Goal: Task Accomplishment & Management: Complete application form

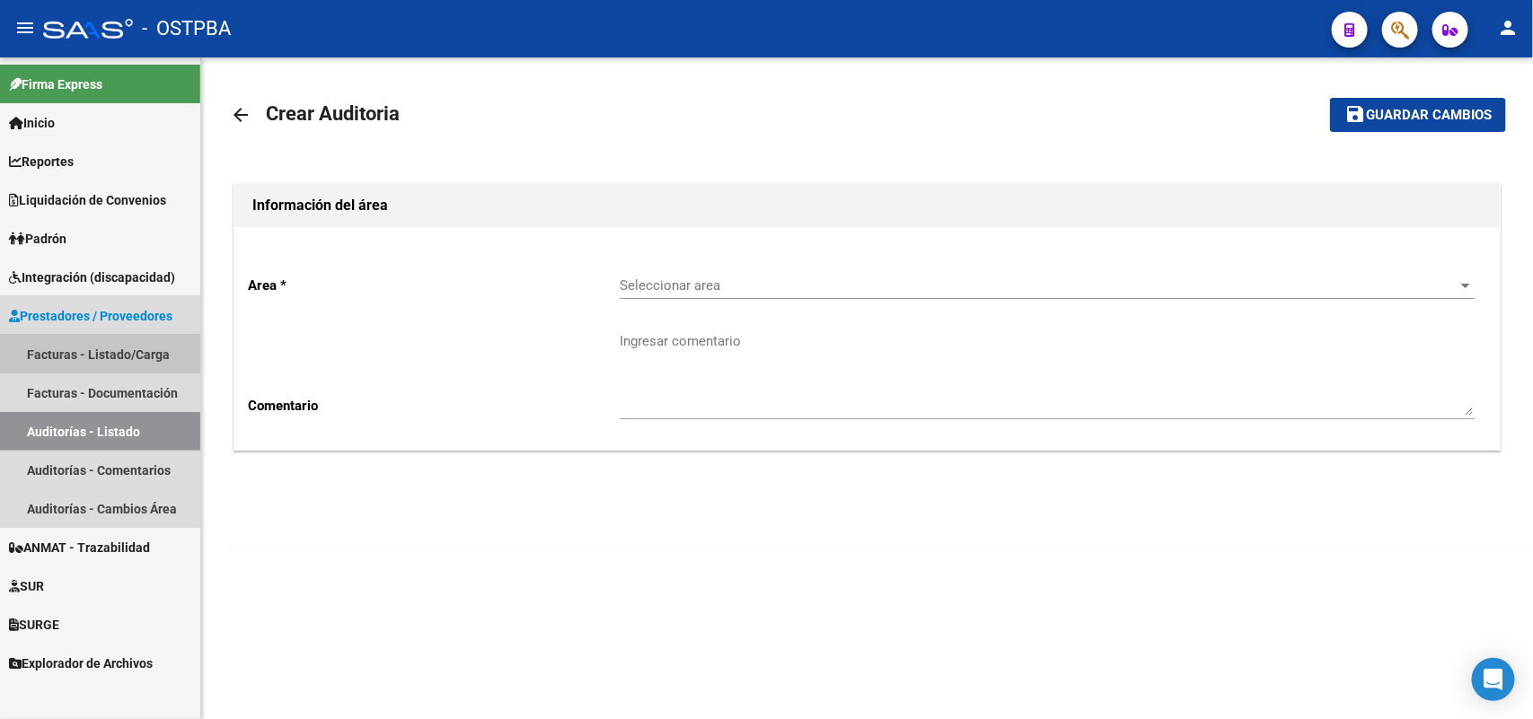
click at [140, 357] on link "Facturas - Listado/Carga" at bounding box center [100, 354] width 200 height 39
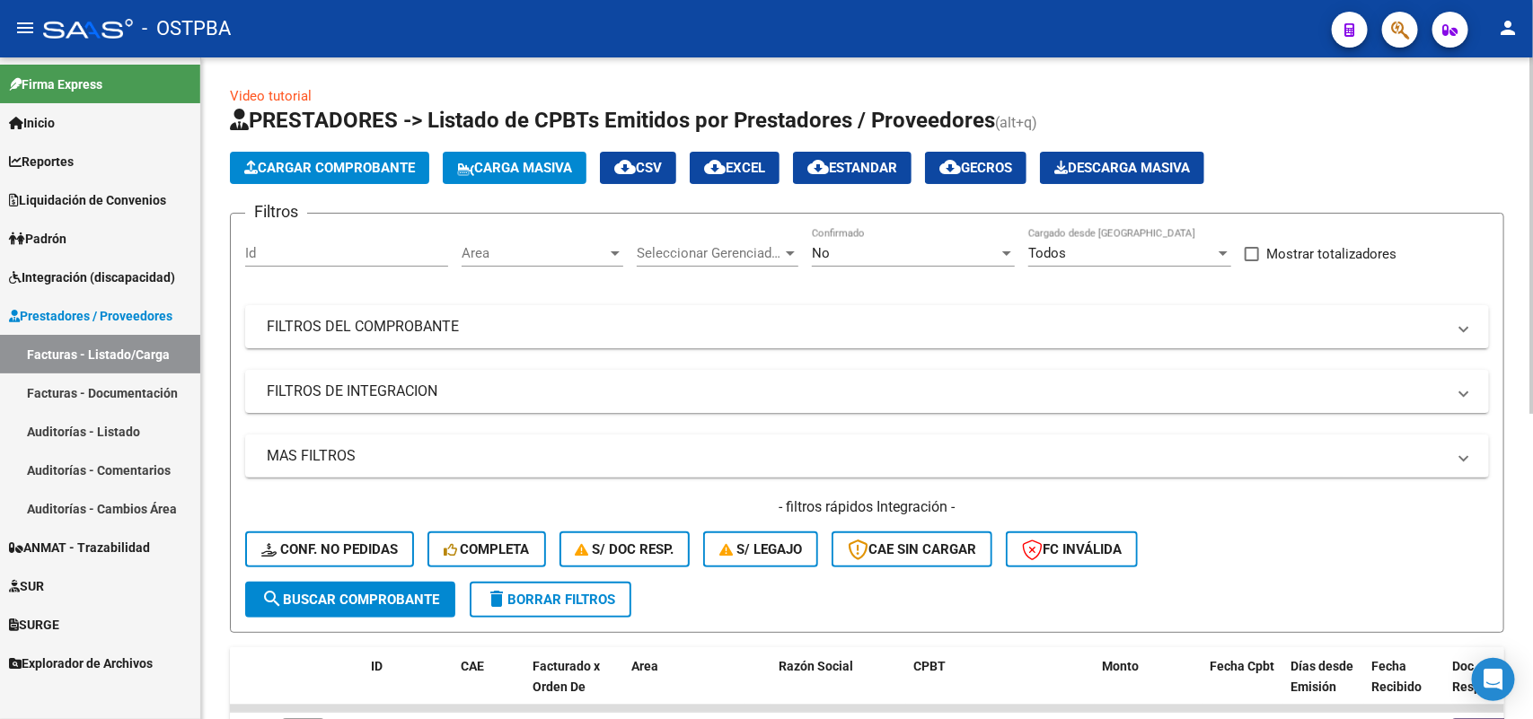
click at [351, 167] on span "Cargar Comprobante" at bounding box center [329, 168] width 171 height 16
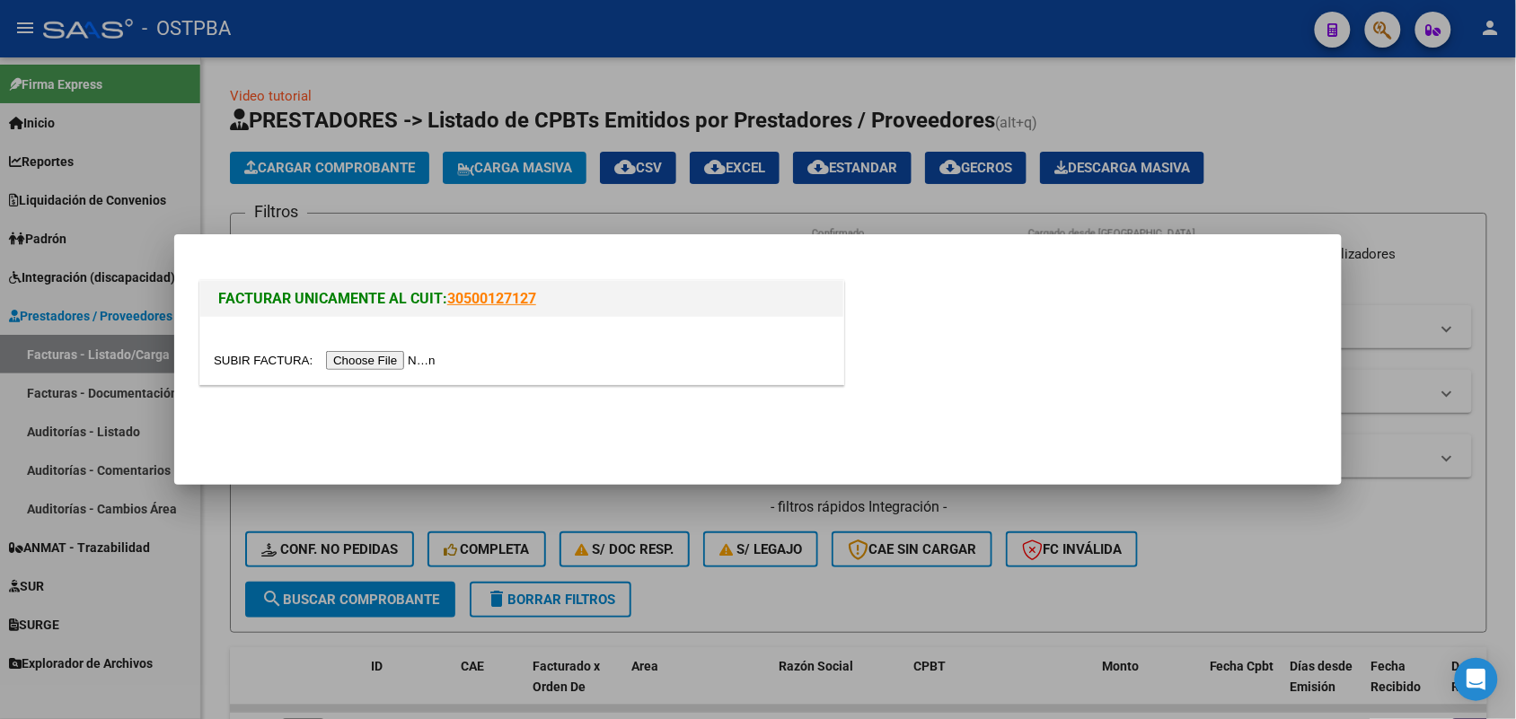
click at [346, 359] on input "file" at bounding box center [327, 360] width 227 height 19
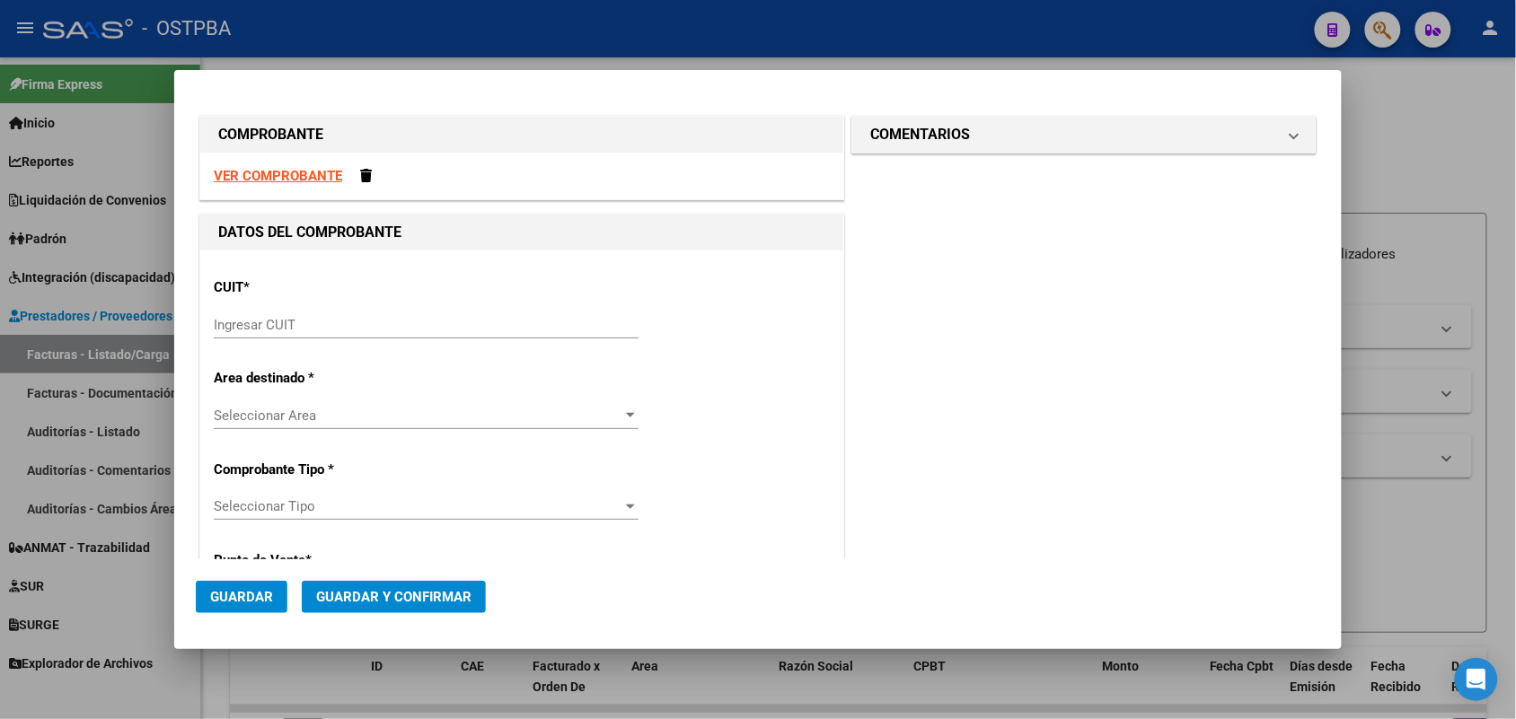
click at [216, 315] on div "Ingresar CUIT" at bounding box center [426, 325] width 425 height 27
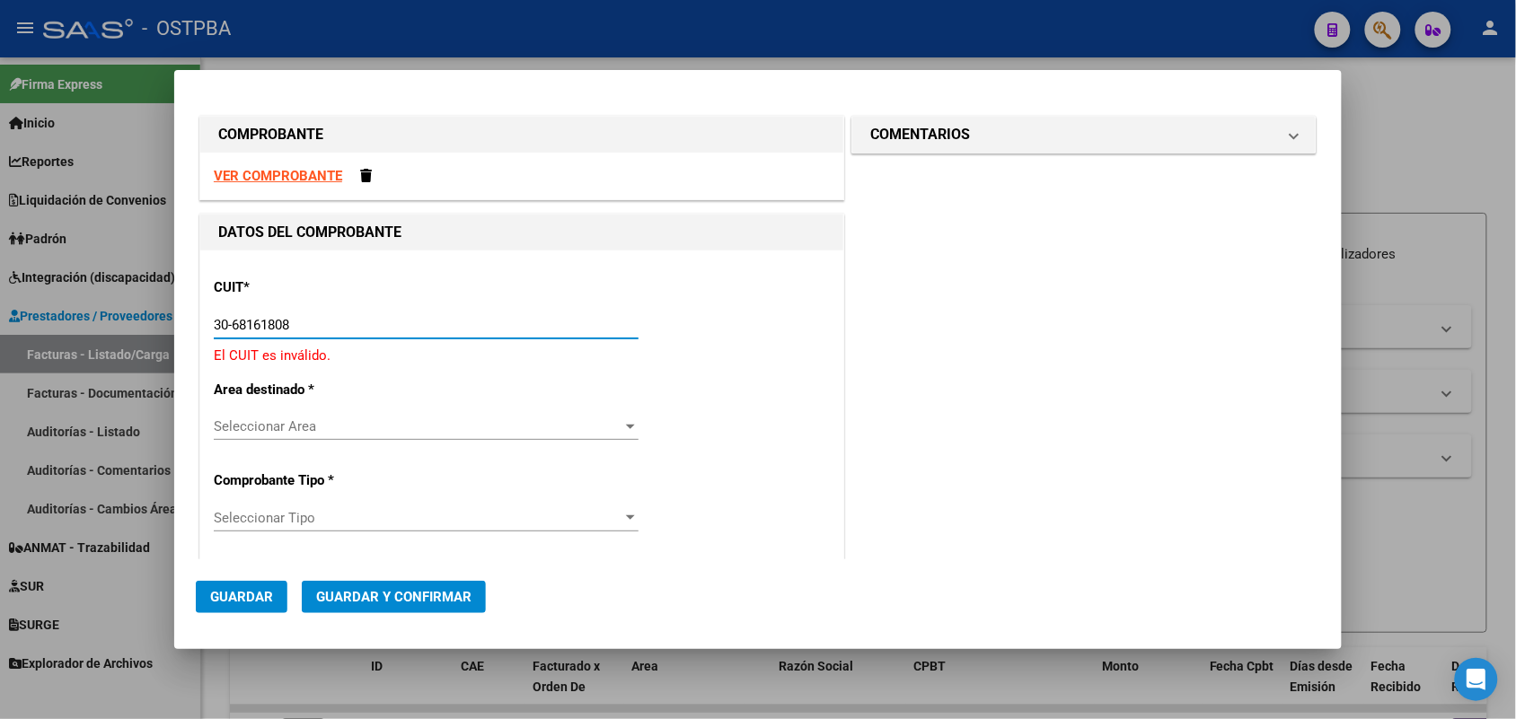
type input "30-68161808-9"
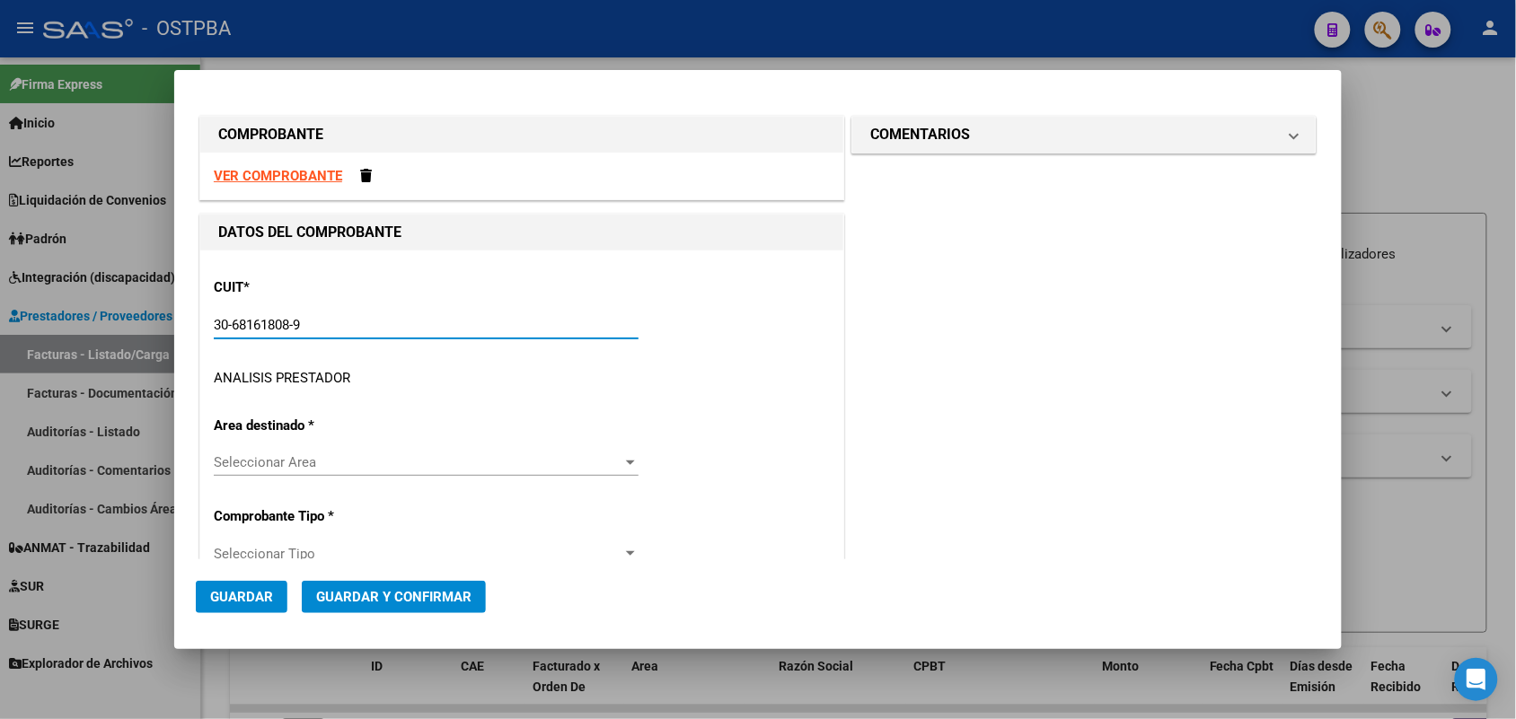
type input "1"
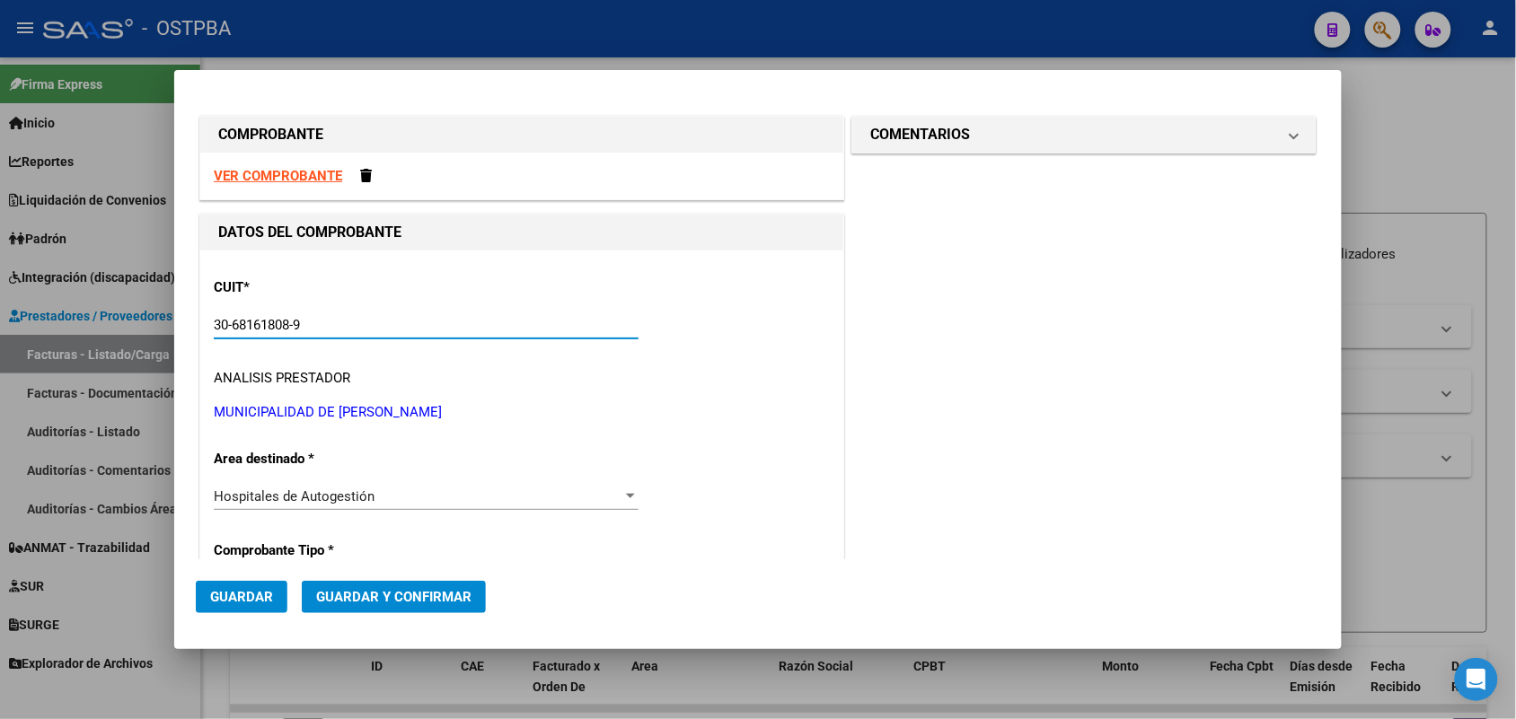
scroll to position [225, 0]
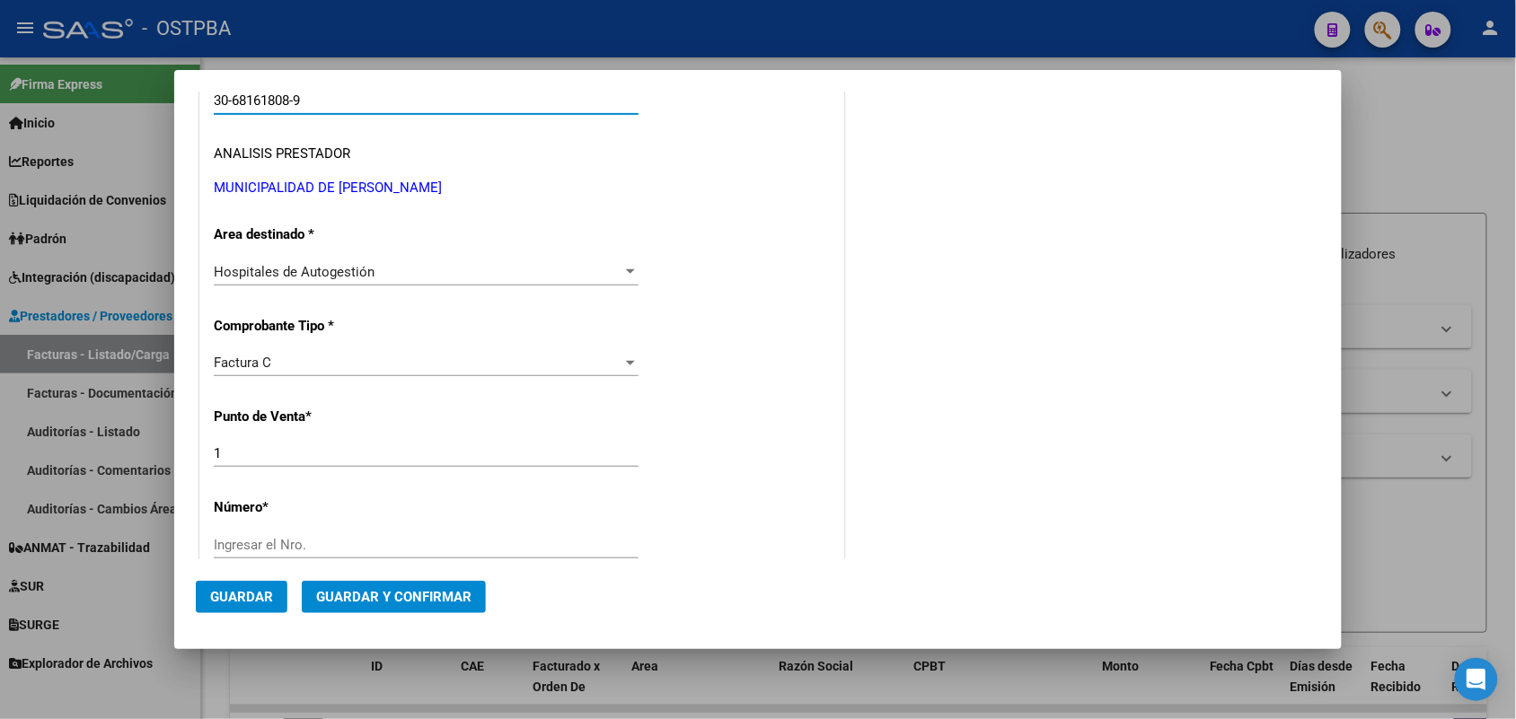
type input "30-68161808-9"
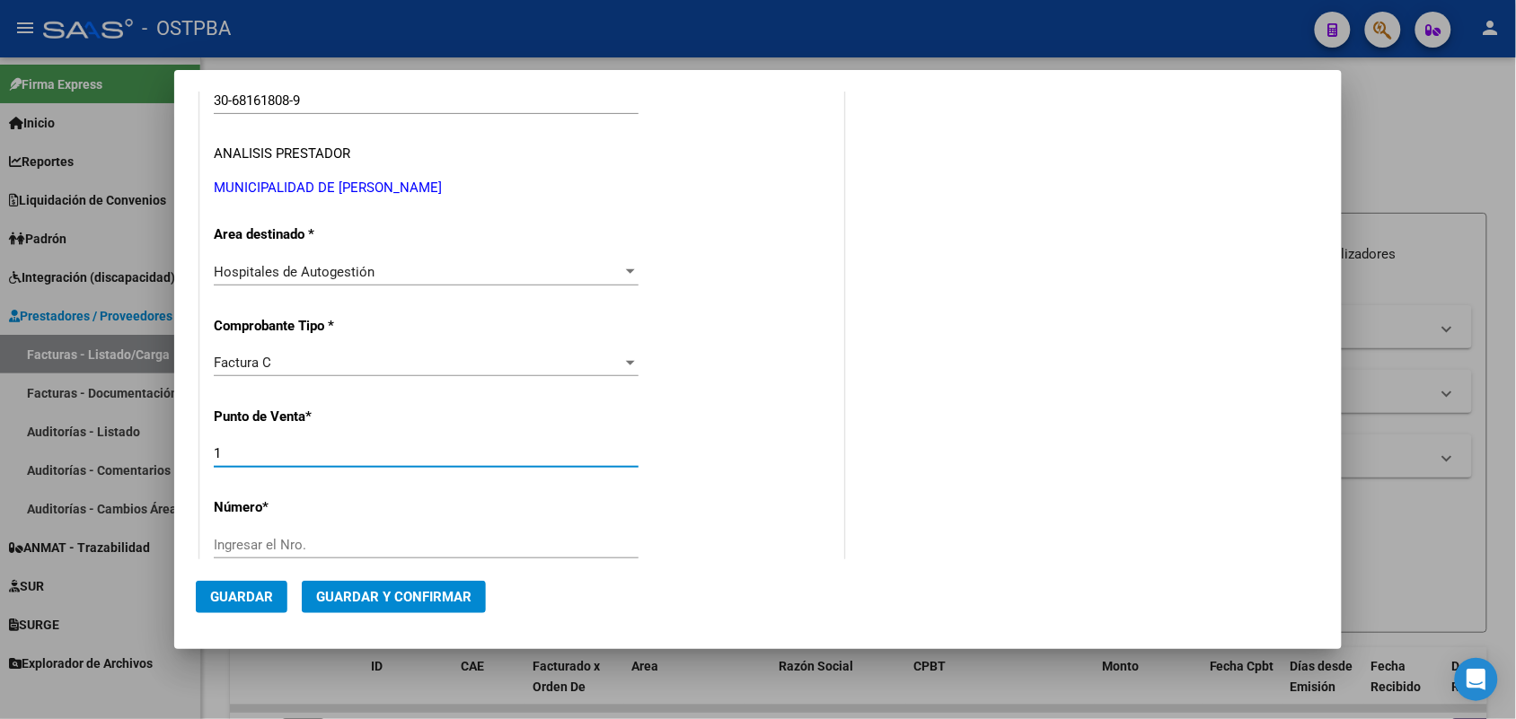
drag, startPoint x: 234, startPoint y: 456, endPoint x: 146, endPoint y: 445, distance: 87.8
click at [146, 445] on div "COMPROBANTE VER COMPROBANTE DATOS DEL COMPROBANTE CUIT * 30-68161808-9 Ingresar…" at bounding box center [758, 359] width 1516 height 719
type input "1"
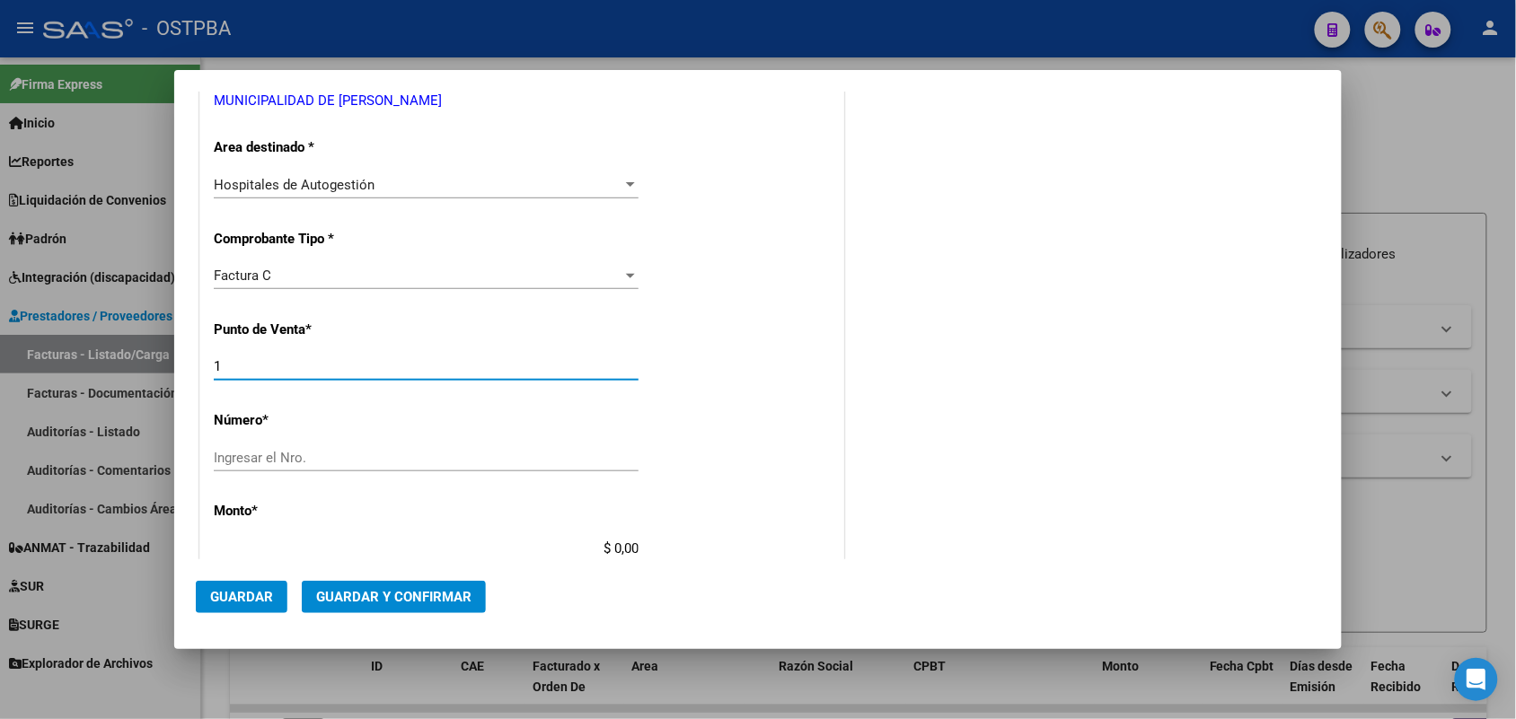
scroll to position [337, 0]
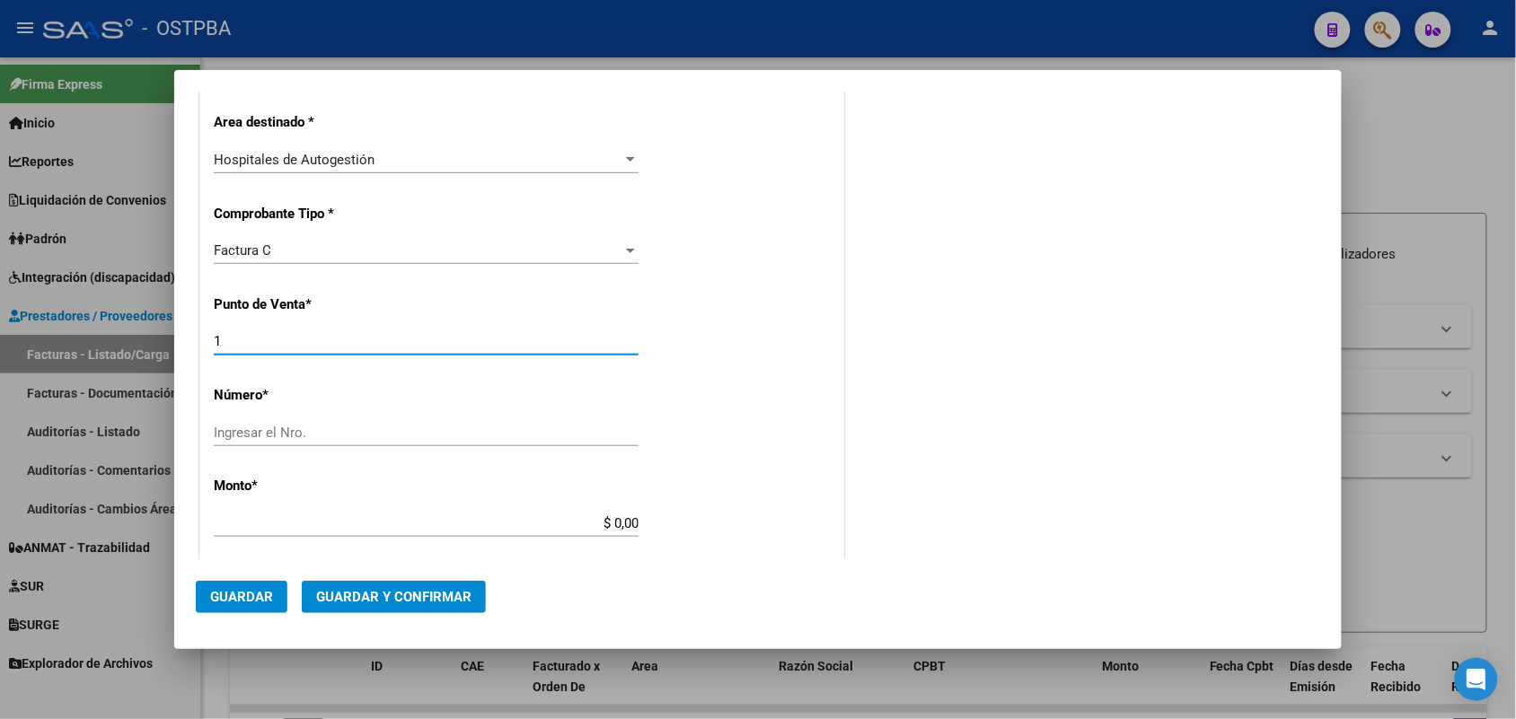
click at [249, 437] on input "Ingresar el Nro." at bounding box center [426, 433] width 425 height 16
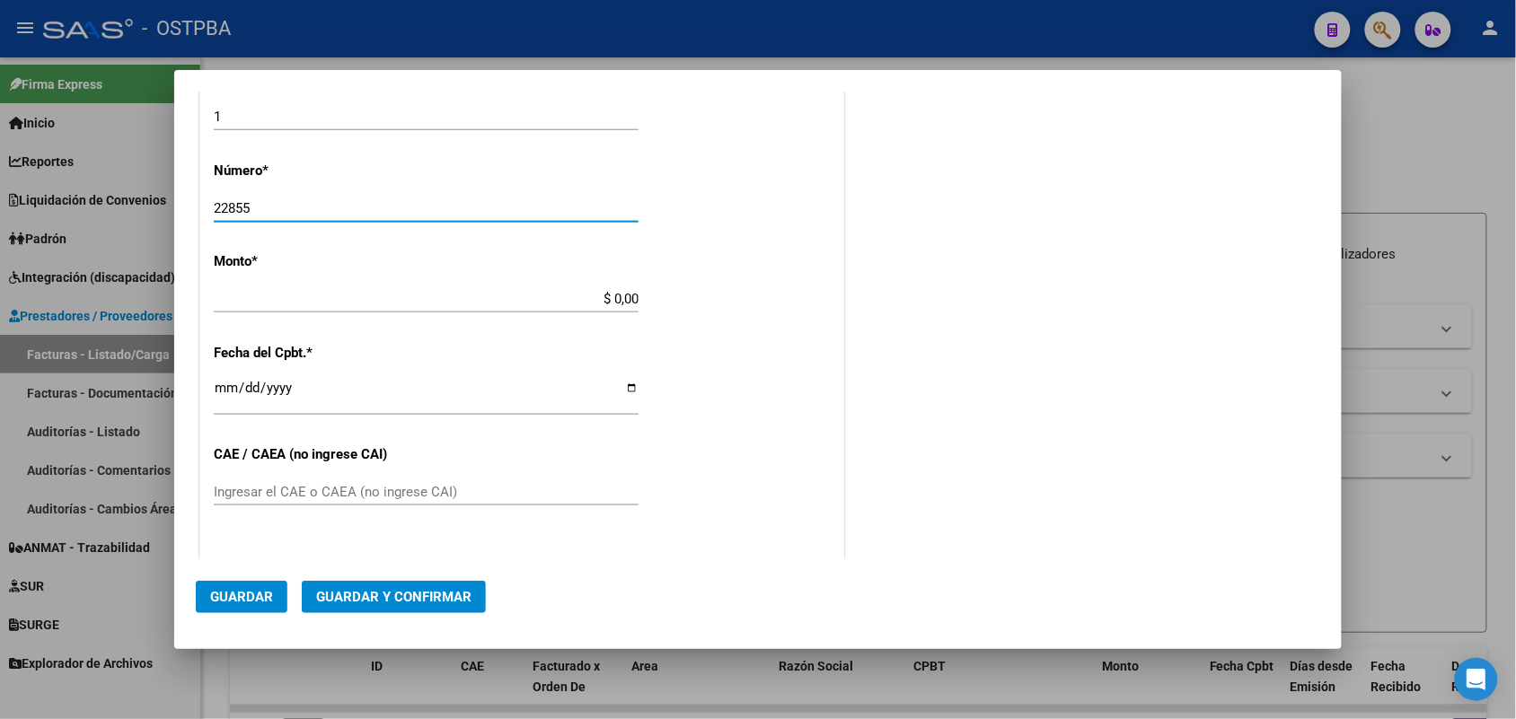
type input "22855"
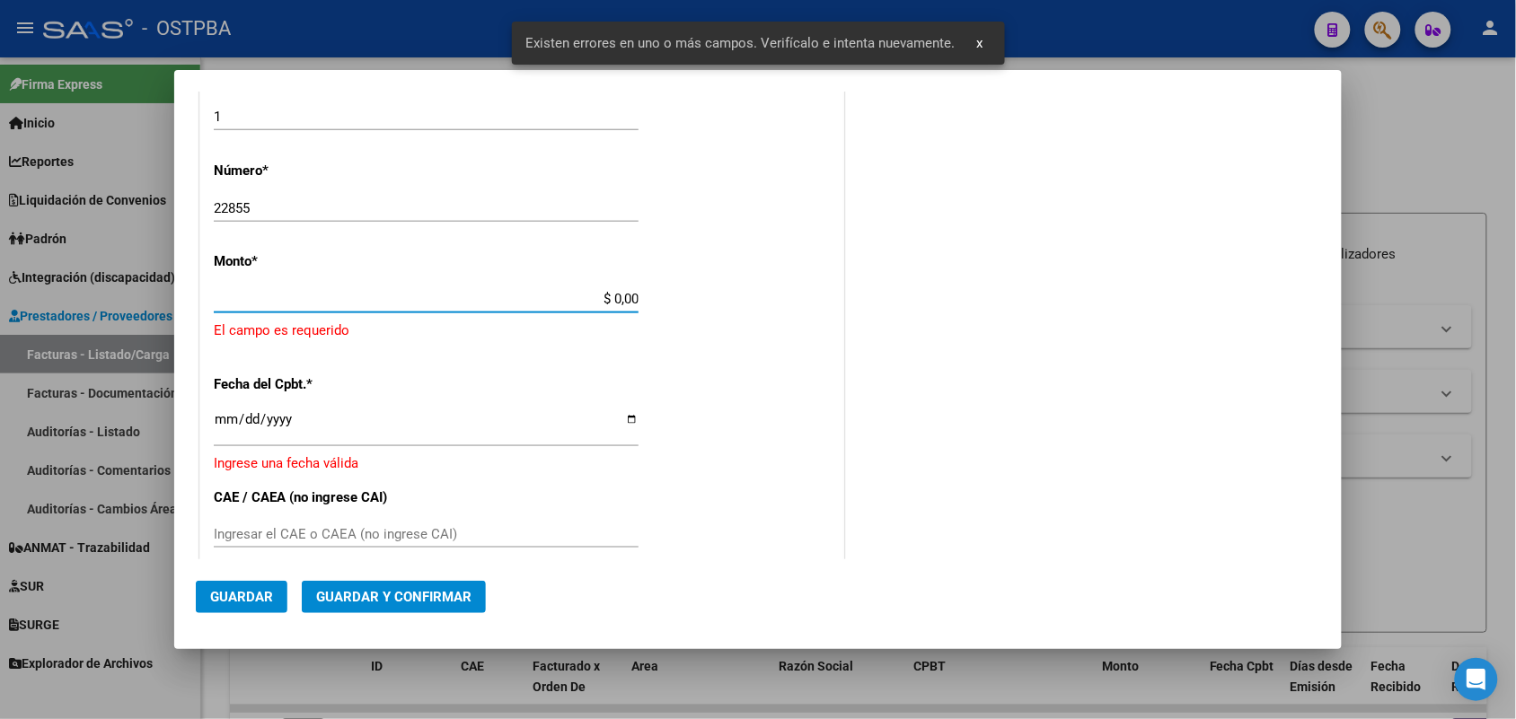
drag, startPoint x: 586, startPoint y: 296, endPoint x: 701, endPoint y: 301, distance: 115.0
click at [701, 301] on div "CUIT * 30-68161808-9 Ingresar CUIT ANALISIS PRESTADOR MUNICIPALIDAD DE JOSE C P…" at bounding box center [521, 347] width 643 height 1316
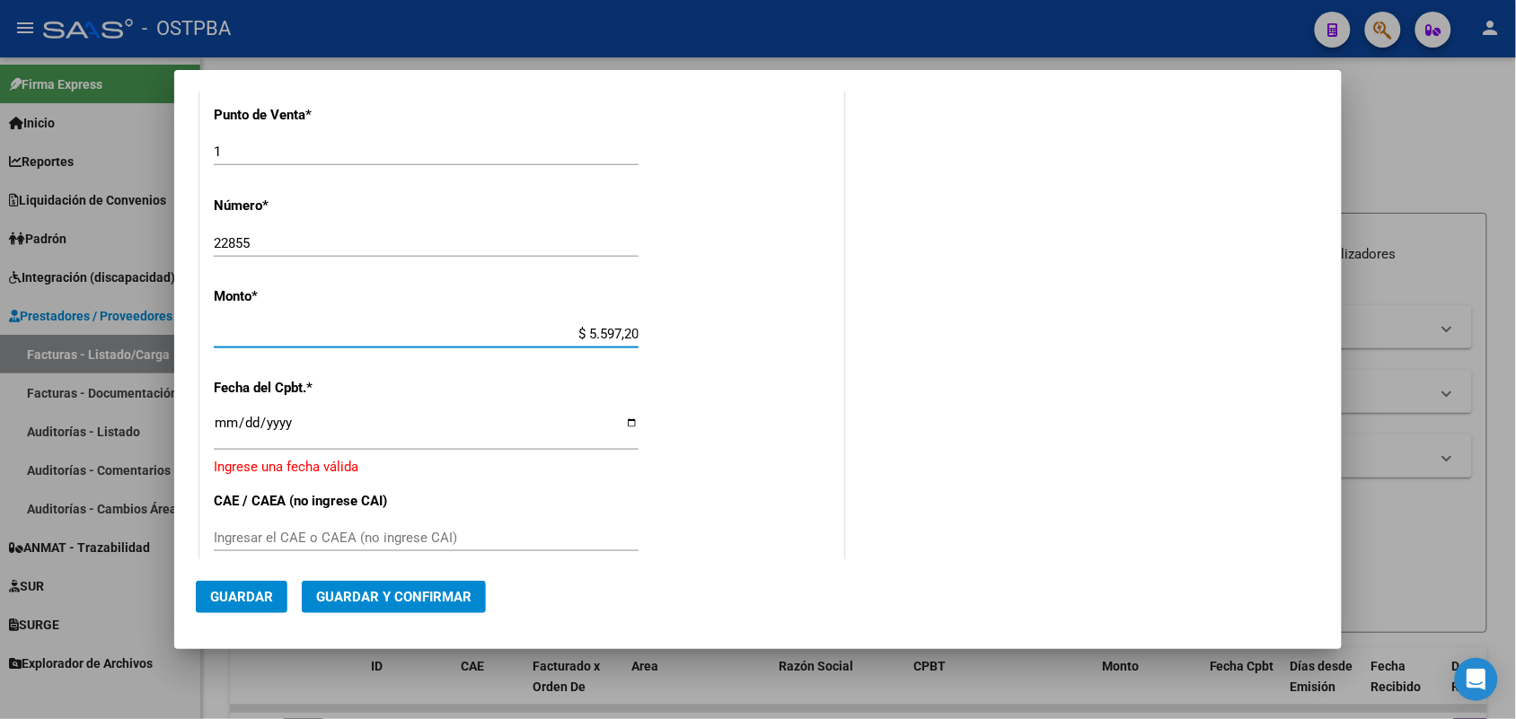
type input "$ 55.972,00"
click at [227, 425] on input "Ingresar la fecha" at bounding box center [426, 430] width 425 height 29
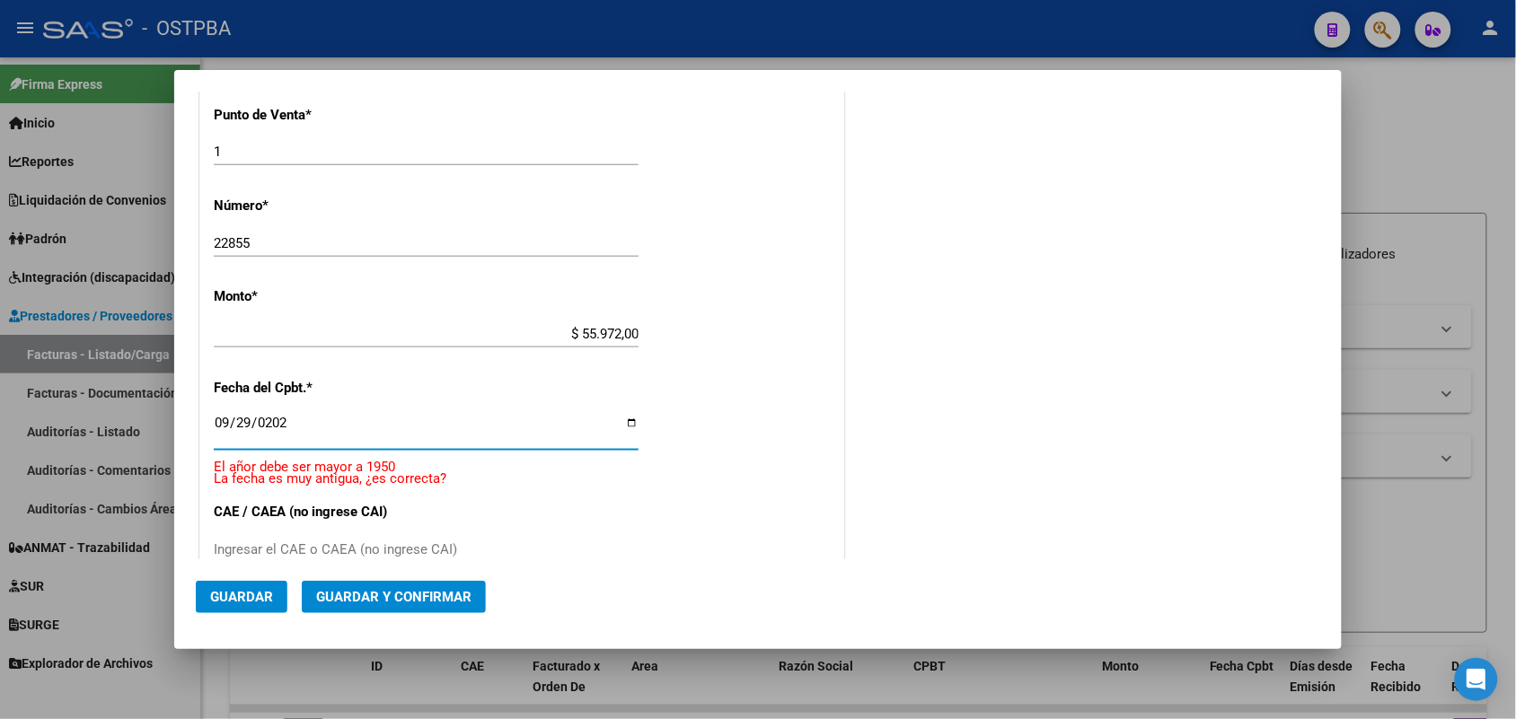
type input "2025-09-29"
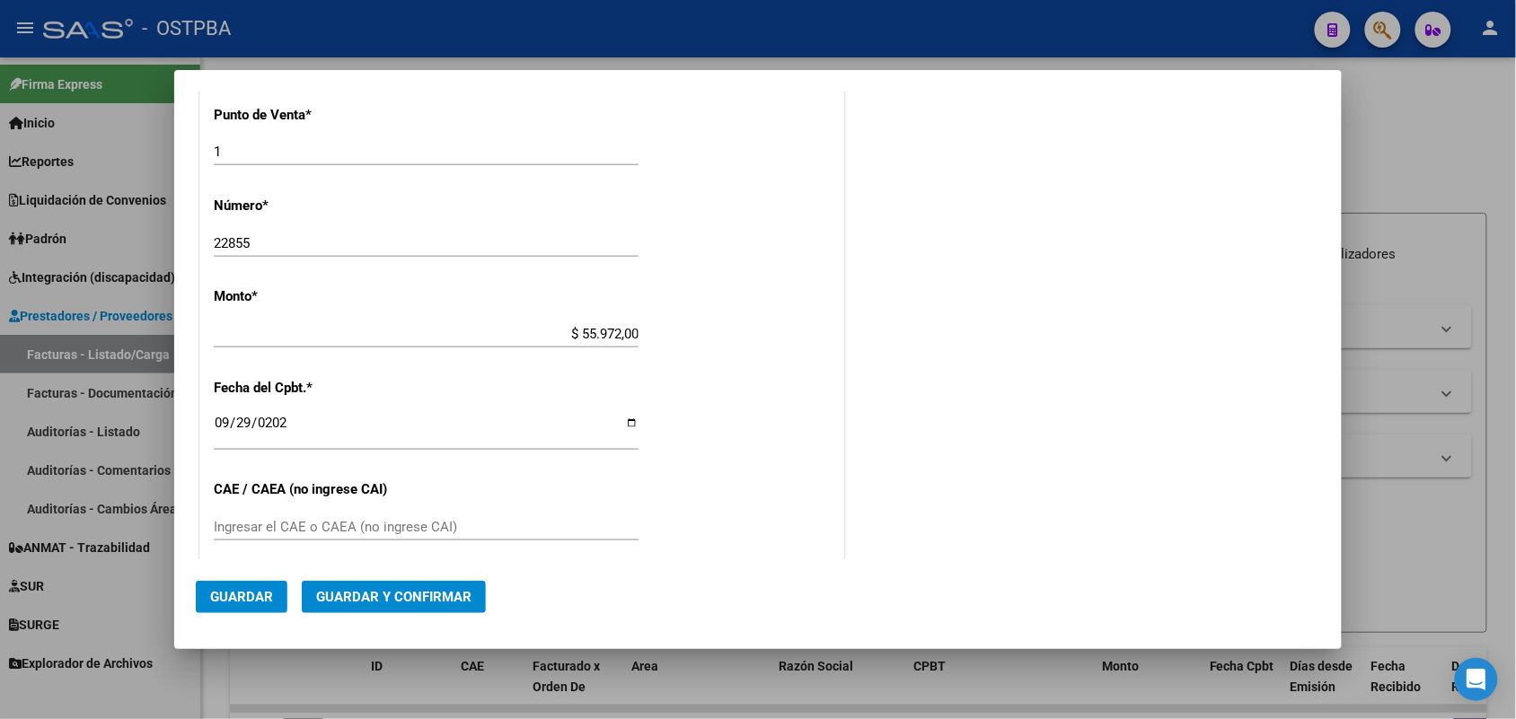
click at [253, 516] on div "Ingresar el CAE o CAEA (no ingrese CAI)" at bounding box center [426, 527] width 425 height 27
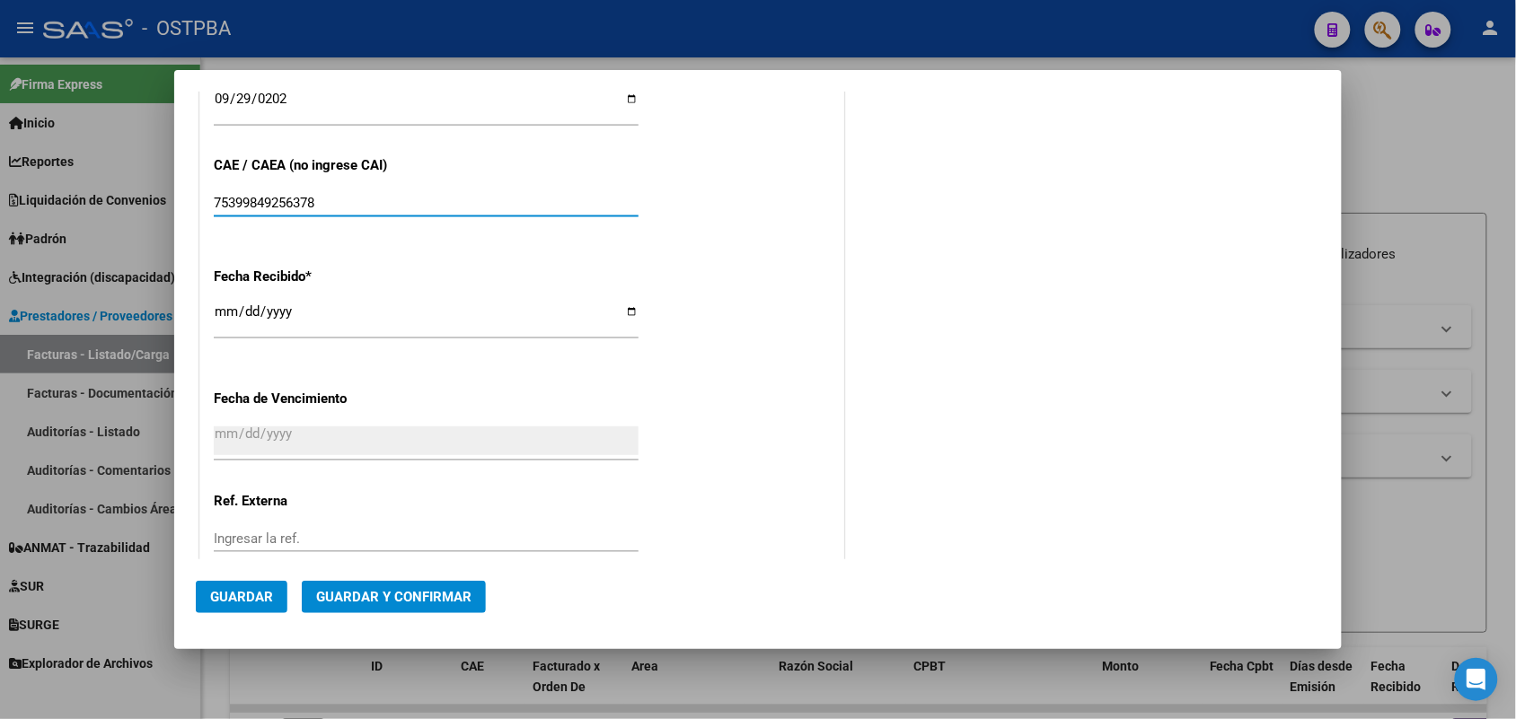
scroll to position [863, 0]
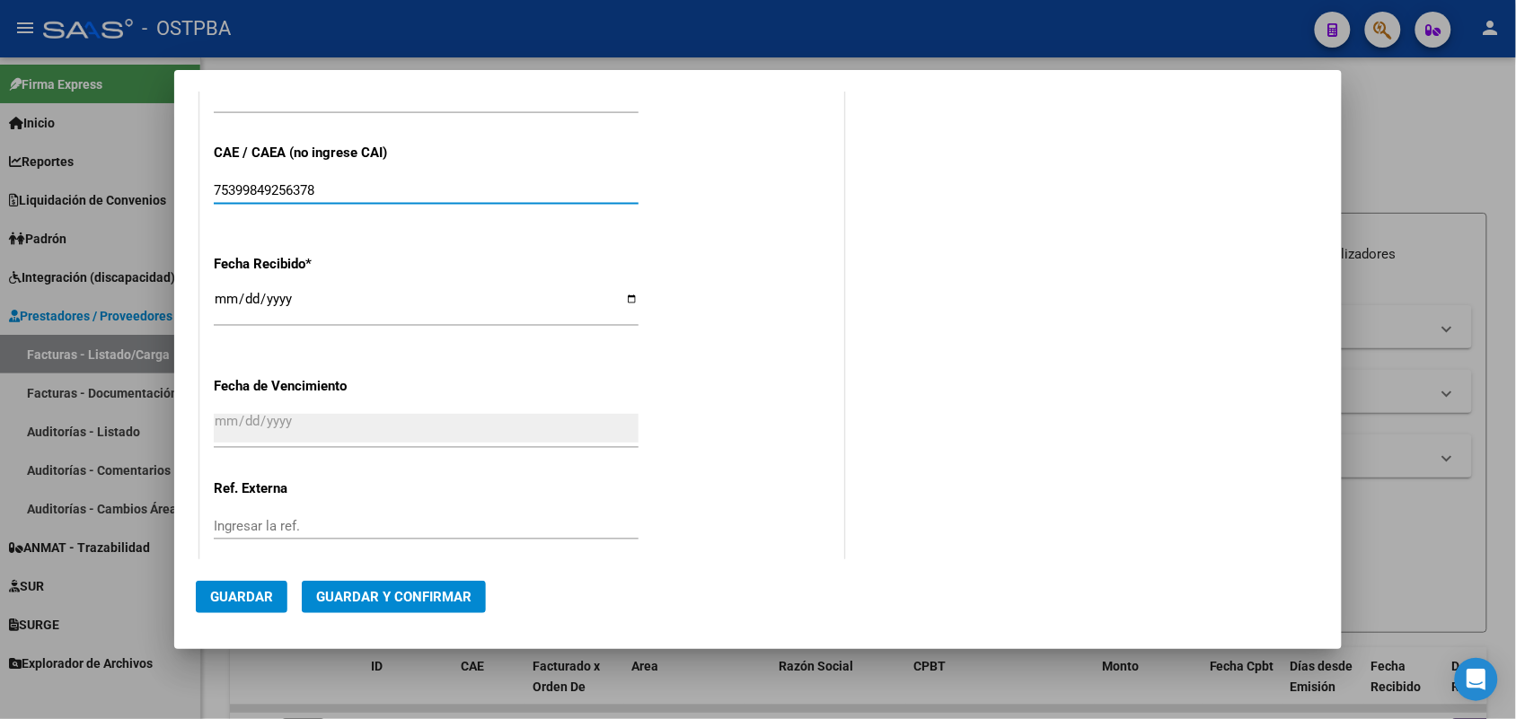
type input "75399849256378"
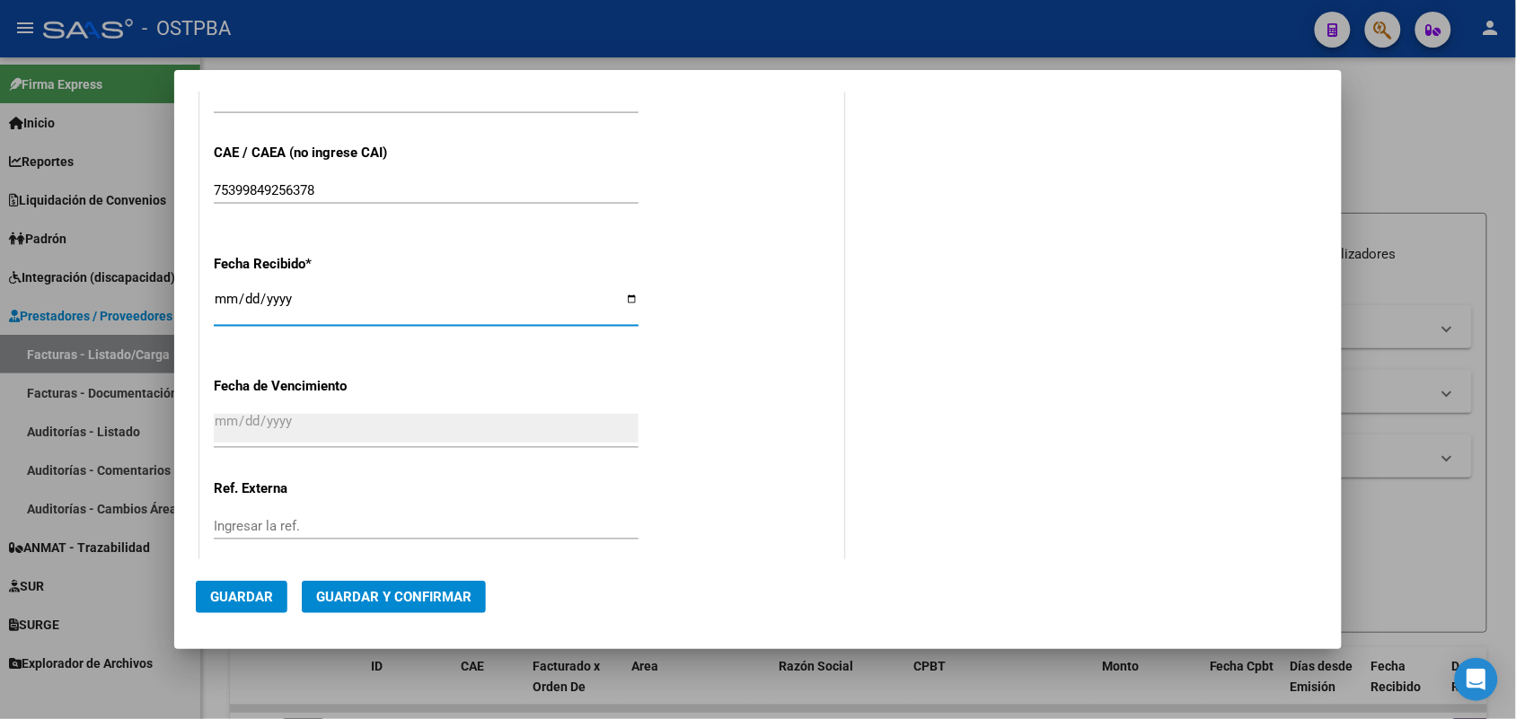
click at [225, 313] on input "[DATE]" at bounding box center [426, 306] width 425 height 29
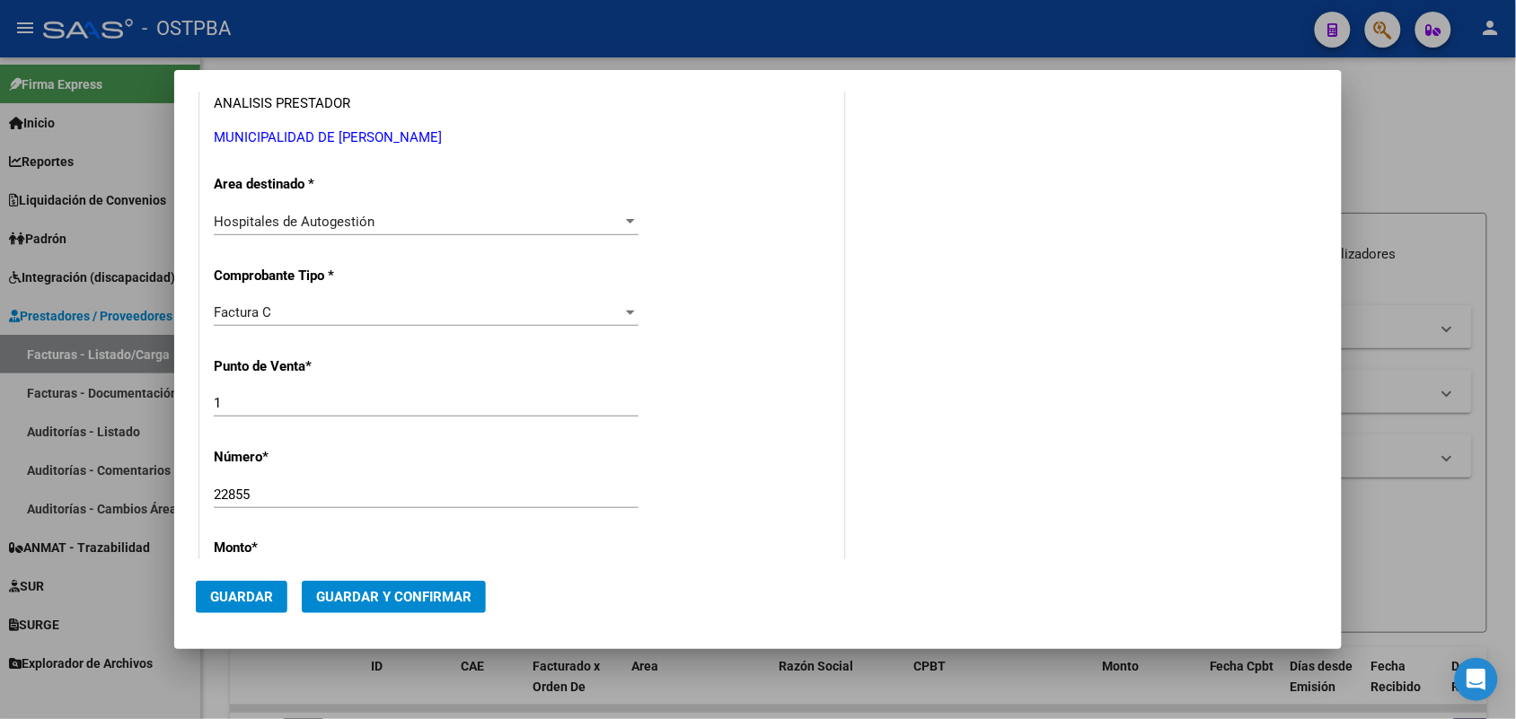
scroll to position [0, 0]
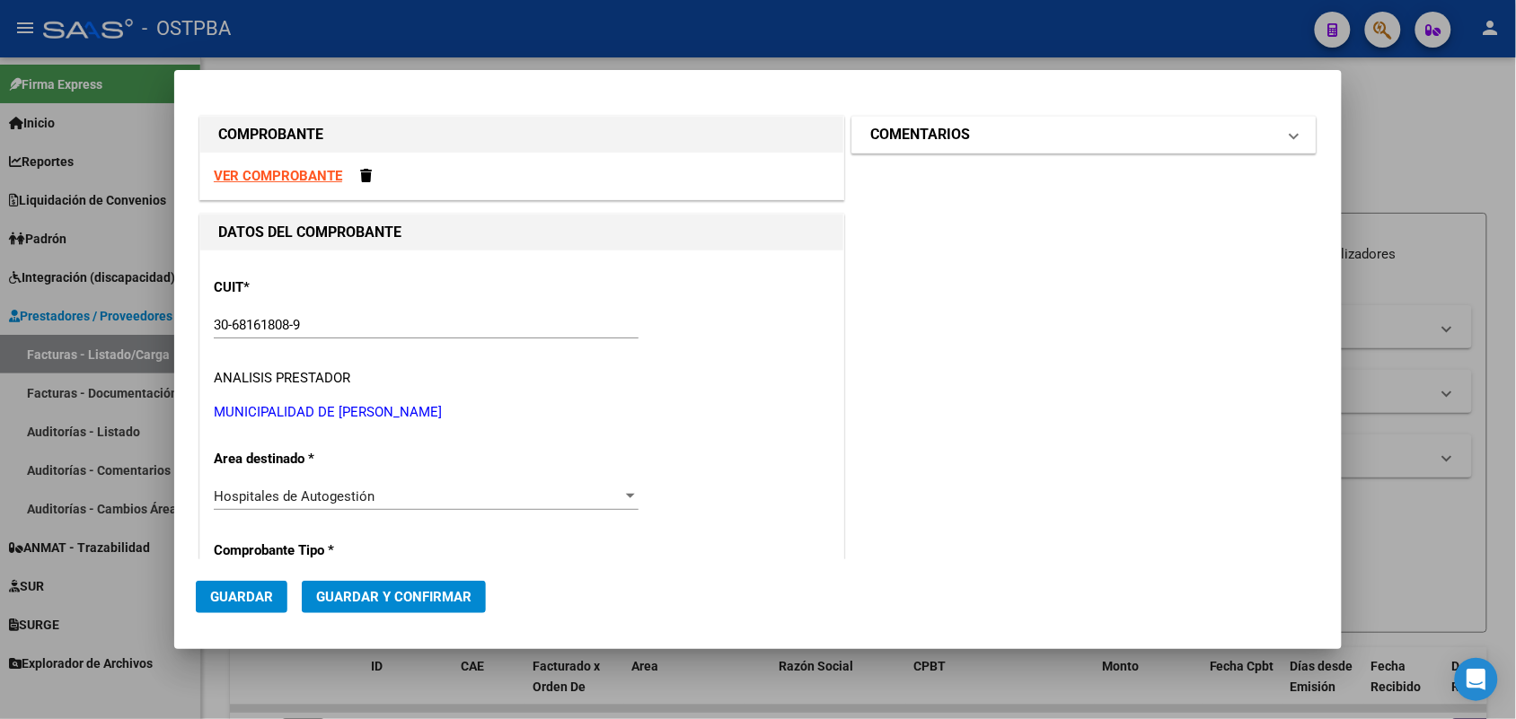
click at [1291, 137] on span at bounding box center [1294, 135] width 7 height 22
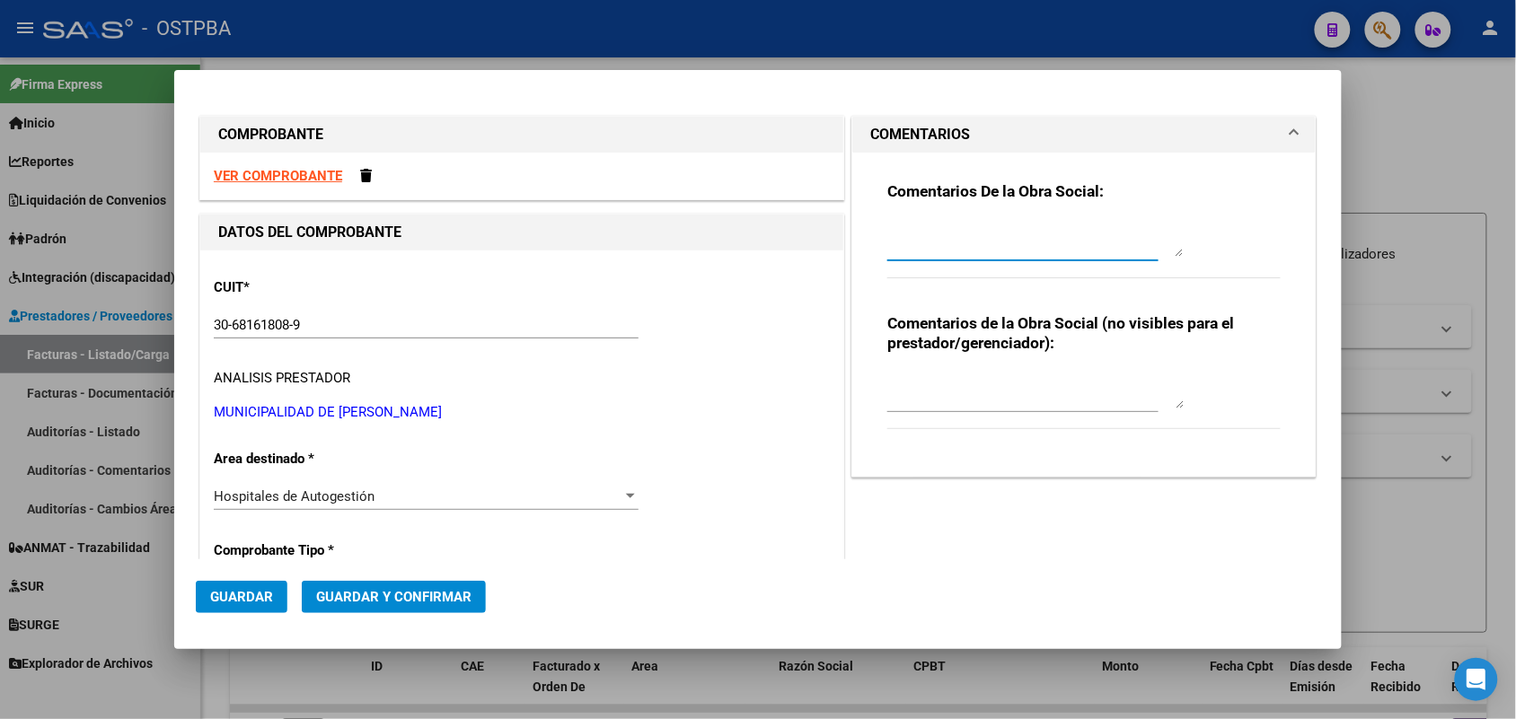
click at [923, 252] on textarea at bounding box center [1035, 239] width 296 height 36
type textarea "HR 127131"
click at [240, 586] on button "Guardar" at bounding box center [242, 597] width 92 height 32
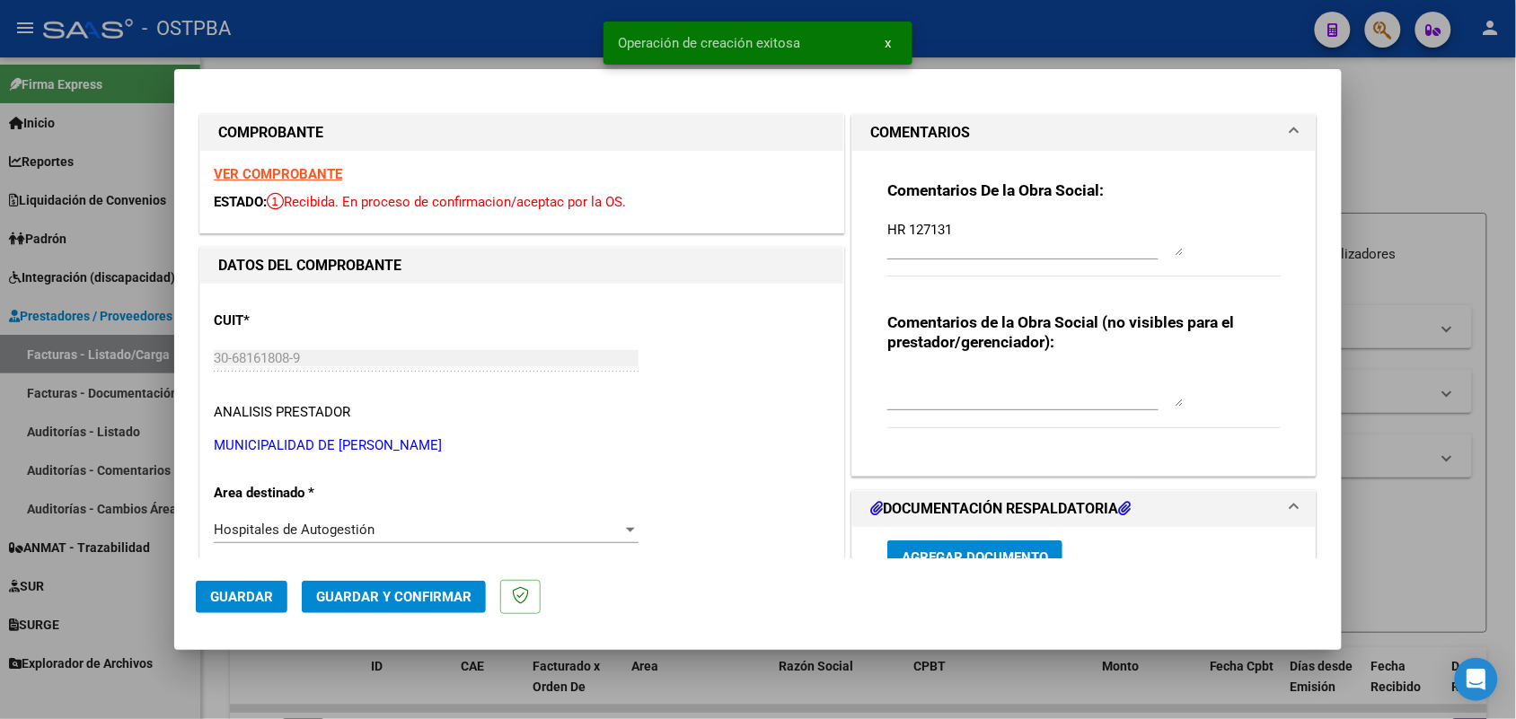
type input "2025-11-28"
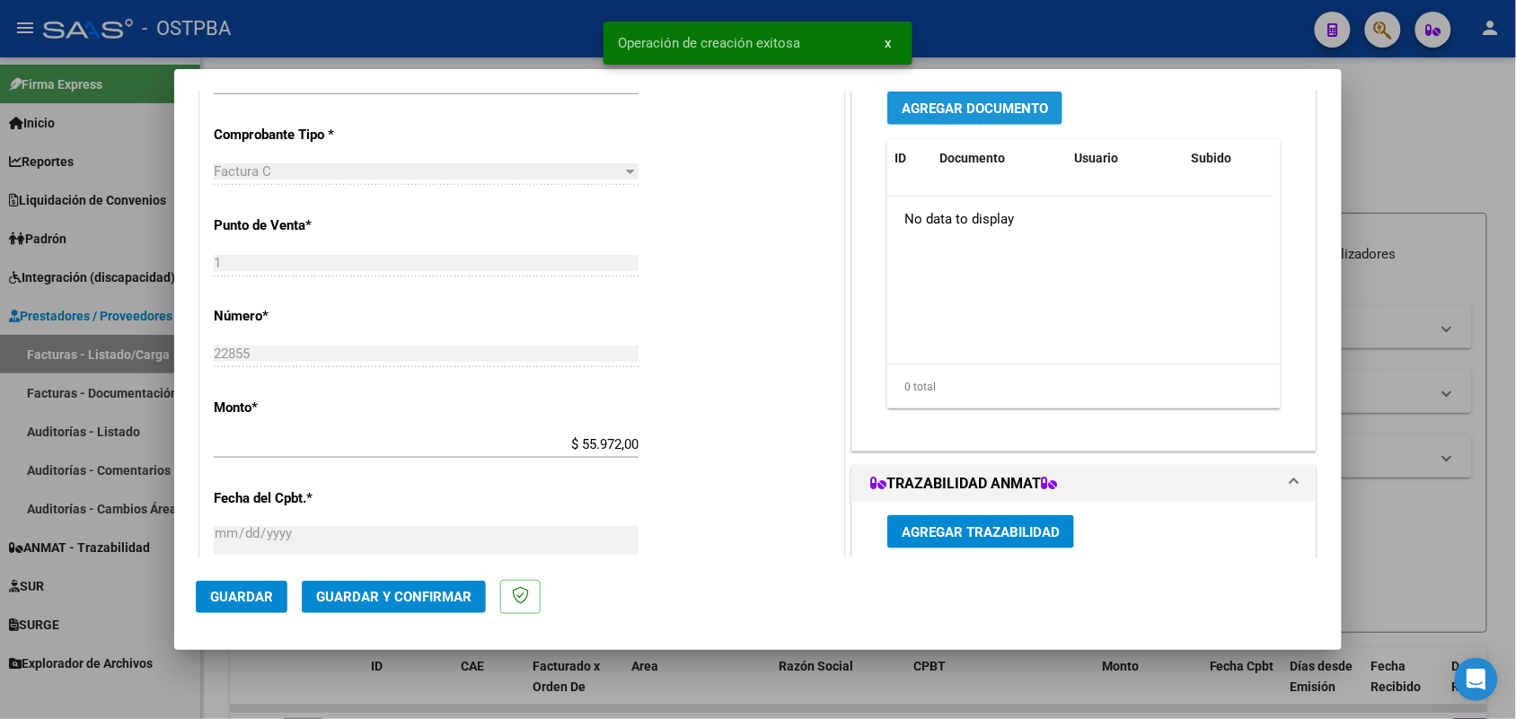
click at [974, 105] on span "Agregar Documento" at bounding box center [975, 109] width 146 height 16
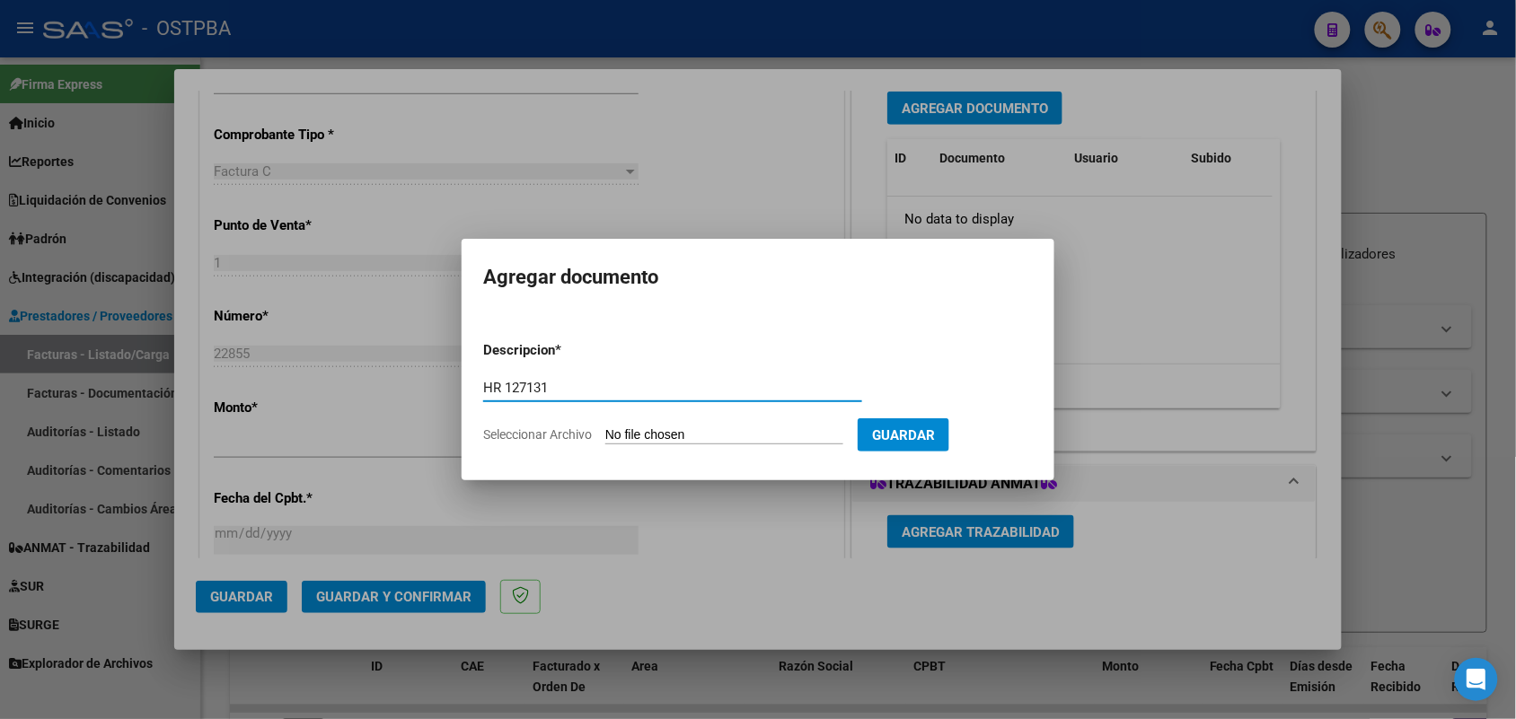
type input "HR 127131"
click at [627, 432] on input "Seleccionar Archivo" at bounding box center [724, 436] width 238 height 17
type input "C:\fakepath\HR 127131.pdf"
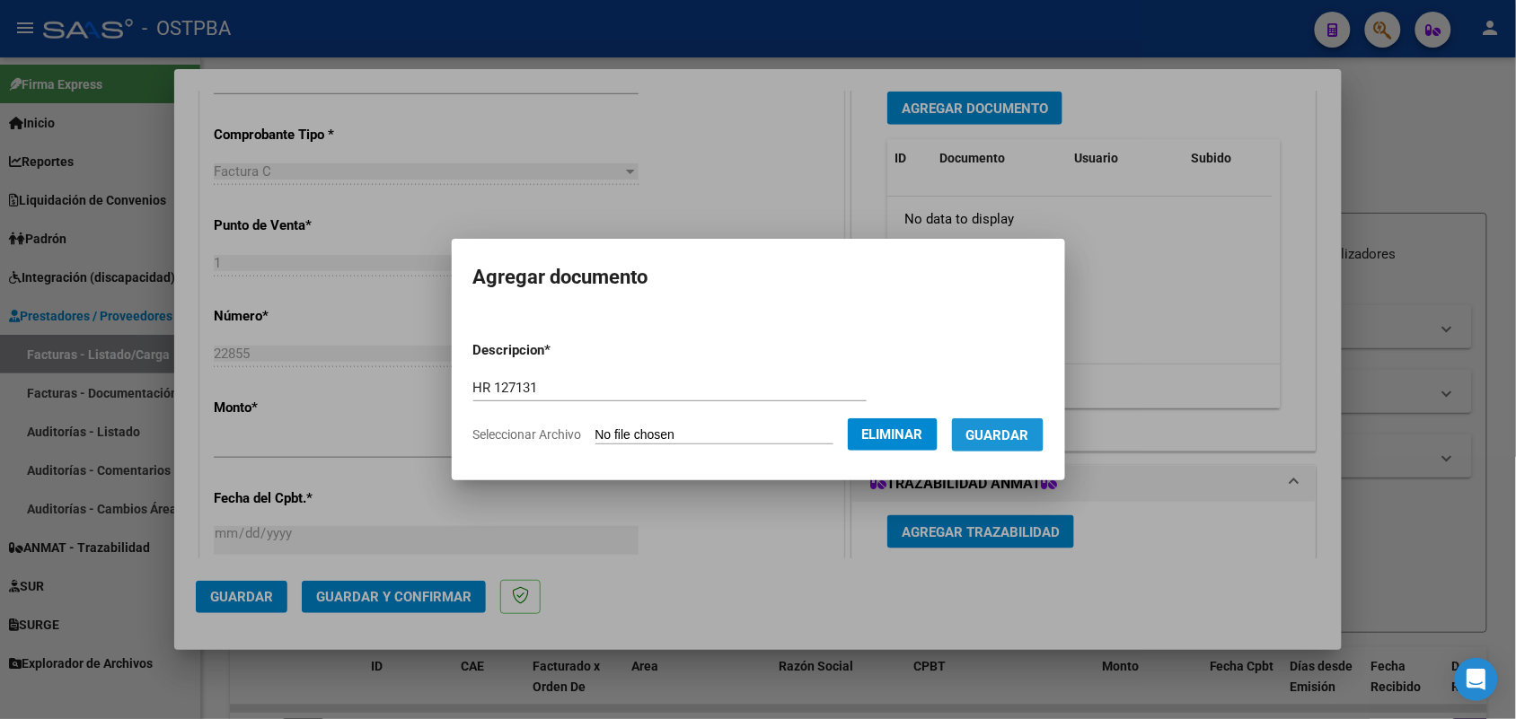
click at [1018, 429] on span "Guardar" at bounding box center [997, 436] width 63 height 16
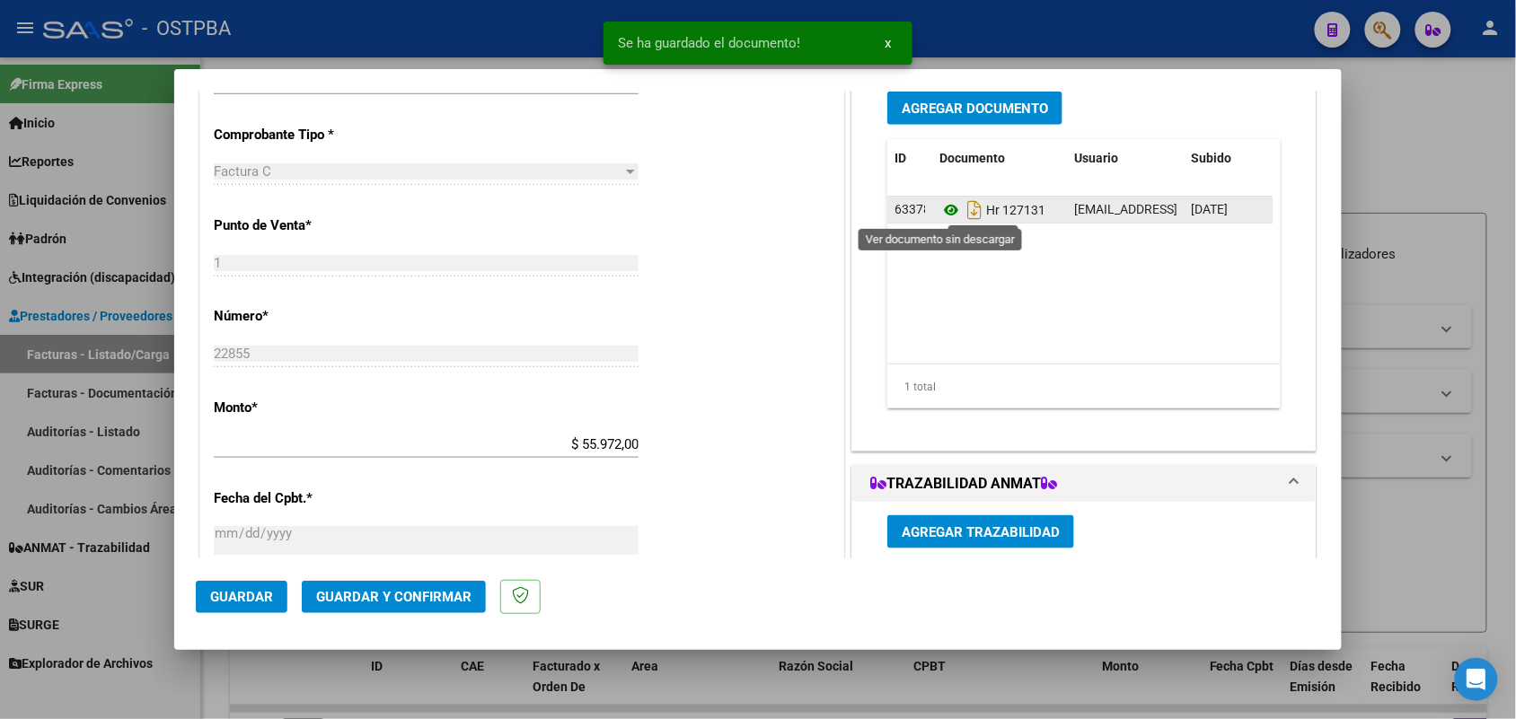
click at [943, 209] on icon at bounding box center [950, 210] width 23 height 22
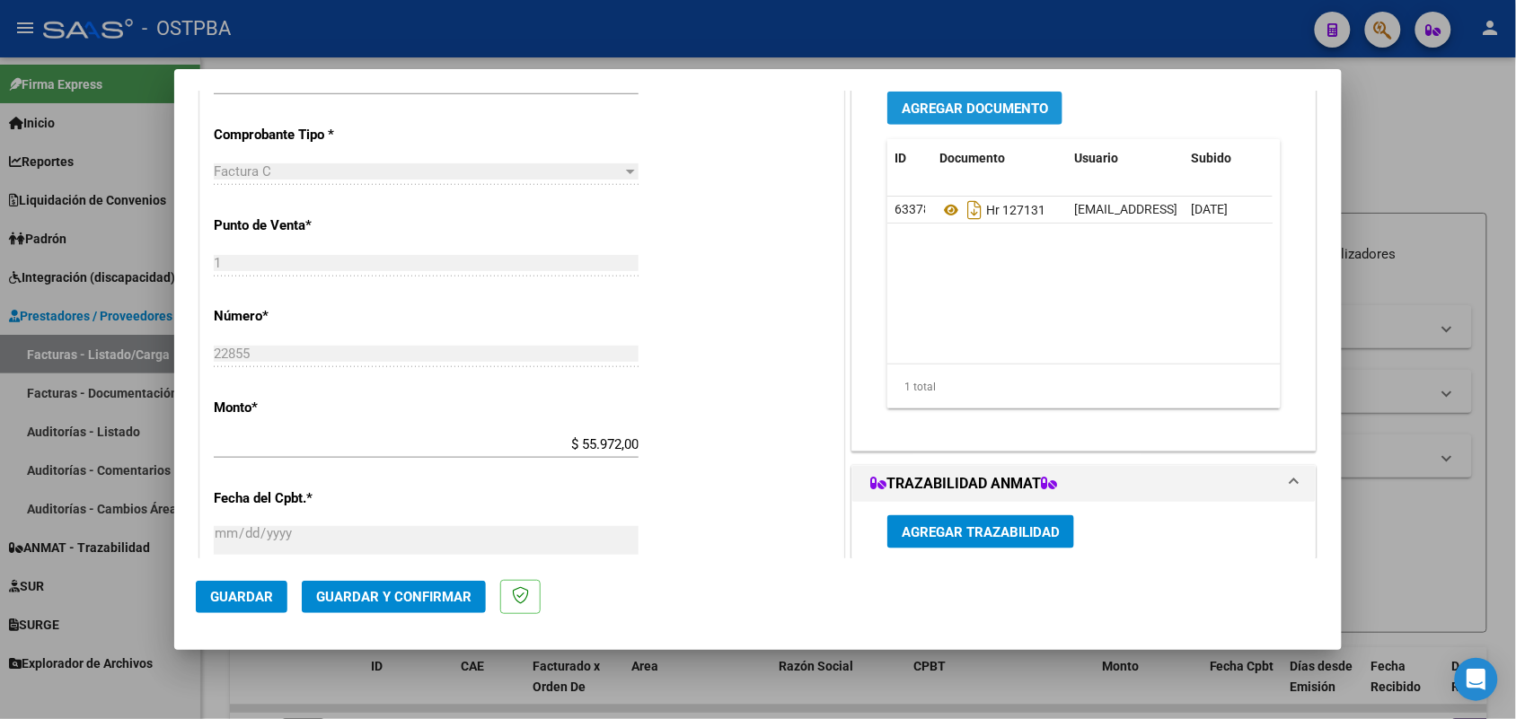
click at [953, 101] on span "Agregar Documento" at bounding box center [975, 109] width 146 height 16
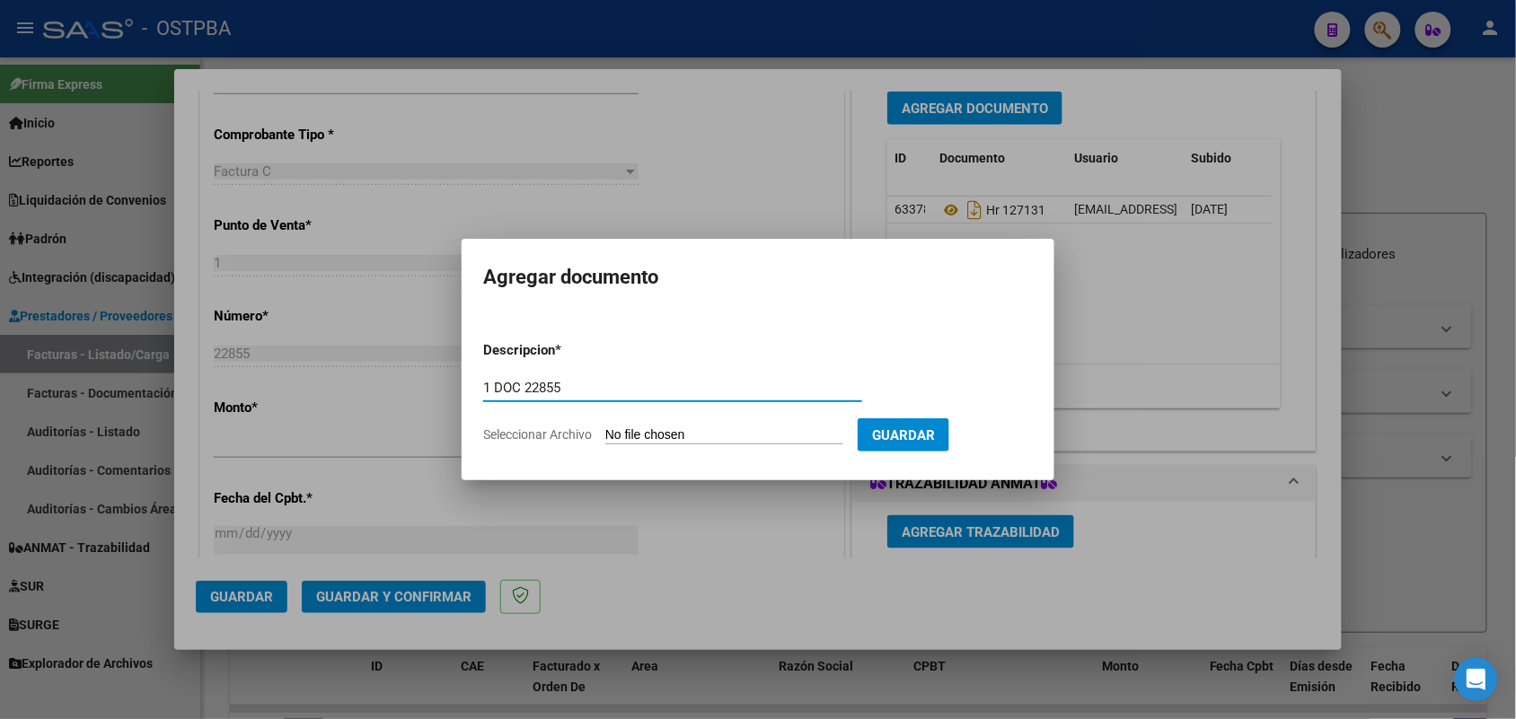
type input "1 DOC 22855"
click at [625, 436] on input "Seleccionar Archivo" at bounding box center [724, 436] width 238 height 17
type input "C:\fakepath\1 DOC 22855.pdf"
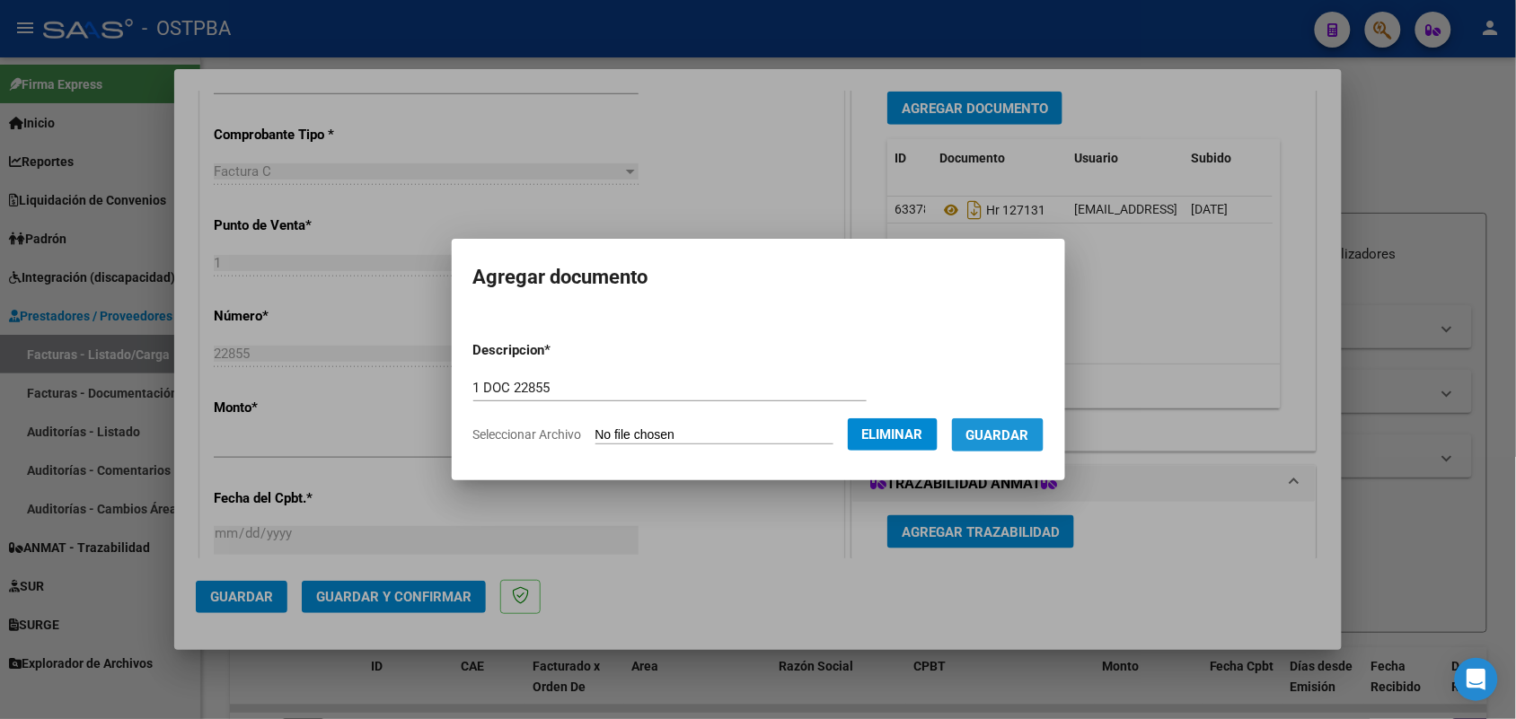
click at [1017, 436] on span "Guardar" at bounding box center [997, 436] width 63 height 16
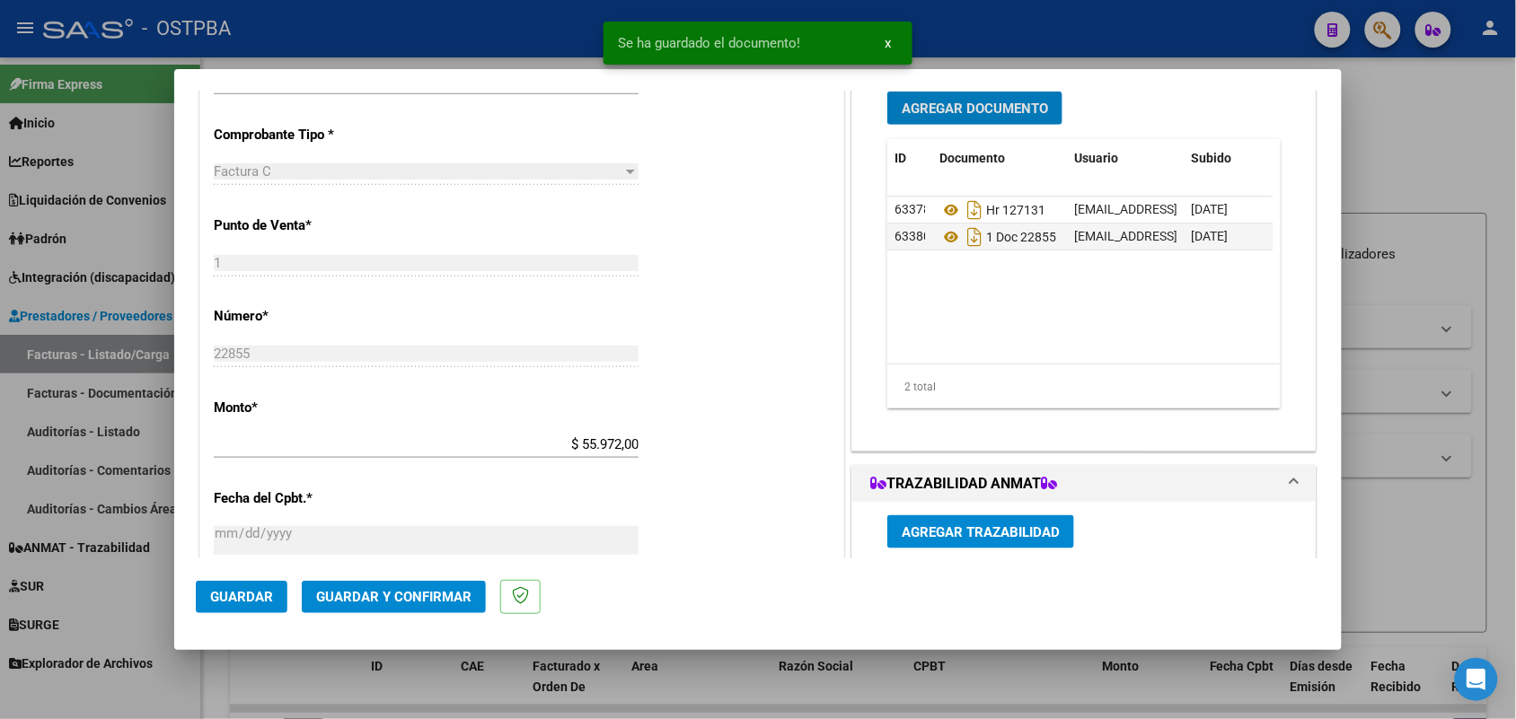
click at [949, 117] on button "Agregar Documento" at bounding box center [974, 108] width 175 height 33
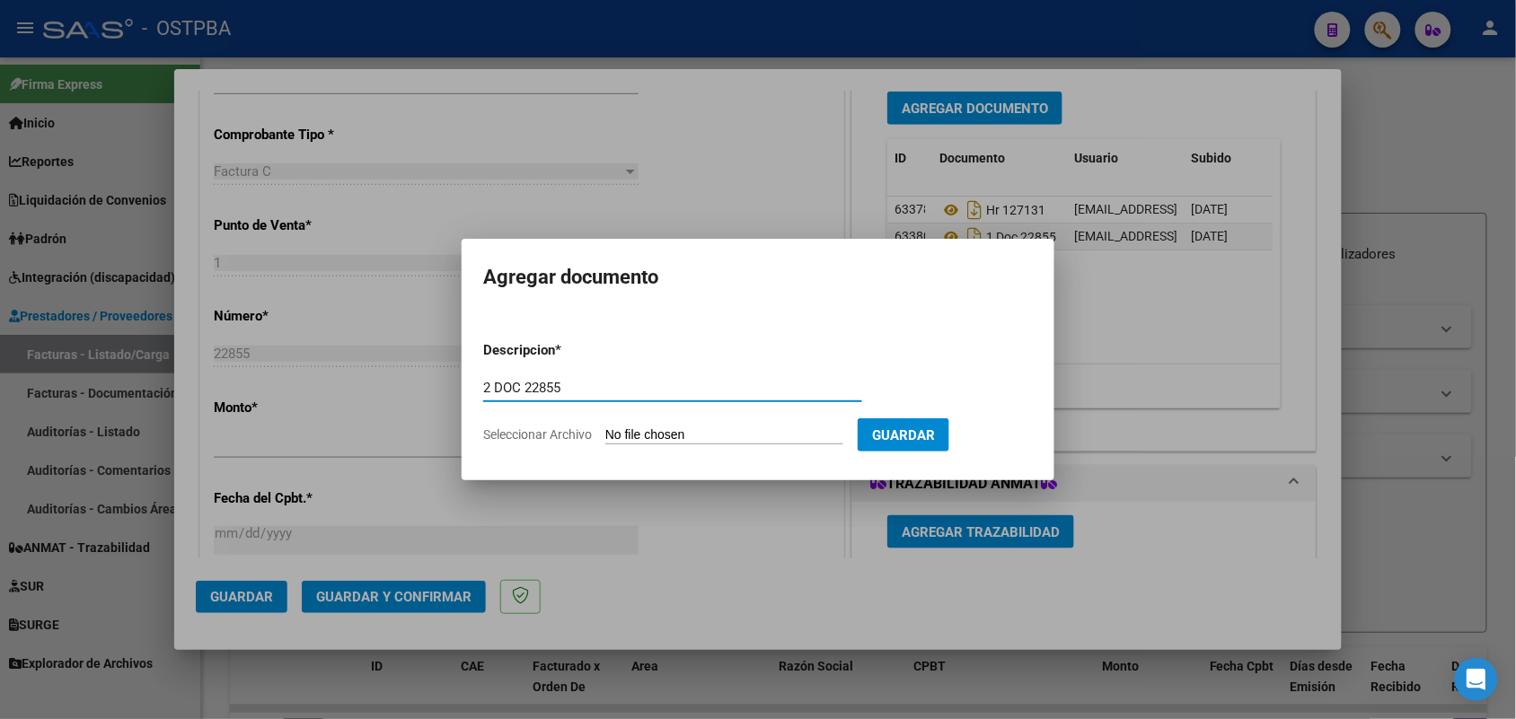
type input "2 DOC 22855"
click at [622, 428] on input "Seleccionar Archivo" at bounding box center [724, 436] width 238 height 17
type input "C:\fakepath\2 DOC 22855.pdf"
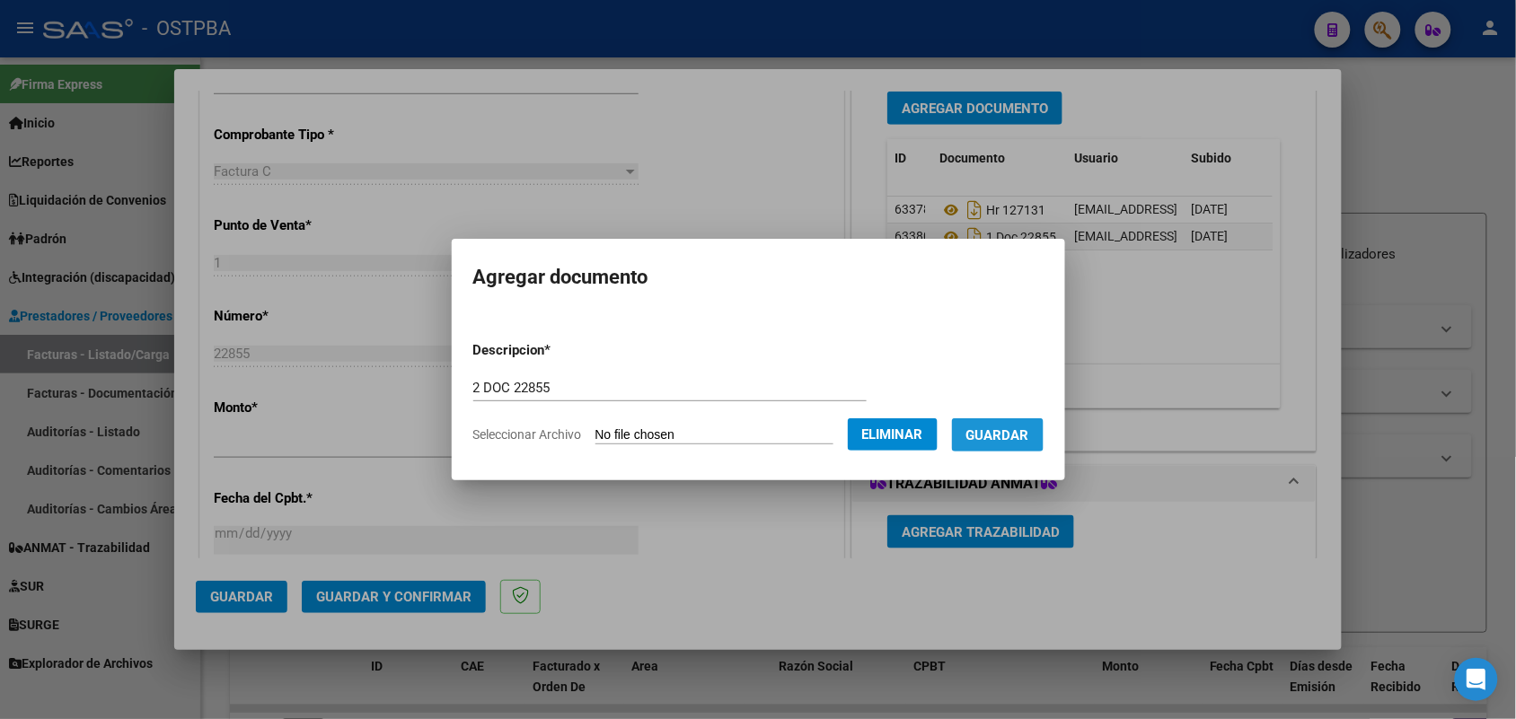
click at [1029, 433] on span "Guardar" at bounding box center [997, 436] width 63 height 16
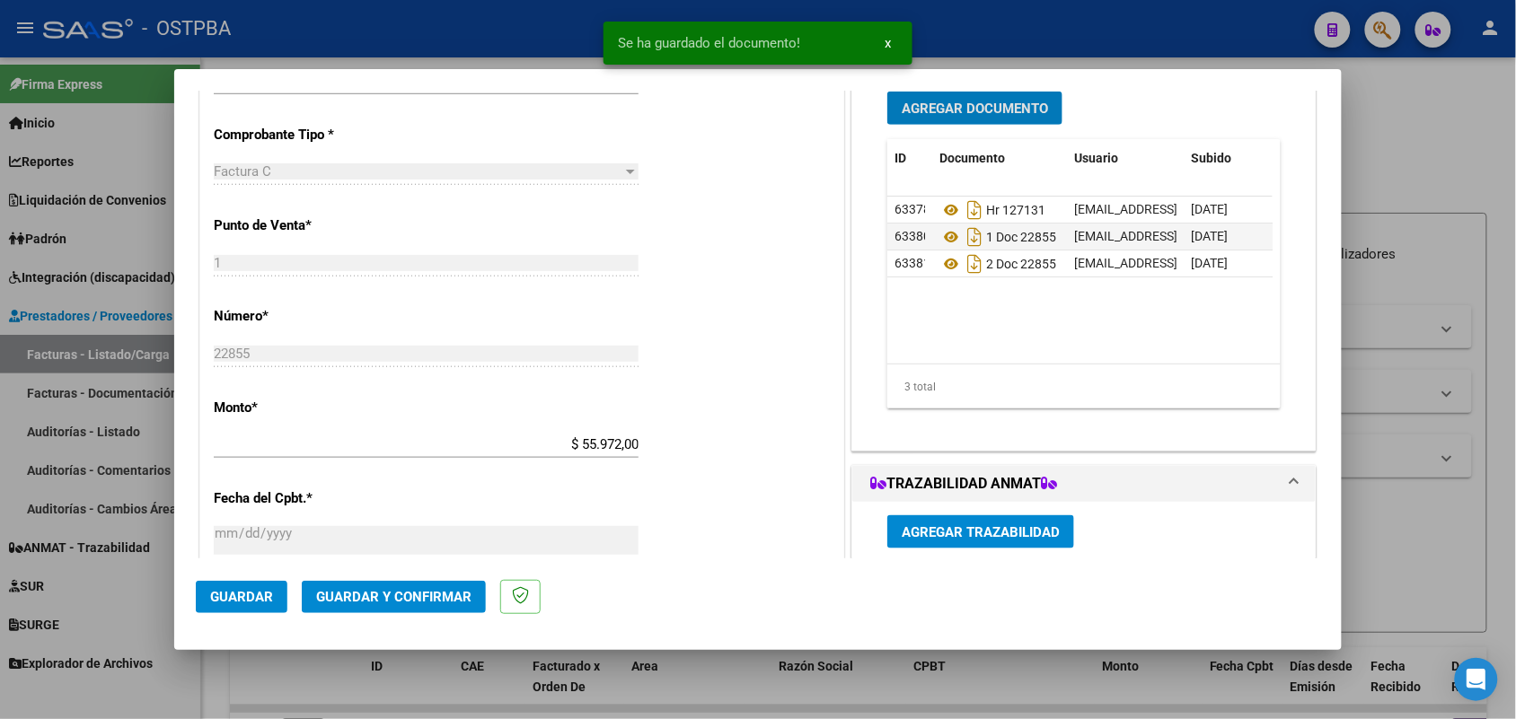
click at [1000, 110] on span "Agregar Documento" at bounding box center [975, 109] width 146 height 16
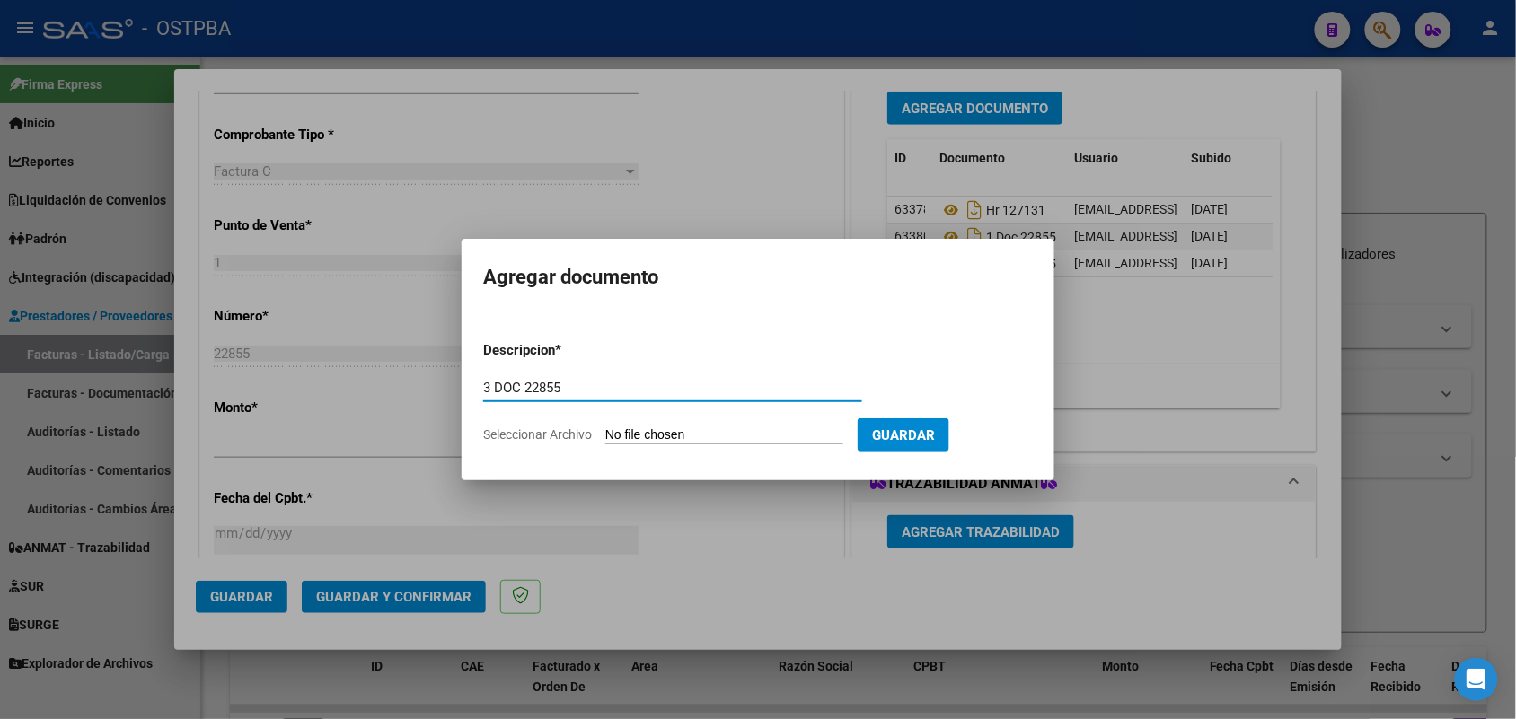
type input "3 DOC 22855"
click at [622, 436] on input "Seleccionar Archivo" at bounding box center [724, 436] width 238 height 17
type input "C:\fakepath\3 DOC 22855.pdf"
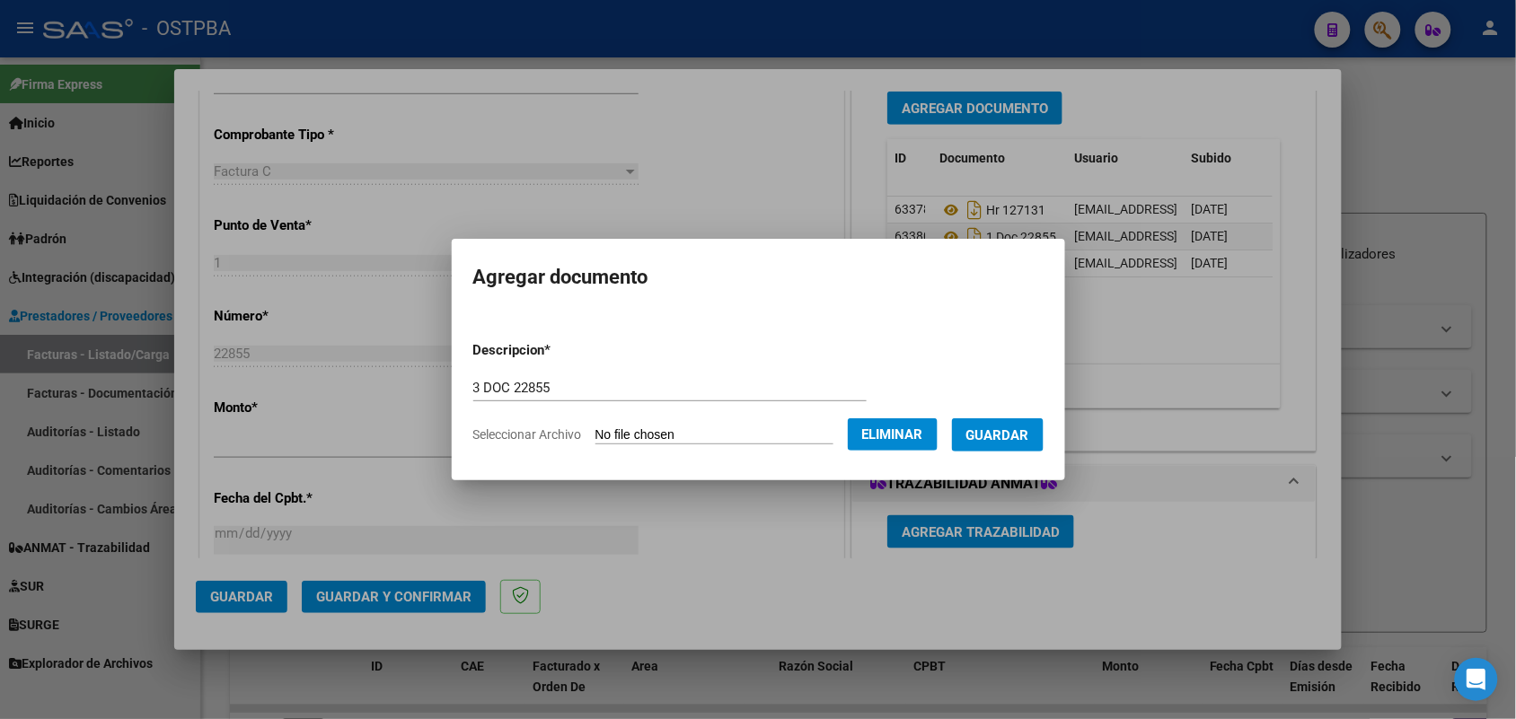
click at [997, 428] on span "Guardar" at bounding box center [997, 436] width 63 height 16
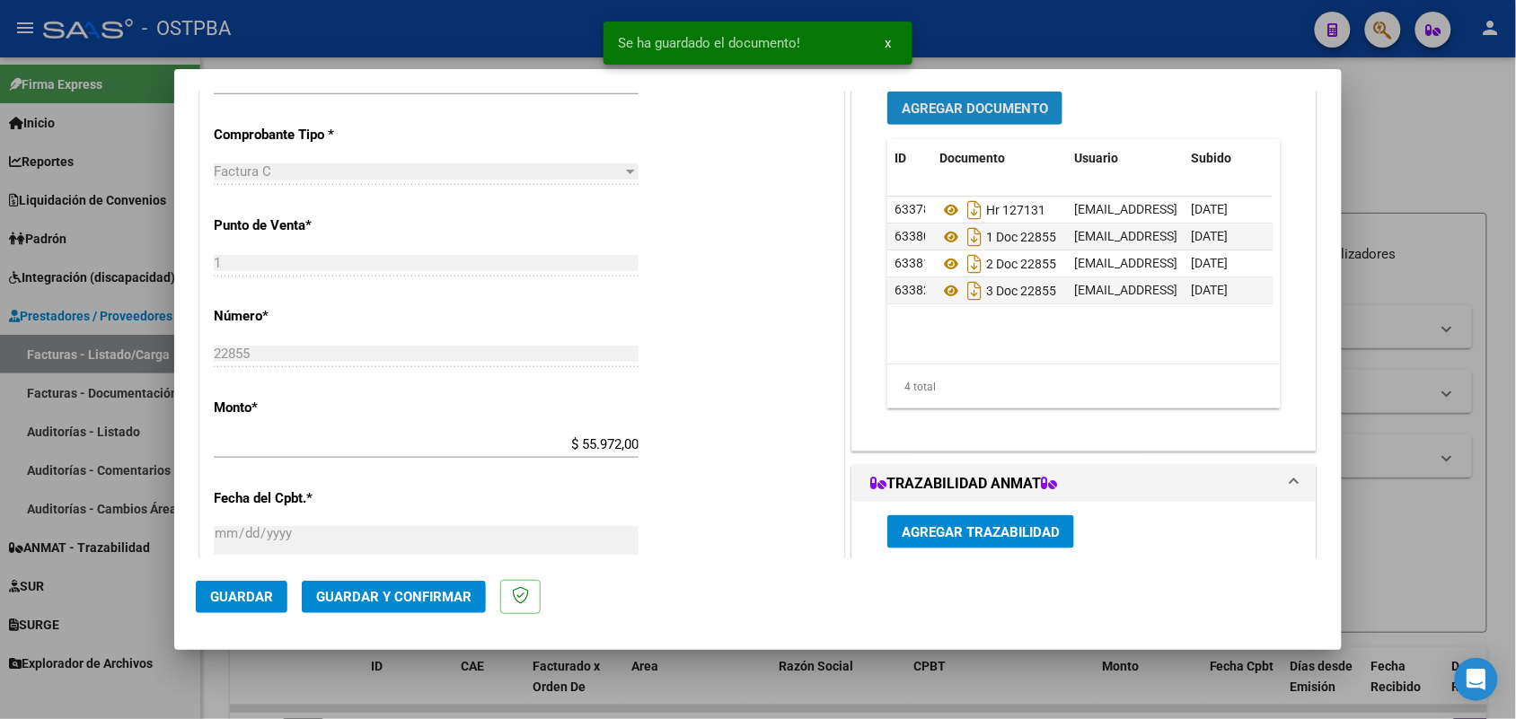
click at [971, 101] on span "Agregar Documento" at bounding box center [975, 109] width 146 height 16
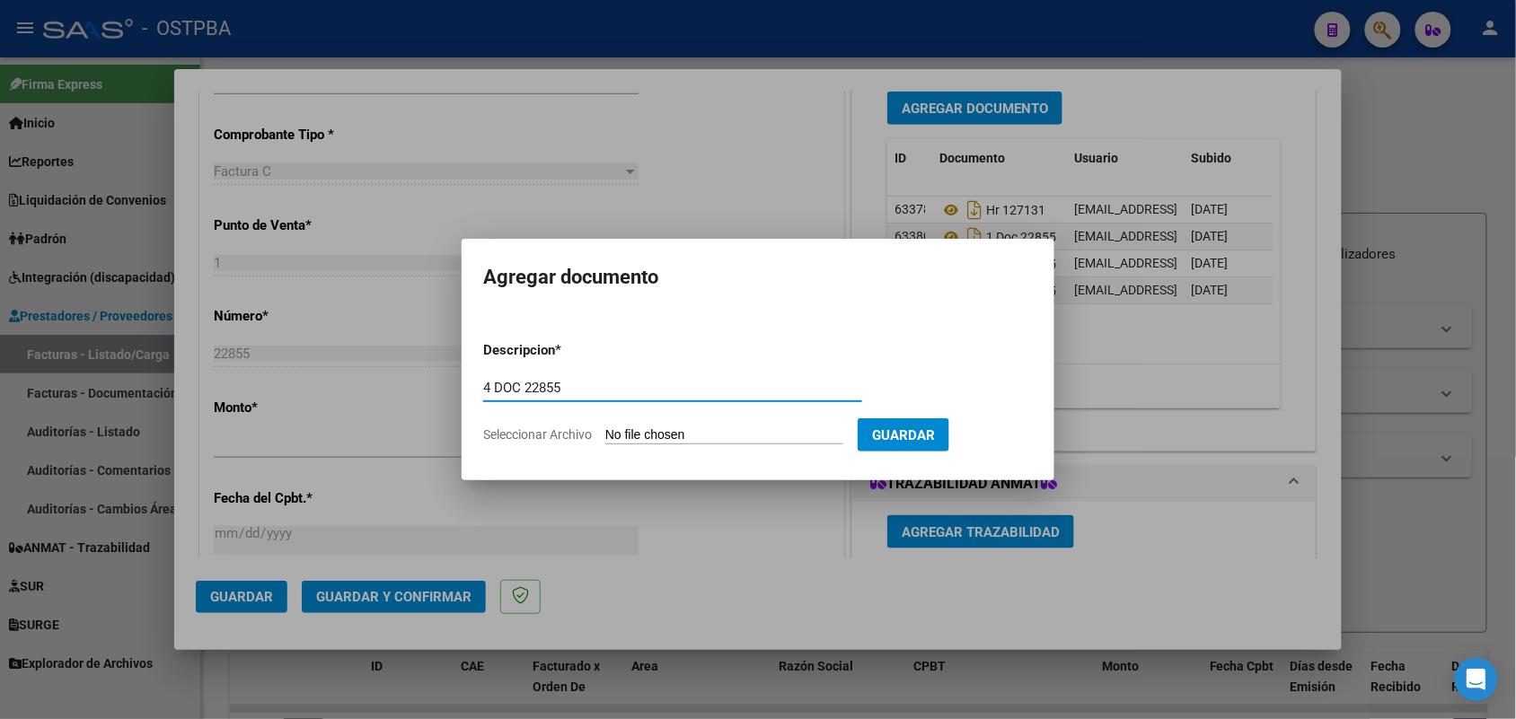
type input "4 DOC 22855"
click at [615, 431] on input "Seleccionar Archivo" at bounding box center [724, 436] width 238 height 17
type input "C:\fakepath\4 DOC 22855.pdf"
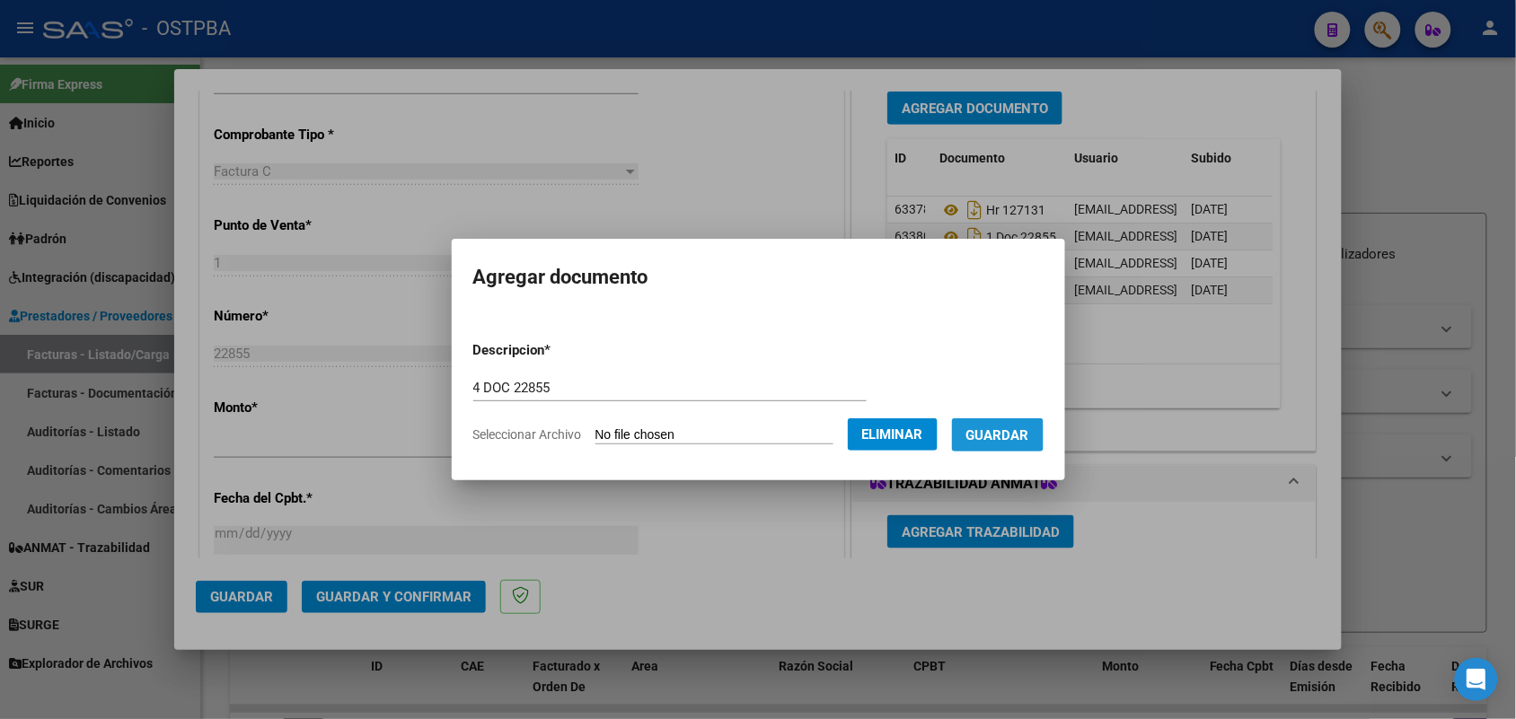
click at [986, 429] on span "Guardar" at bounding box center [997, 436] width 63 height 16
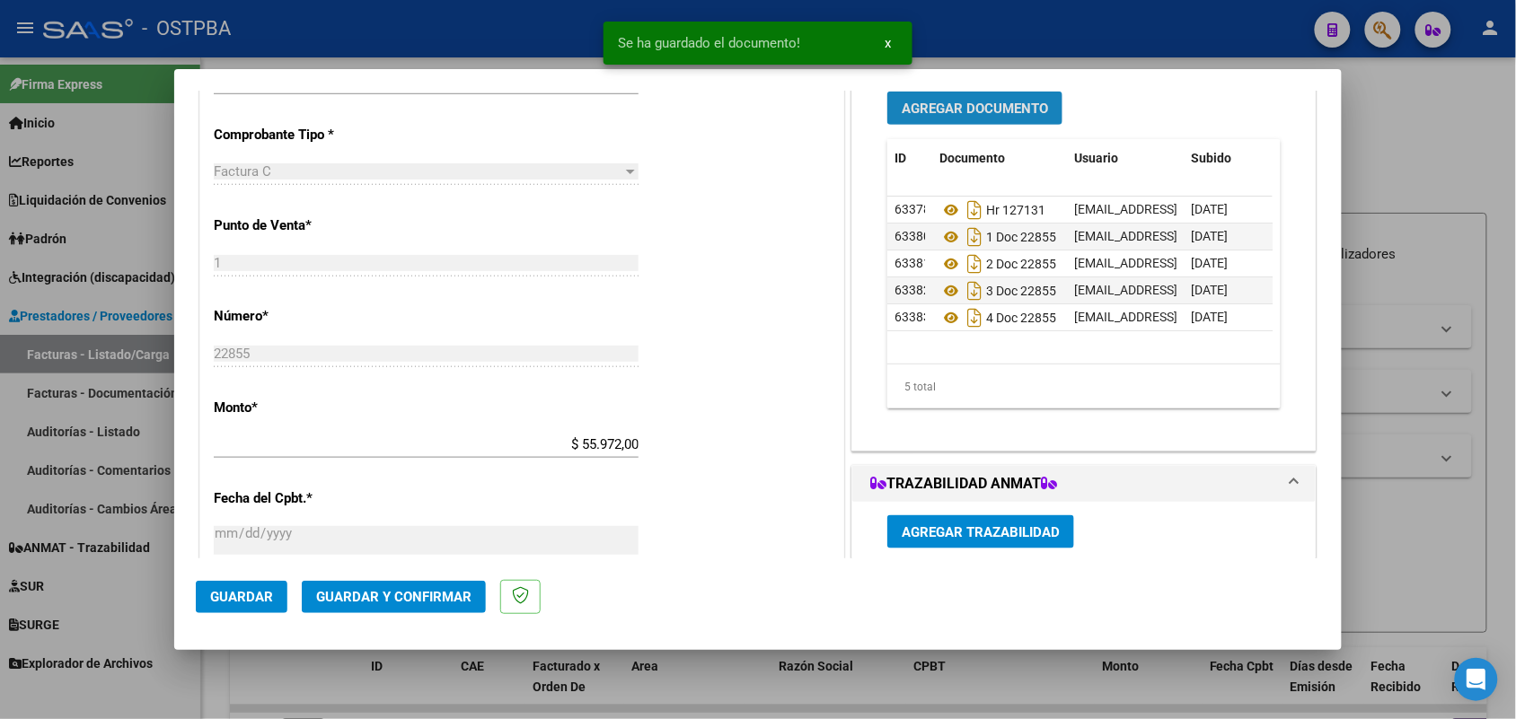
click at [991, 103] on span "Agregar Documento" at bounding box center [975, 109] width 146 height 16
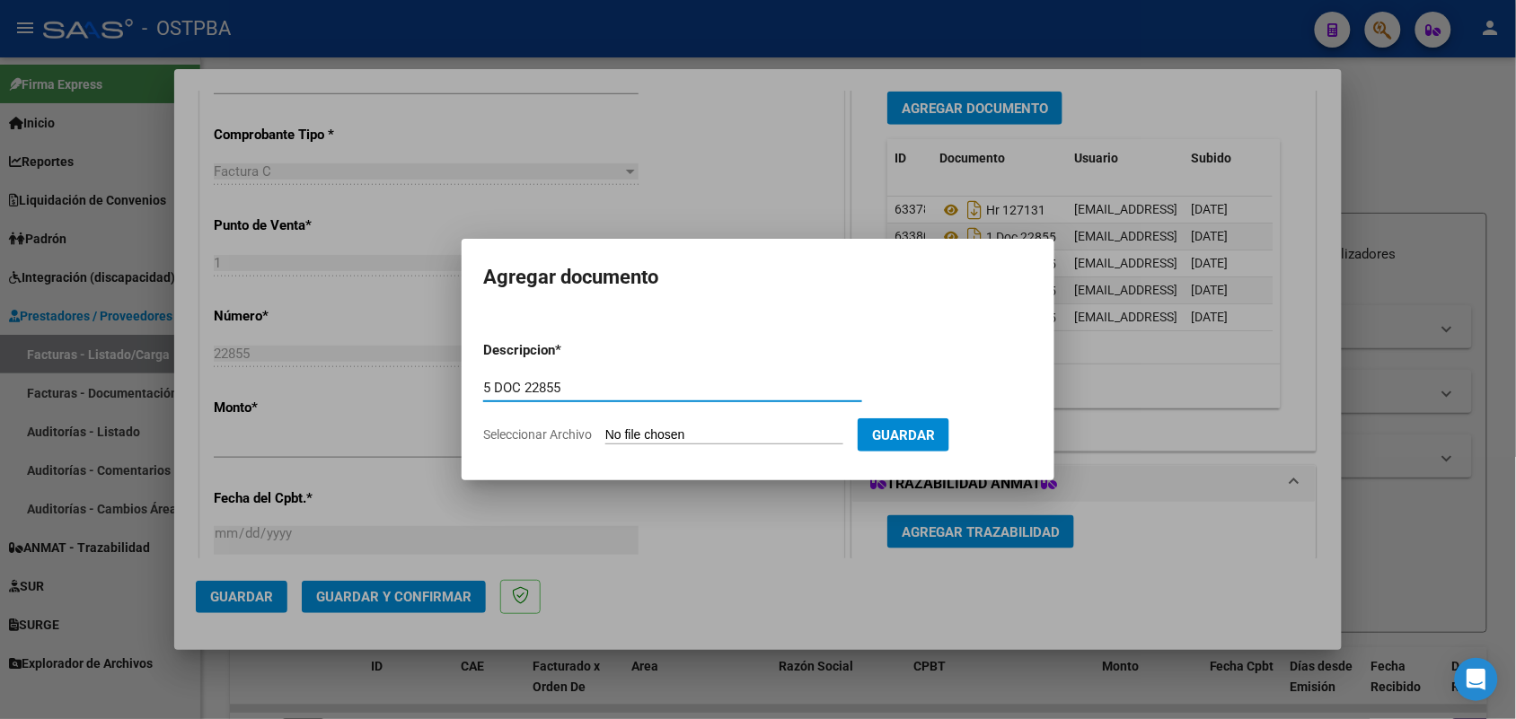
type input "5 DOC 22855"
click at [634, 440] on input "Seleccionar Archivo" at bounding box center [724, 436] width 238 height 17
type input "C:\fakepath\5 DOC 22855.pdf"
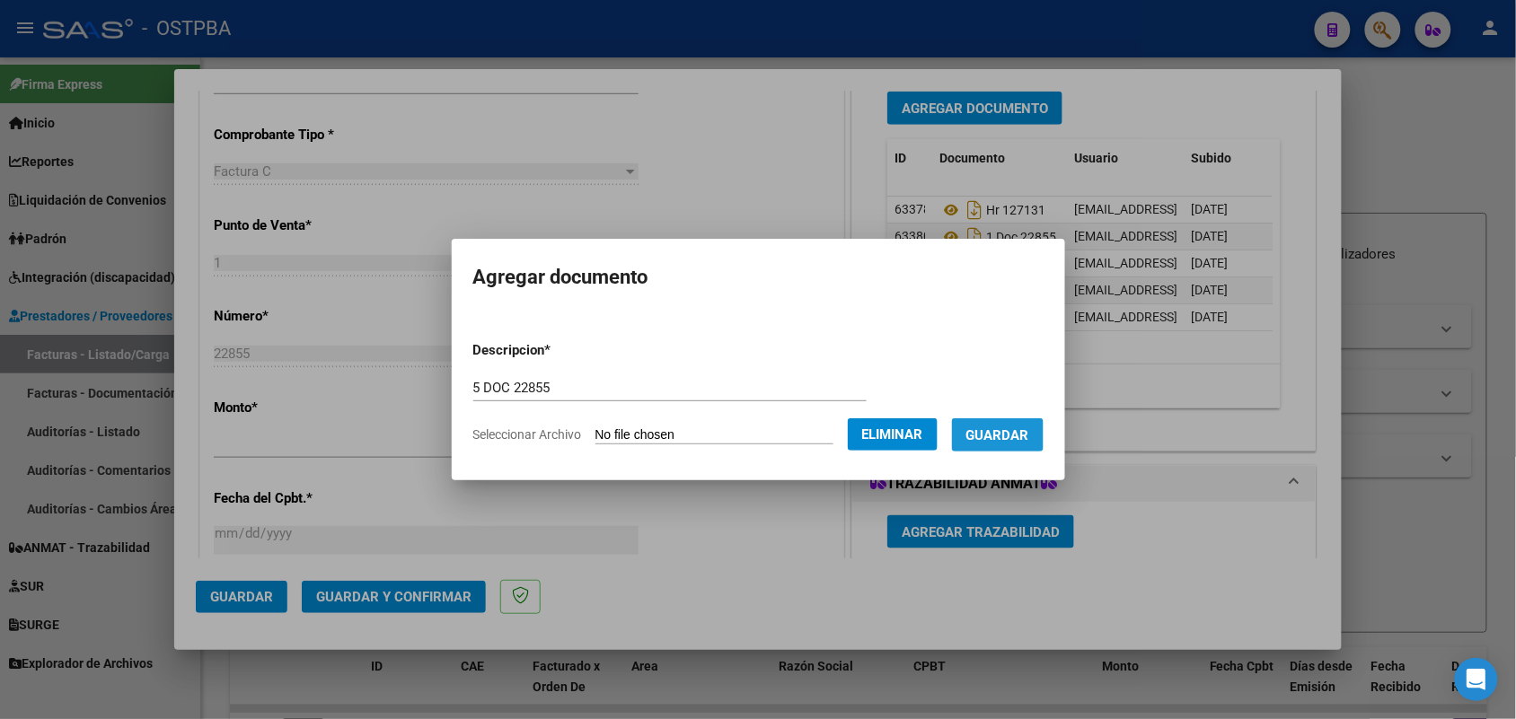
click at [1018, 437] on span "Guardar" at bounding box center [997, 436] width 63 height 16
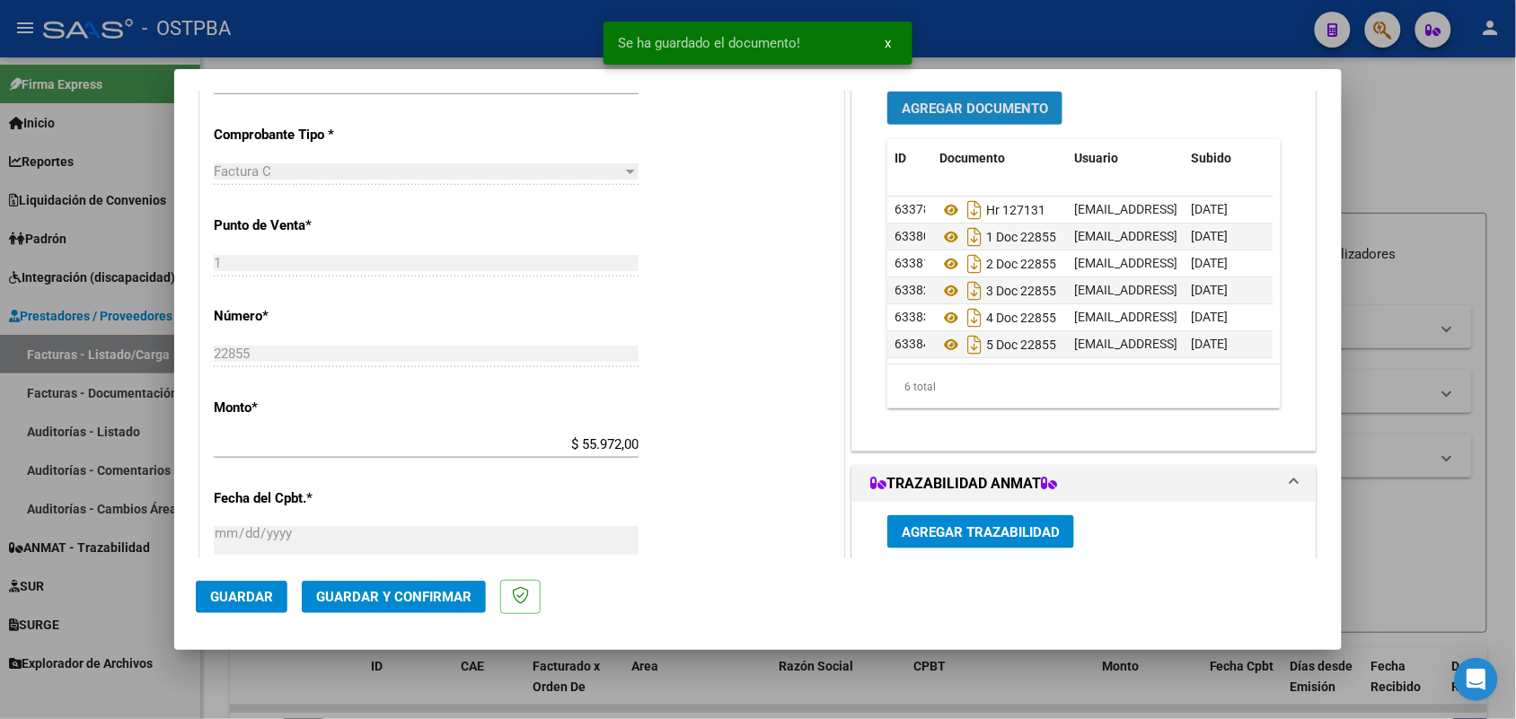
click at [964, 110] on span "Agregar Documento" at bounding box center [975, 109] width 146 height 16
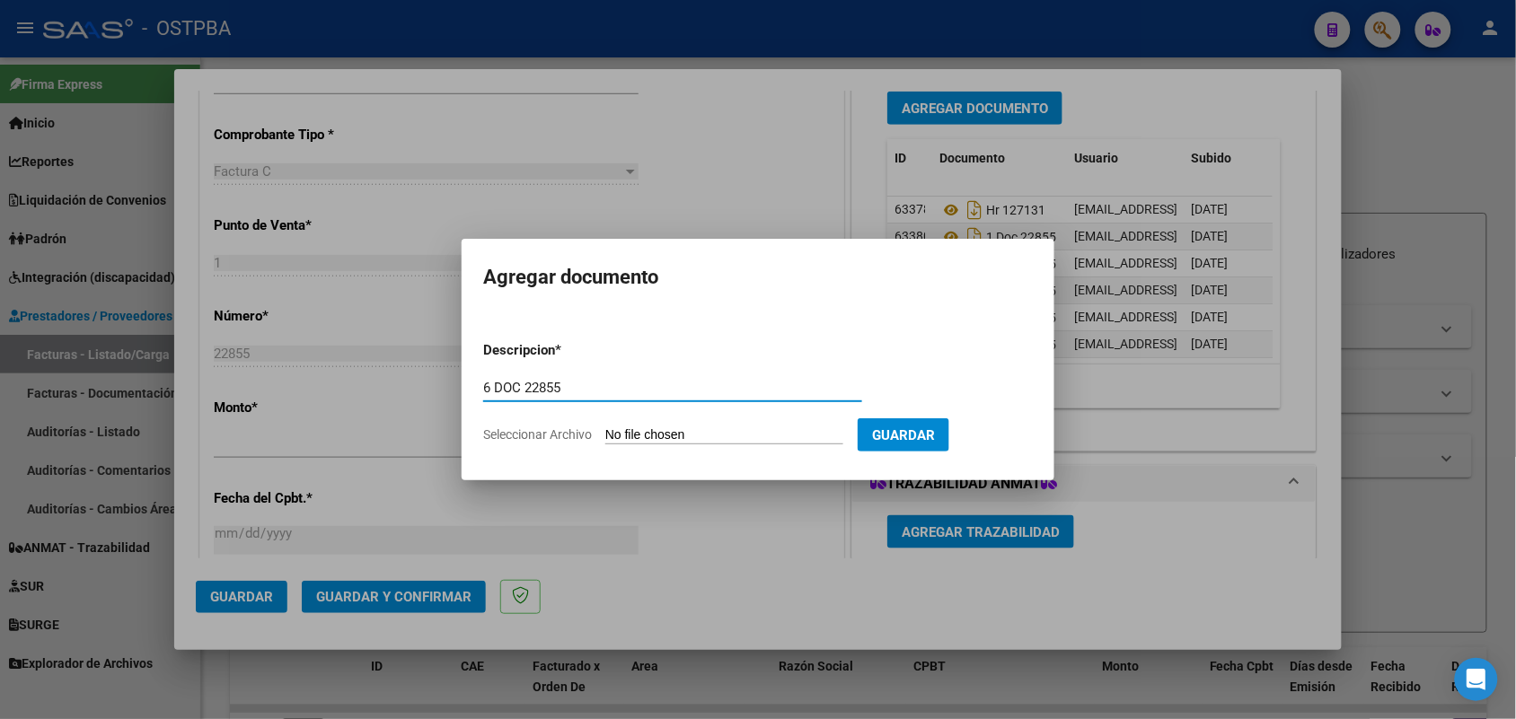
type input "6 DOC 22855"
click at [616, 432] on input "Seleccionar Archivo" at bounding box center [724, 436] width 238 height 17
type input "C:\fakepath\6 DOC 22855.pdf"
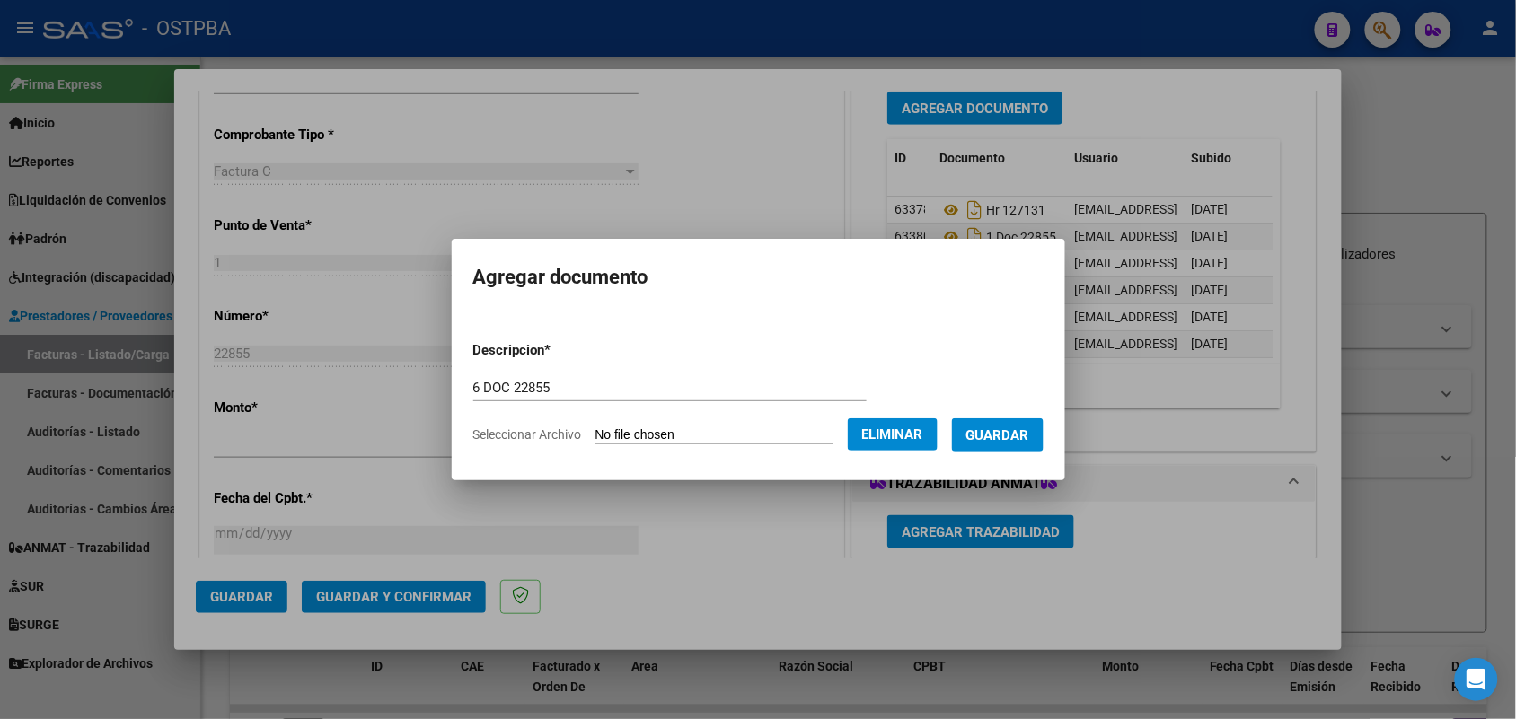
click at [1019, 436] on span "Guardar" at bounding box center [997, 436] width 63 height 16
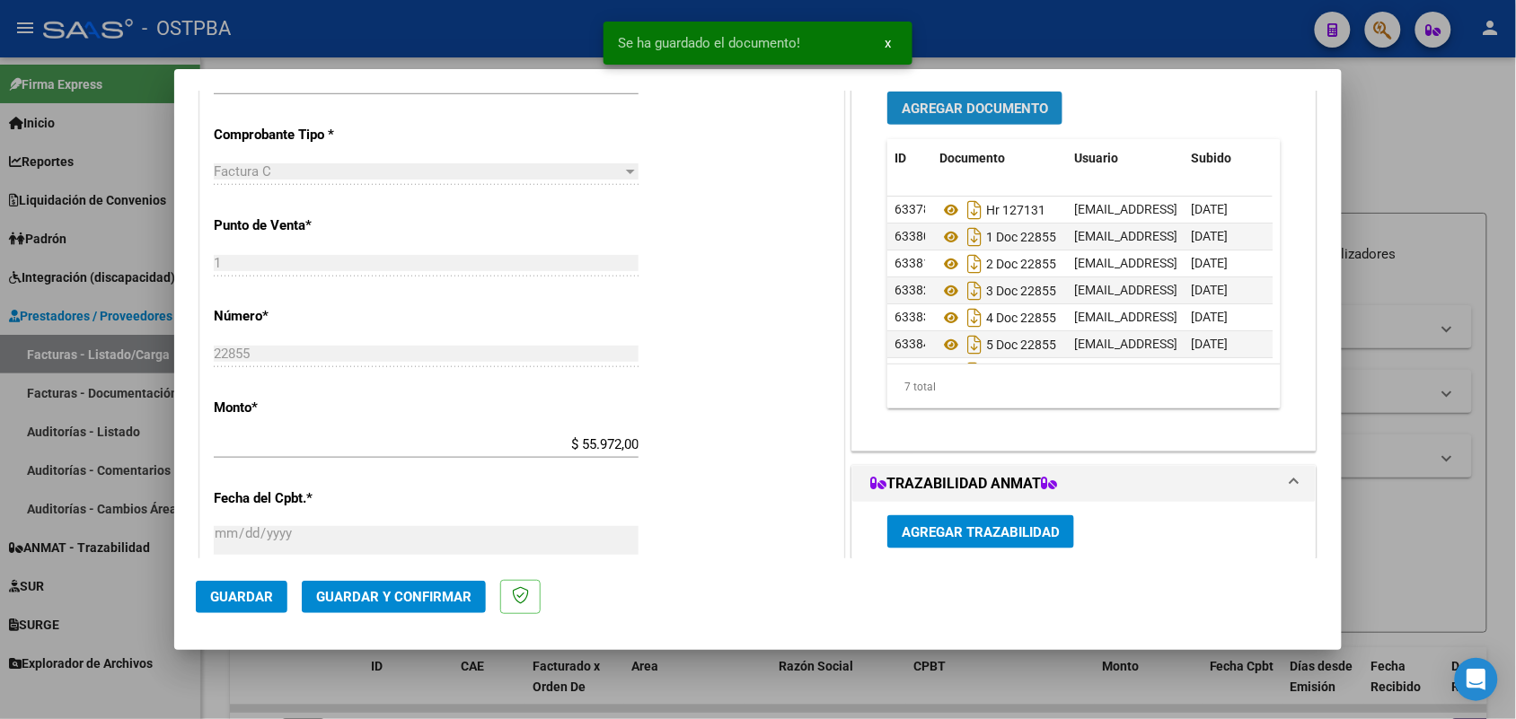
click at [983, 110] on span "Agregar Documento" at bounding box center [975, 109] width 146 height 16
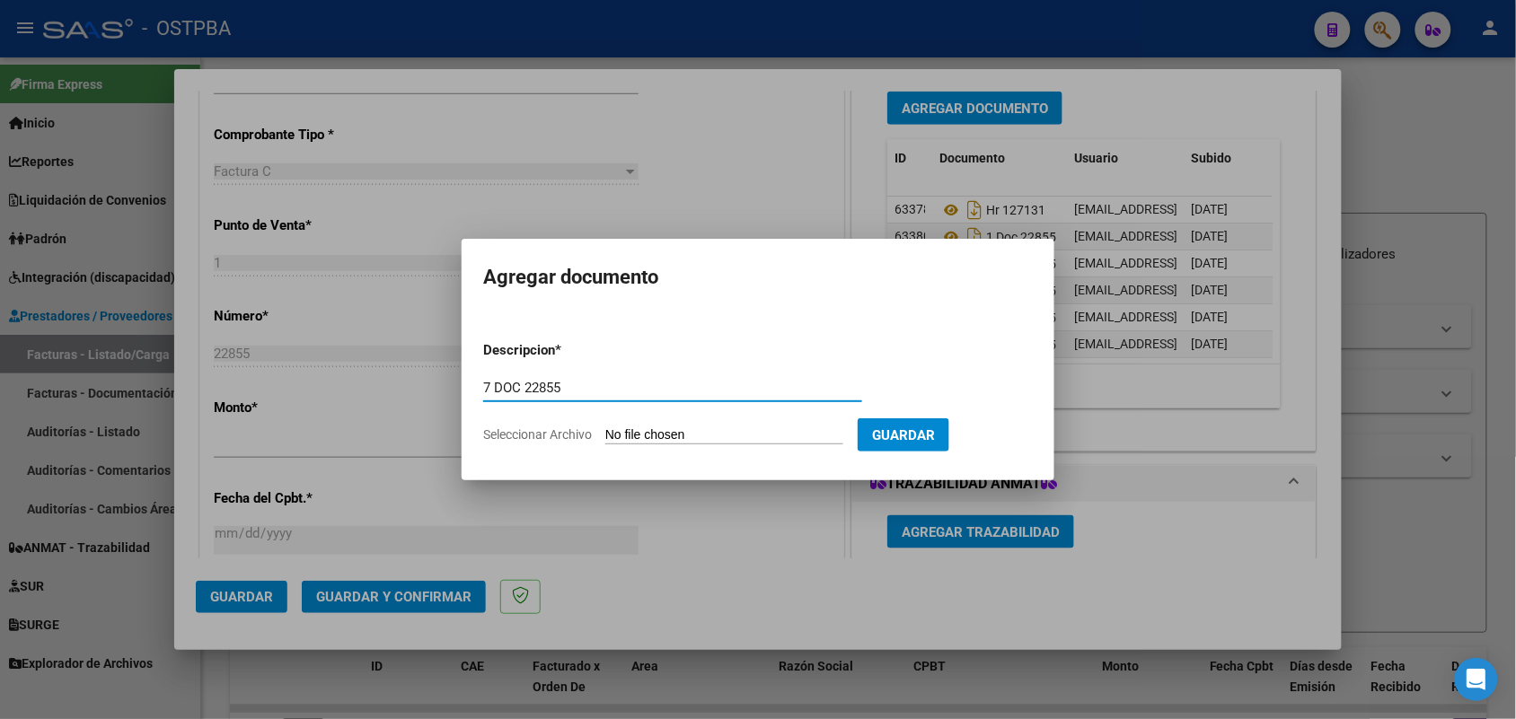
type input "7 DOC 22855"
click at [622, 428] on input "Seleccionar Archivo" at bounding box center [724, 436] width 238 height 17
type input "C:\fakepath\7 DOC 22855.pdf"
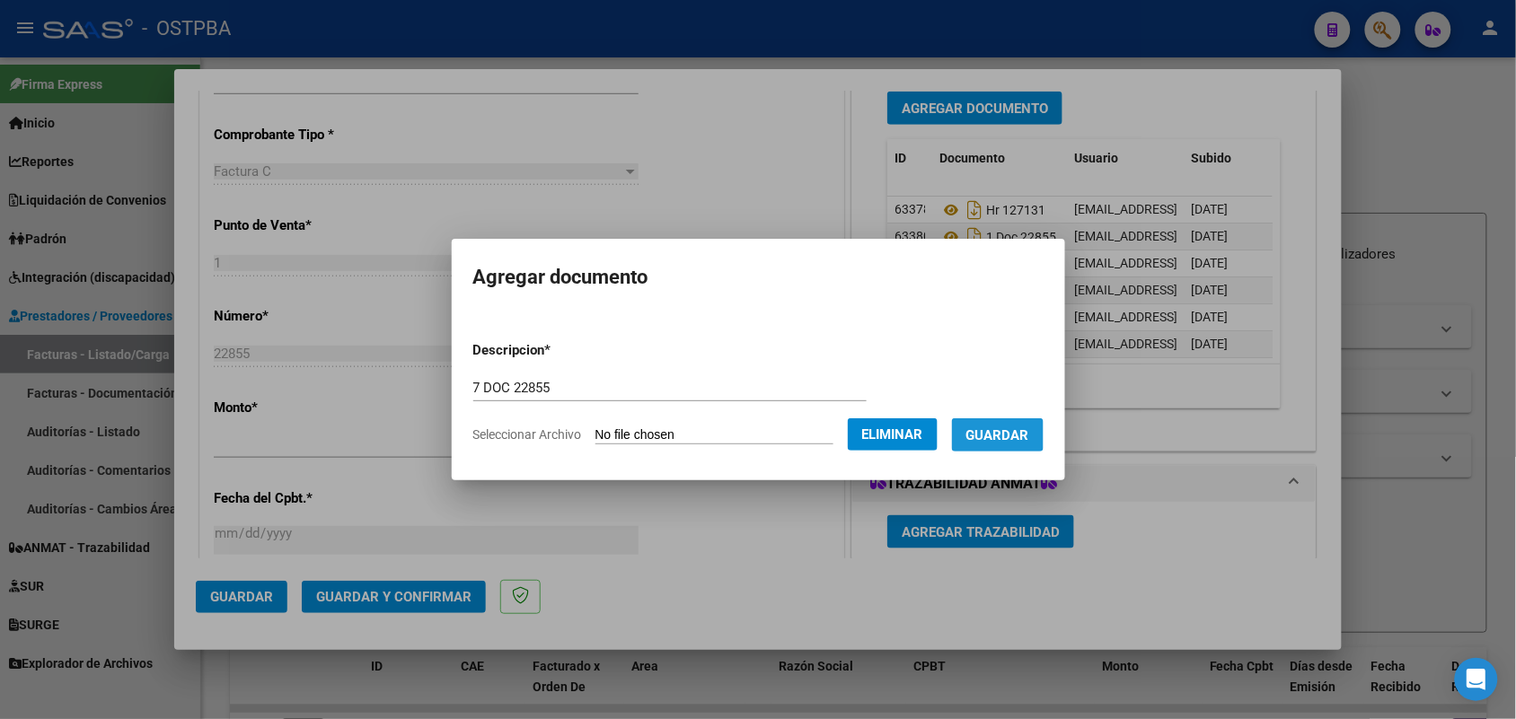
click at [1003, 429] on span "Guardar" at bounding box center [997, 436] width 63 height 16
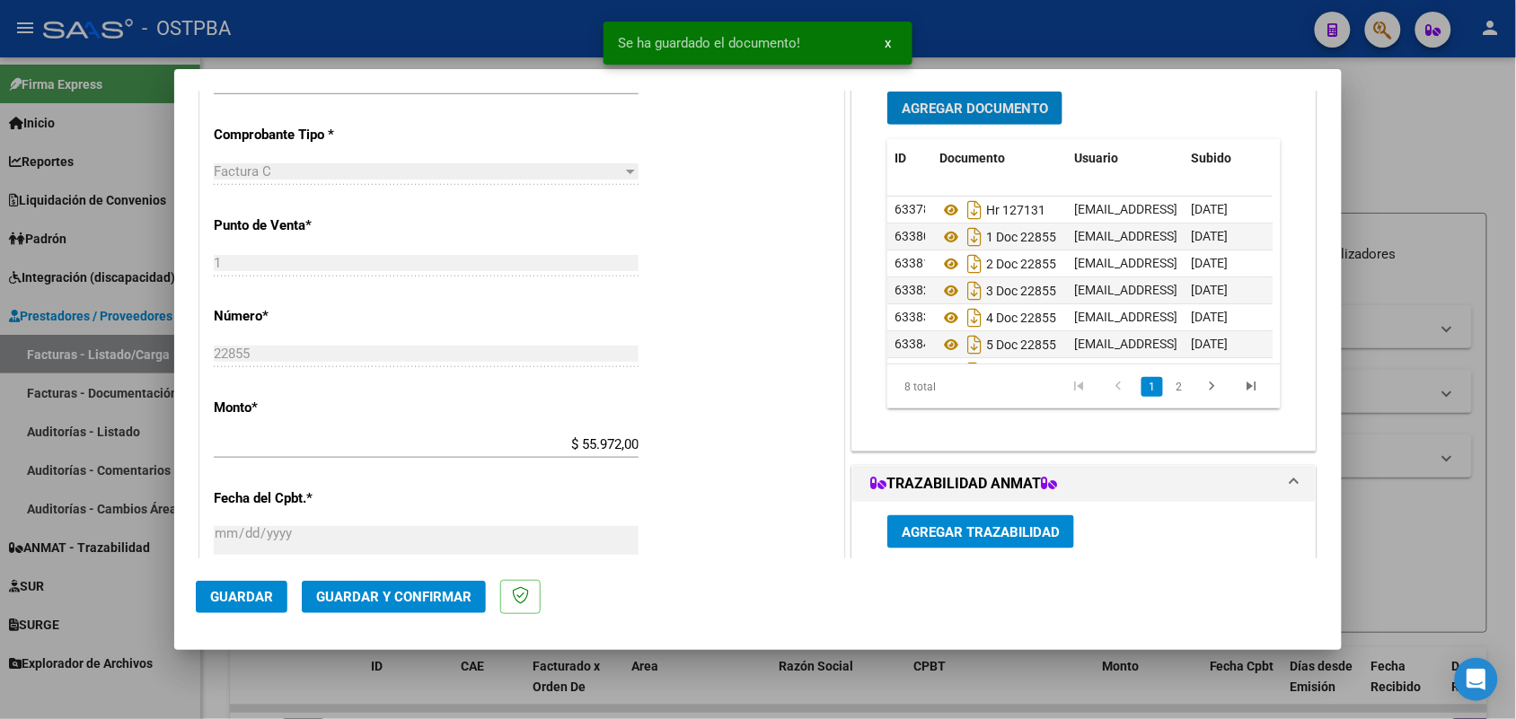
click at [937, 101] on span "Agregar Documento" at bounding box center [975, 109] width 146 height 16
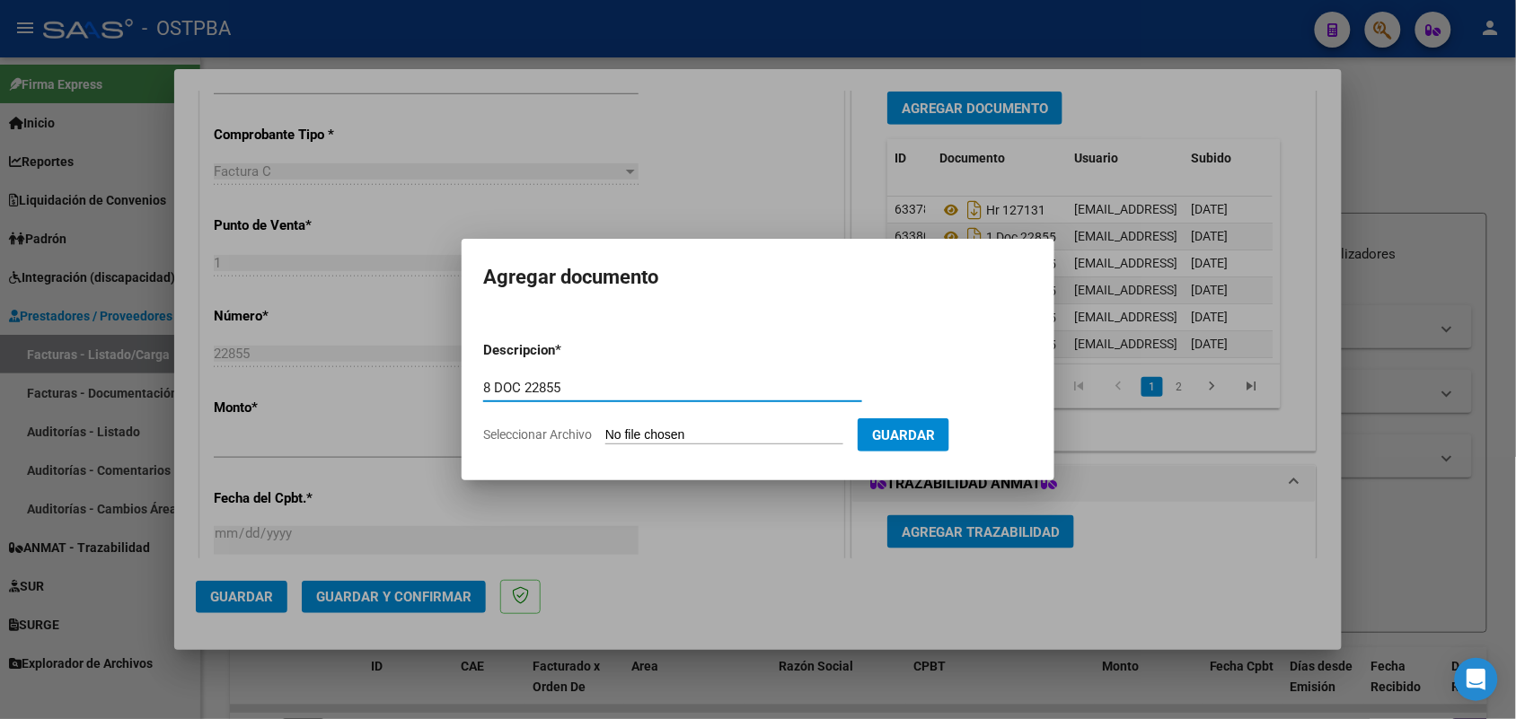
type input "8 DOC 22855"
click at [621, 433] on input "Seleccionar Archivo" at bounding box center [724, 436] width 238 height 17
type input "C:\fakepath\8 DOC 22855.pdf"
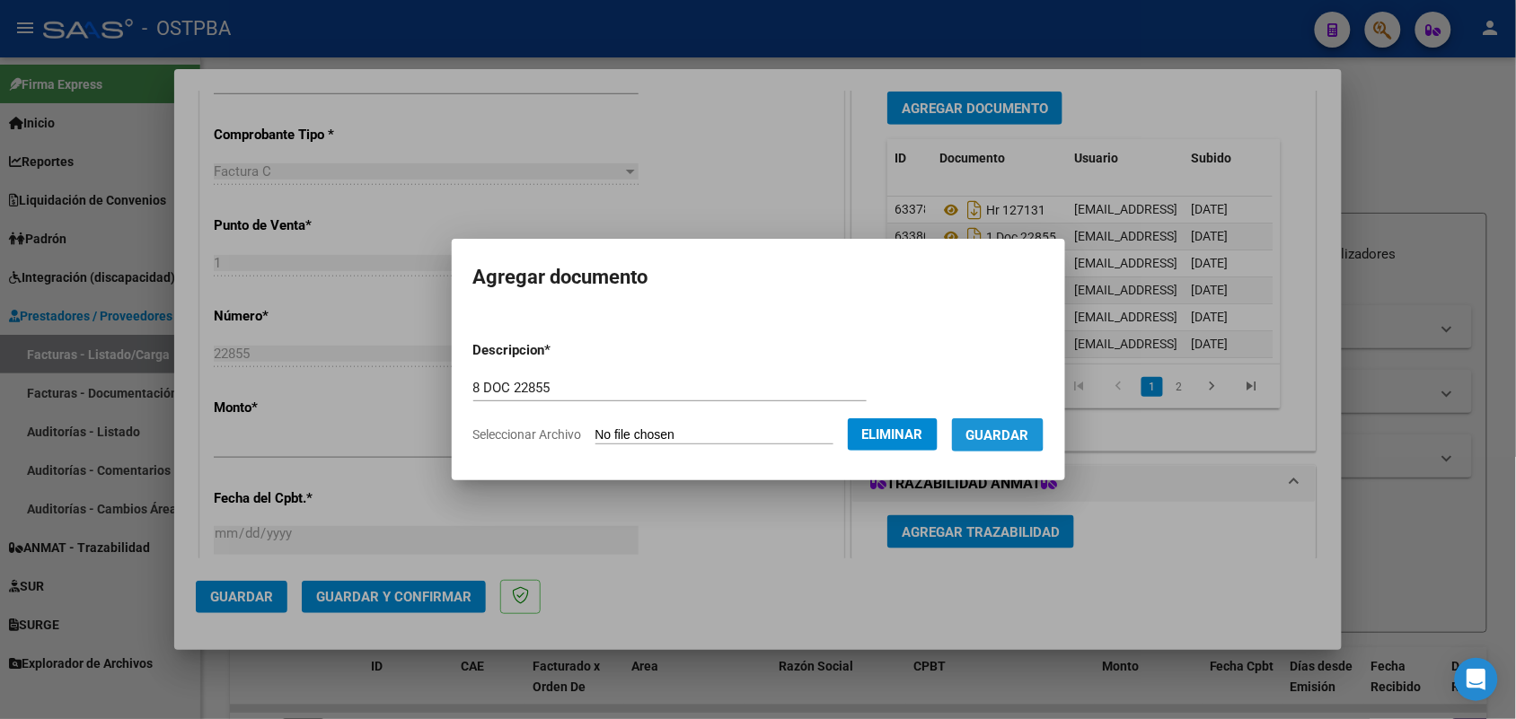
click at [1017, 433] on span "Guardar" at bounding box center [997, 436] width 63 height 16
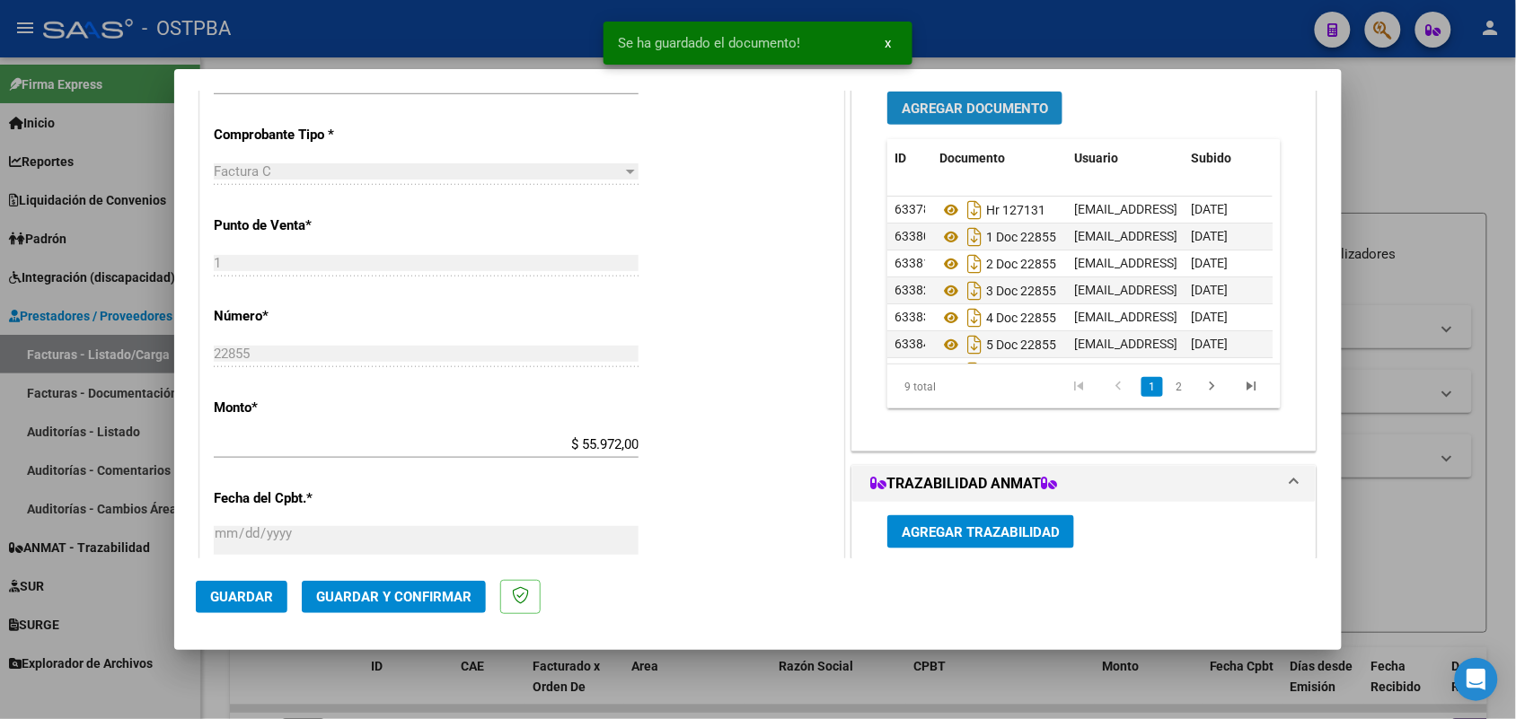
click at [988, 101] on span "Agregar Documento" at bounding box center [975, 109] width 146 height 16
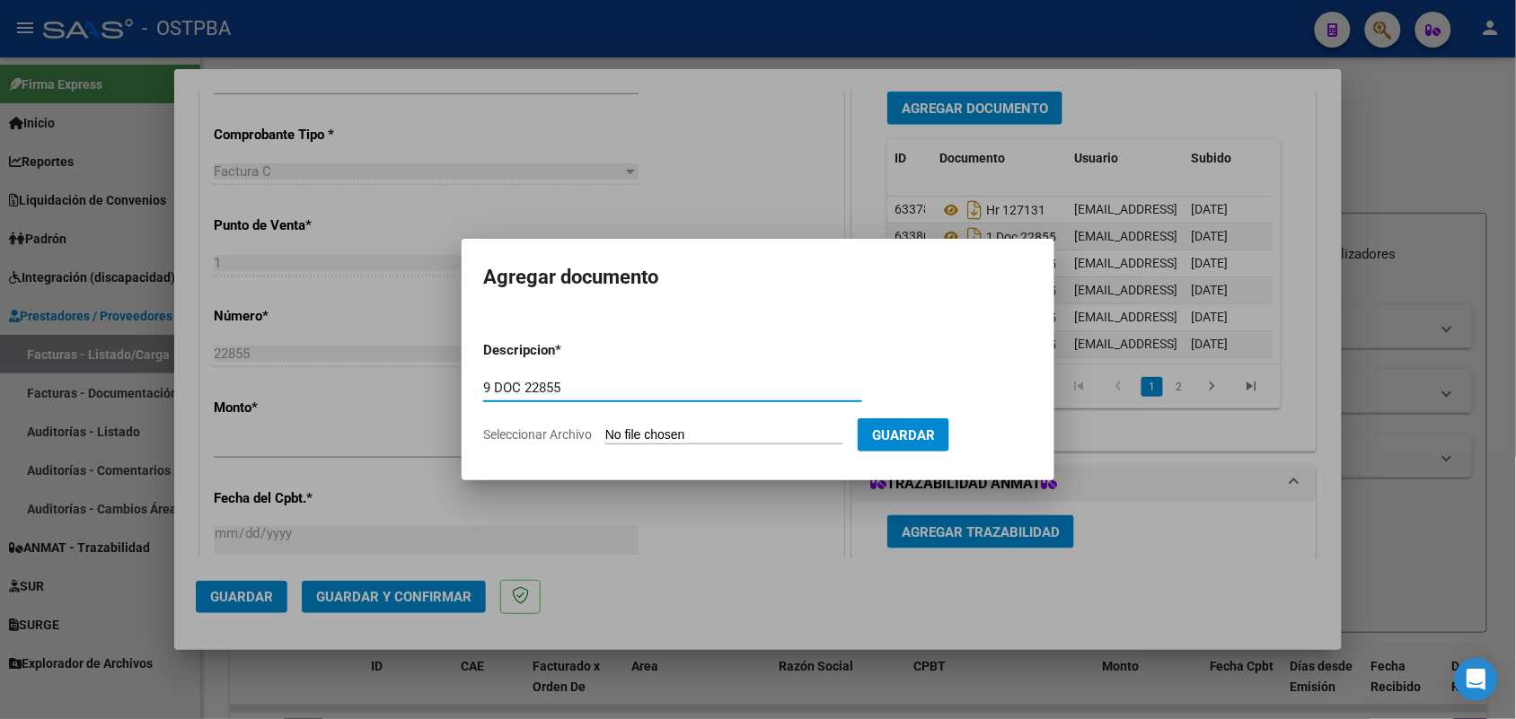
type input "9 DOC 22855"
click at [635, 434] on input "Seleccionar Archivo" at bounding box center [724, 436] width 238 height 17
type input "C:\fakepath\9 DOC 22855.pdf"
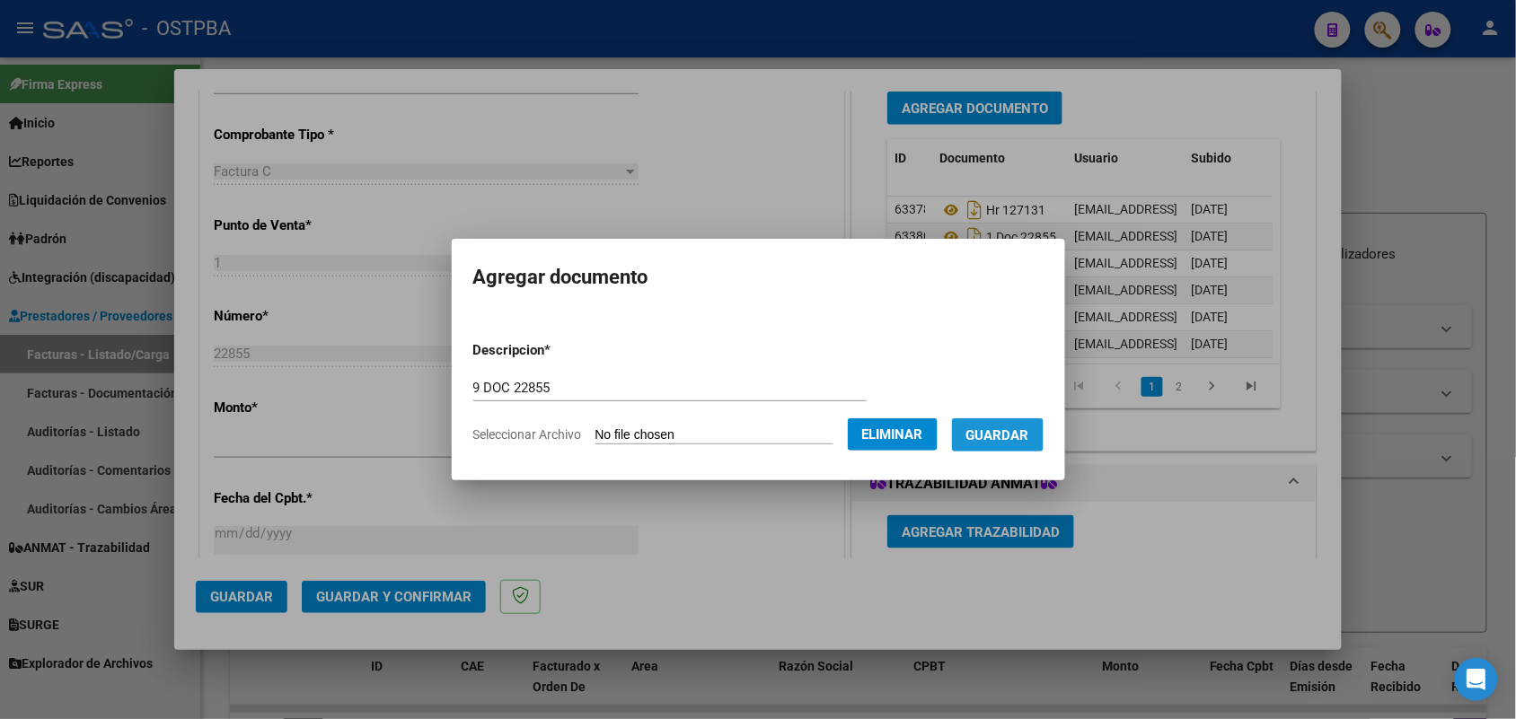
click at [1029, 433] on span "Guardar" at bounding box center [997, 436] width 63 height 16
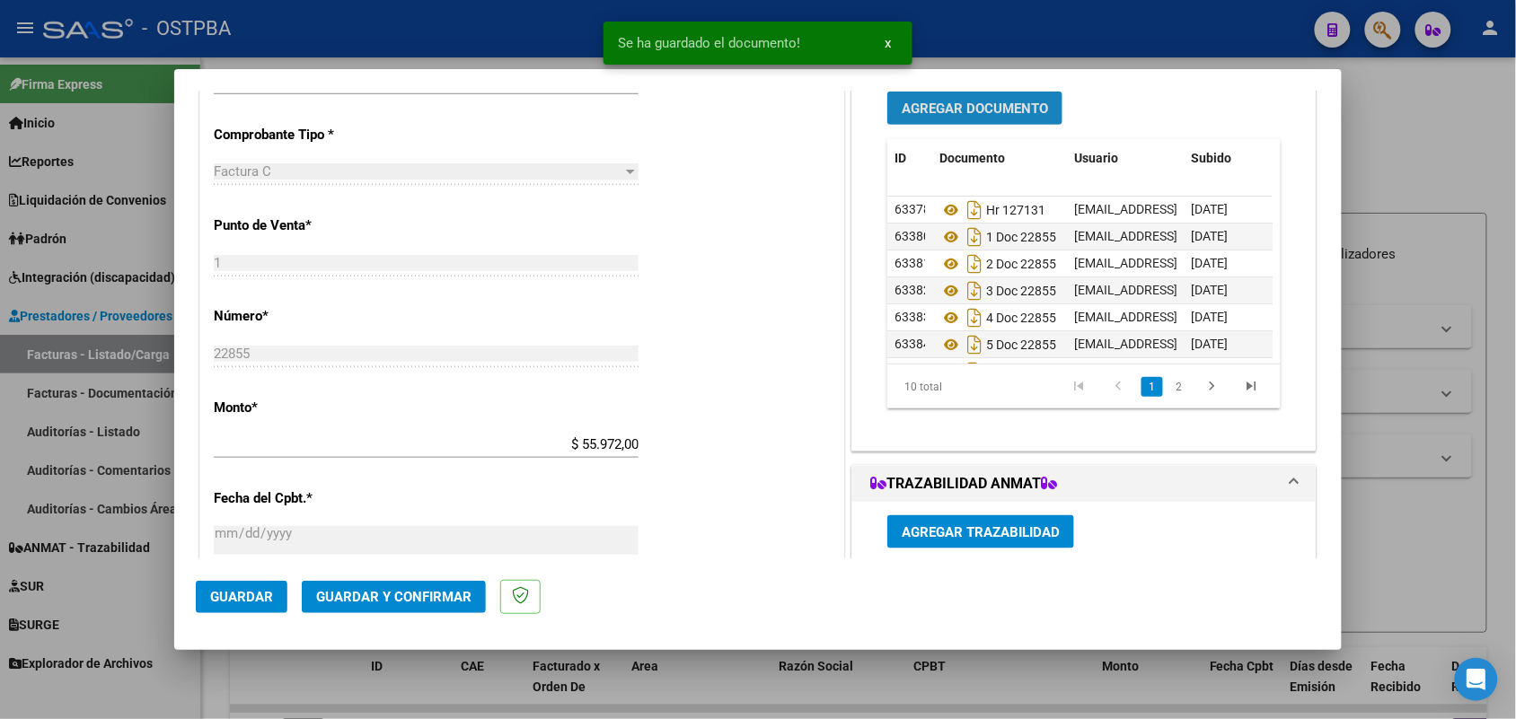
click at [970, 110] on span "Agregar Documento" at bounding box center [975, 109] width 146 height 16
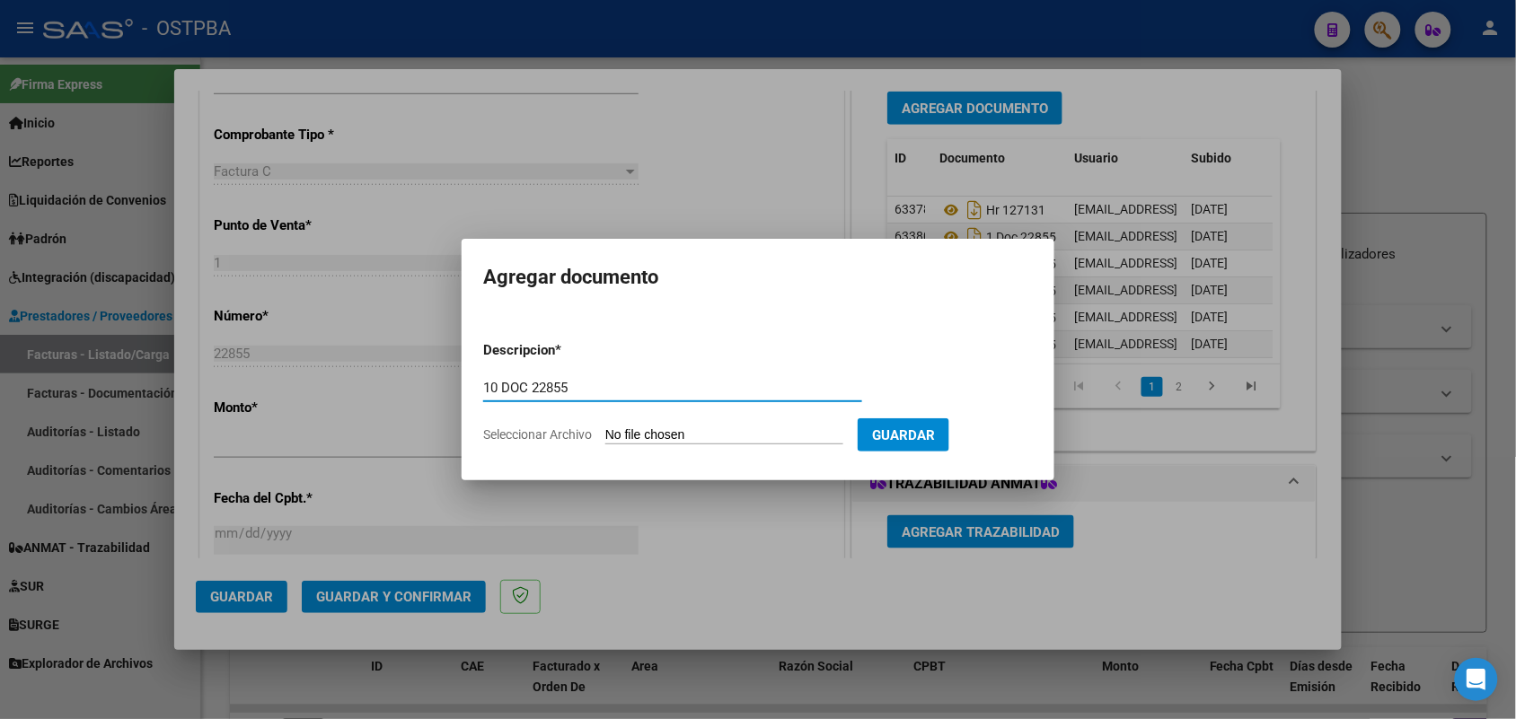
type input "10 DOC 22855"
click at [615, 436] on input "Seleccionar Archivo" at bounding box center [724, 436] width 238 height 17
type input "C:\fakepath\10 DOC 22855.pdf"
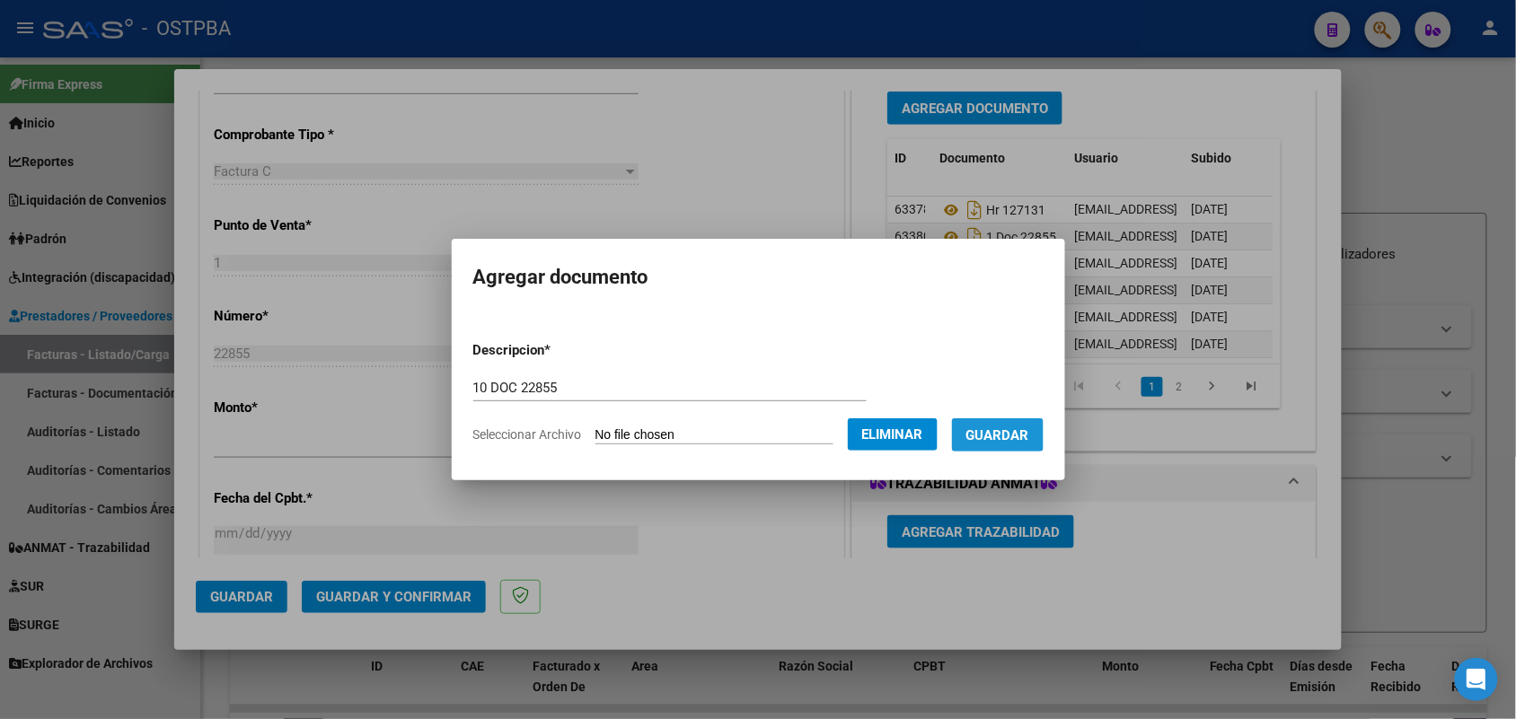
click at [1006, 422] on button "Guardar" at bounding box center [998, 435] width 92 height 33
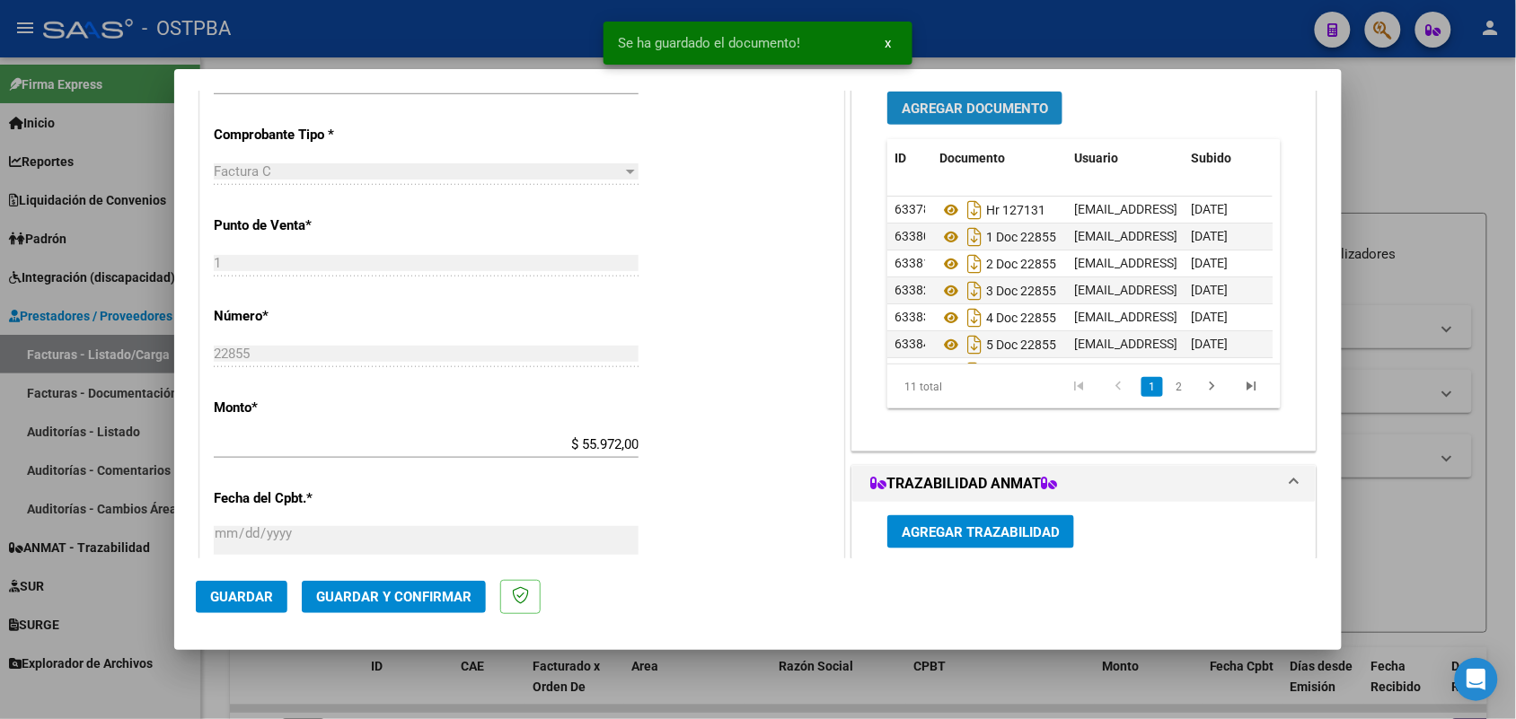
click at [988, 110] on span "Agregar Documento" at bounding box center [975, 109] width 146 height 16
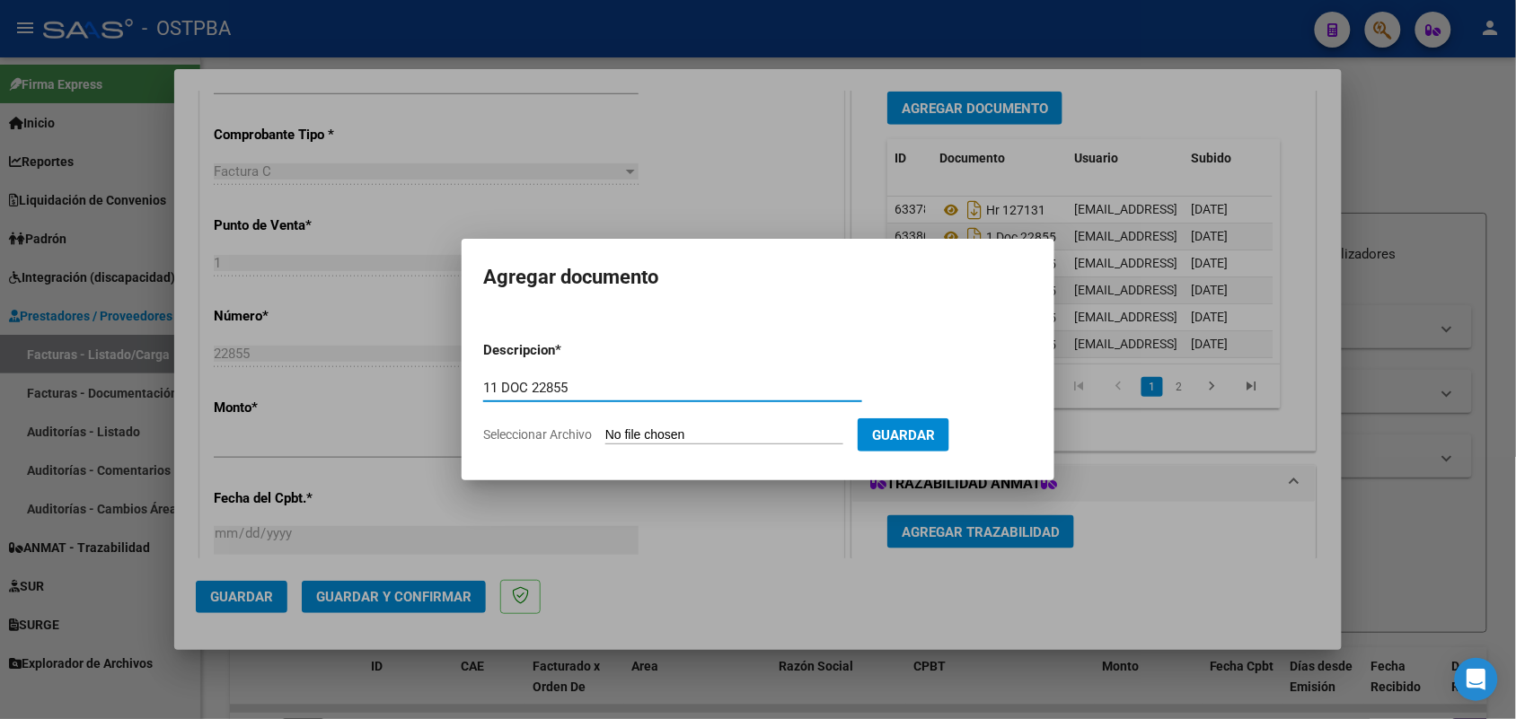
type input "11 DOC 22855"
click at [633, 438] on input "Seleccionar Archivo" at bounding box center [724, 436] width 238 height 17
type input "C:\fakepath\11 DOC 22855.pdf"
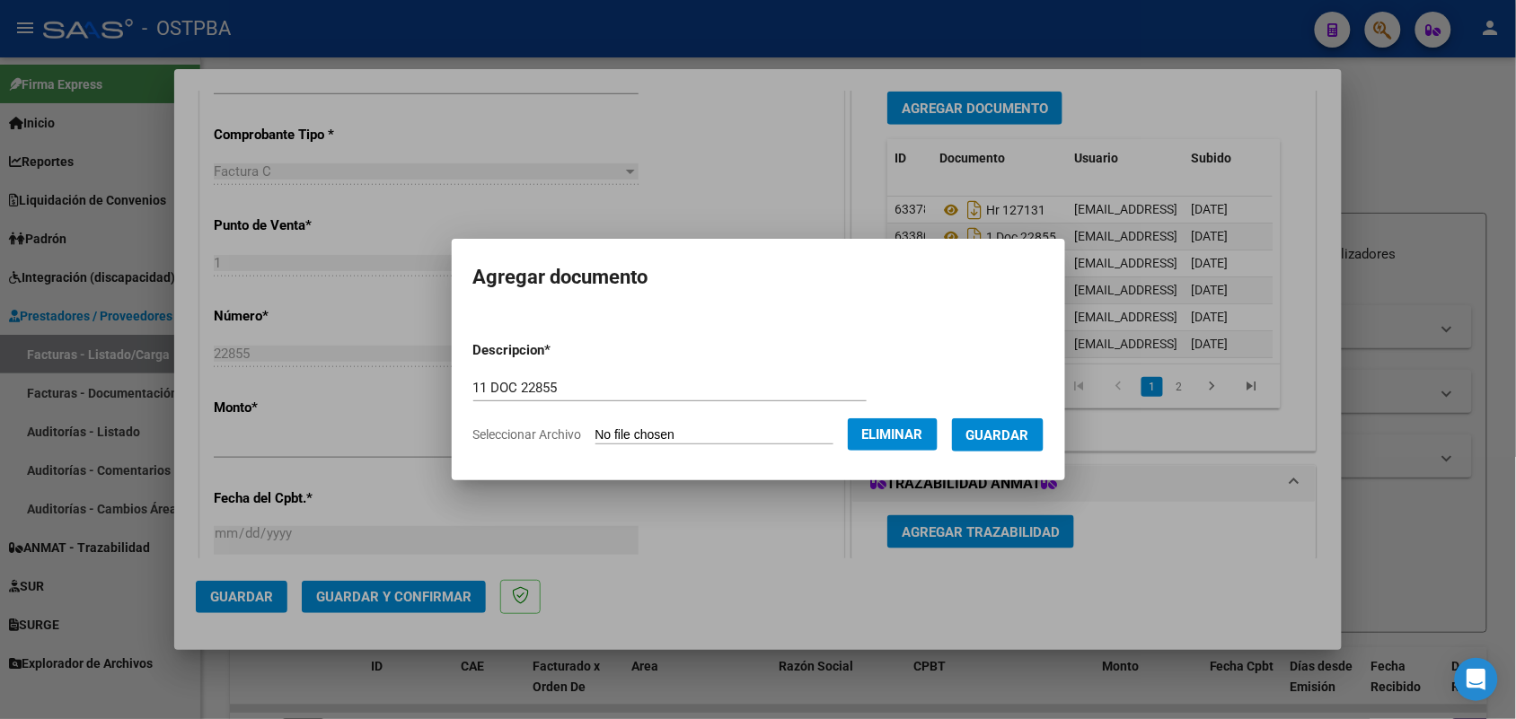
click at [1016, 428] on span "Guardar" at bounding box center [997, 436] width 63 height 16
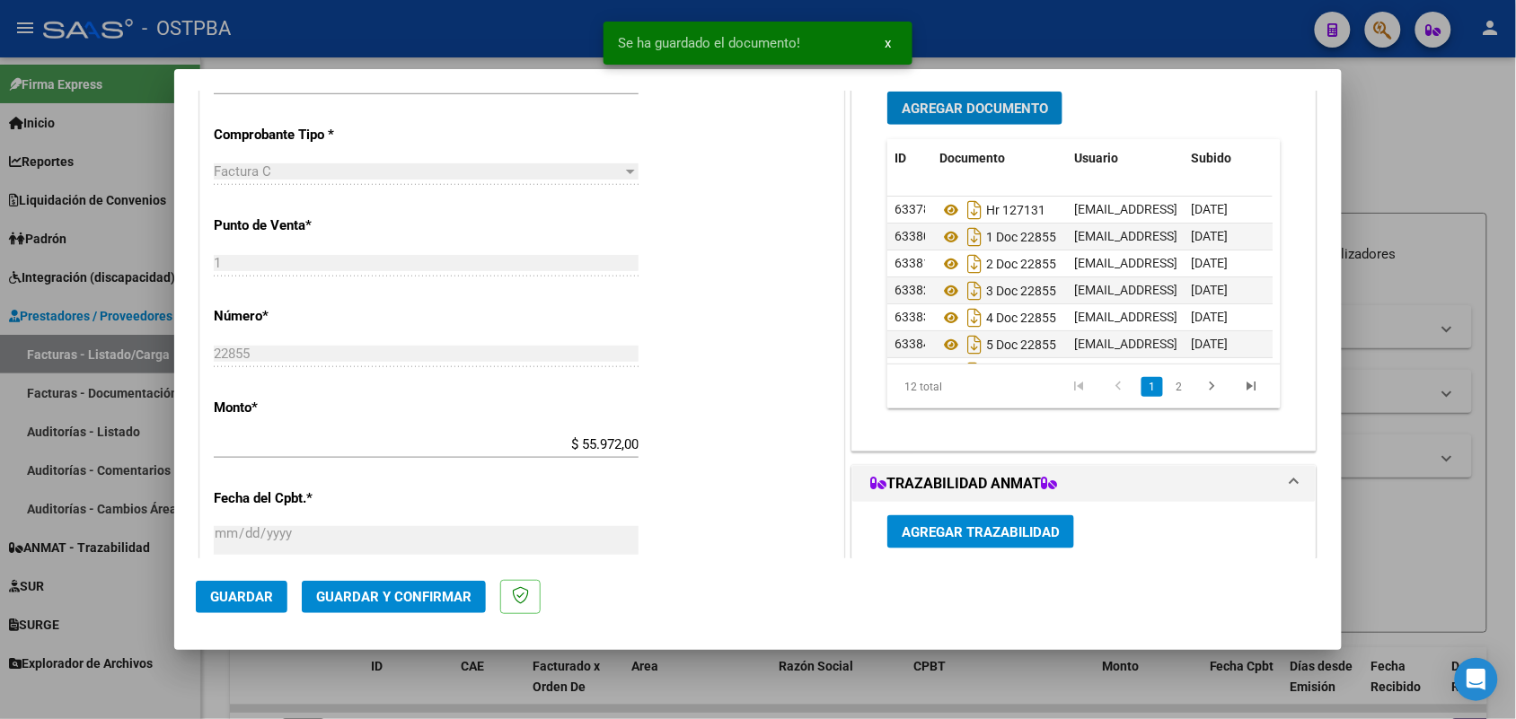
click at [992, 106] on span "Agregar Documento" at bounding box center [975, 109] width 146 height 16
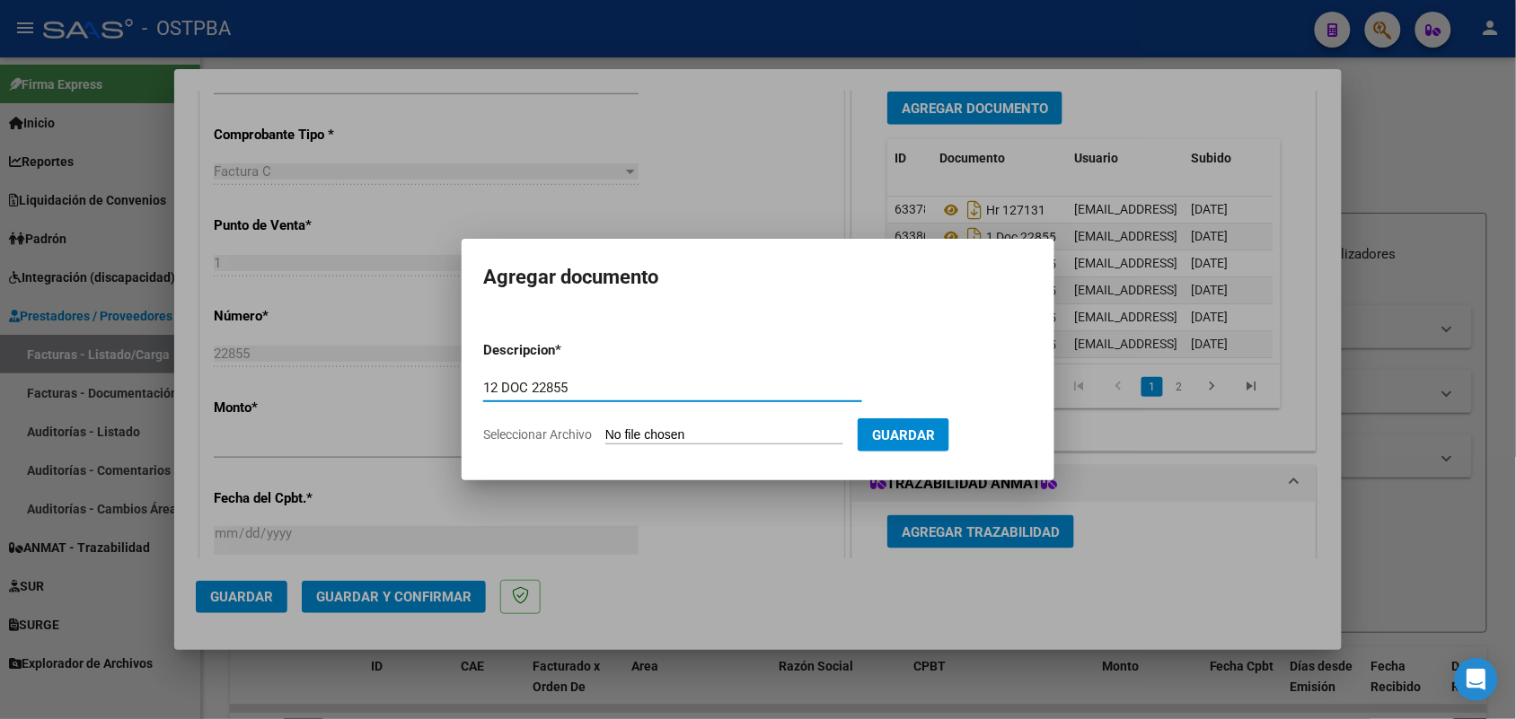
type input "12 DOC 22855"
click at [620, 429] on input "Seleccionar Archivo" at bounding box center [724, 436] width 238 height 17
type input "C:\fakepath\12 DOC 22855.pdf"
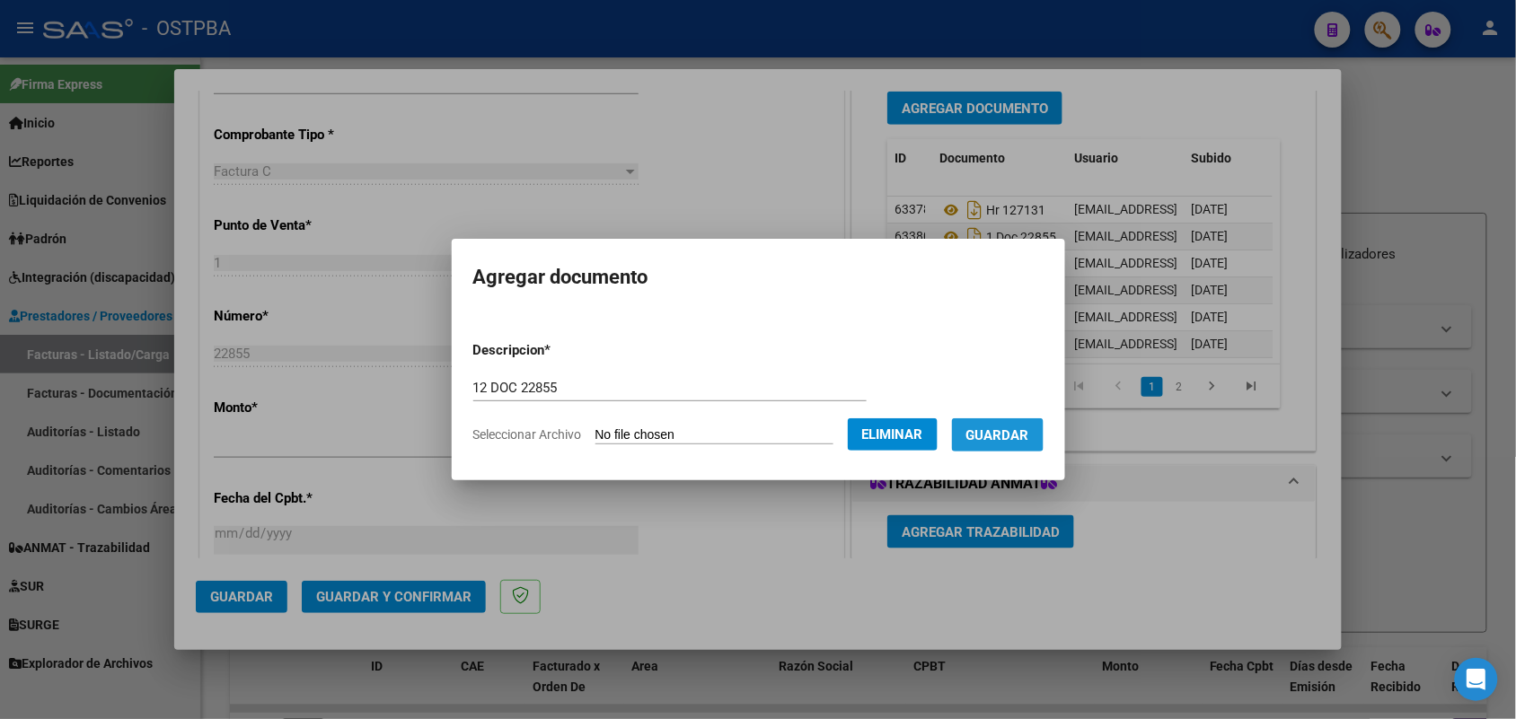
click at [1011, 422] on button "Guardar" at bounding box center [998, 435] width 92 height 33
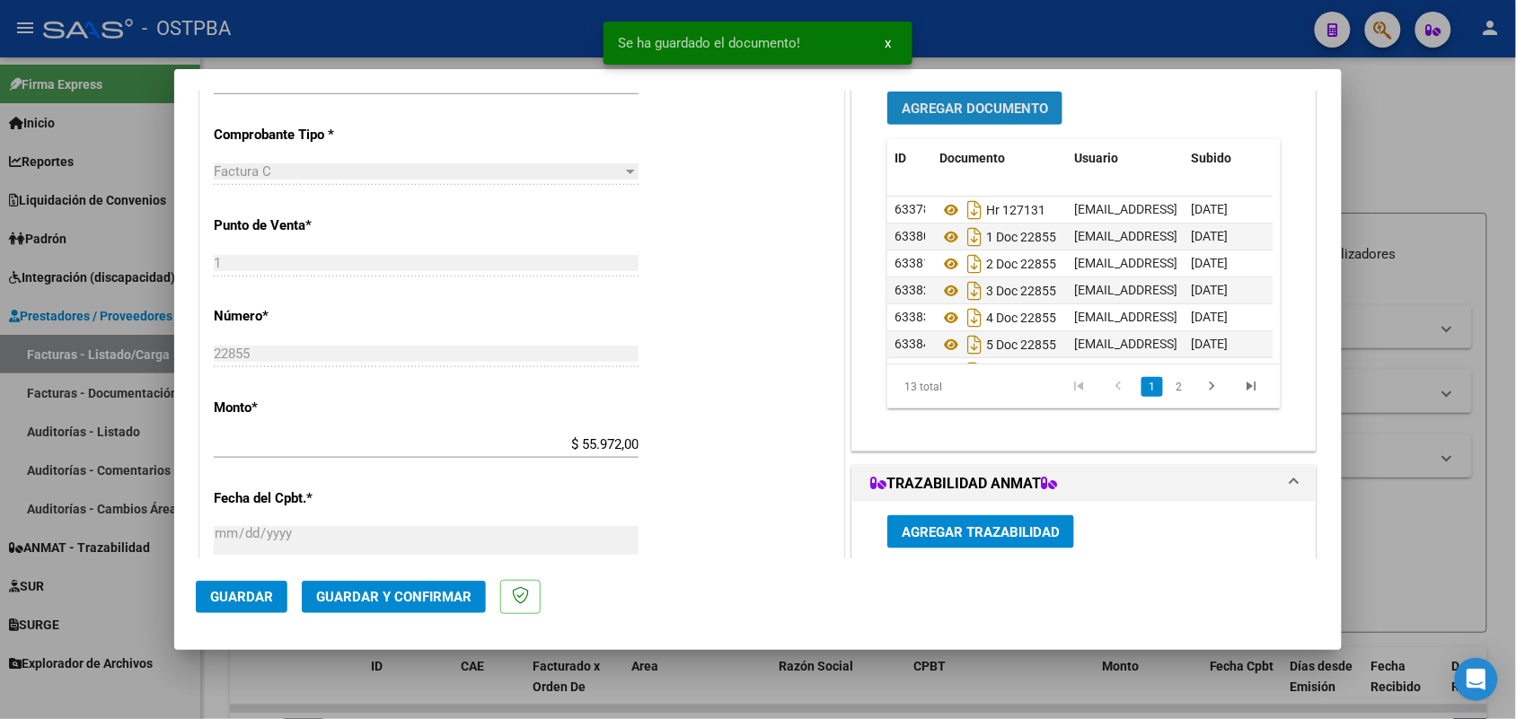
click at [955, 106] on span "Agregar Documento" at bounding box center [975, 109] width 146 height 16
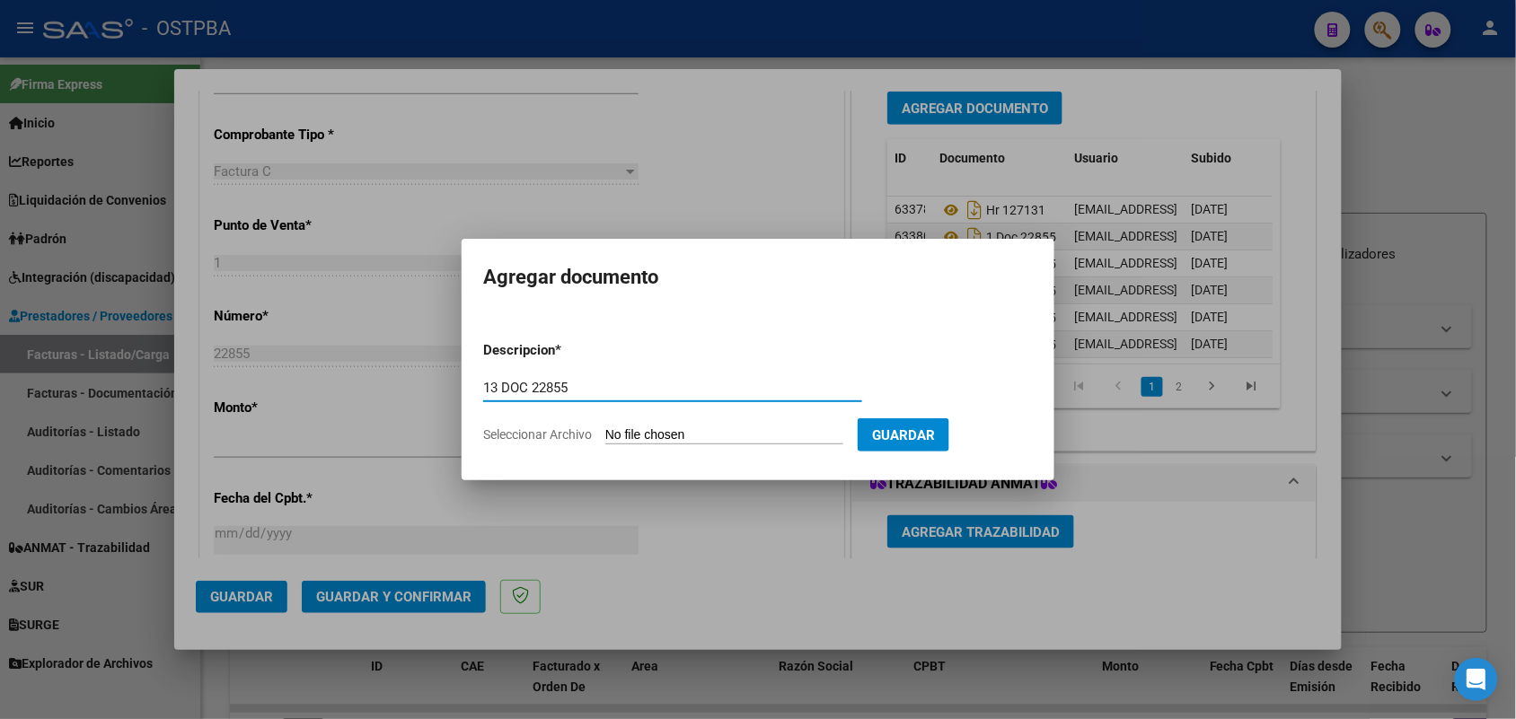
type input "13 DOC 22855"
click at [634, 436] on input "Seleccionar Archivo" at bounding box center [724, 436] width 238 height 17
type input "C:\fakepath\13 DOC 22855.pdf"
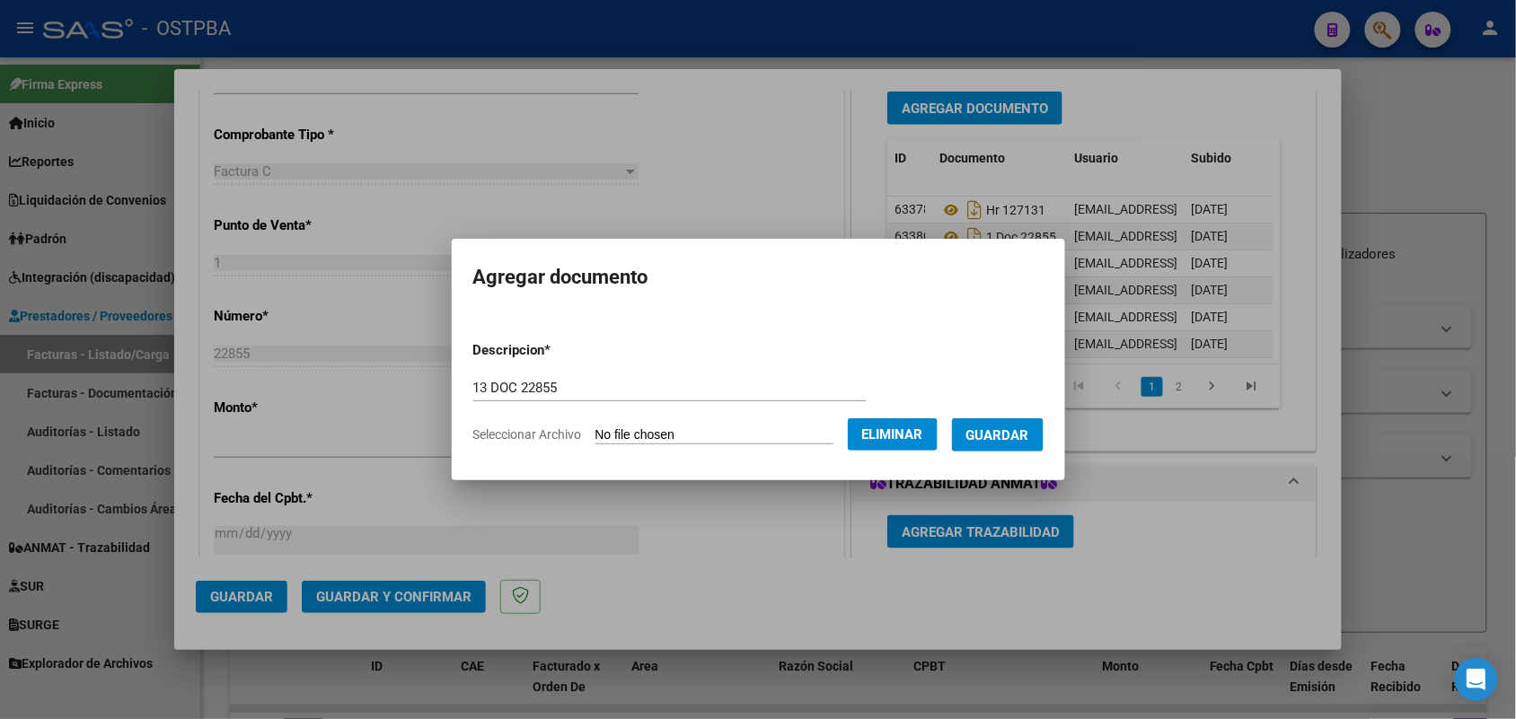
click at [1024, 432] on span "Guardar" at bounding box center [997, 436] width 63 height 16
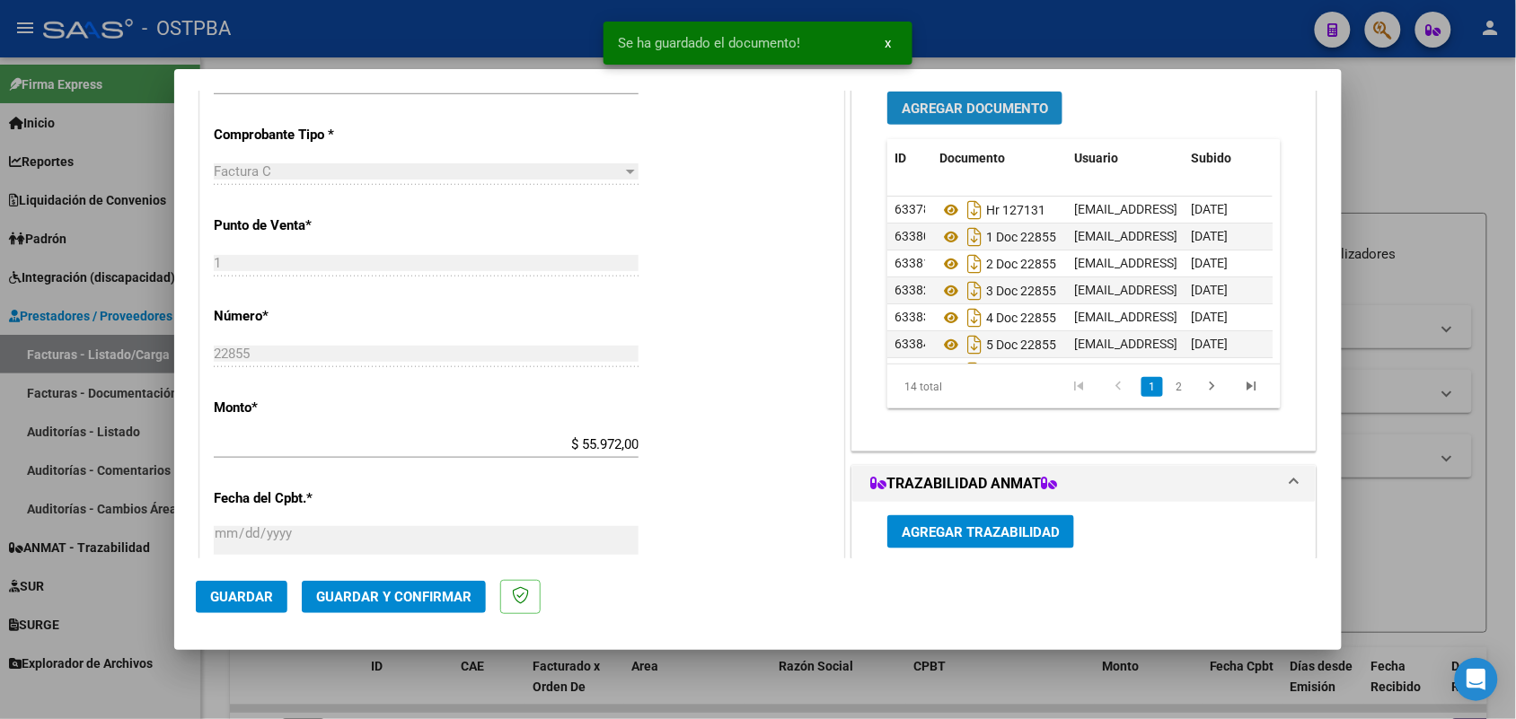
click at [997, 104] on span "Agregar Documento" at bounding box center [975, 109] width 146 height 16
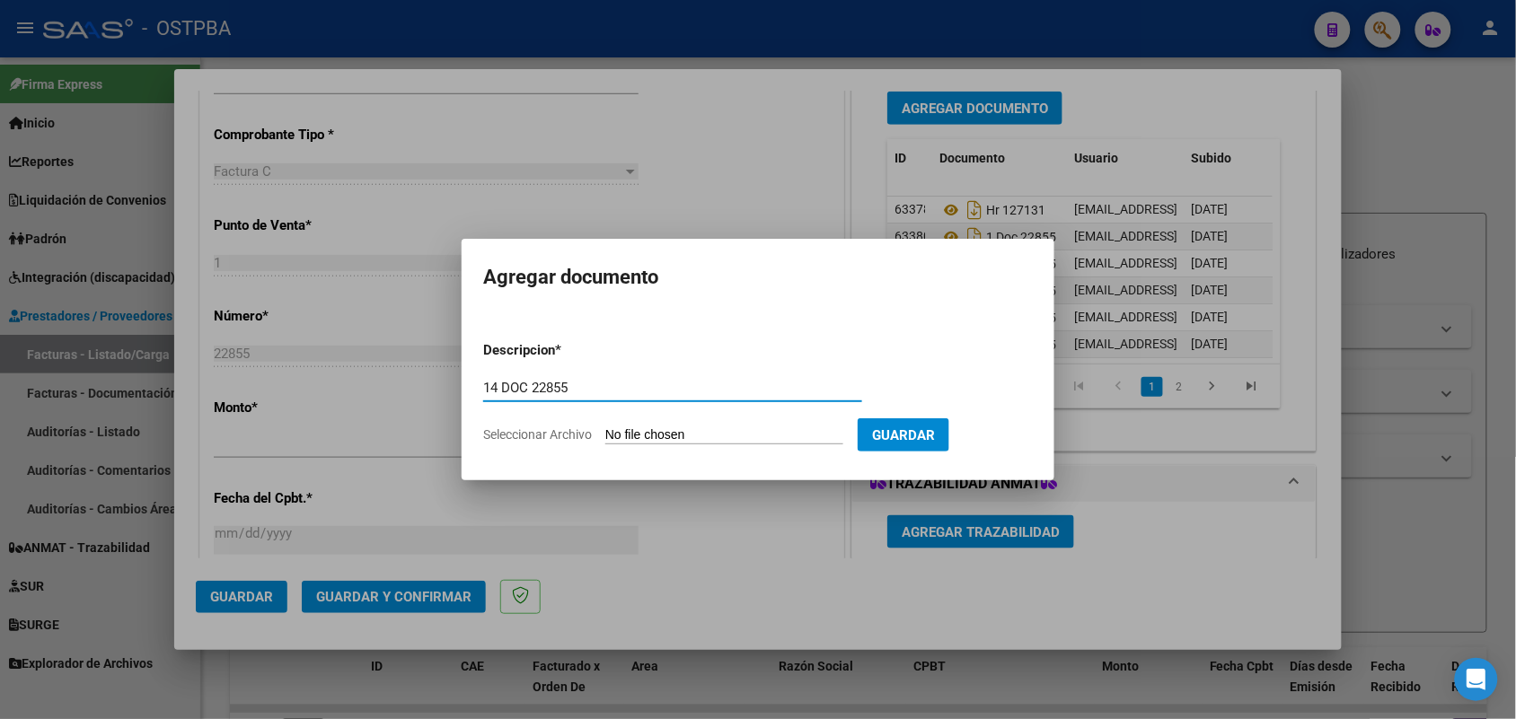
type input "14 DOC 22855"
click at [620, 431] on input "Seleccionar Archivo" at bounding box center [724, 436] width 238 height 17
type input "C:\fakepath\14 22855.pdf"
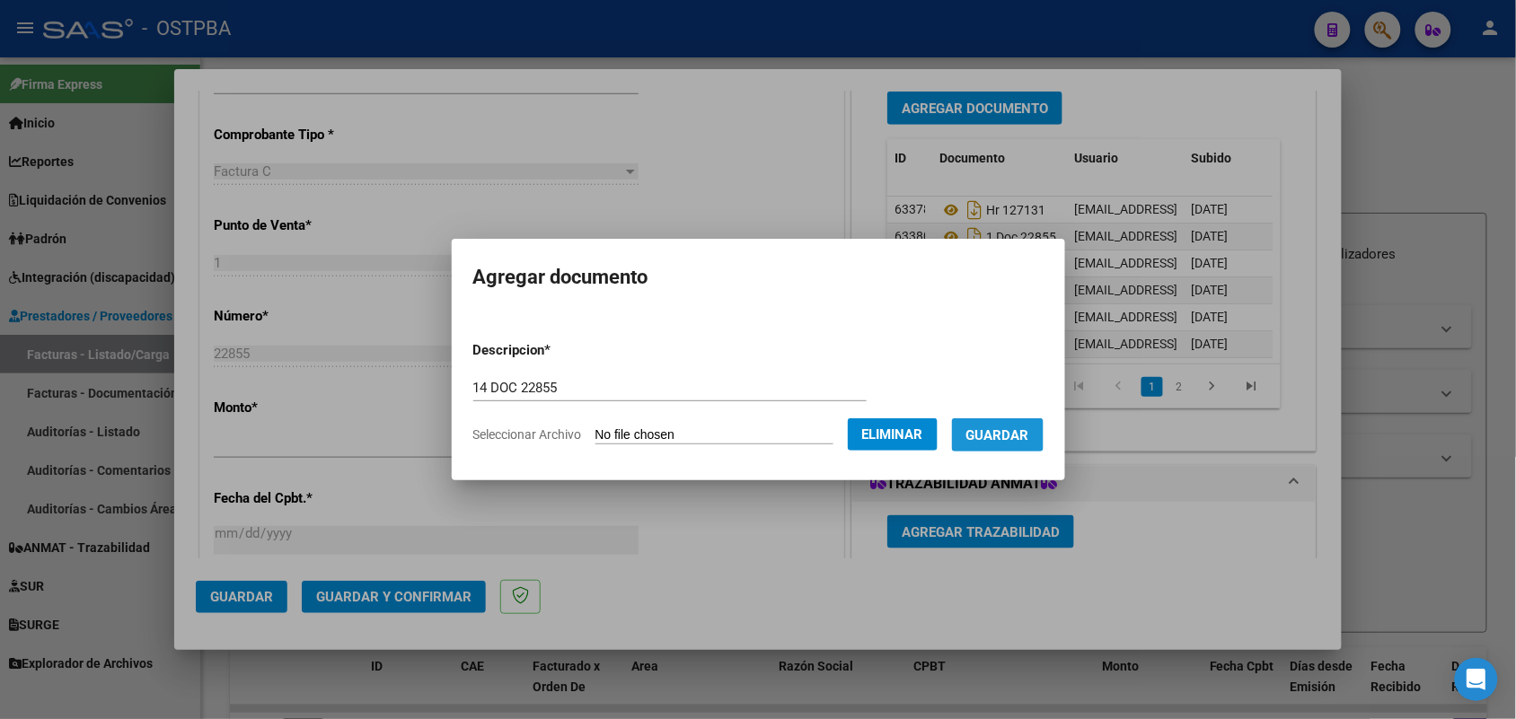
click at [1012, 431] on span "Guardar" at bounding box center [997, 436] width 63 height 16
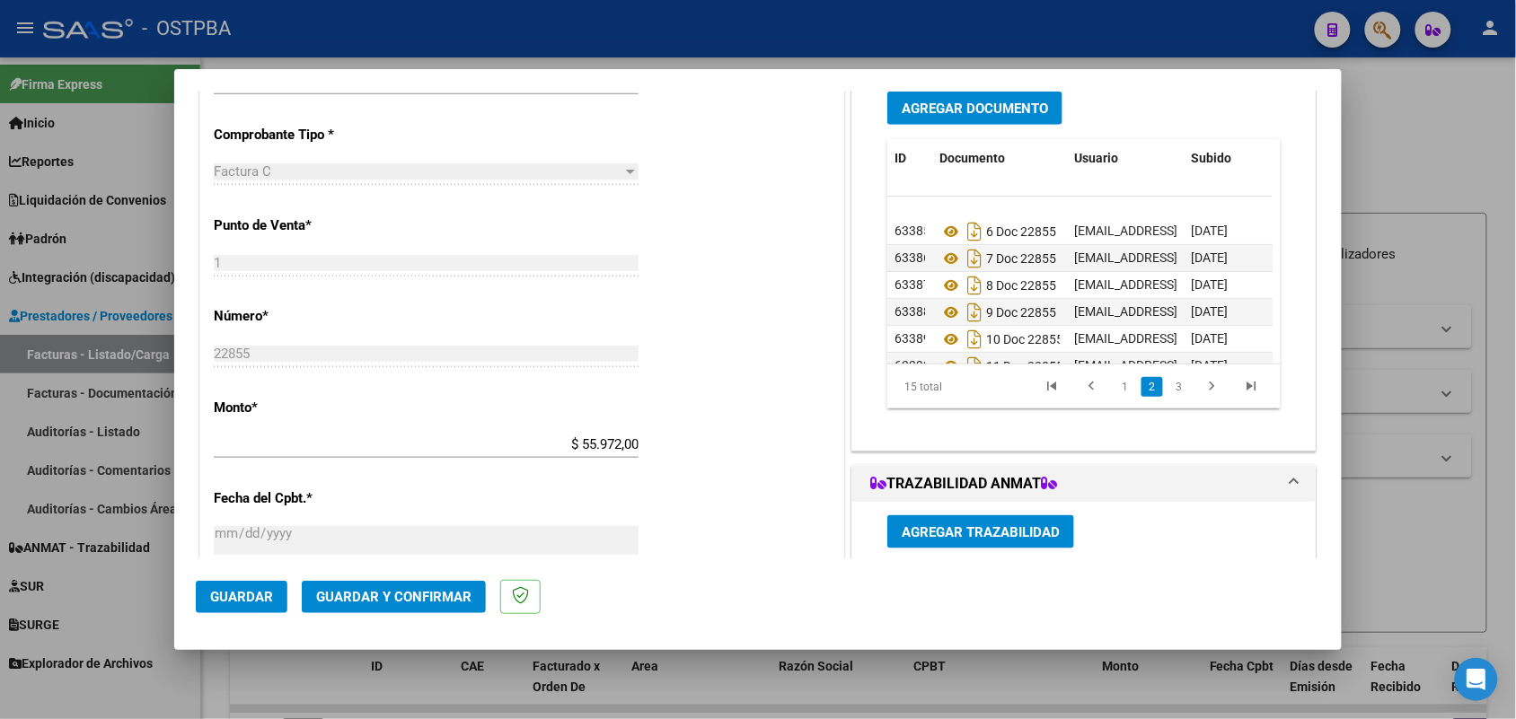
scroll to position [260, 0]
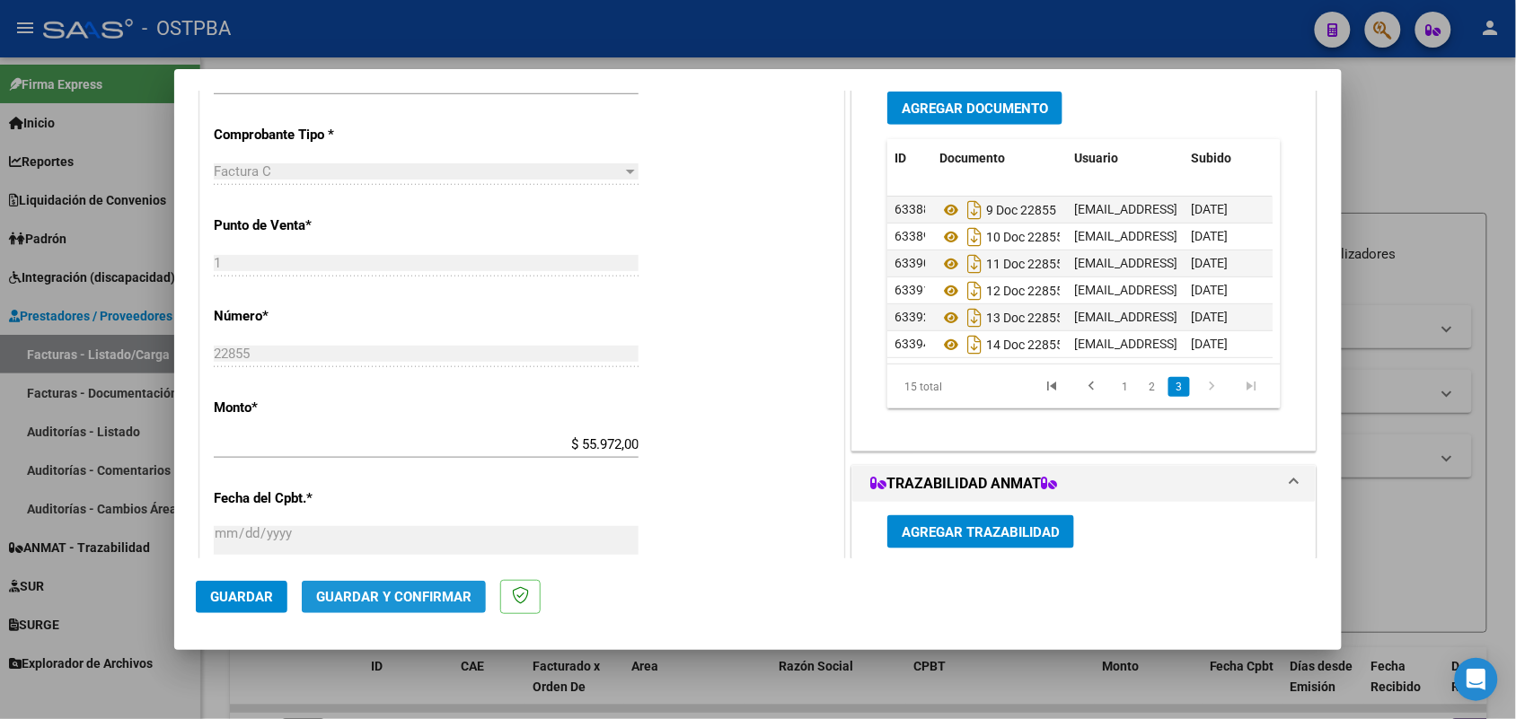
click at [397, 595] on span "Guardar y Confirmar" at bounding box center [393, 597] width 155 height 16
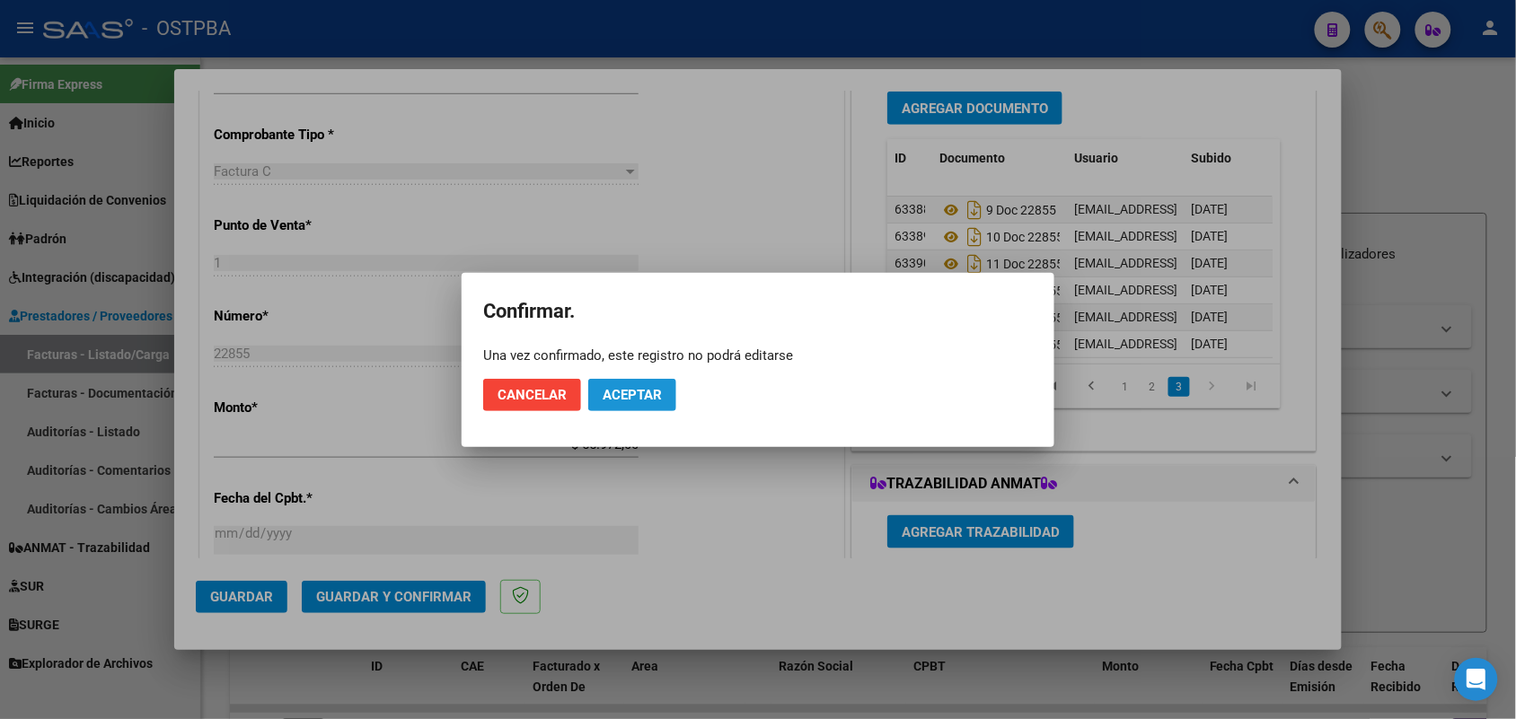
click at [620, 391] on span "Aceptar" at bounding box center [632, 395] width 59 height 16
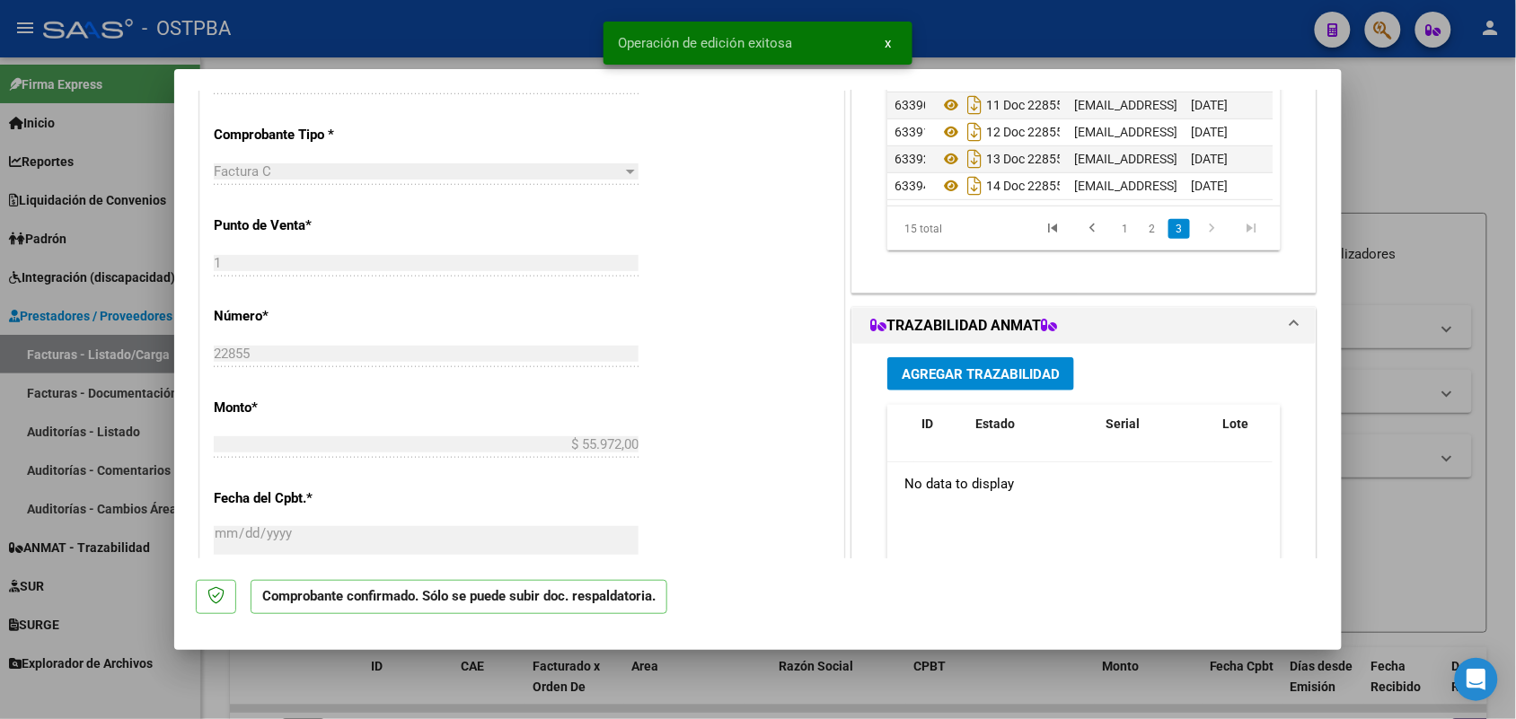
click at [148, 456] on div at bounding box center [758, 359] width 1516 height 719
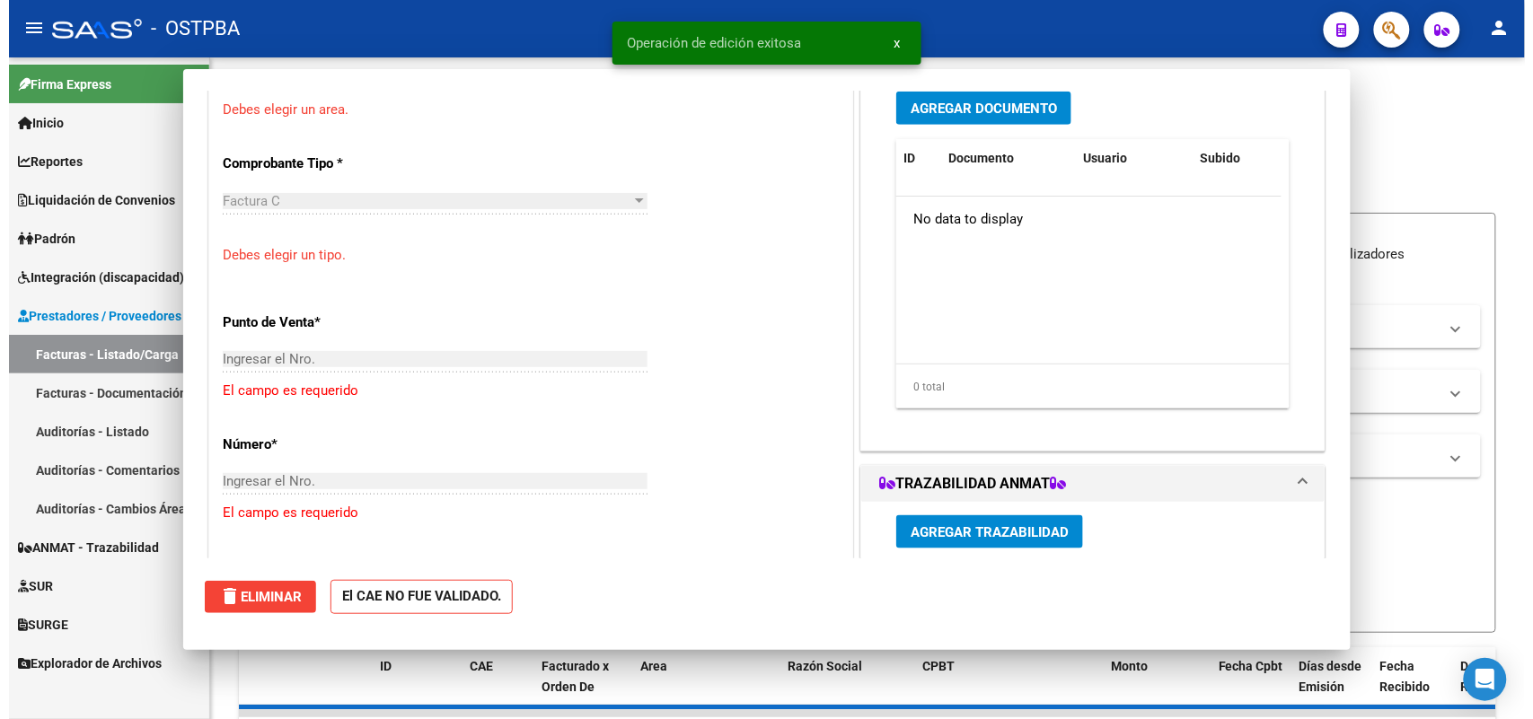
scroll to position [0, 0]
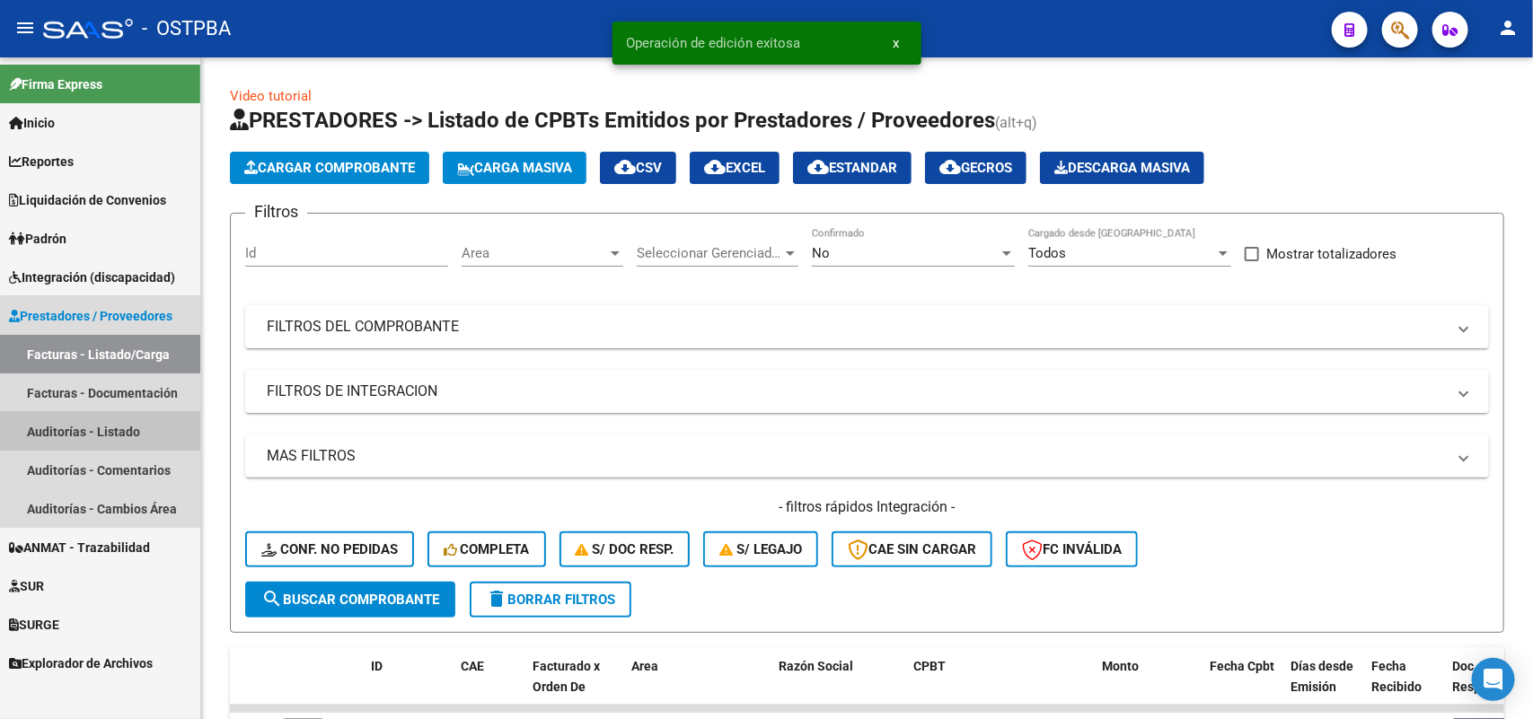
click at [108, 429] on link "Auditorías - Listado" at bounding box center [100, 431] width 200 height 39
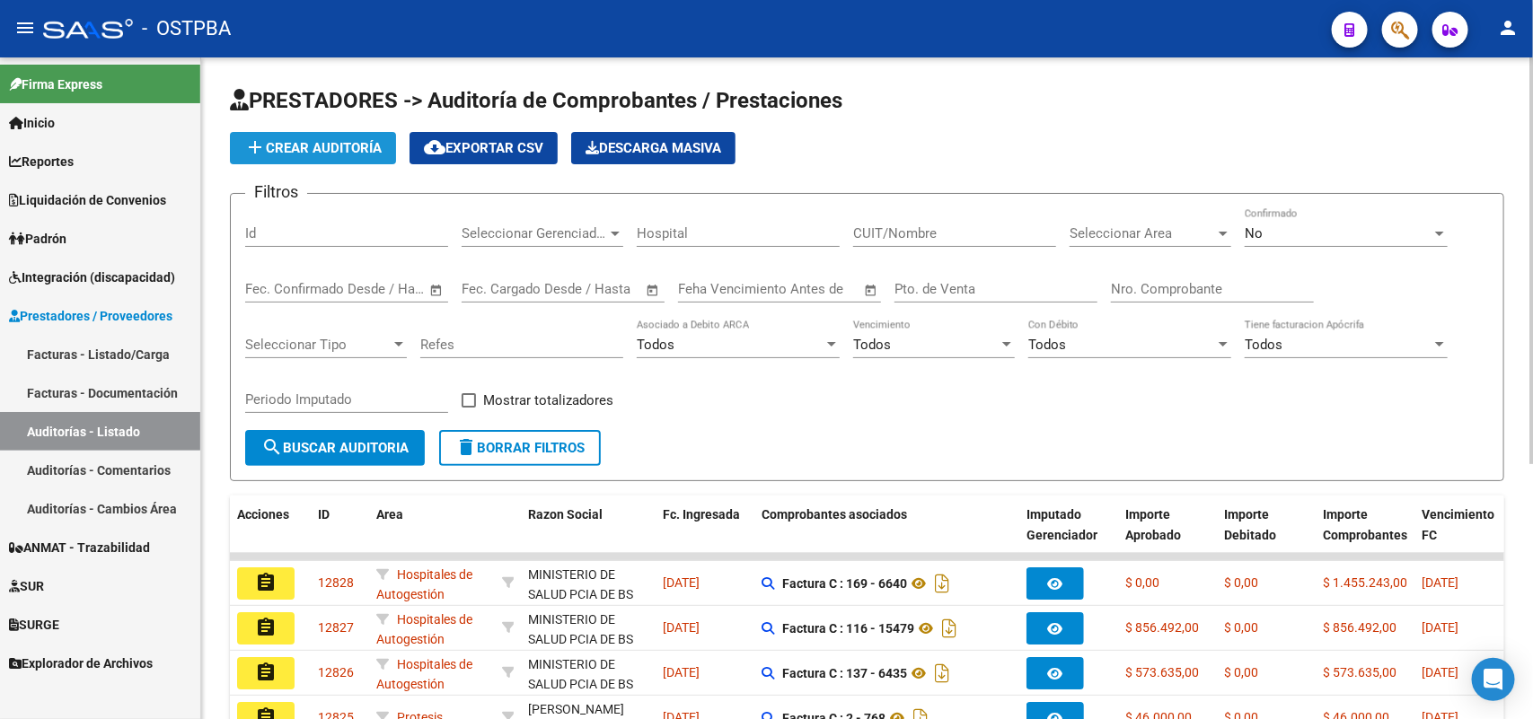
click at [338, 142] on span "add Crear Auditoría" at bounding box center [312, 148] width 137 height 16
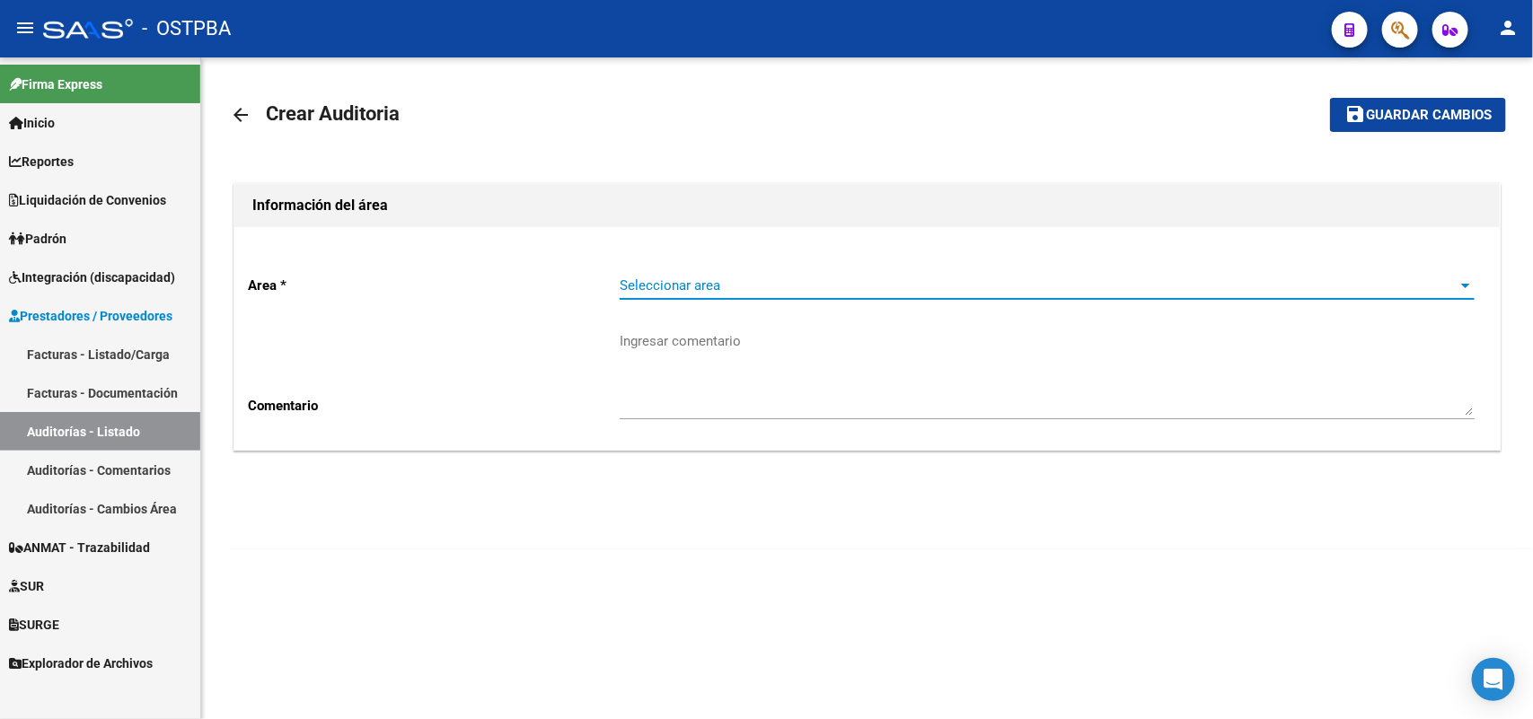
click at [685, 280] on span "Seleccionar area" at bounding box center [1039, 286] width 839 height 16
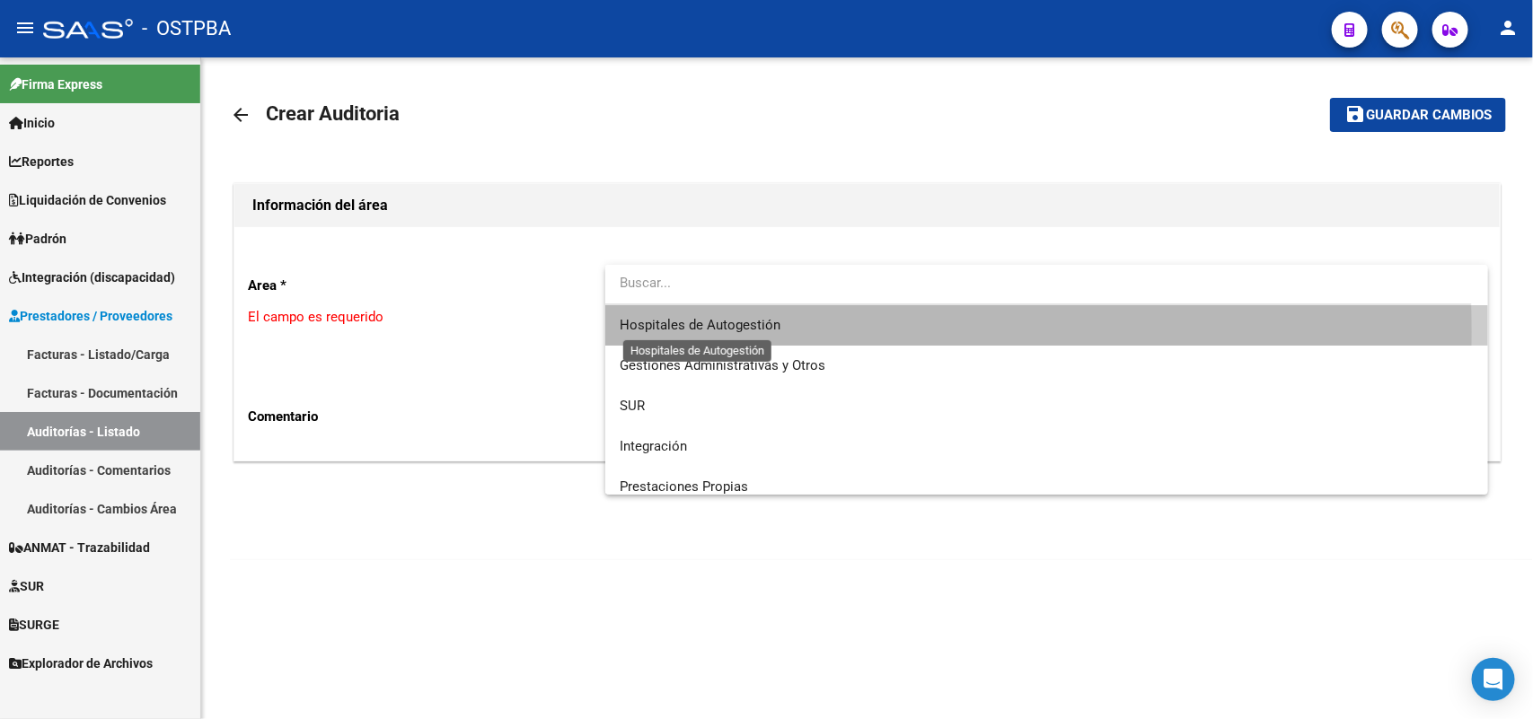
click at [694, 332] on span "Hospitales de Autogestión" at bounding box center [700, 325] width 161 height 16
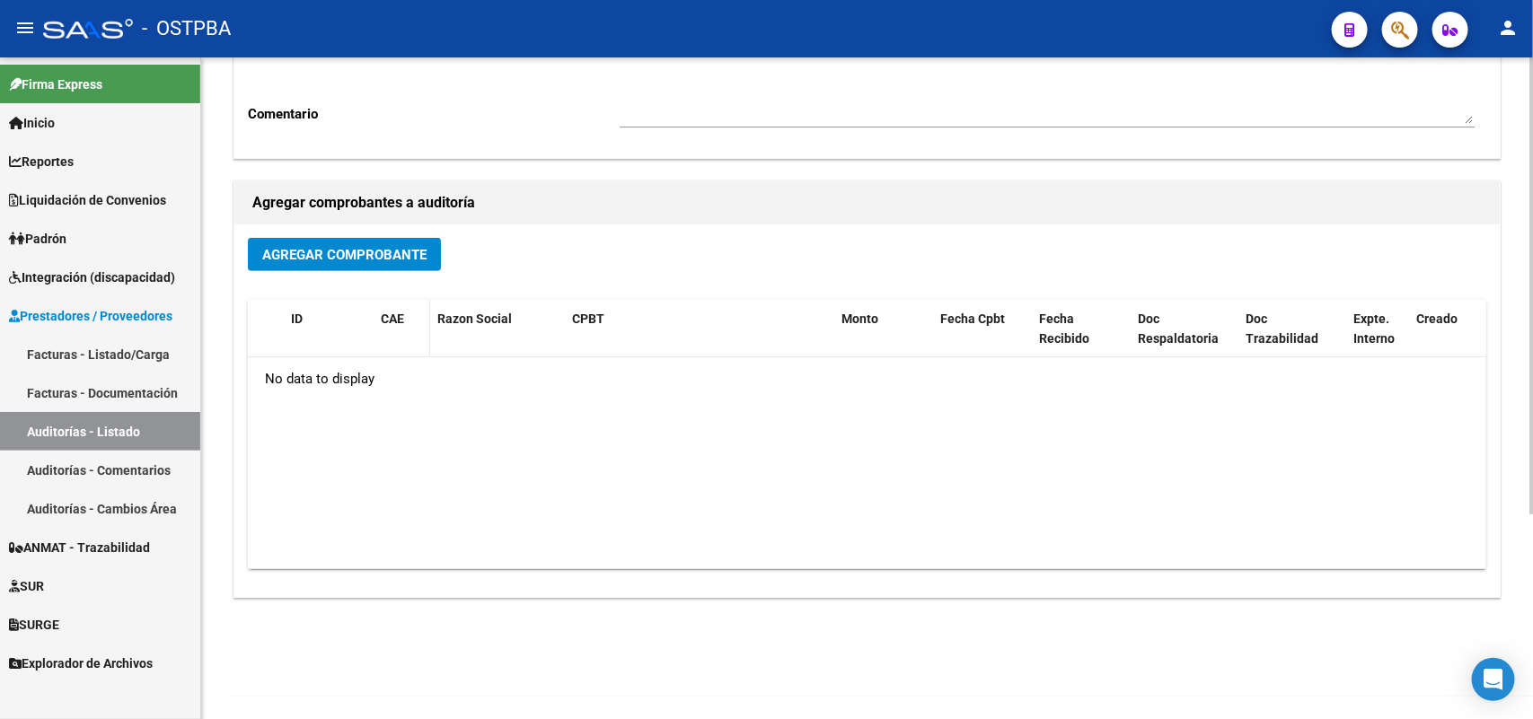
scroll to position [296, 0]
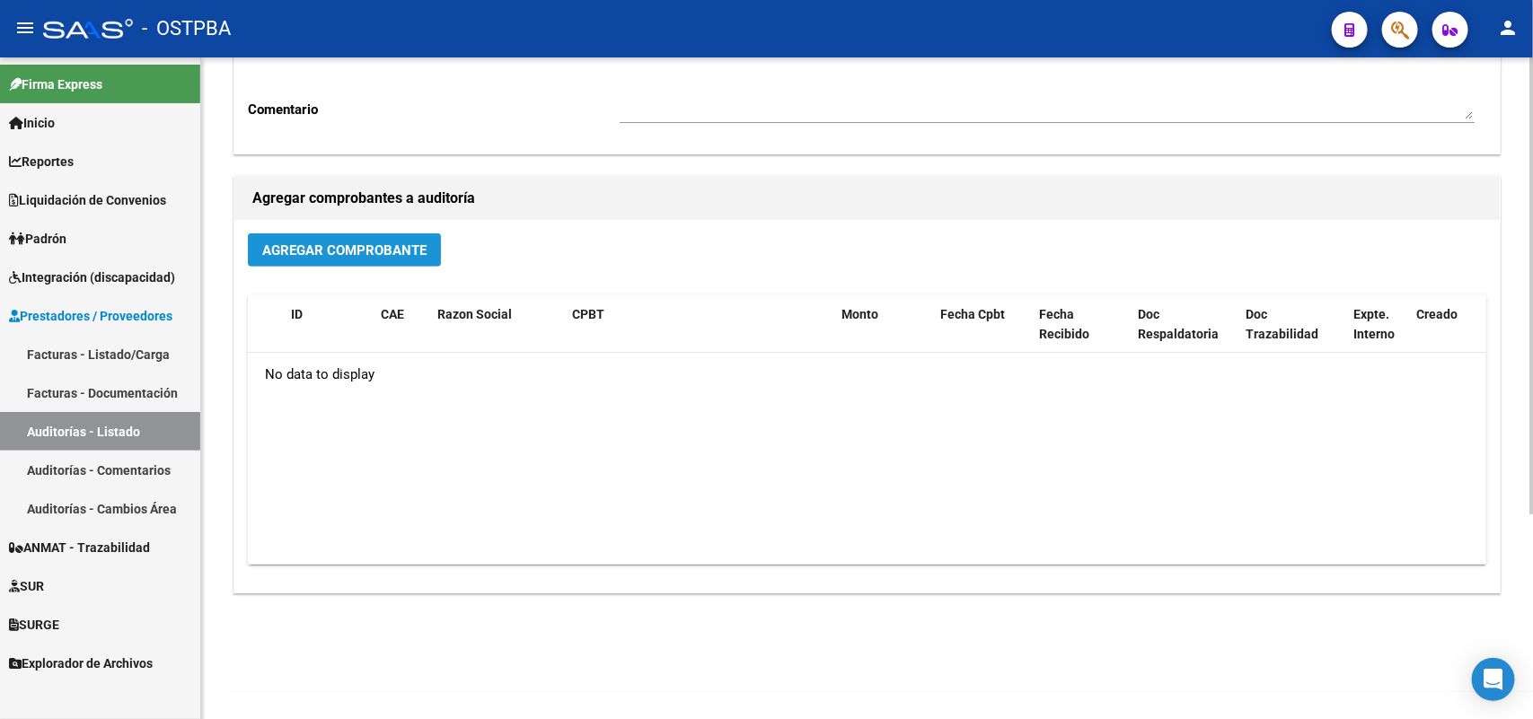
click at [350, 242] on span "Agregar Comprobante" at bounding box center [344, 250] width 164 height 16
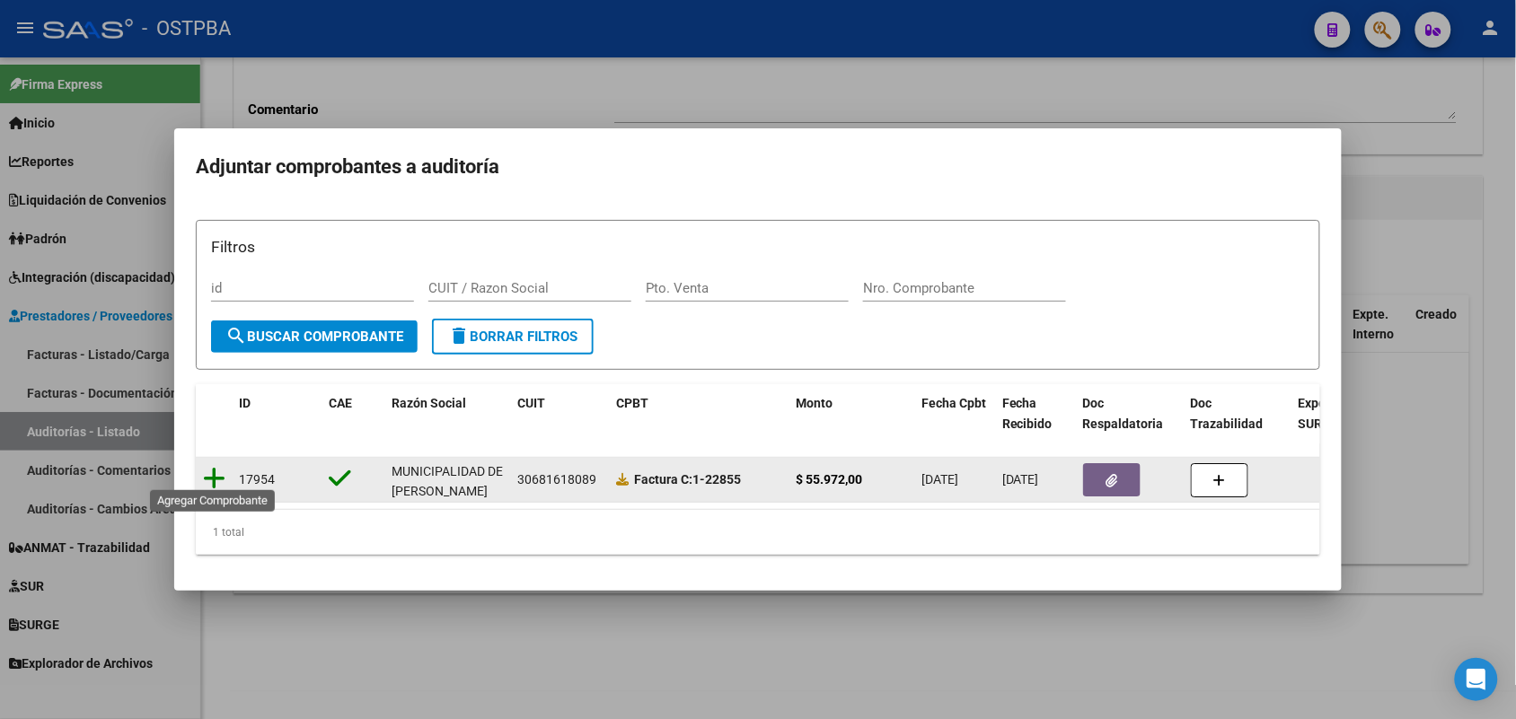
click at [216, 470] on icon at bounding box center [214, 478] width 22 height 25
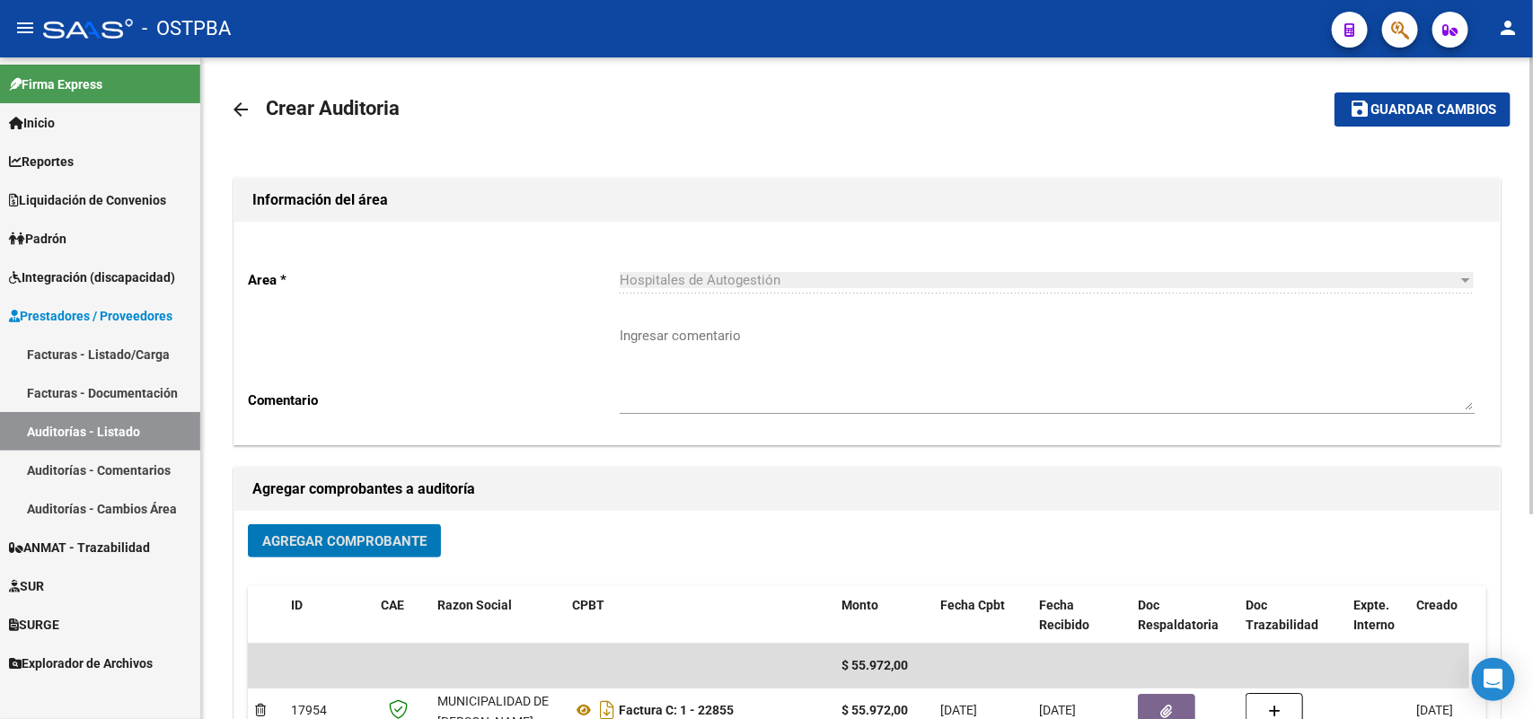
scroll to position [0, 0]
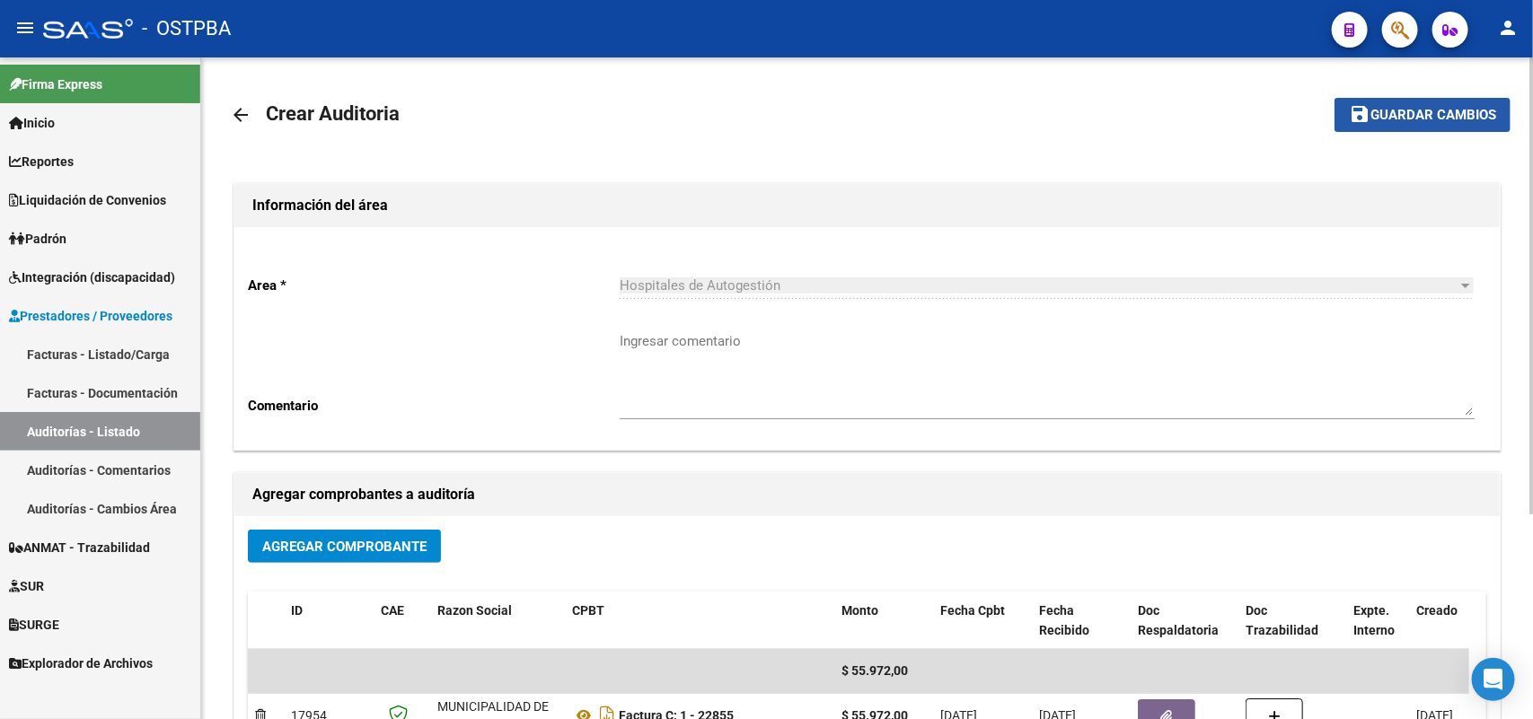
click at [1415, 114] on span "Guardar cambios" at bounding box center [1434, 116] width 126 height 16
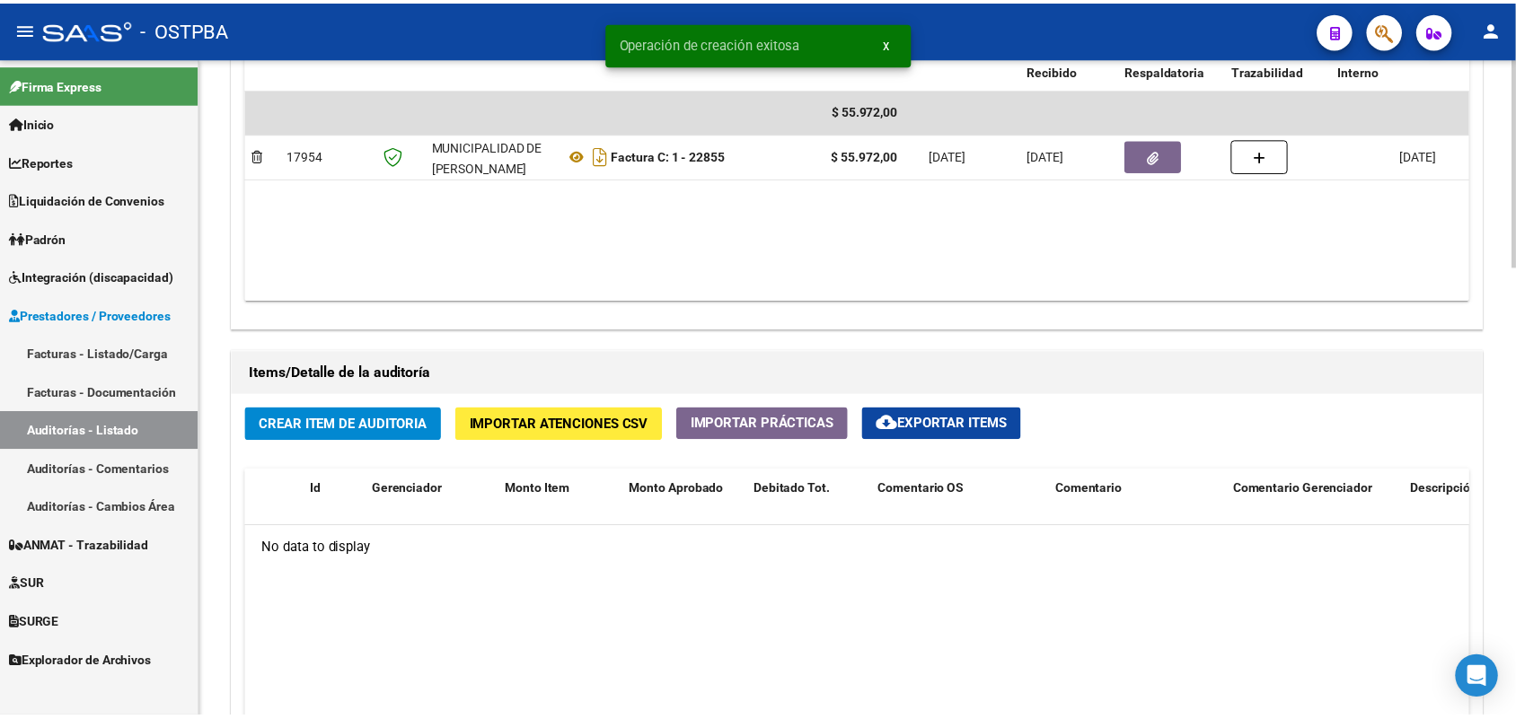
scroll to position [1123, 0]
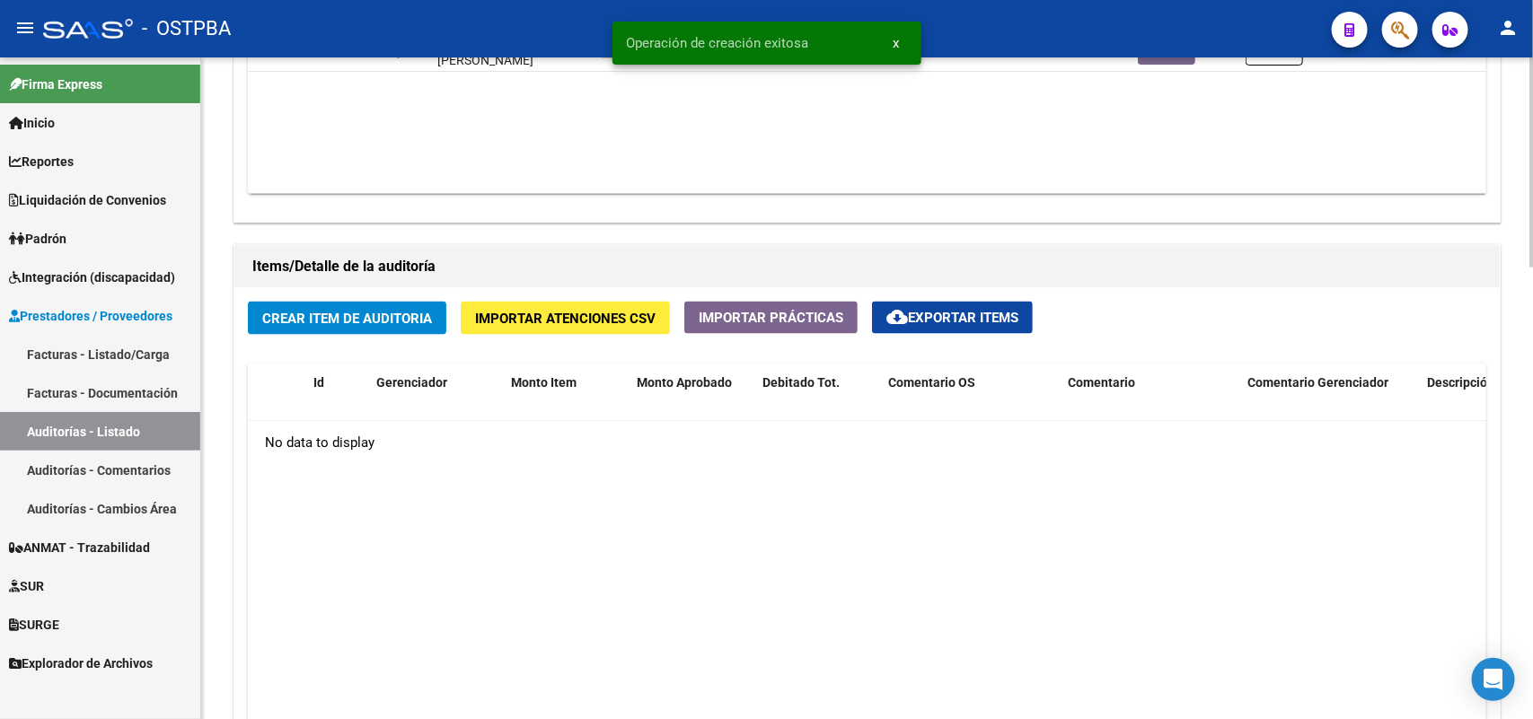
click at [369, 322] on span "Crear Item de Auditoria" at bounding box center [347, 319] width 170 height 16
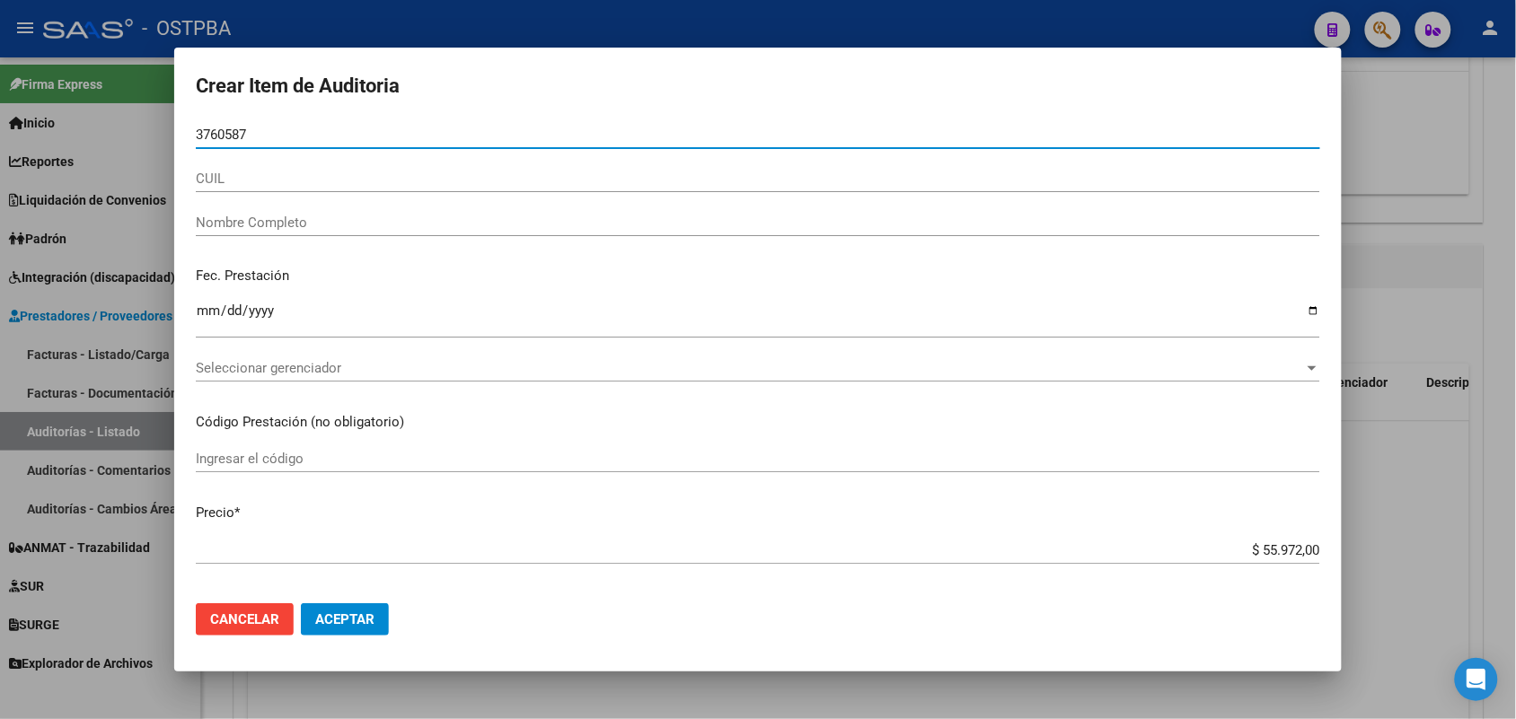
type input "37605873"
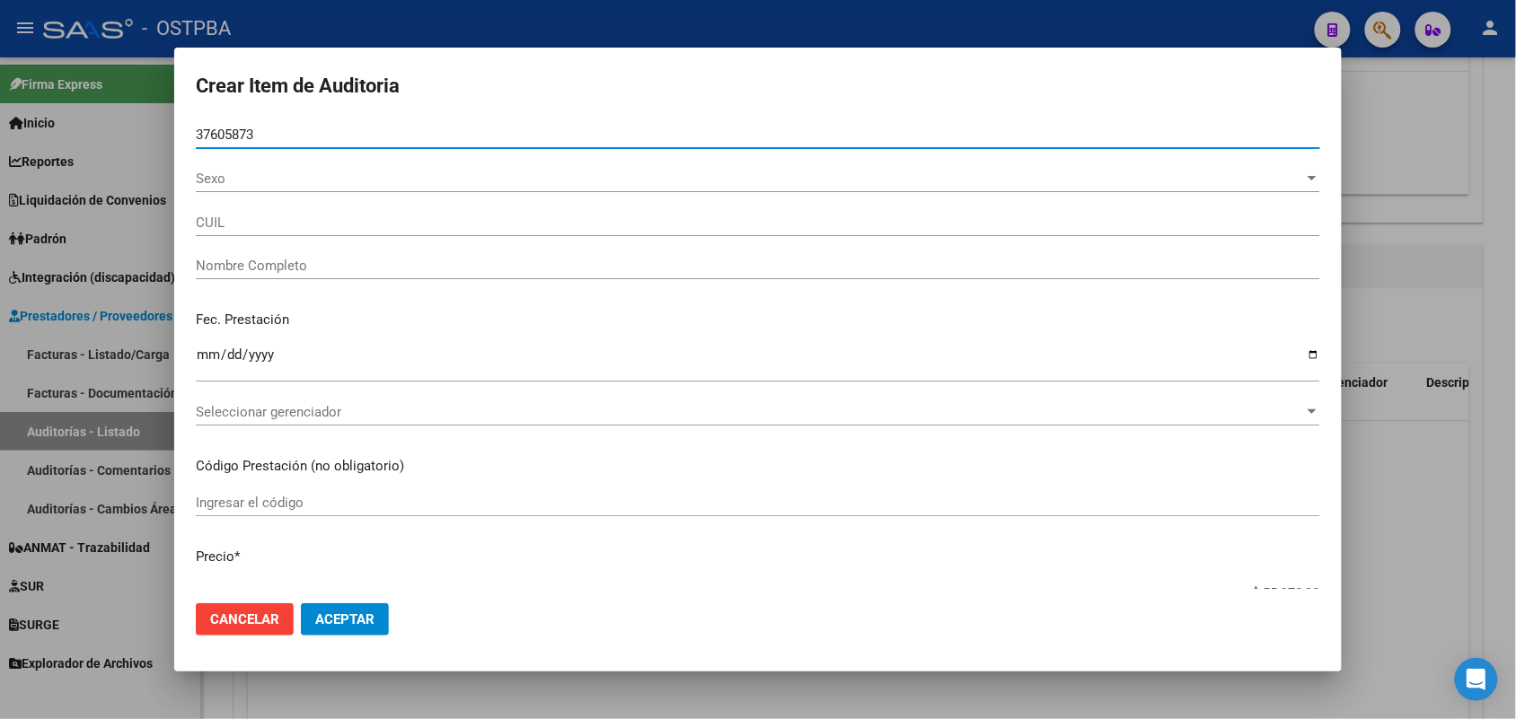
type input "27376058730"
type input "CAÑETE ELIANA MELISA"
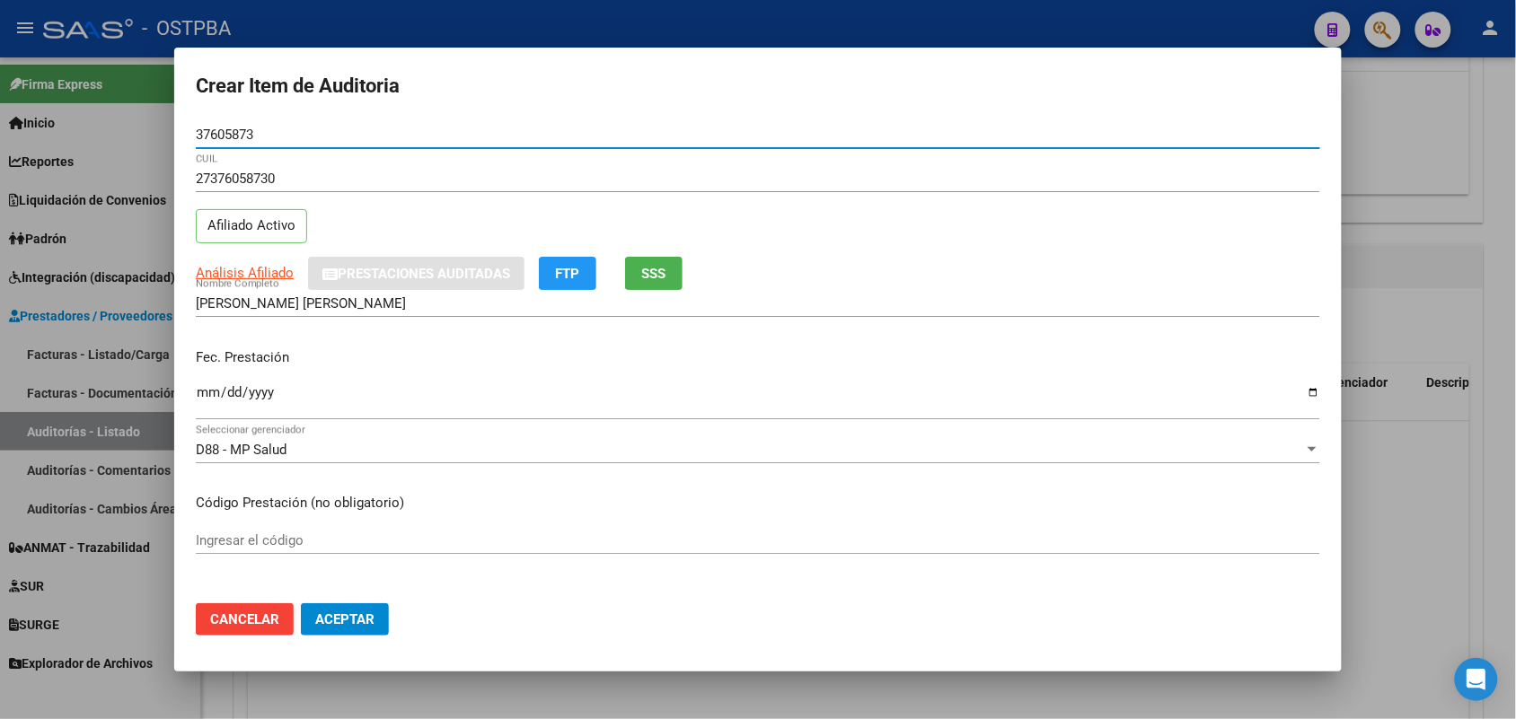
type input "37605873"
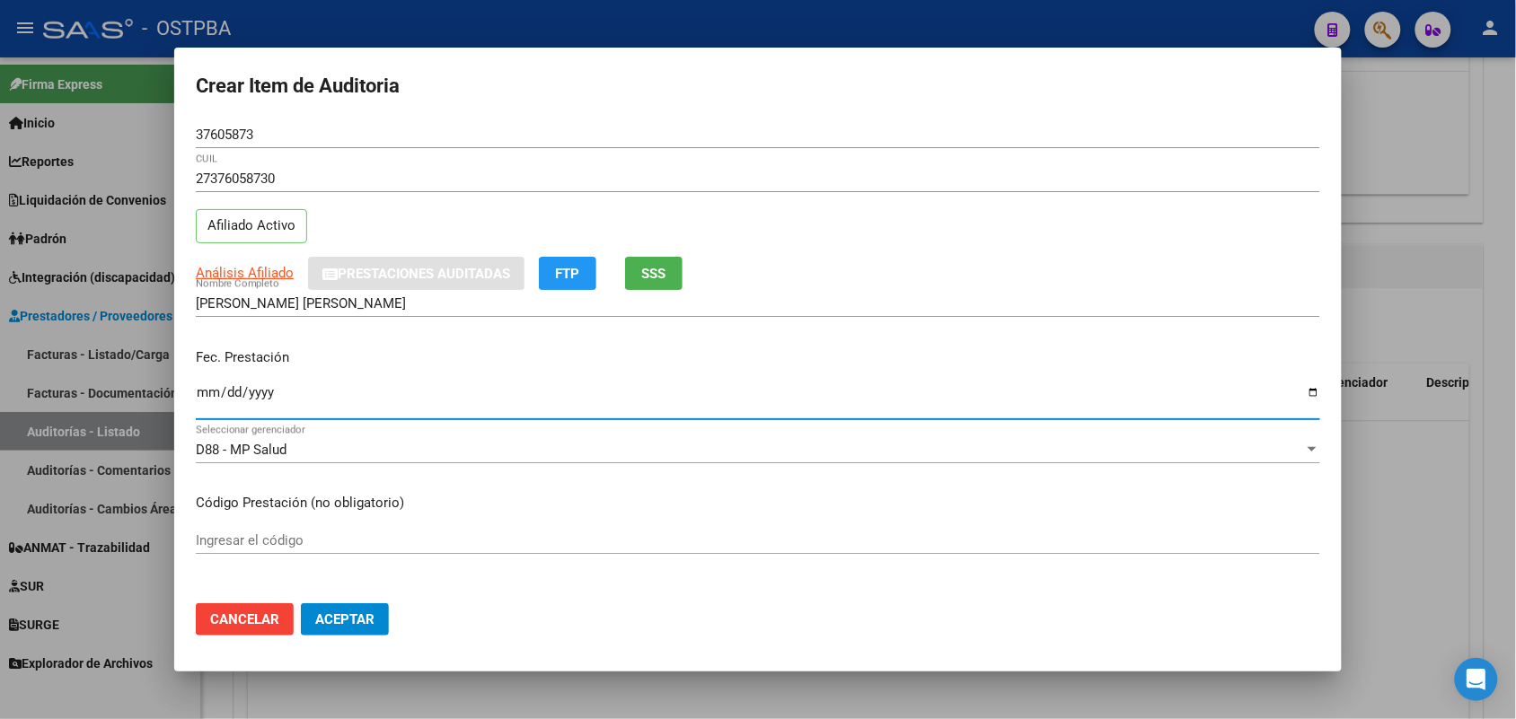
click at [207, 396] on input "Ingresar la fecha" at bounding box center [758, 399] width 1124 height 29
type input "2025-08-27"
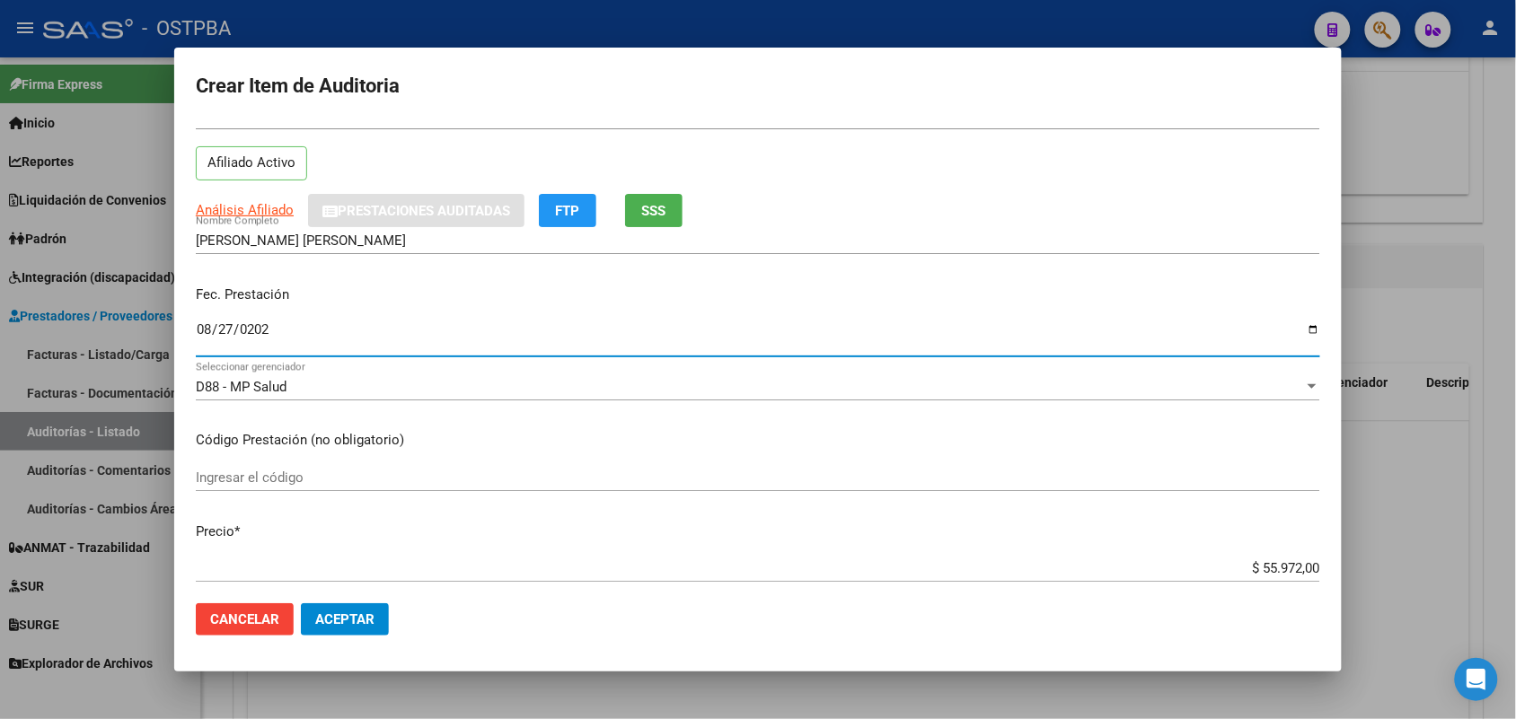
scroll to position [112, 0]
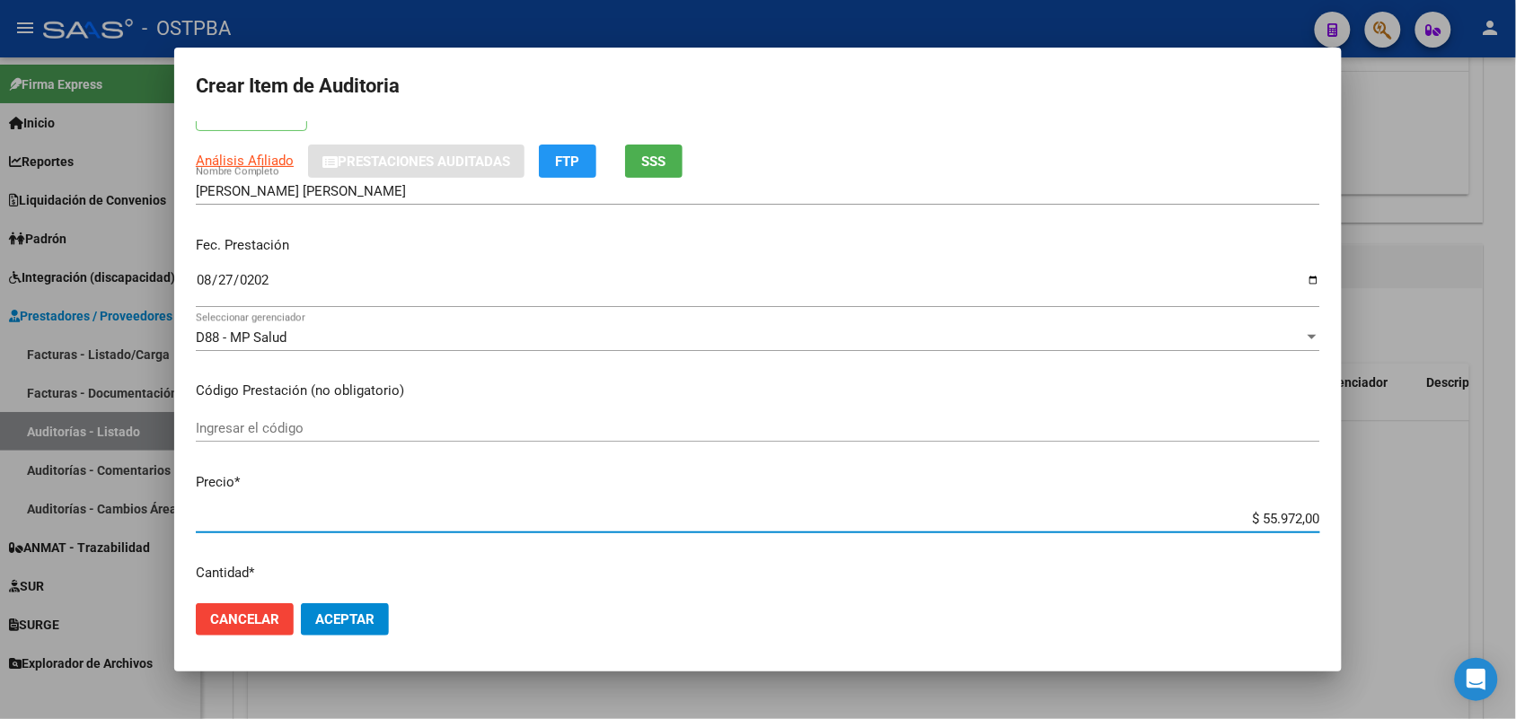
drag, startPoint x: 1211, startPoint y: 519, endPoint x: 1362, endPoint y: 519, distance: 150.9
click at [1362, 519] on div "Crear Item de Auditoria 37605873 Nro Documento 27376058730 CUIL Afiliado Activo…" at bounding box center [758, 359] width 1516 height 719
type input "$ 0,01"
type input "$ 0,15"
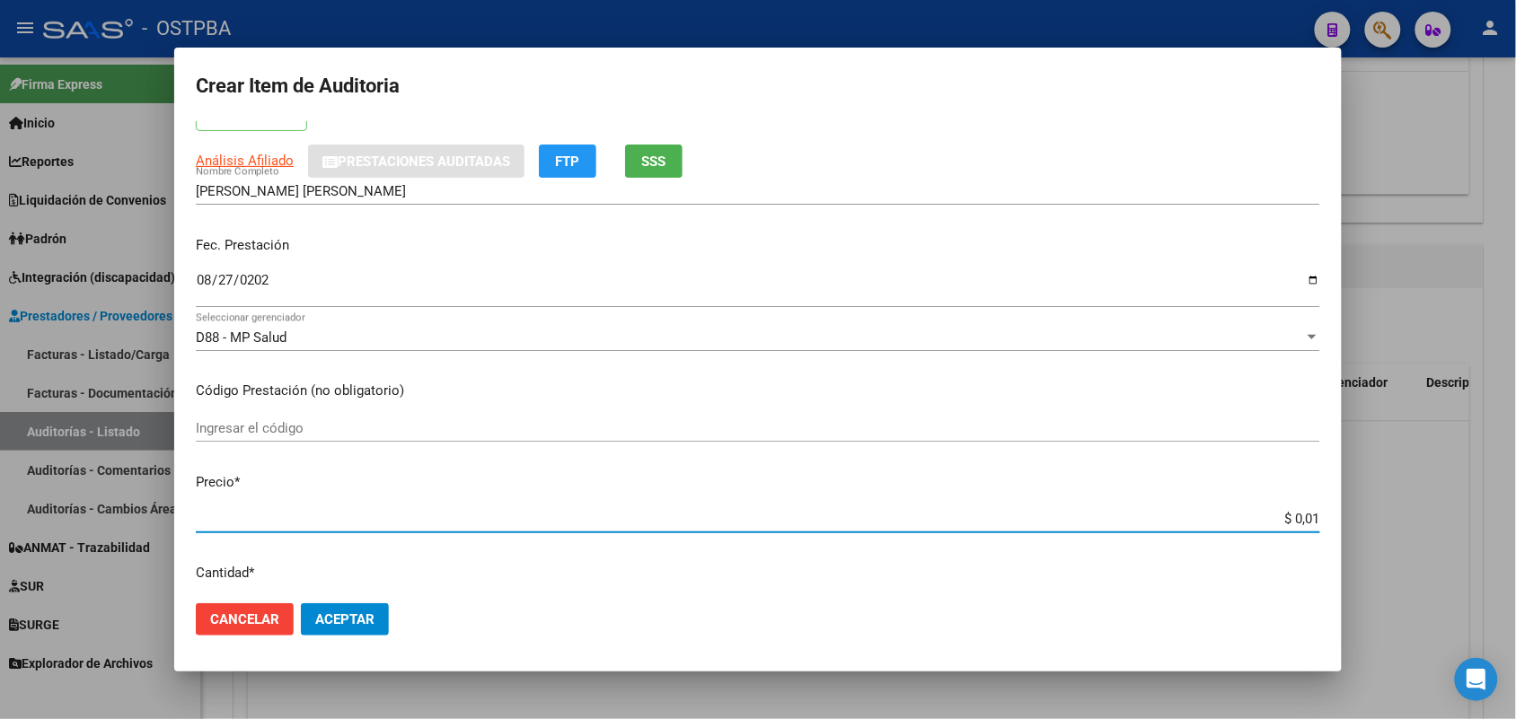
type input "$ 0,15"
type input "$ 1,52"
type input "$ 15,20"
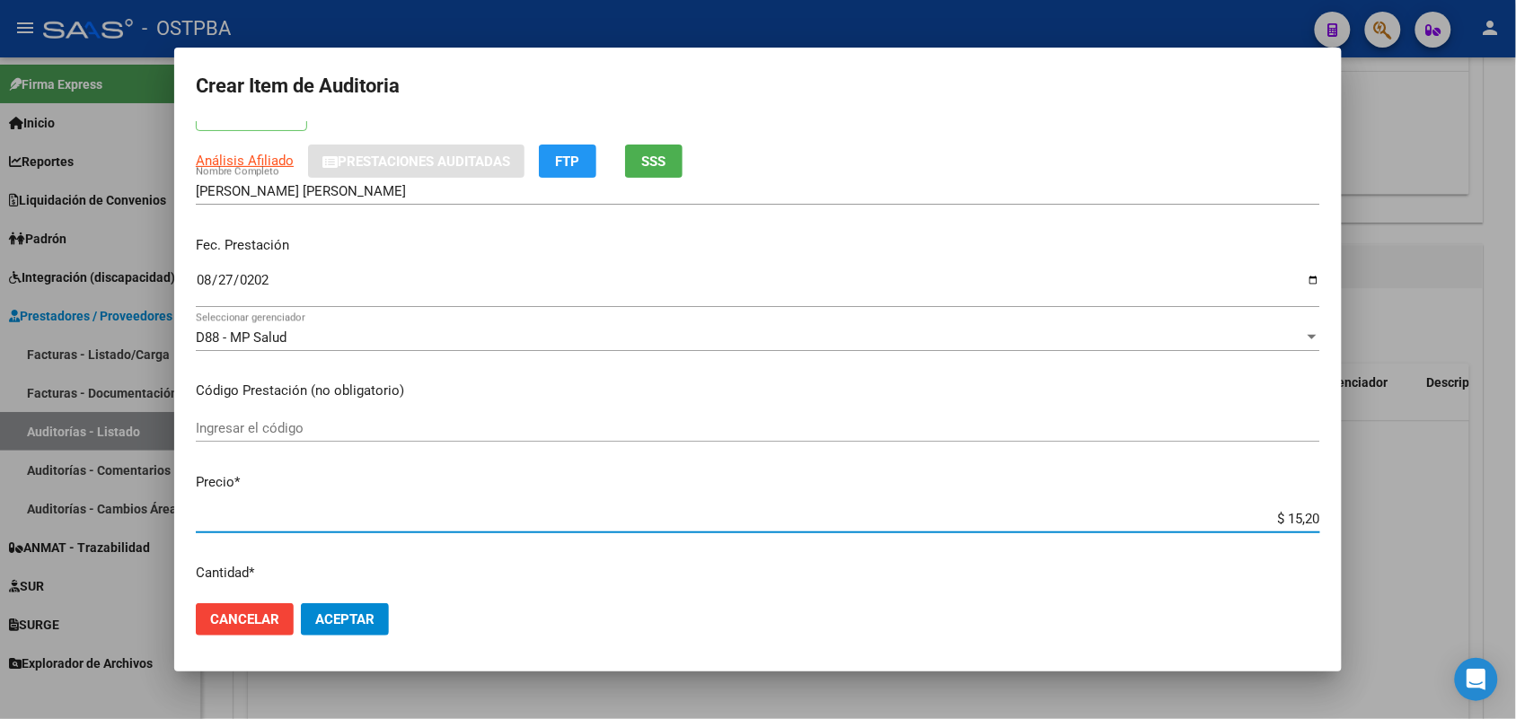
type input "$ 152,00"
type input "$ 1.520,00"
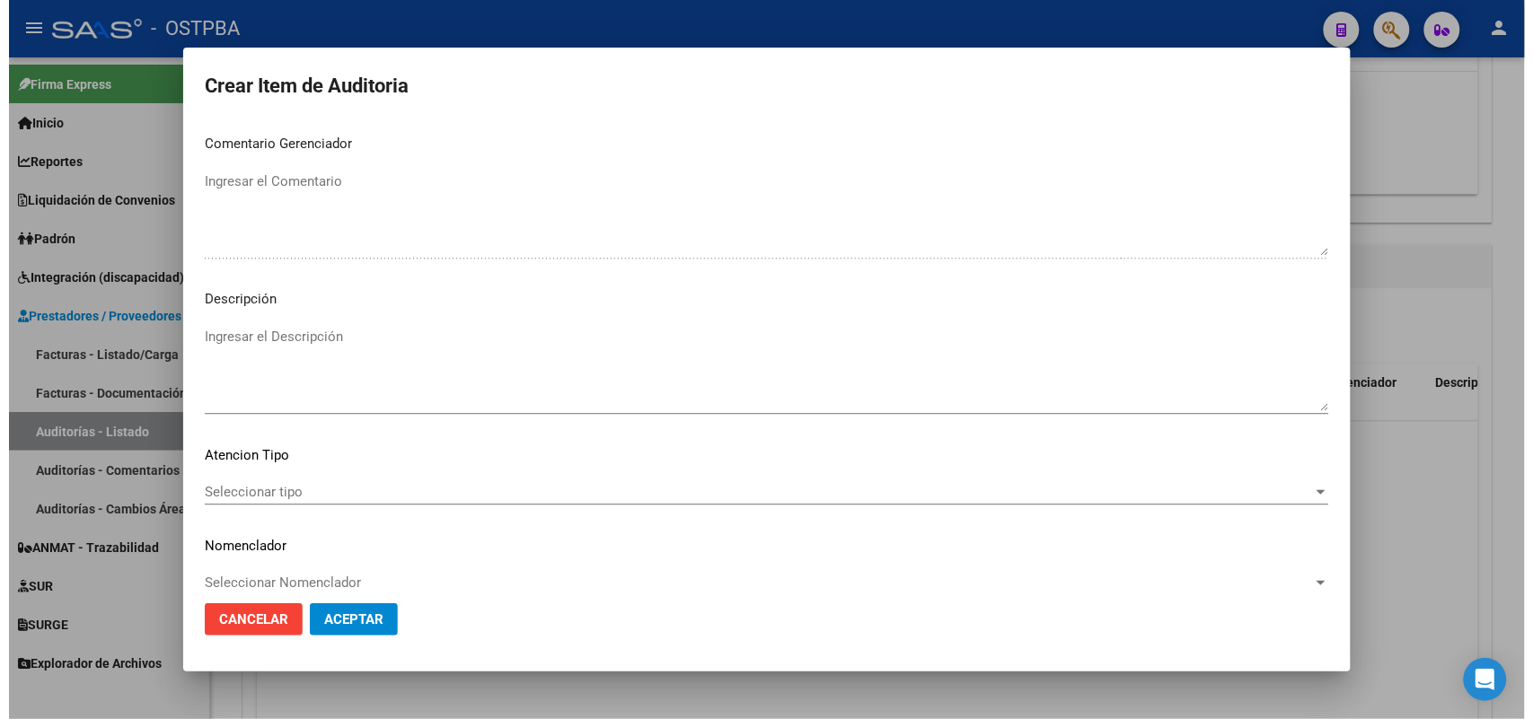
scroll to position [1148, 0]
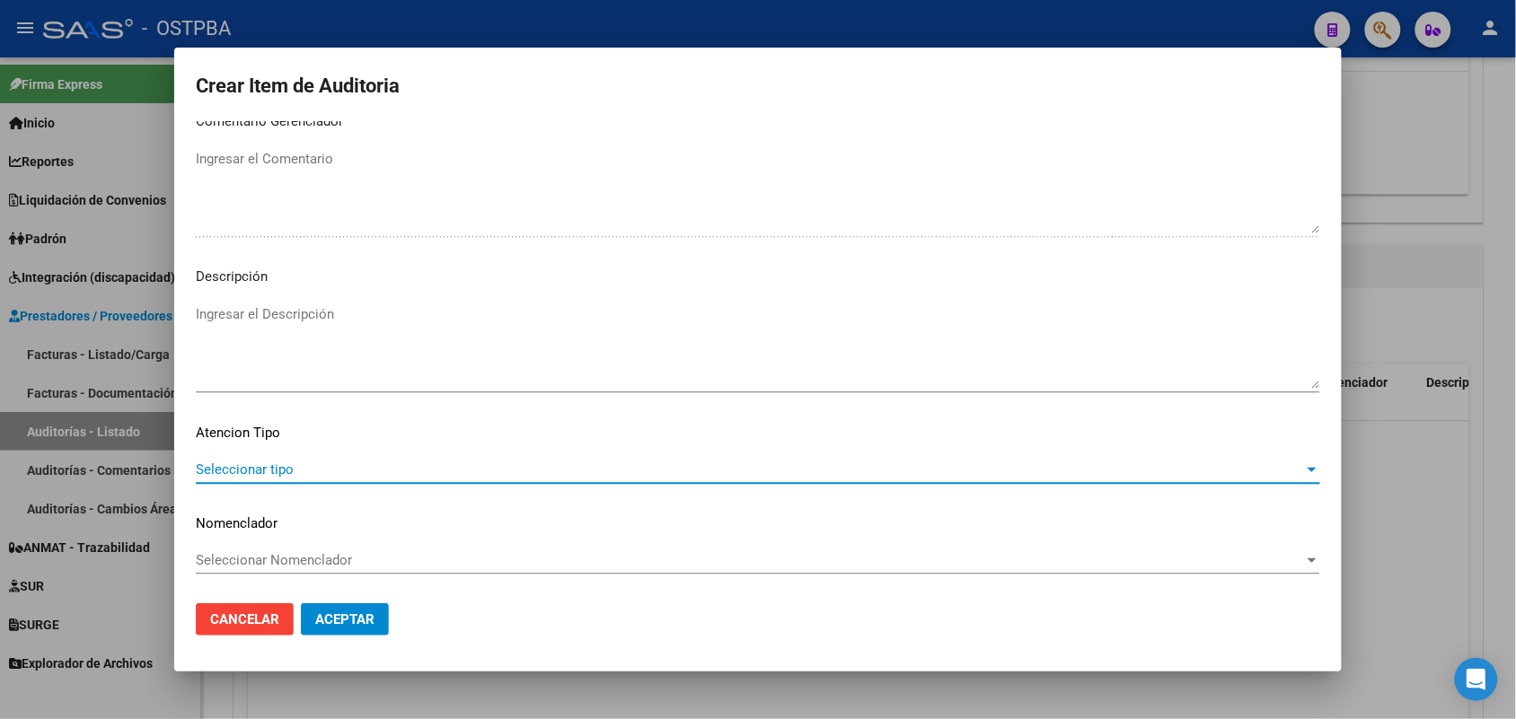
click at [270, 463] on span "Seleccionar tipo" at bounding box center [750, 470] width 1108 height 16
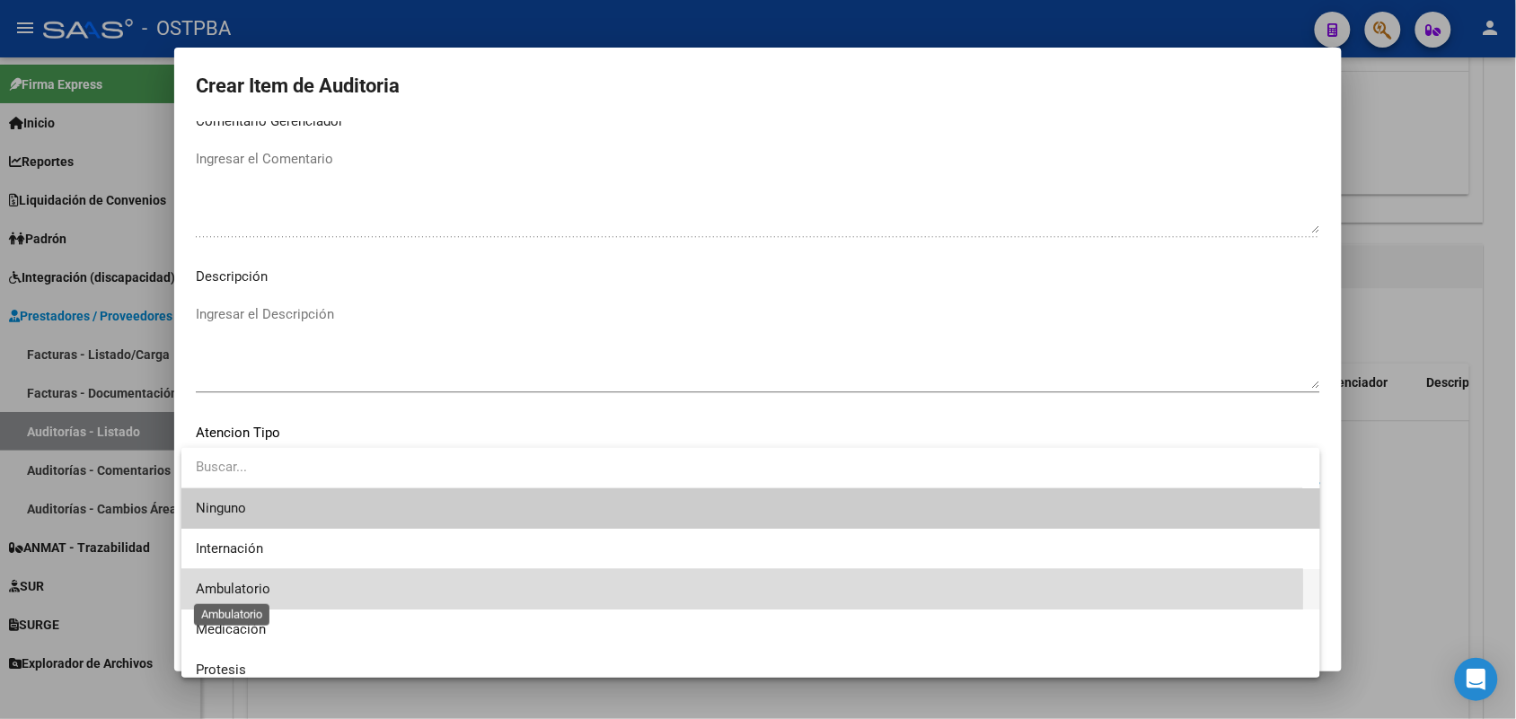
click at [262, 586] on span "Ambulatorio" at bounding box center [233, 589] width 75 height 16
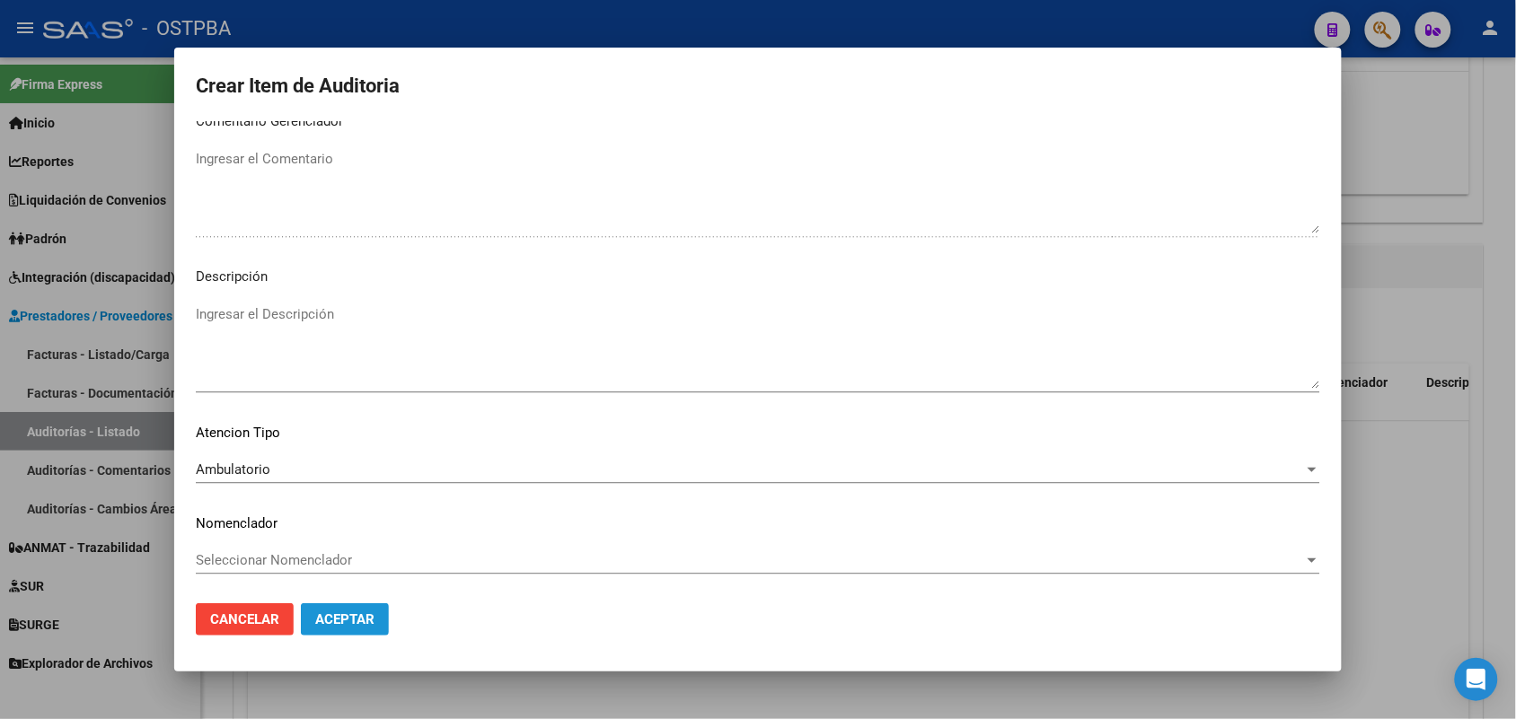
click at [341, 608] on button "Aceptar" at bounding box center [345, 620] width 88 height 32
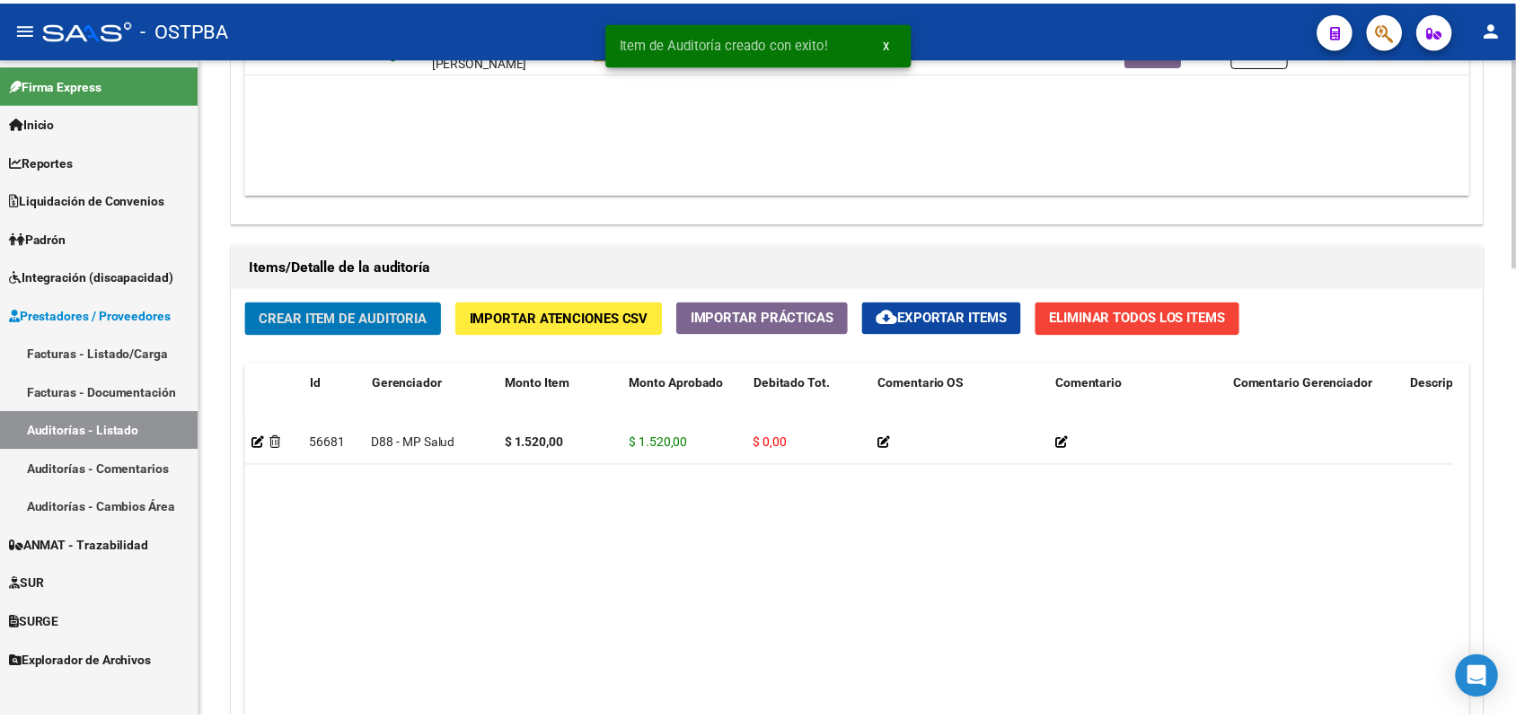
scroll to position [1124, 0]
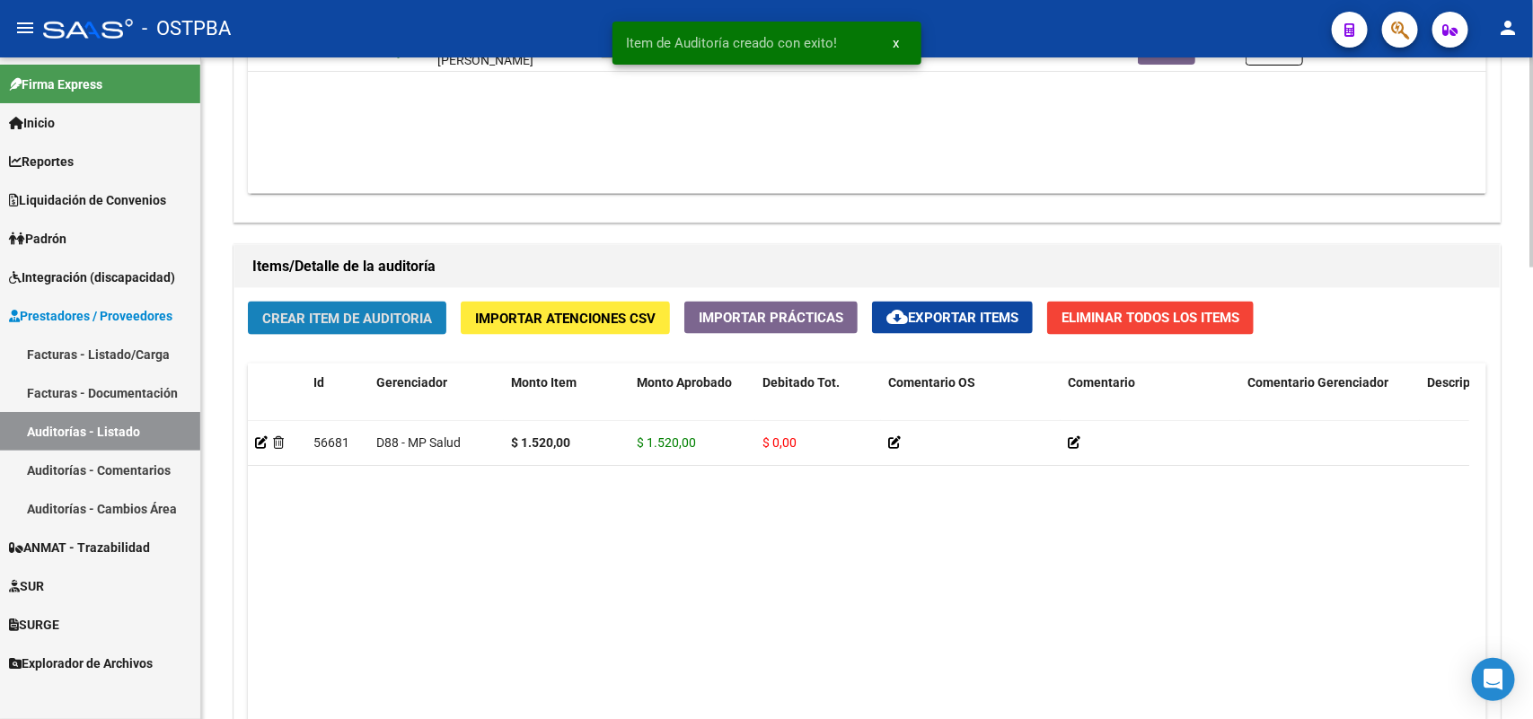
click at [413, 323] on span "Crear Item de Auditoria" at bounding box center [347, 319] width 170 height 16
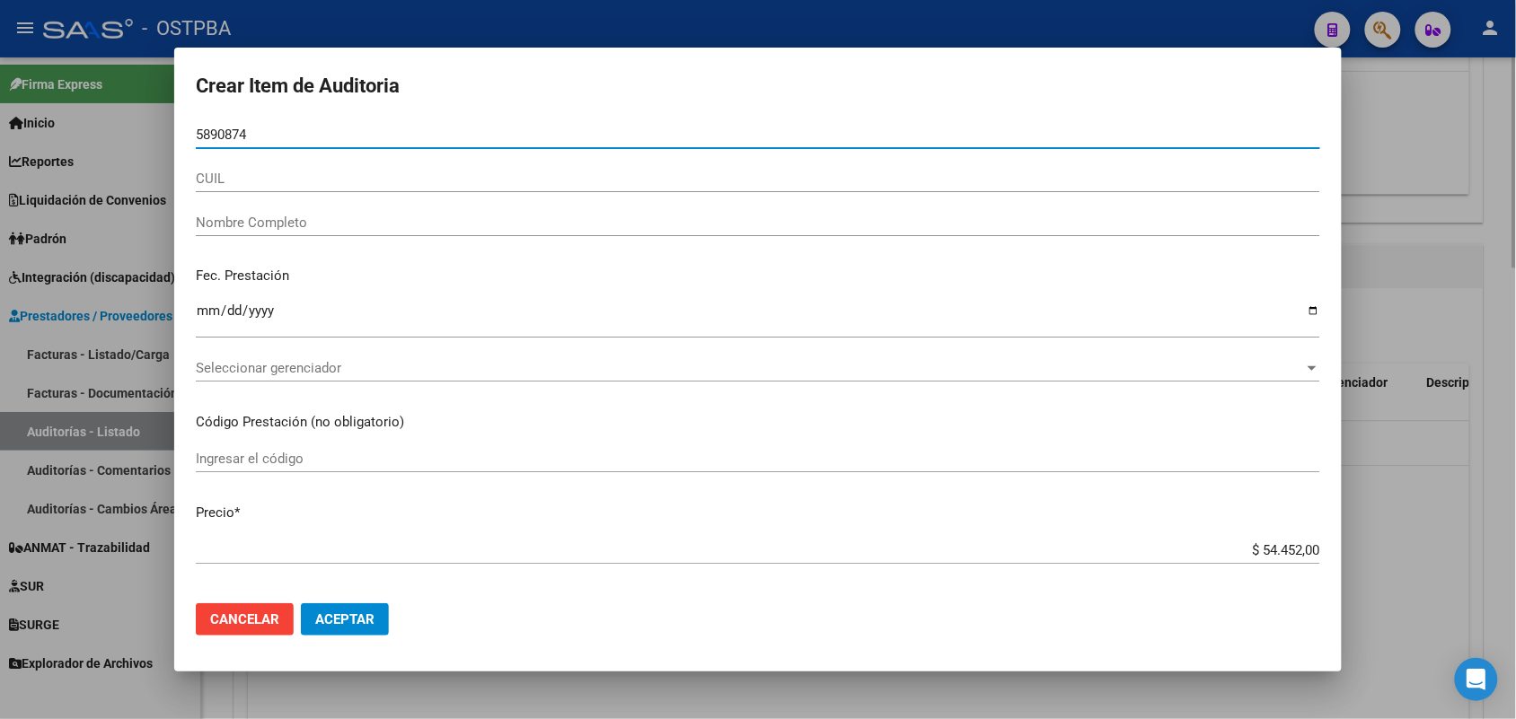
type input "58908743"
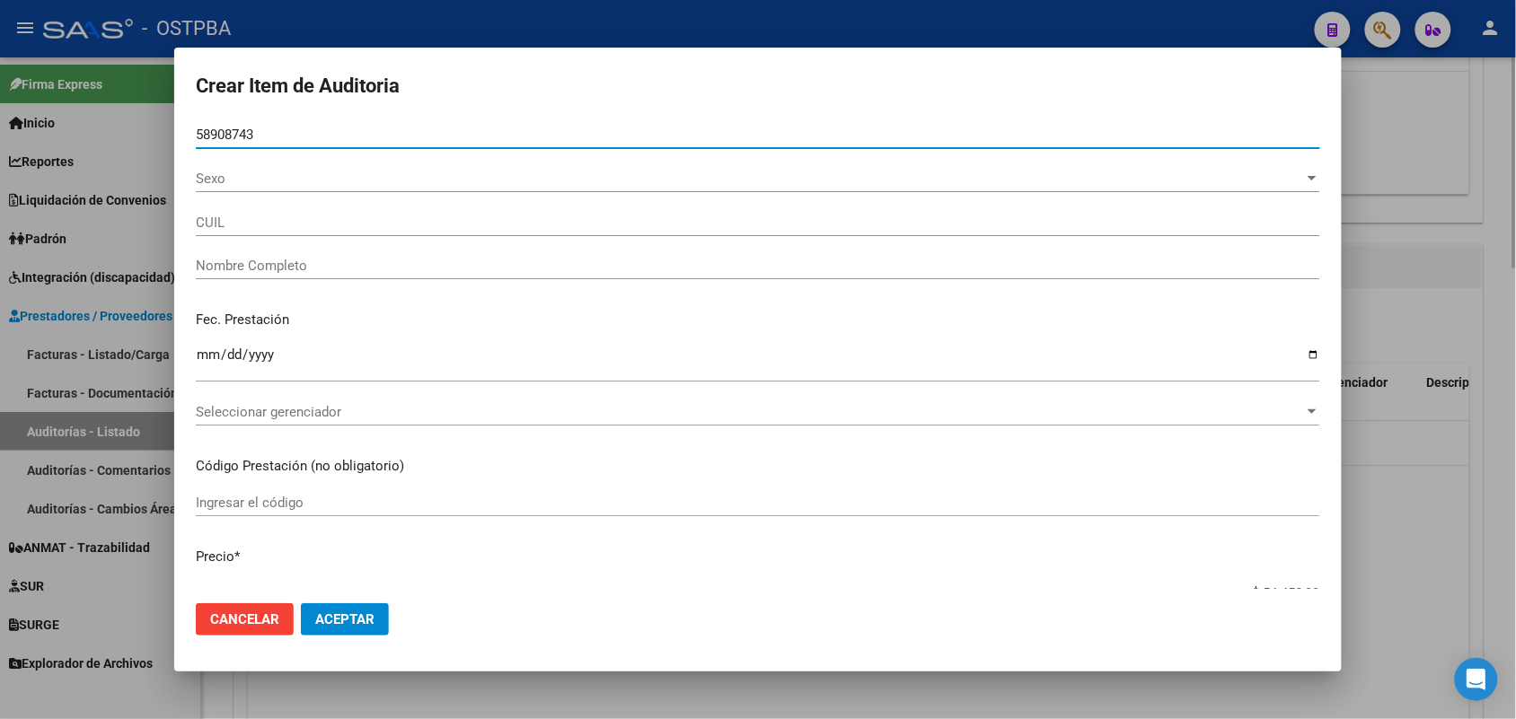
type input "27589087432"
type input "GOMEZ ZOE AILIN"
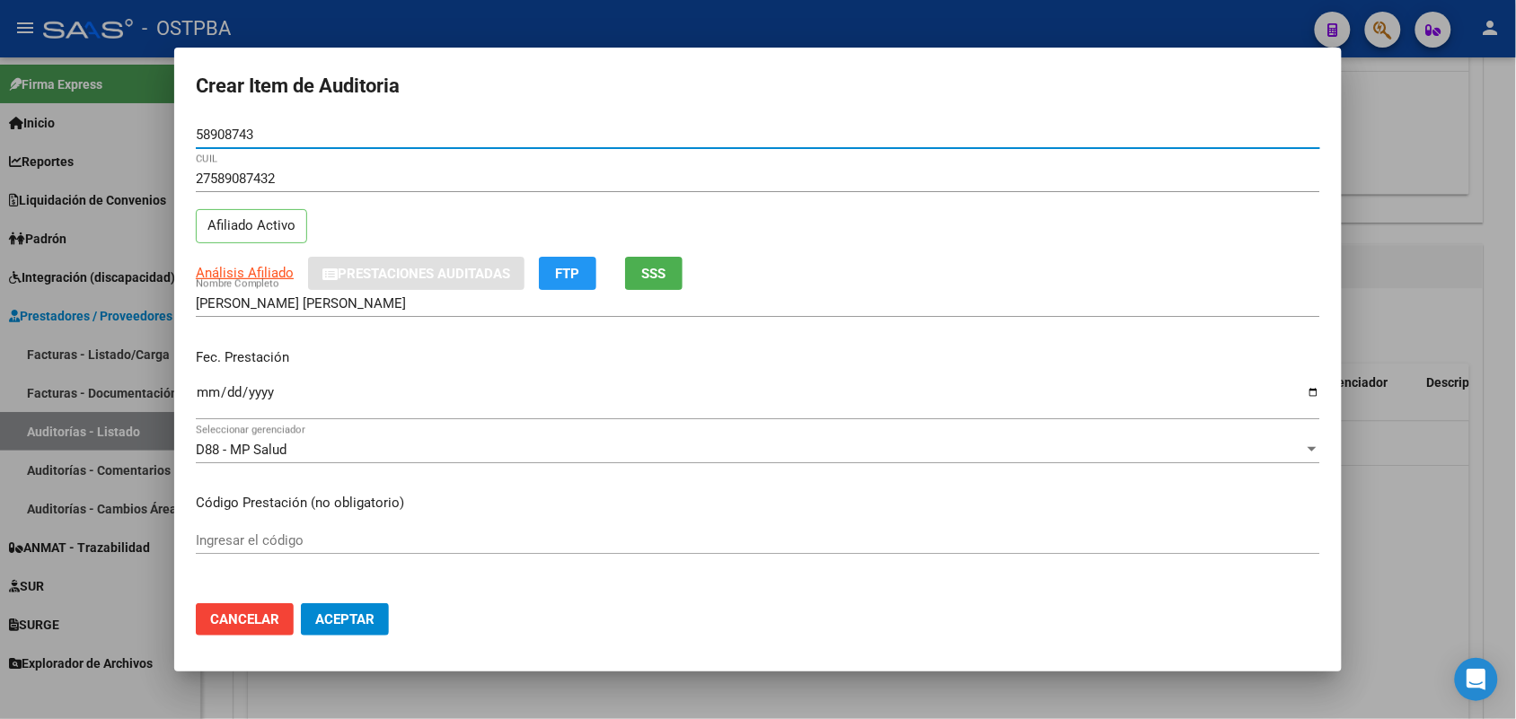
type input "58908743"
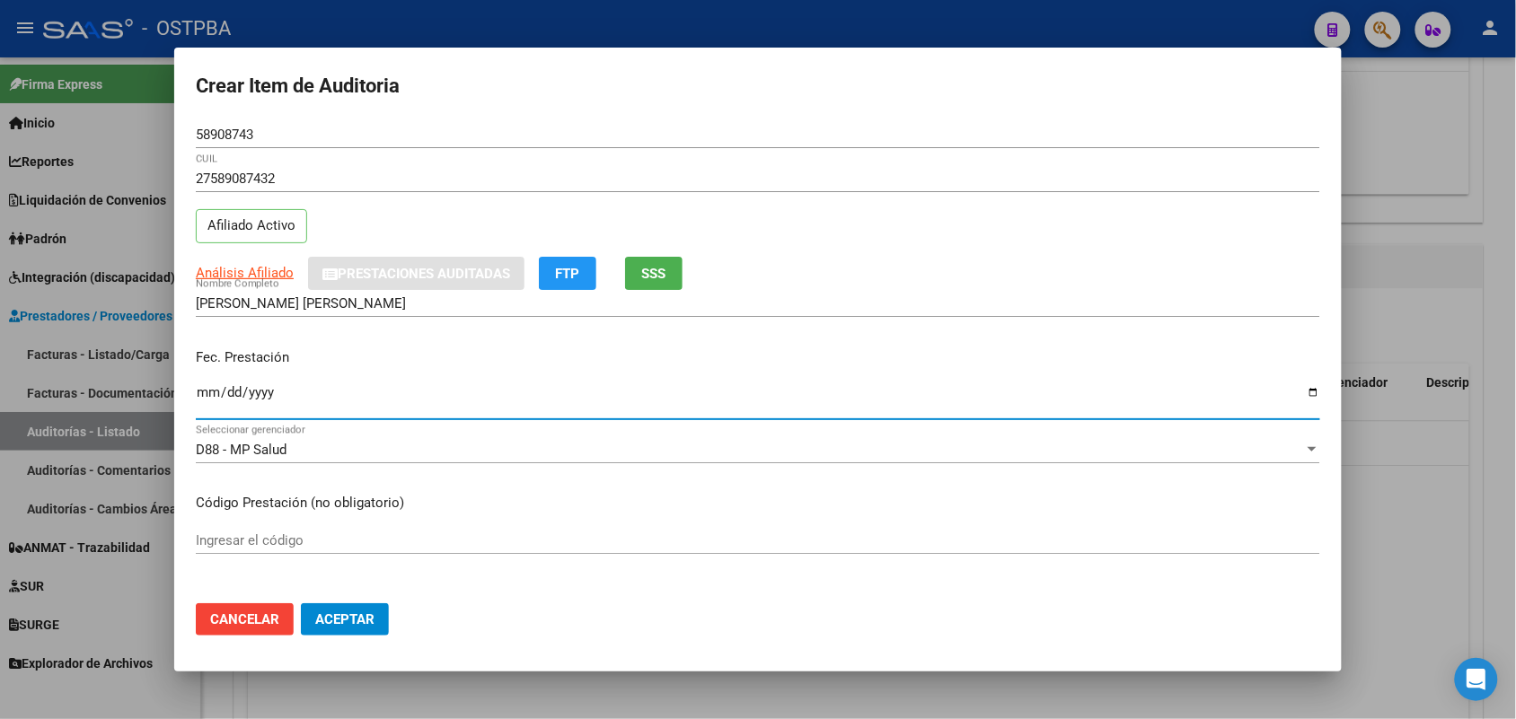
click at [211, 397] on input "Ingresar la fecha" at bounding box center [758, 399] width 1124 height 29
type input "2025-08-09"
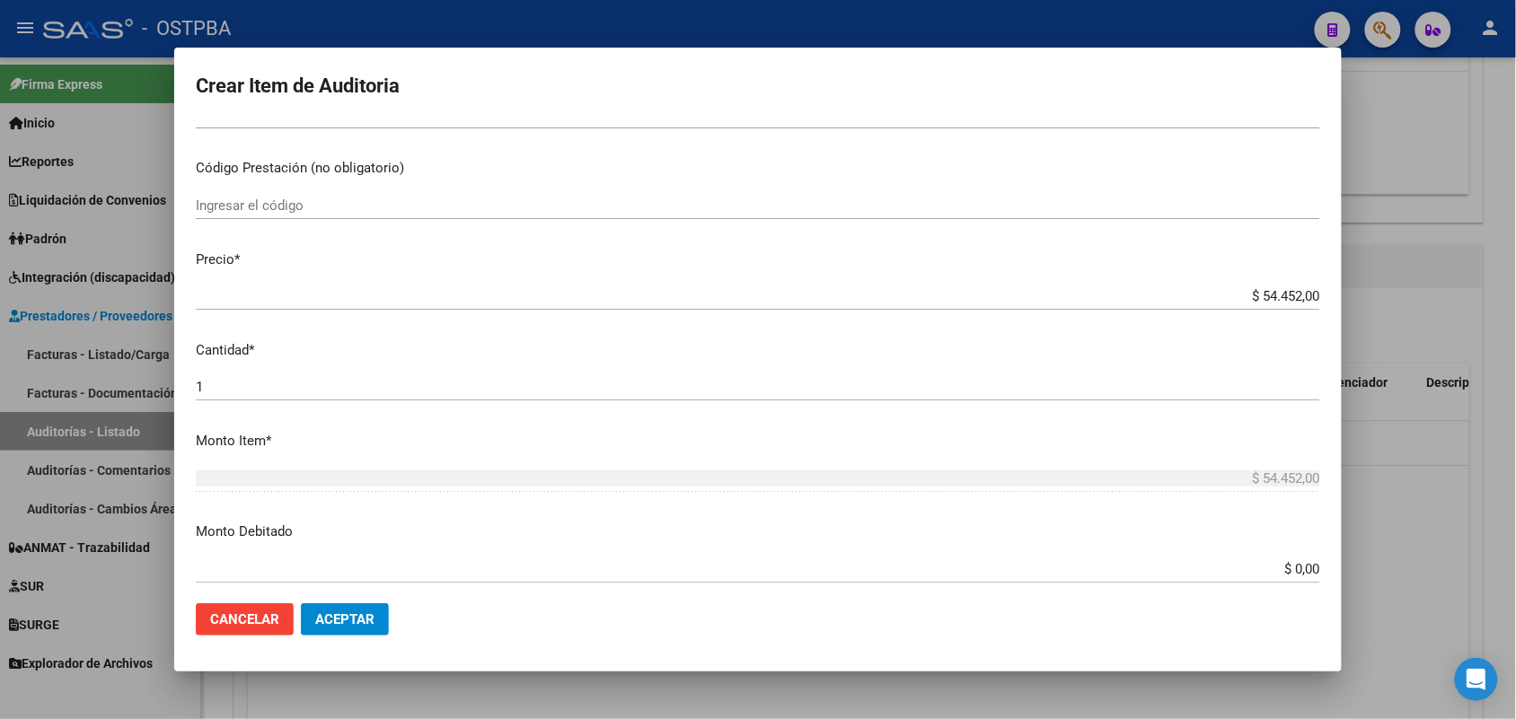
scroll to position [337, 0]
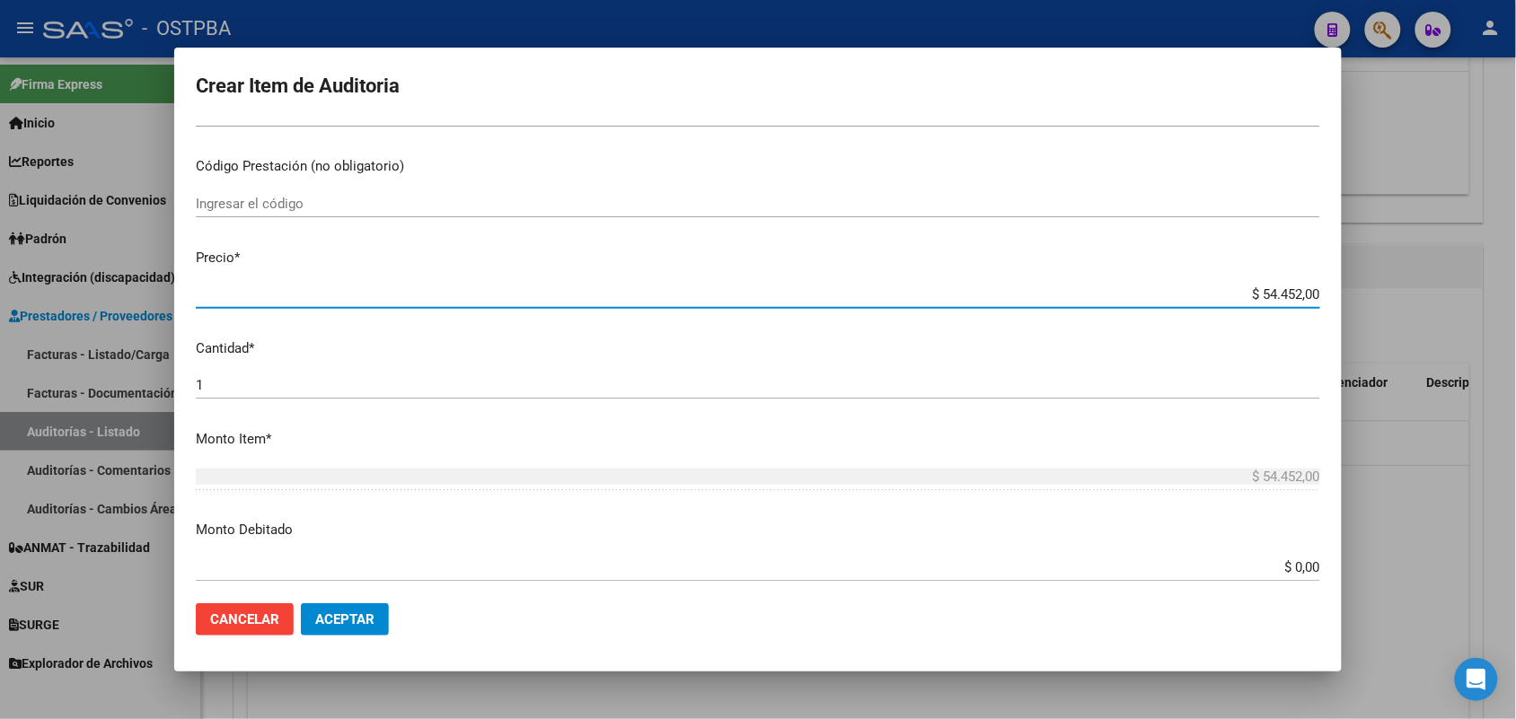
drag, startPoint x: 1228, startPoint y: 290, endPoint x: 1366, endPoint y: 289, distance: 138.3
click at [1366, 289] on div "Crear Item de Auditoria 58908743 Nro Documento 27589087432 CUIL Afiliado Activo…" at bounding box center [758, 359] width 1516 height 719
type input "$ 0,04"
type input "$ 0,45"
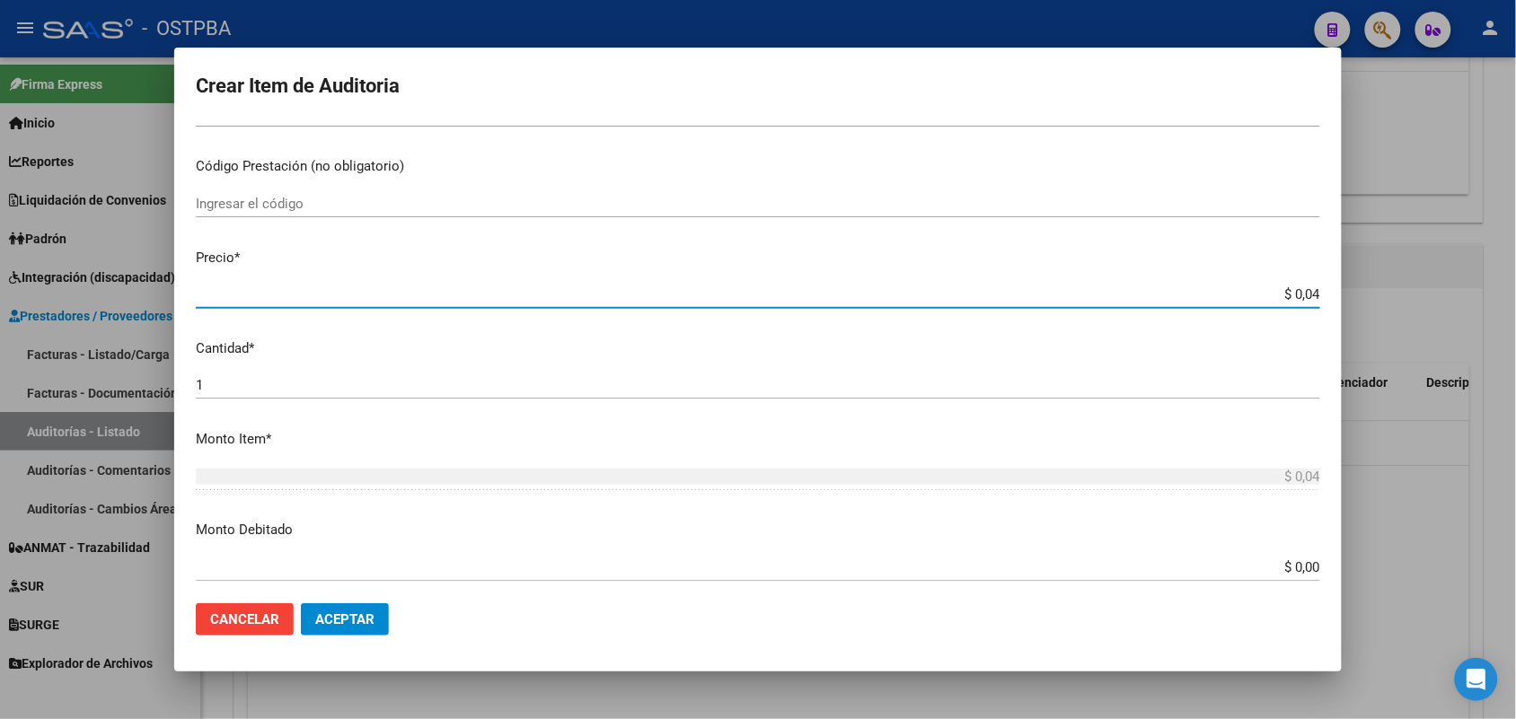
type input "$ 0,45"
type input "$ 4,58"
type input "$ 45,80"
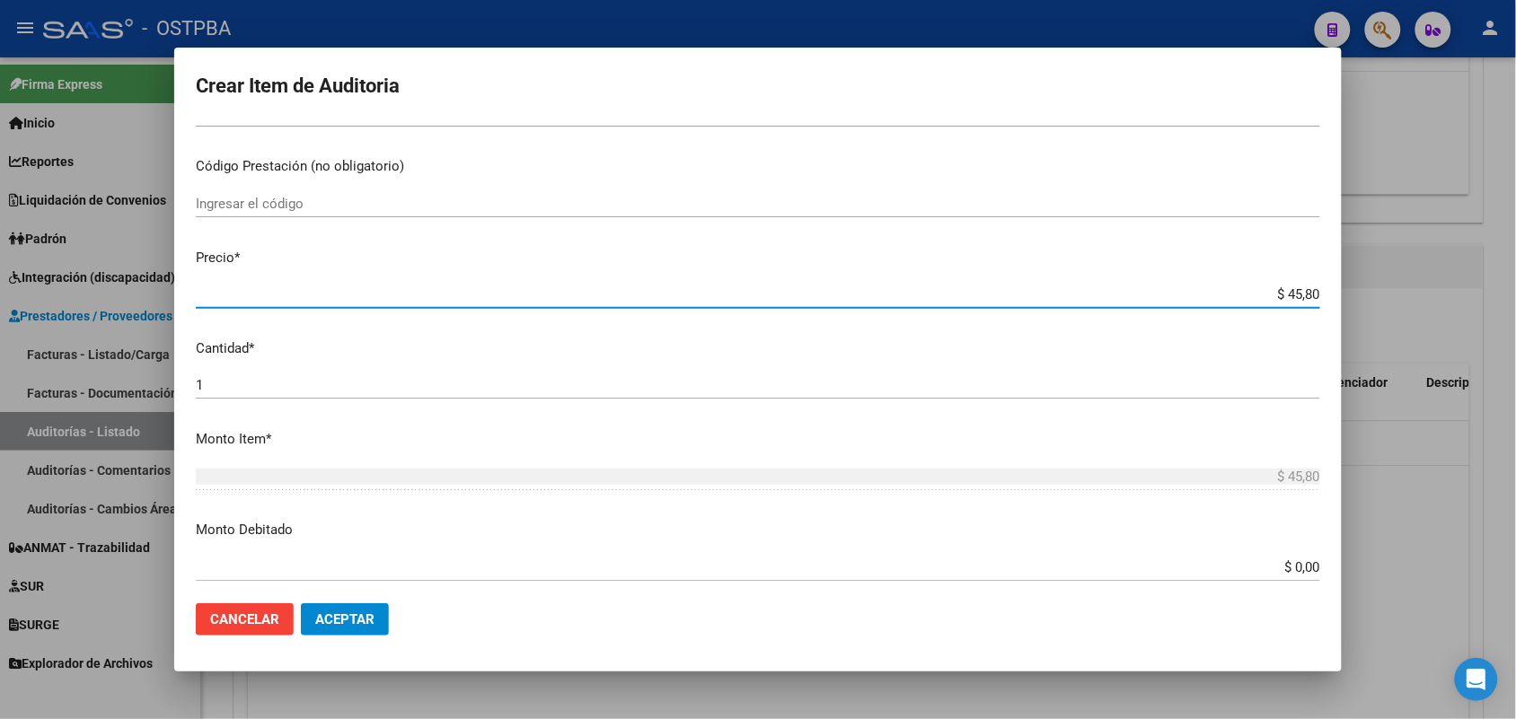
type input "$ 458,00"
type input "$ 4.580,00"
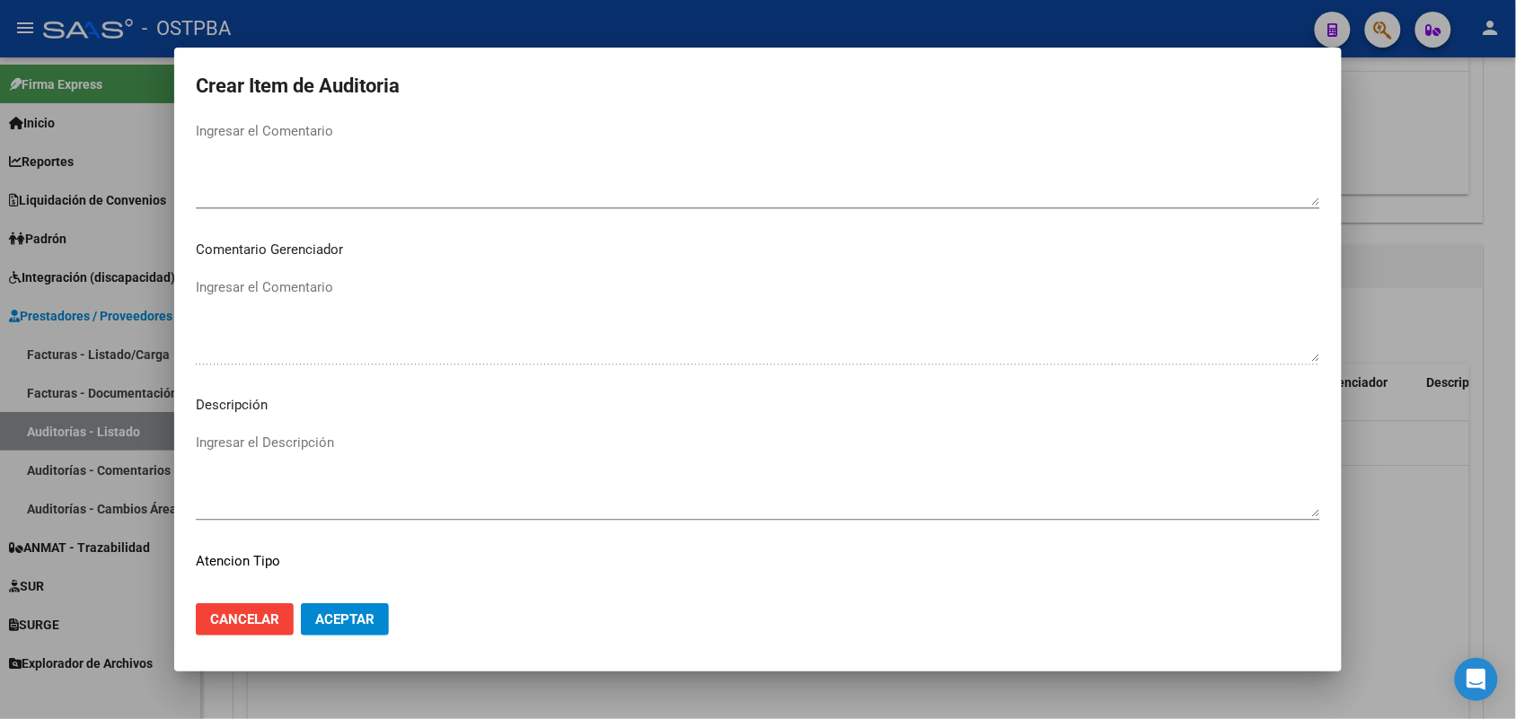
scroll to position [1148, 0]
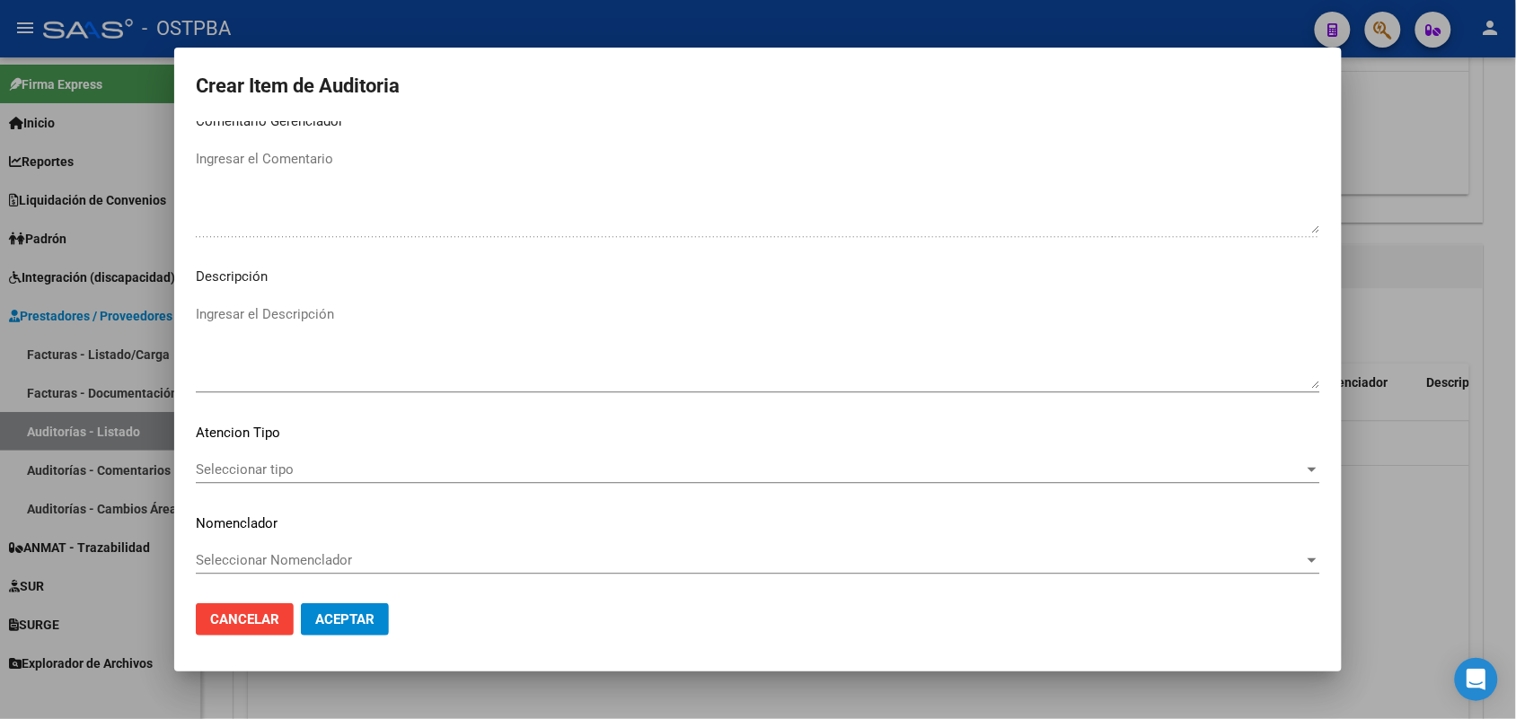
click at [284, 468] on span "Seleccionar tipo" at bounding box center [750, 470] width 1108 height 16
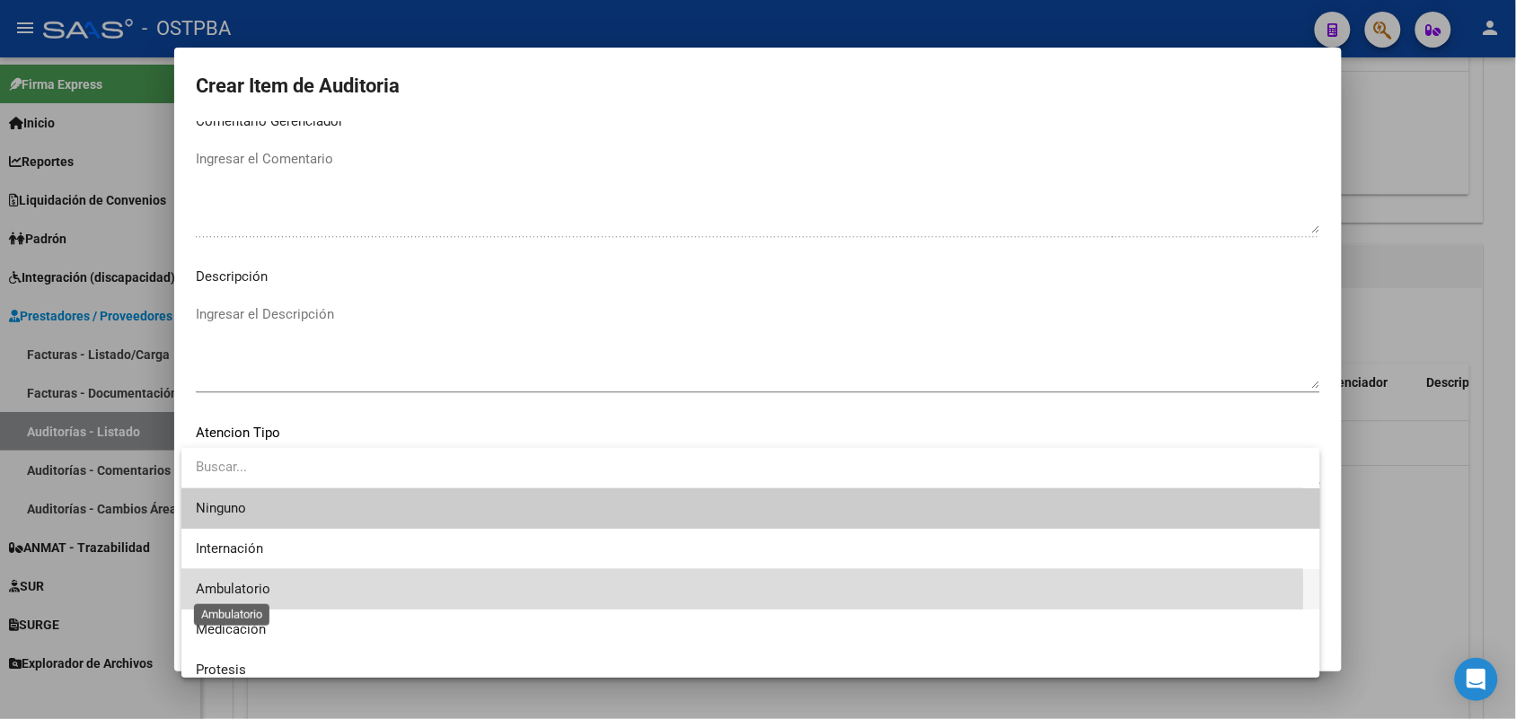
click at [245, 589] on span "Ambulatorio" at bounding box center [233, 589] width 75 height 16
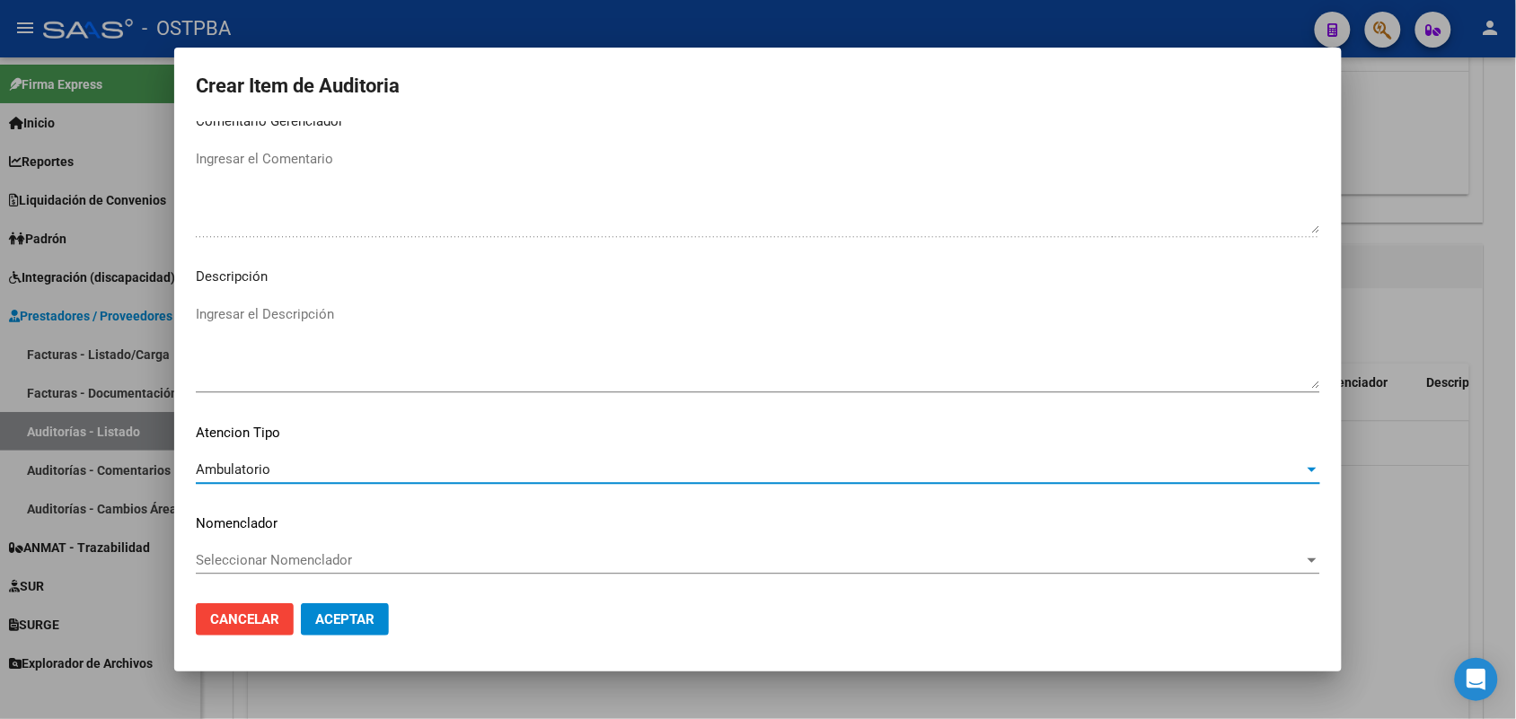
click at [347, 627] on button "Aceptar" at bounding box center [345, 620] width 88 height 32
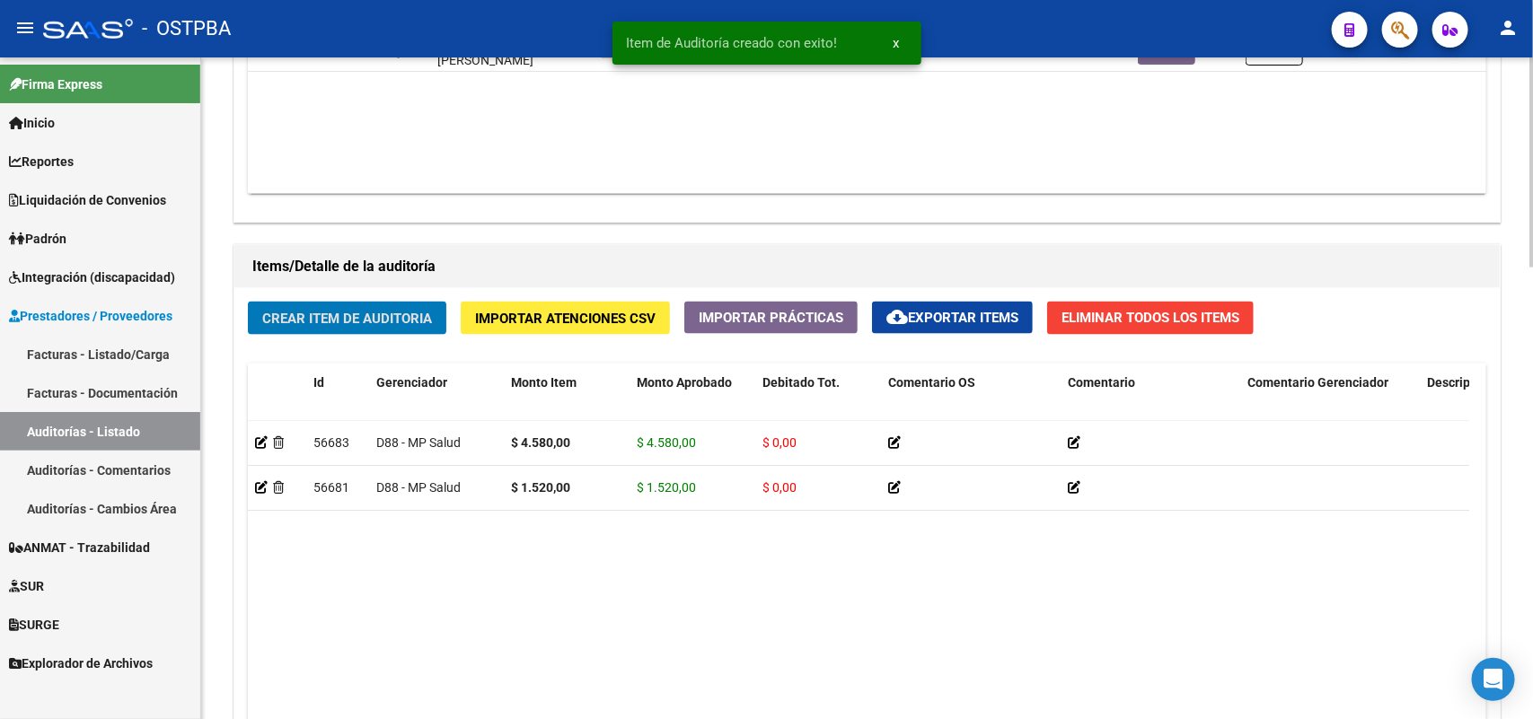
click at [410, 306] on button "Crear Item de Auditoria" at bounding box center [347, 318] width 198 height 33
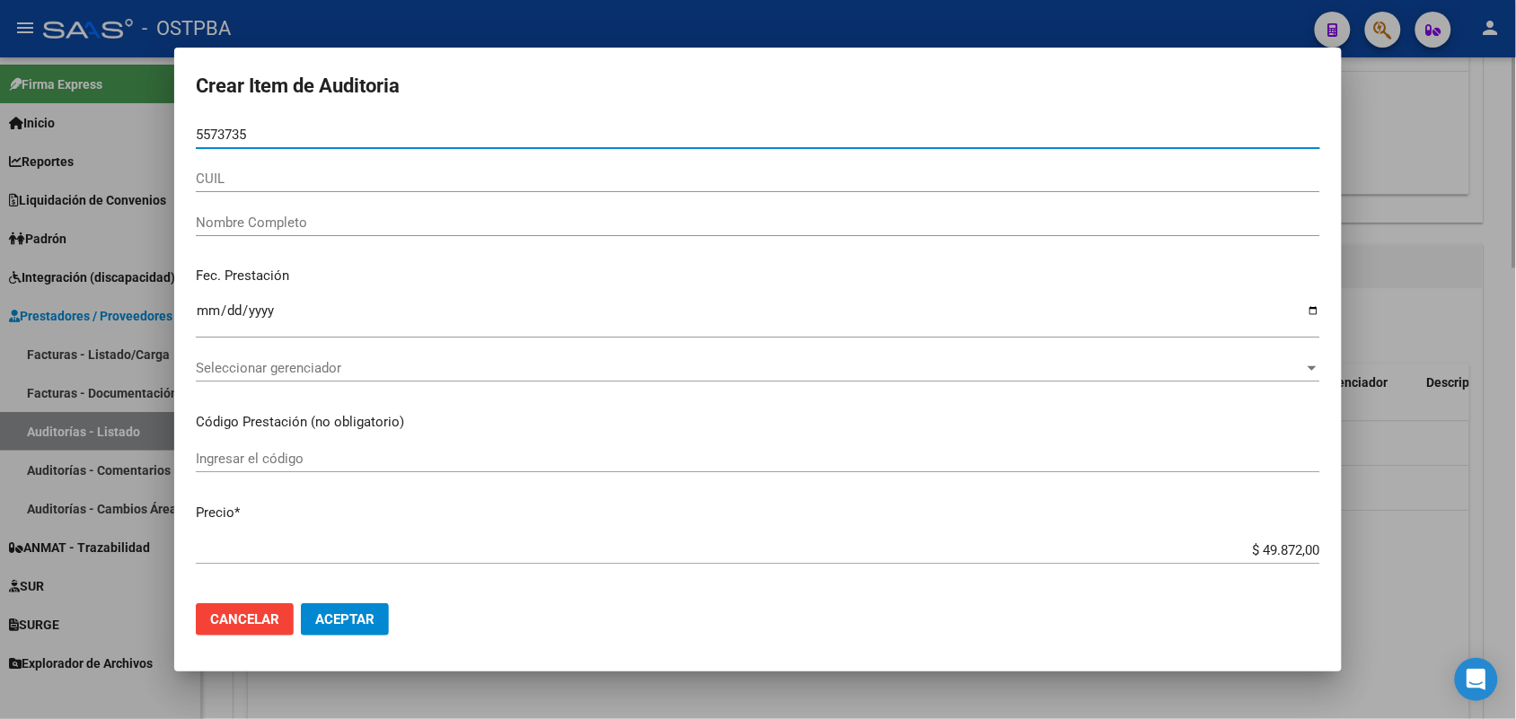
type input "55737350"
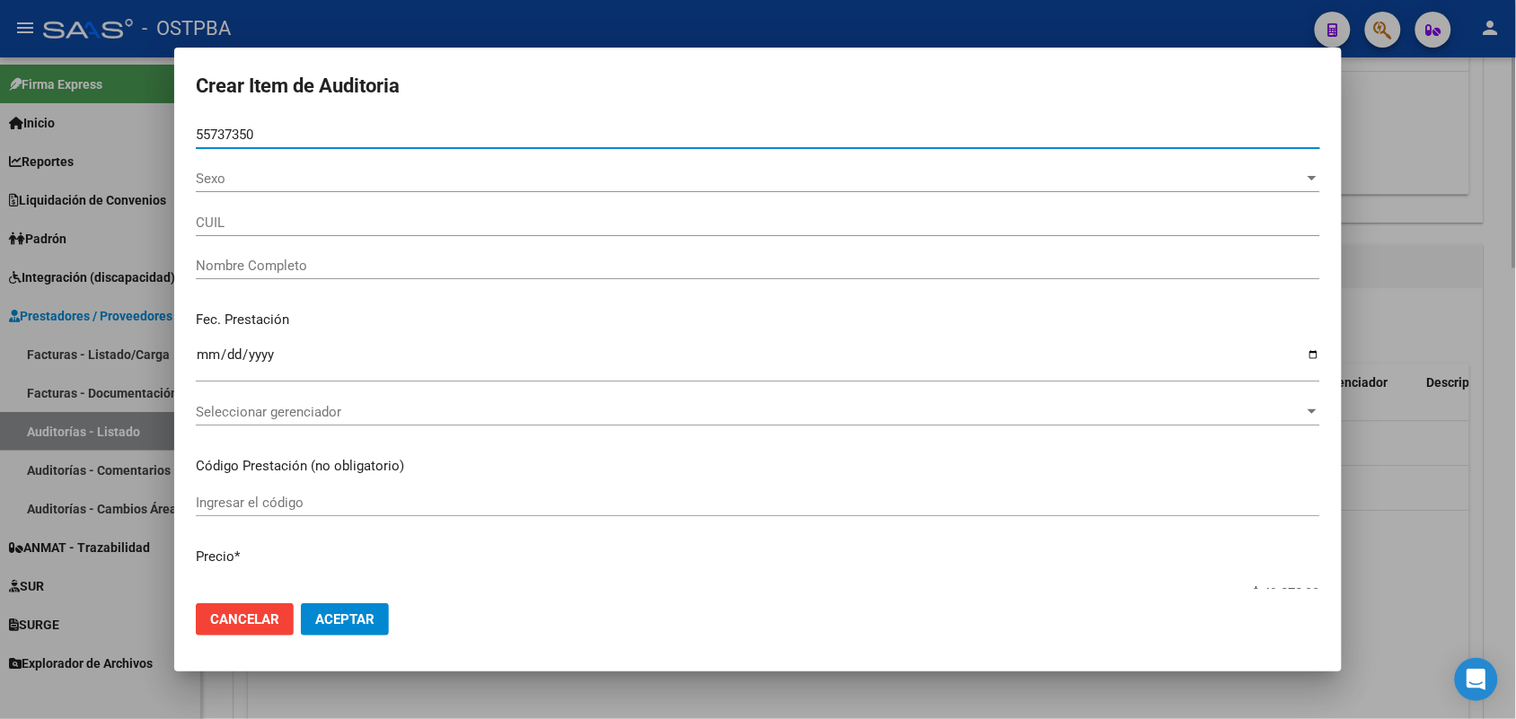
type input "20557373501"
type input "GOMEZ ISAIAS ELIAN"
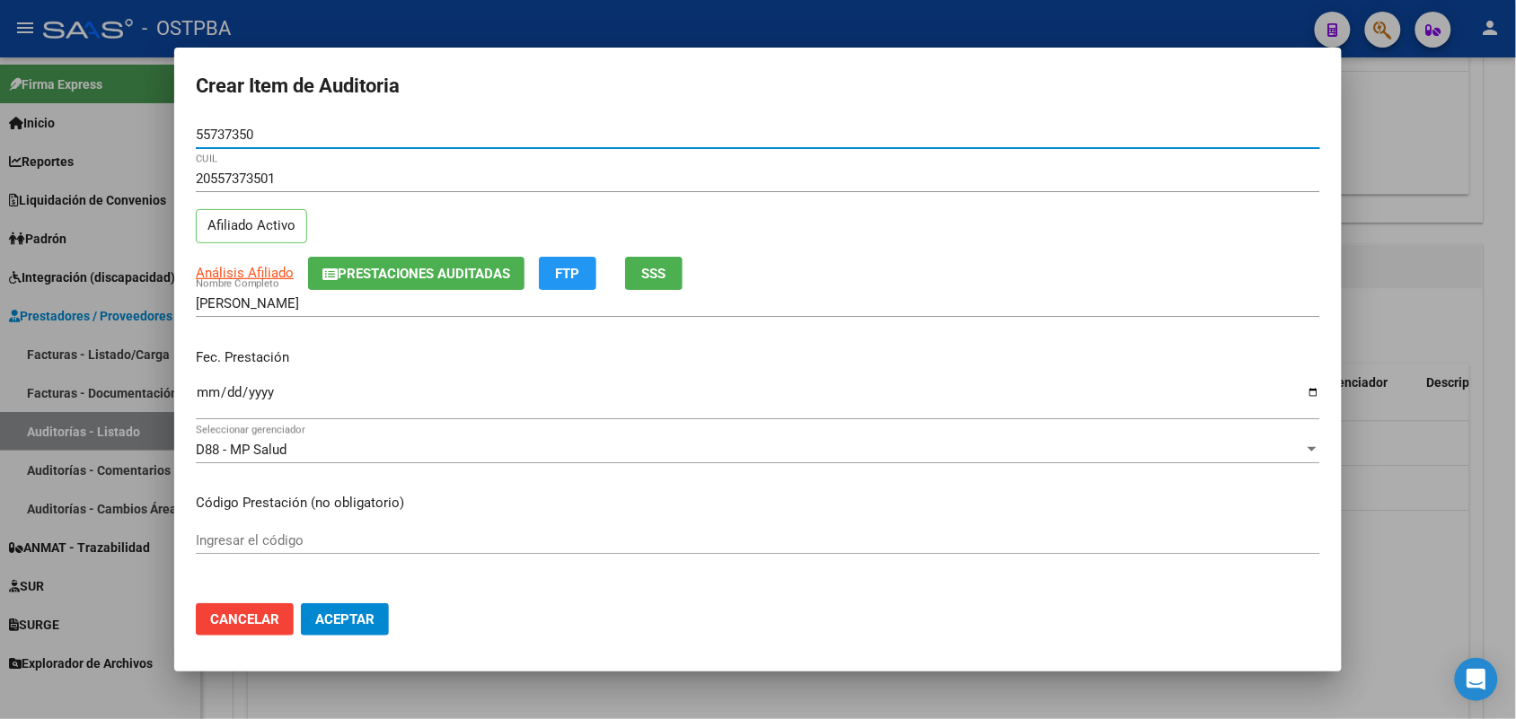
type input "55737350"
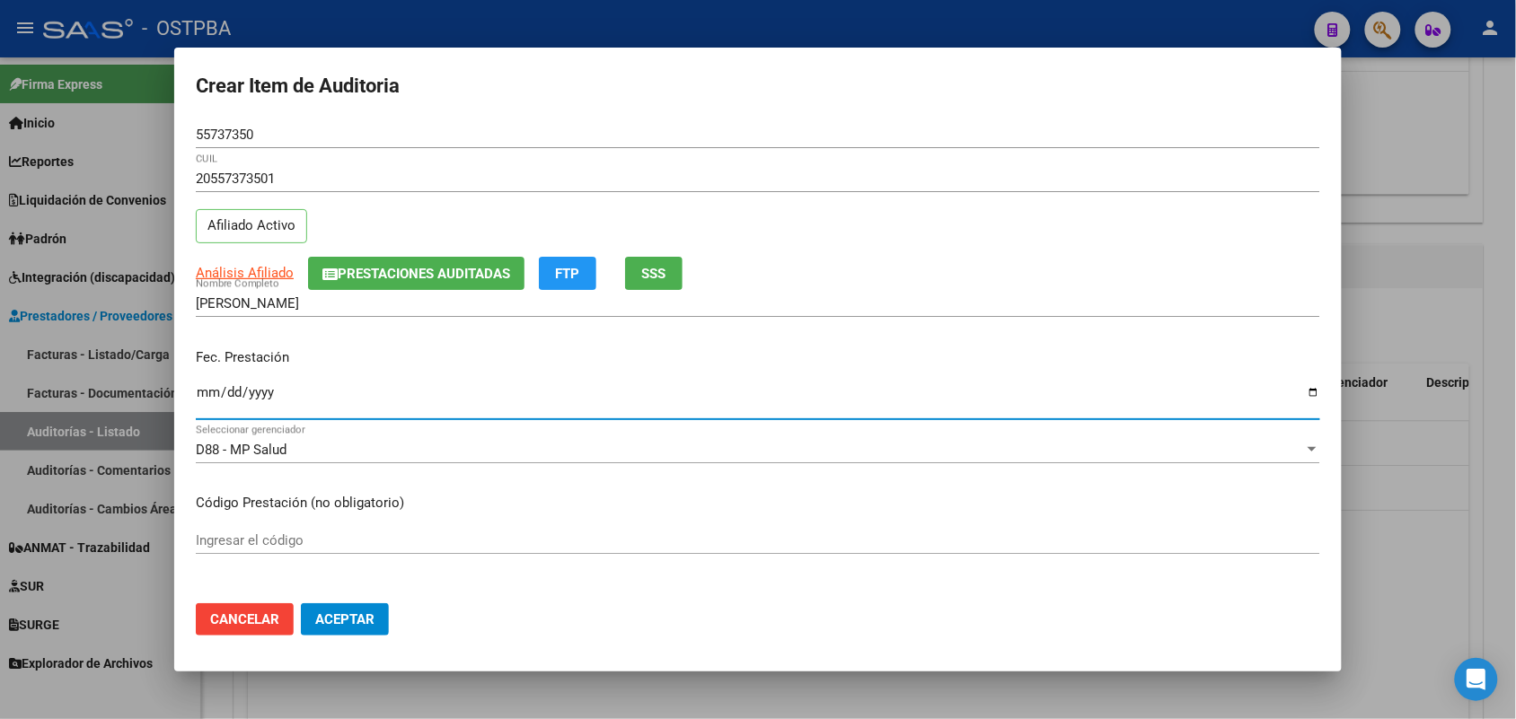
click at [208, 401] on input "Ingresar la fecha" at bounding box center [758, 399] width 1124 height 29
type input "2025-08-09"
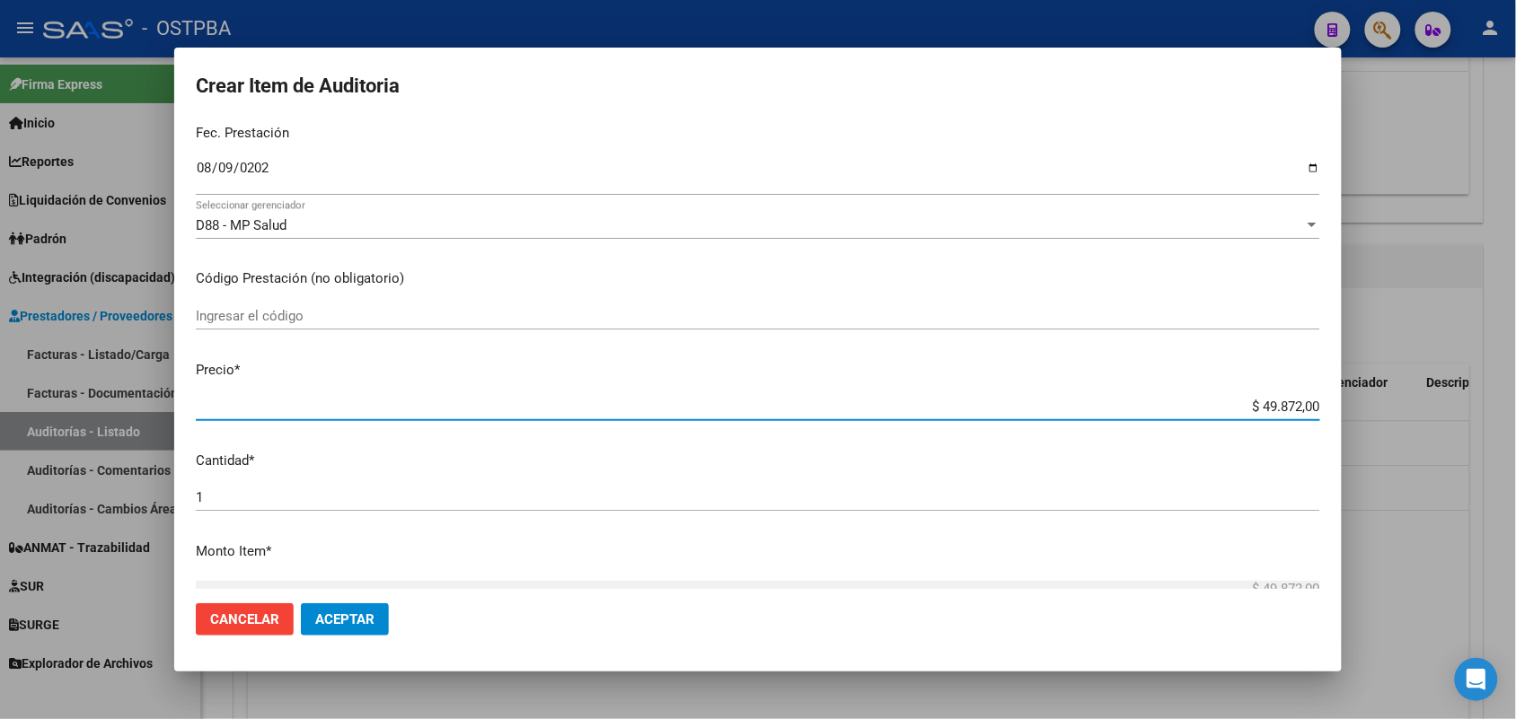
drag, startPoint x: 1221, startPoint y: 404, endPoint x: 1406, endPoint y: 389, distance: 185.6
click at [1406, 389] on div "Crear Item de Auditoria 55737350 Nro Documento 20557373501 CUIL Afiliado Activo…" at bounding box center [758, 359] width 1516 height 719
type input "$ 0,07"
type input "$ 0,70"
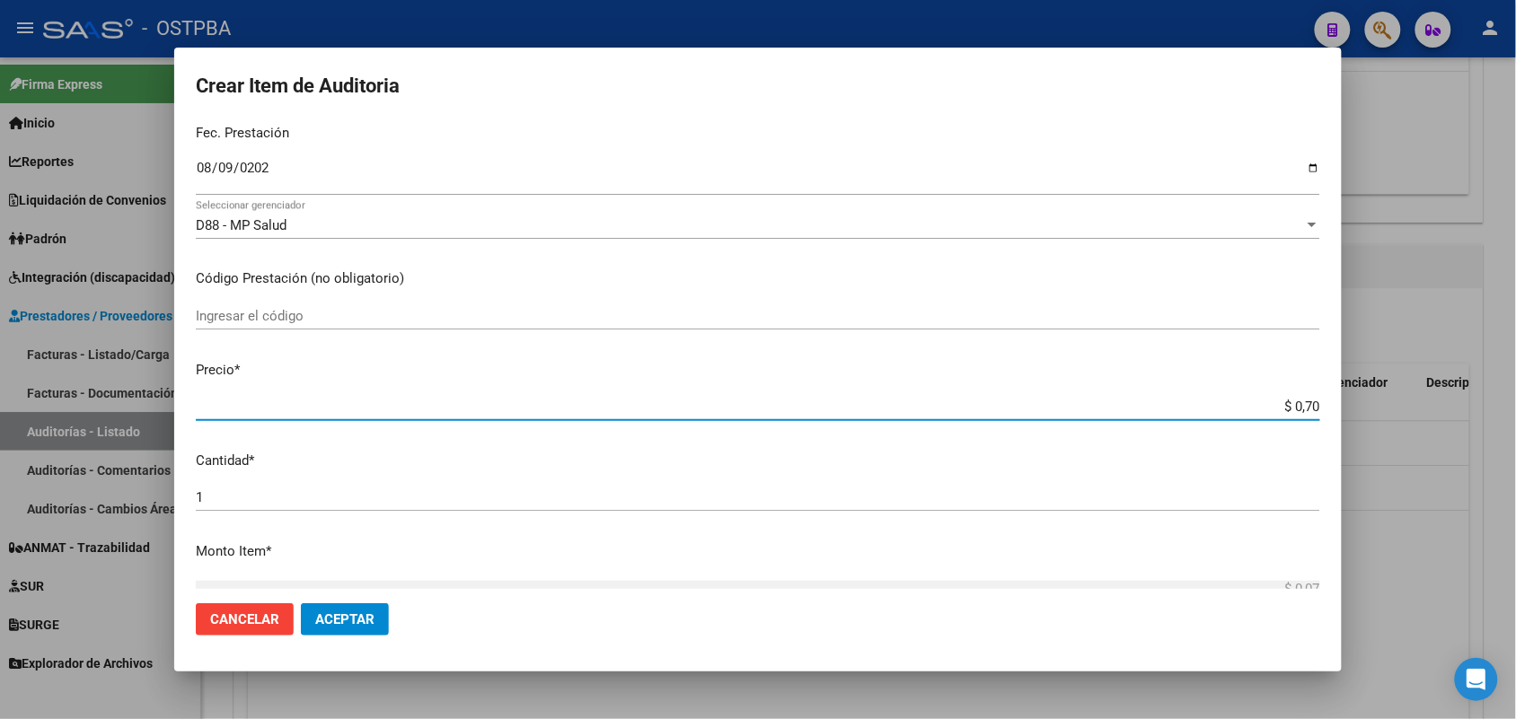
type input "$ 0,70"
type input "$ 7,00"
type input "$ 70,01"
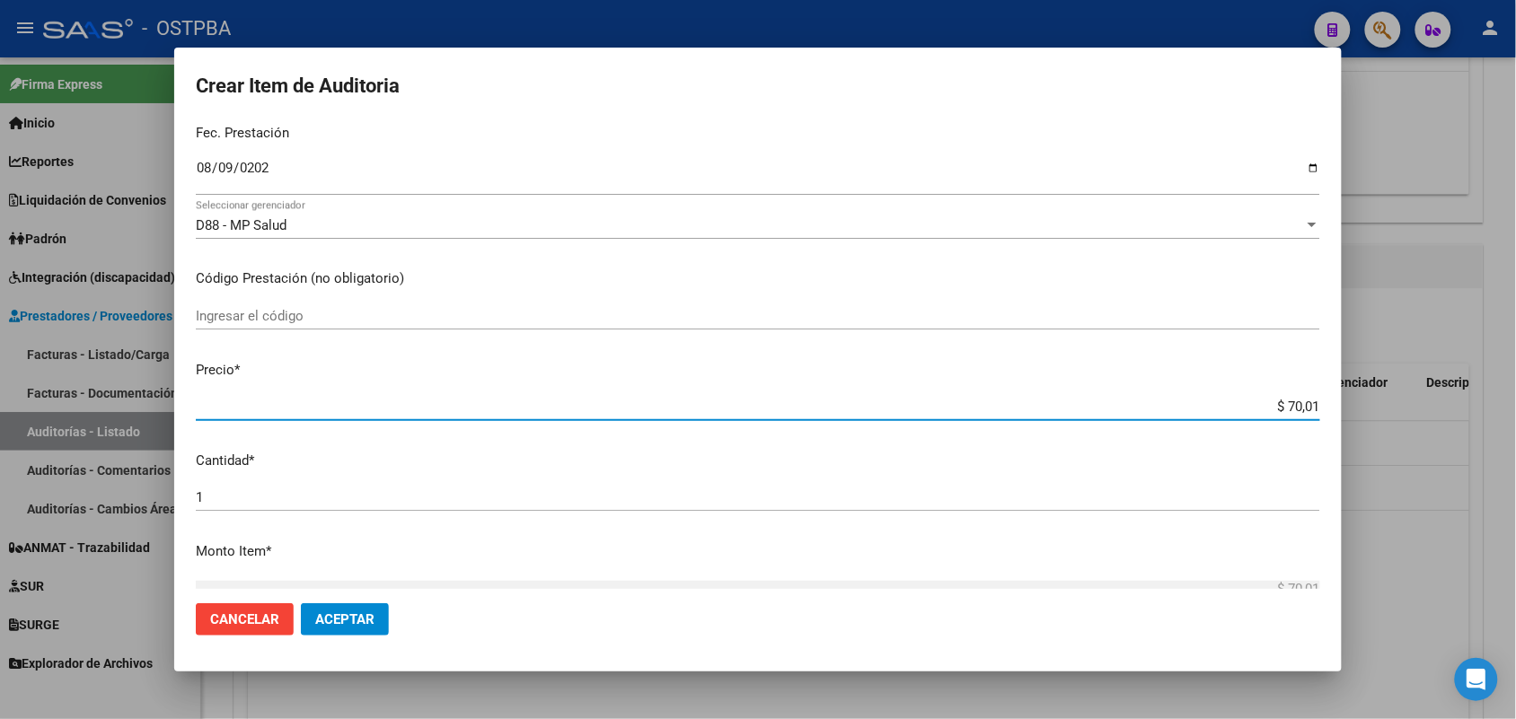
type input "$ 700,10"
type input "$ 7.001,00"
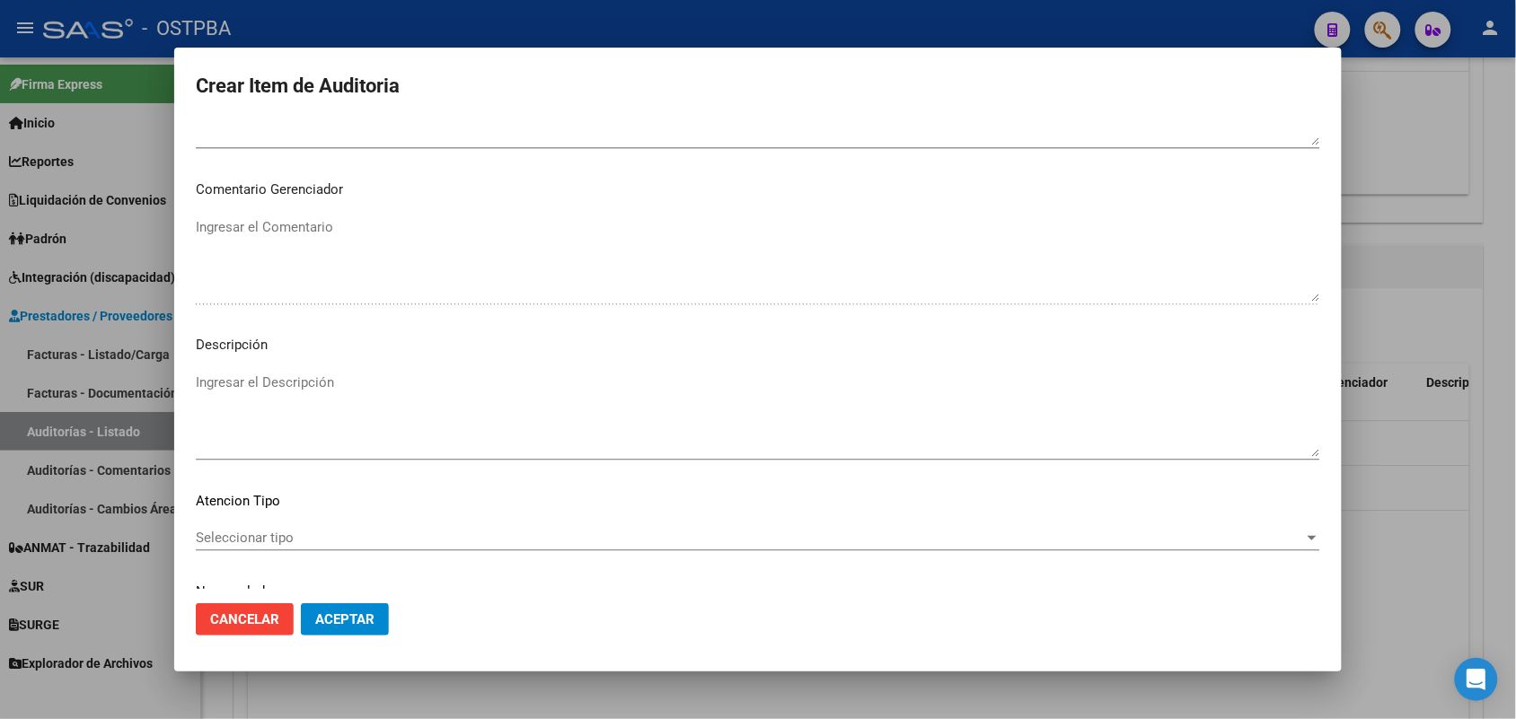
scroll to position [1148, 0]
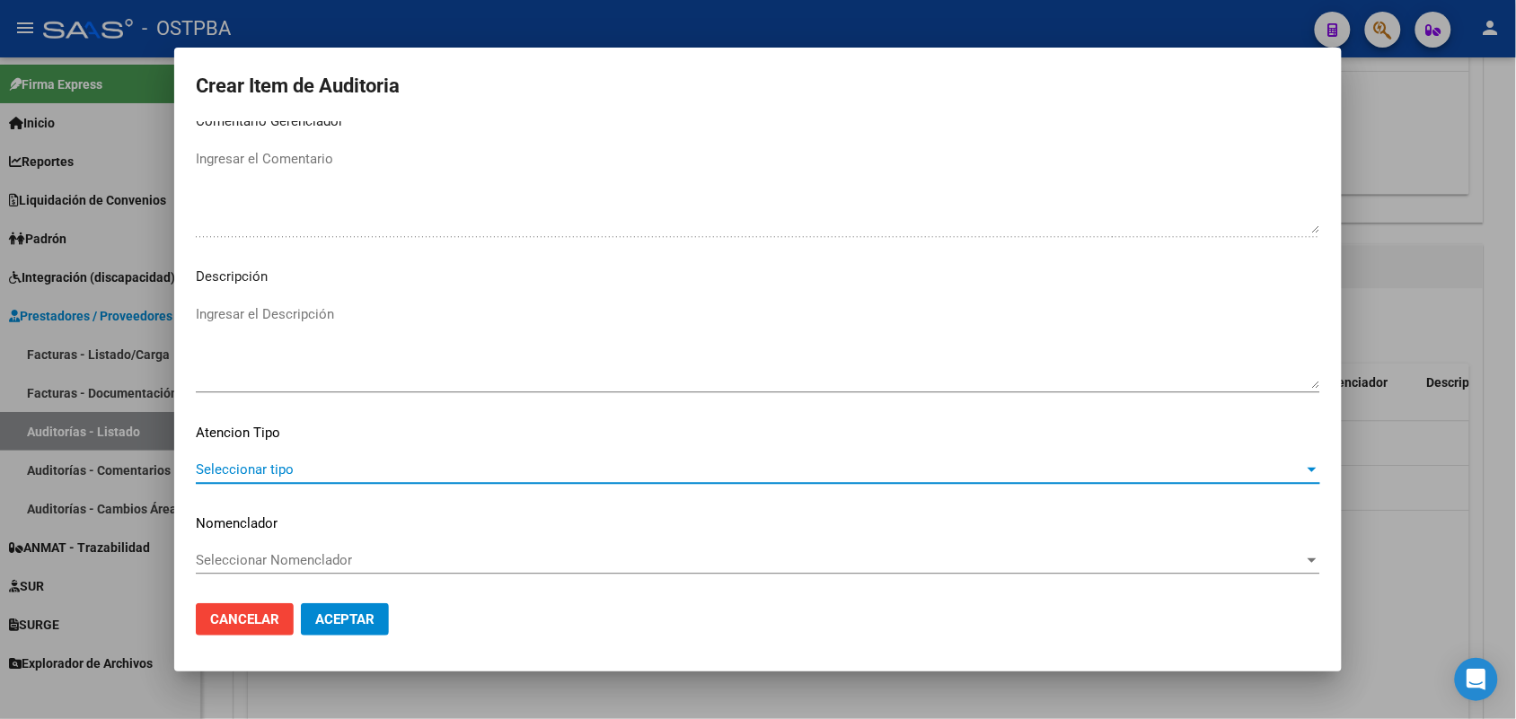
click at [266, 470] on span "Seleccionar tipo" at bounding box center [750, 470] width 1108 height 16
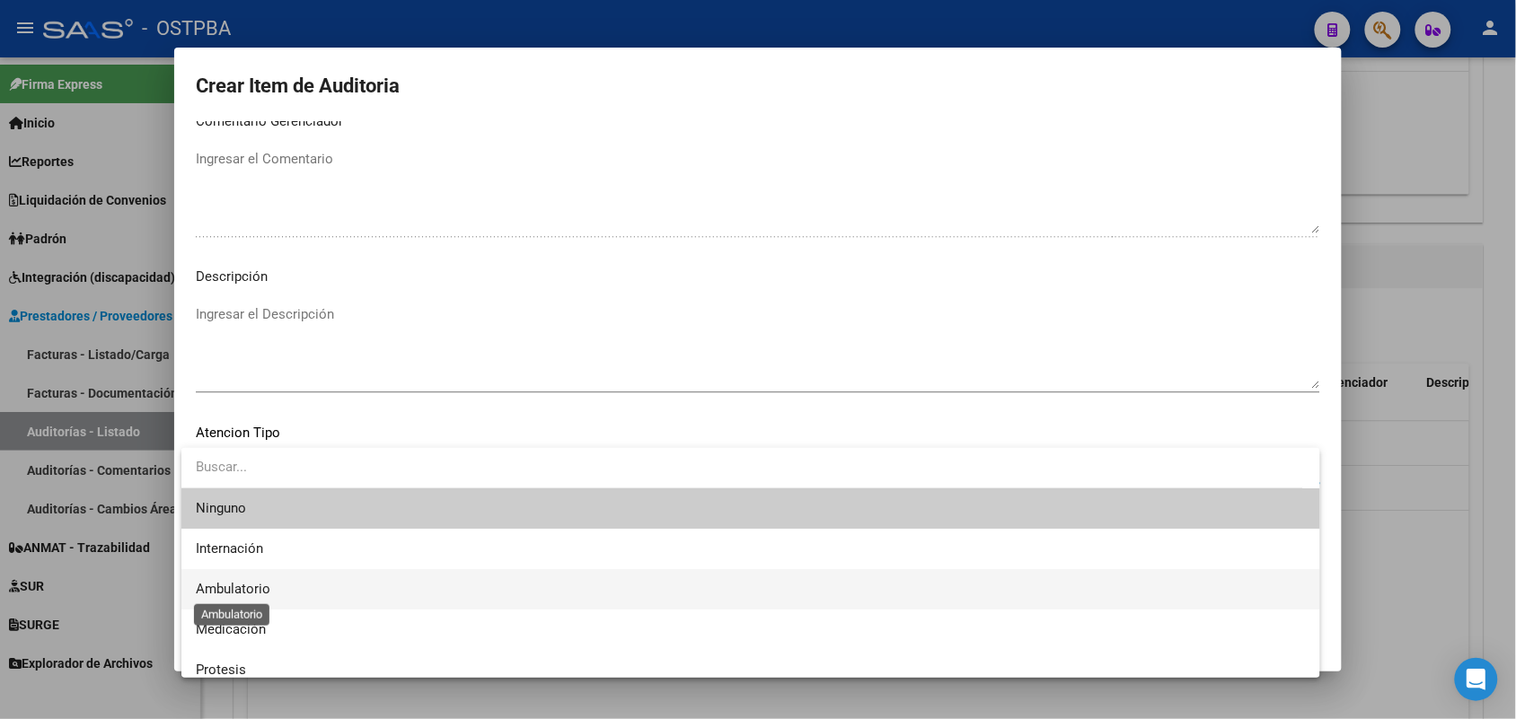
click at [256, 586] on span "Ambulatorio" at bounding box center [233, 589] width 75 height 16
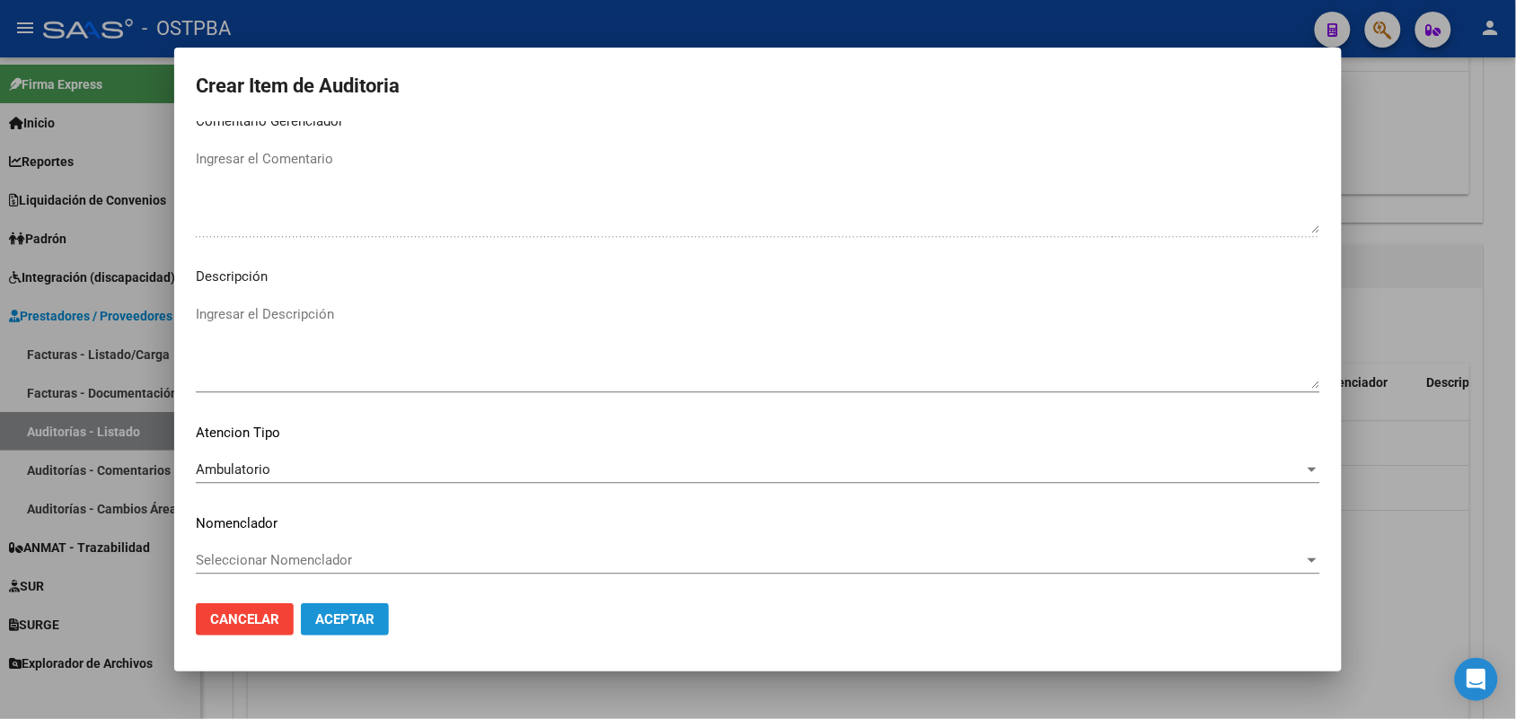
click at [330, 612] on span "Aceptar" at bounding box center [344, 620] width 59 height 16
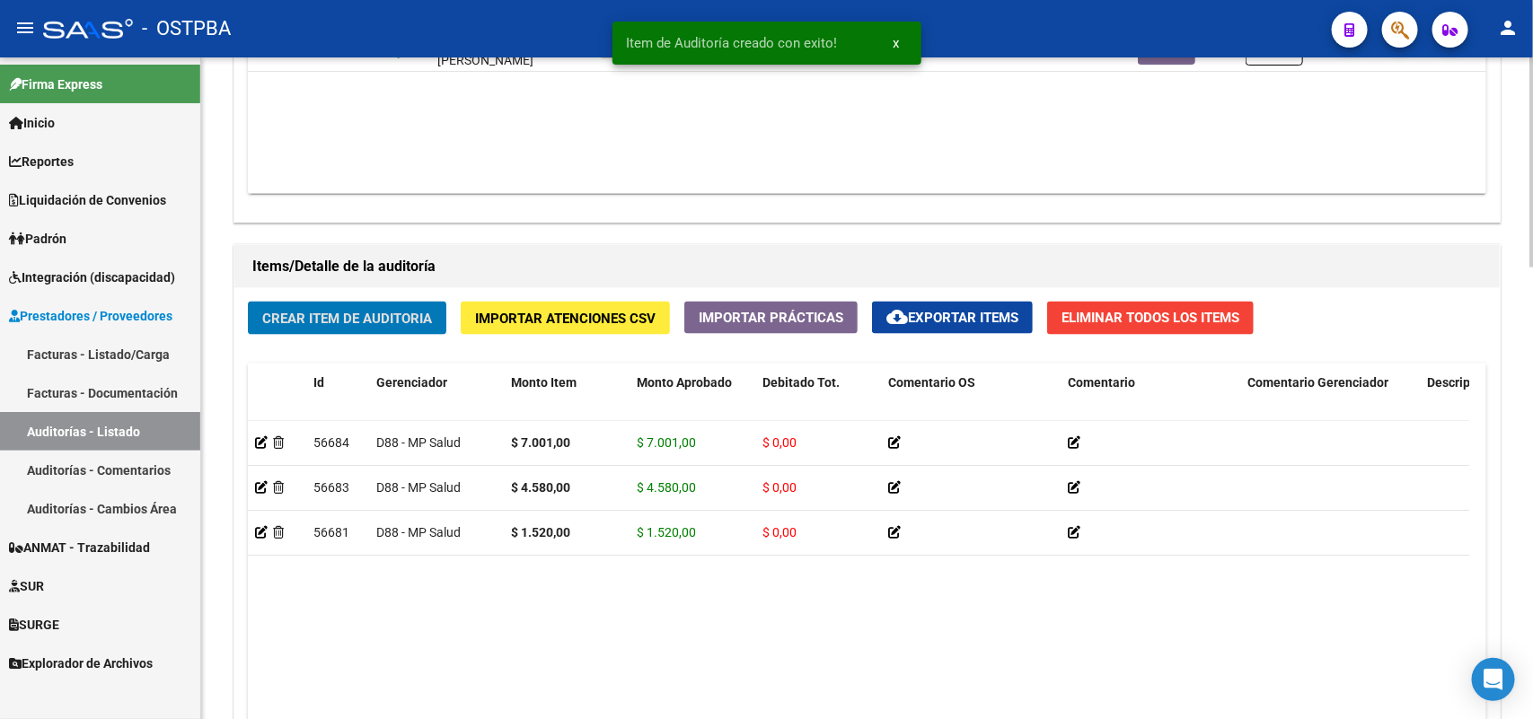
click at [324, 314] on span "Crear Item de Auditoria" at bounding box center [347, 319] width 170 height 16
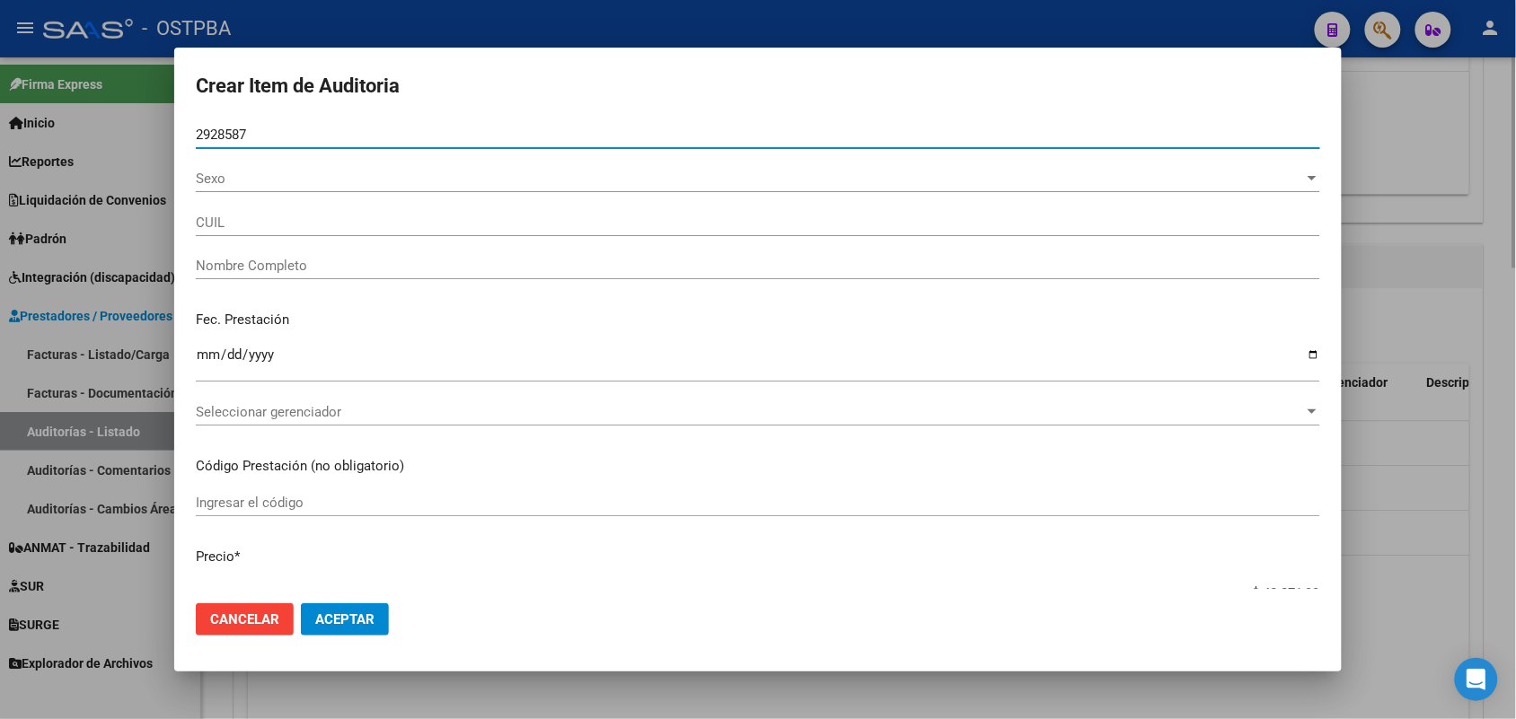
type input "29285879"
type input "20292858796"
type input "MONTERO LUCAS EMMANUEL -"
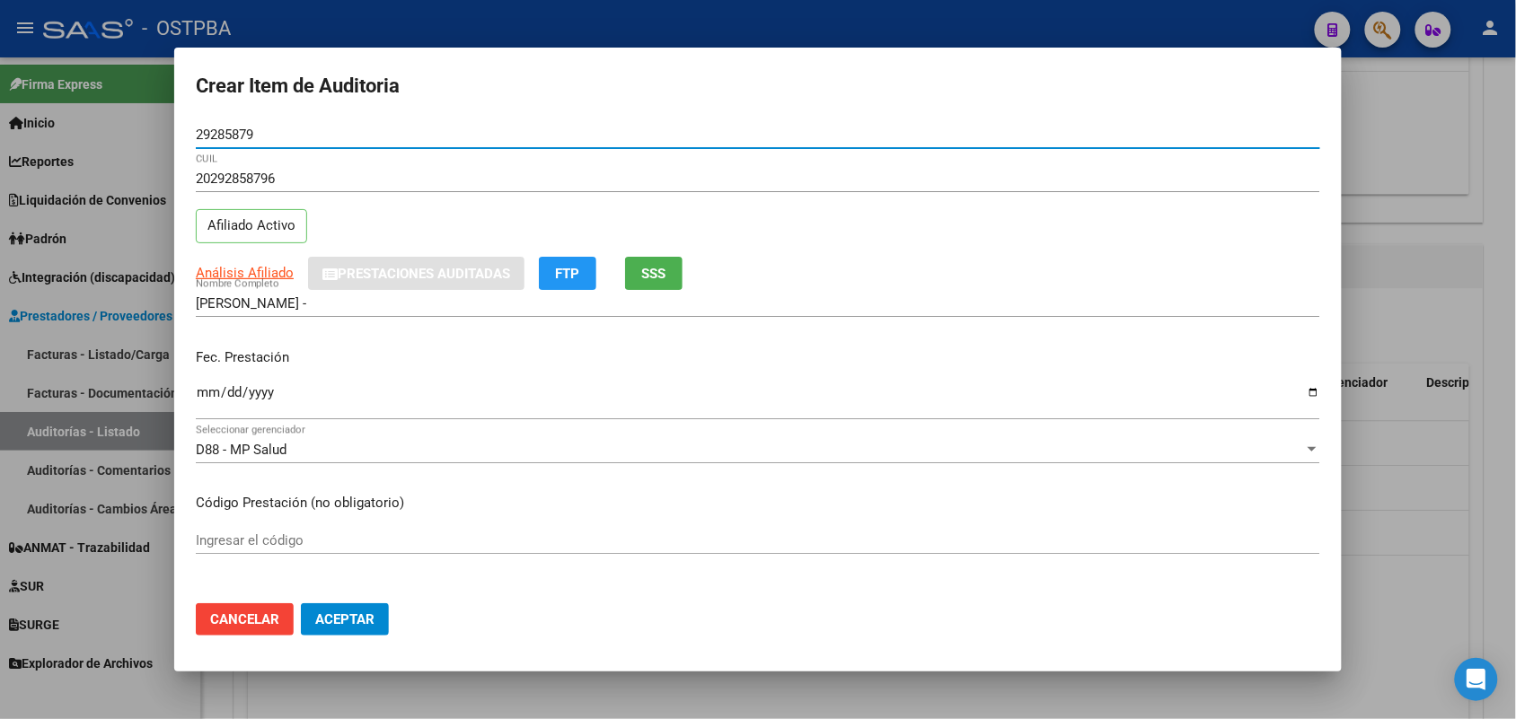
type input "29285879"
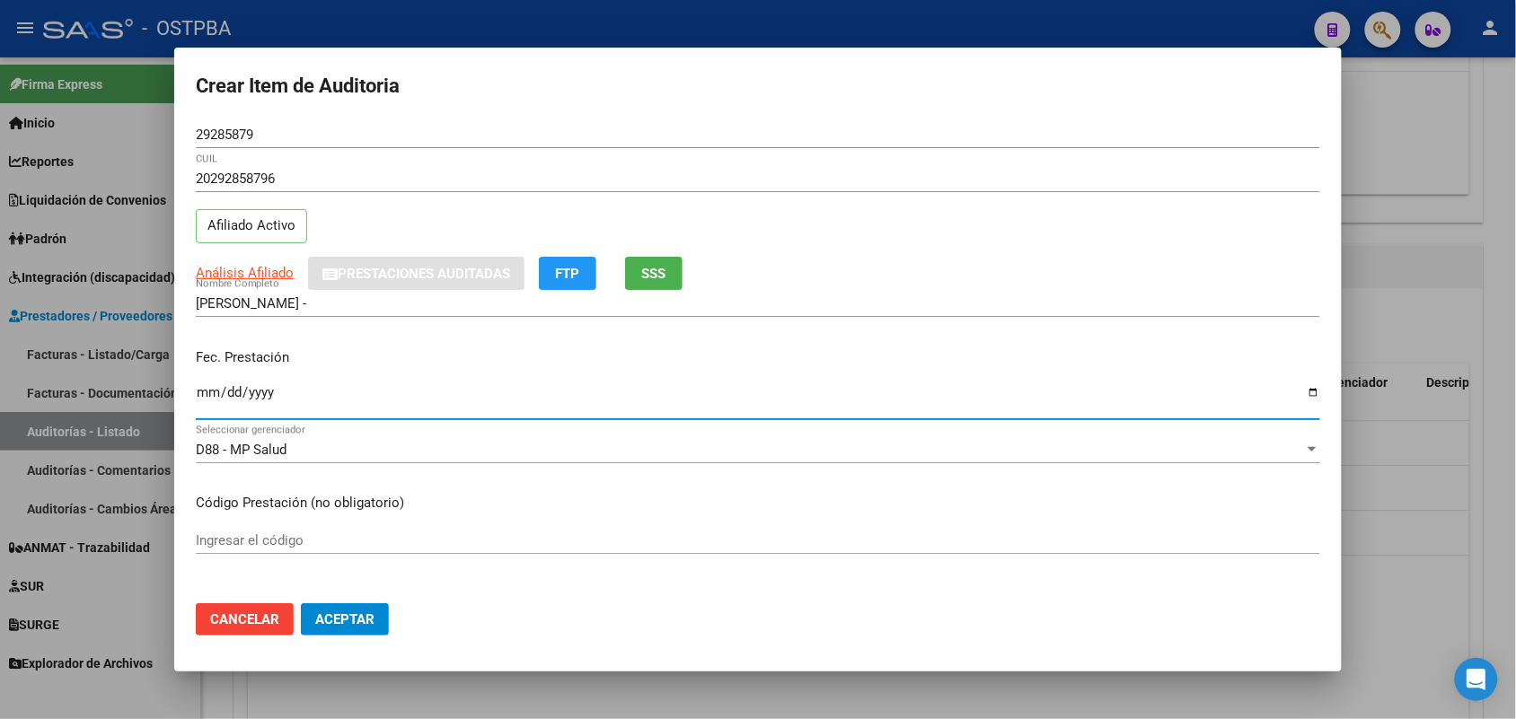
click at [204, 400] on input "Ingresar la fecha" at bounding box center [758, 399] width 1124 height 29
type input "2025-08-11"
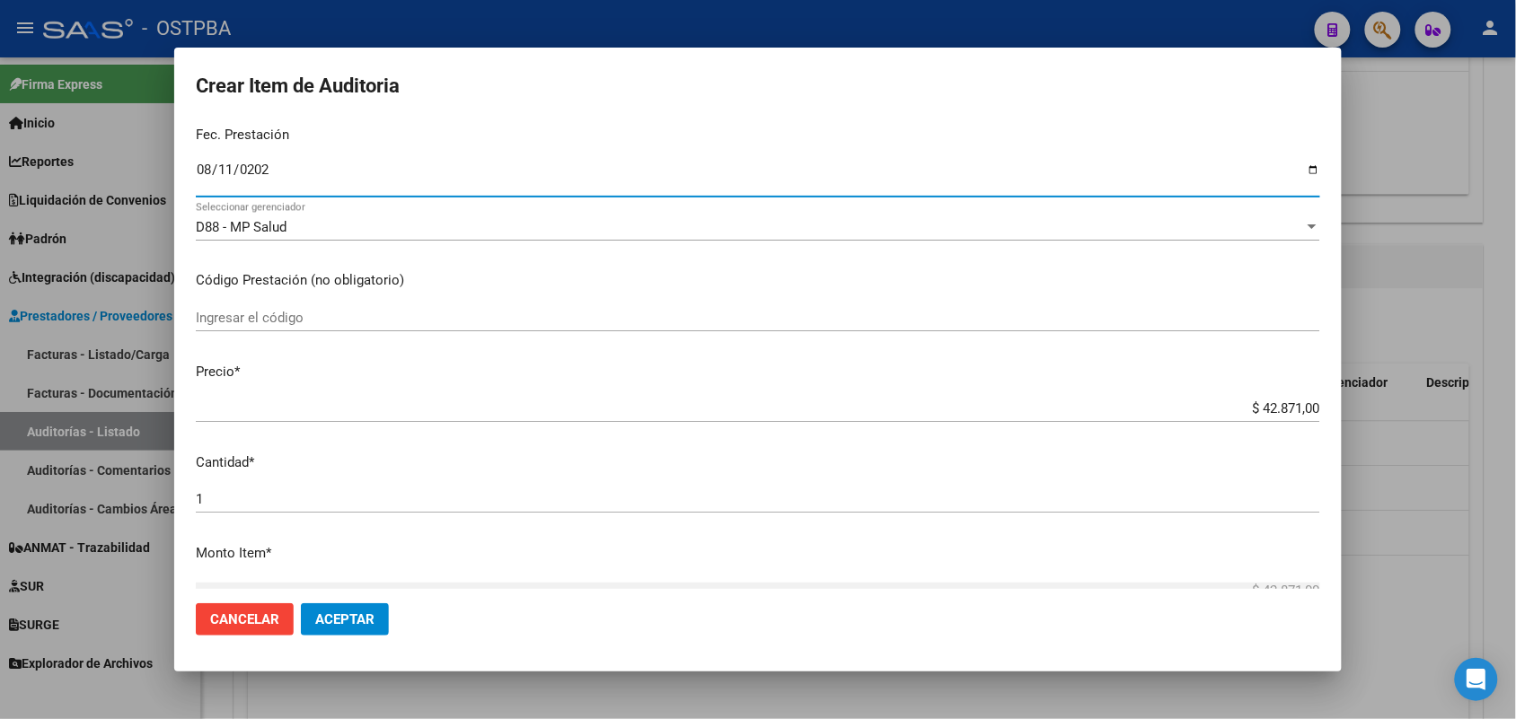
scroll to position [225, 0]
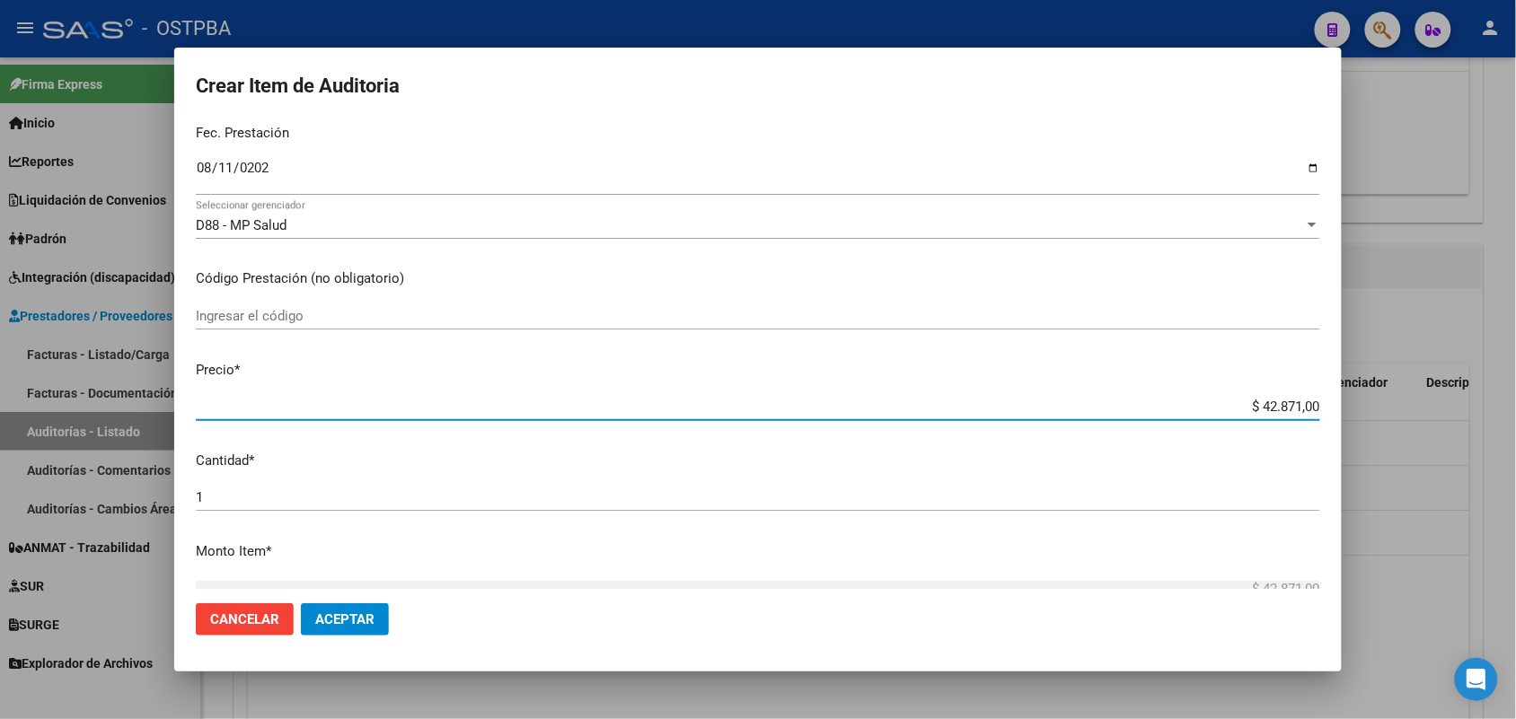
drag, startPoint x: 1231, startPoint y: 410, endPoint x: 1384, endPoint y: 414, distance: 152.7
click at [1384, 414] on div "Crear Item de Auditoria 29285879 Nro Documento 20292858796 CUIL Afiliado Activo…" at bounding box center [758, 359] width 1516 height 719
type input "$ 0,05"
type input "$ 0,59"
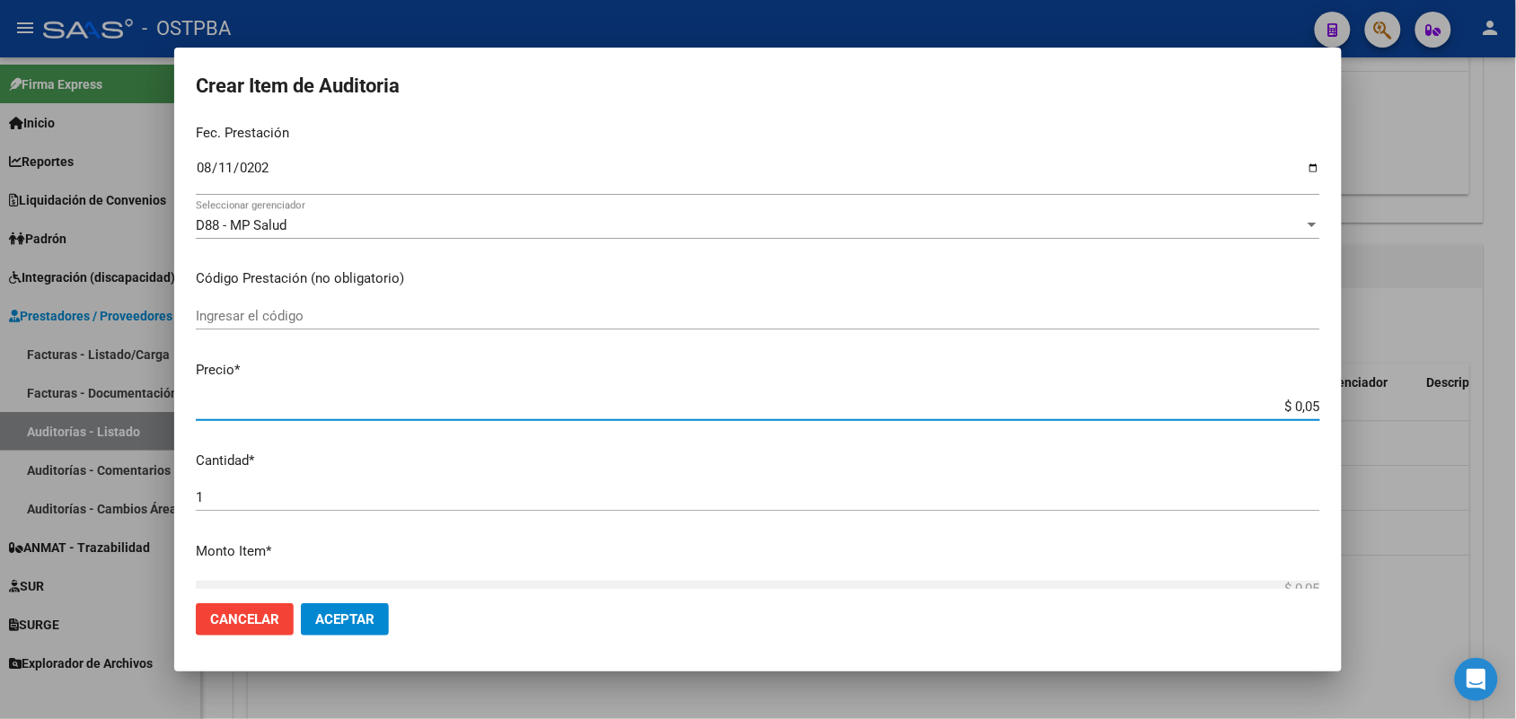
type input "$ 0,59"
type input "$ 5,90"
type input "$ 59,04"
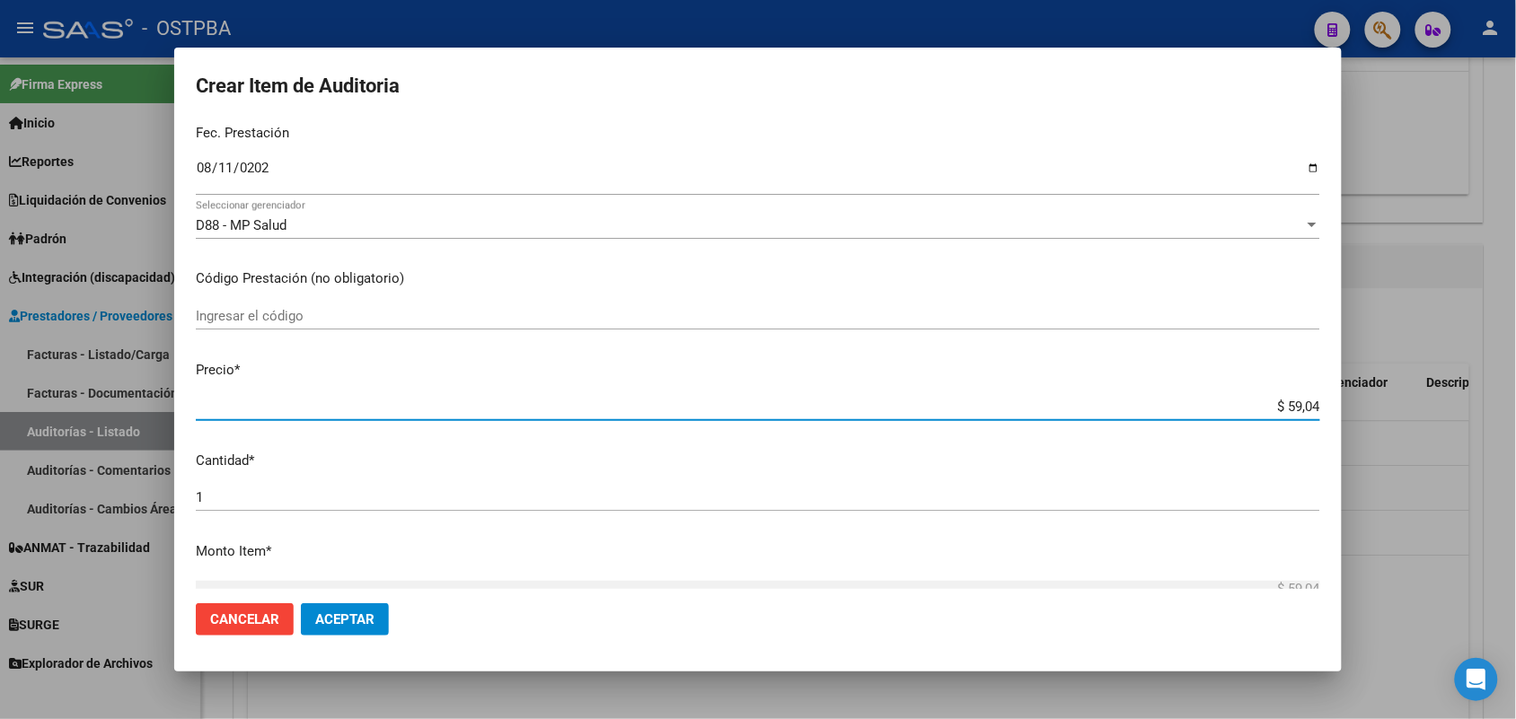
type input "$ 590,40"
type input "$ 5.904,00"
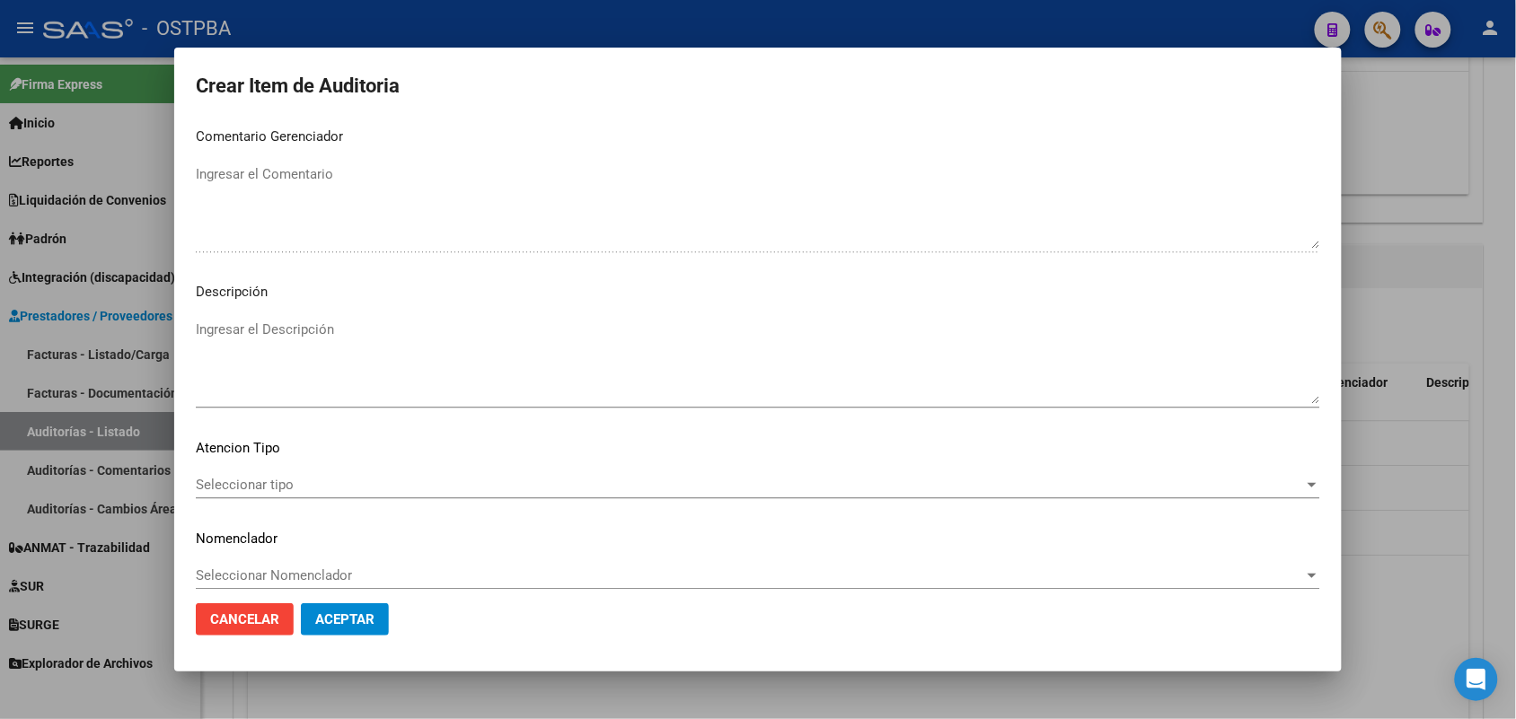
scroll to position [1148, 0]
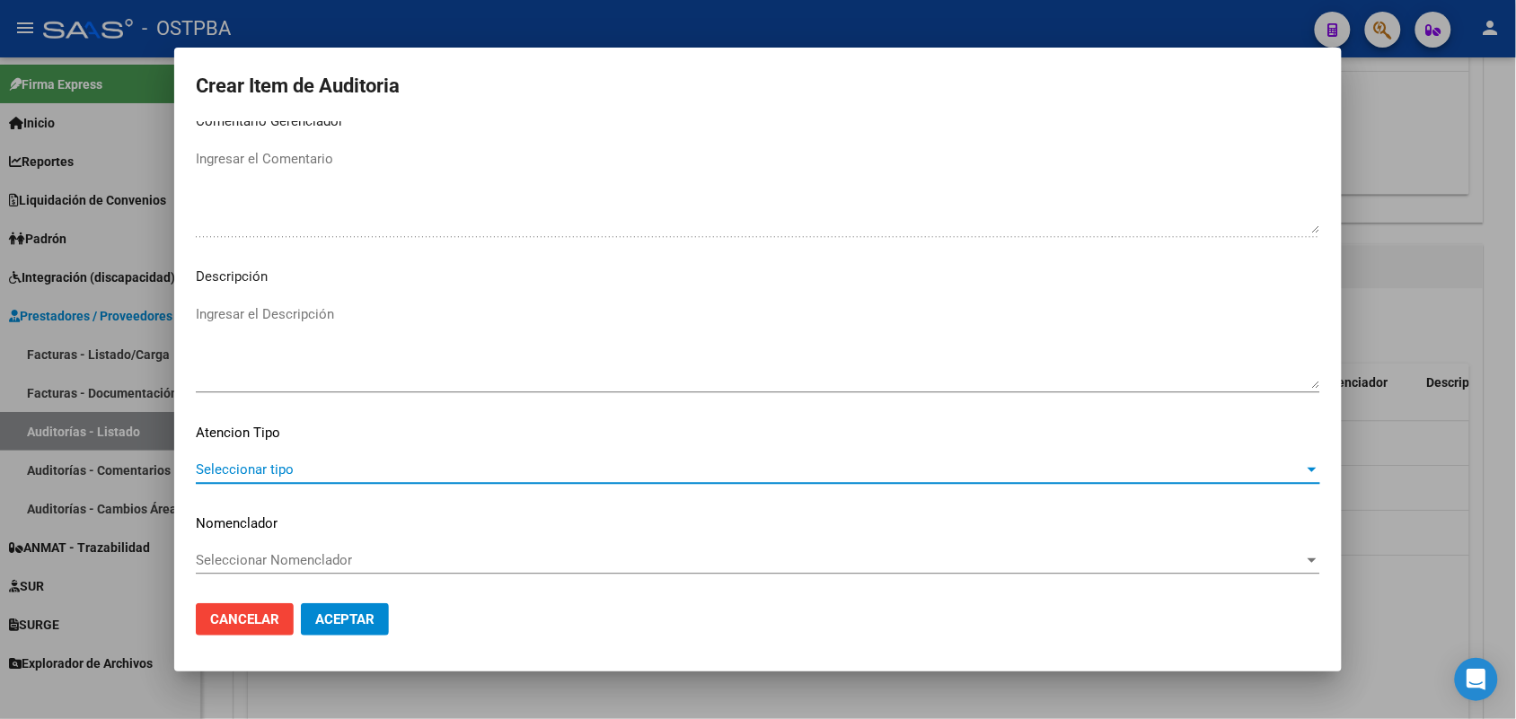
click at [263, 468] on span "Seleccionar tipo" at bounding box center [750, 470] width 1108 height 16
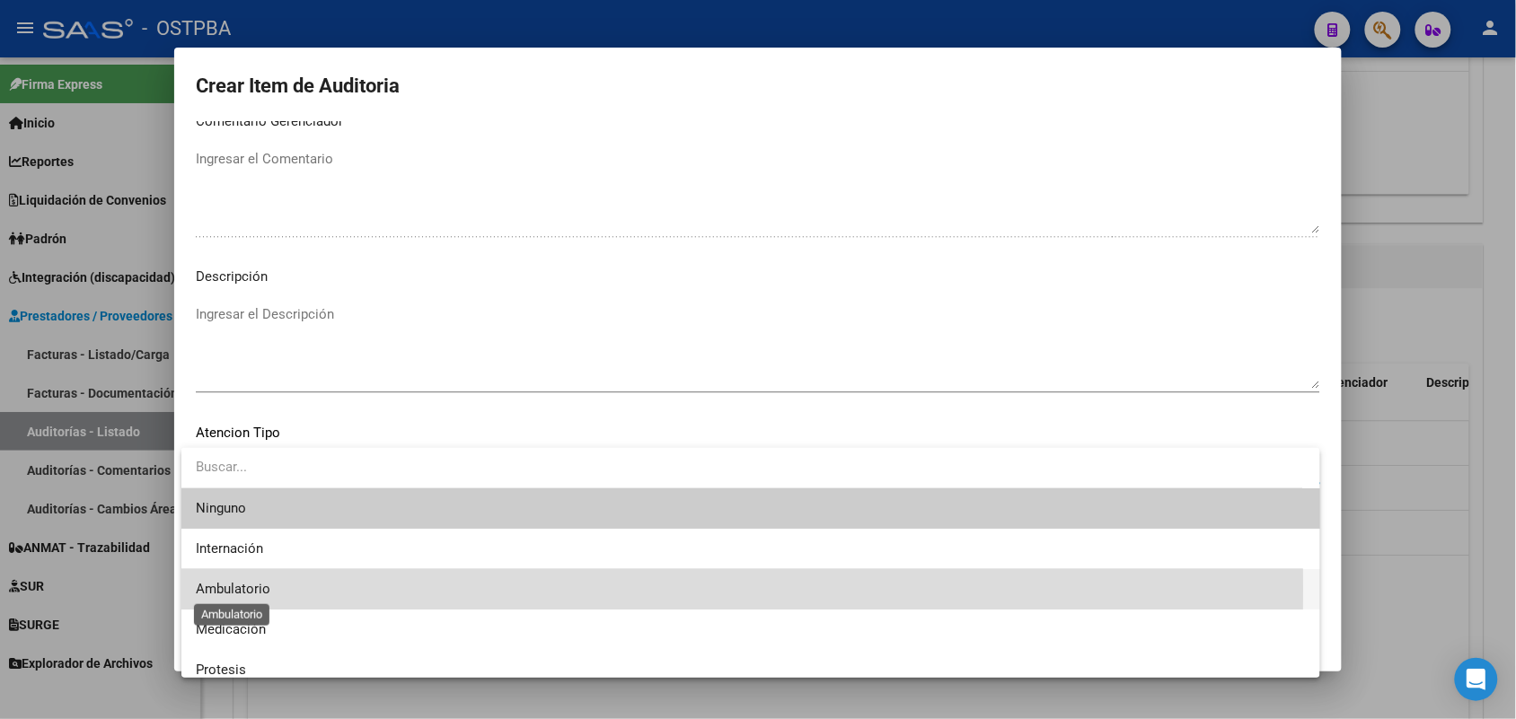
click at [267, 589] on span "Ambulatorio" at bounding box center [233, 589] width 75 height 16
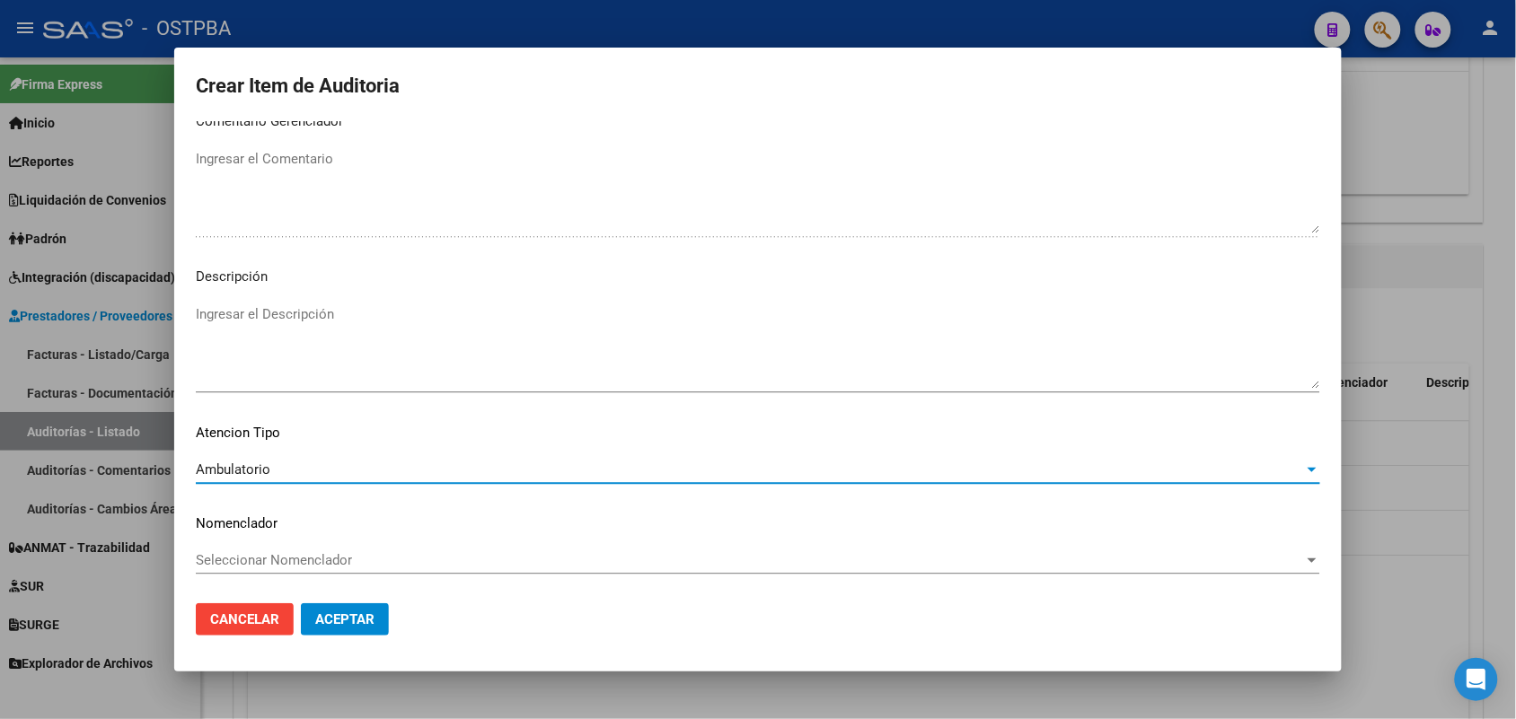
click at [344, 622] on span "Aceptar" at bounding box center [344, 620] width 59 height 16
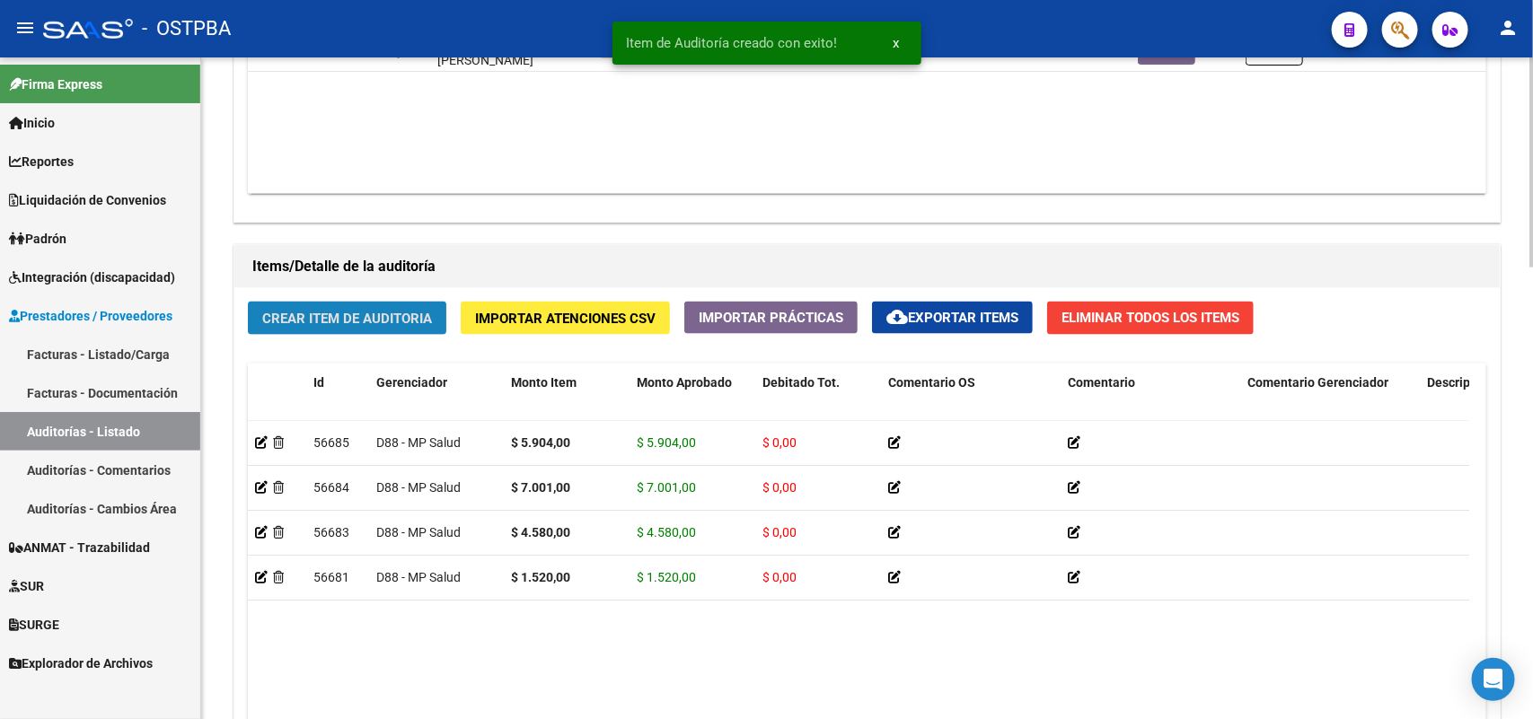
click at [357, 322] on span "Crear Item de Auditoria" at bounding box center [347, 319] width 170 height 16
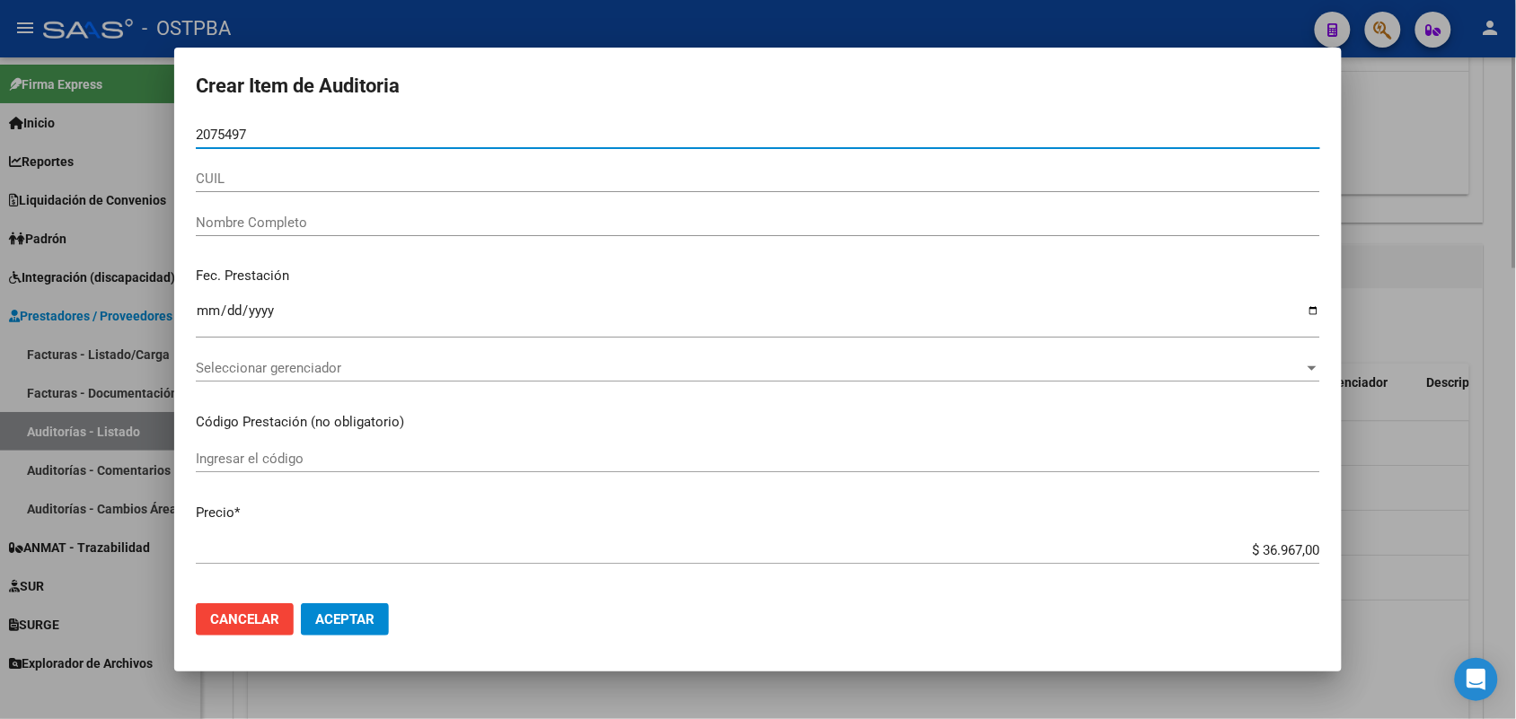
type input "20754977"
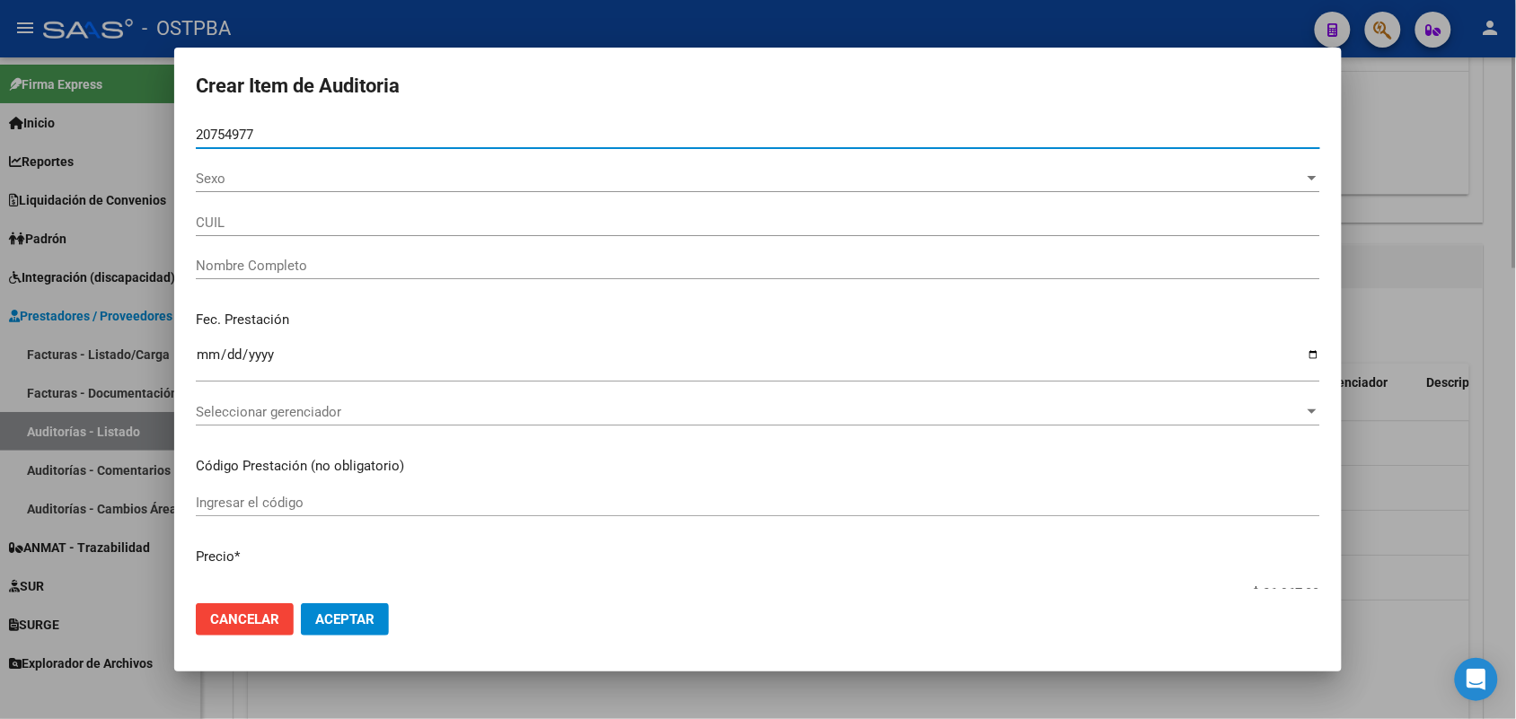
type input "20207549771"
type input "ROMERO JUAN CARLOS -"
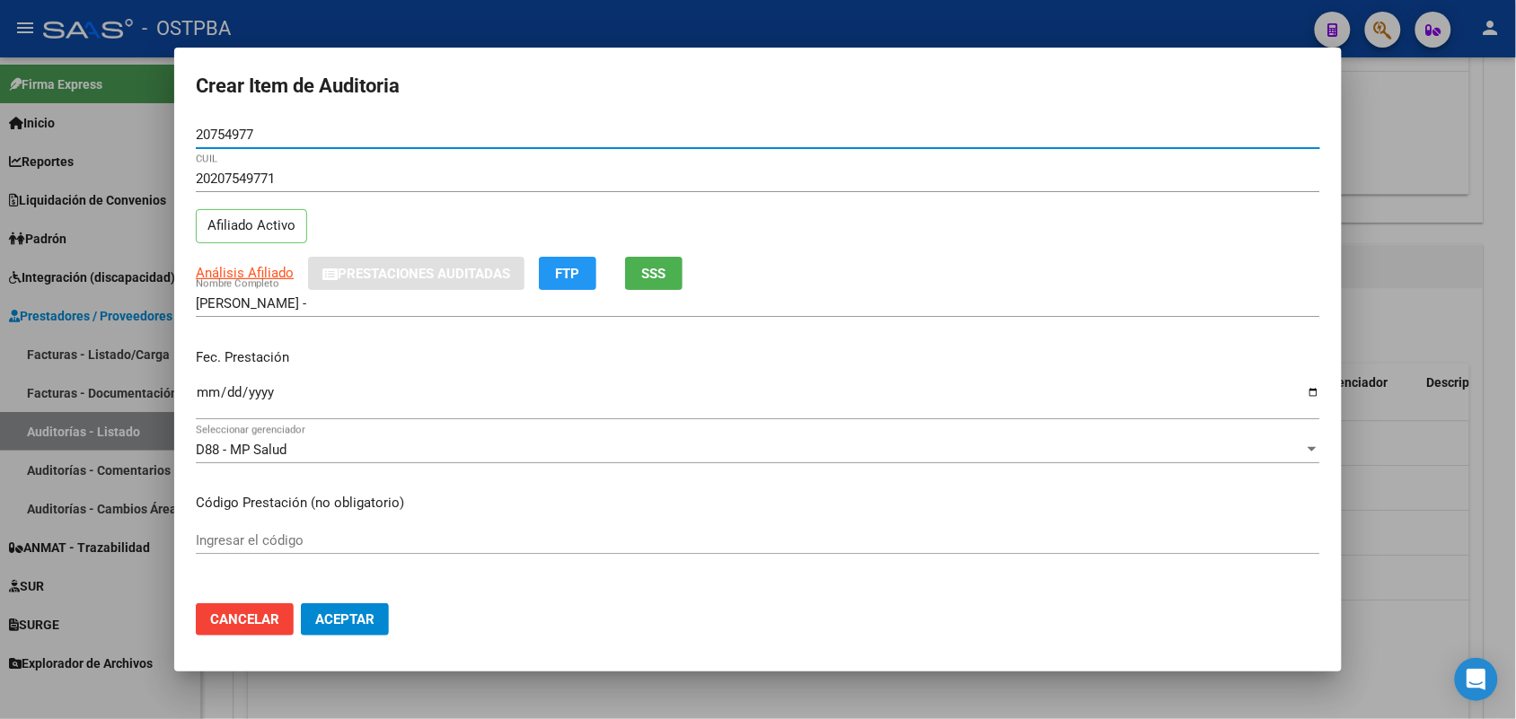
type input "20754977"
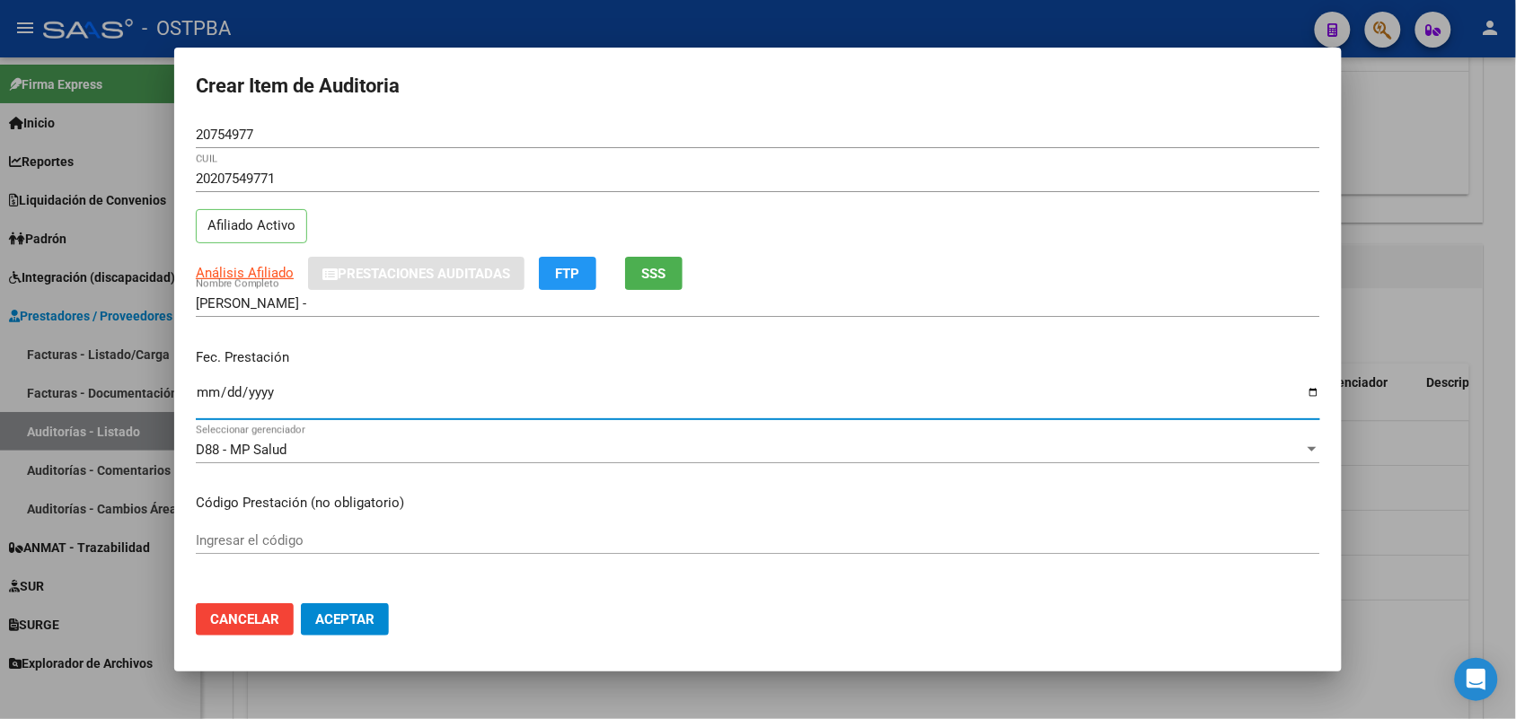
click at [204, 397] on input "Ingresar la fecha" at bounding box center [758, 399] width 1124 height 29
type input "2025-08-08"
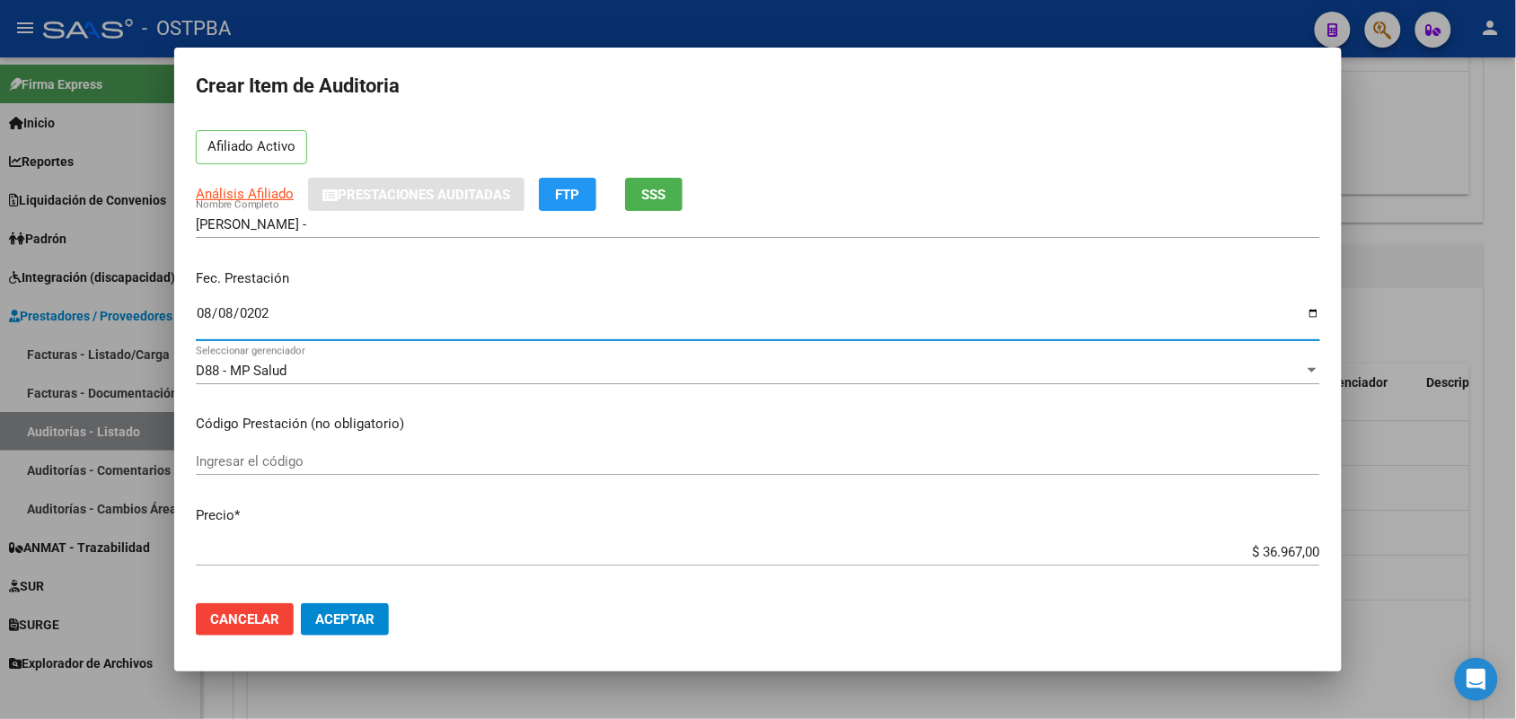
scroll to position [225, 0]
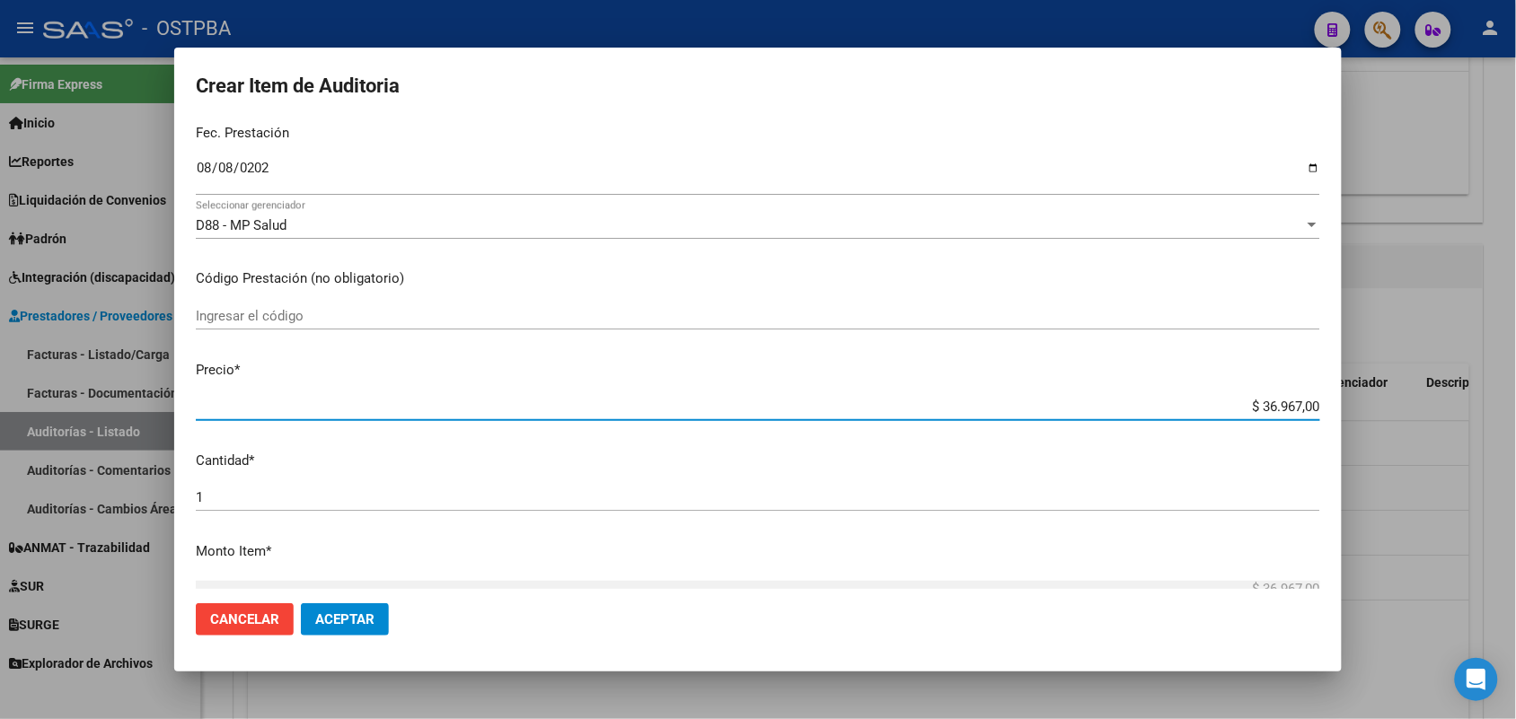
drag, startPoint x: 1220, startPoint y: 406, endPoint x: 1370, endPoint y: 387, distance: 151.2
click at [1370, 387] on div "Crear Item de Auditoria 20754977 Nro Documento 20207549771 CUIL Afiliado Activo…" at bounding box center [758, 359] width 1516 height 719
type input "$ 0,05"
type input "$ 0,59"
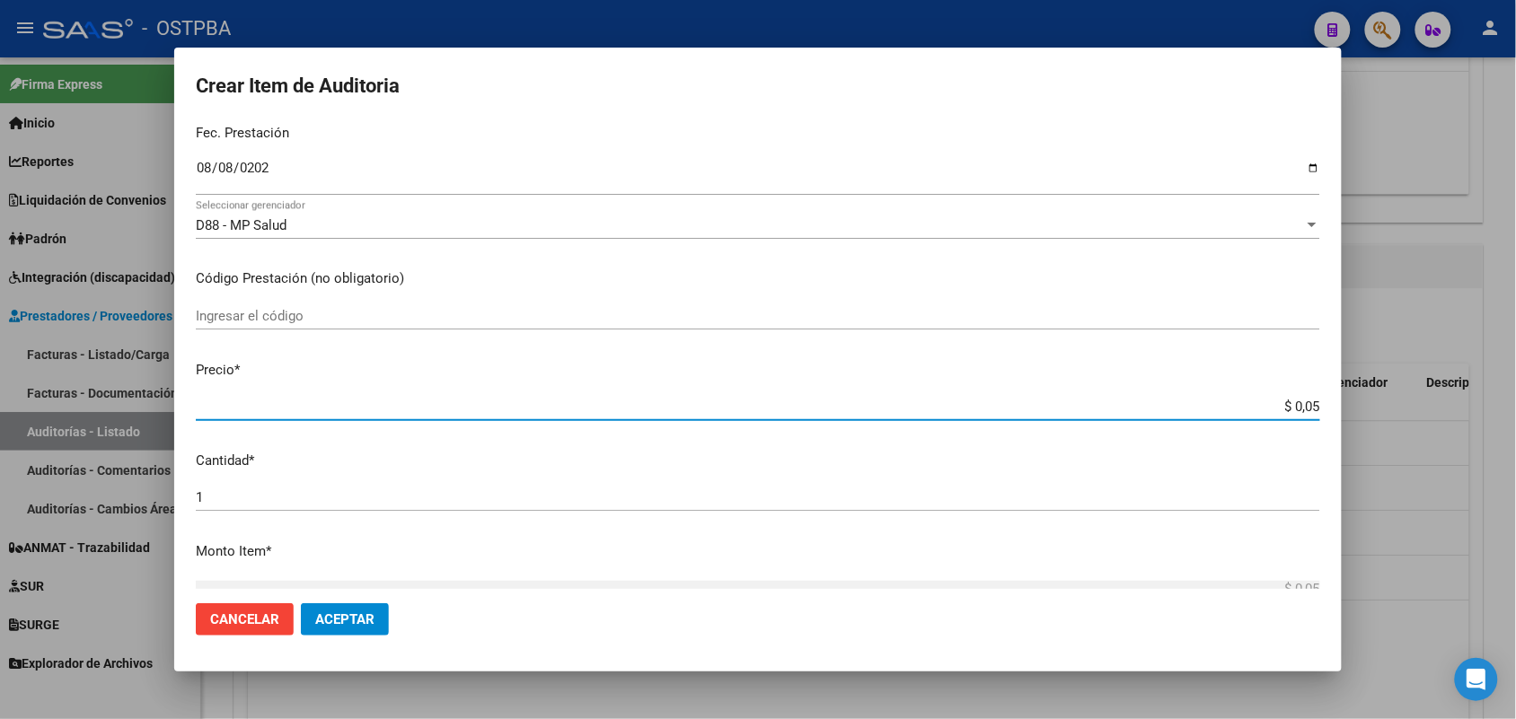
type input "$ 0,59"
type input "$ 5,90"
type input "$ 59,04"
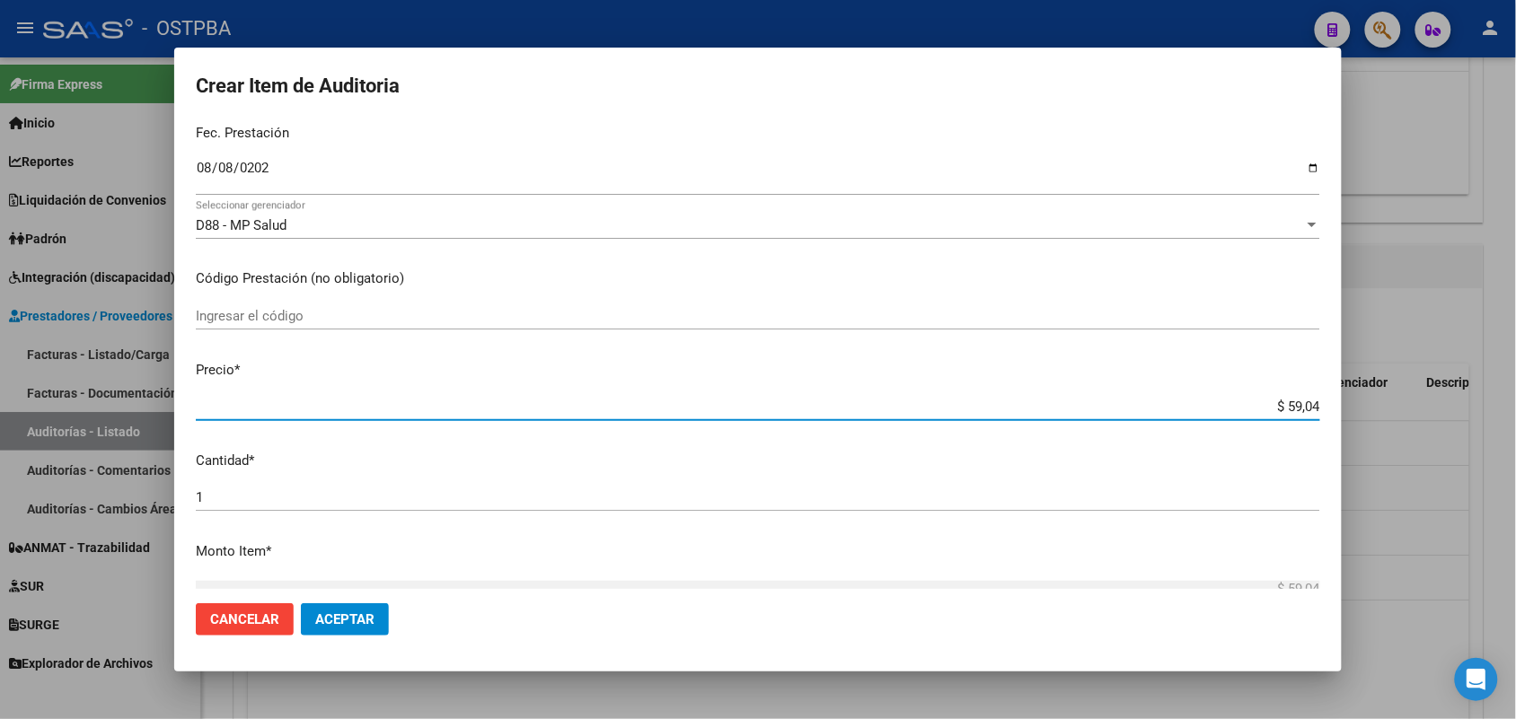
type input "$ 590,40"
type input "$ 5.904,00"
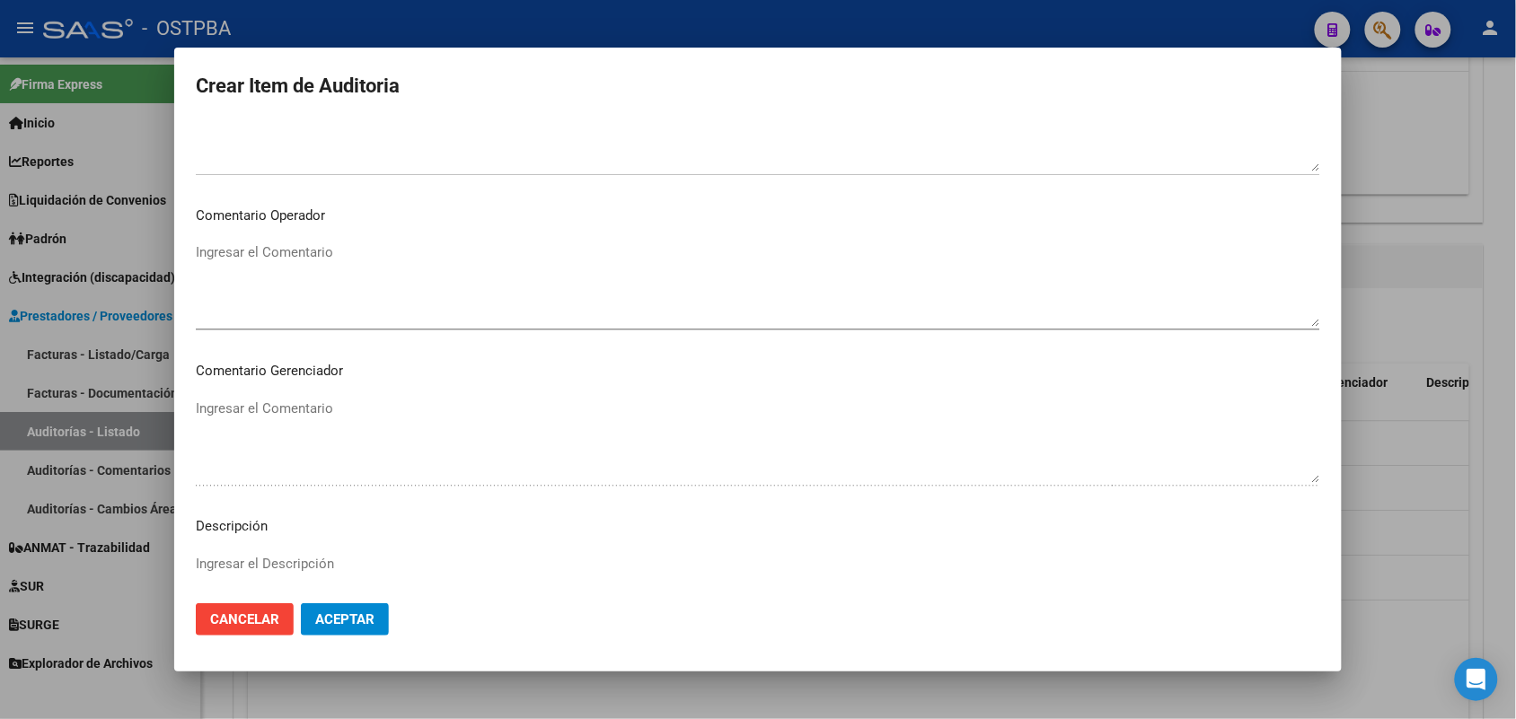
scroll to position [1148, 0]
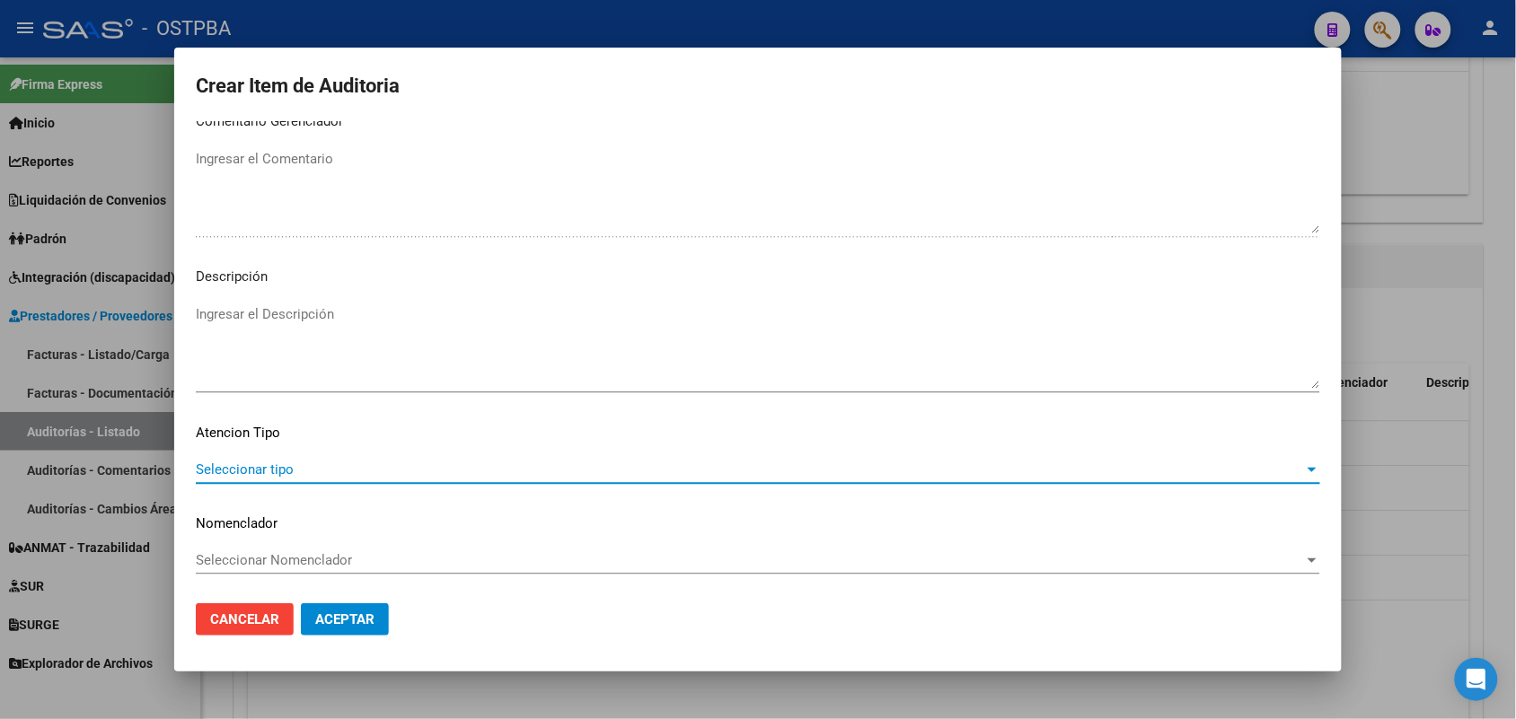
click at [269, 462] on span "Seleccionar tipo" at bounding box center [750, 470] width 1108 height 16
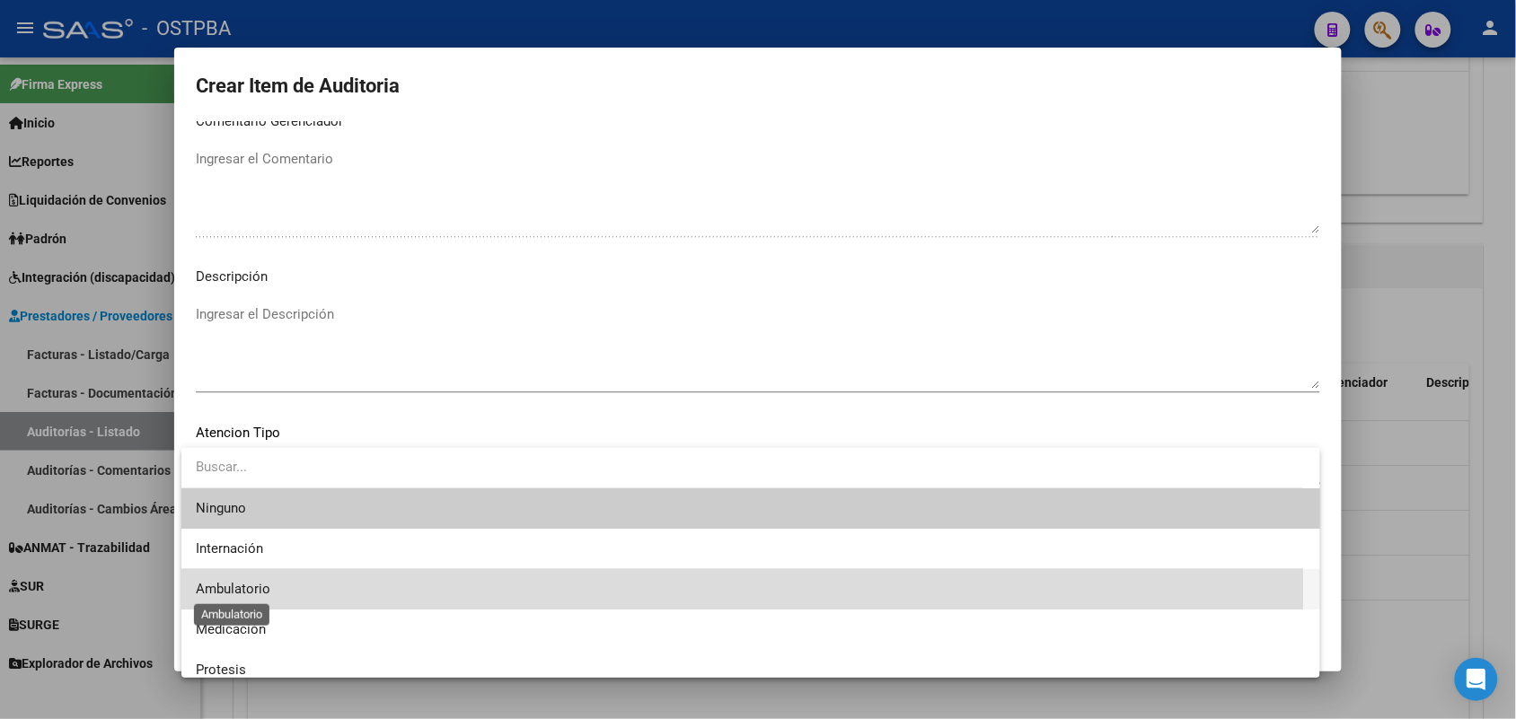
click at [265, 588] on span "Ambulatorio" at bounding box center [233, 589] width 75 height 16
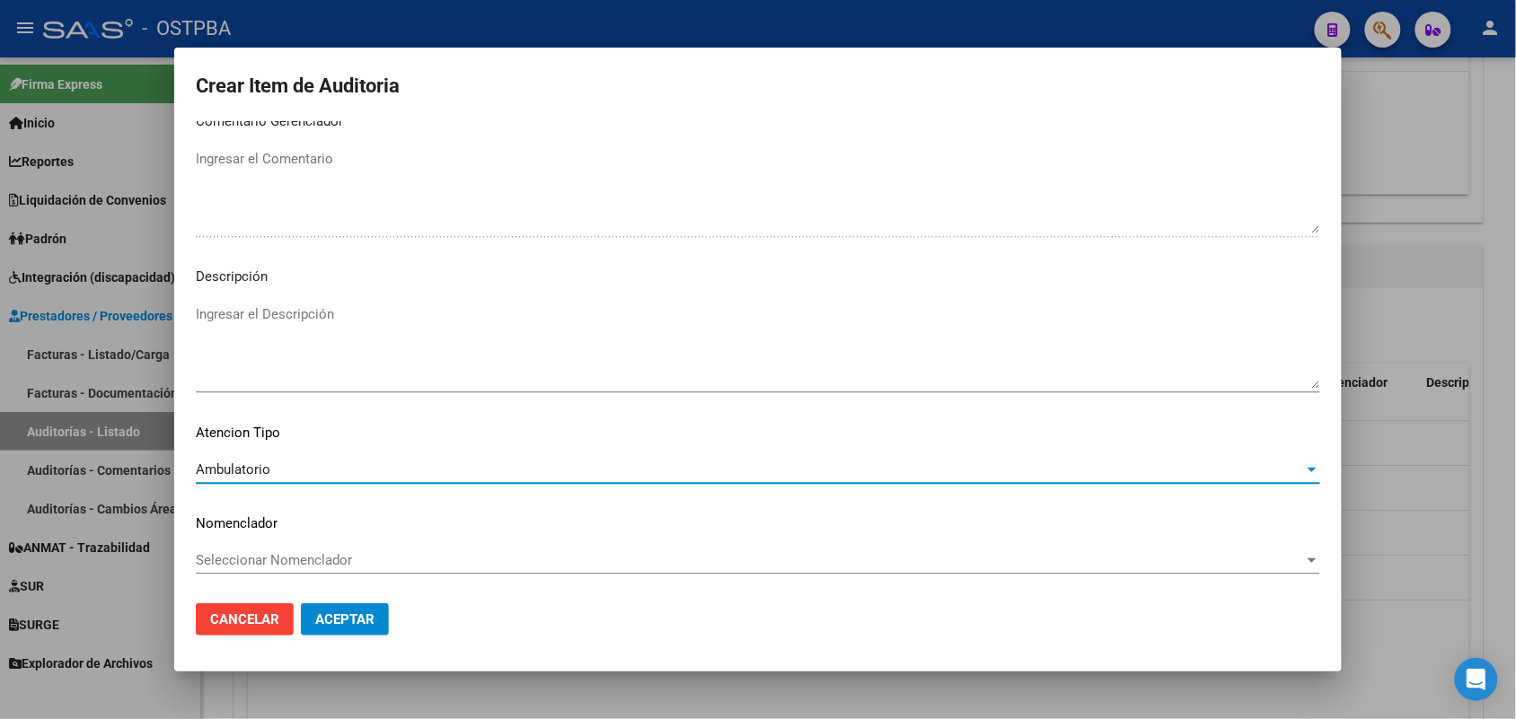
click at [341, 624] on span "Aceptar" at bounding box center [344, 620] width 59 height 16
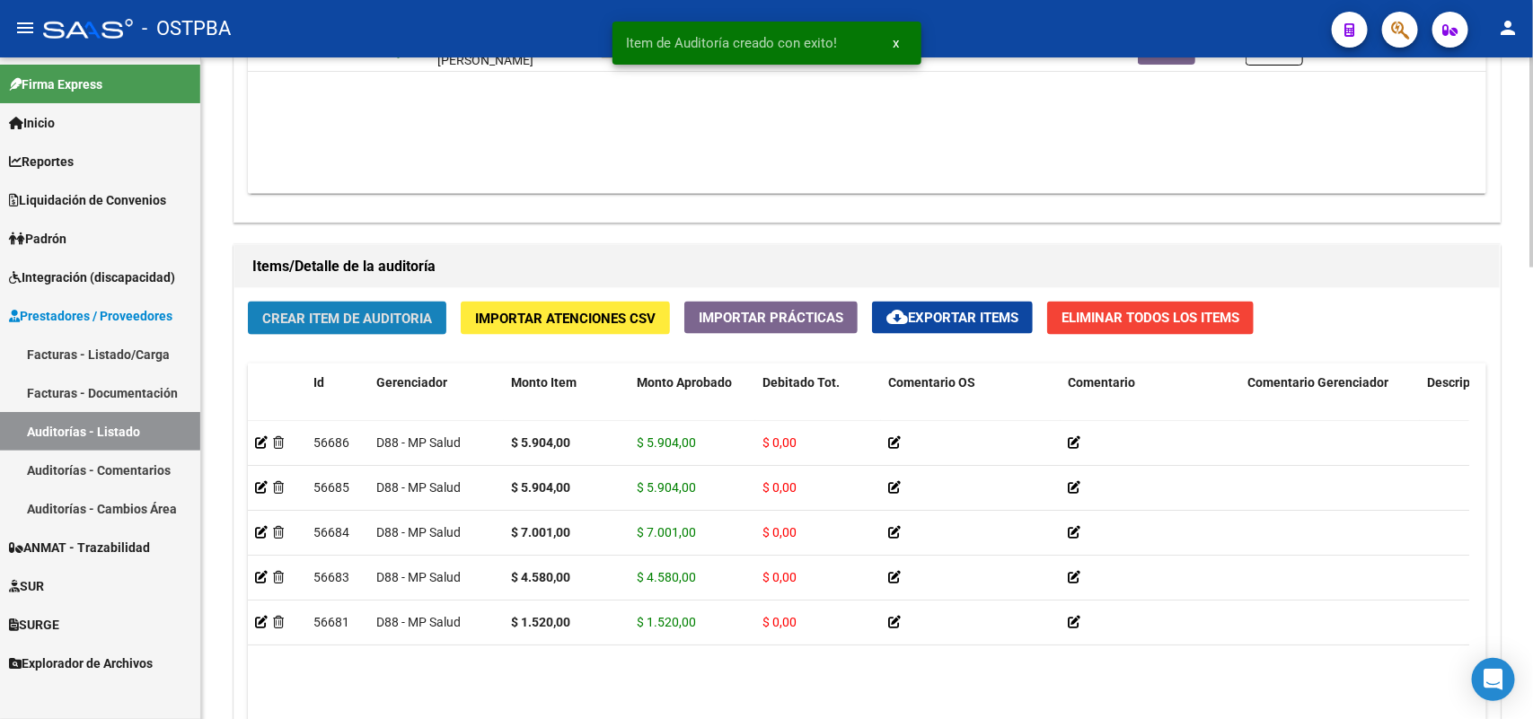
click at [361, 305] on button "Crear Item de Auditoria" at bounding box center [347, 318] width 198 height 33
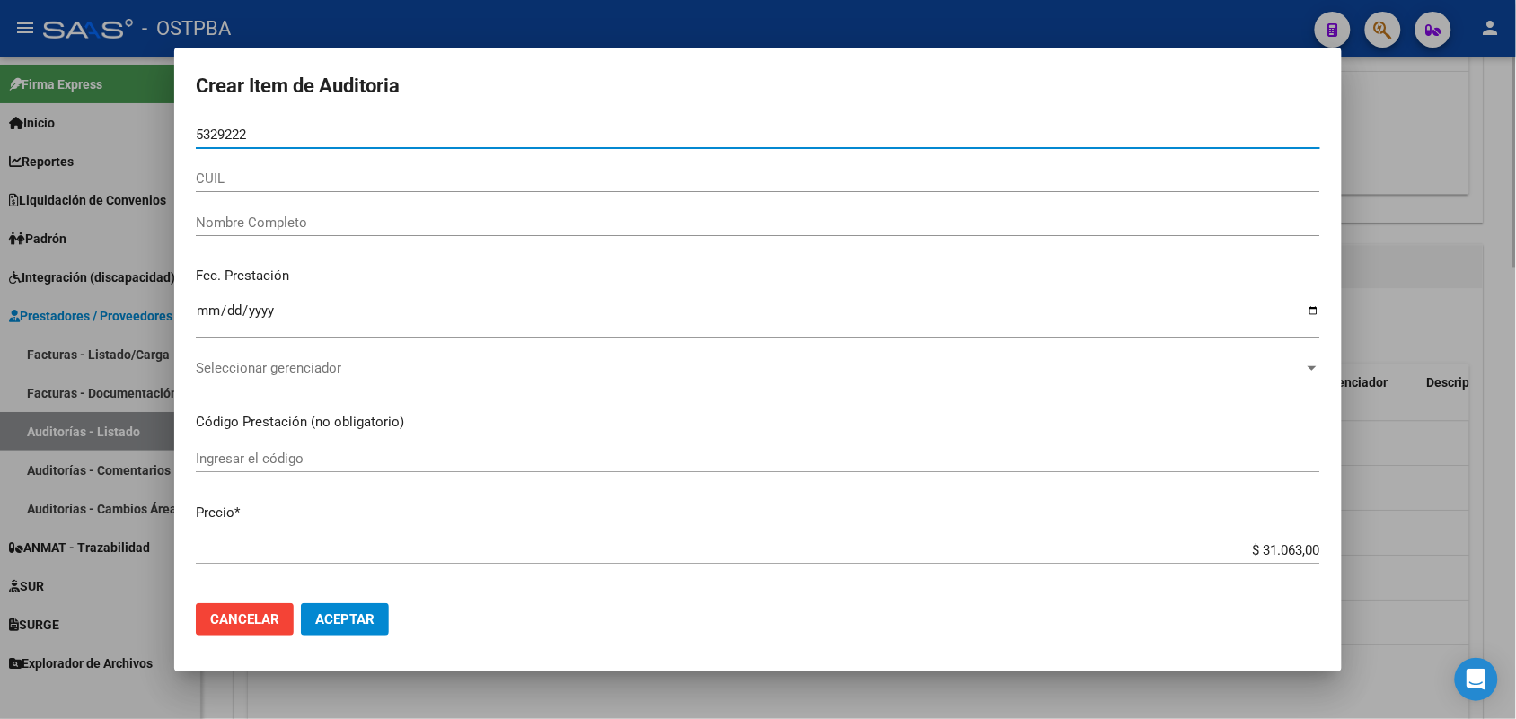
type input "53292220"
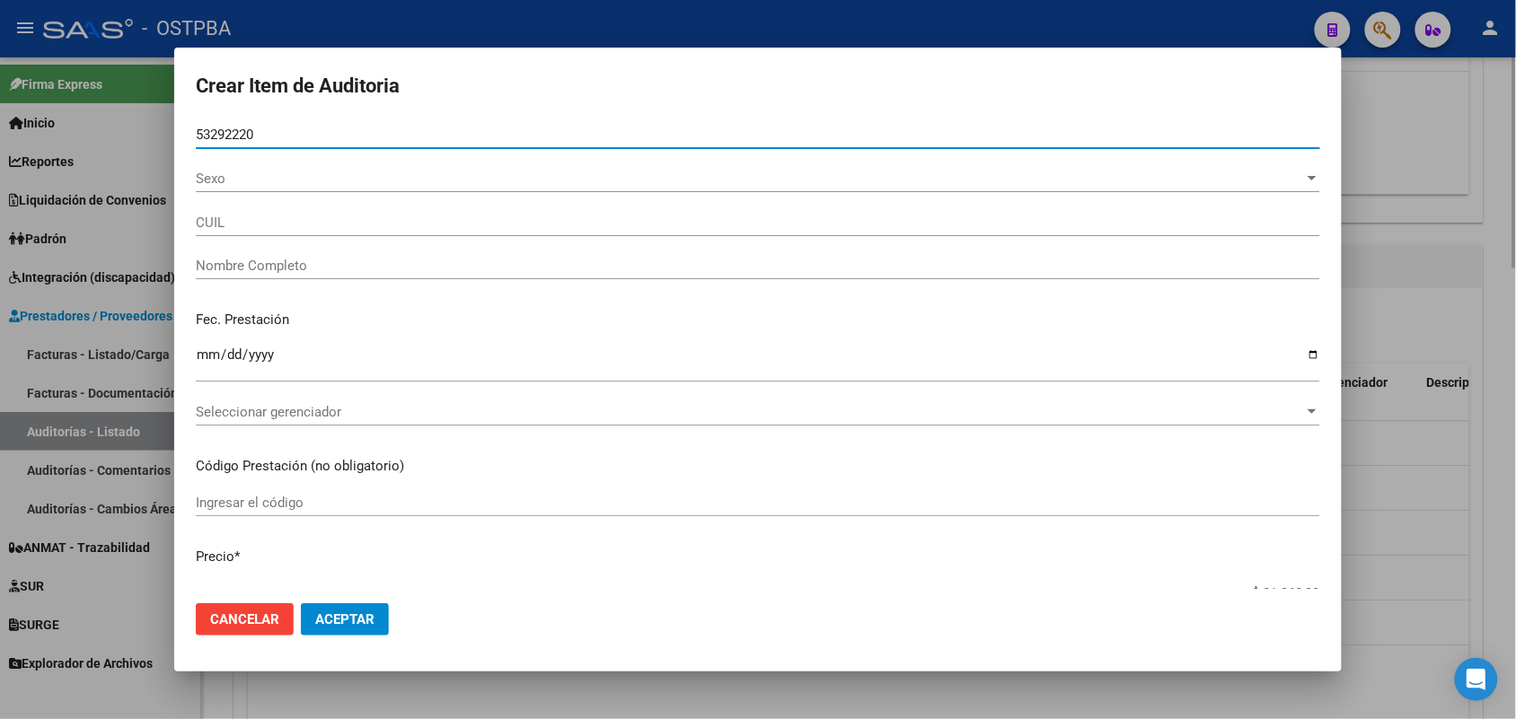
type input "20532922209"
type input "SANTACRUZ BAUTISTA JUAN ALBERT"
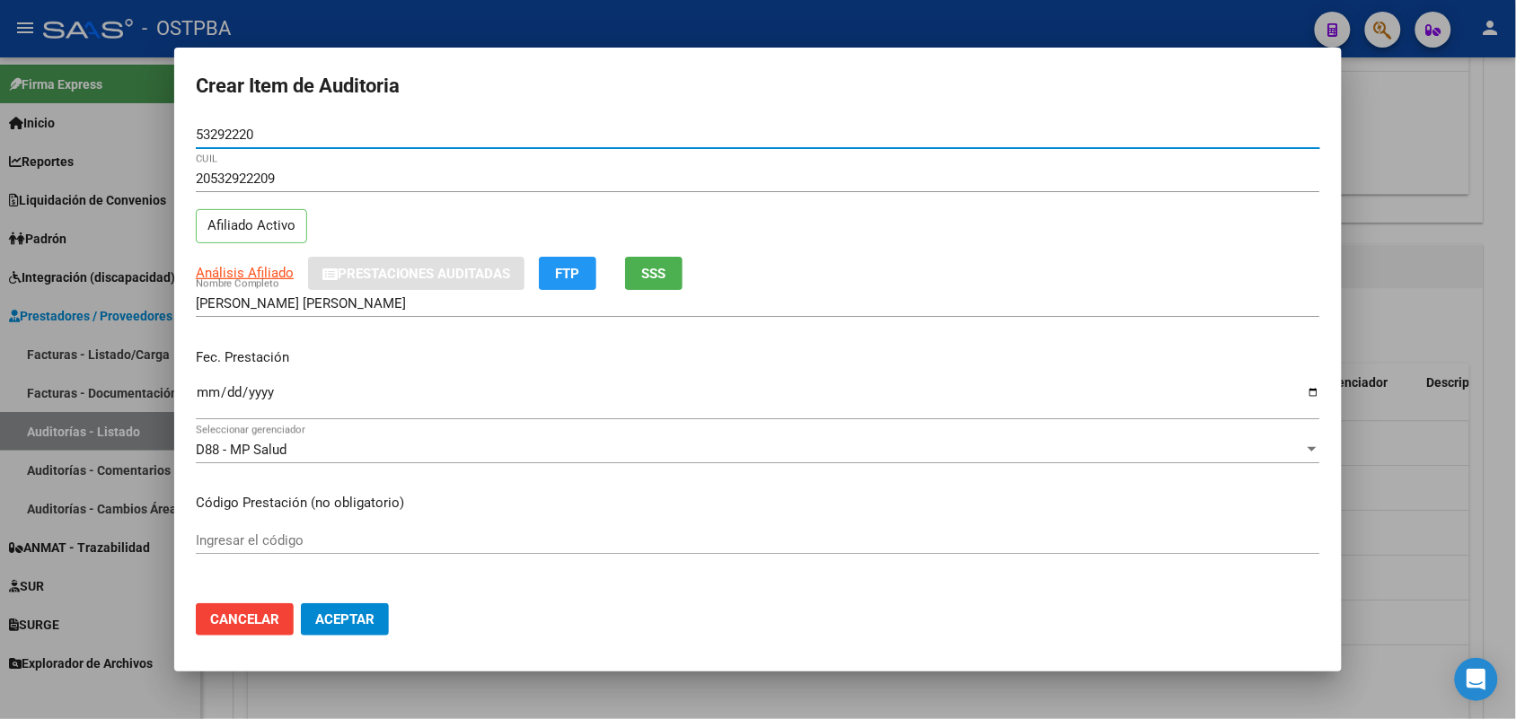
type input "53292220"
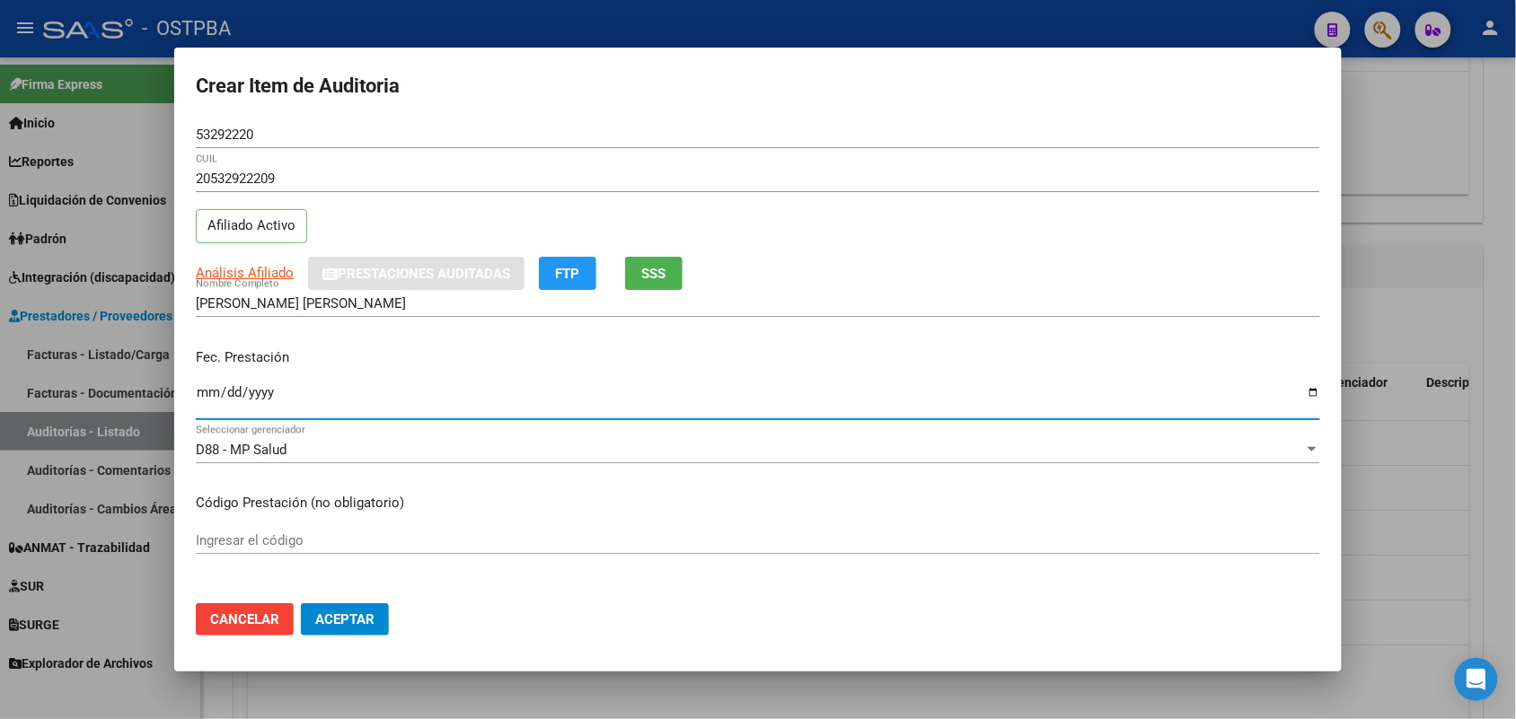
click at [207, 397] on input "Ingresar la fecha" at bounding box center [758, 399] width 1124 height 29
type input "2025-09-15"
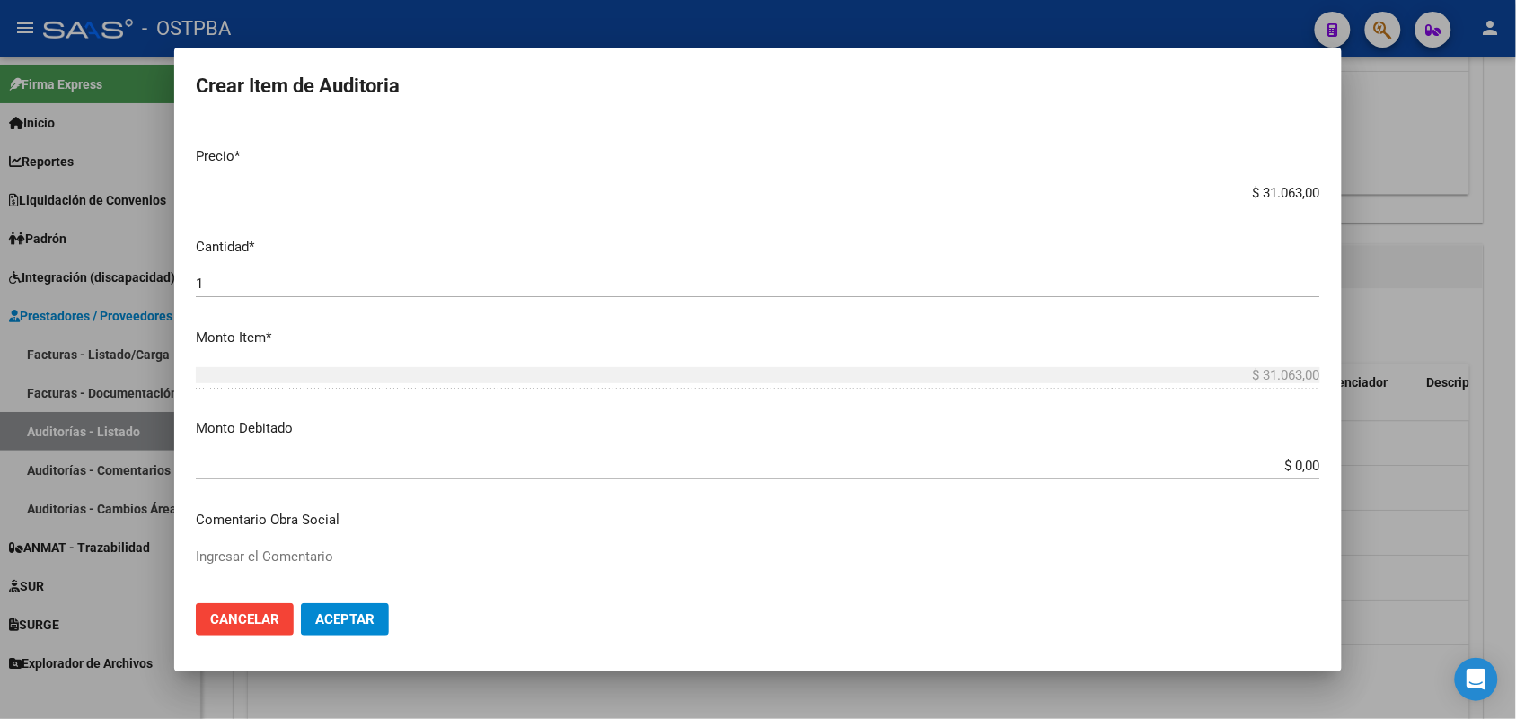
scroll to position [449, 0]
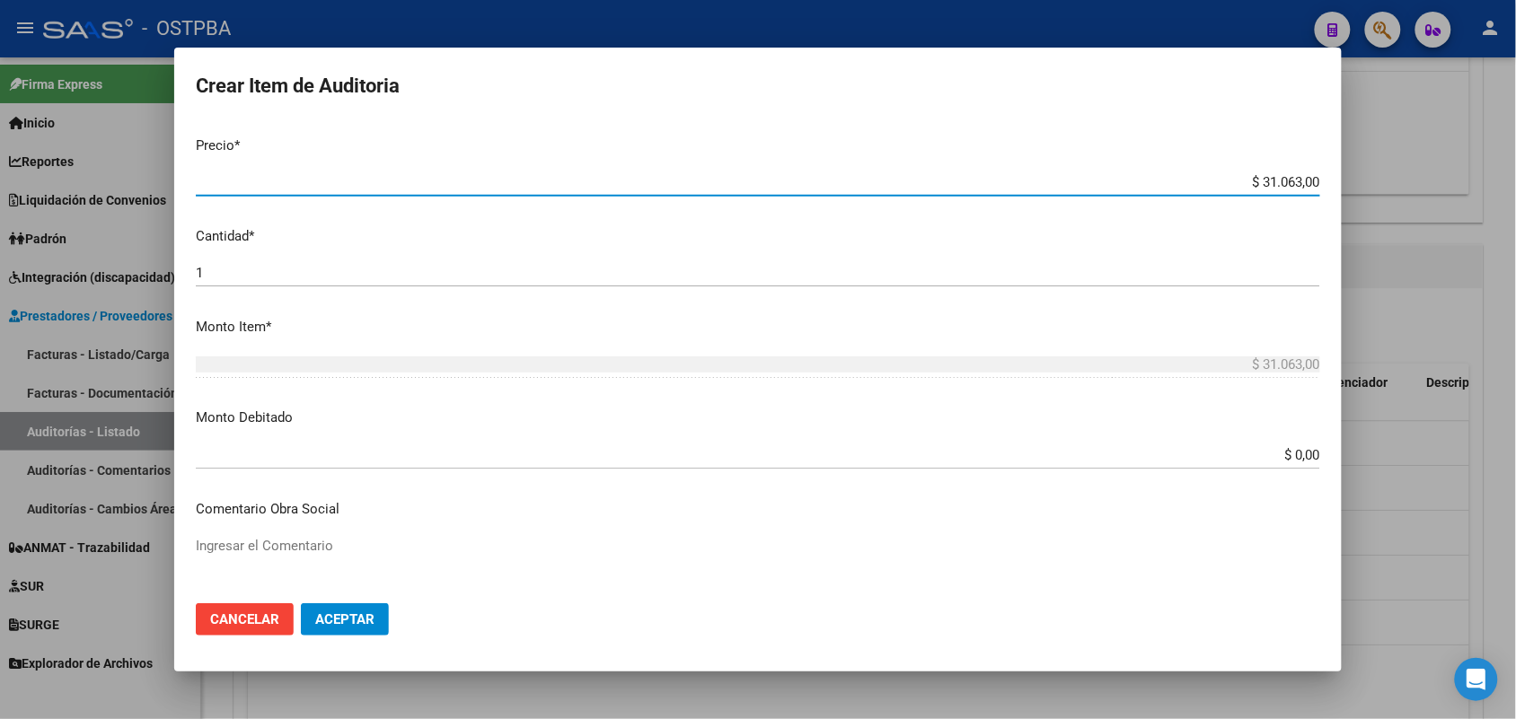
drag, startPoint x: 1213, startPoint y: 189, endPoint x: 1352, endPoint y: 153, distance: 142.9
click at [1352, 153] on div "Crear Item de Auditoria 53292220 Nro Documento 20532922209 CUIL Afiliado Activo…" at bounding box center [758, 359] width 1516 height 719
type input "$ 0,07"
type input "$ 0,75"
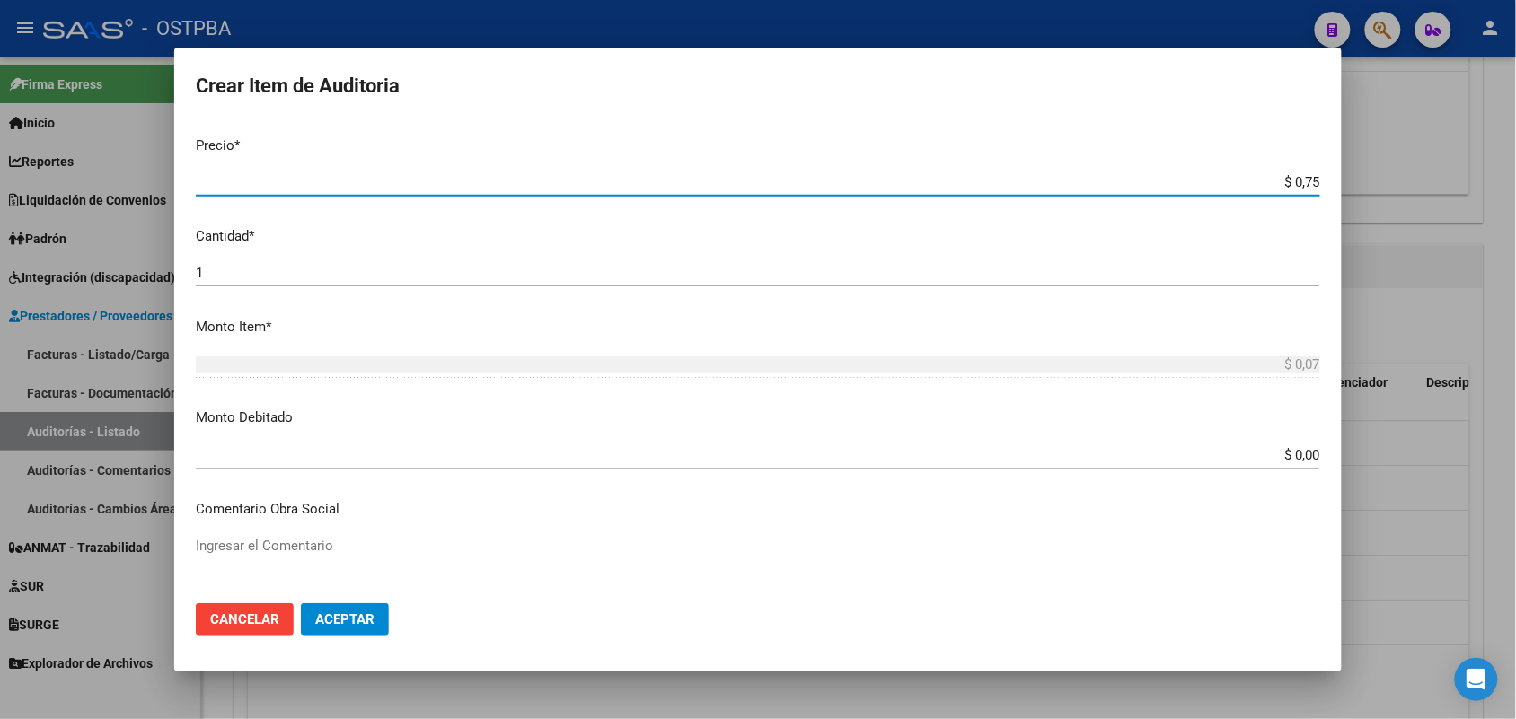
type input "$ 0,75"
type input "$ 7,59"
type input "$ 75,94"
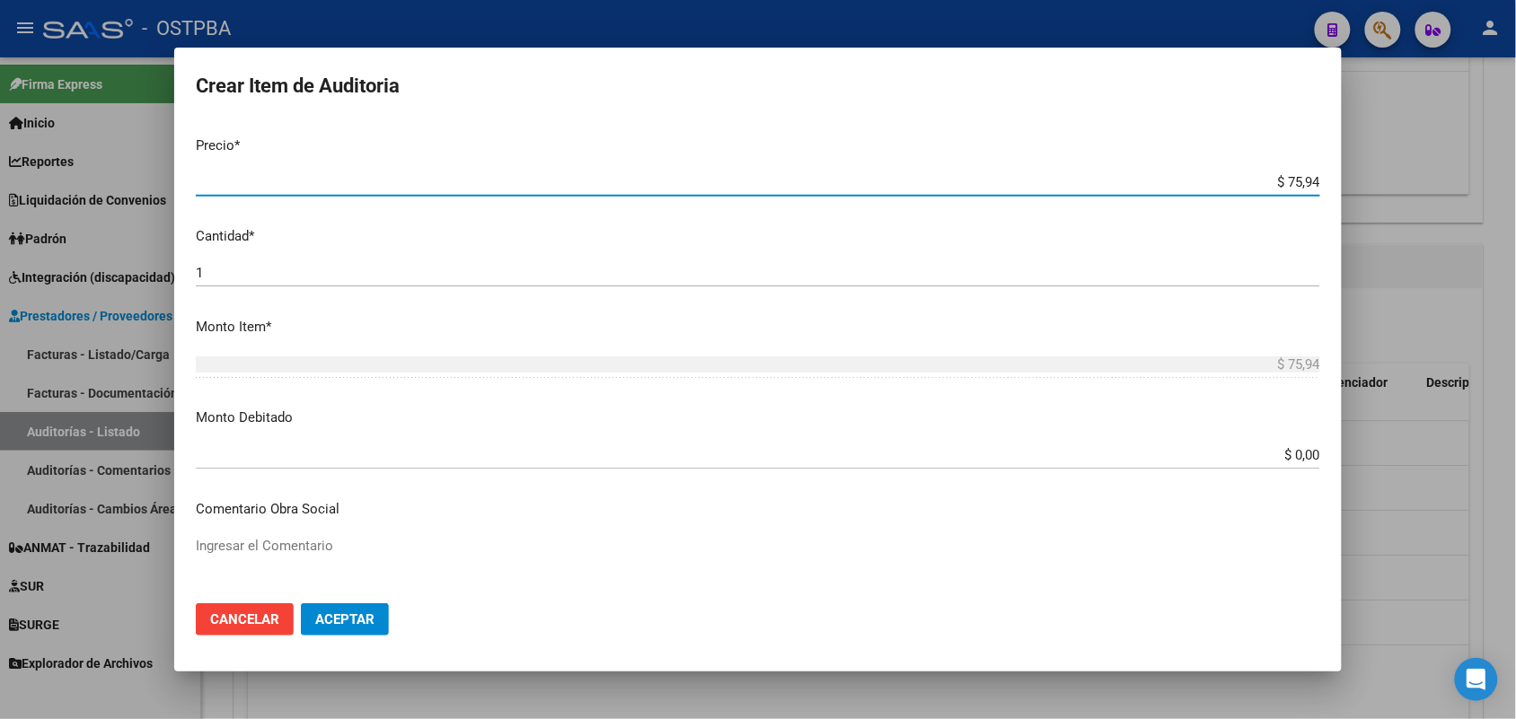
type input "$ 759,40"
type input "$ 7.594,00"
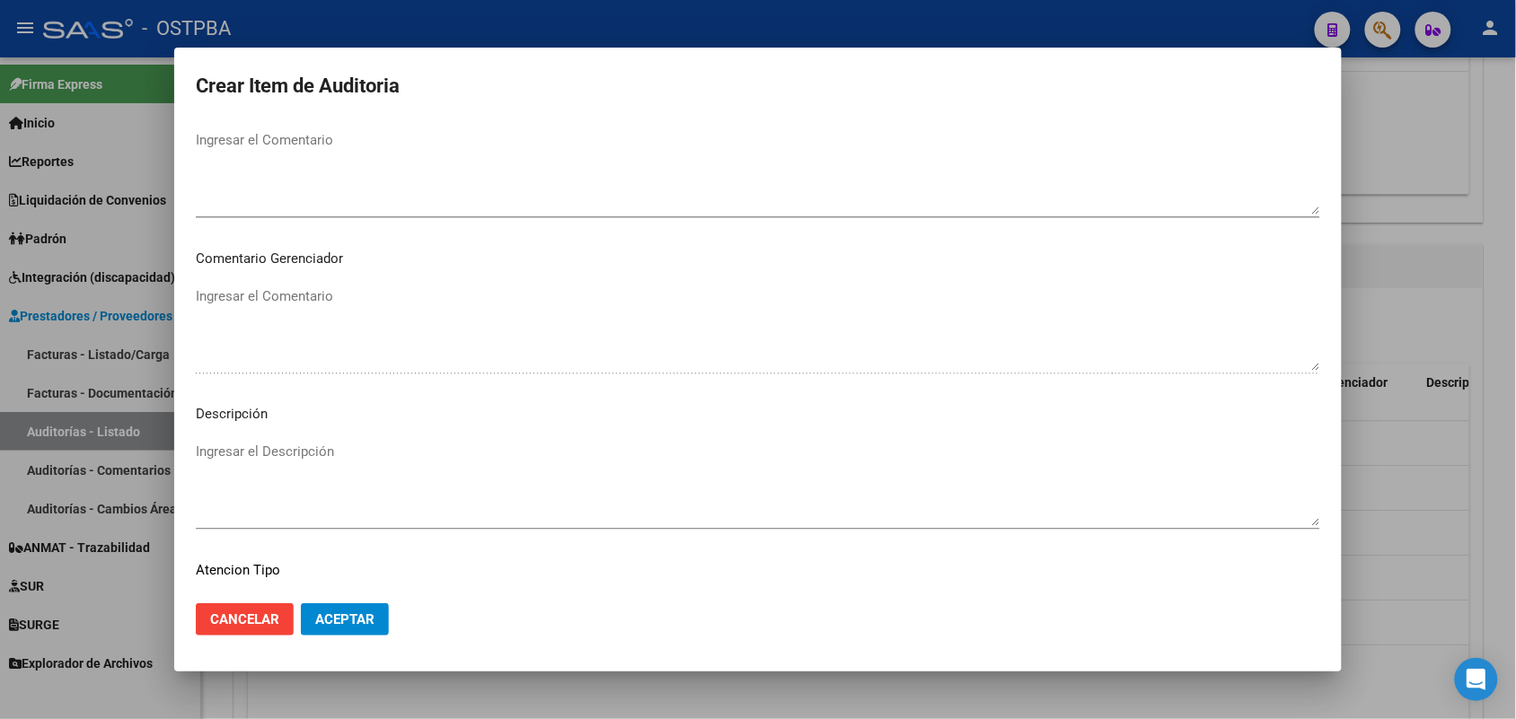
scroll to position [1148, 0]
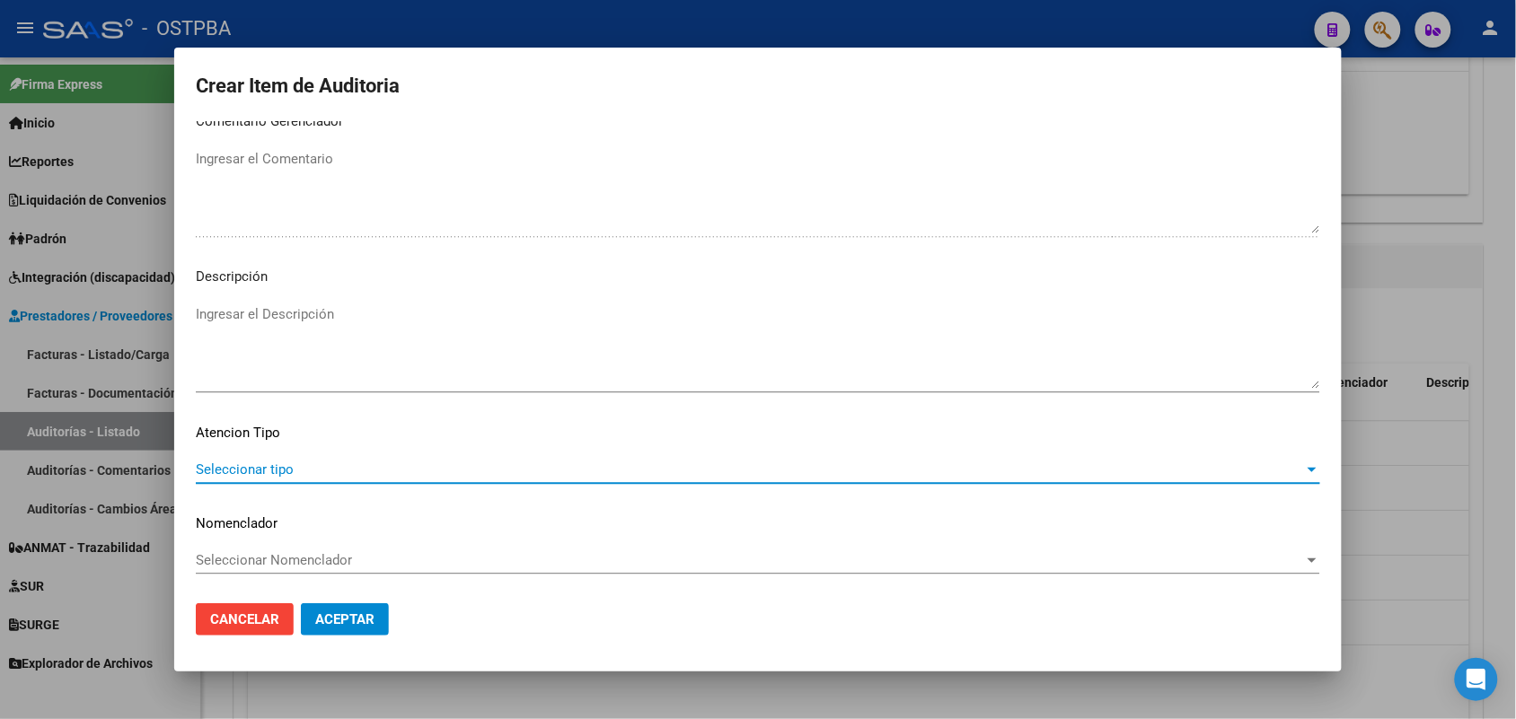
click at [276, 463] on span "Seleccionar tipo" at bounding box center [750, 470] width 1108 height 16
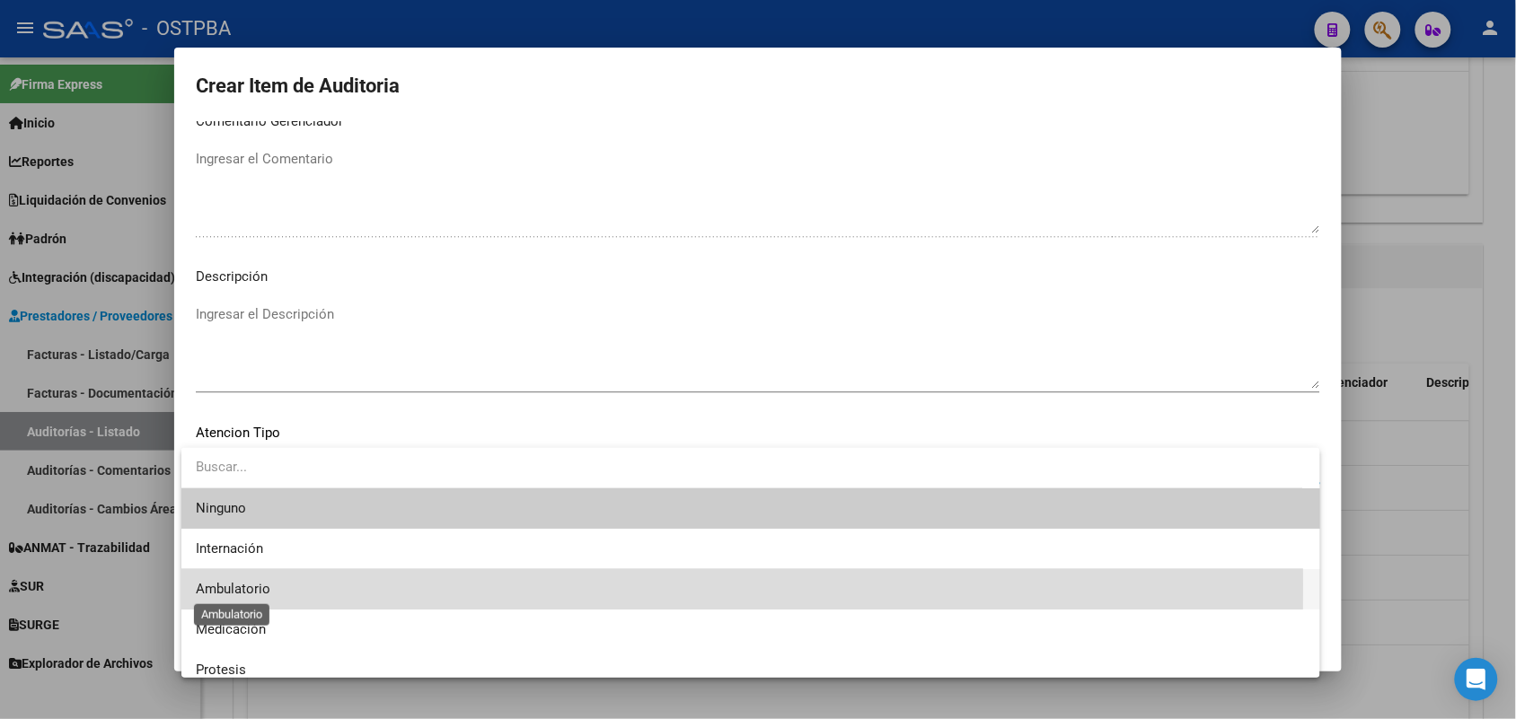
click at [240, 585] on span "Ambulatorio" at bounding box center [233, 589] width 75 height 16
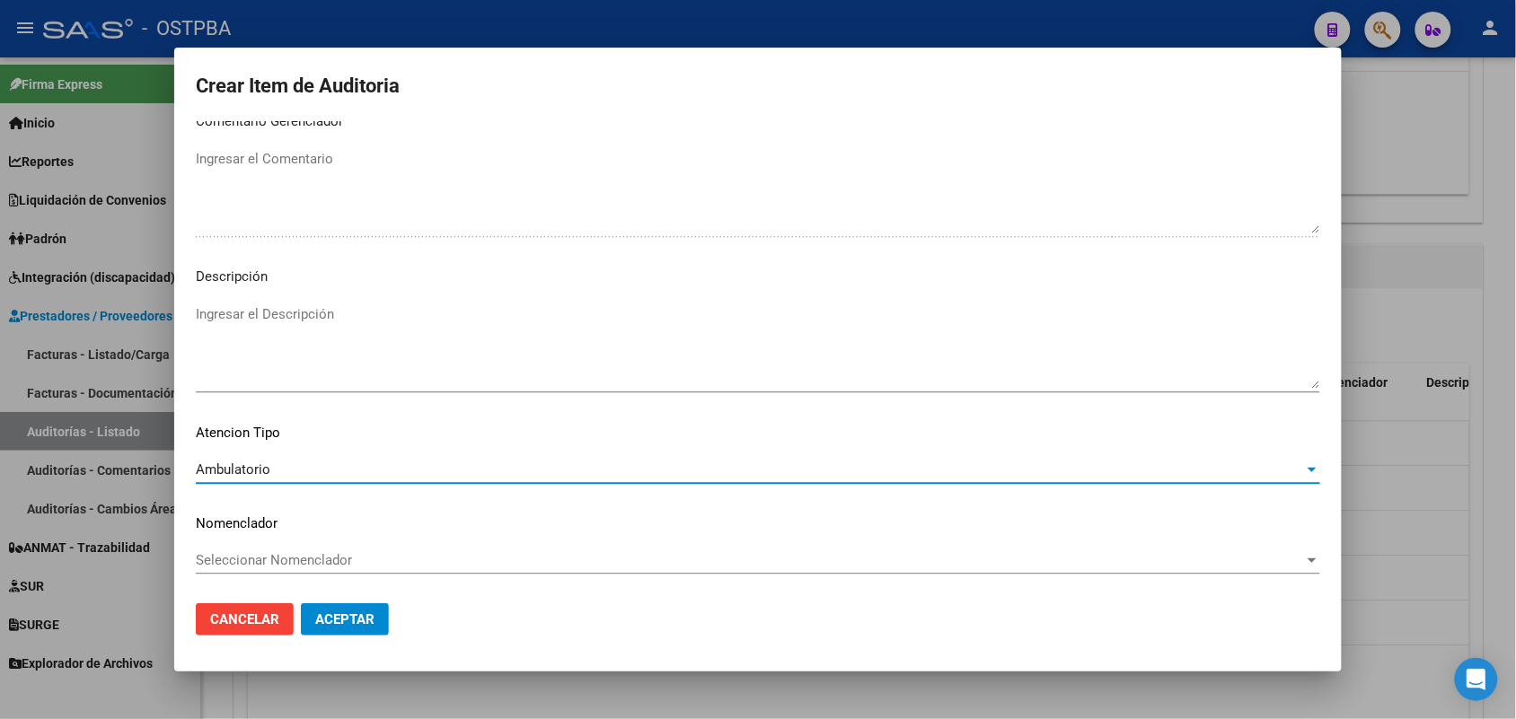
click at [357, 622] on span "Aceptar" at bounding box center [344, 620] width 59 height 16
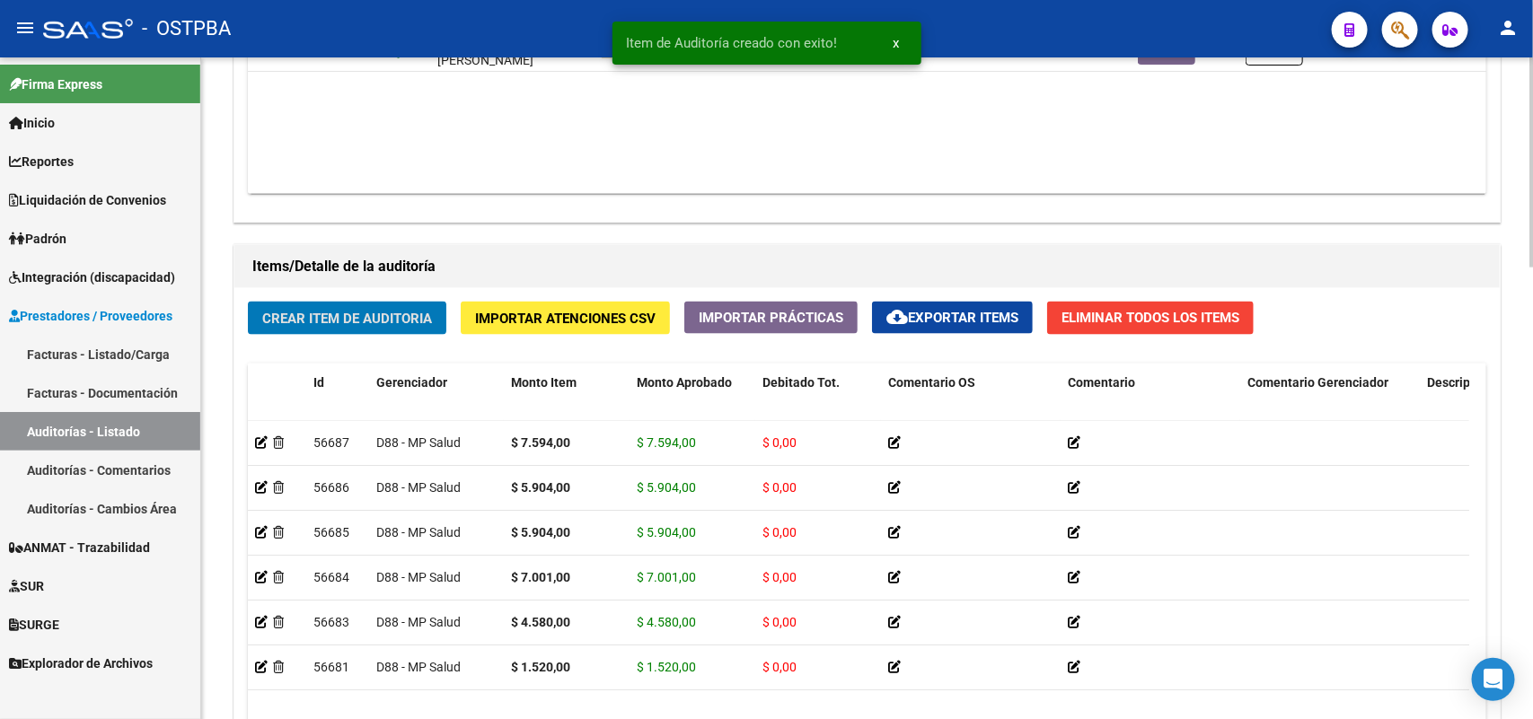
click at [356, 304] on button "Crear Item de Auditoria" at bounding box center [347, 318] width 198 height 33
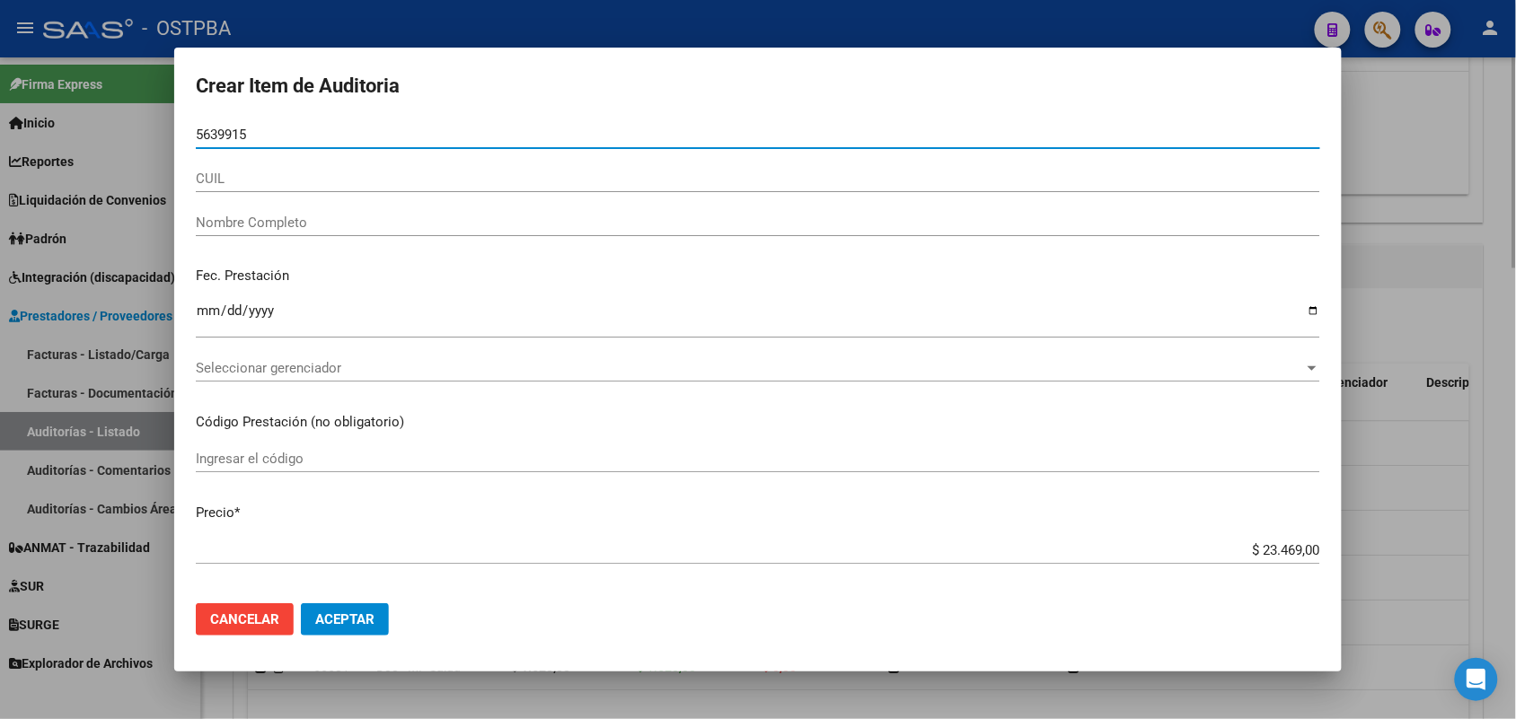
type input "56399152"
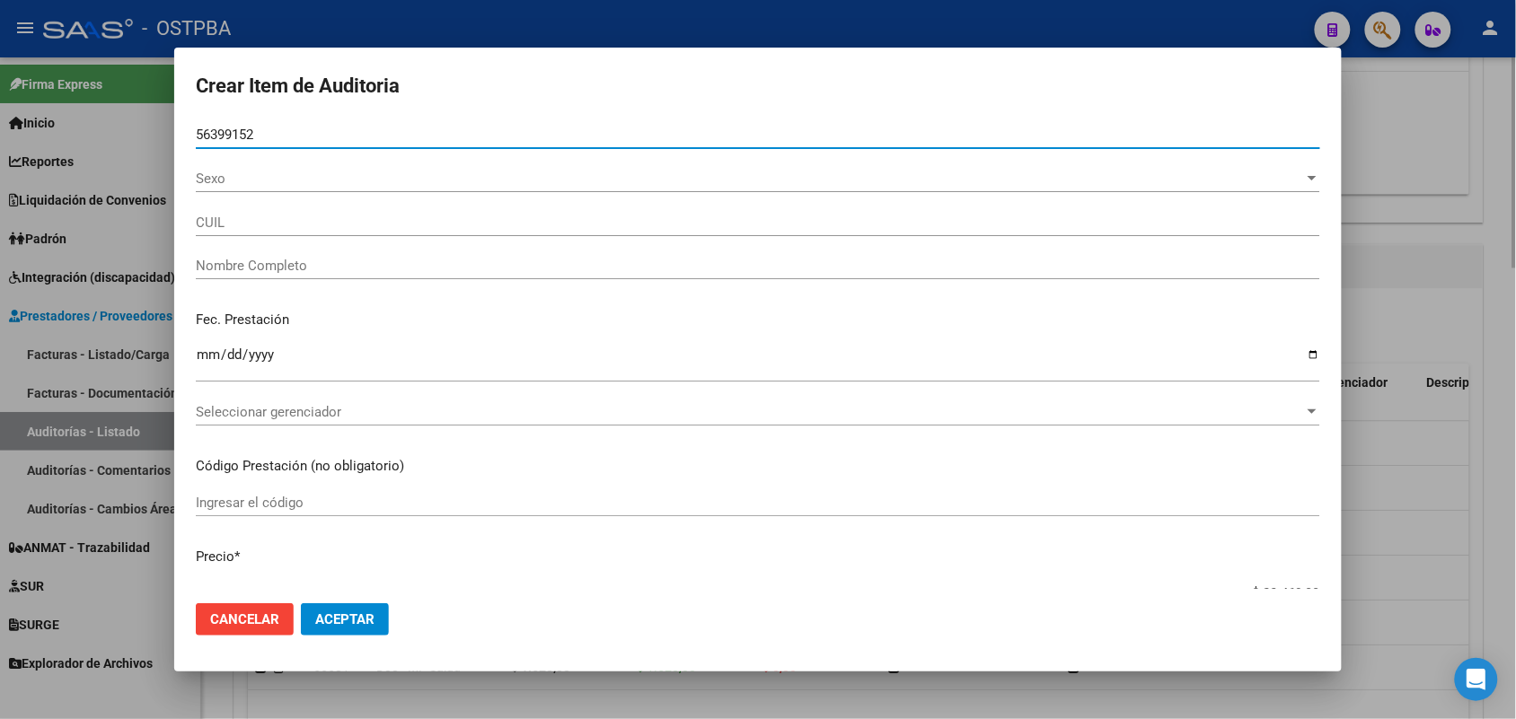
type input "27563991521"
type input "BARCO GIORDANO OLIVIA ANELEY"
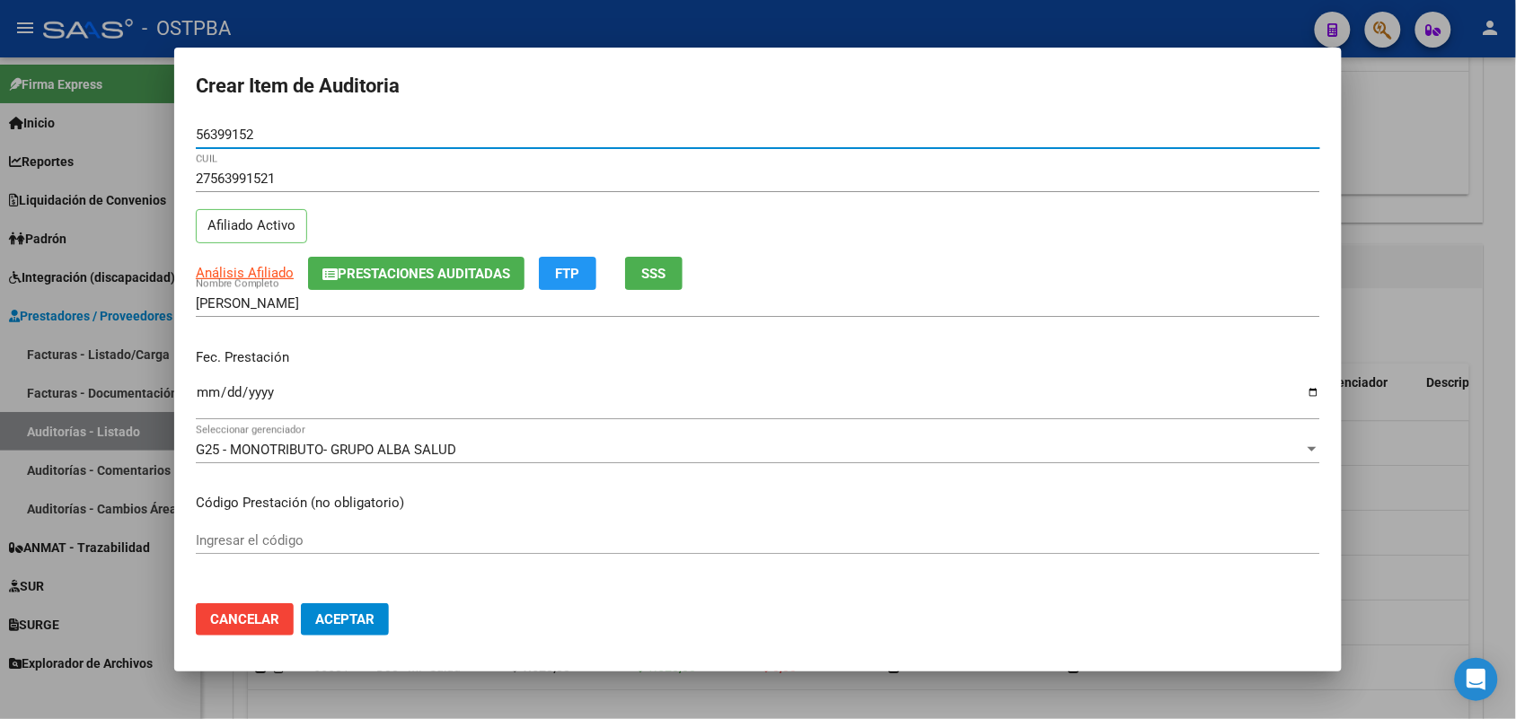
type input "56399152"
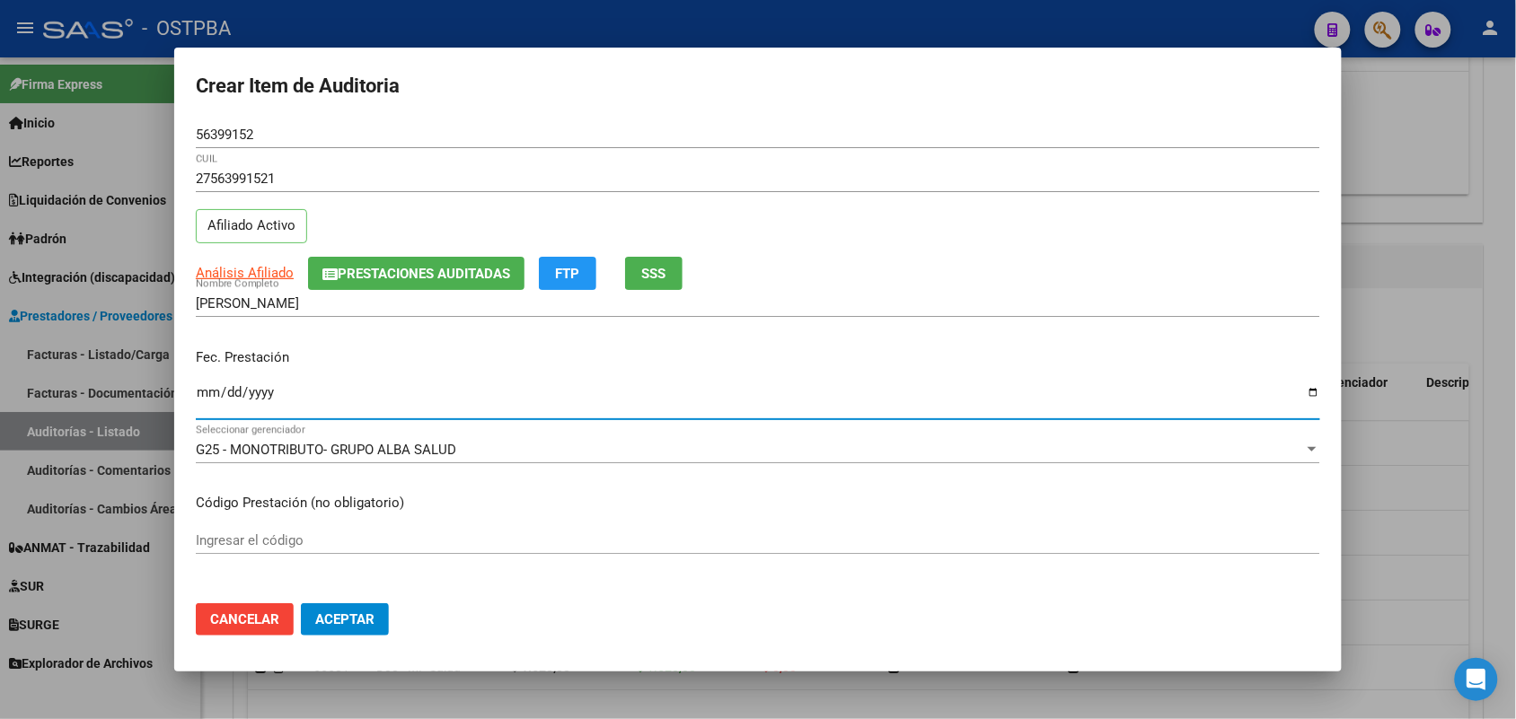
click at [214, 400] on input "Ingresar la fecha" at bounding box center [758, 399] width 1124 height 29
type input "2025-07-18"
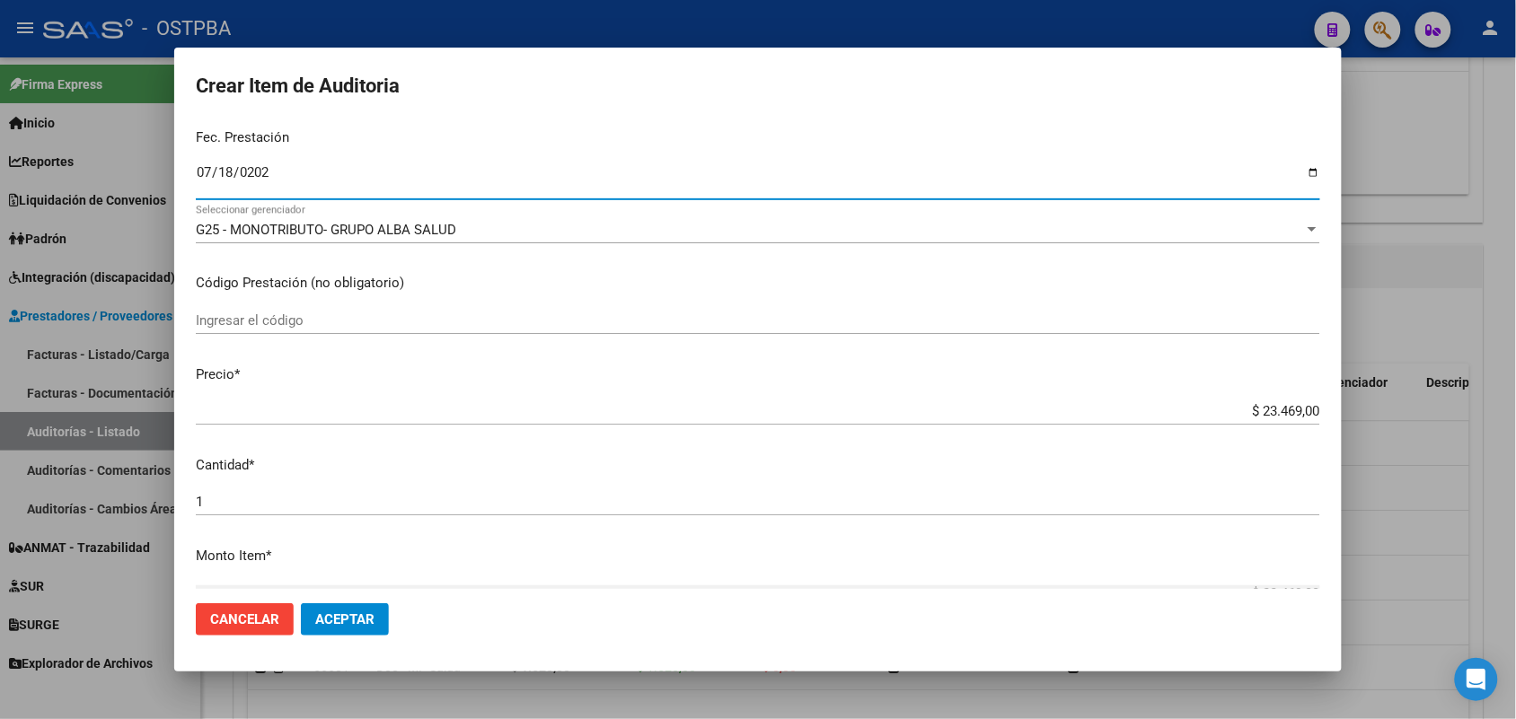
scroll to position [225, 0]
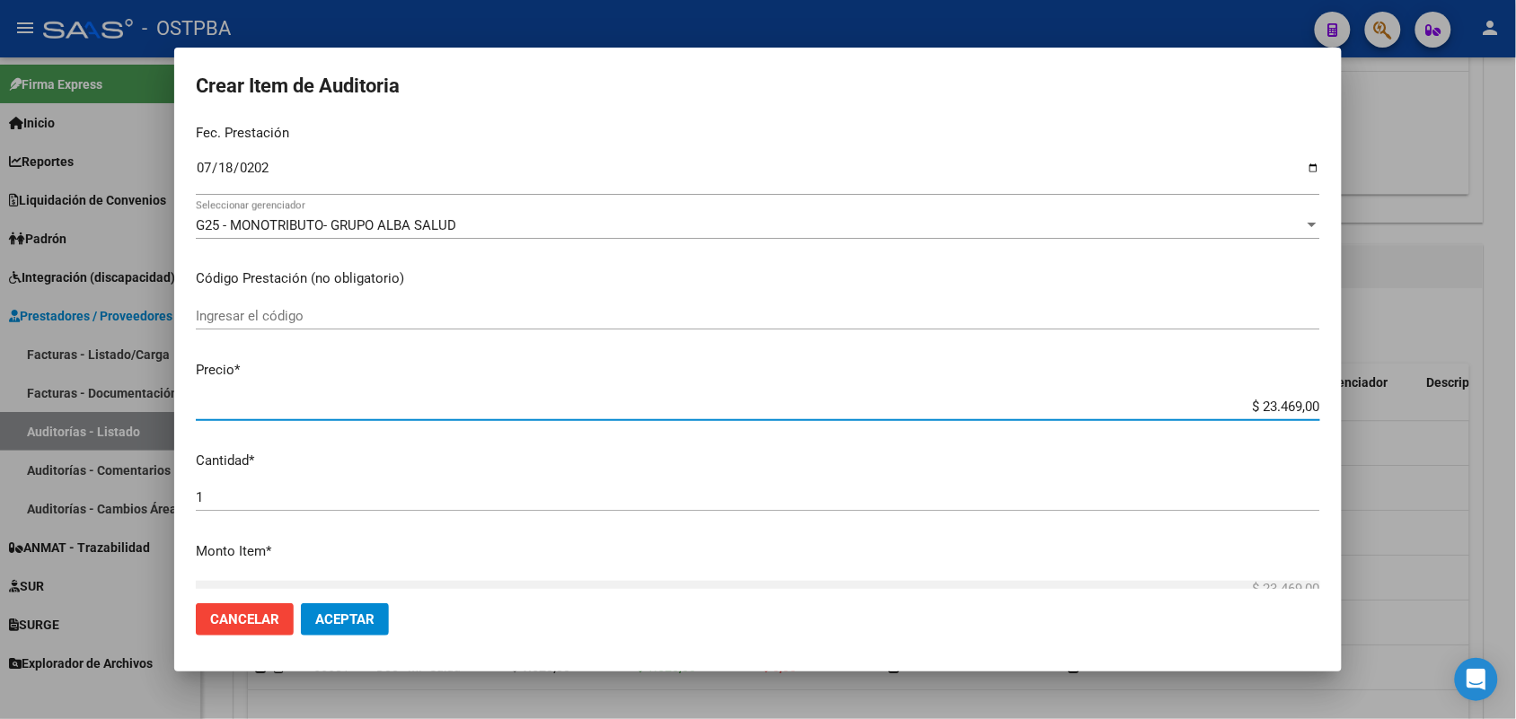
drag, startPoint x: 1204, startPoint y: 405, endPoint x: 1388, endPoint y: 404, distance: 183.2
click at [1388, 404] on div "Crear Item de Auditoria 56399152 Nro Documento 27563991521 CUIL Afiliado Activo…" at bounding box center [758, 359] width 1516 height 719
type input "$ 0,03"
type input "$ 0,37"
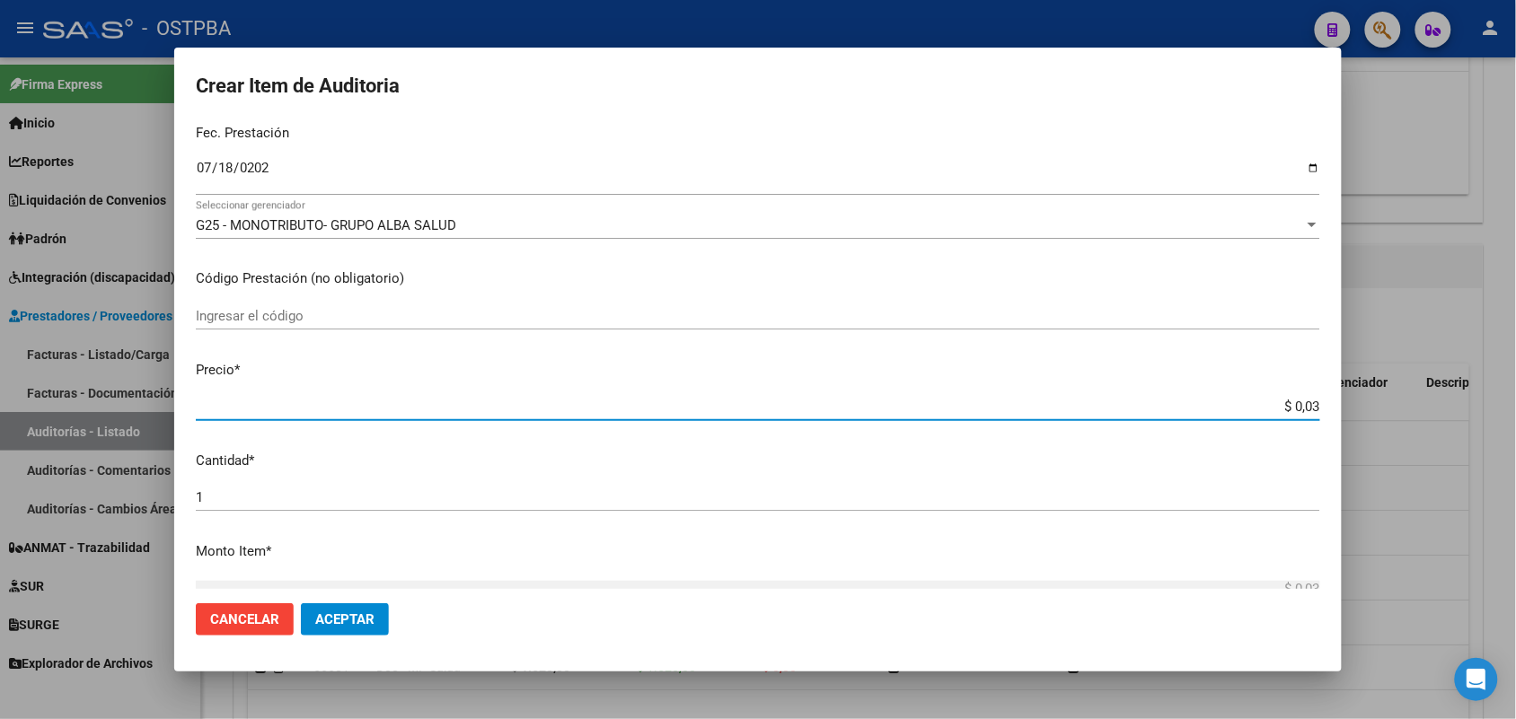
type input "$ 0,37"
type input "$ 3,77"
type input "$ 37,79"
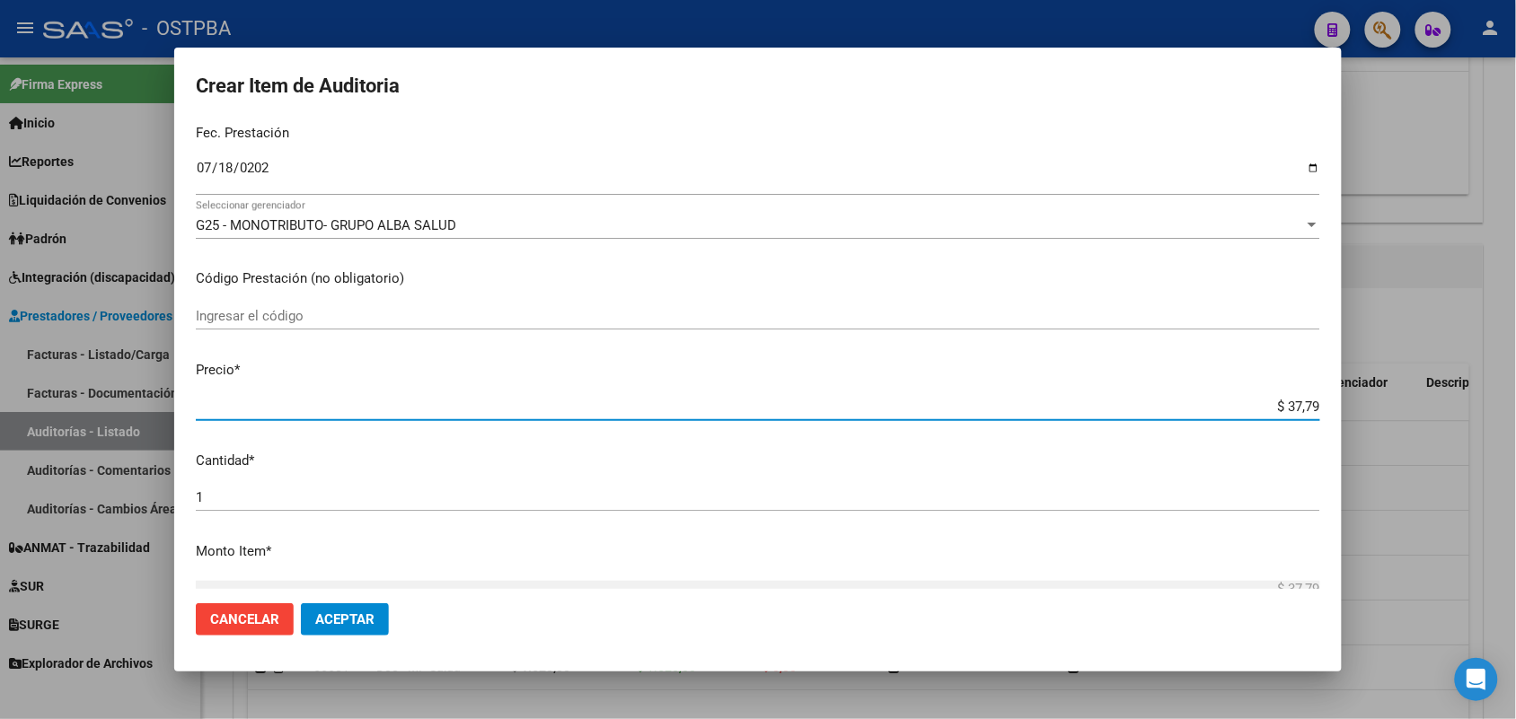
type input "$ 377,90"
type input "$ 3.779,00"
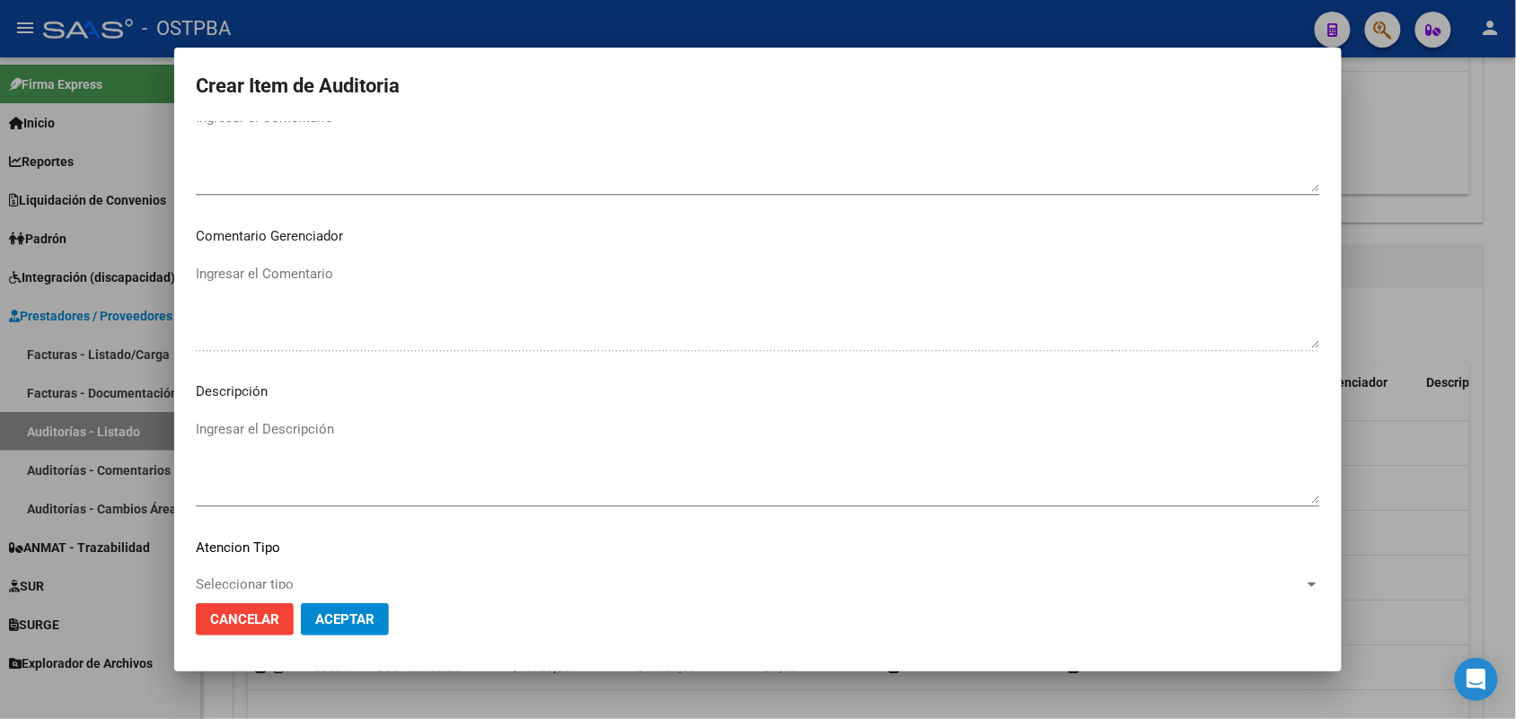
scroll to position [1148, 0]
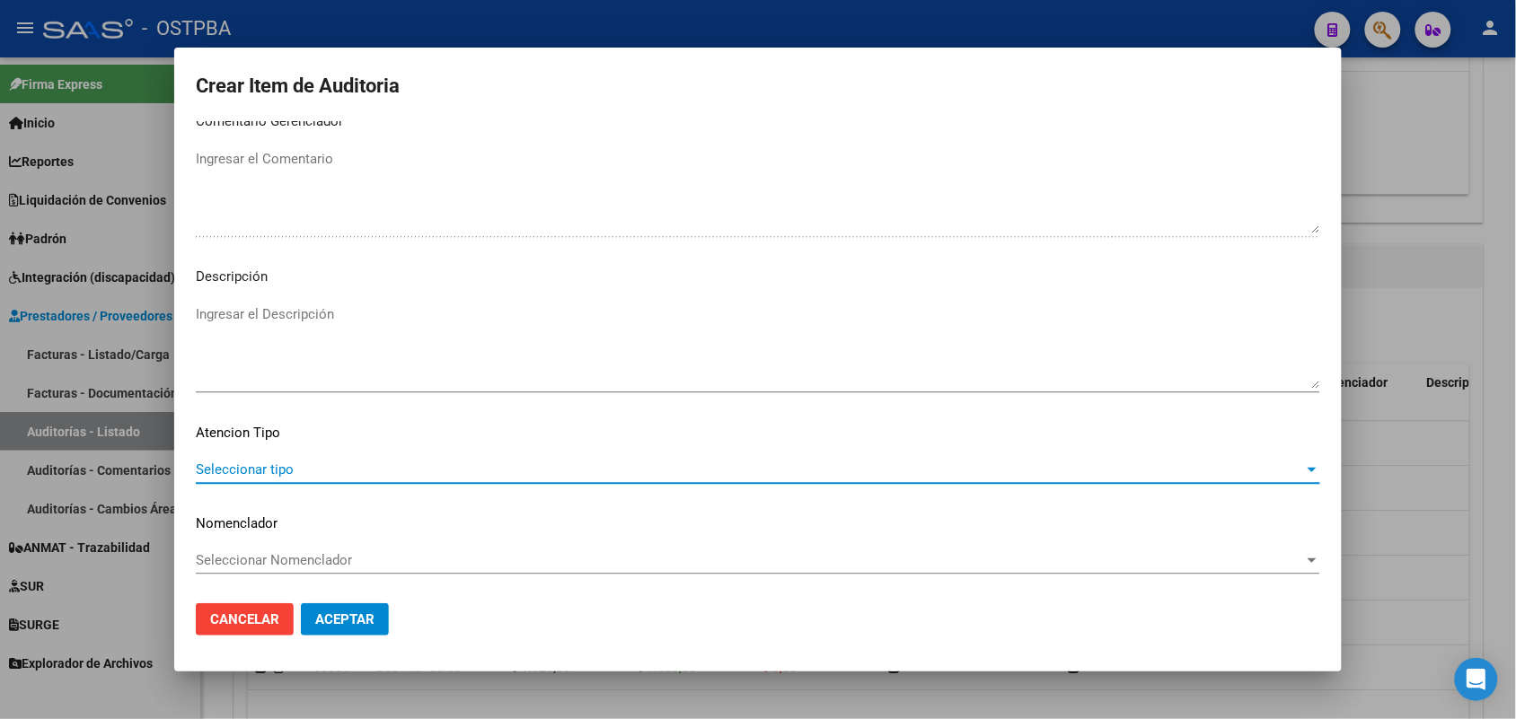
click at [265, 468] on span "Seleccionar tipo" at bounding box center [750, 470] width 1108 height 16
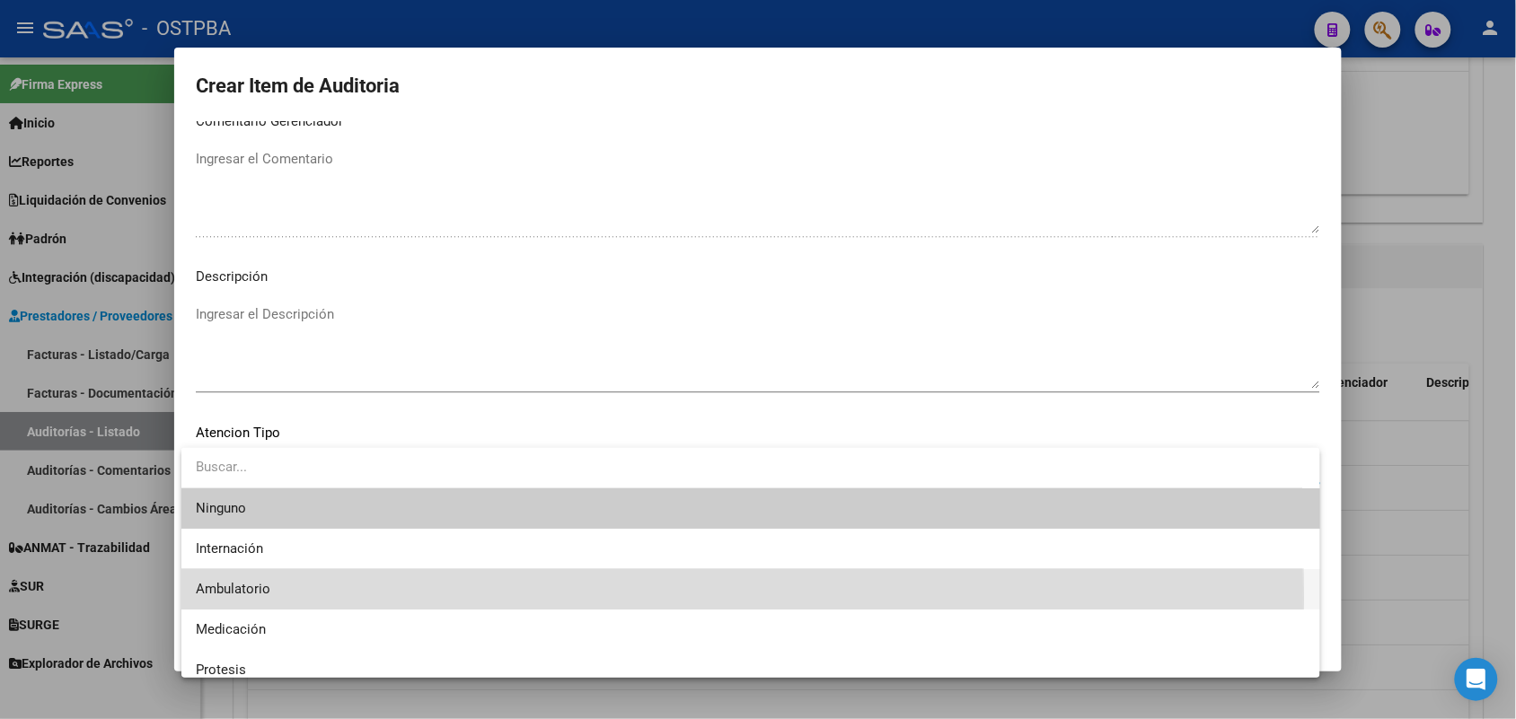
click at [235, 598] on span "Ambulatorio" at bounding box center [751, 589] width 1110 height 40
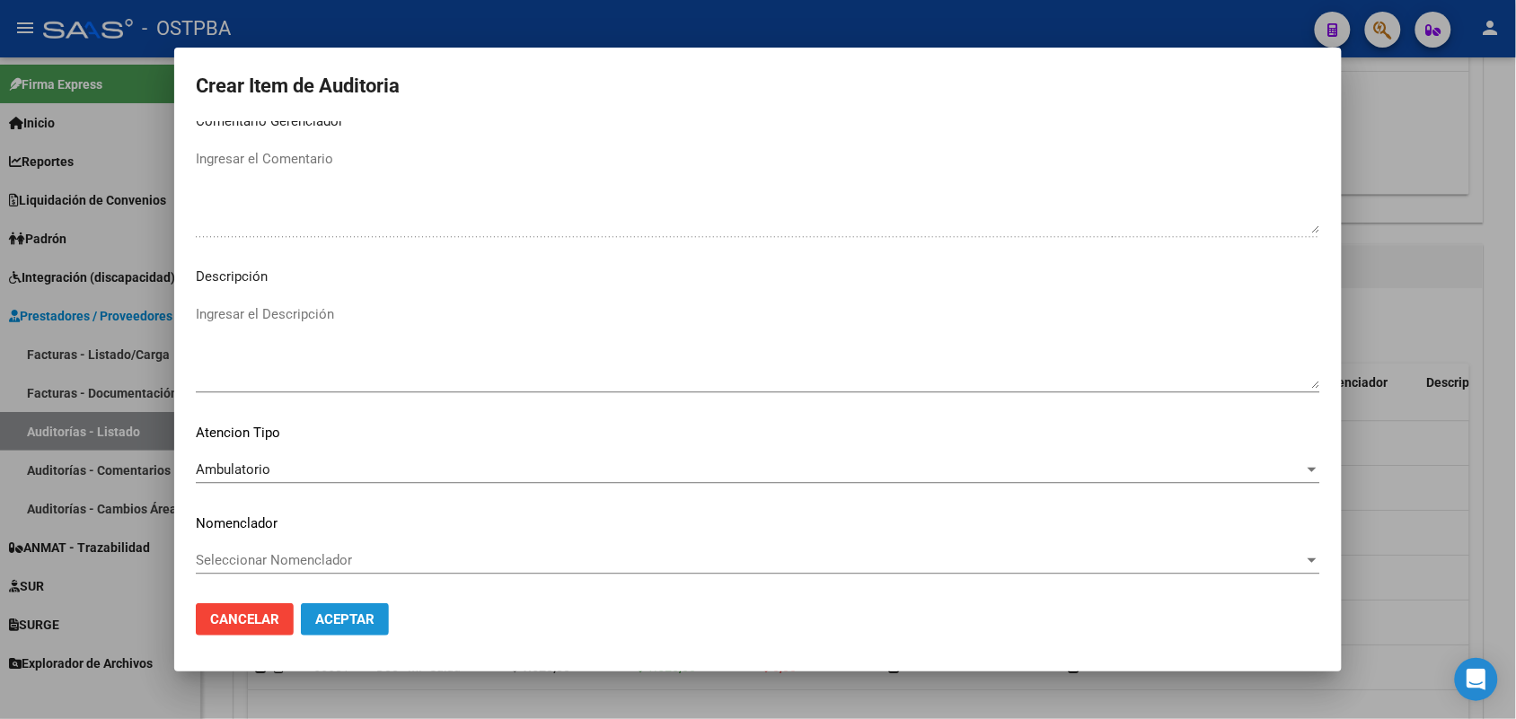
click at [344, 613] on span "Aceptar" at bounding box center [344, 620] width 59 height 16
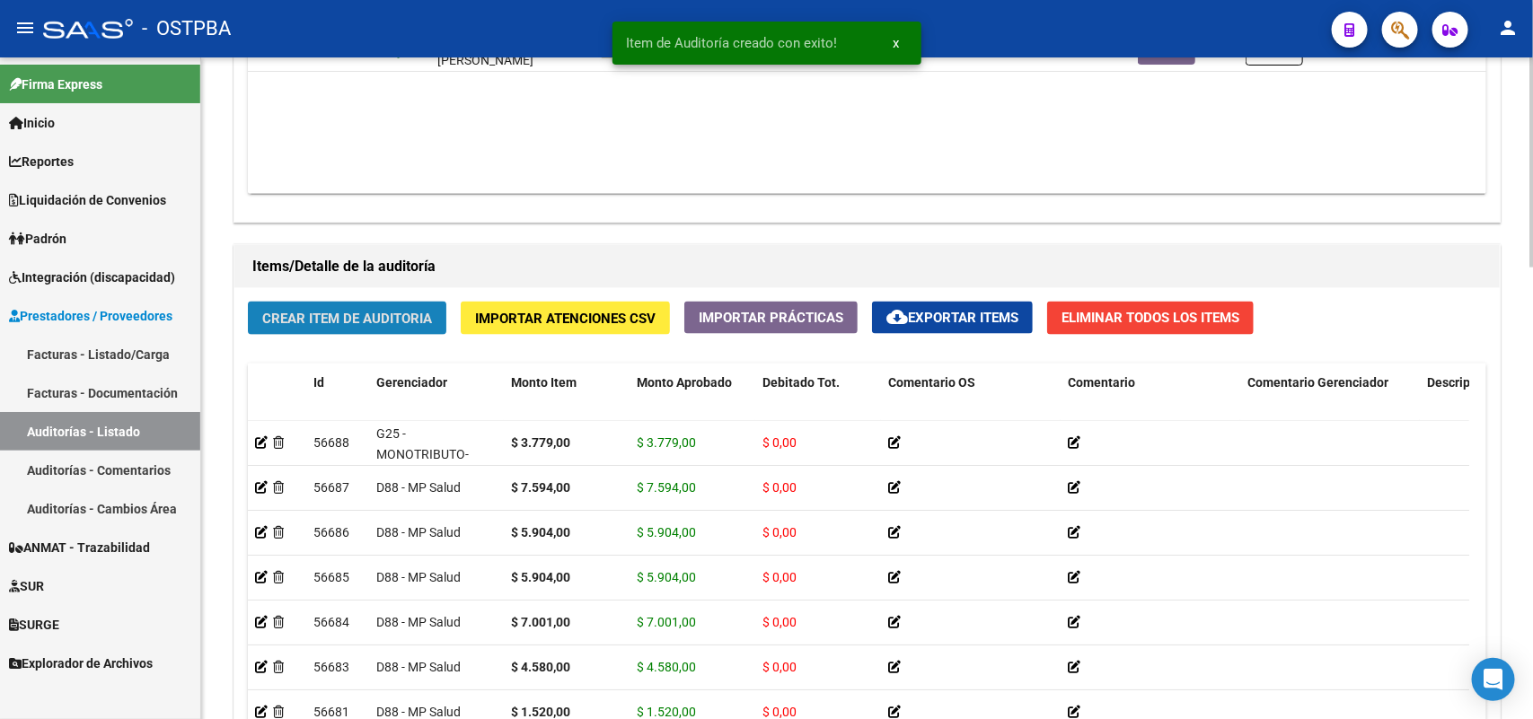
click at [371, 311] on span "Crear Item de Auditoria" at bounding box center [347, 319] width 170 height 16
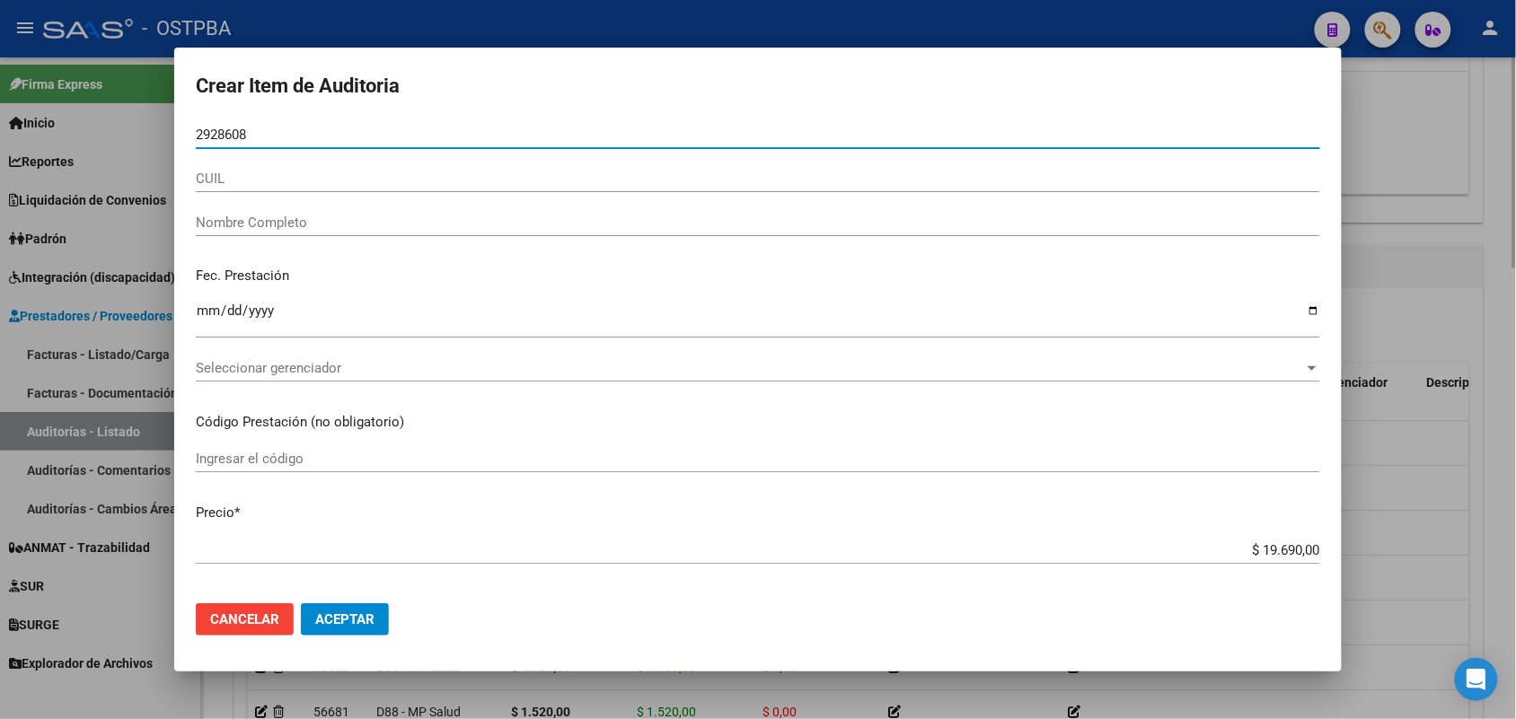
type input "29286086"
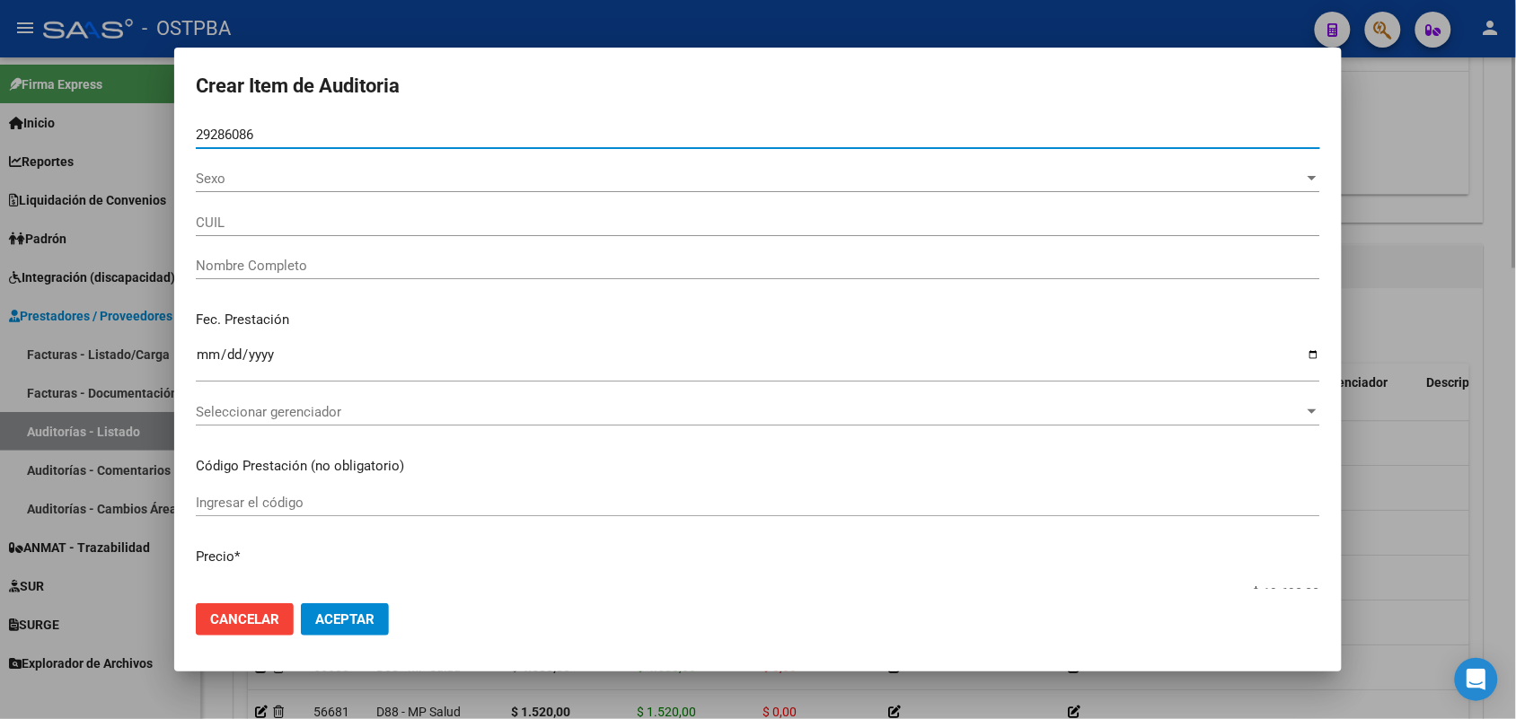
type input "27292860868"
type input "ORTIZ MARINA ELISABET -"
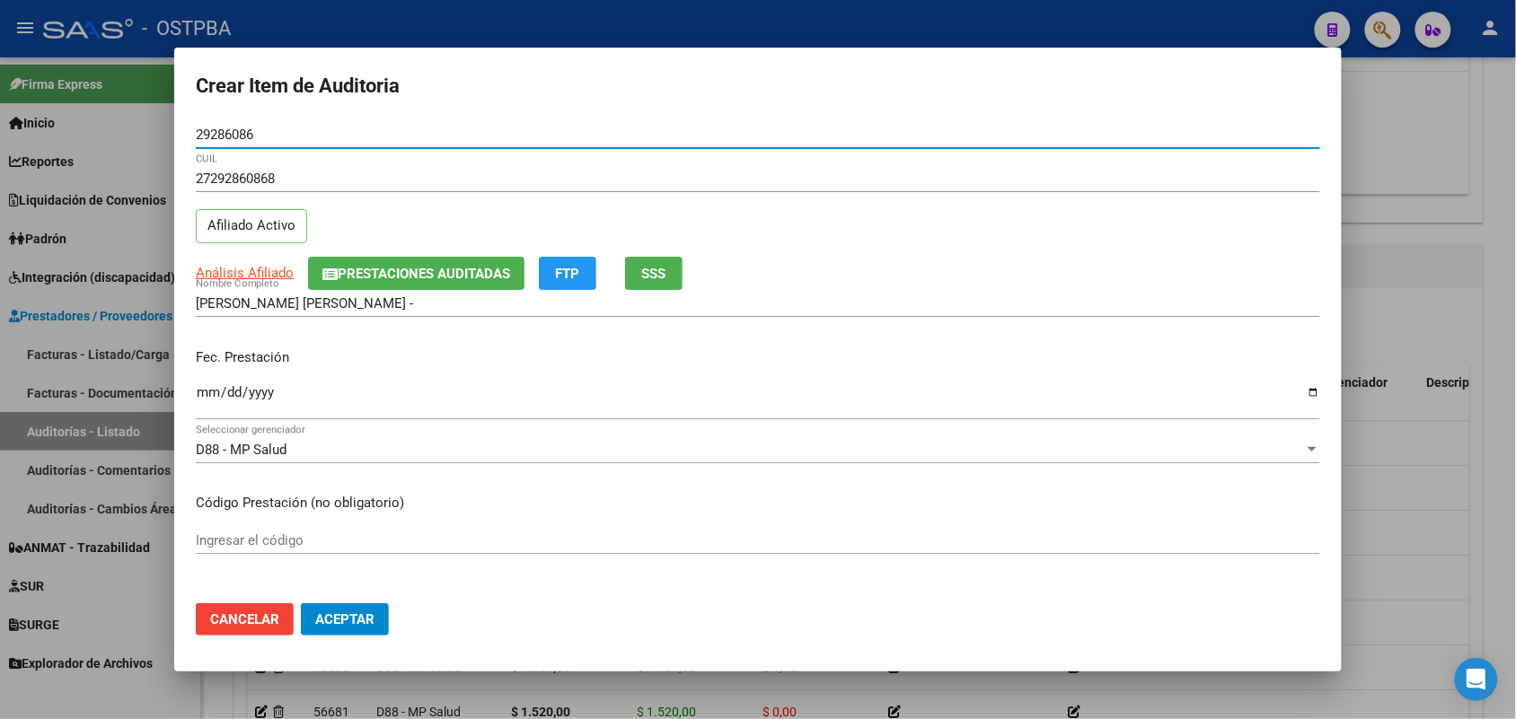
type input "29286086"
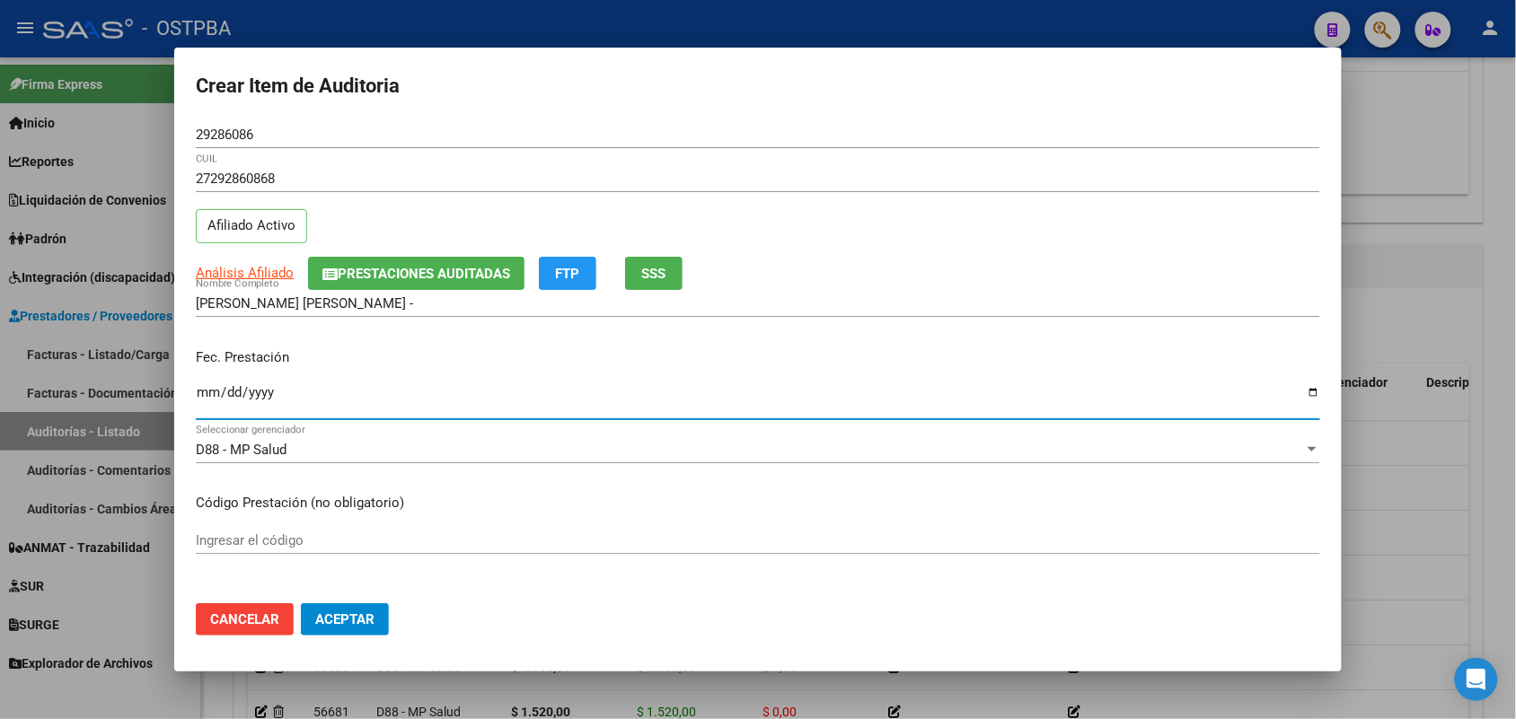
click at [207, 397] on input "Ingresar la fecha" at bounding box center [758, 399] width 1124 height 29
type input "2025-08-11"
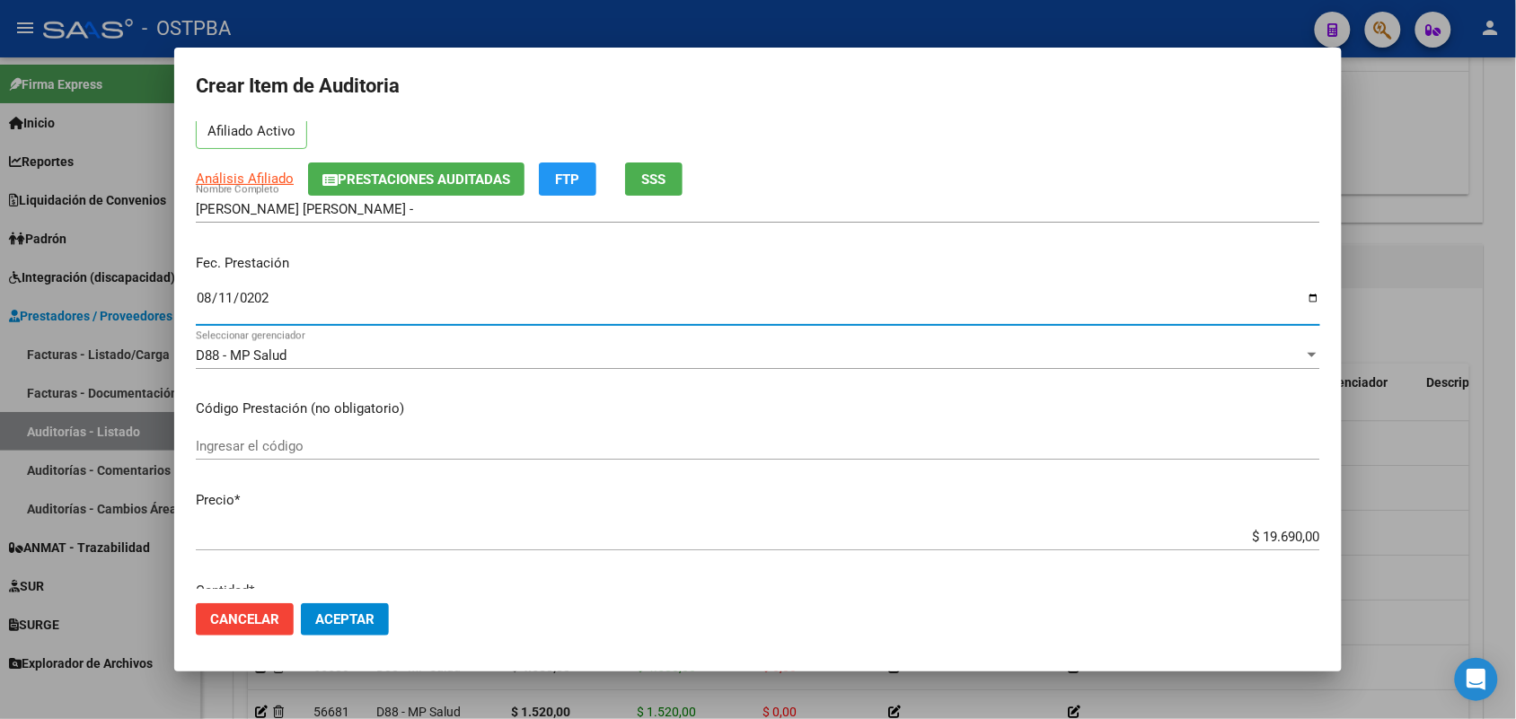
scroll to position [225, 0]
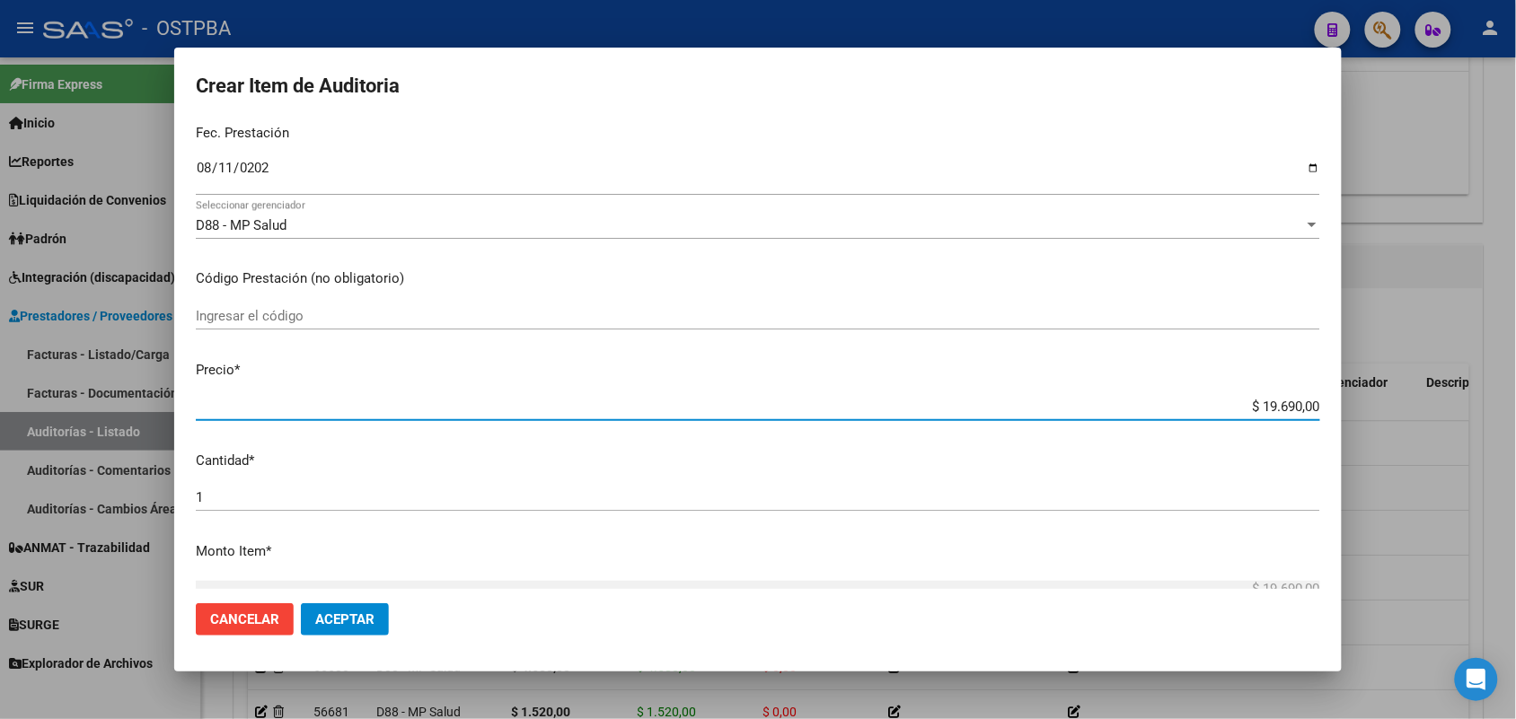
drag, startPoint x: 1226, startPoint y: 405, endPoint x: 1450, endPoint y: 397, distance: 224.7
click at [1450, 397] on div "Crear Item de Auditoria 29286086 Nro Documento 27292860868 CUIL Afiliado Activo…" at bounding box center [758, 359] width 1516 height 719
type input "$ 0,02"
type input "$ 0,22"
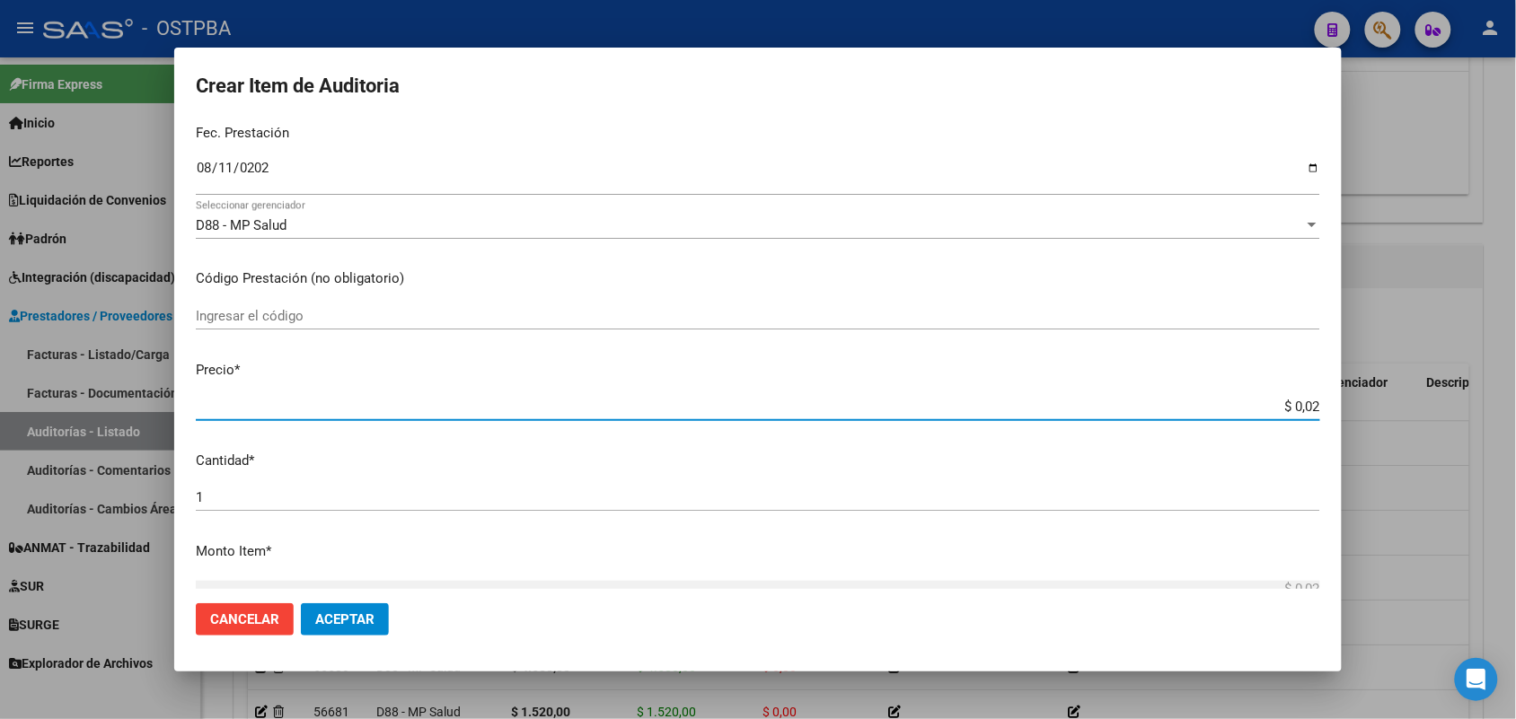
type input "$ 0,22"
type input "$ 2,27"
type input "$ 22,73"
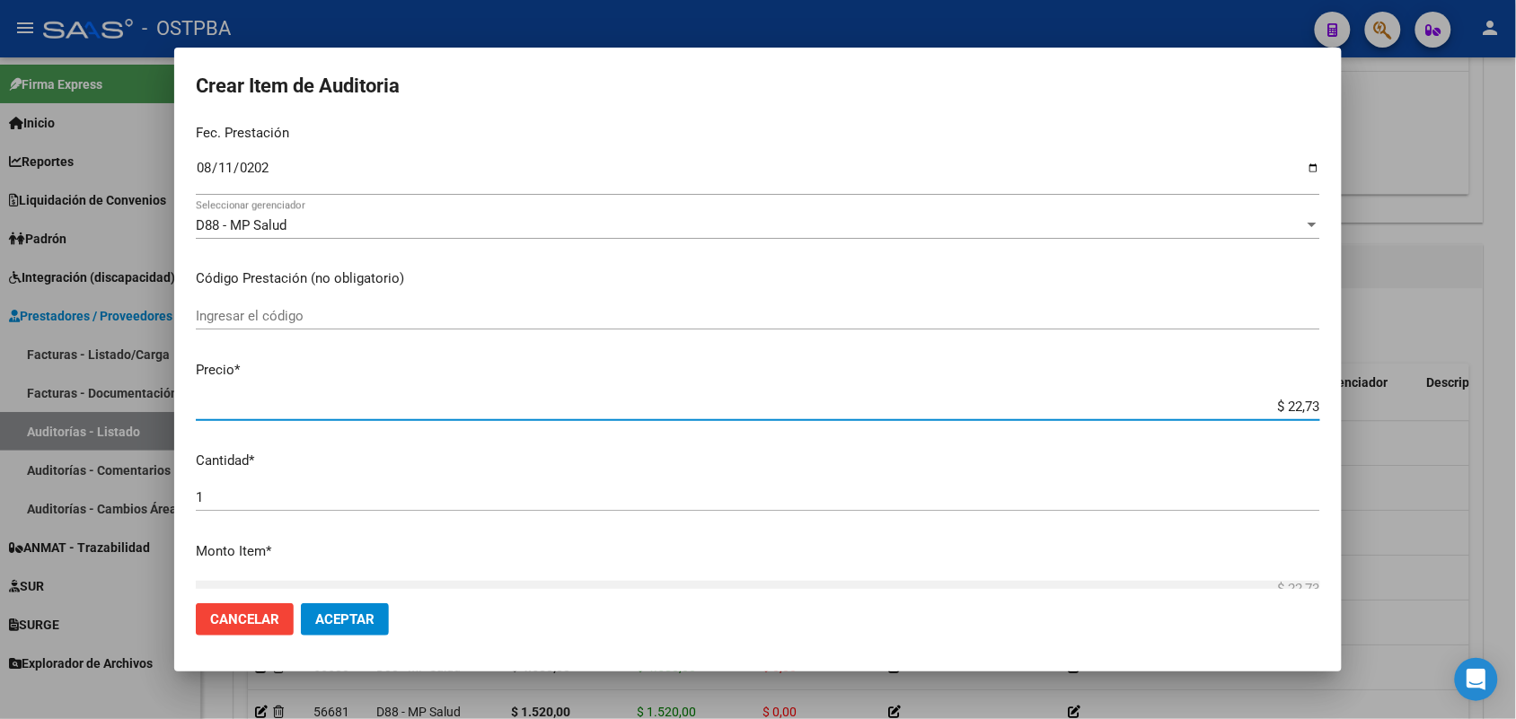
type input "$ 227,30"
type input "$ 2.273,00"
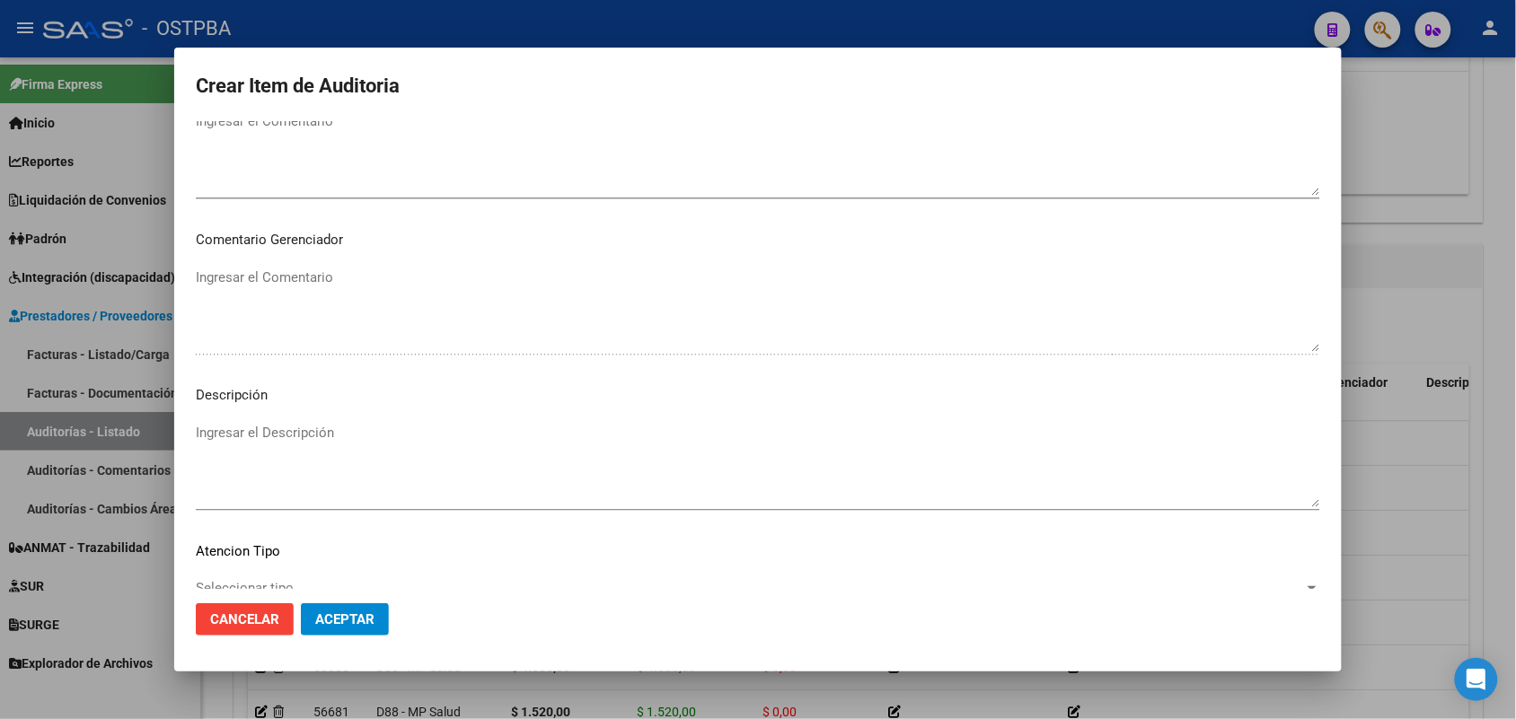
scroll to position [1148, 0]
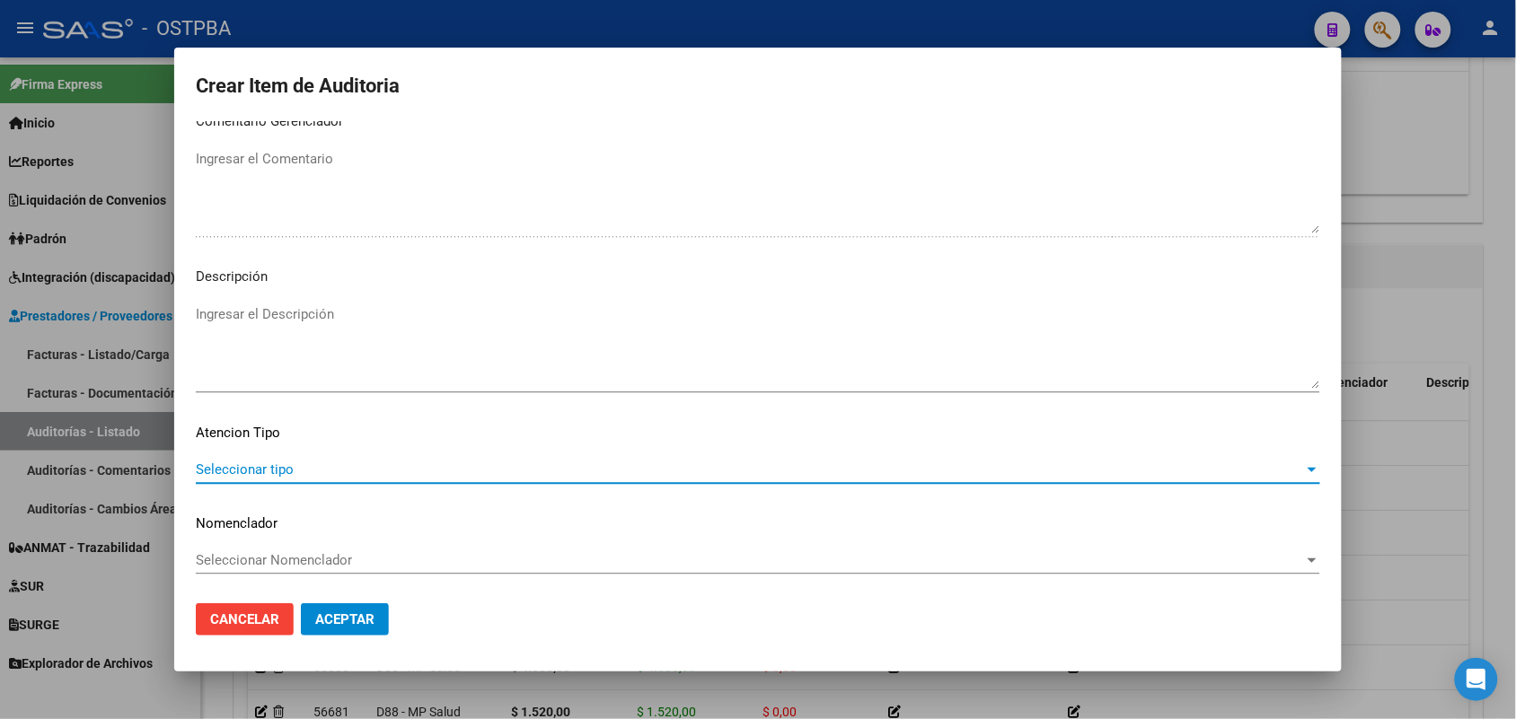
click at [272, 470] on span "Seleccionar tipo" at bounding box center [750, 470] width 1108 height 16
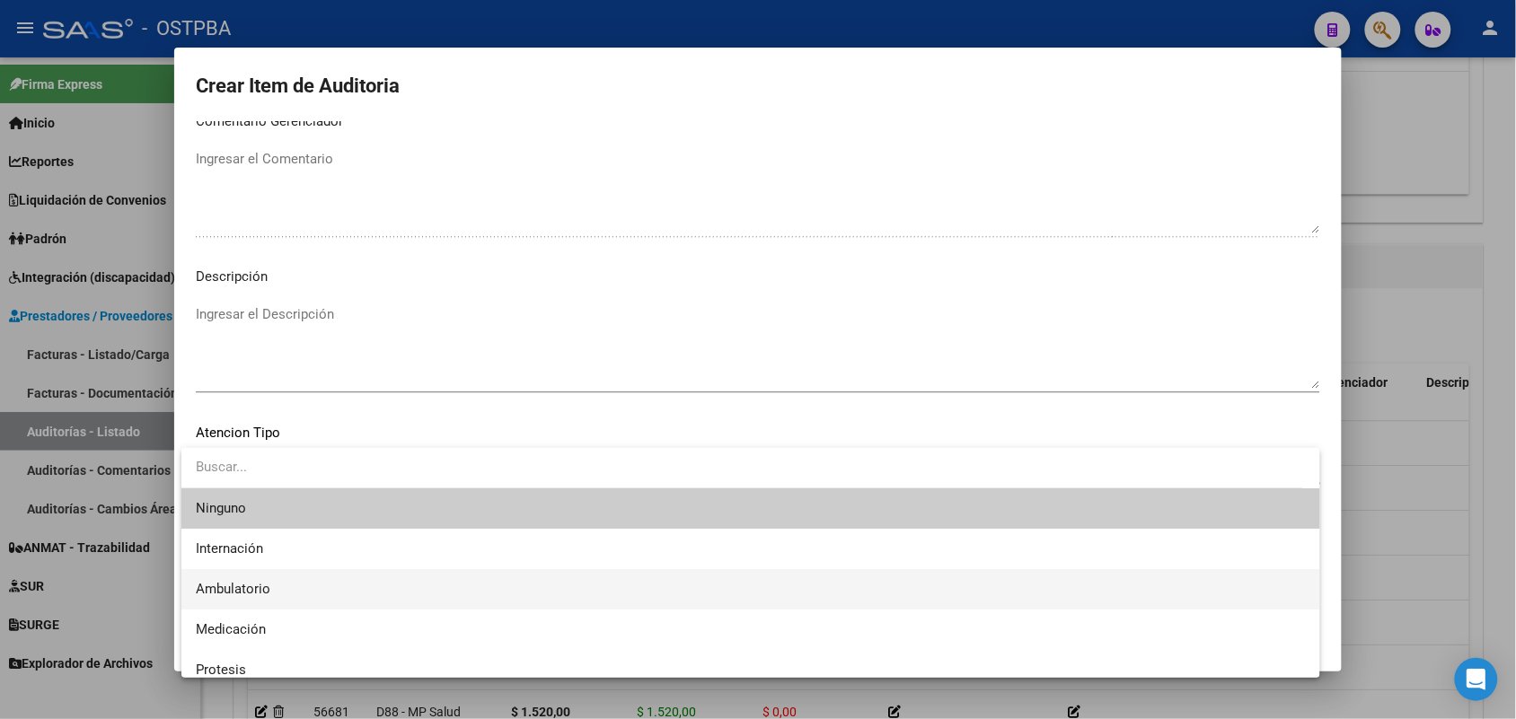
click at [270, 588] on span "Ambulatorio" at bounding box center [751, 589] width 1110 height 40
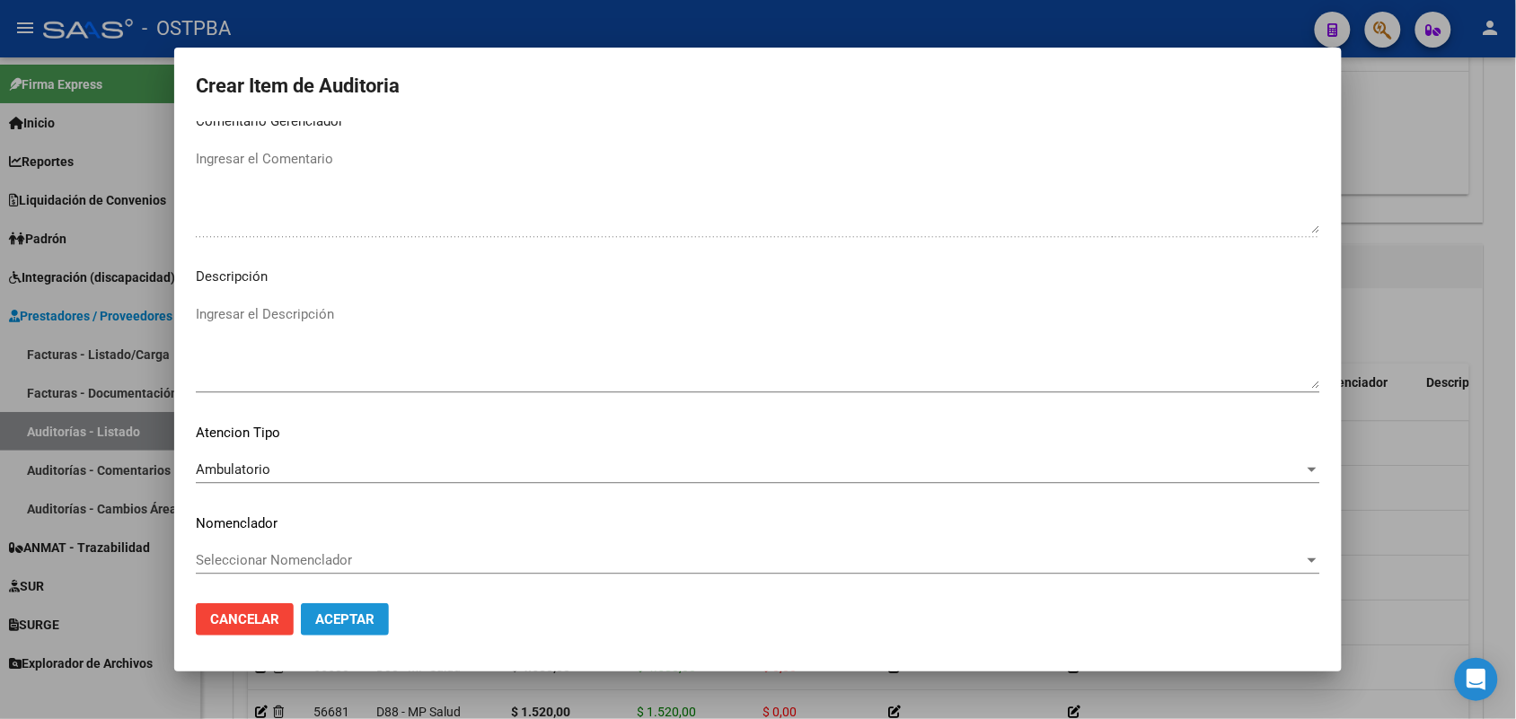
click at [364, 613] on span "Aceptar" at bounding box center [344, 620] width 59 height 16
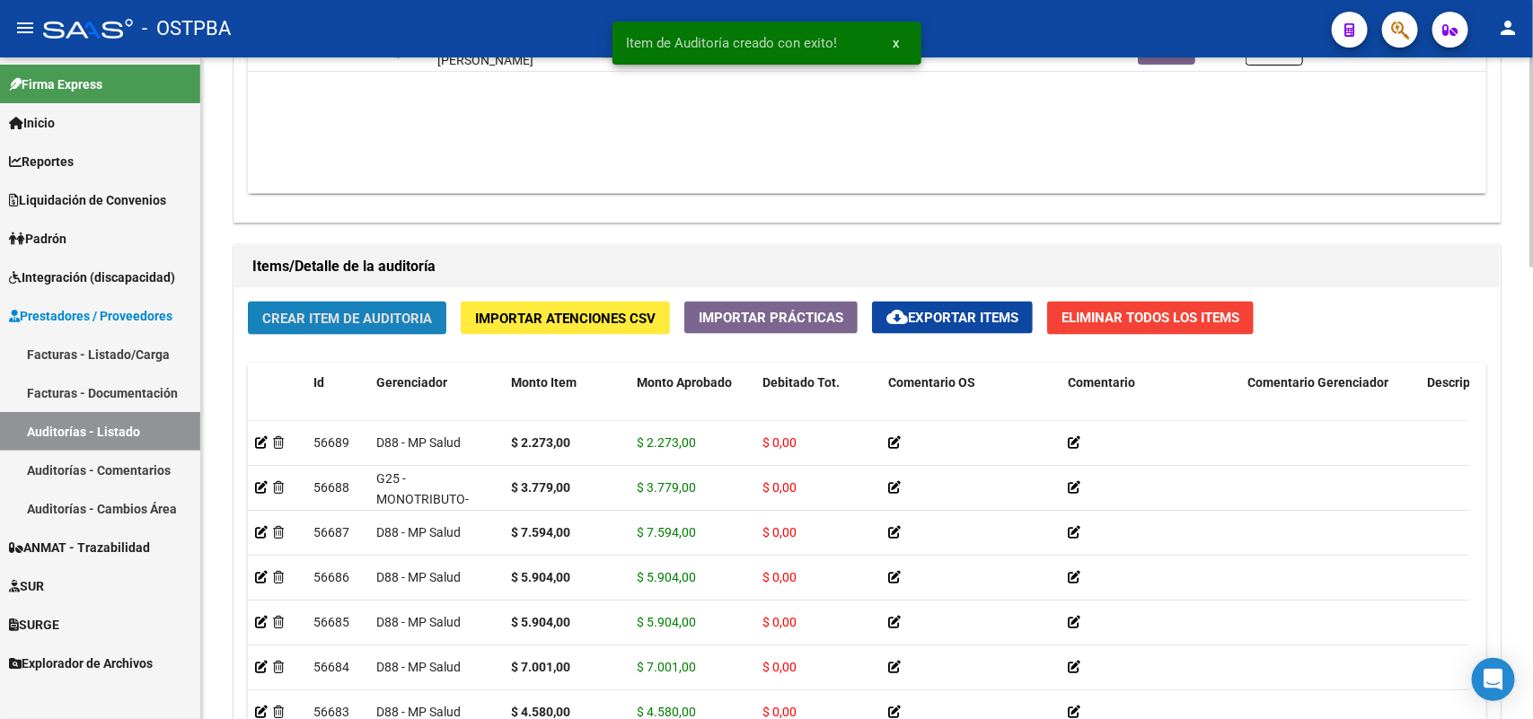
click at [414, 311] on span "Crear Item de Auditoria" at bounding box center [347, 319] width 170 height 16
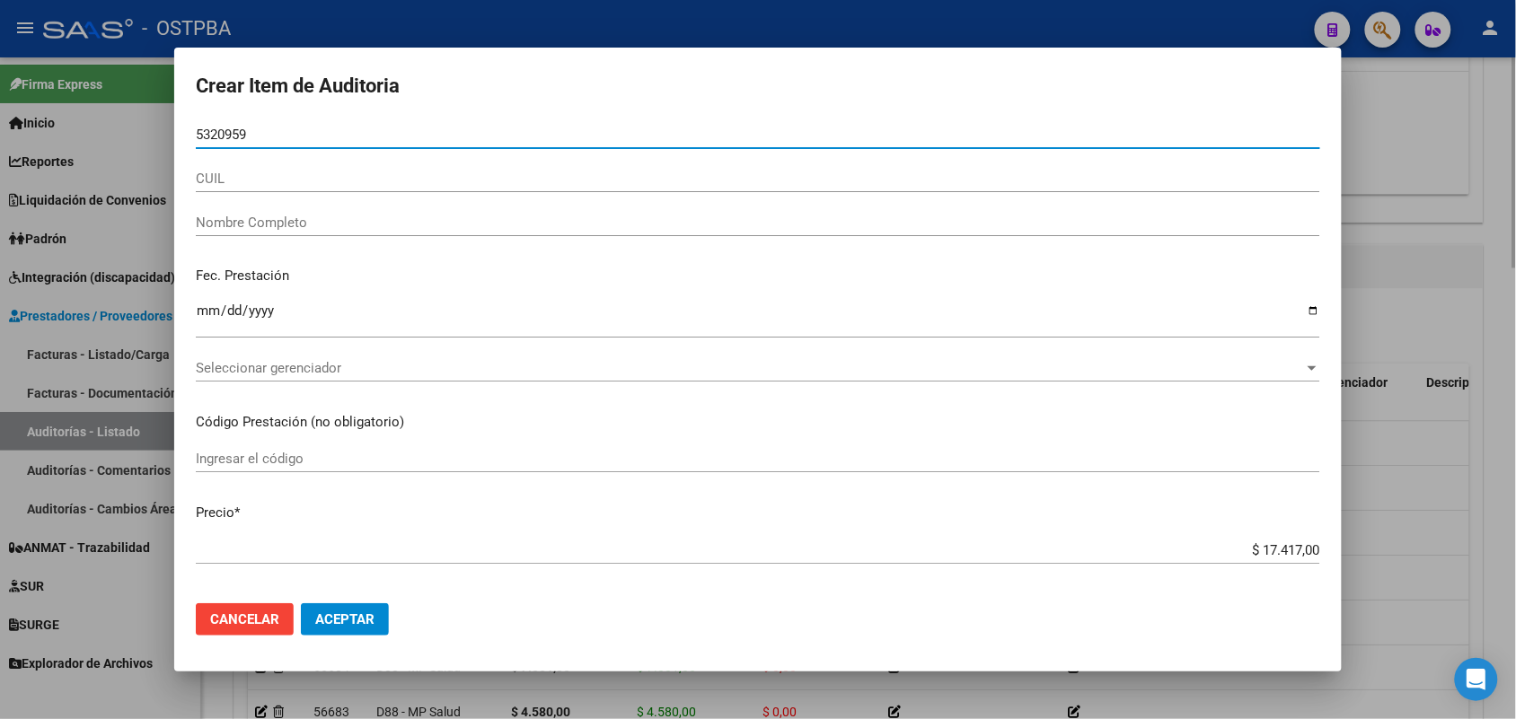
type input "53209596"
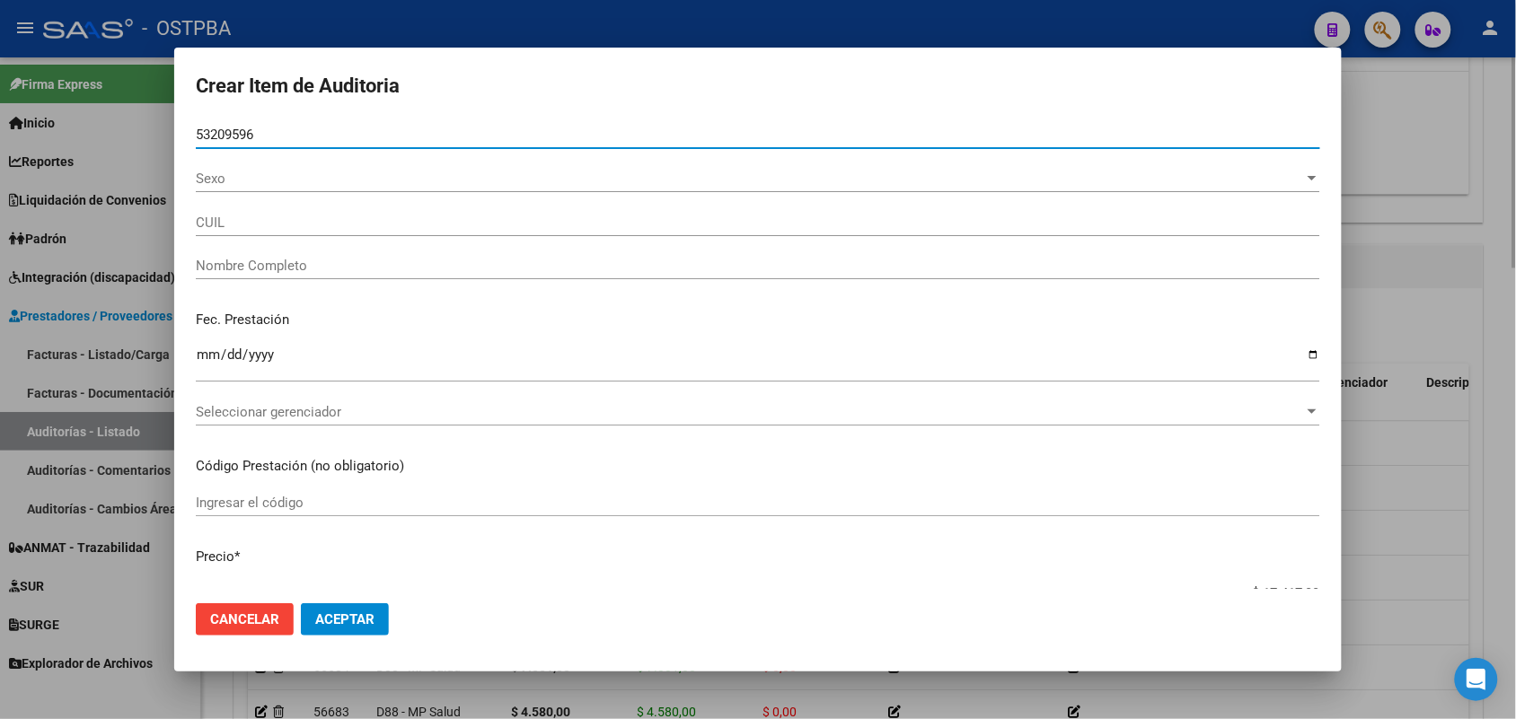
type input "23532095964"
type input "TORRE MORENA JAZMIN MAILEN"
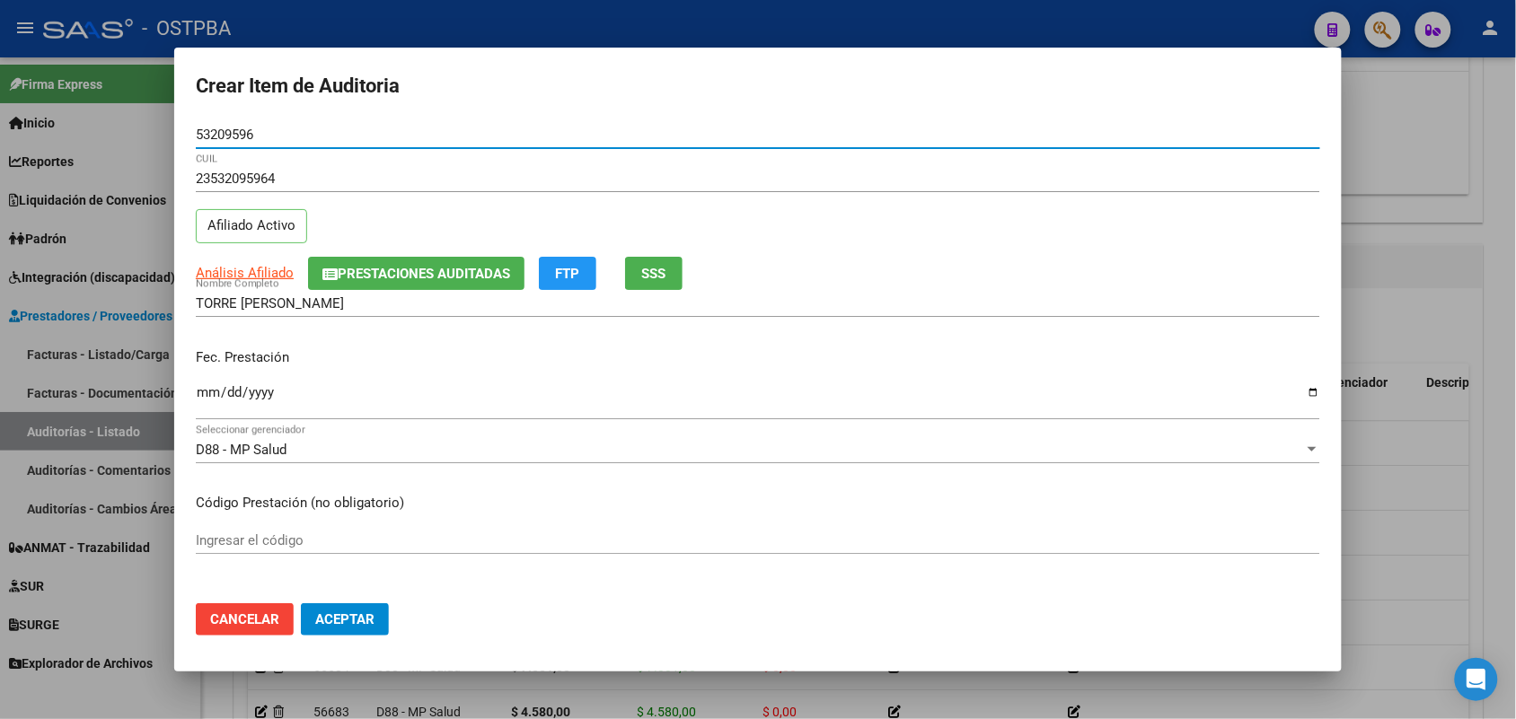
type input "53209596"
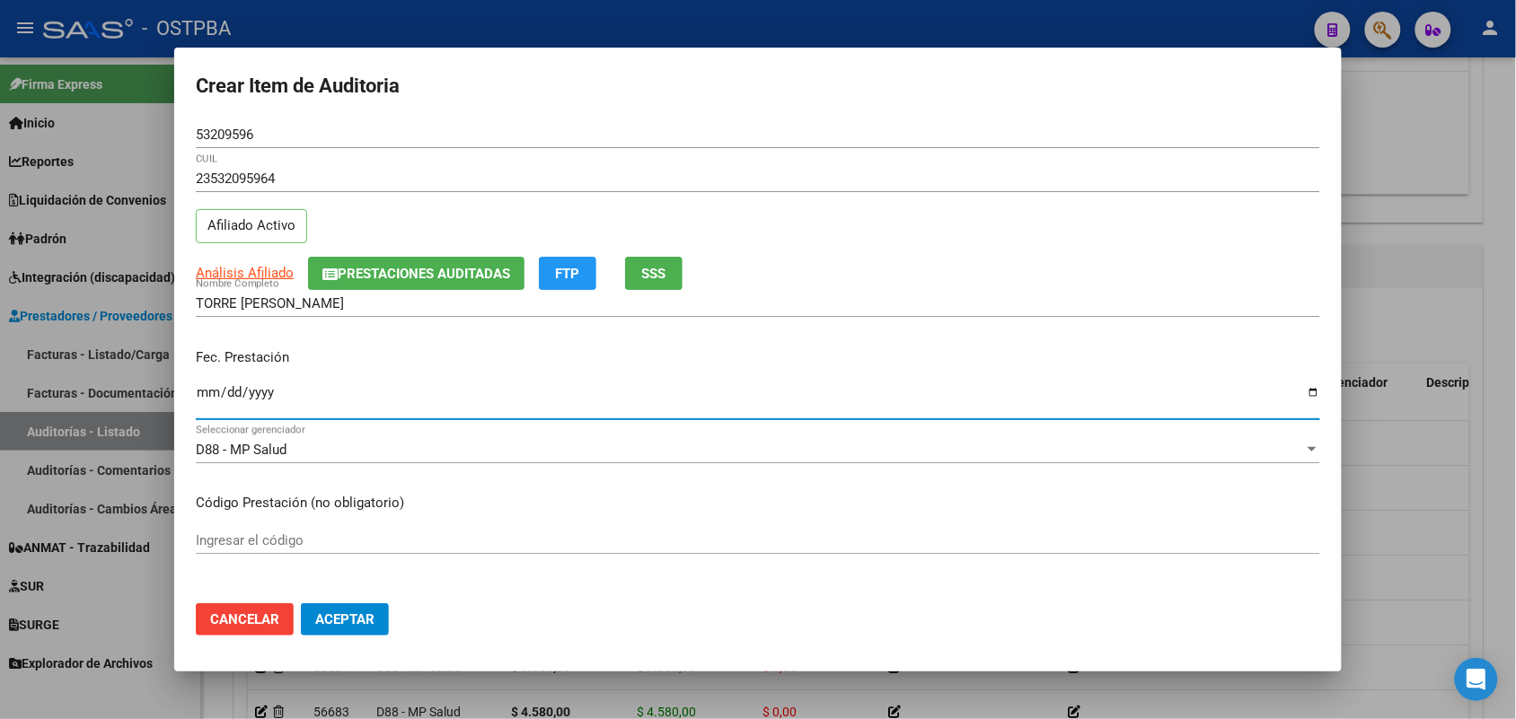
click at [208, 397] on input "Ingresar la fecha" at bounding box center [758, 399] width 1124 height 29
type input "2025-08-18"
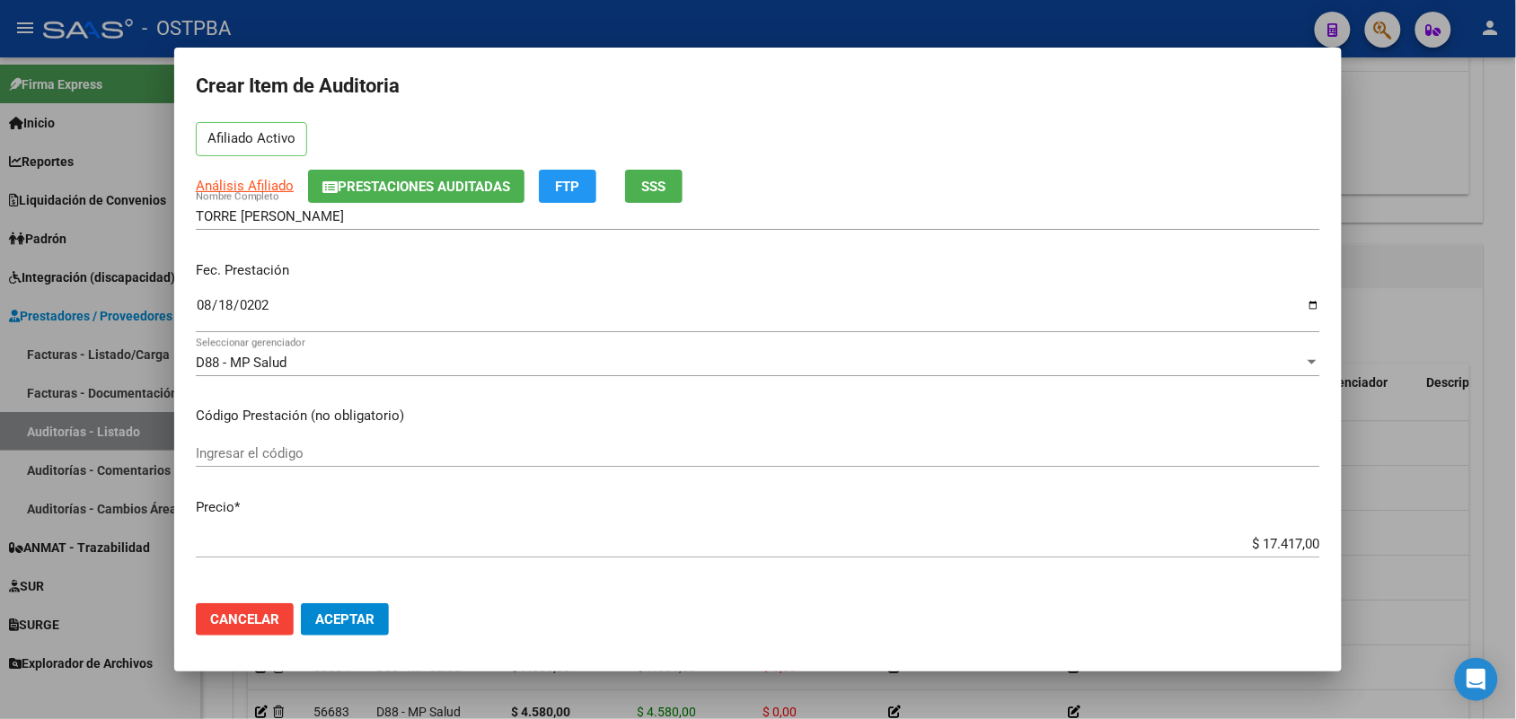
scroll to position [225, 0]
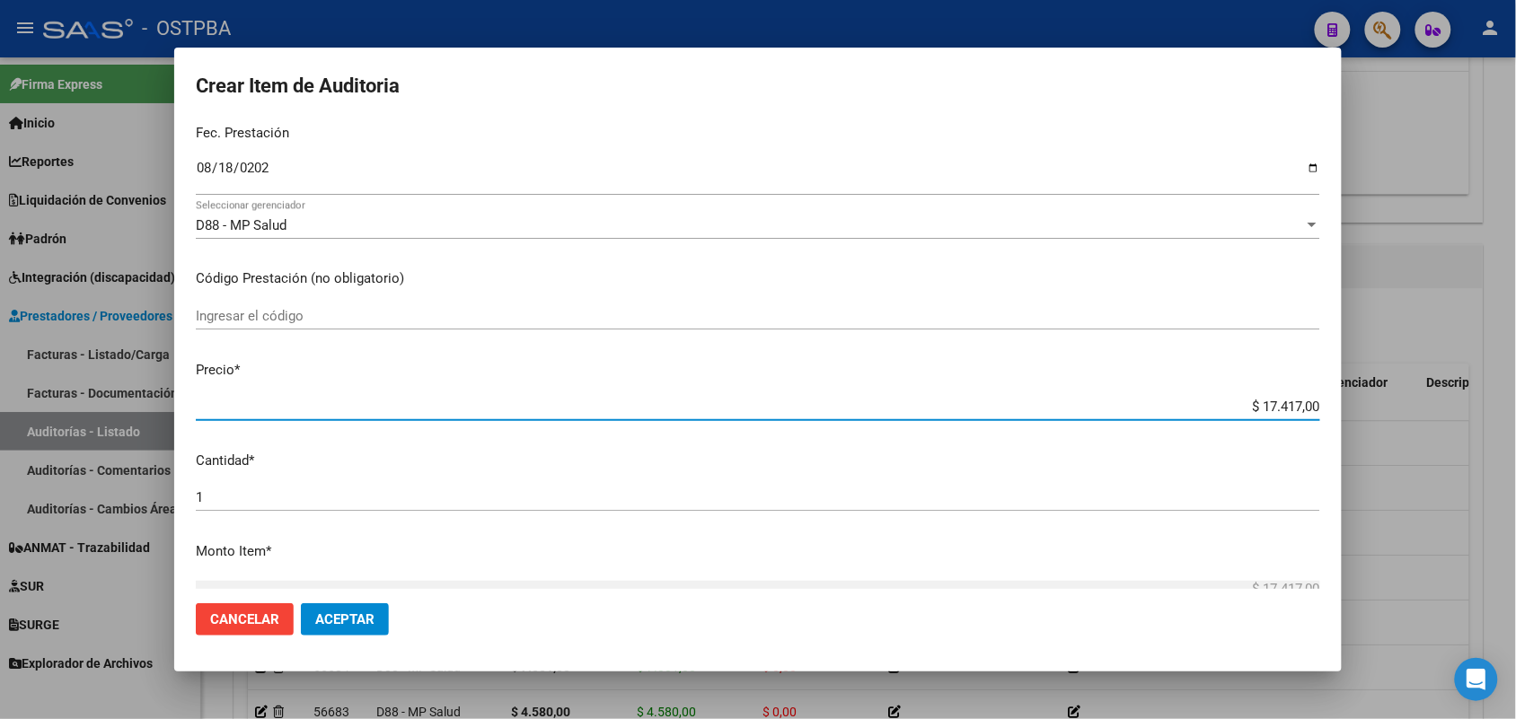
drag, startPoint x: 1213, startPoint y: 410, endPoint x: 1341, endPoint y: 401, distance: 127.9
click at [1341, 401] on mat-dialog-content "53209596 Nro Documento 23532095964 CUIL Afiliado Activo Análisis Afiliado Prest…" at bounding box center [758, 355] width 1168 height 468
type input "$ 0,03"
type input "$ 0,37"
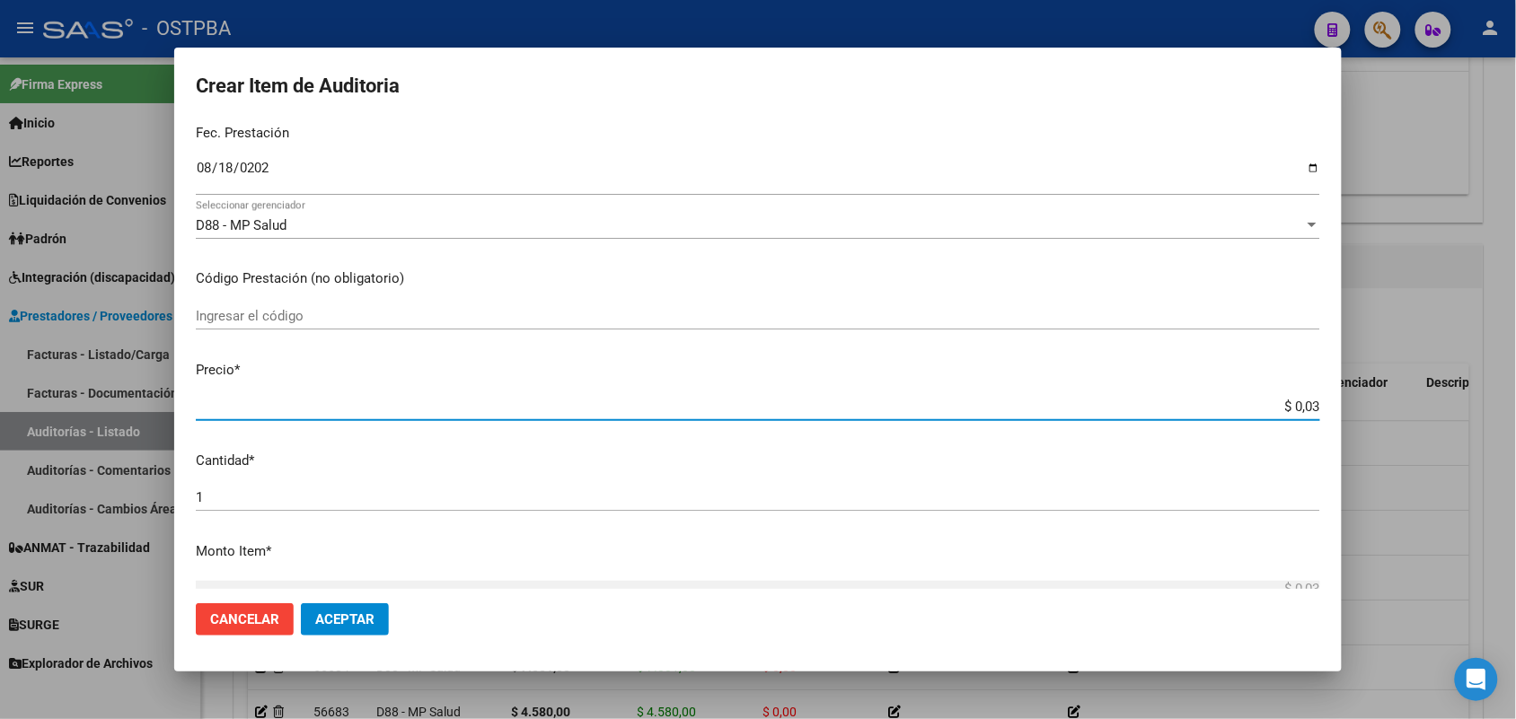
type input "$ 0,37"
type input "$ 3,77"
type input "$ 37,79"
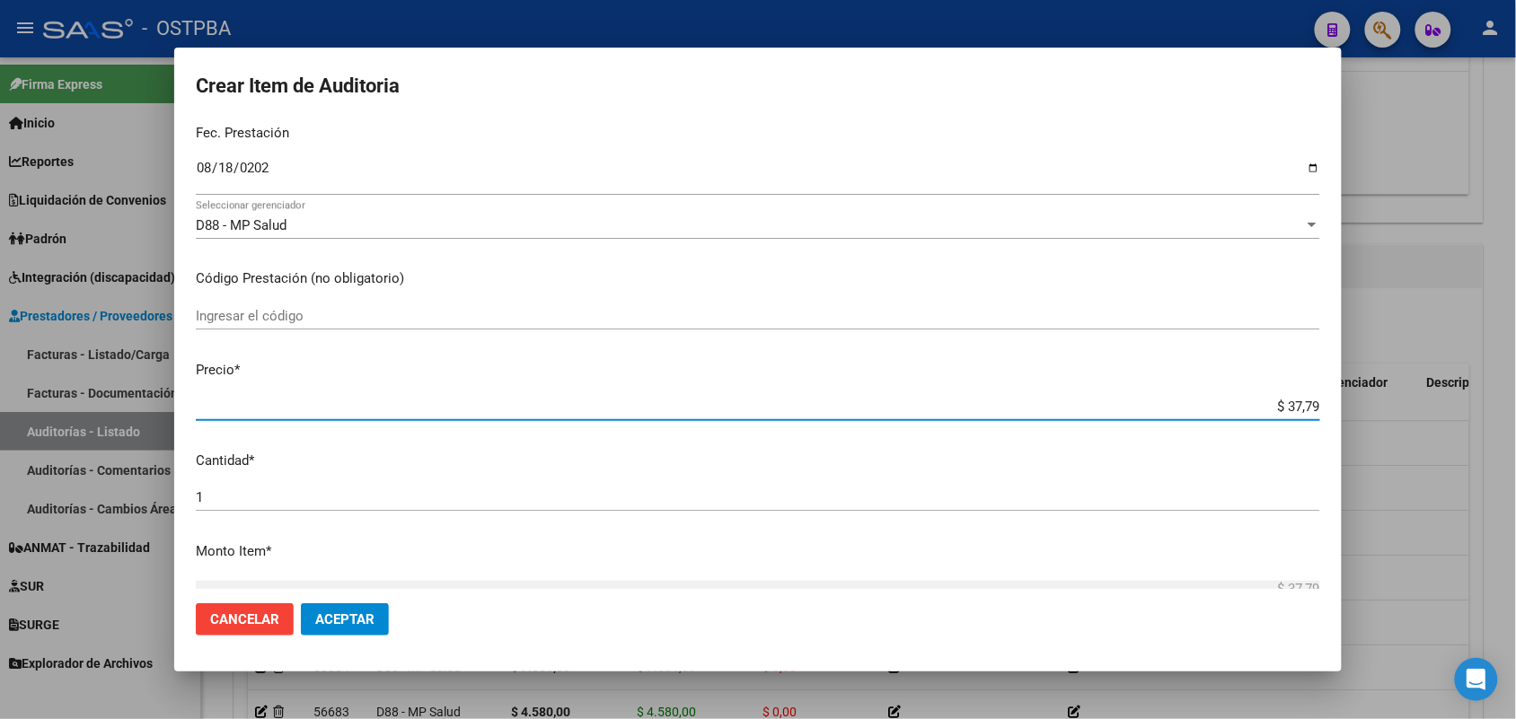
type input "$ 377,90"
type input "$ 3.779,00"
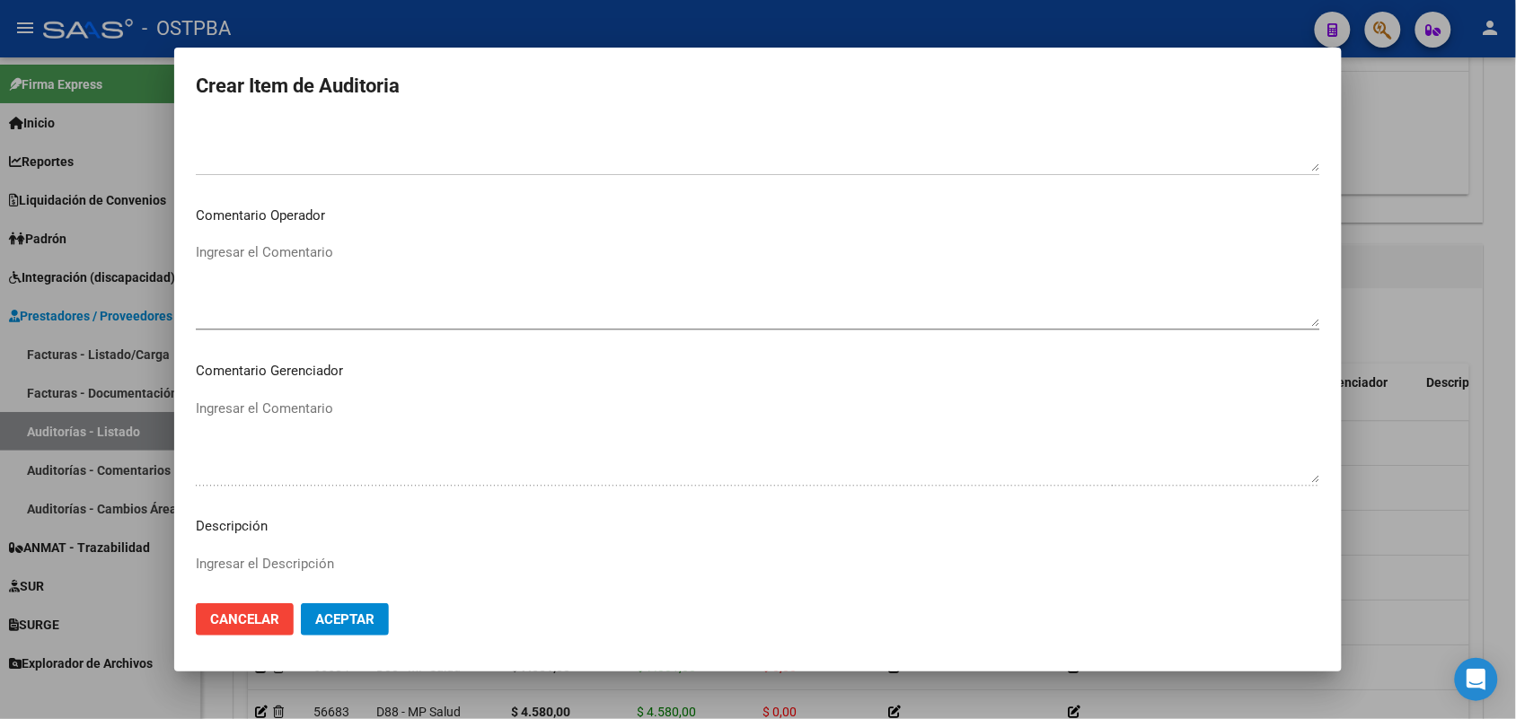
scroll to position [1148, 0]
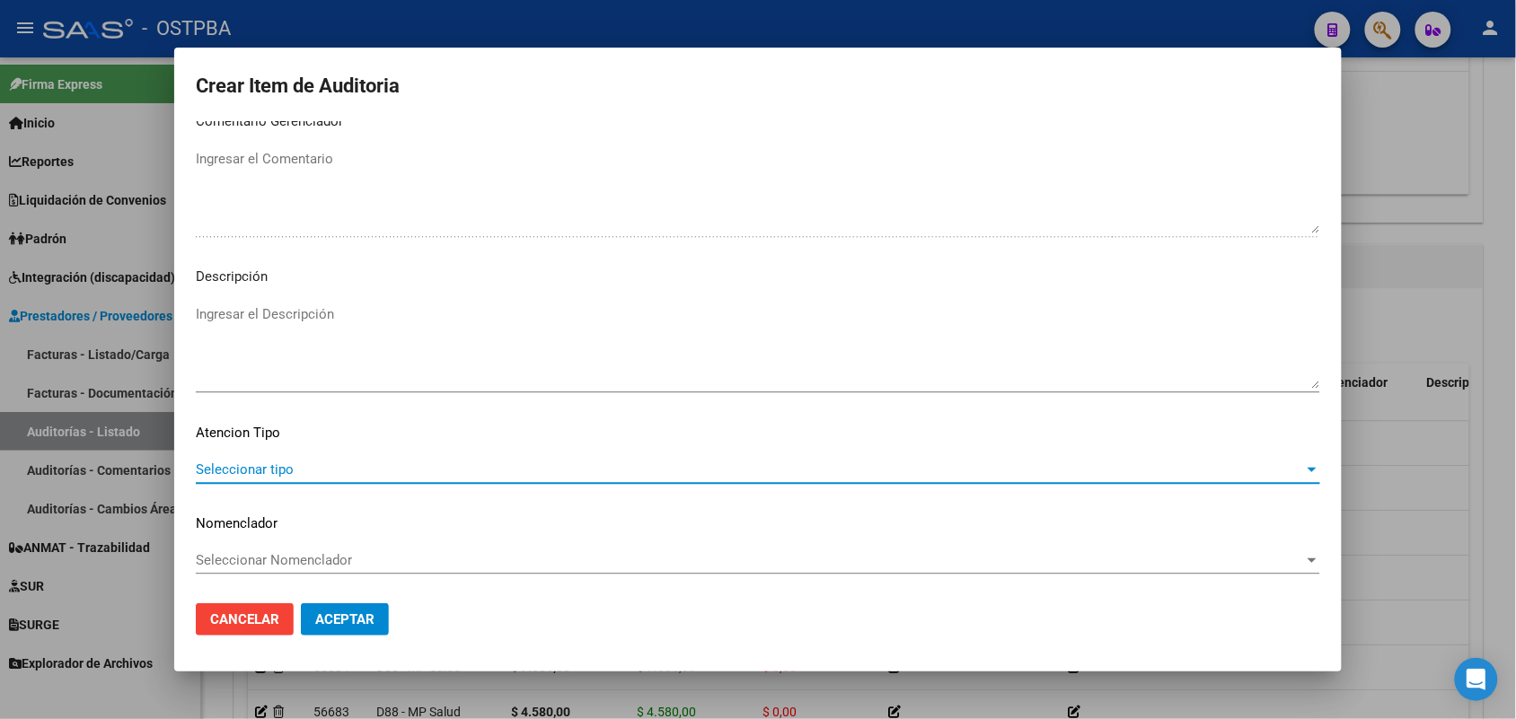
click at [274, 465] on span "Seleccionar tipo" at bounding box center [750, 470] width 1108 height 16
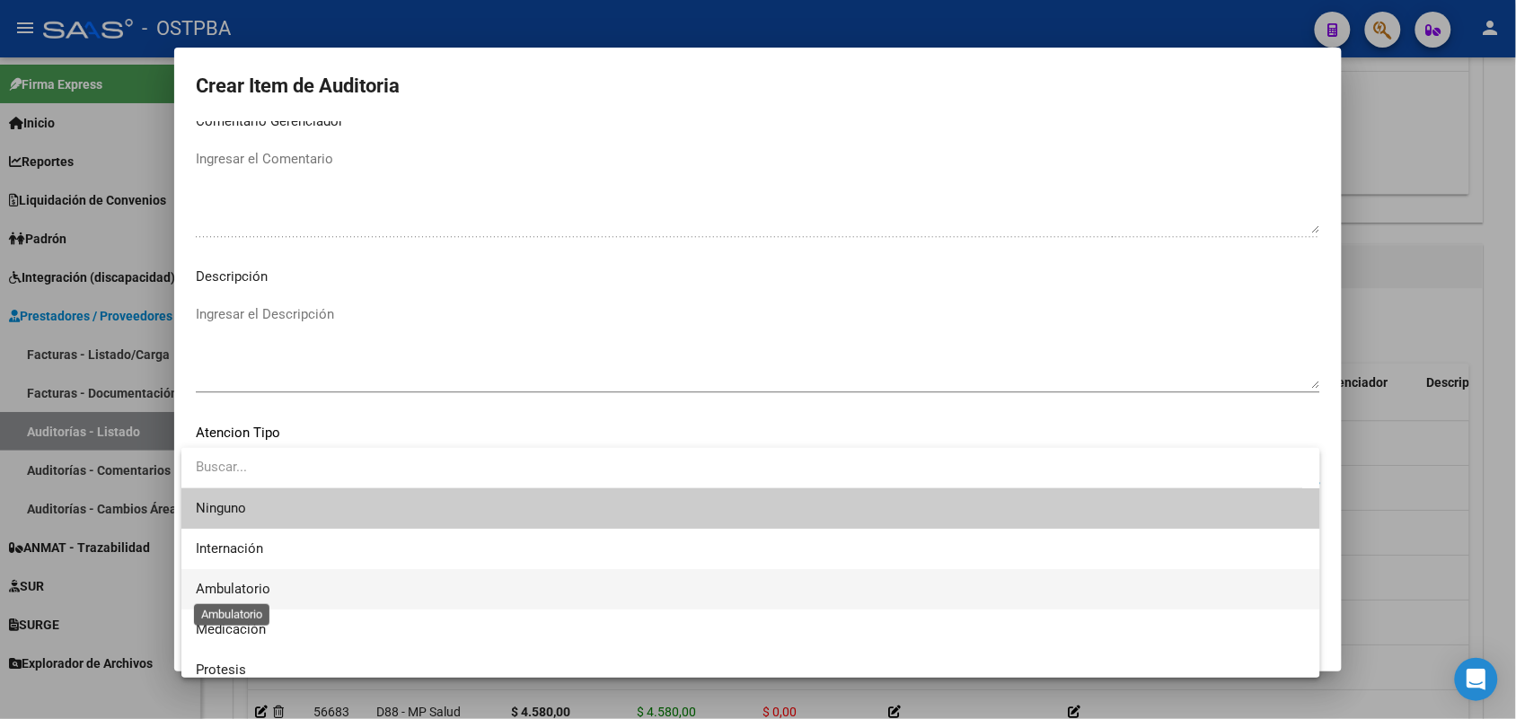
click at [222, 588] on span "Ambulatorio" at bounding box center [233, 589] width 75 height 16
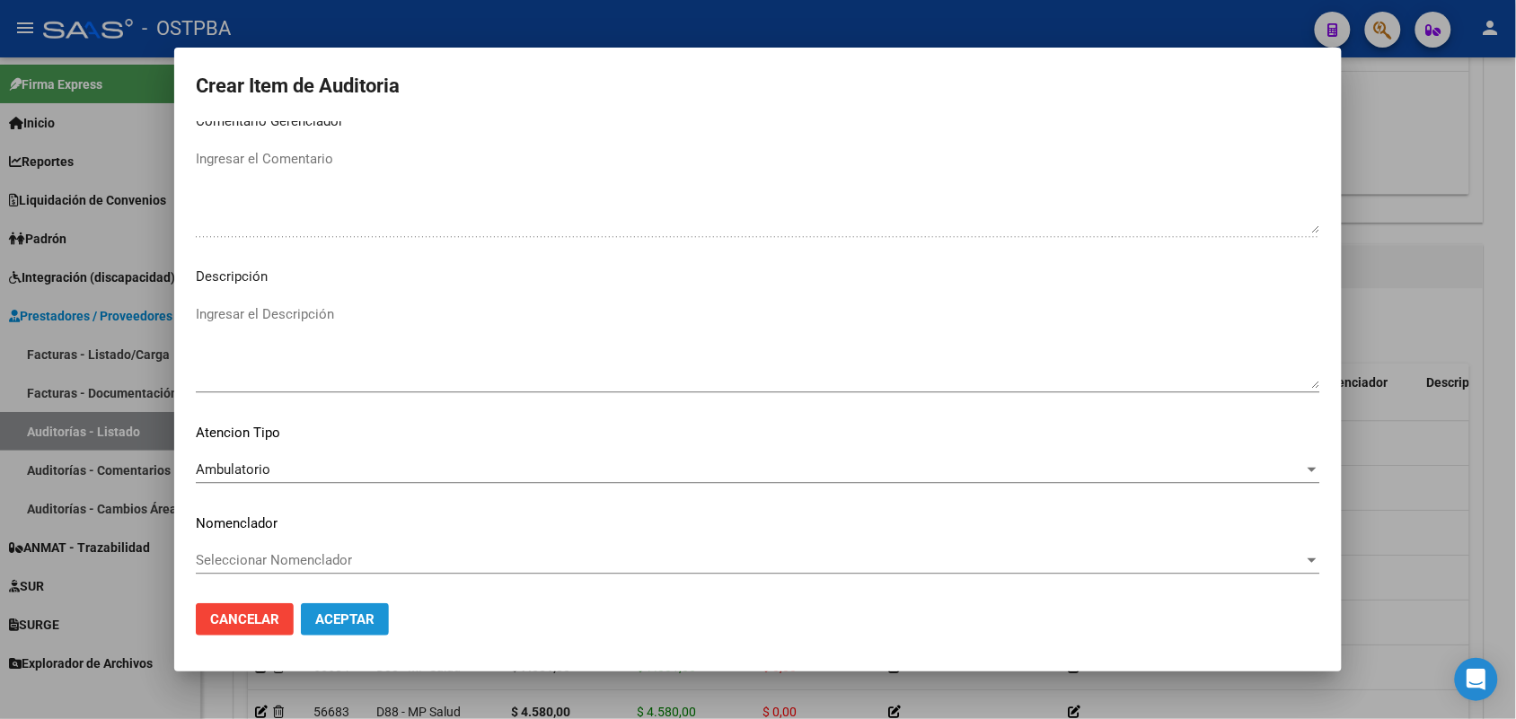
click at [350, 617] on span "Aceptar" at bounding box center [344, 620] width 59 height 16
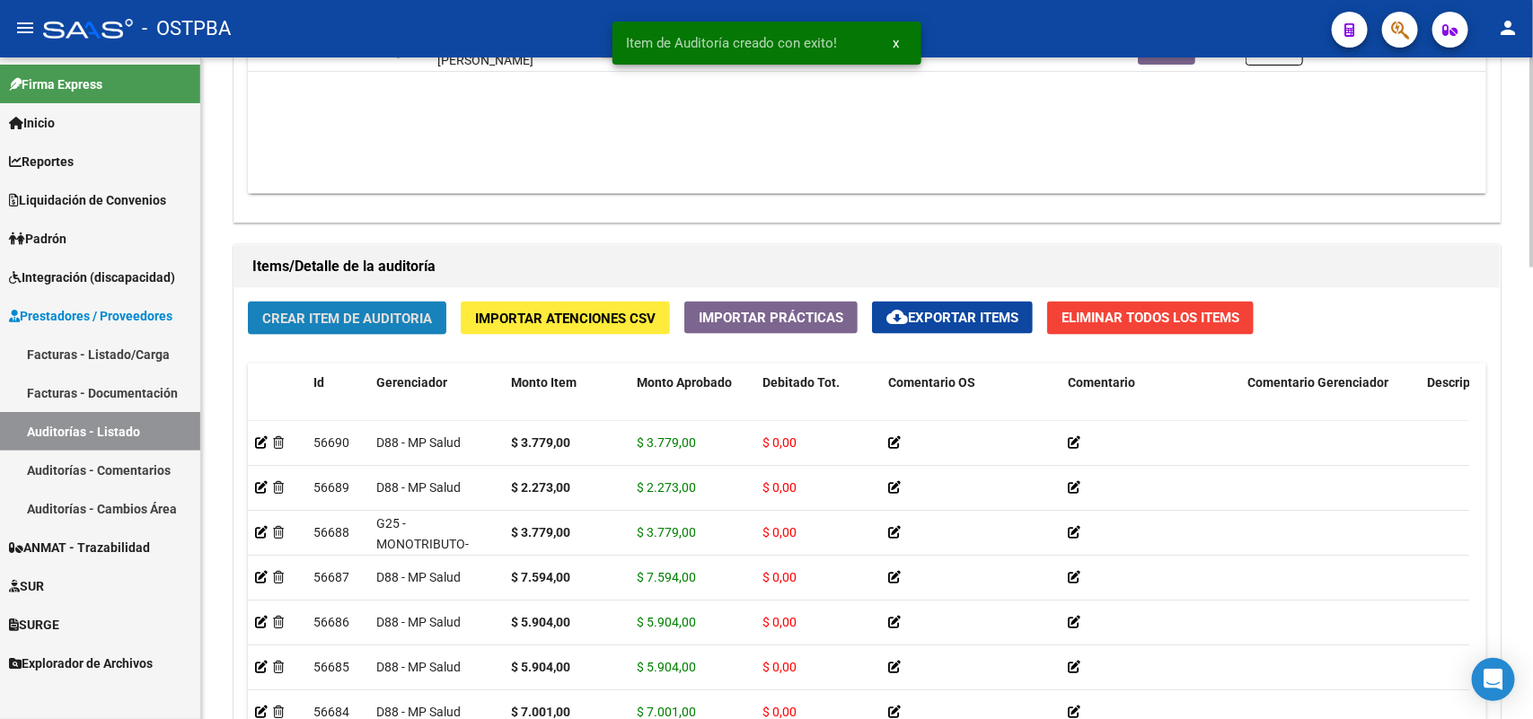
click at [395, 328] on button "Crear Item de Auditoria" at bounding box center [347, 318] width 198 height 33
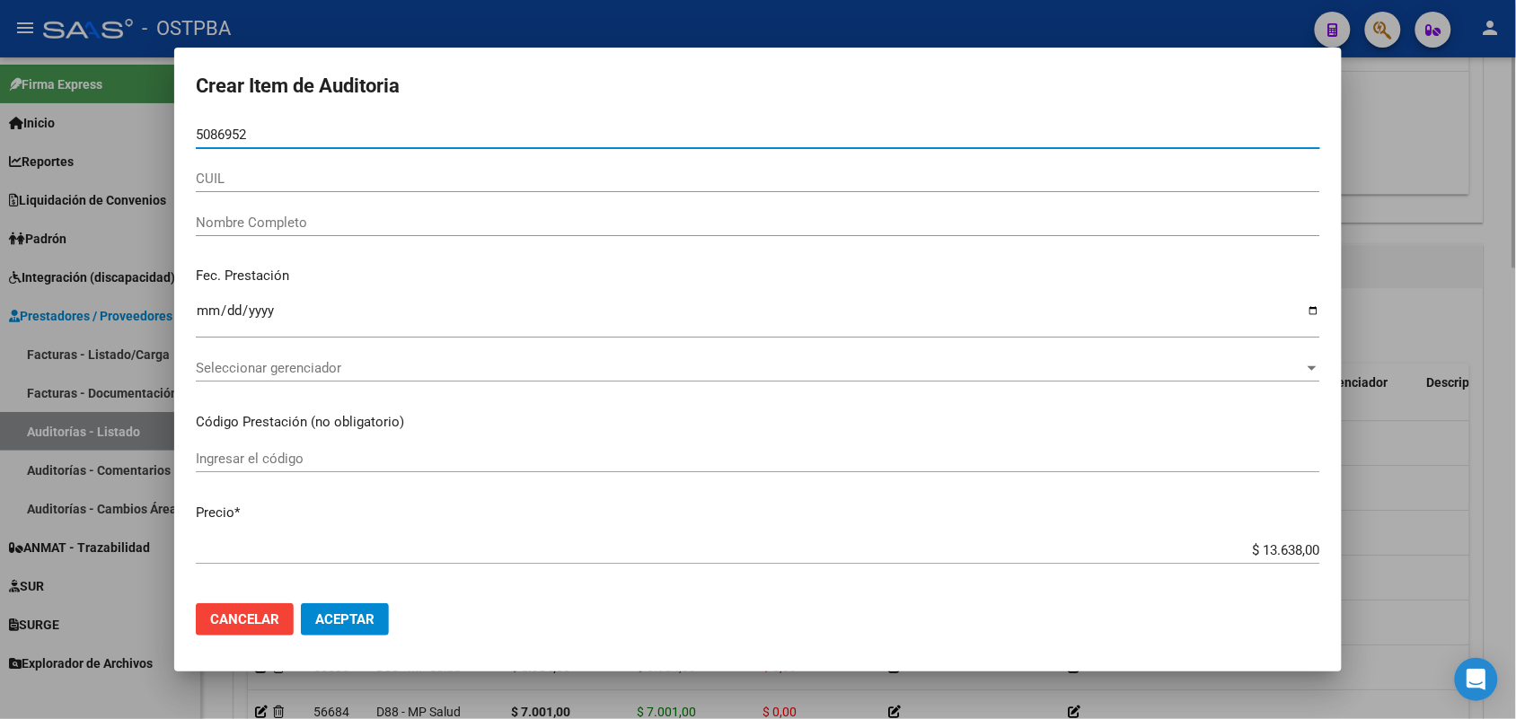
type input "50869528"
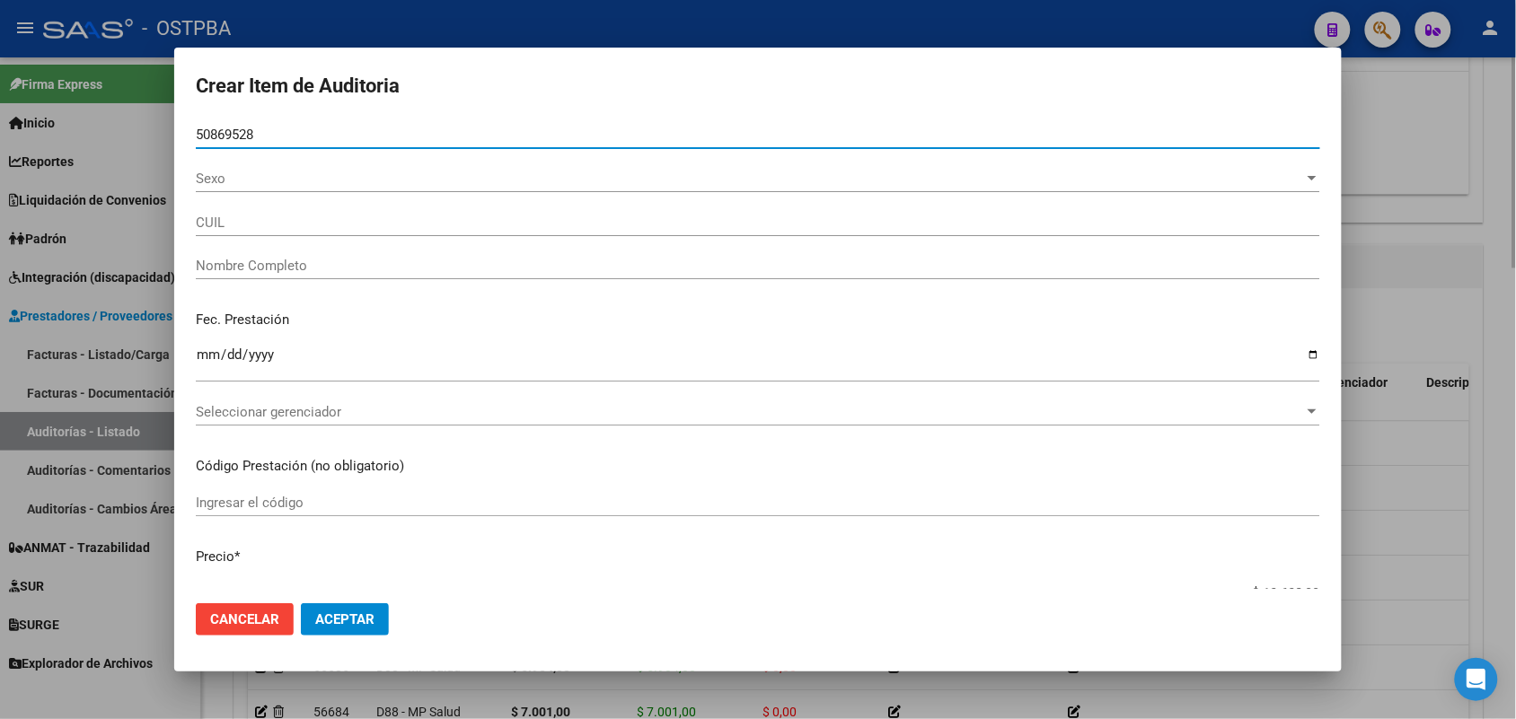
type input "20508695285"
type input "TORRE BENJAMIN"
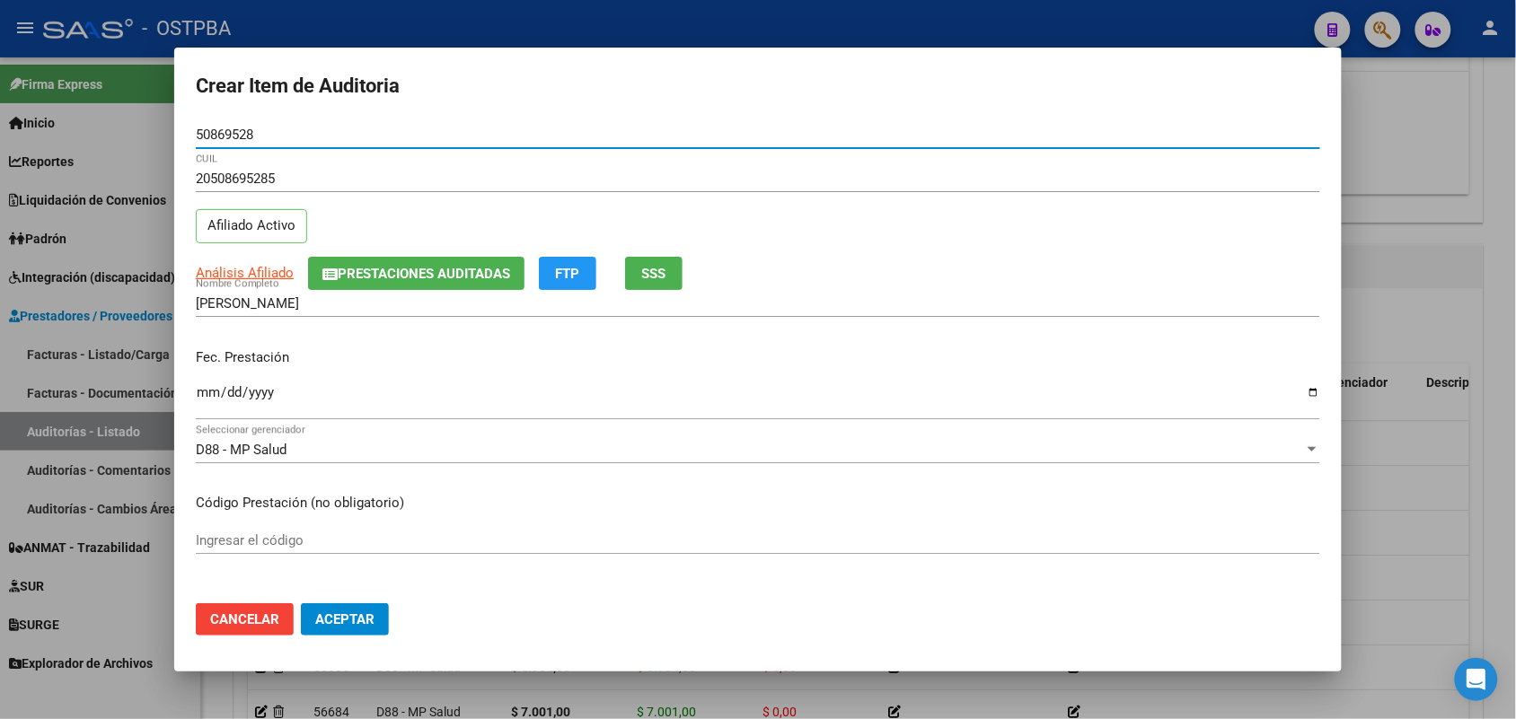
type input "50869528"
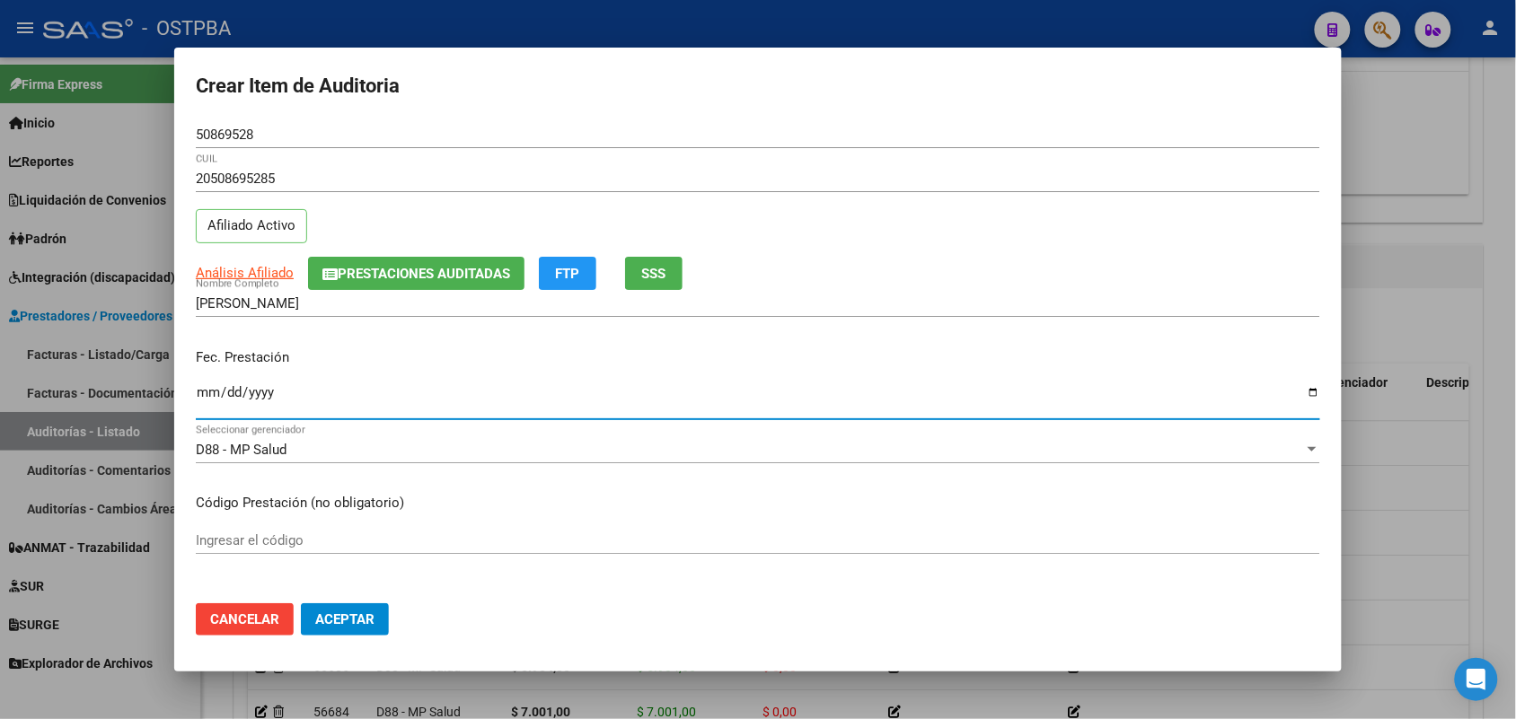
click at [205, 401] on input "Ingresar la fecha" at bounding box center [758, 399] width 1124 height 29
type input "2025-08-18"
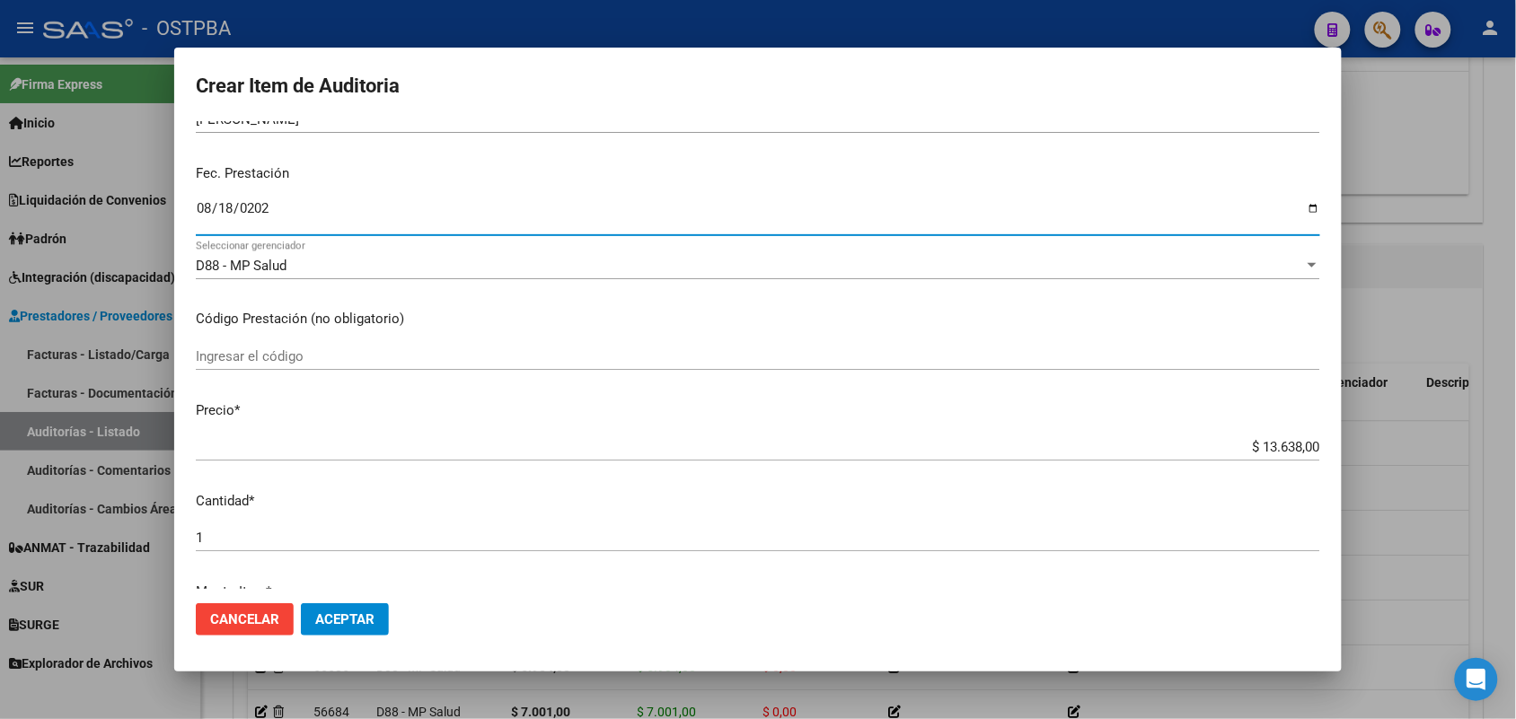
scroll to position [225, 0]
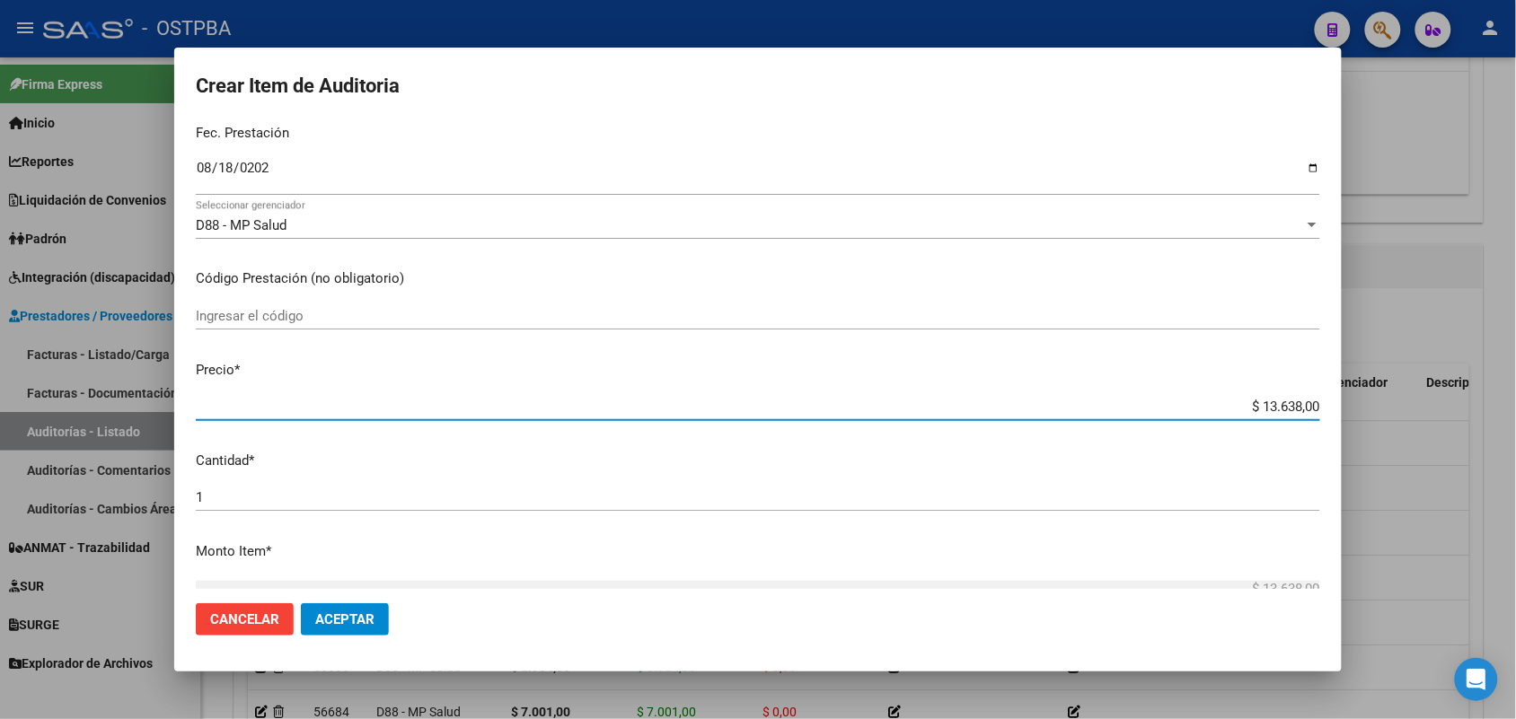
drag, startPoint x: 1224, startPoint y: 404, endPoint x: 1407, endPoint y: 404, distance: 183.2
click at [1407, 404] on div "Crear Item de Auditoria 50869528 Nro Documento 20508695285 CUIL Afiliado Activo…" at bounding box center [758, 359] width 1516 height 719
type input "$ 0,02"
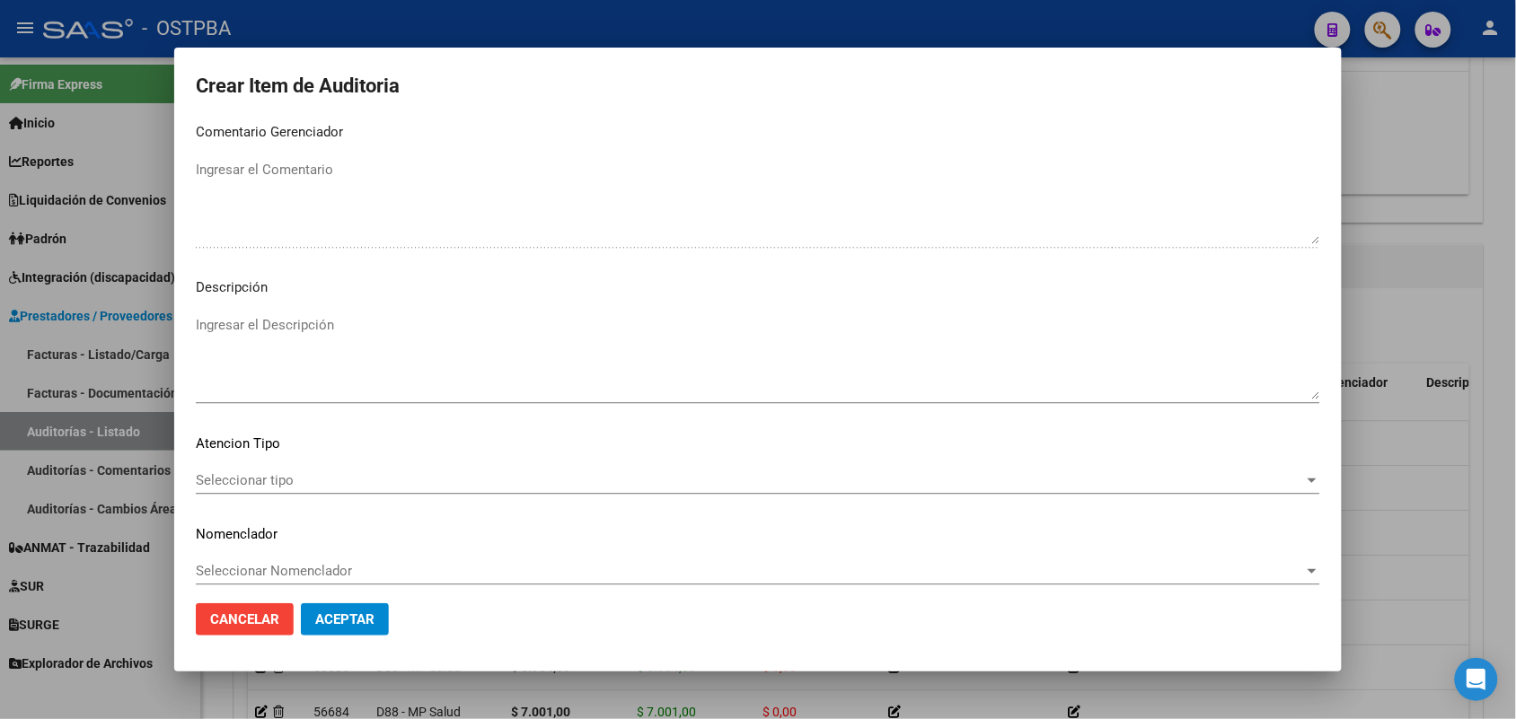
scroll to position [1148, 0]
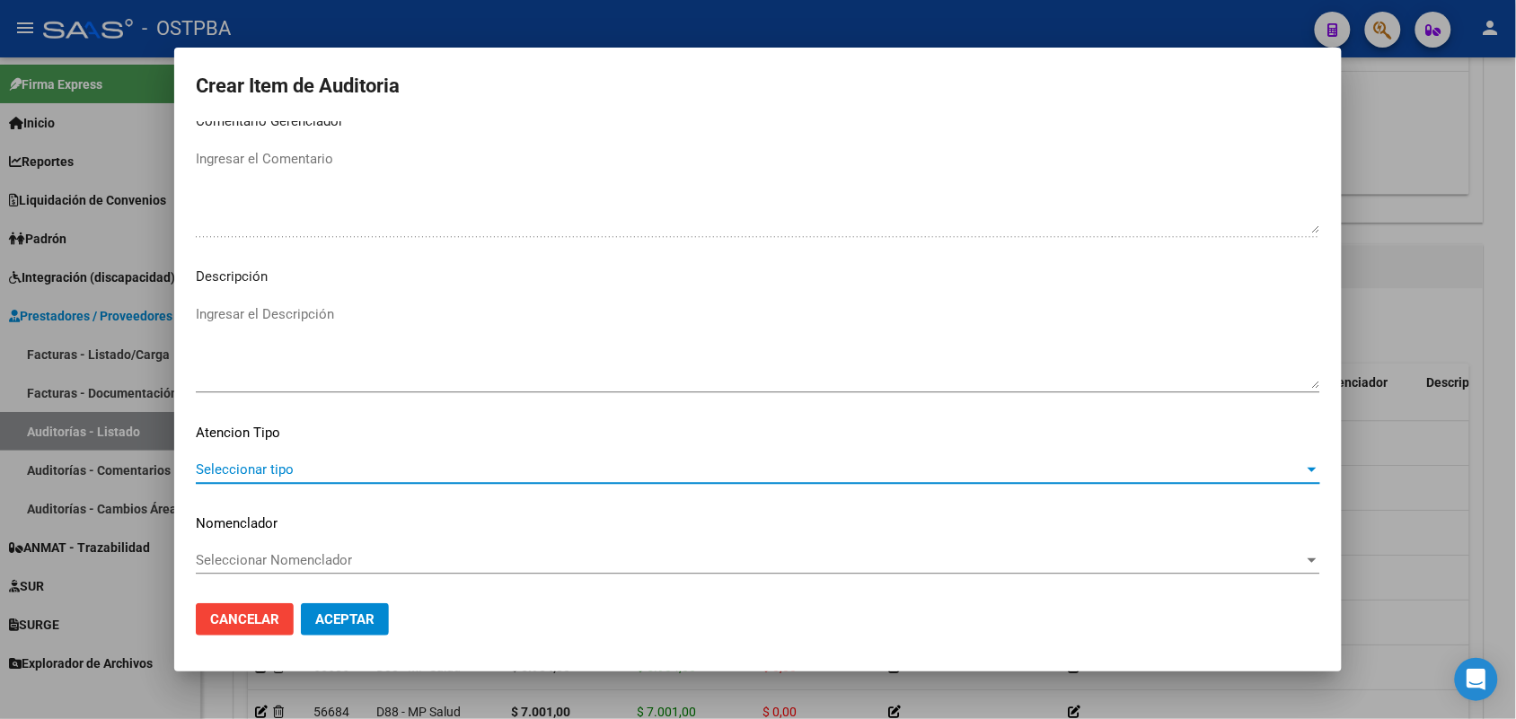
click at [261, 470] on span "Seleccionar tipo" at bounding box center [750, 470] width 1108 height 16
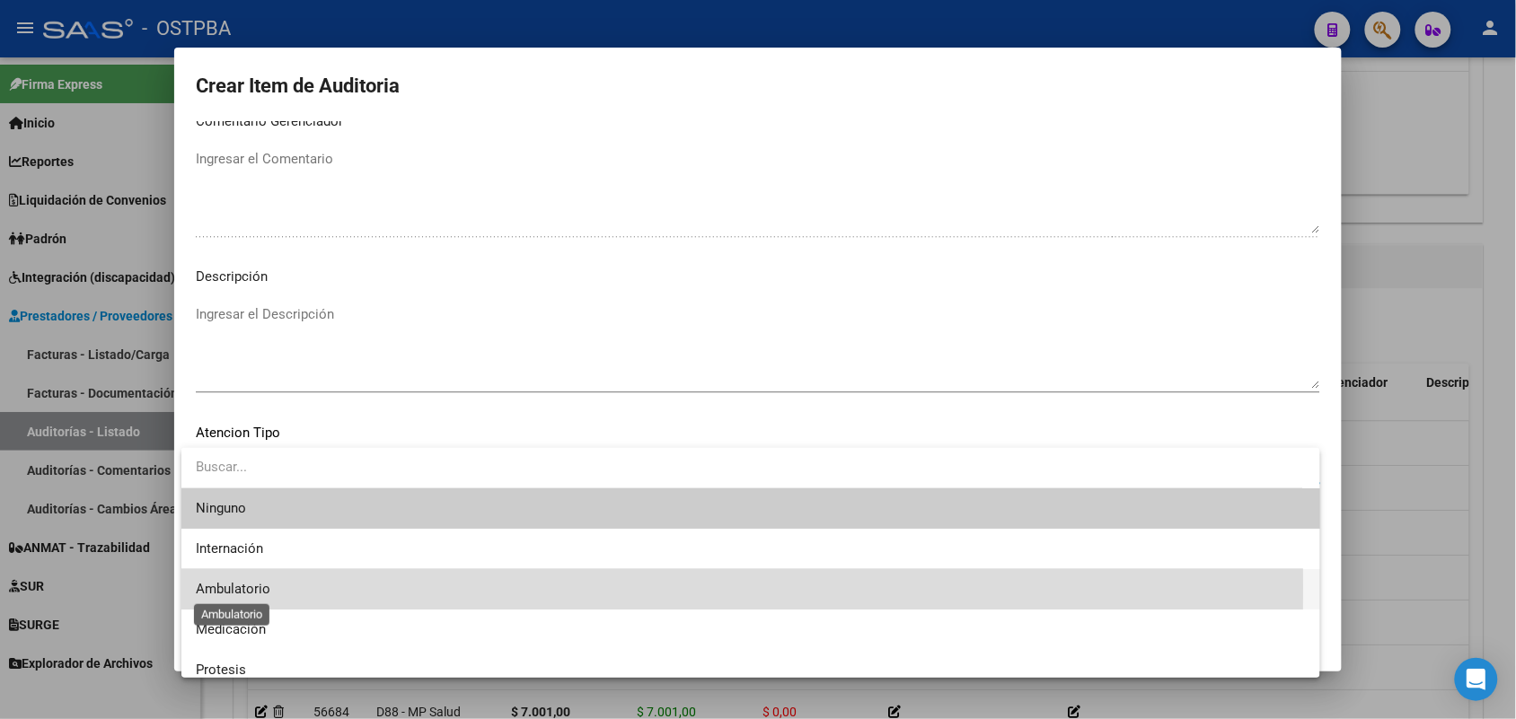
click at [252, 586] on span "Ambulatorio" at bounding box center [233, 589] width 75 height 16
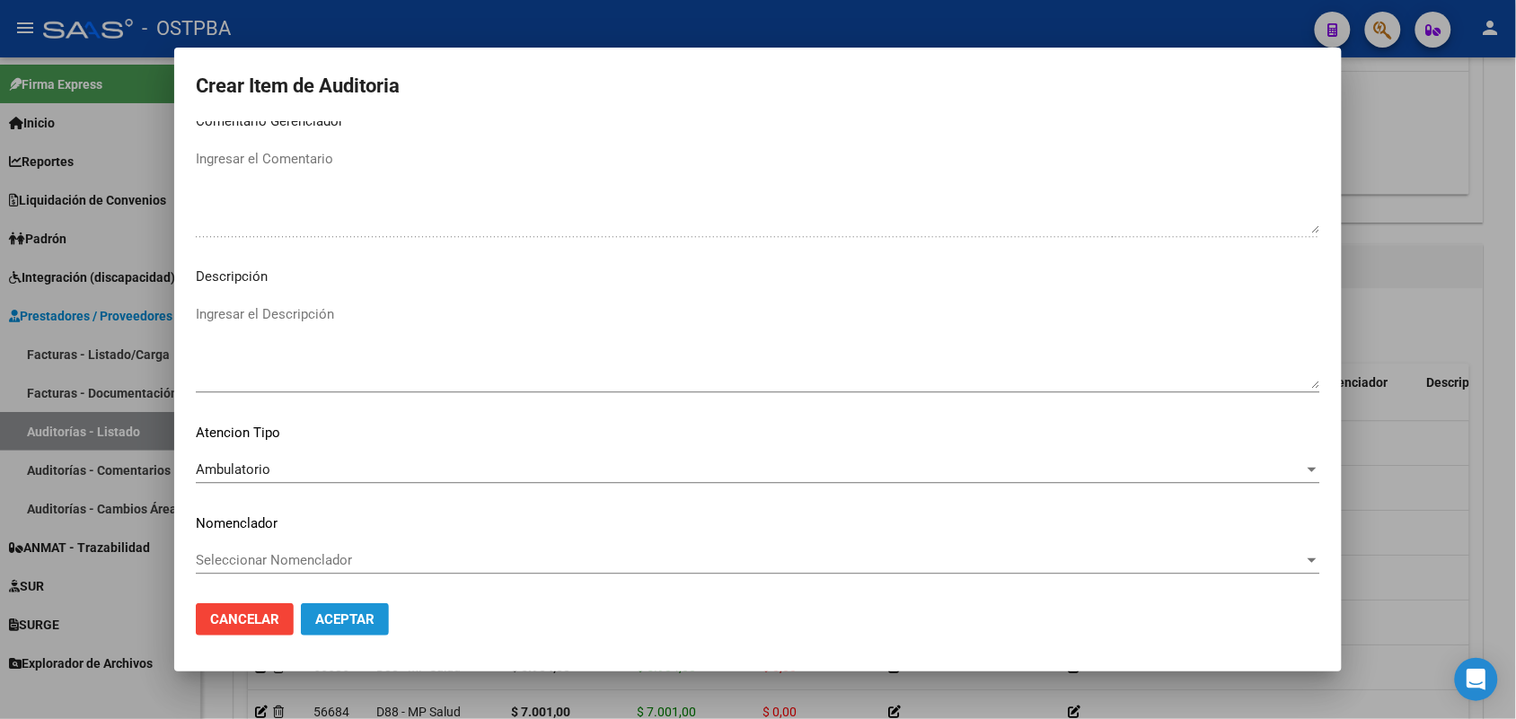
click at [364, 621] on span "Aceptar" at bounding box center [344, 620] width 59 height 16
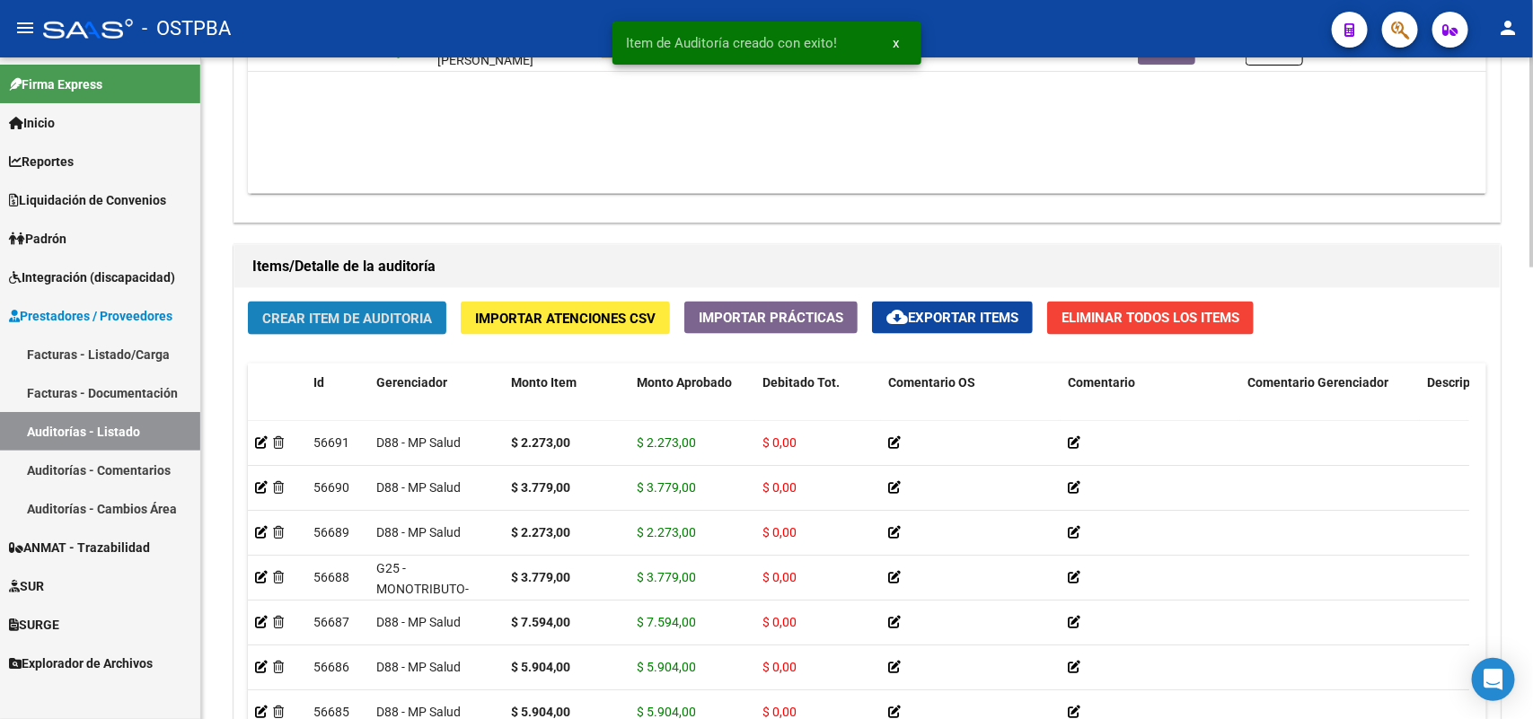
click at [386, 331] on button "Crear Item de Auditoria" at bounding box center [347, 318] width 198 height 33
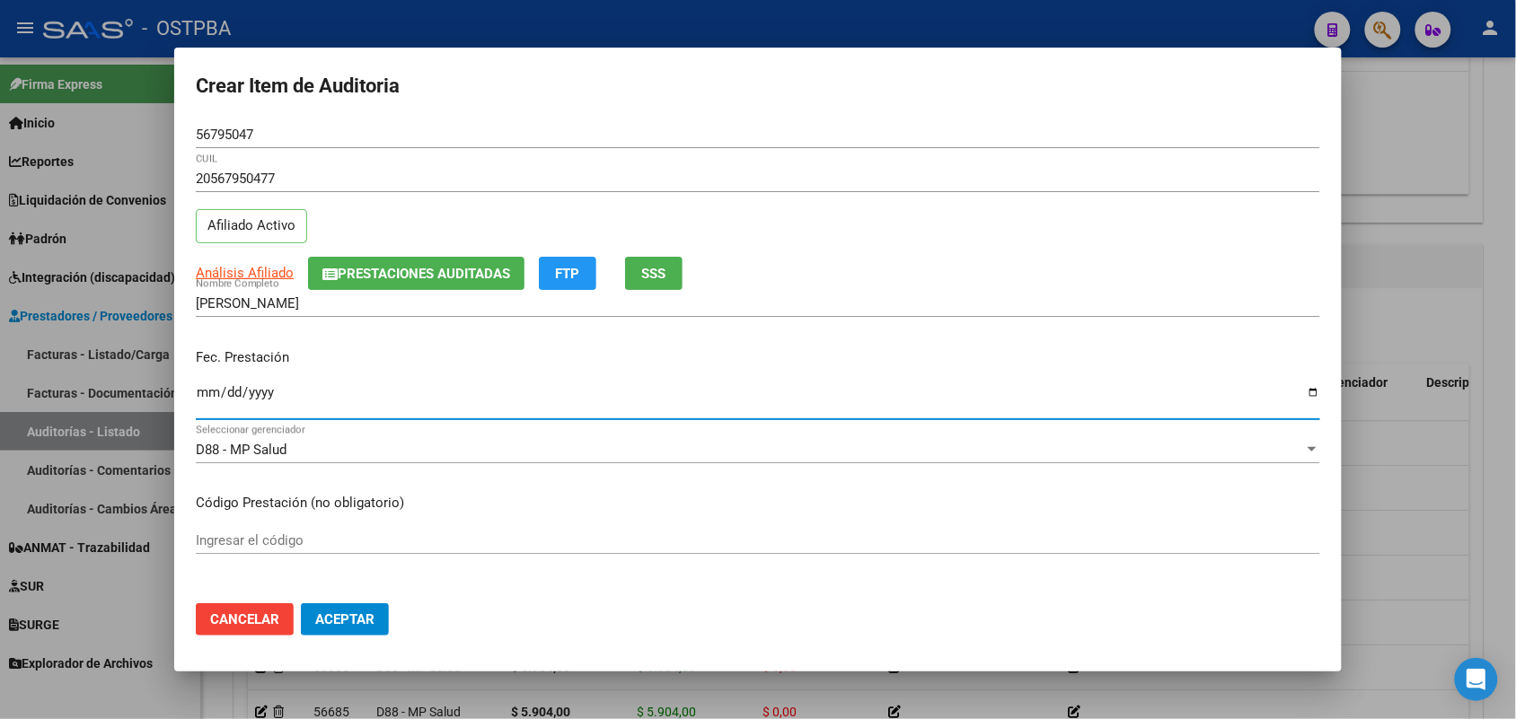
click at [198, 401] on input "Ingresar la fecha" at bounding box center [758, 399] width 1124 height 29
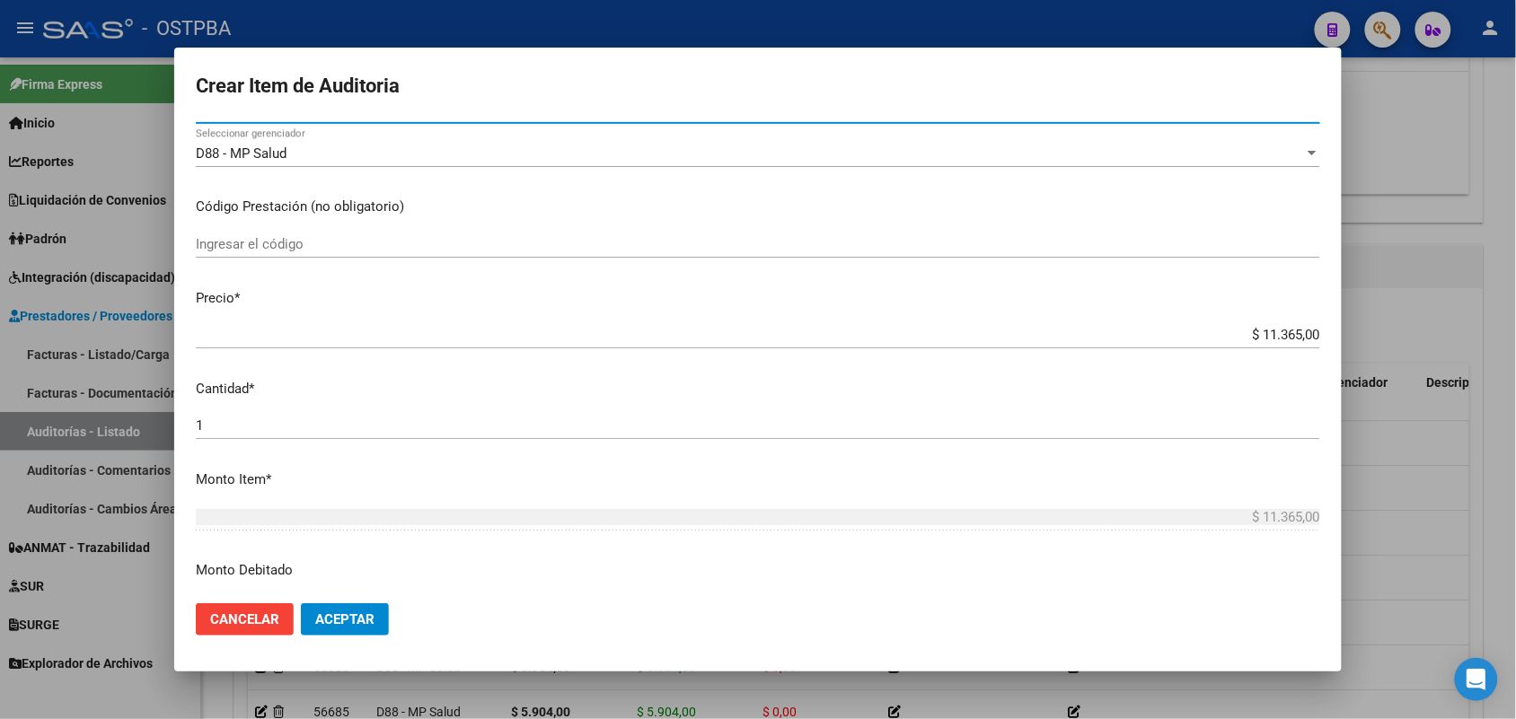
scroll to position [337, 0]
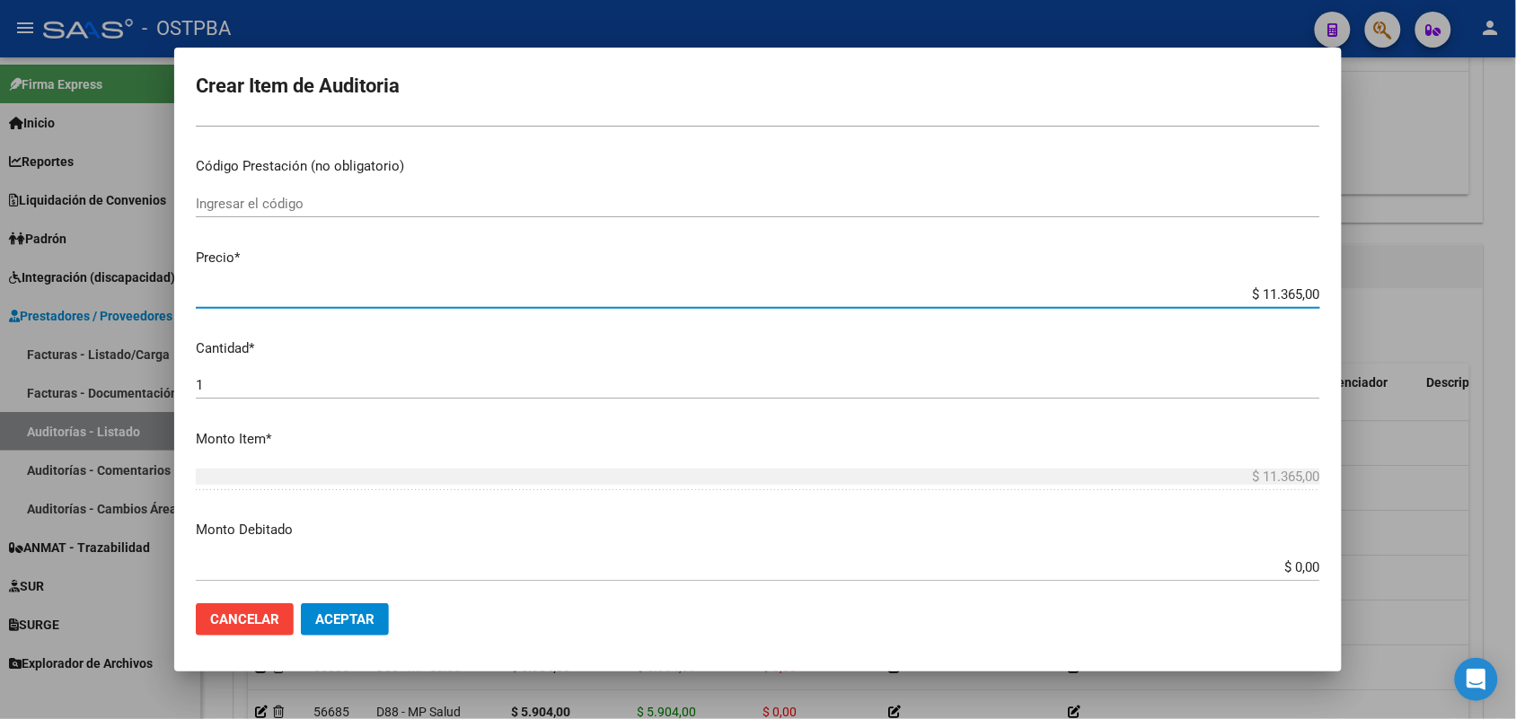
drag, startPoint x: 1210, startPoint y: 298, endPoint x: 1374, endPoint y: 293, distance: 164.4
click at [1374, 293] on div "Crear Item de Auditoria 56795047 Nro Documento 20567950477 CUIL Afiliado Activo…" at bounding box center [758, 359] width 1516 height 719
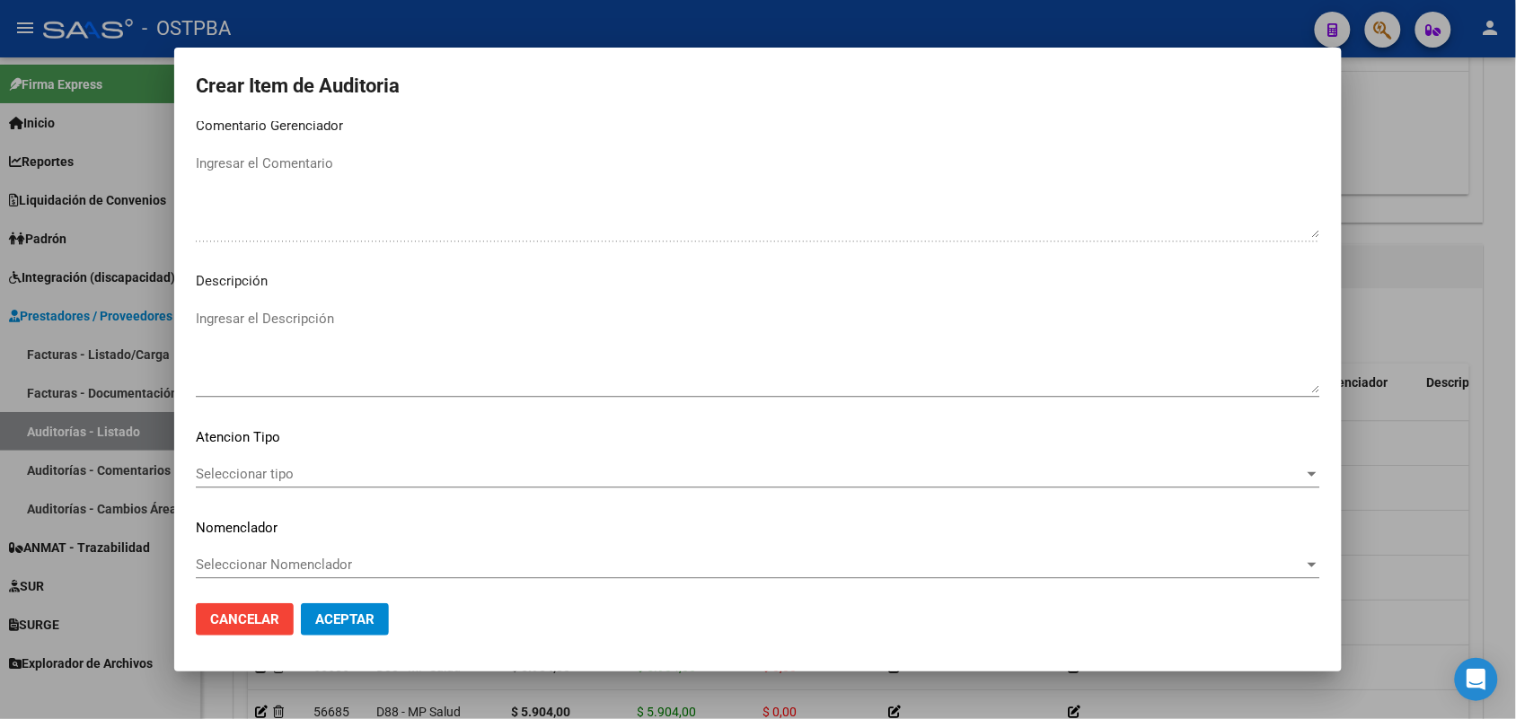
scroll to position [1148, 0]
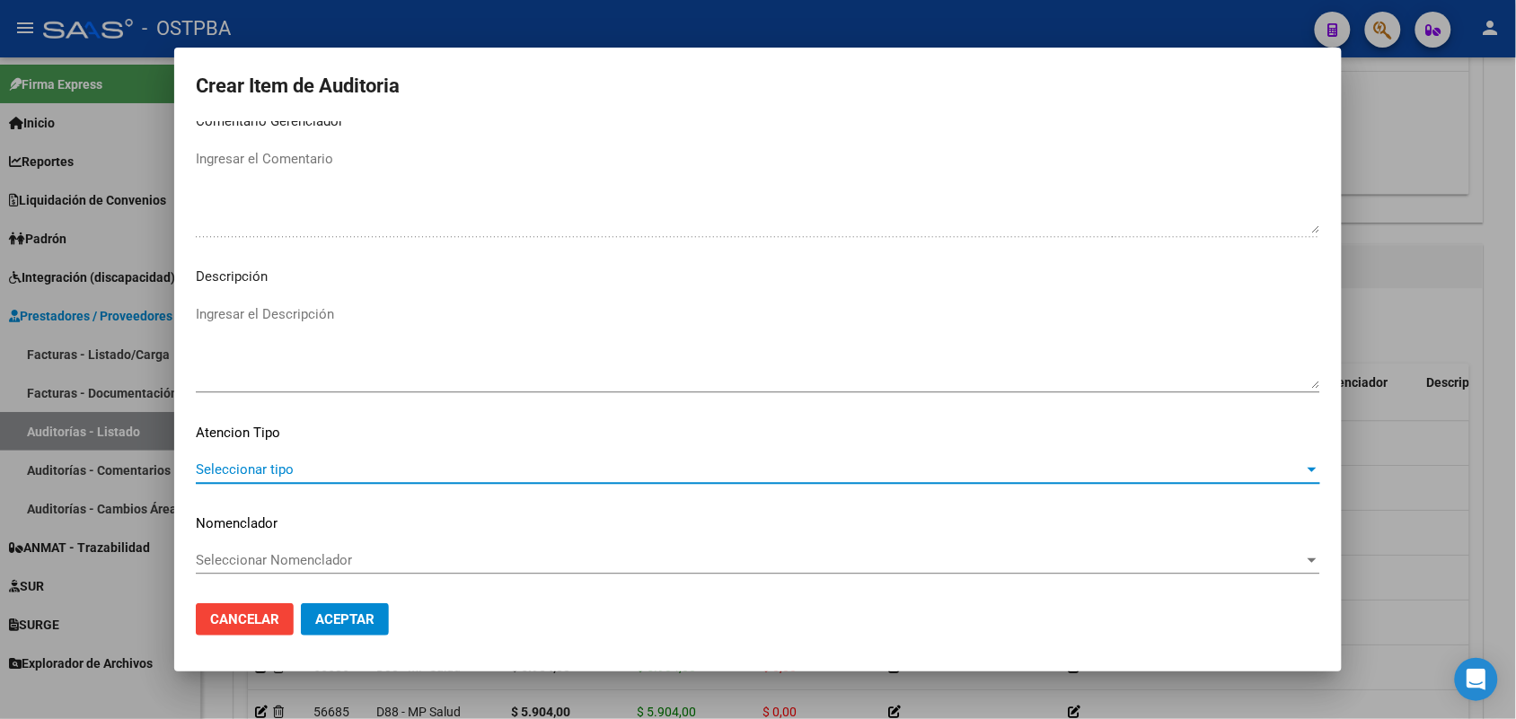
click at [260, 465] on span "Seleccionar tipo" at bounding box center [750, 470] width 1108 height 16
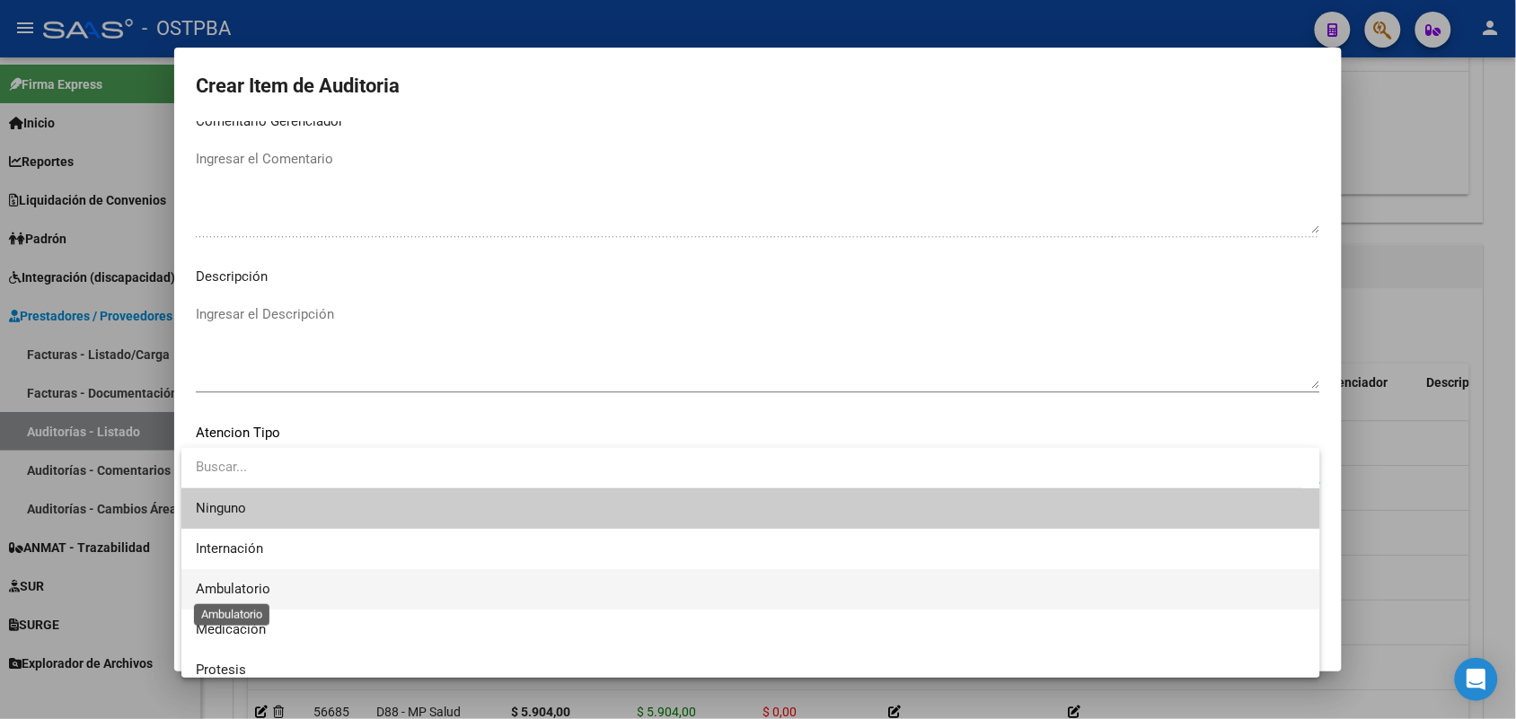
click at [260, 586] on span "Ambulatorio" at bounding box center [233, 589] width 75 height 16
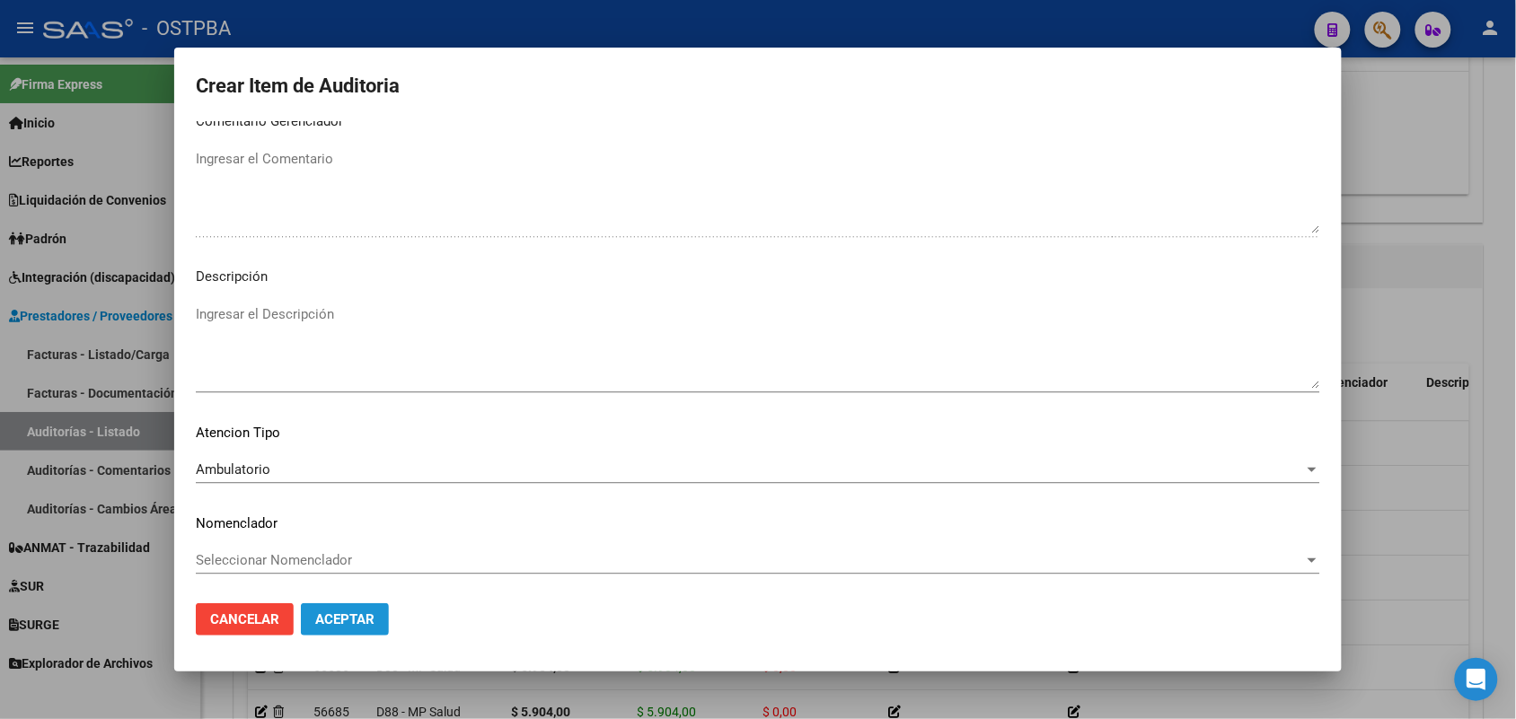
click at [343, 621] on span "Aceptar" at bounding box center [344, 620] width 59 height 16
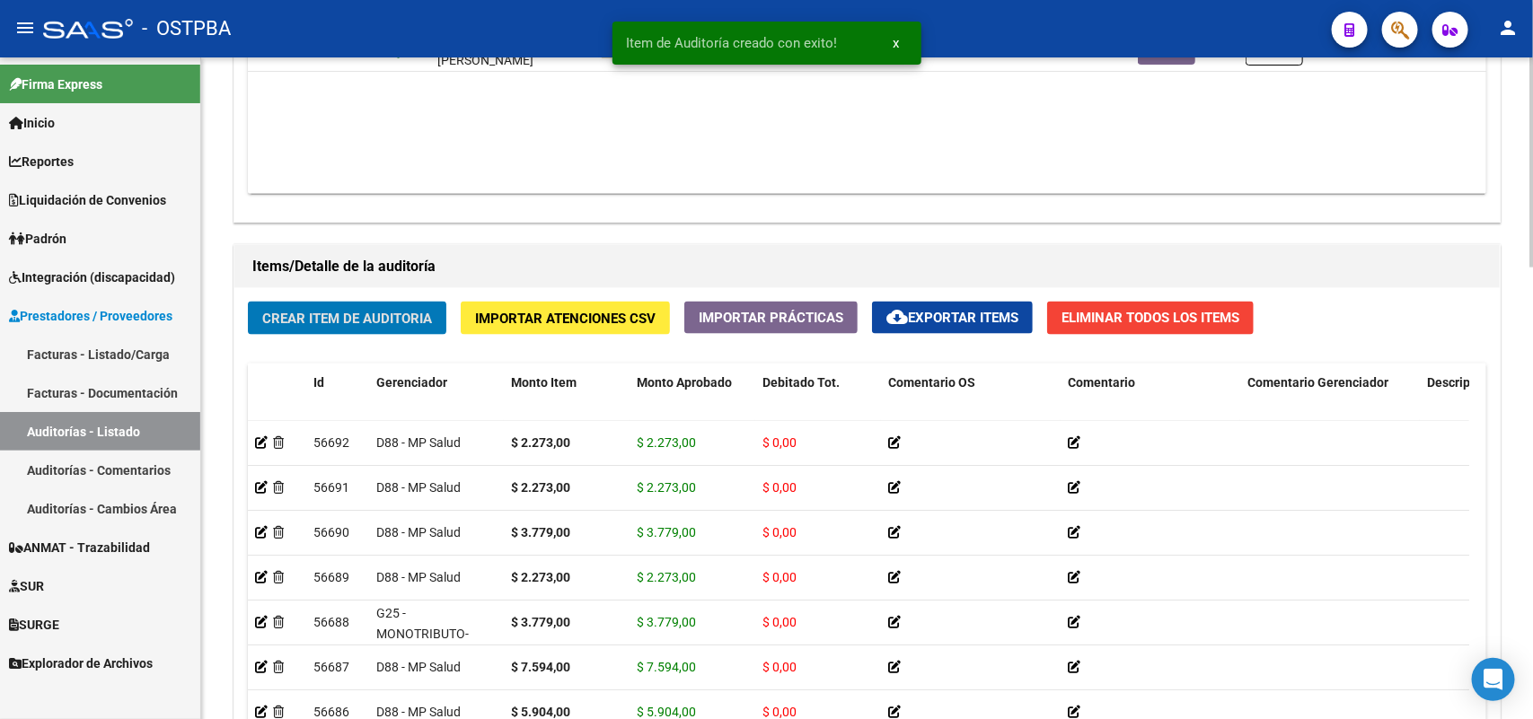
click at [393, 319] on span "Crear Item de Auditoria" at bounding box center [347, 319] width 170 height 16
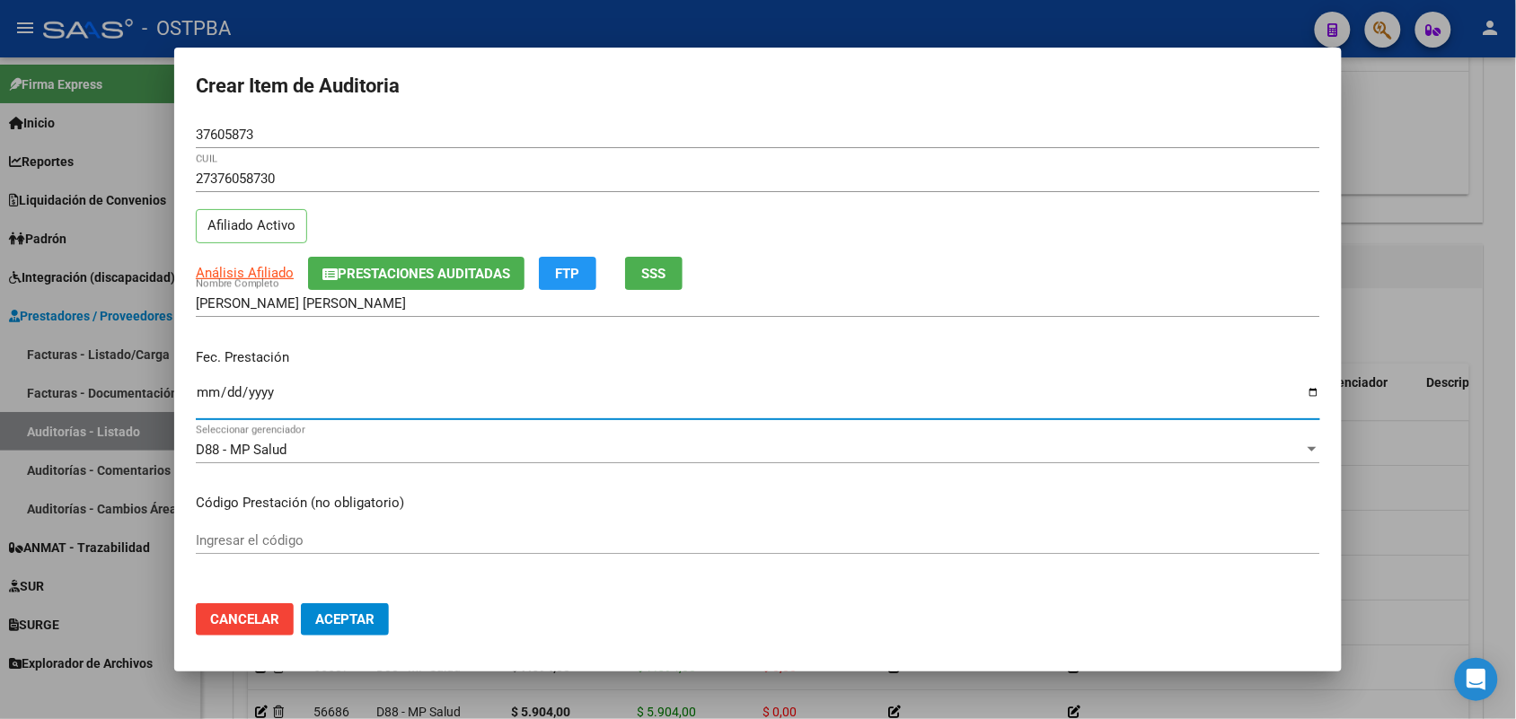
click at [212, 401] on input "Ingresar la fecha" at bounding box center [758, 399] width 1124 height 29
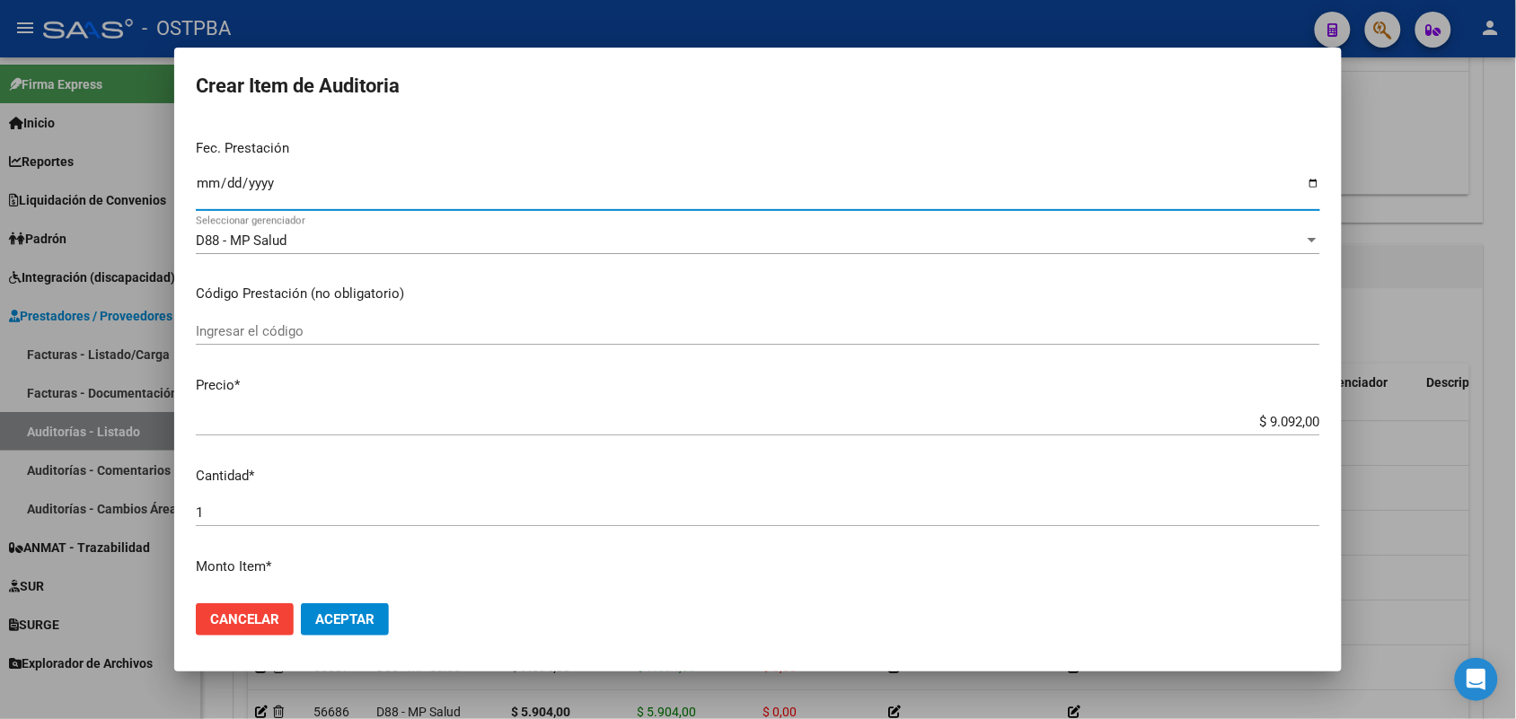
scroll to position [225, 0]
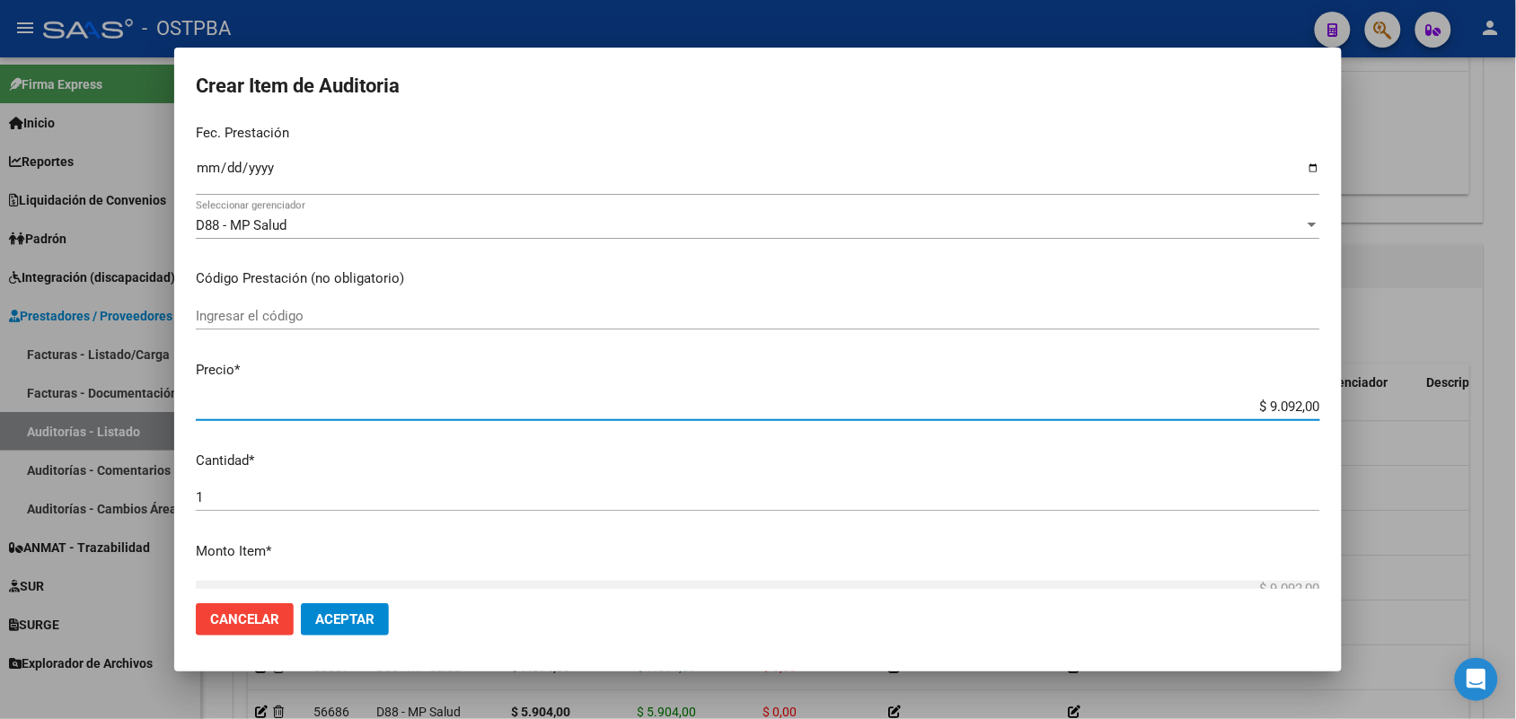
drag, startPoint x: 1215, startPoint y: 413, endPoint x: 1389, endPoint y: 416, distance: 174.3
click at [1389, 416] on div "Crear Item de Auditoria 37605873 Nro Documento 27376058730 CUIL Afiliado Activo…" at bounding box center [758, 359] width 1516 height 719
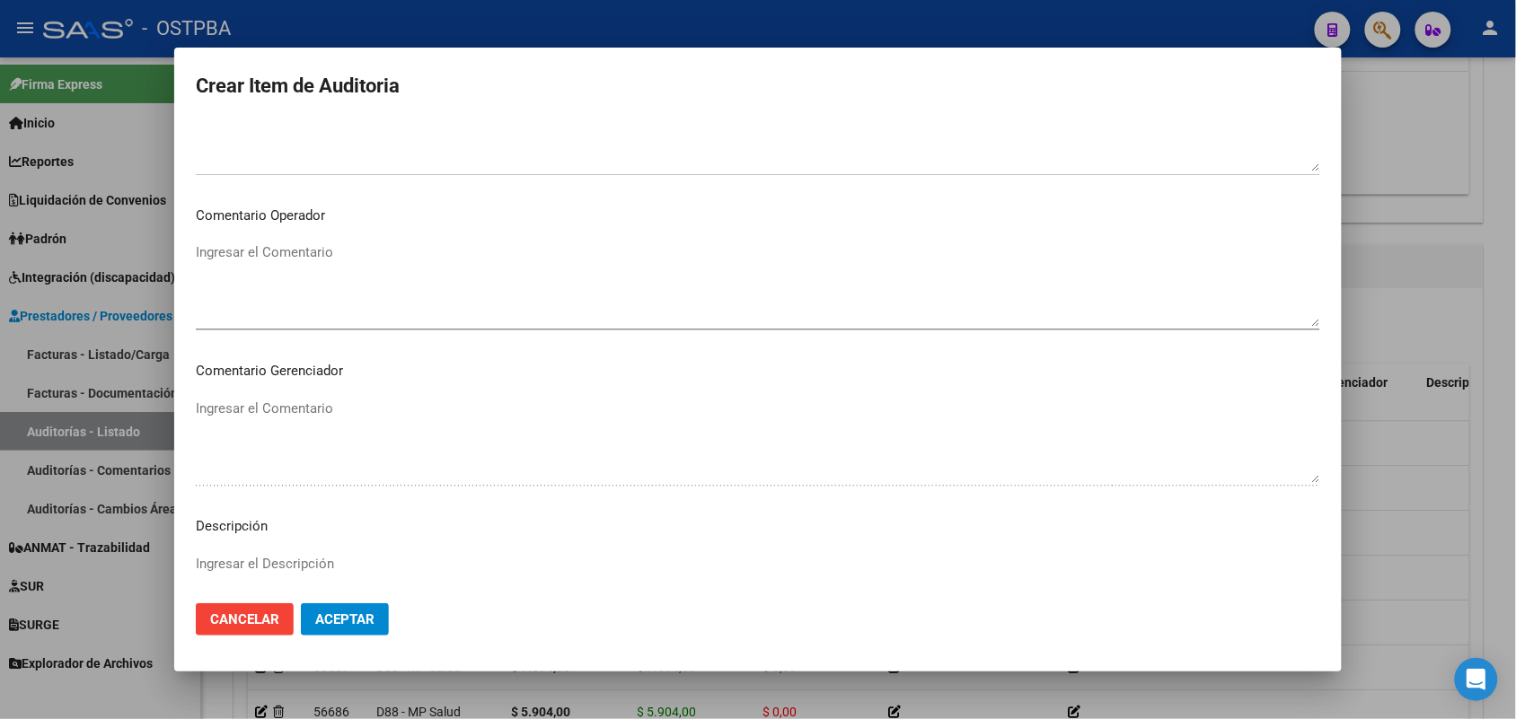
scroll to position [1148, 0]
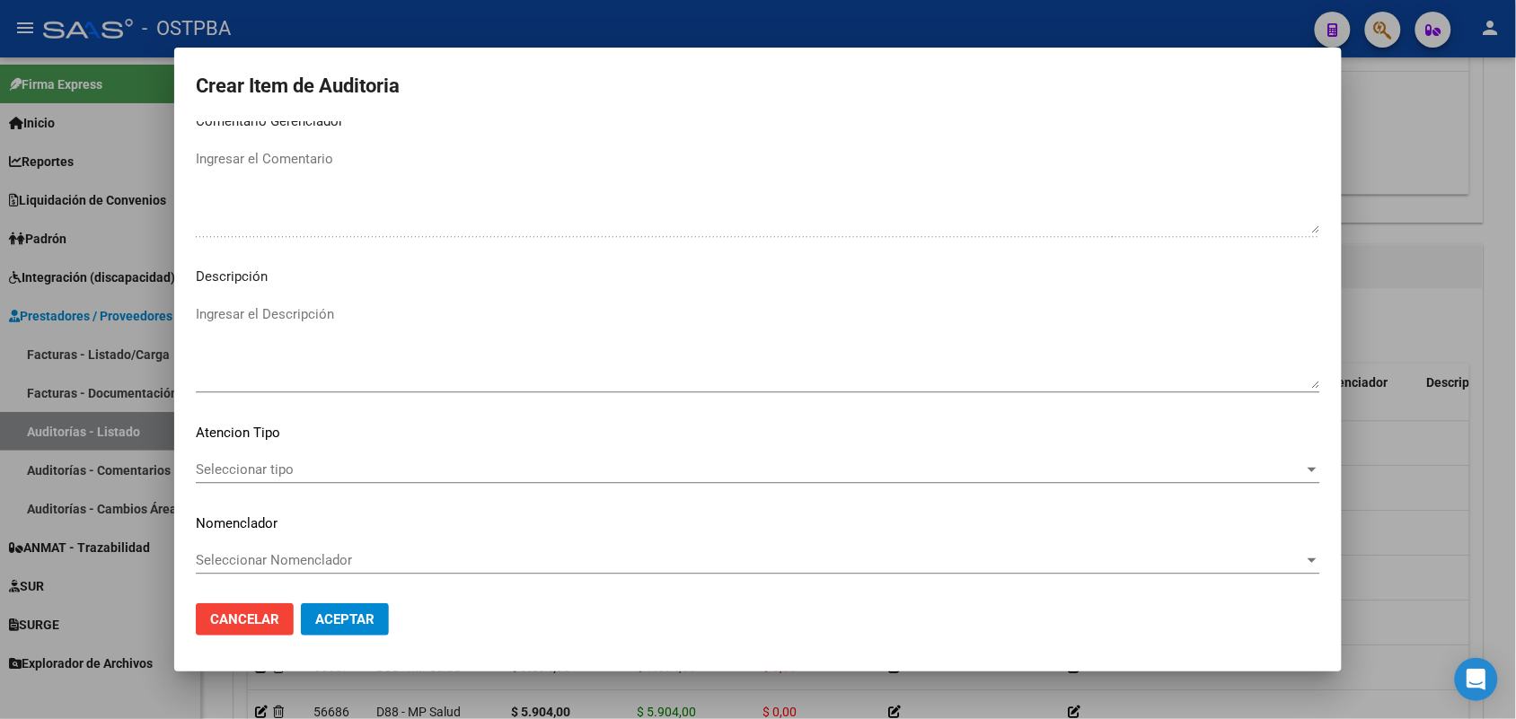
click at [276, 468] on span "Seleccionar tipo" at bounding box center [750, 470] width 1108 height 16
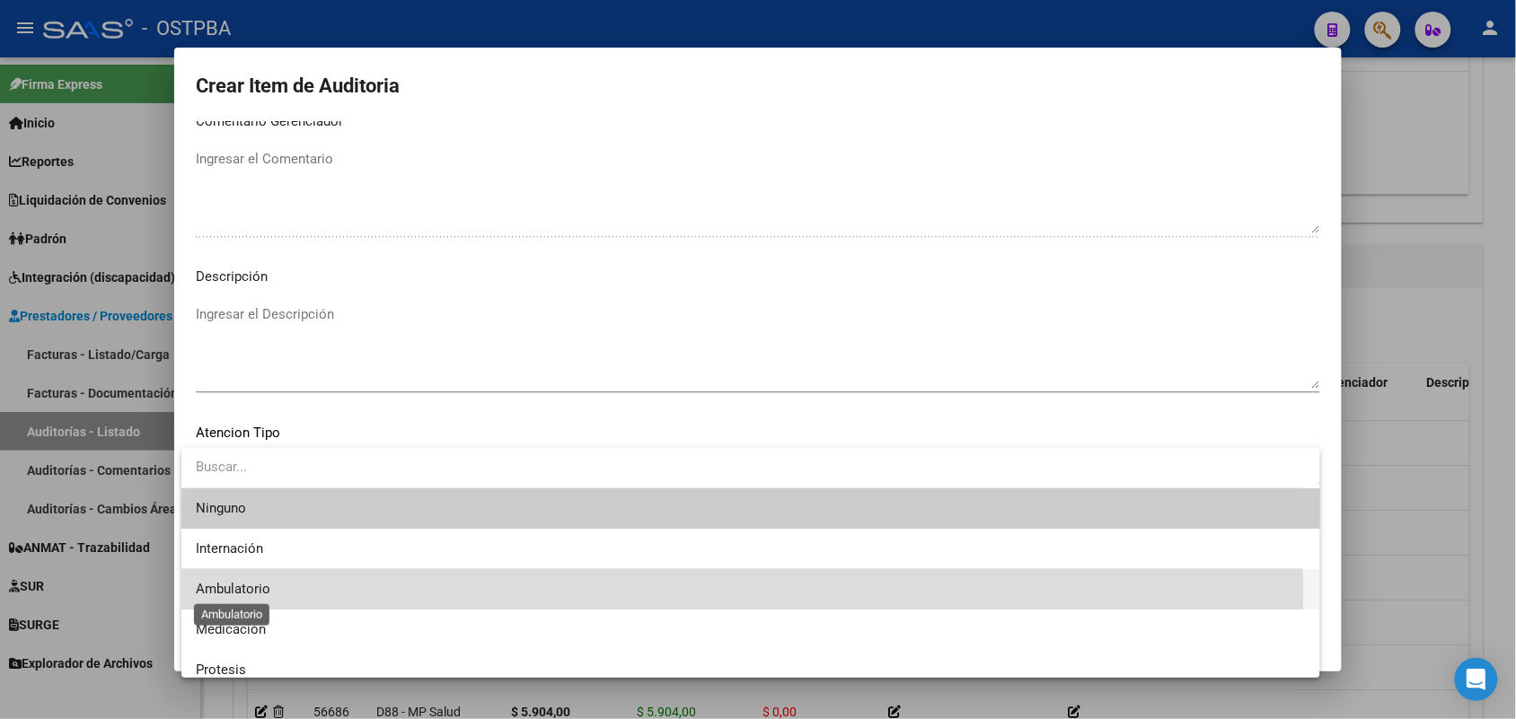
drag, startPoint x: 257, startPoint y: 589, endPoint x: 279, endPoint y: 584, distance: 23.1
click at [266, 586] on span "Ambulatorio" at bounding box center [233, 589] width 75 height 16
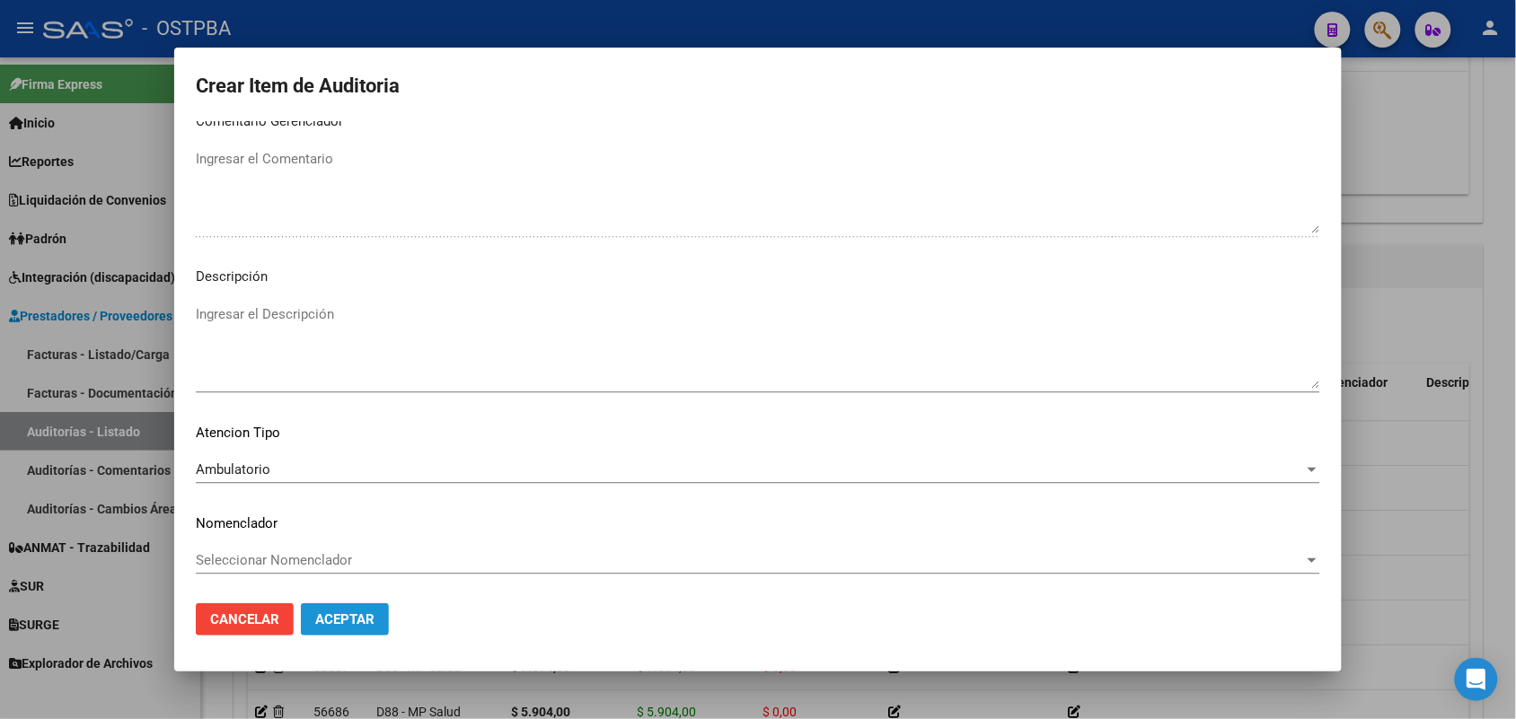
click at [348, 612] on span "Aceptar" at bounding box center [344, 620] width 59 height 16
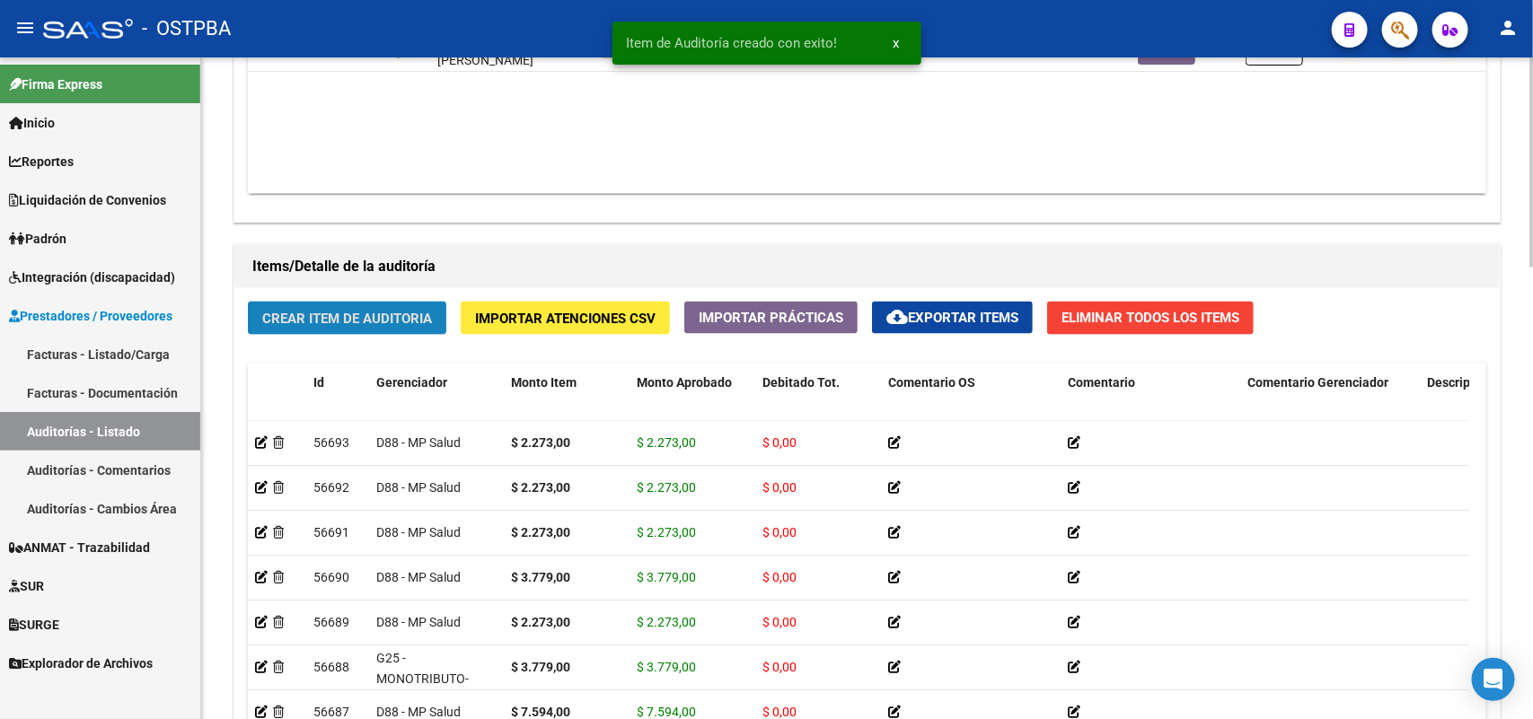
click at [375, 312] on span "Crear Item de Auditoria" at bounding box center [347, 319] width 170 height 16
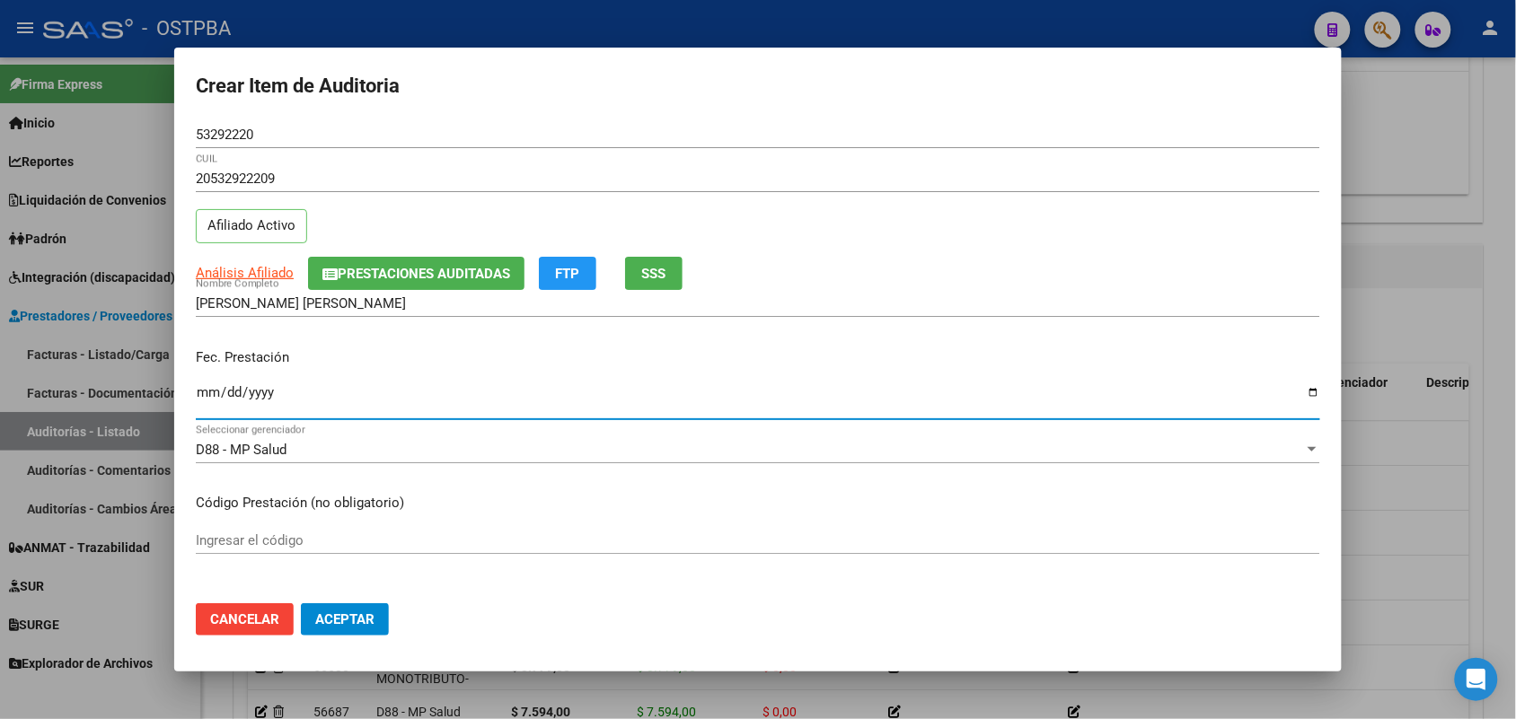
click at [207, 409] on input "Ingresar la fecha" at bounding box center [758, 399] width 1124 height 29
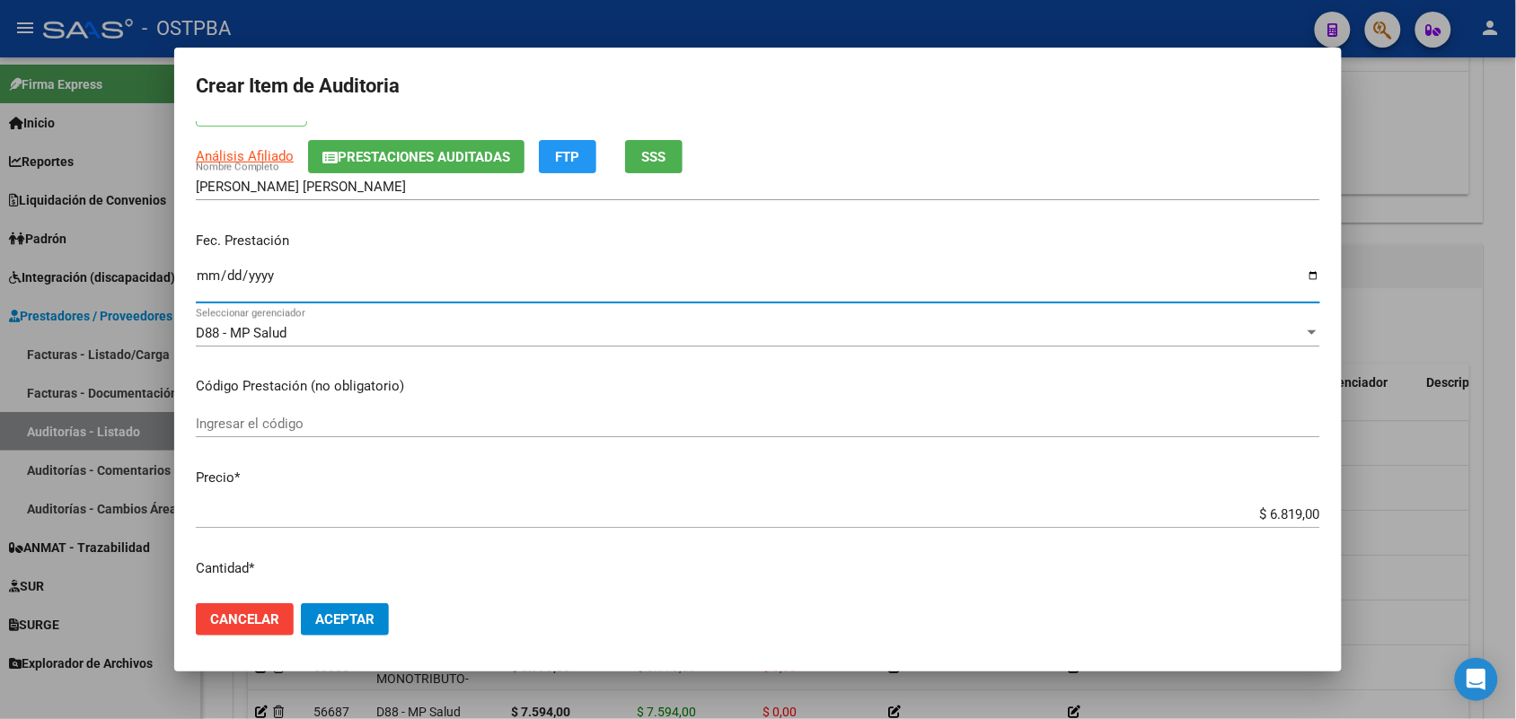
scroll to position [225, 0]
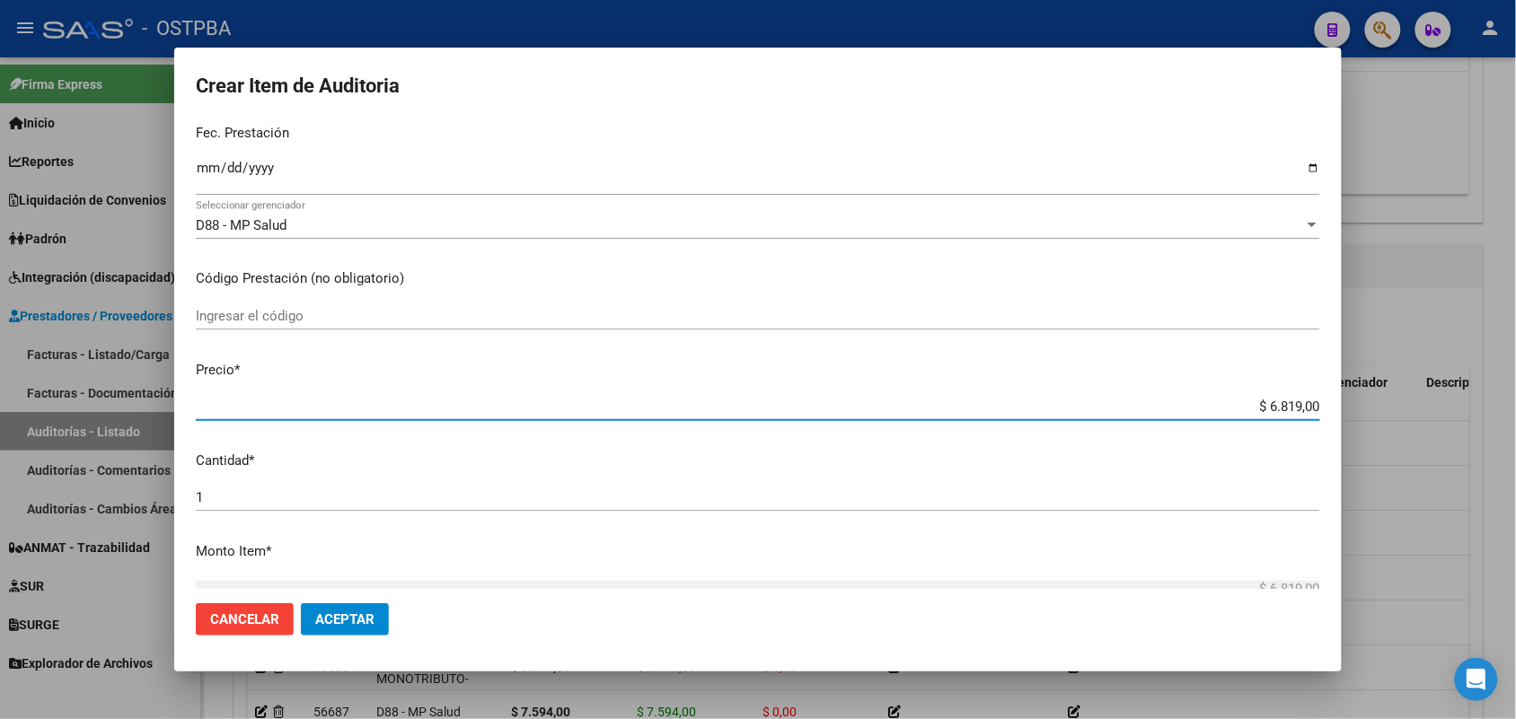
drag, startPoint x: 1236, startPoint y: 411, endPoint x: 1406, endPoint y: 395, distance: 171.4
click at [1406, 395] on div "Crear Item de Auditoria 53292220 Nro Documento 20532922209 CUIL Afiliado Activo…" at bounding box center [758, 359] width 1516 height 719
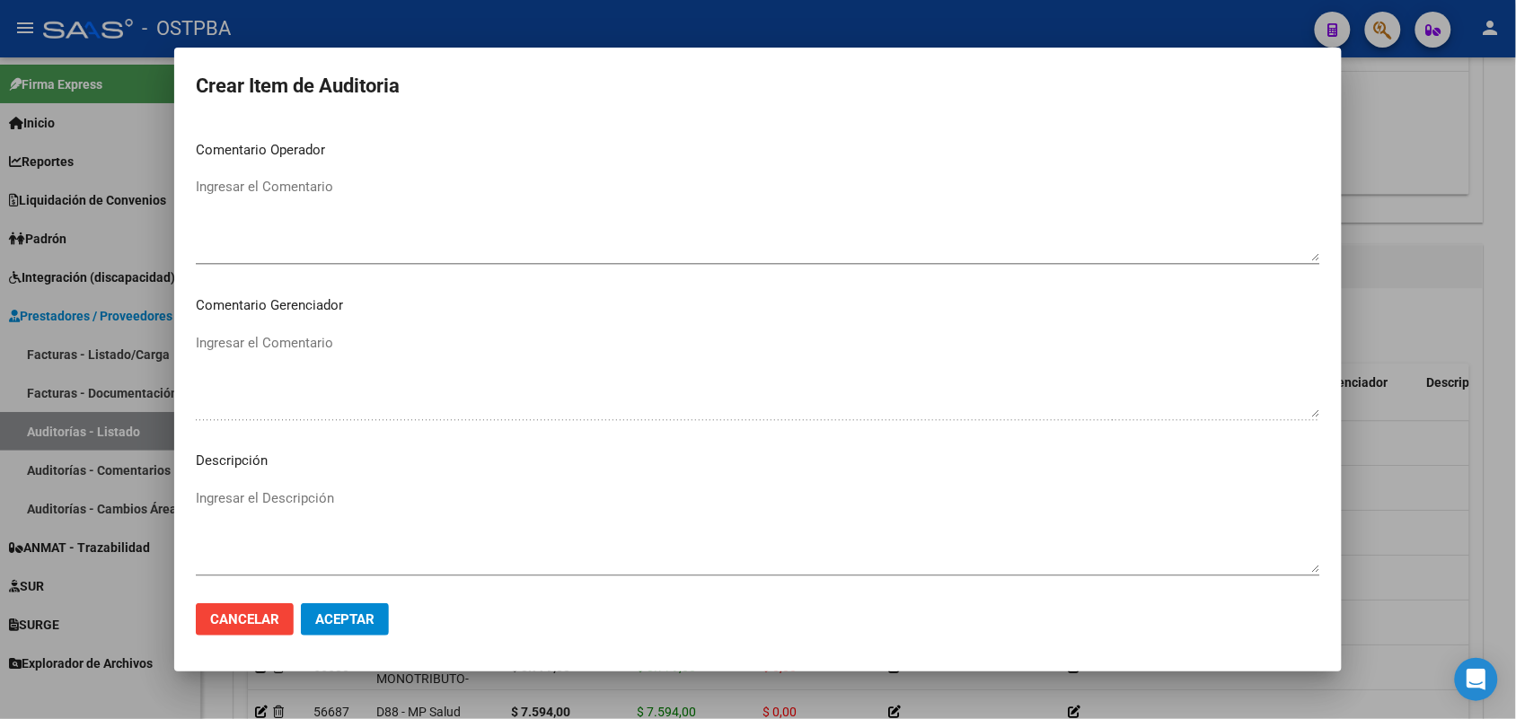
scroll to position [1148, 0]
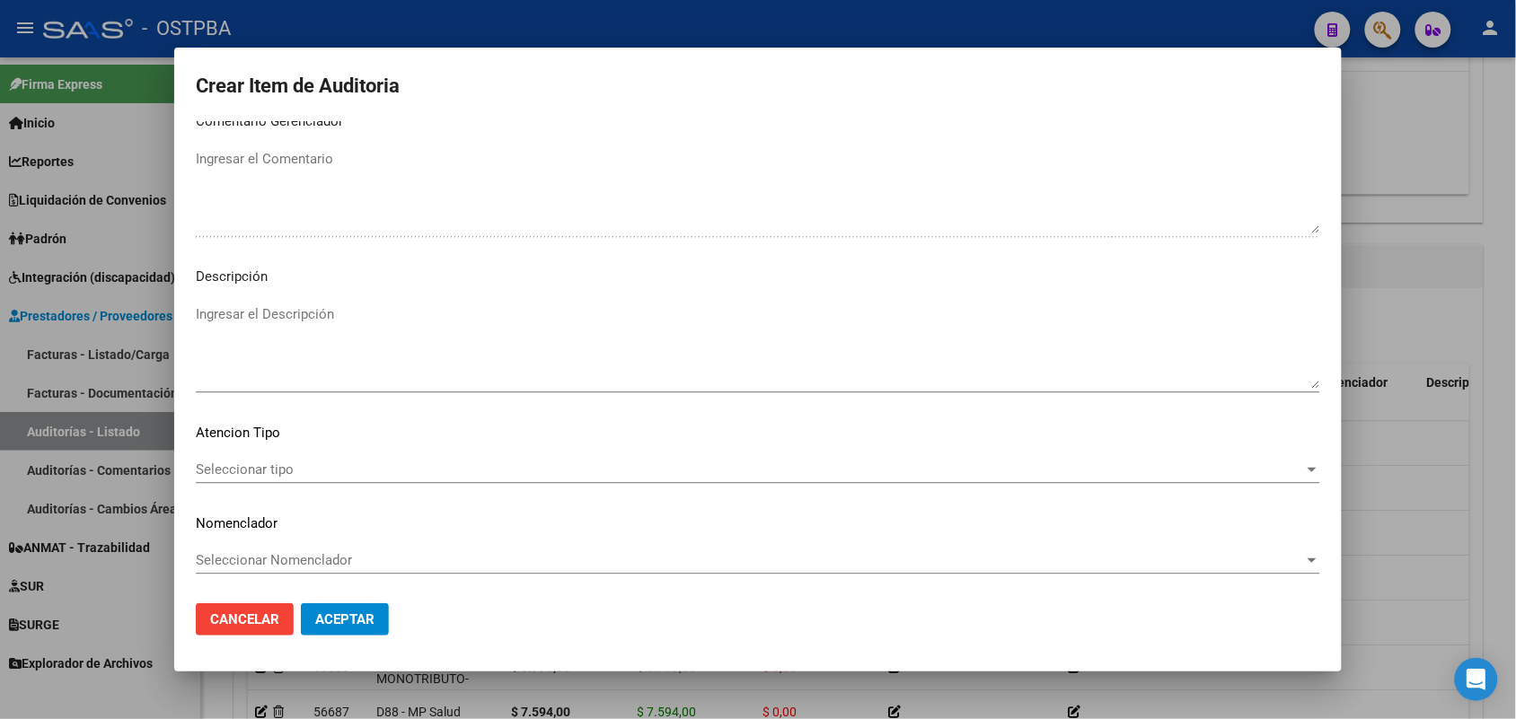
click at [275, 470] on span "Seleccionar tipo" at bounding box center [750, 470] width 1108 height 16
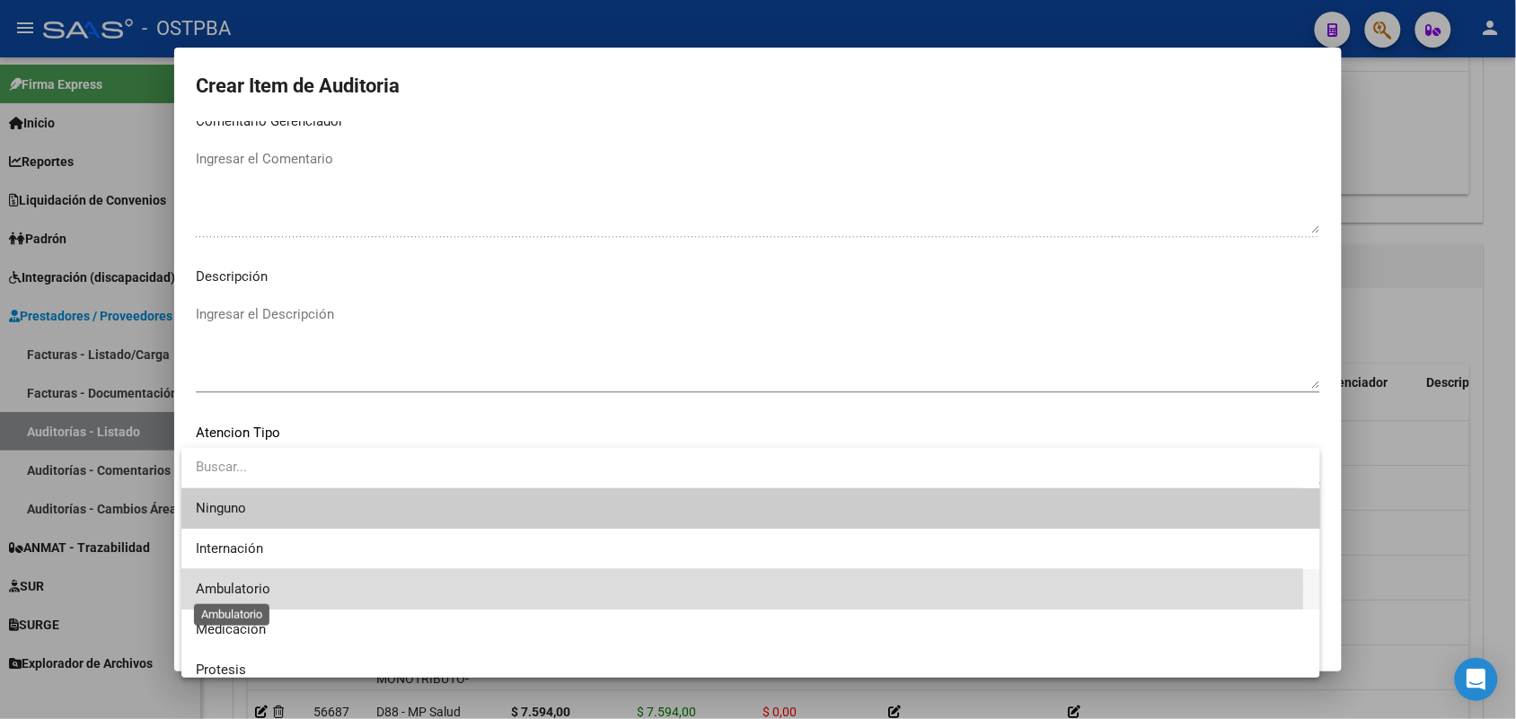
click at [247, 591] on span "Ambulatorio" at bounding box center [233, 589] width 75 height 16
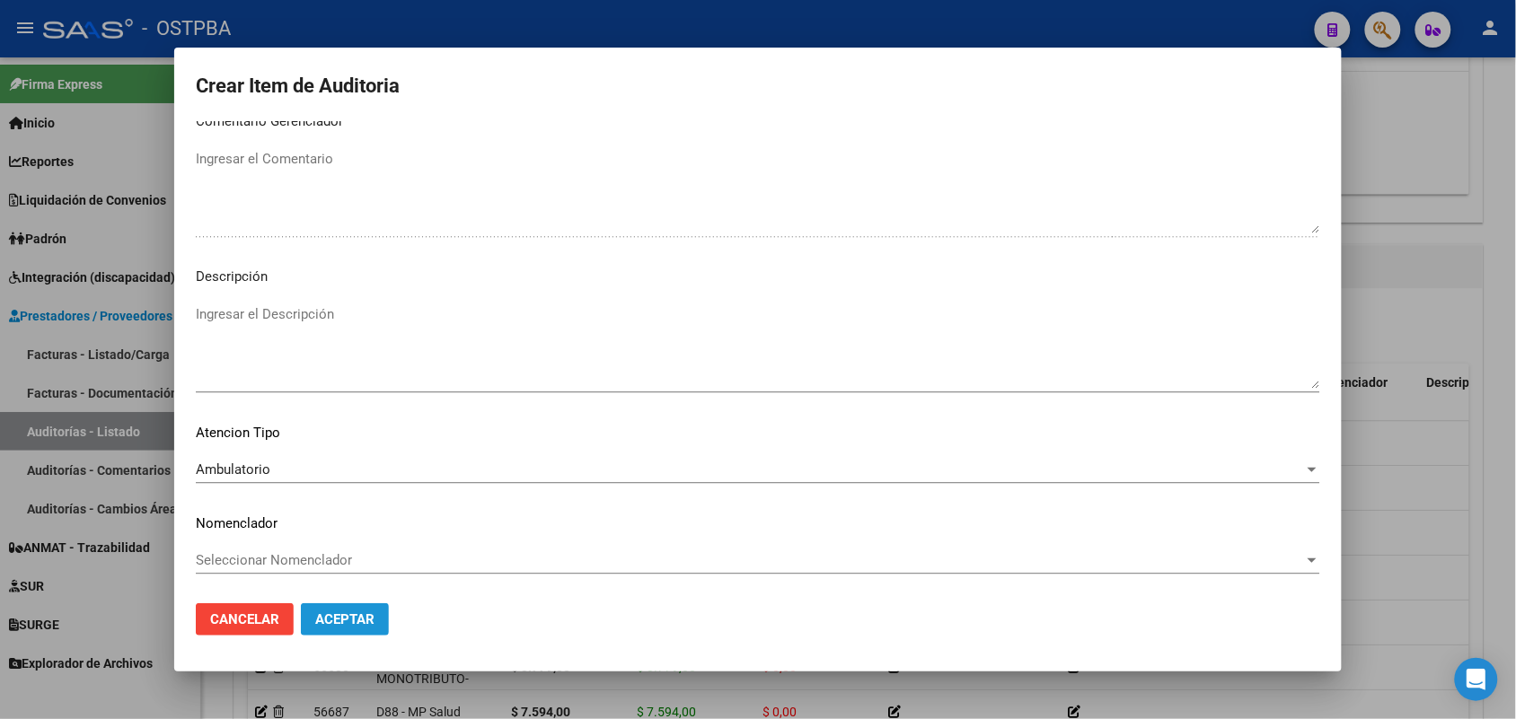
click at [333, 613] on span "Aceptar" at bounding box center [344, 620] width 59 height 16
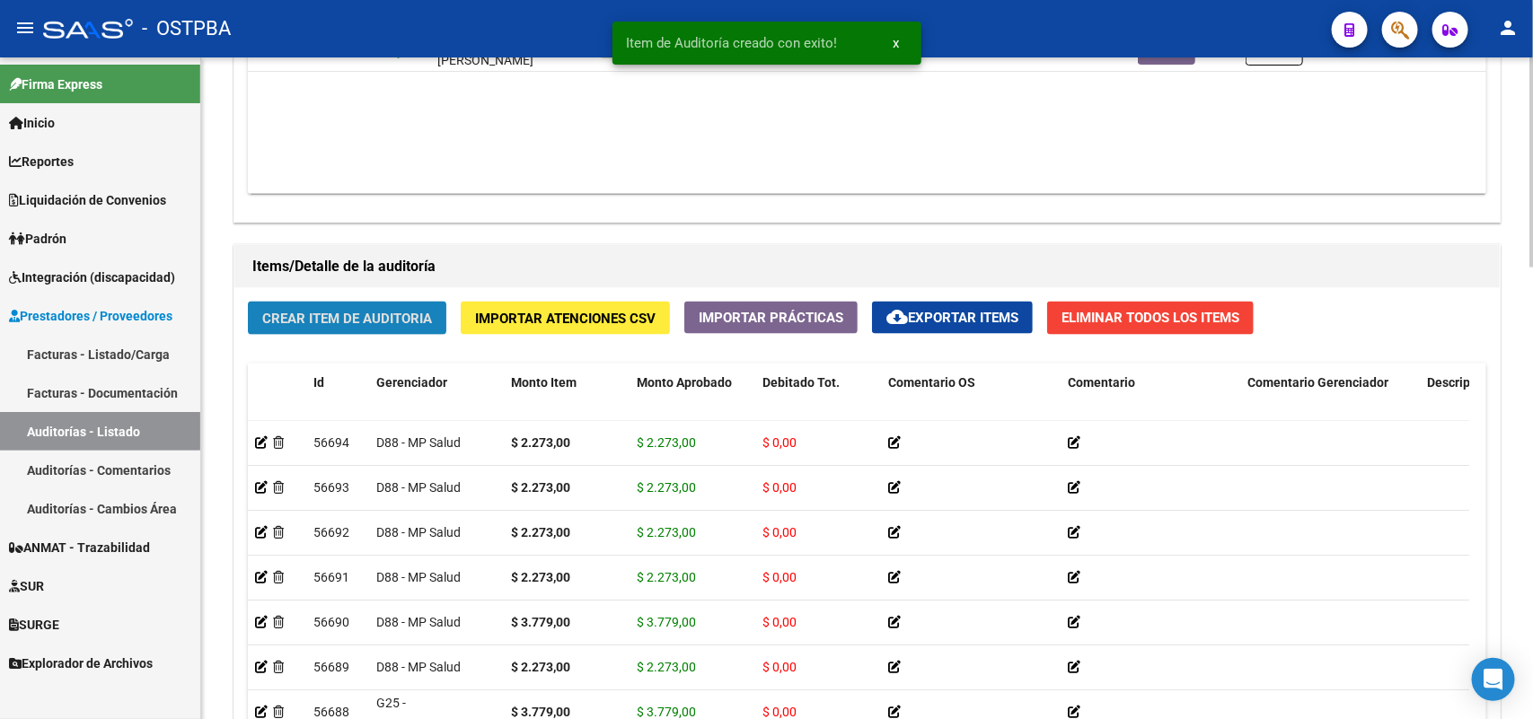
click at [350, 316] on span "Crear Item de Auditoria" at bounding box center [347, 319] width 170 height 16
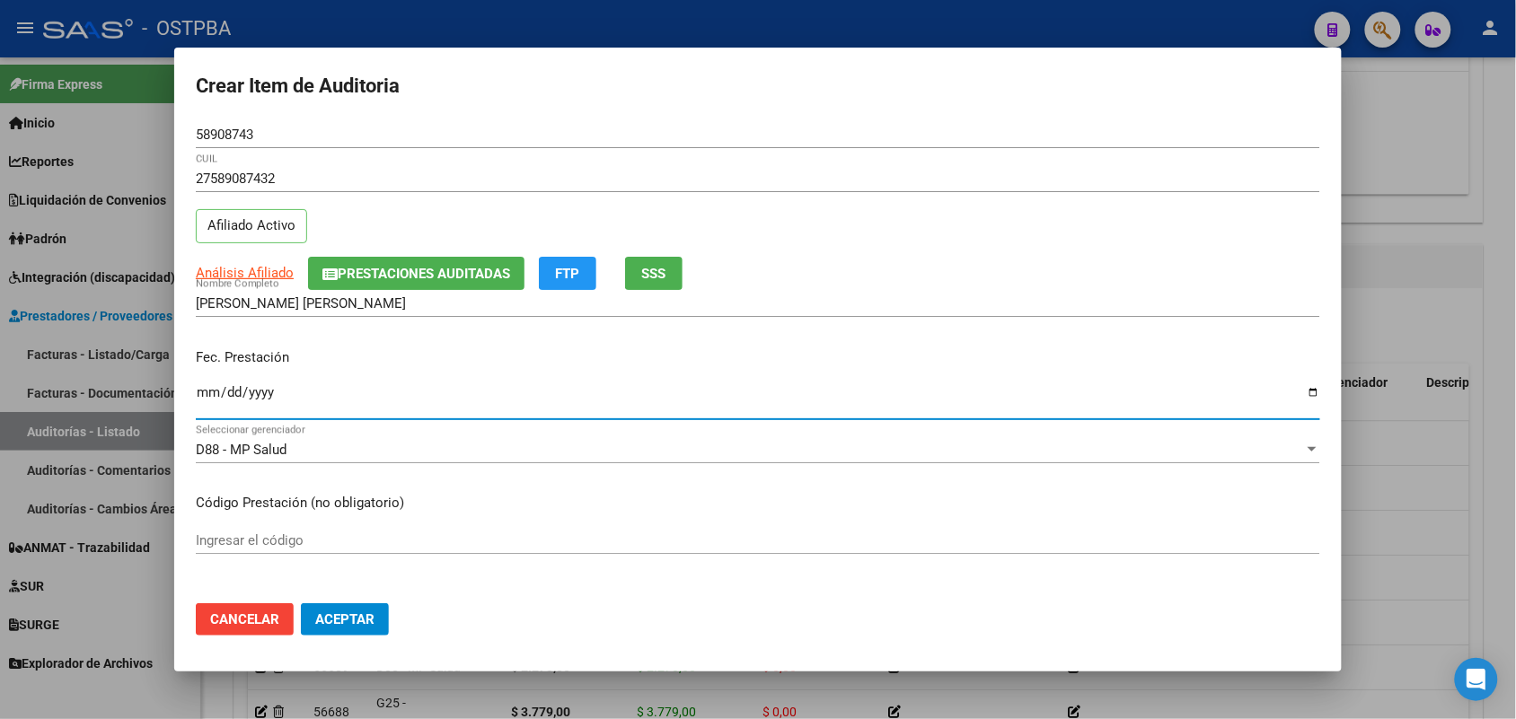
click at [212, 398] on input "Ingresar la fecha" at bounding box center [758, 399] width 1124 height 29
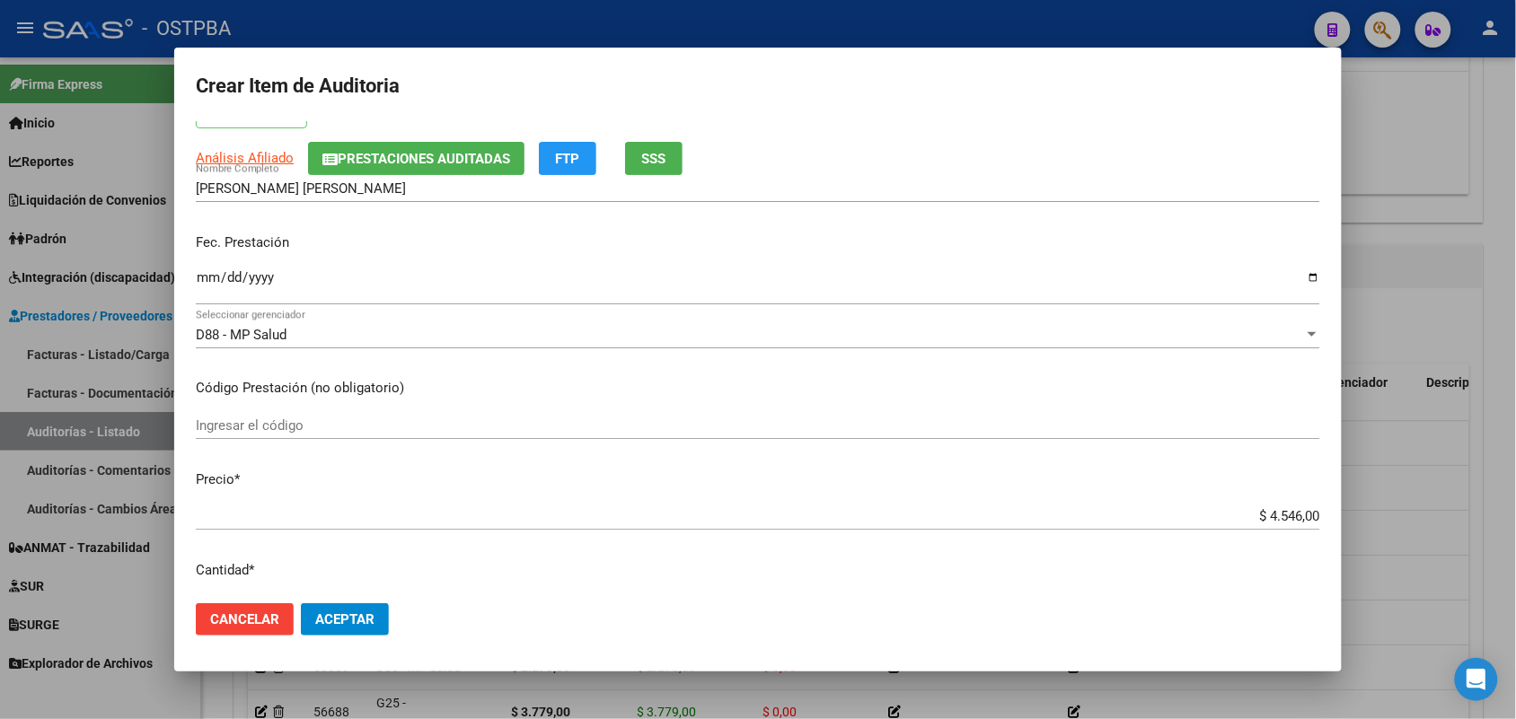
scroll to position [337, 0]
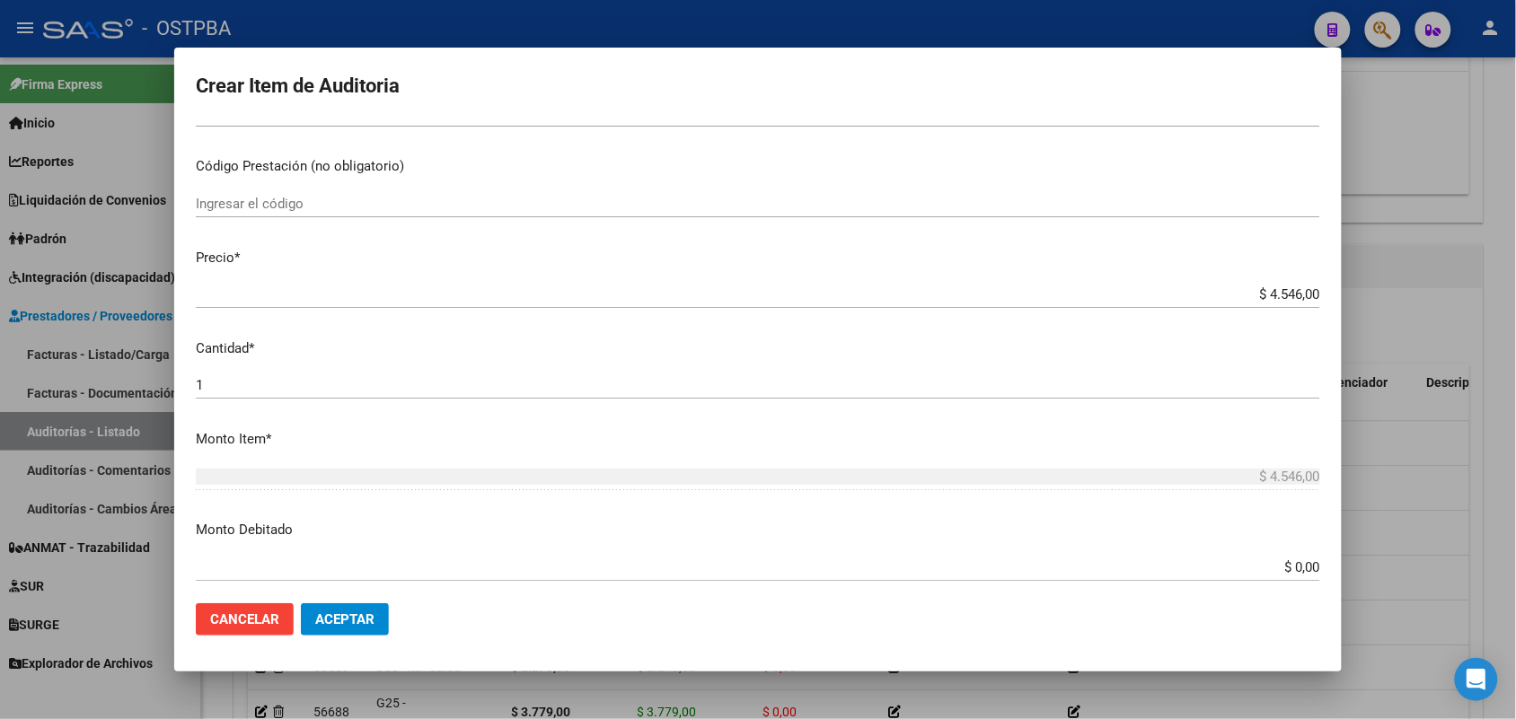
drag, startPoint x: 1237, startPoint y: 285, endPoint x: 1148, endPoint y: 405, distance: 149.6
click at [1327, 320] on mat-dialog-content "58908743 Nro Documento 27589087432 CUIL Afiliado Activo Análisis Afiliado Prest…" at bounding box center [758, 355] width 1168 height 468
drag, startPoint x: 1209, startPoint y: 405, endPoint x: 1238, endPoint y: 362, distance: 51.8
click at [1209, 402] on div "1 Ingresar la cantidad" at bounding box center [758, 394] width 1124 height 44
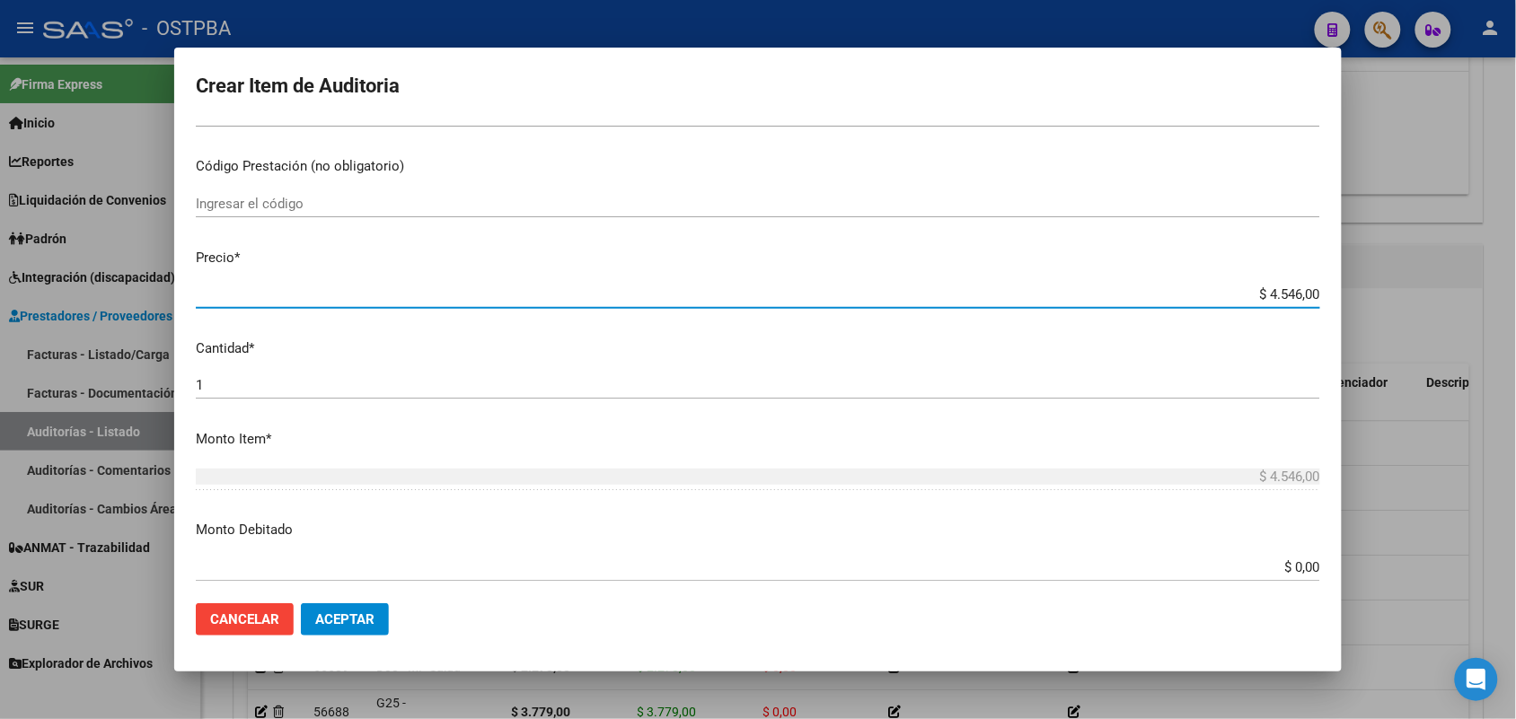
drag, startPoint x: 1218, startPoint y: 299, endPoint x: 1372, endPoint y: 292, distance: 154.6
click at [1372, 292] on div "Crear Item de Auditoria 58908743 Nro Documento 27589087432 CUIL Afiliado Activo…" at bounding box center [758, 359] width 1516 height 719
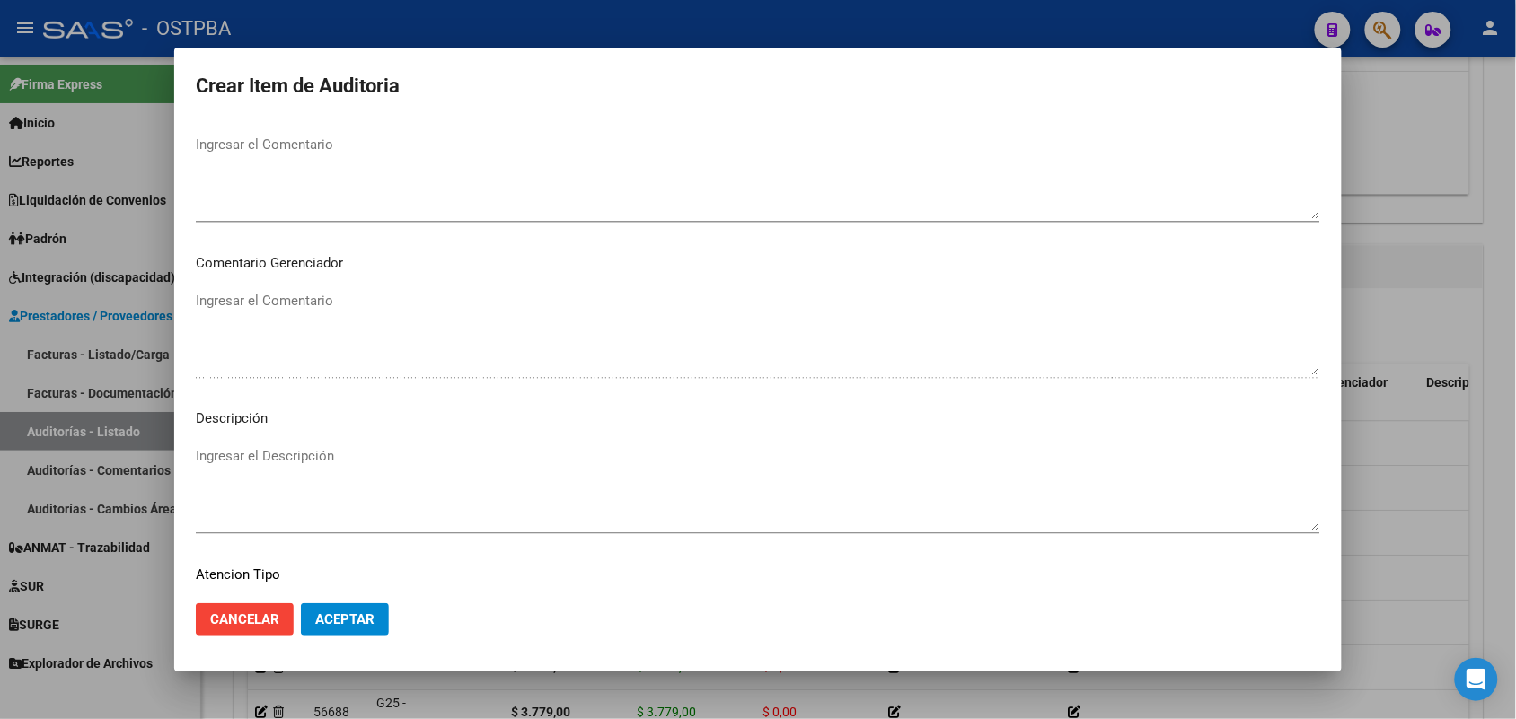
scroll to position [1148, 0]
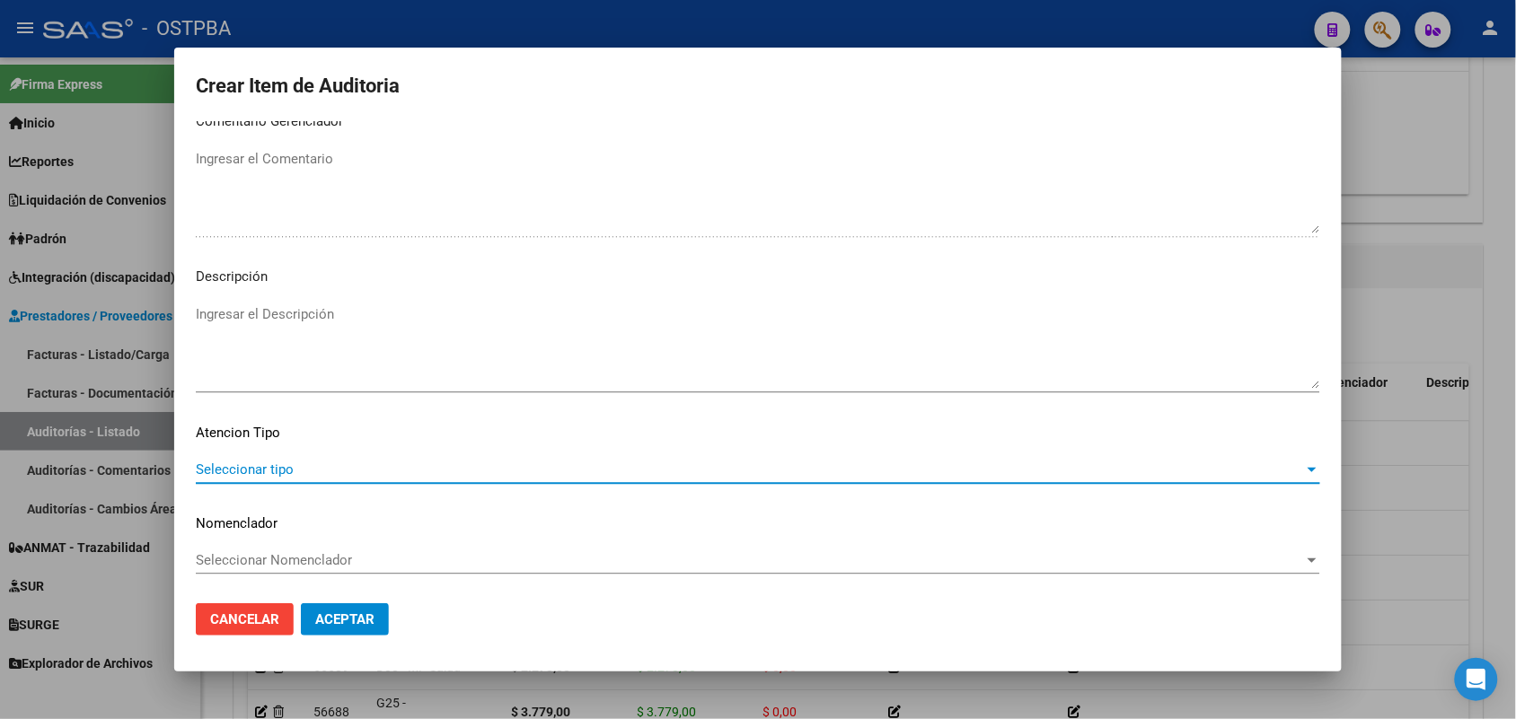
click at [271, 468] on span "Seleccionar tipo" at bounding box center [750, 470] width 1108 height 16
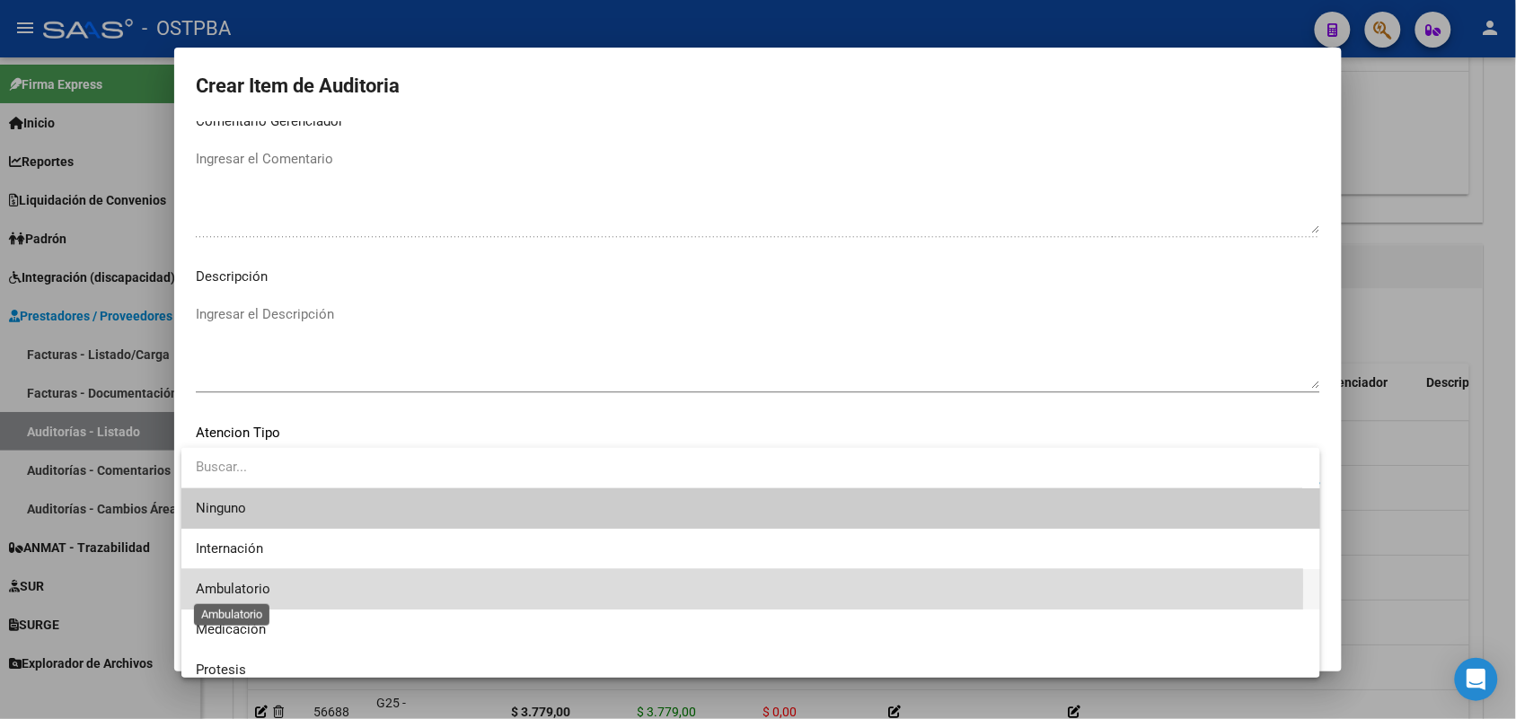
click at [249, 586] on span "Ambulatorio" at bounding box center [233, 589] width 75 height 16
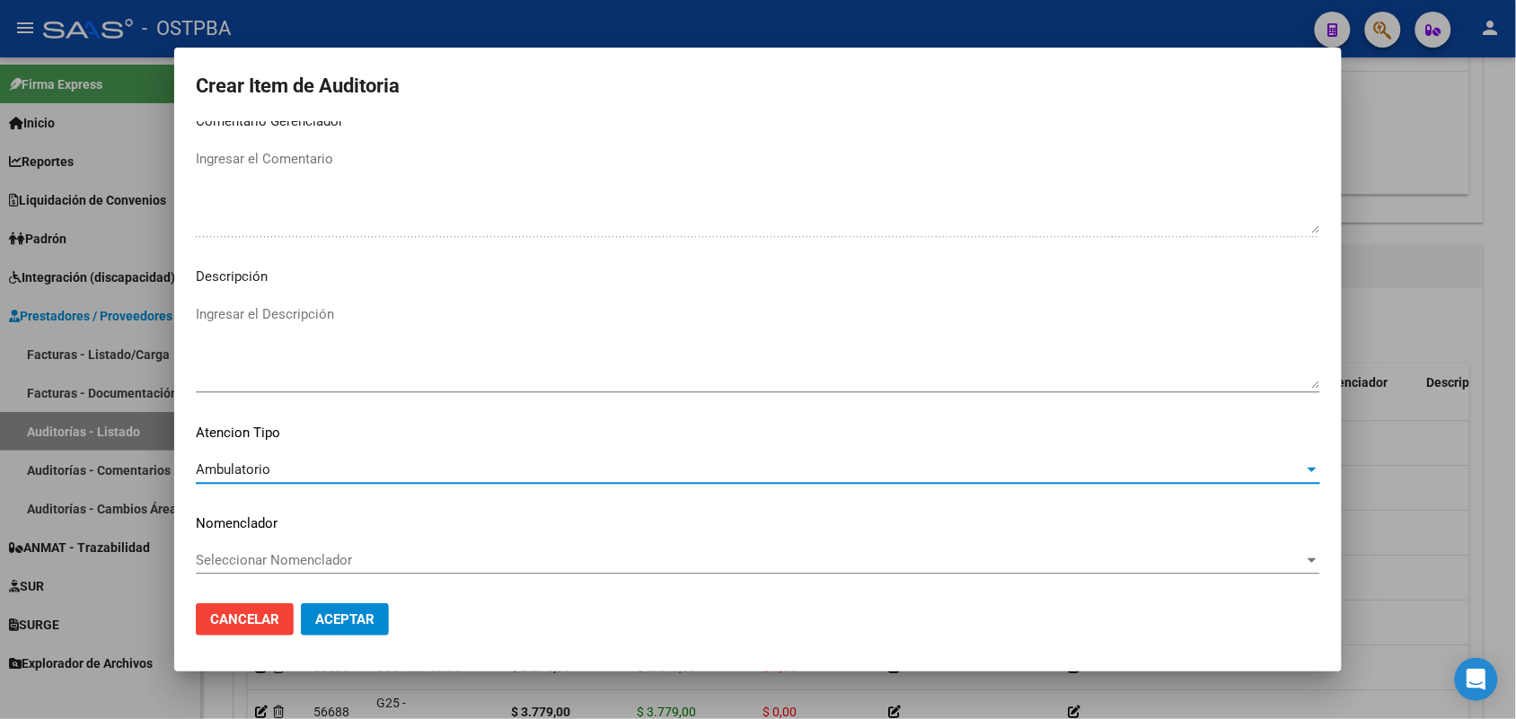
click at [368, 620] on span "Aceptar" at bounding box center [344, 620] width 59 height 16
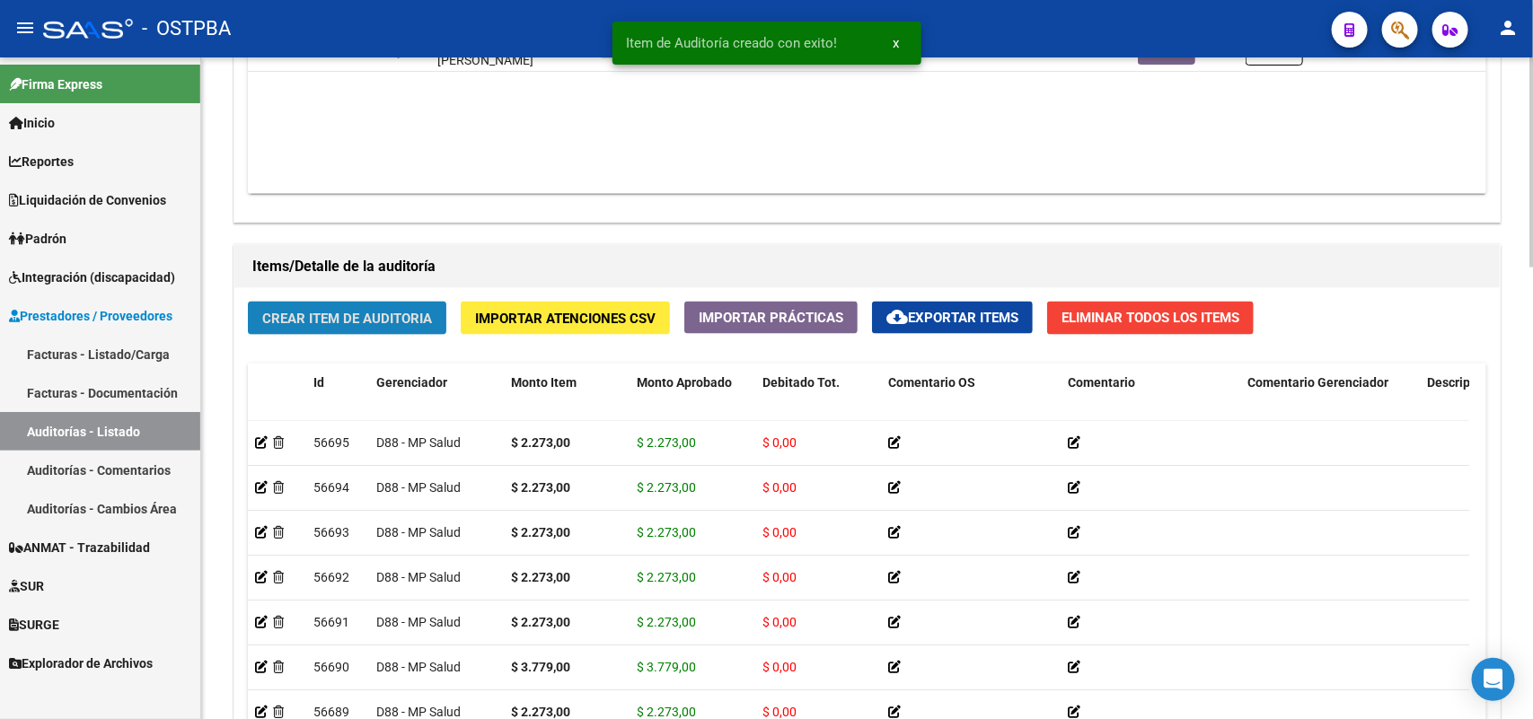
click at [419, 317] on span "Crear Item de Auditoria" at bounding box center [347, 319] width 170 height 16
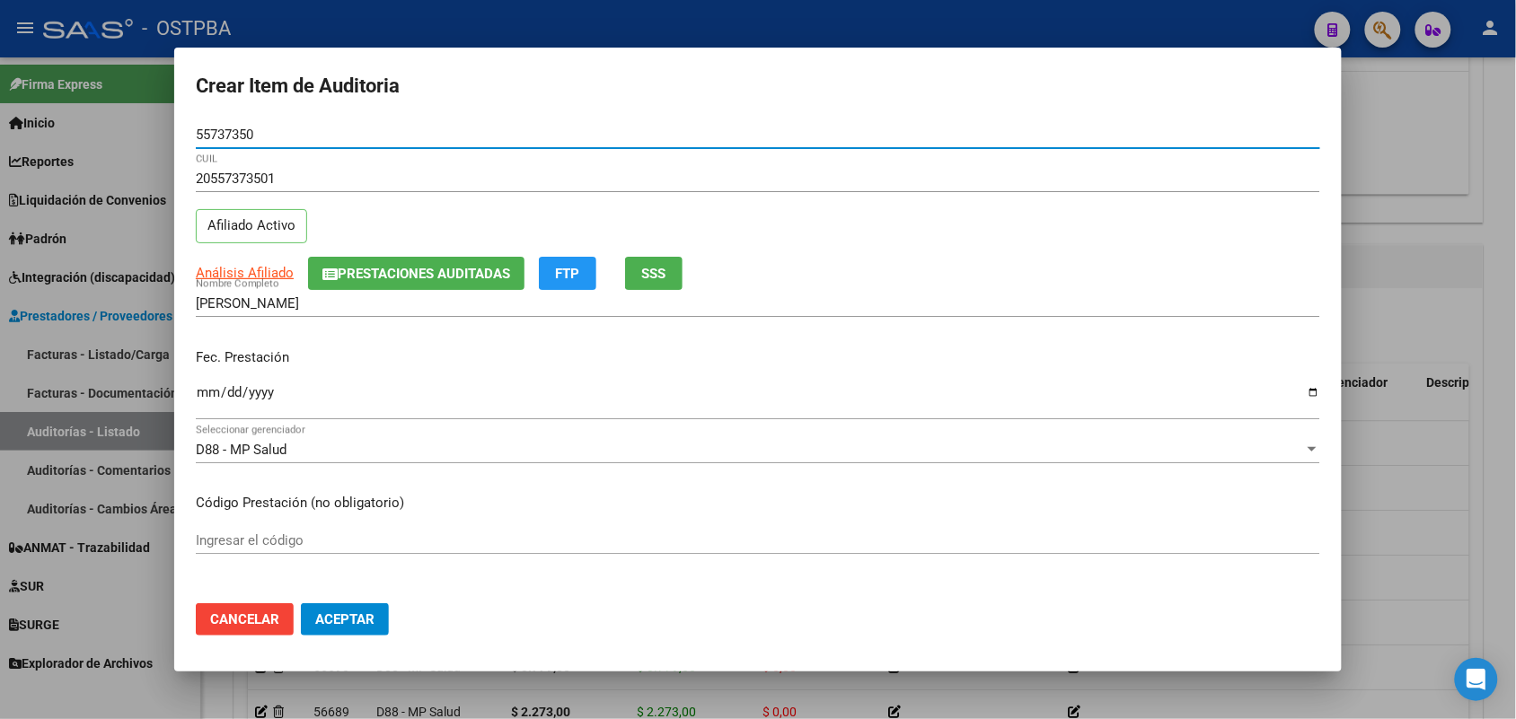
click at [209, 397] on input "Ingresar la fecha" at bounding box center [758, 399] width 1124 height 29
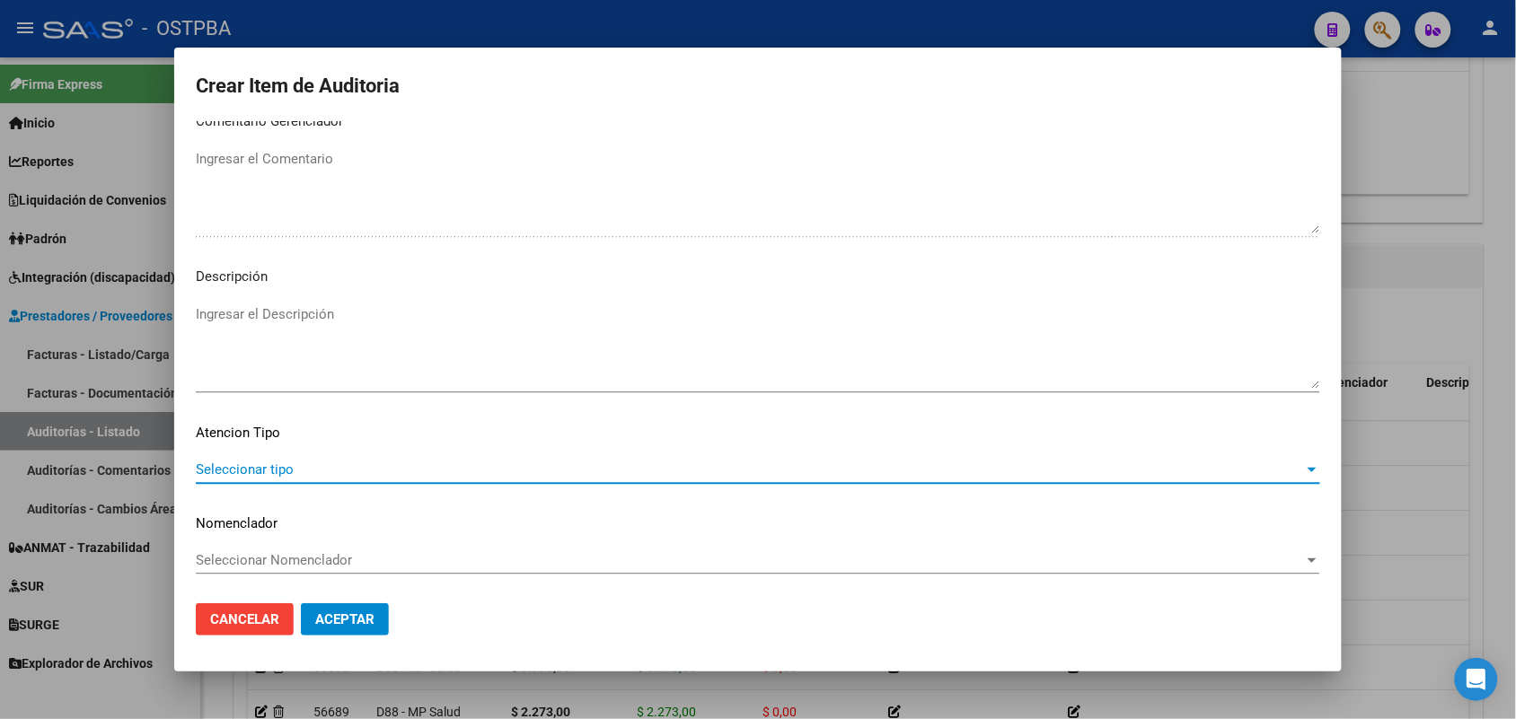
click at [259, 464] on span "Seleccionar tipo" at bounding box center [750, 470] width 1108 height 16
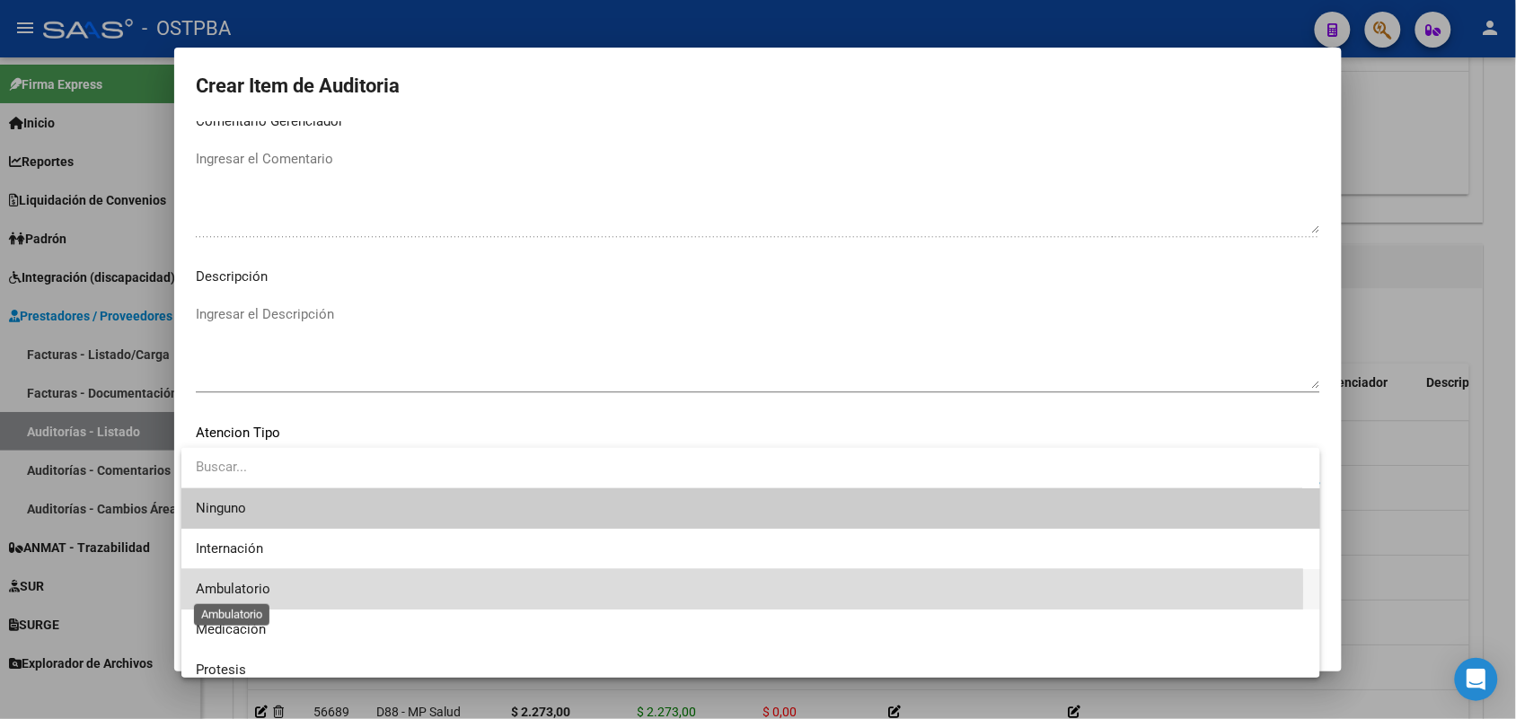
click at [258, 590] on span "Ambulatorio" at bounding box center [233, 589] width 75 height 16
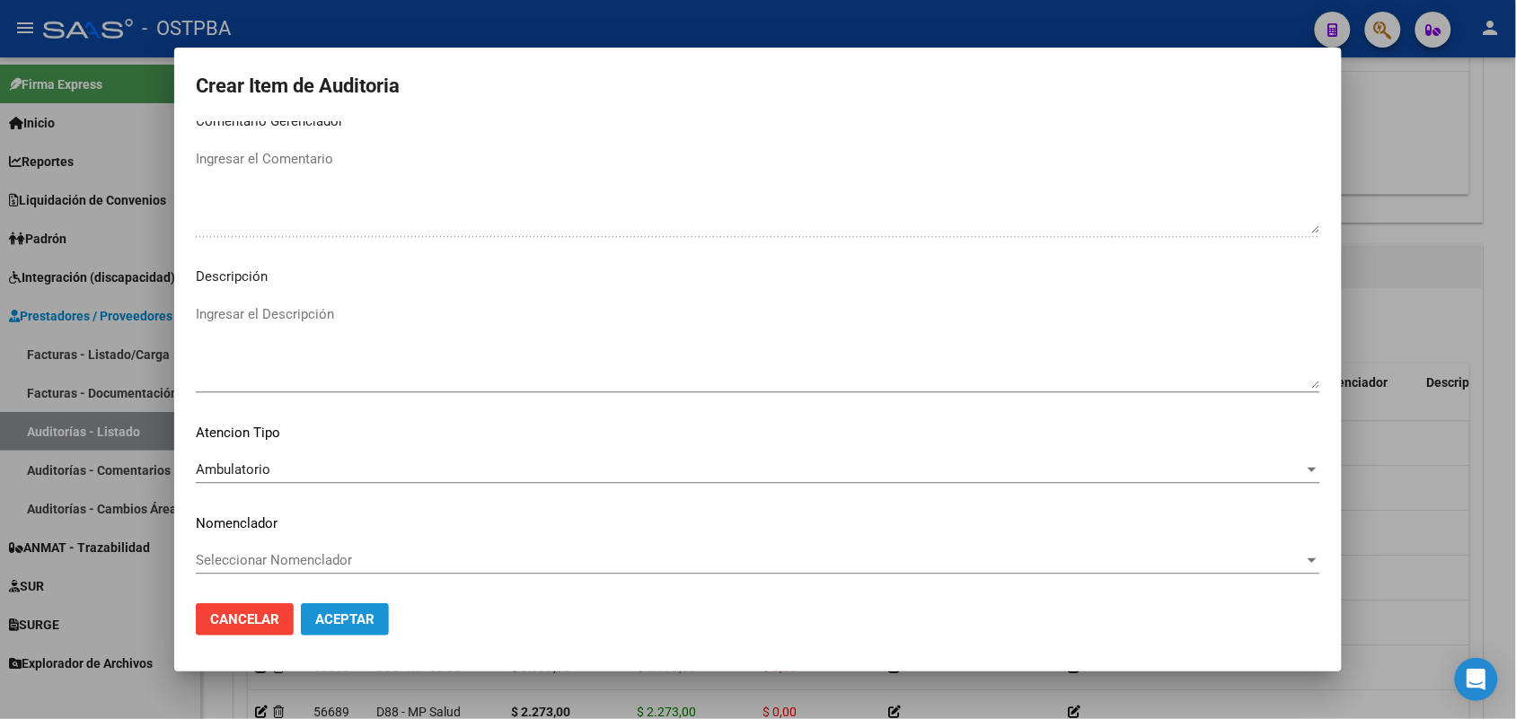
click at [333, 617] on span "Aceptar" at bounding box center [344, 620] width 59 height 16
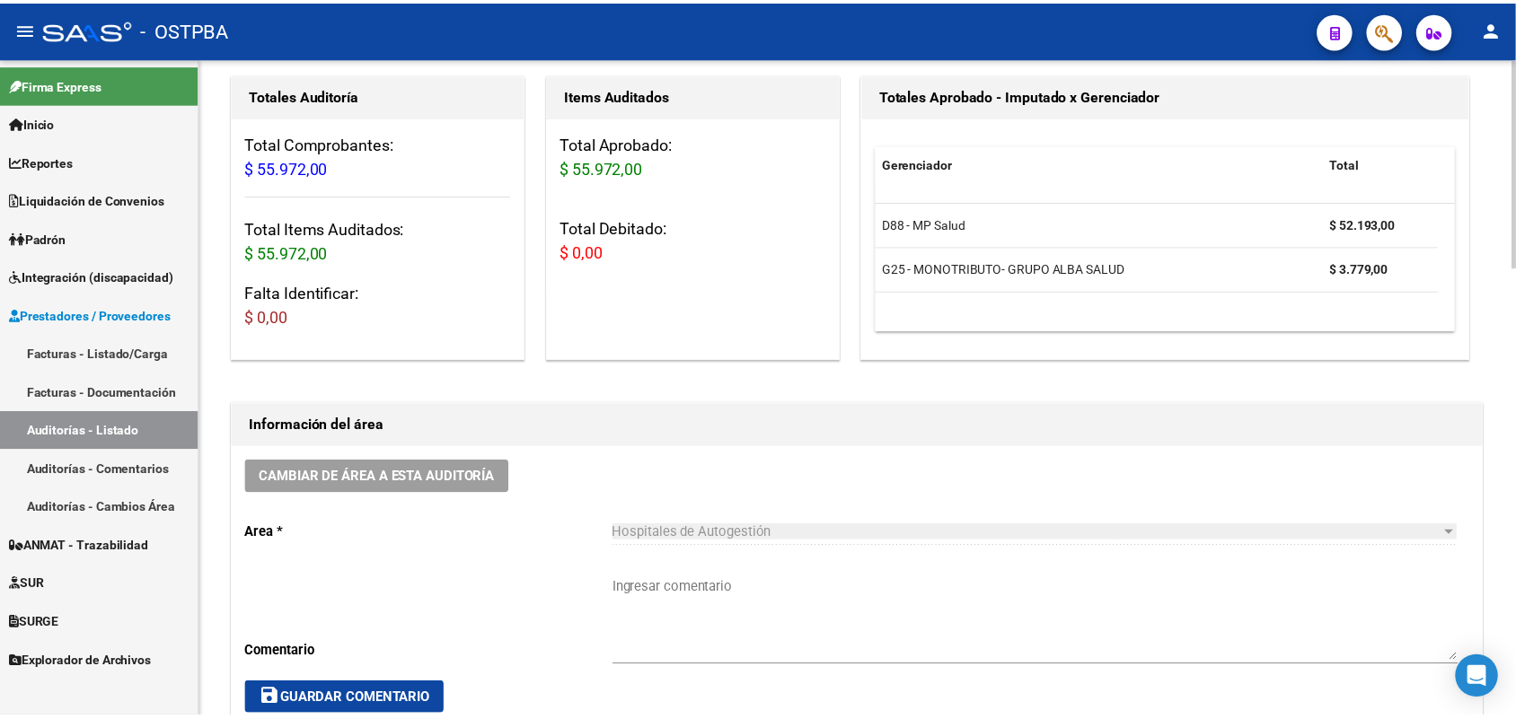
scroll to position [0, 0]
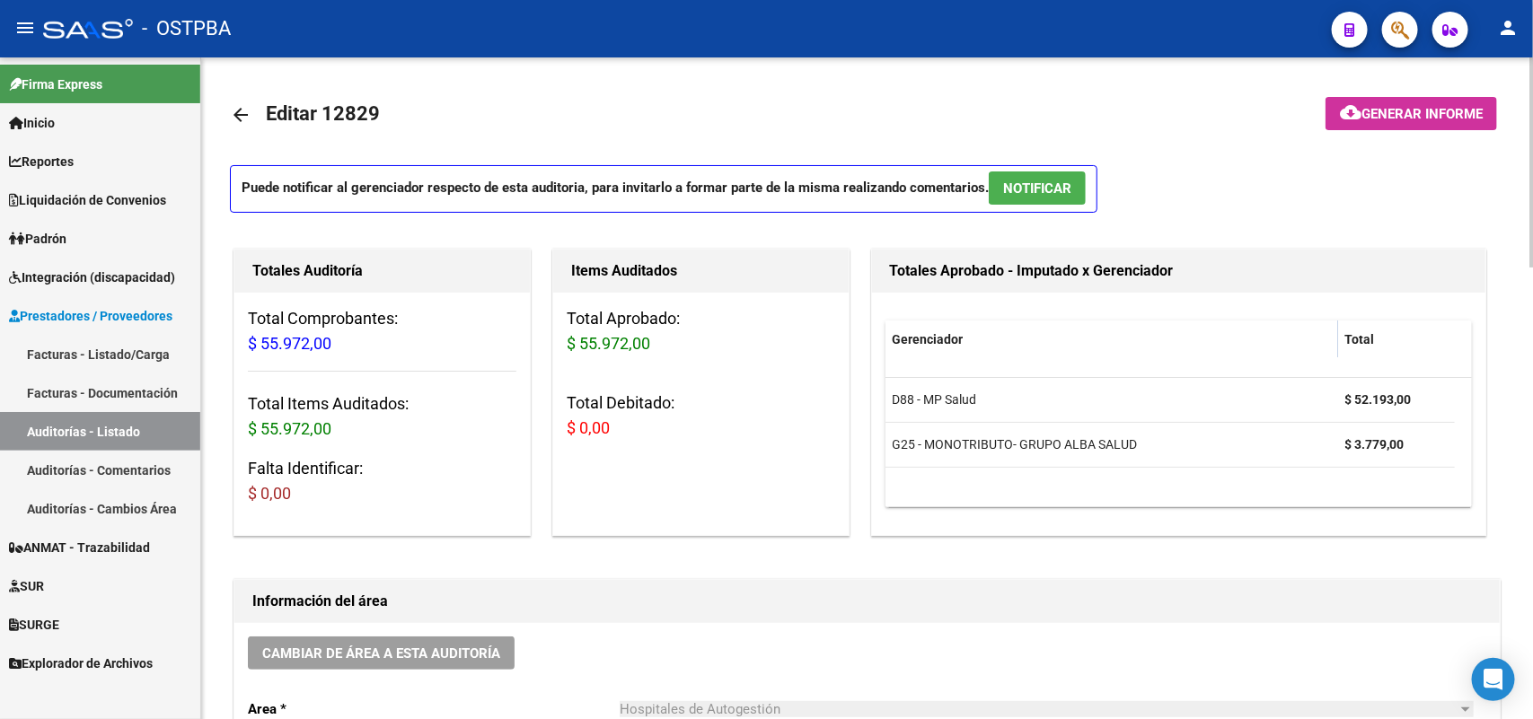
click at [1402, 113] on span "Generar informe" at bounding box center [1422, 114] width 121 height 16
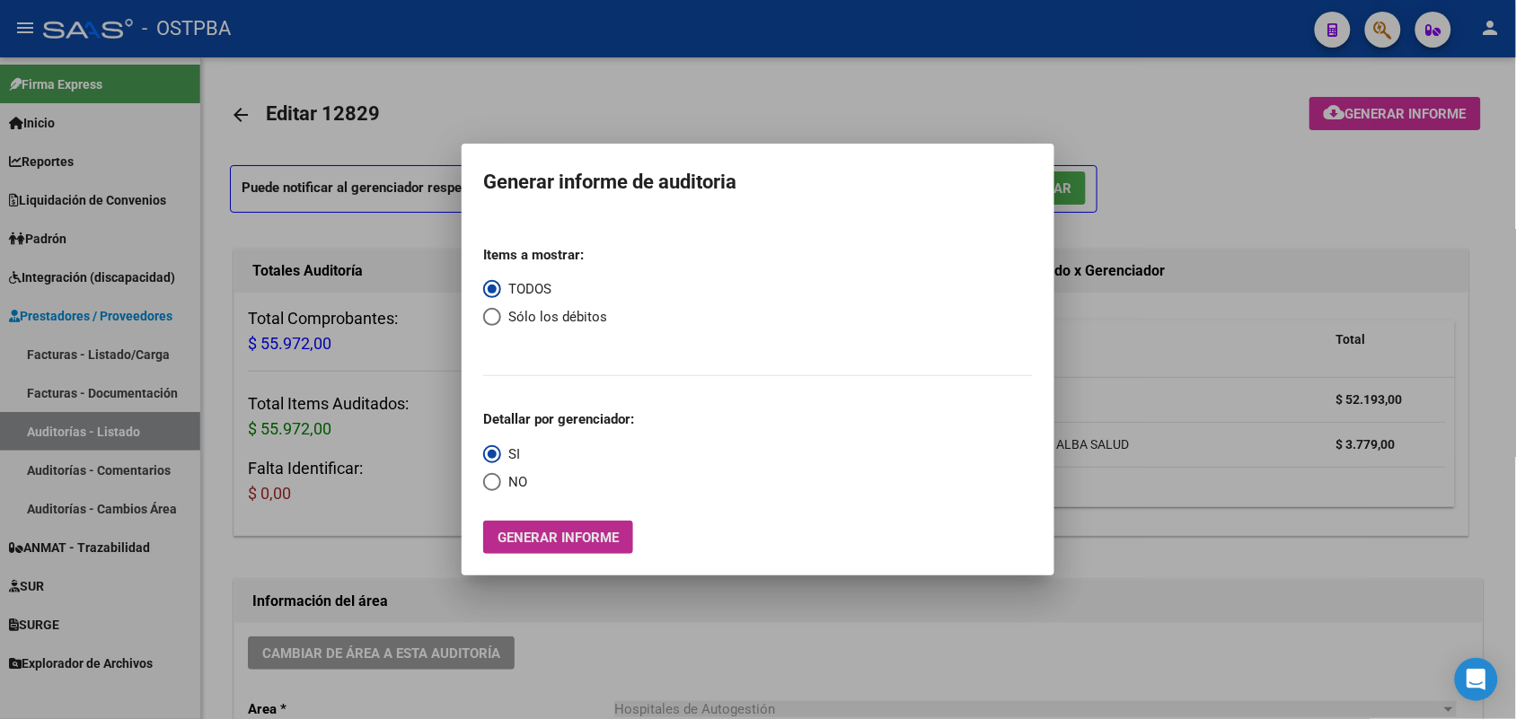
click at [598, 536] on span "Generar informe" at bounding box center [558, 538] width 121 height 16
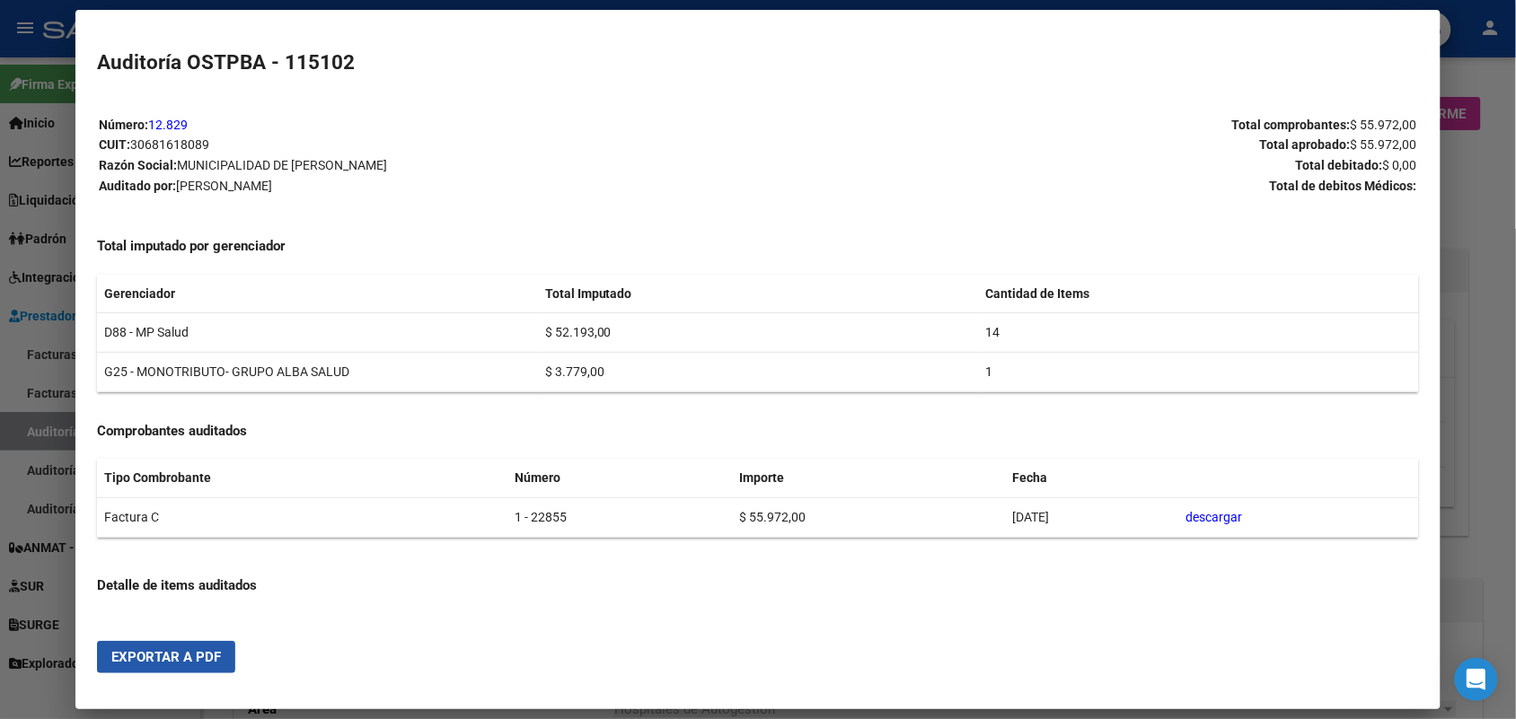
click at [176, 657] on span "Exportar a PDF" at bounding box center [166, 657] width 110 height 16
click at [1487, 259] on div at bounding box center [758, 359] width 1516 height 719
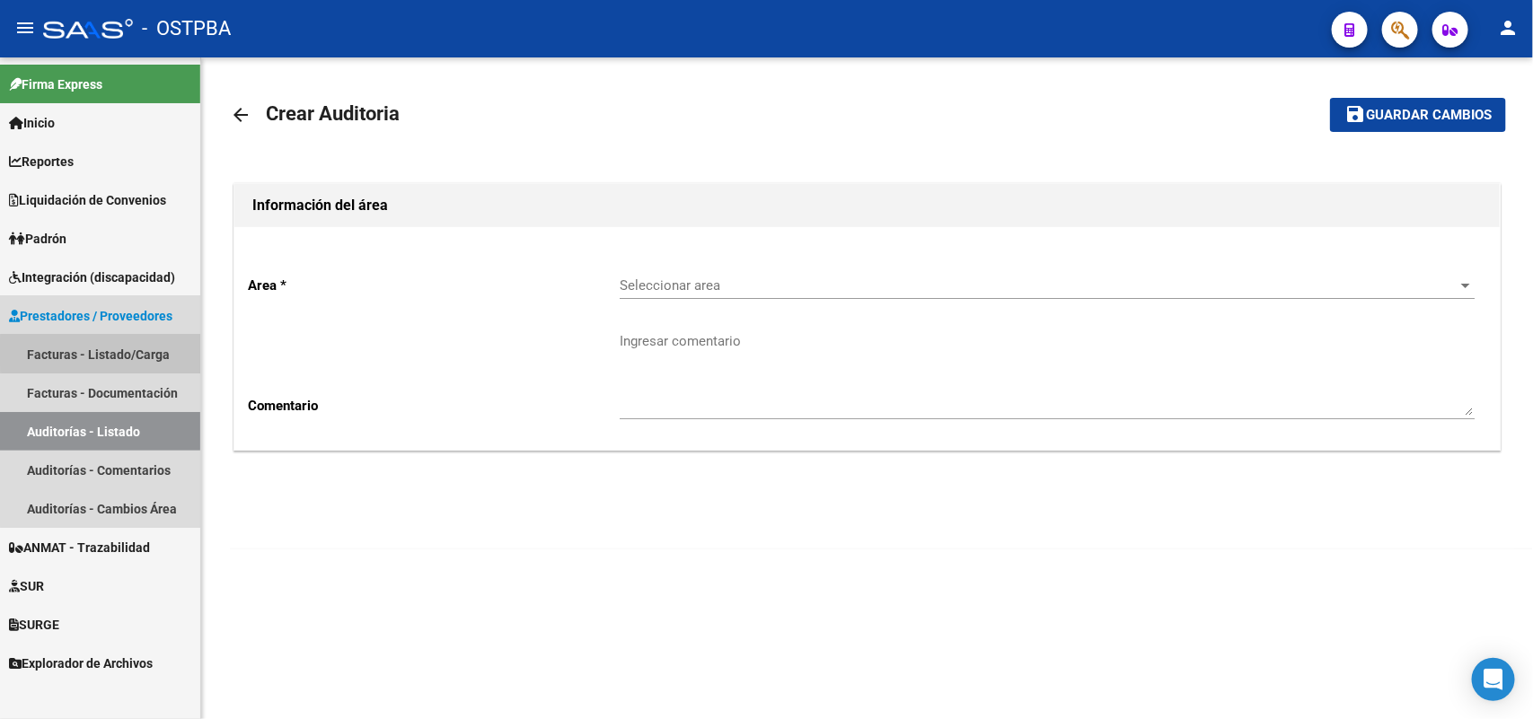
click at [124, 353] on link "Facturas - Listado/Carga" at bounding box center [100, 354] width 200 height 39
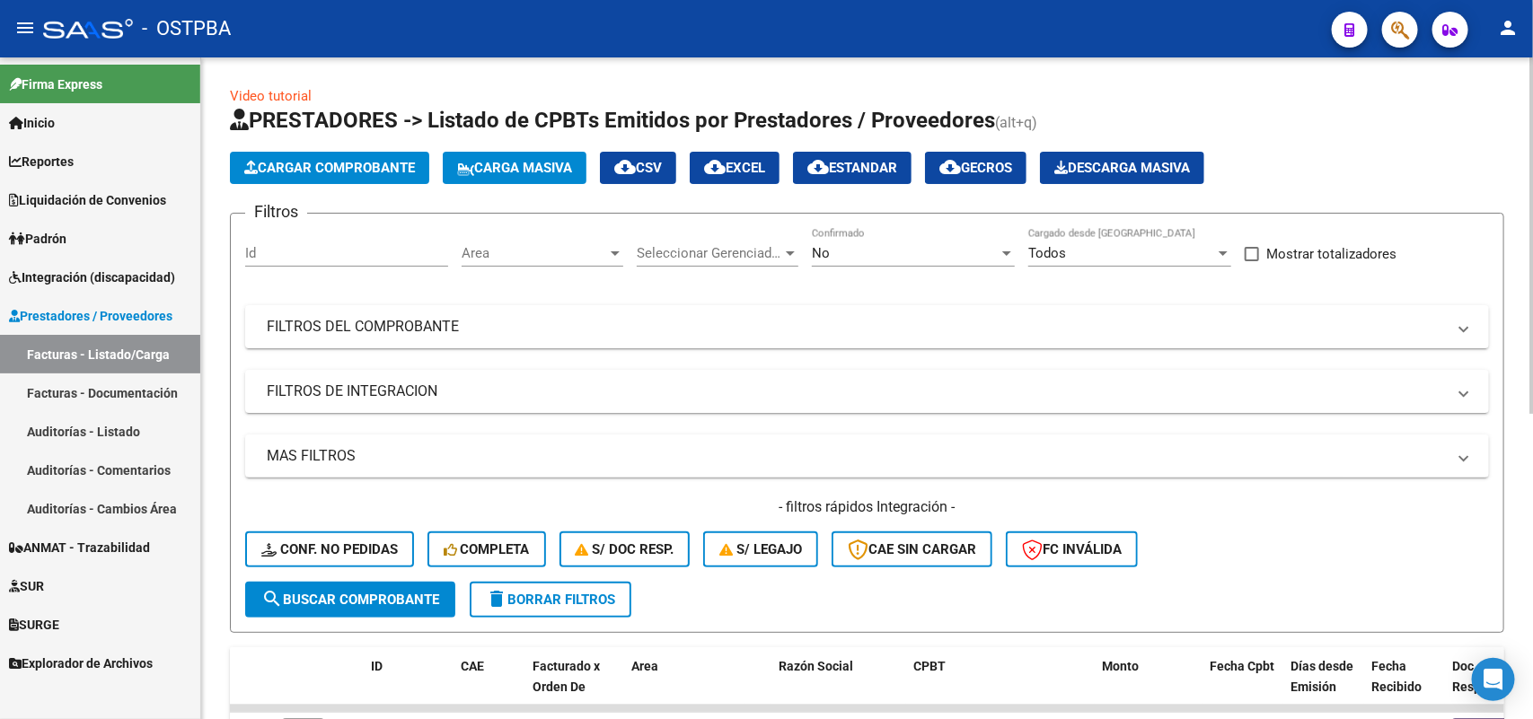
click at [362, 160] on span "Cargar Comprobante" at bounding box center [329, 168] width 171 height 16
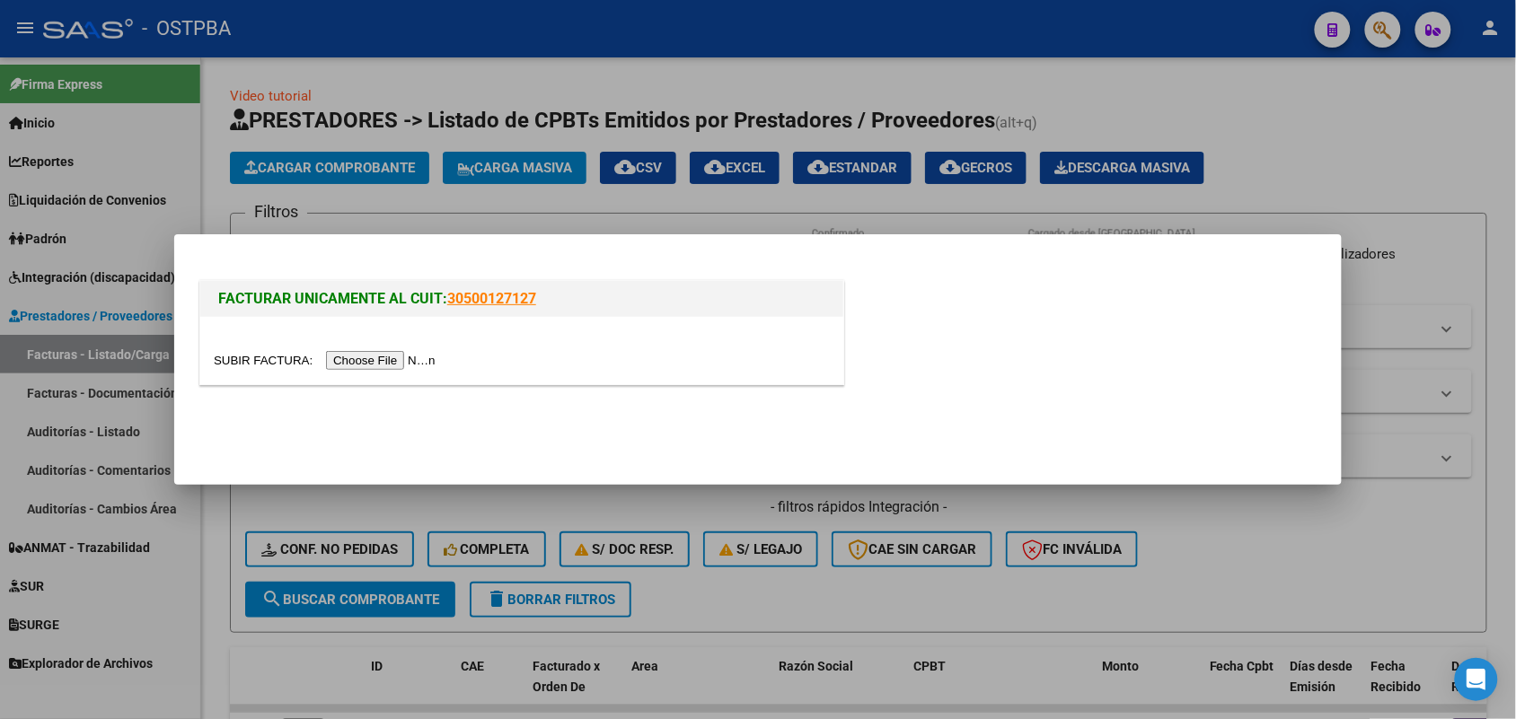
click at [397, 357] on input "file" at bounding box center [327, 360] width 227 height 19
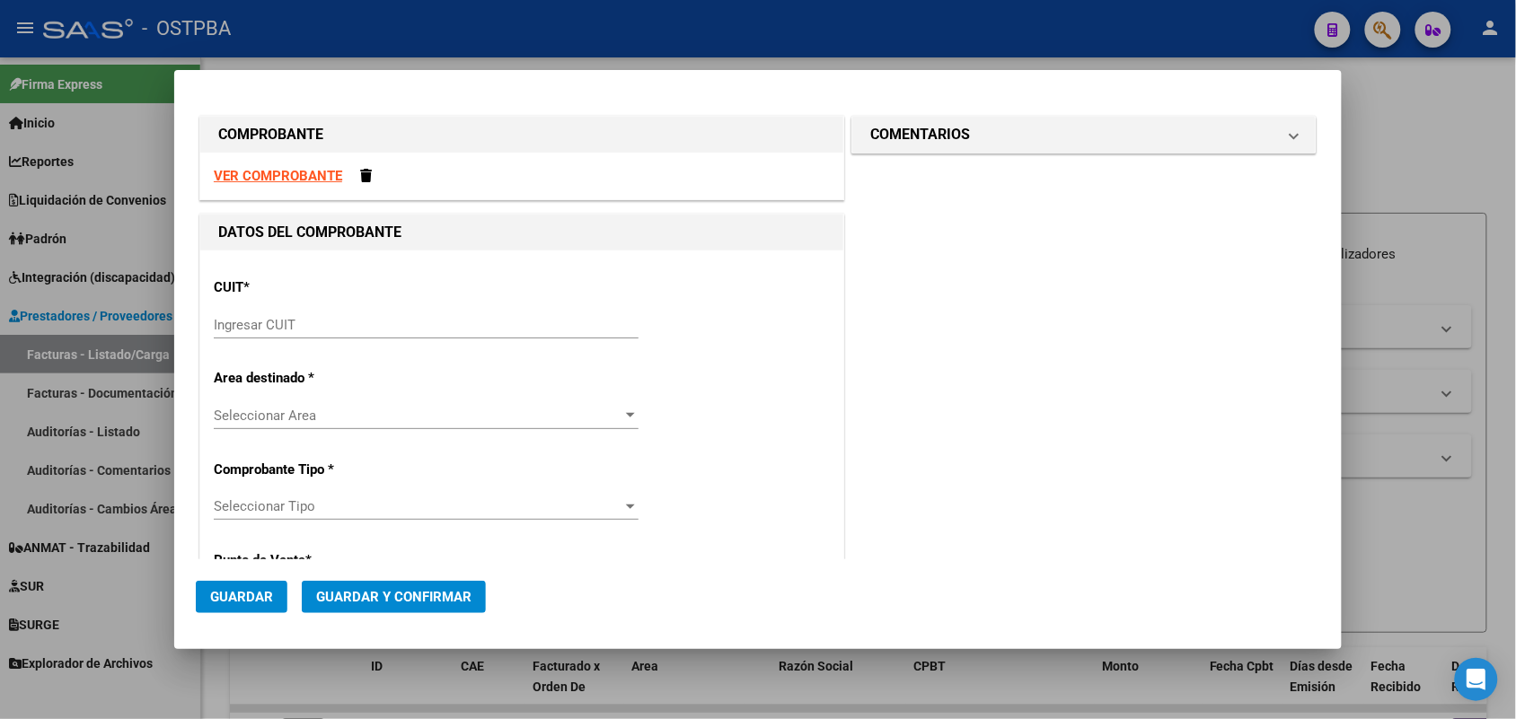
drag, startPoint x: 252, startPoint y: 315, endPoint x: 287, endPoint y: 313, distance: 35.1
click at [257, 315] on div "Ingresar CUIT" at bounding box center [426, 325] width 425 height 27
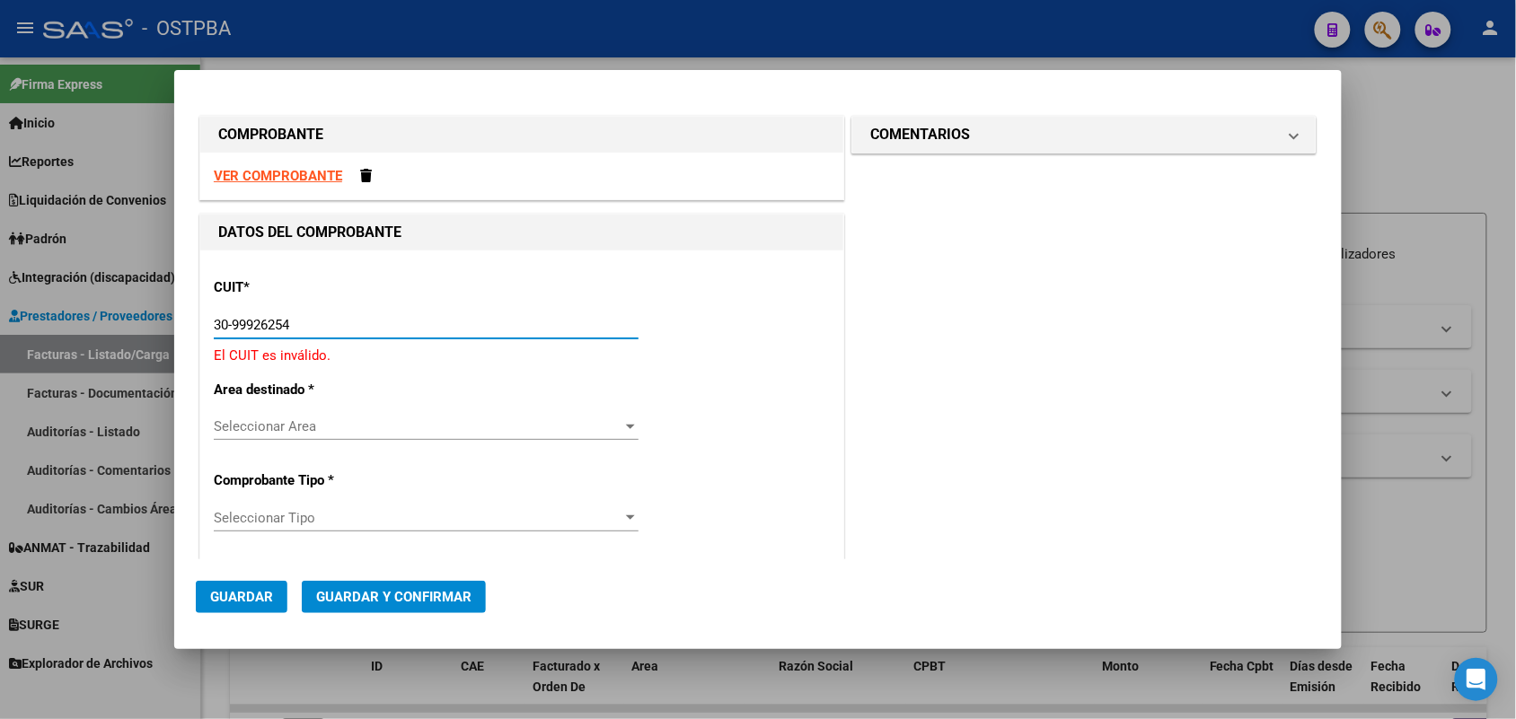
type input "30-99926254-2"
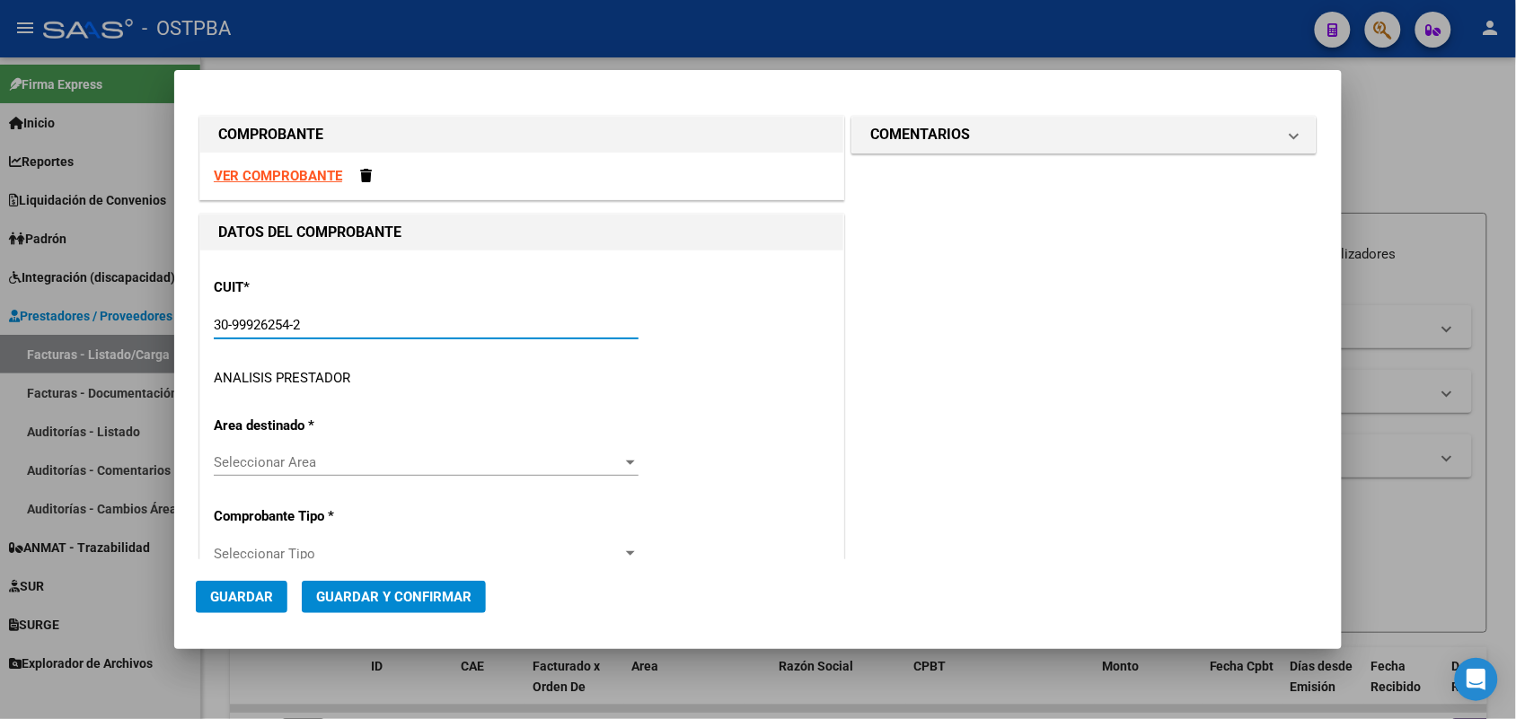
type input "2"
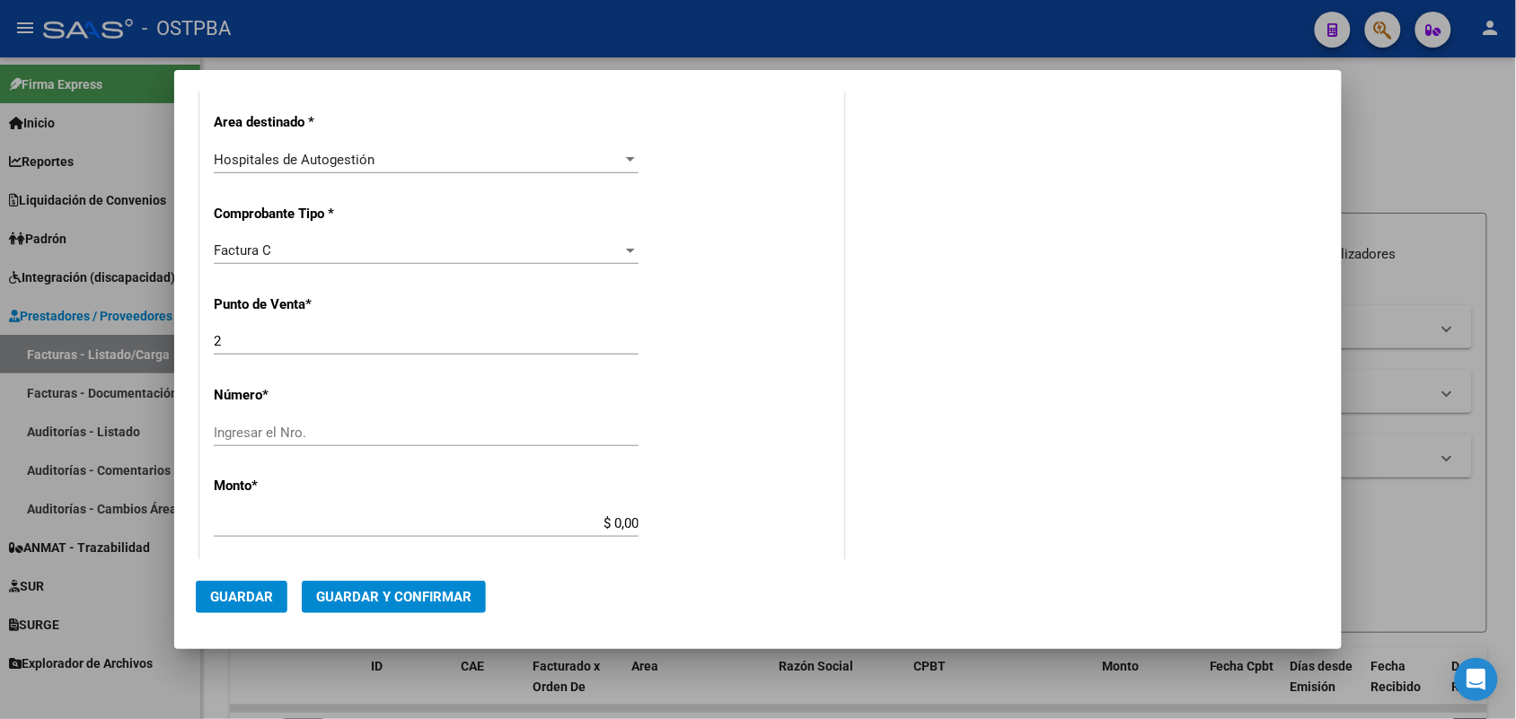
scroll to position [449, 0]
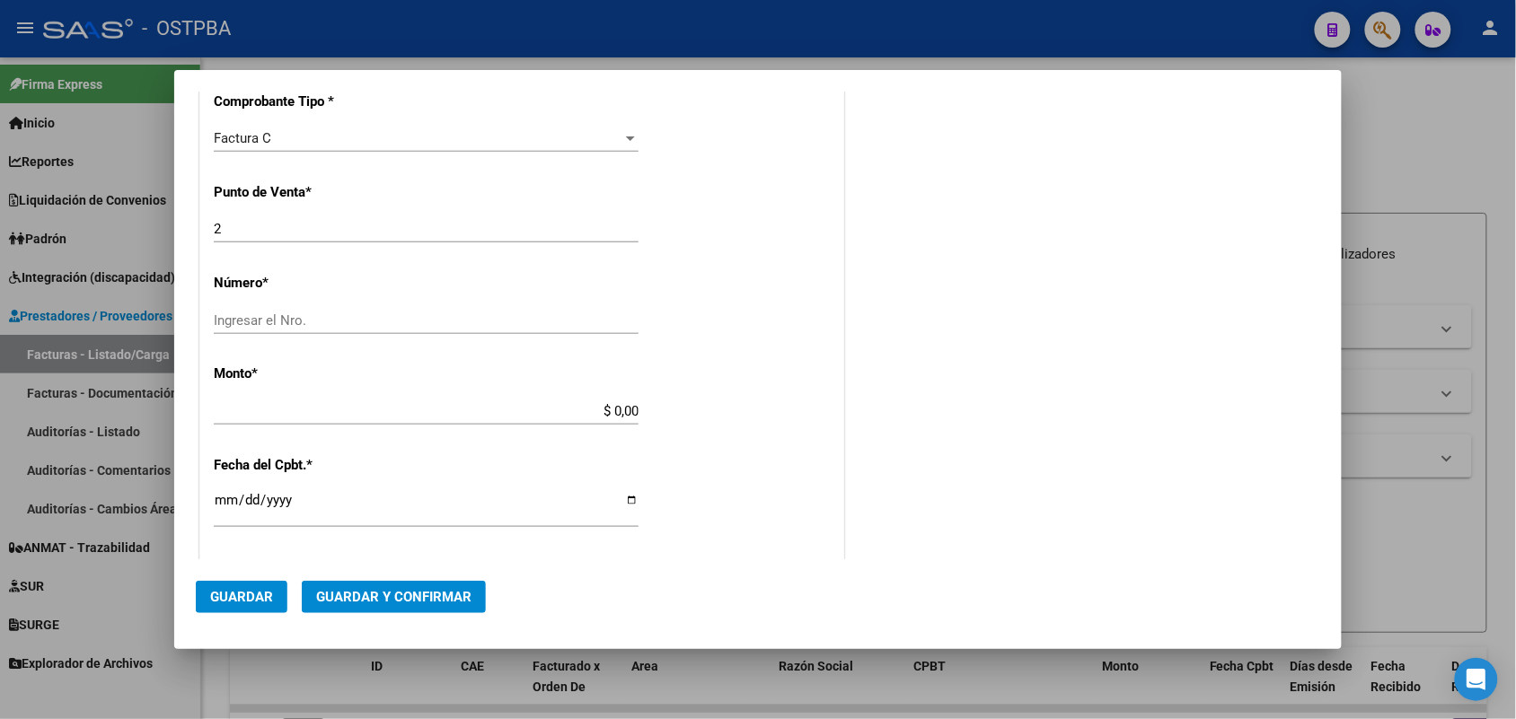
type input "30-99926254-2"
click at [258, 324] on input "Ingresar el Nro." at bounding box center [426, 321] width 425 height 16
type input "109030"
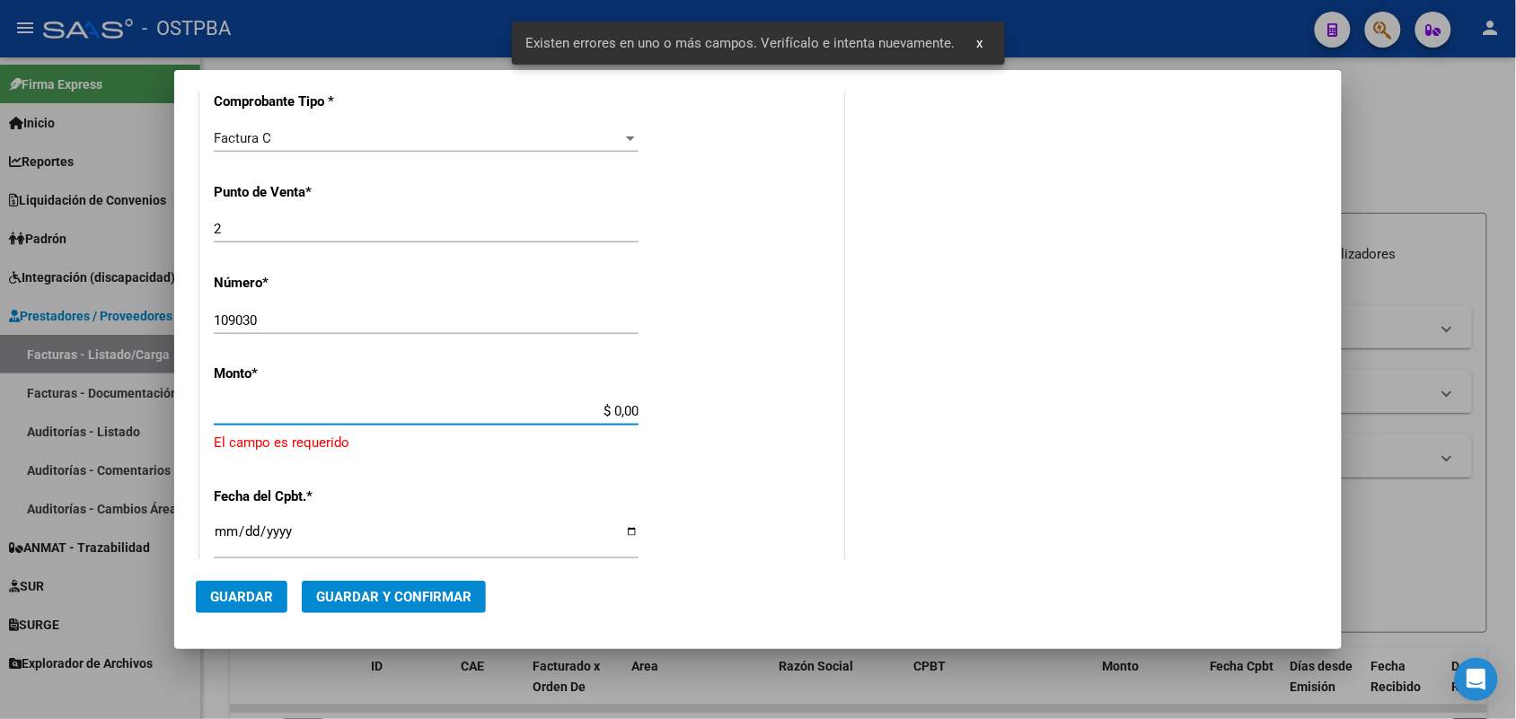
scroll to position [526, 0]
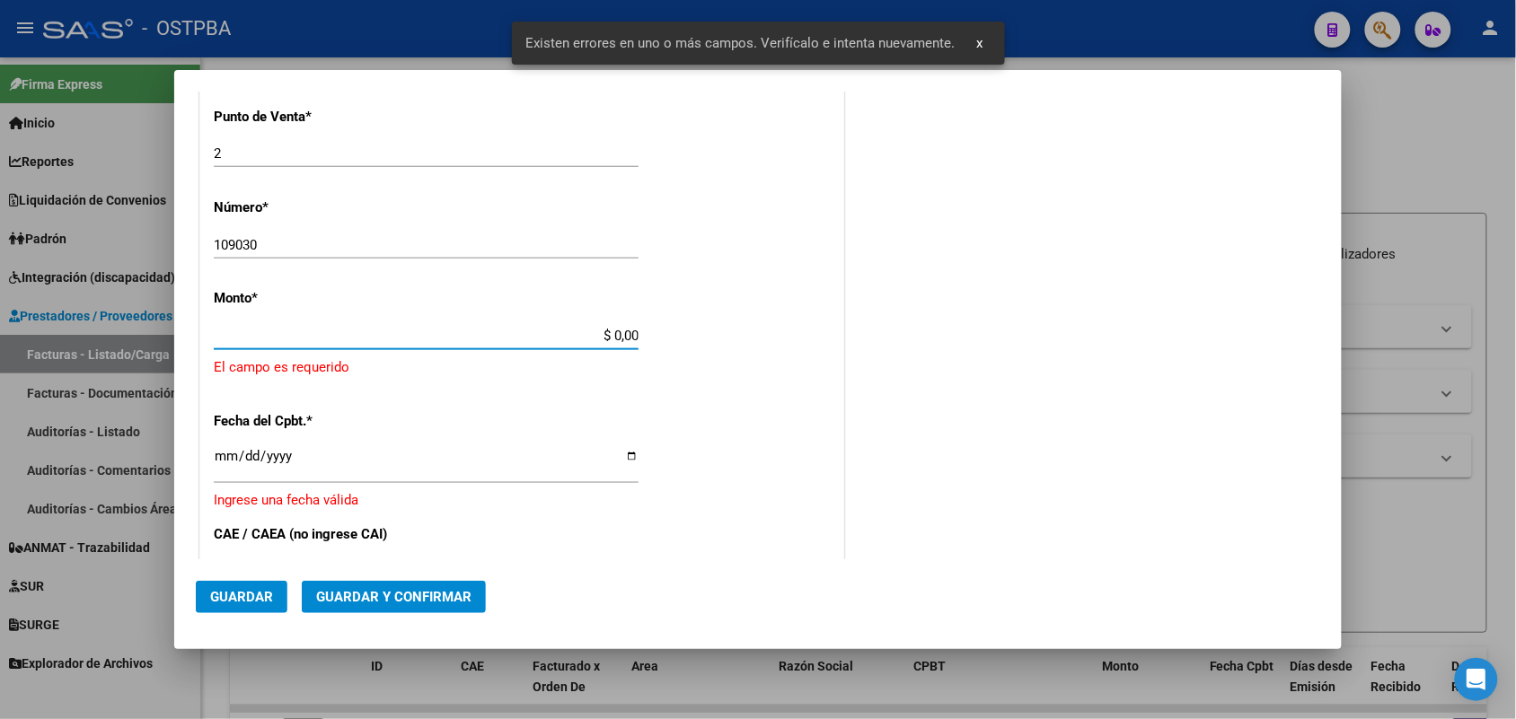
drag, startPoint x: 586, startPoint y: 415, endPoint x: 707, endPoint y: 416, distance: 121.3
click at [707, 415] on div "CUIT * 30-99926254-2 Ingresar CUIT ANALISIS PRESTADOR MUNICIPALIDAD DE [GEOGRAP…" at bounding box center [521, 384] width 643 height 1316
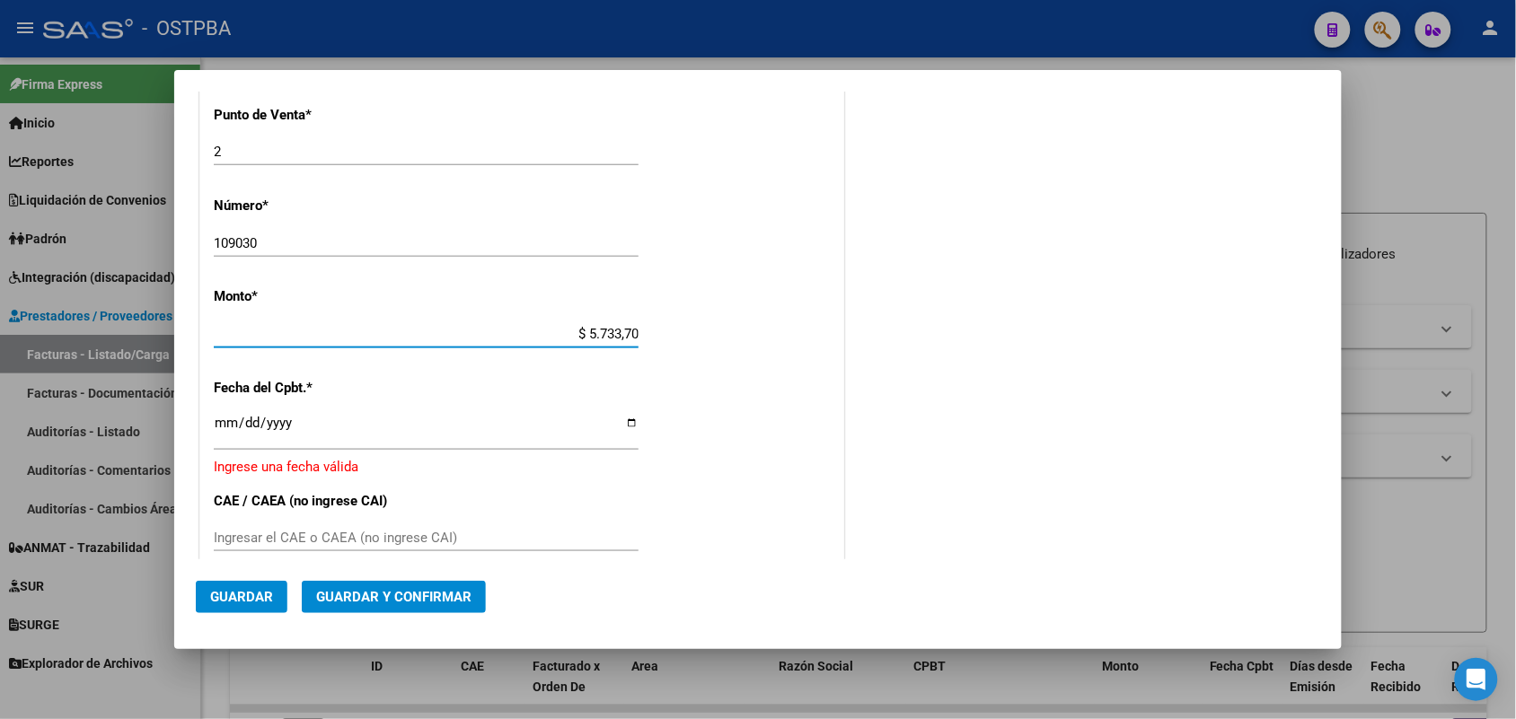
type input "$ 57.337,00"
click at [222, 433] on input "Ingresar la fecha" at bounding box center [426, 430] width 425 height 29
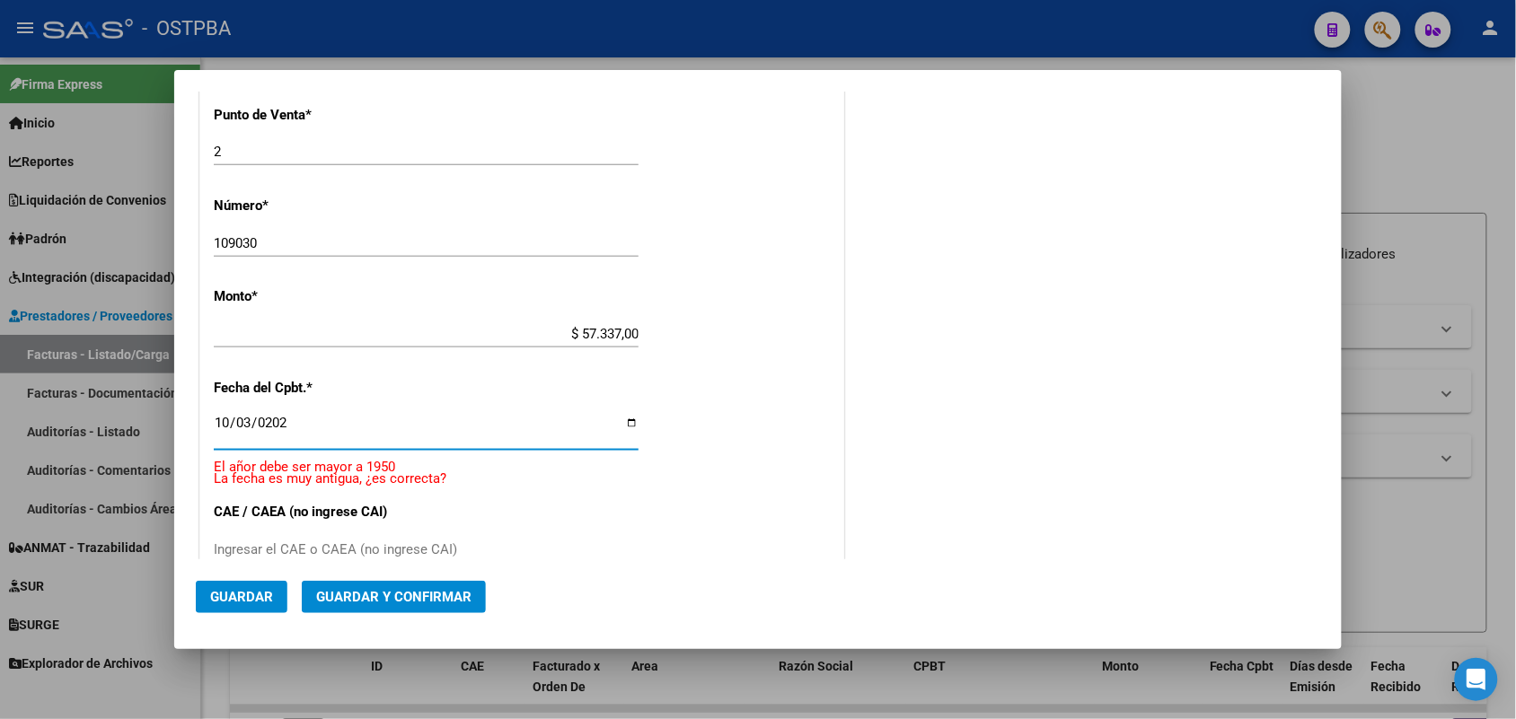
type input "[DATE]"
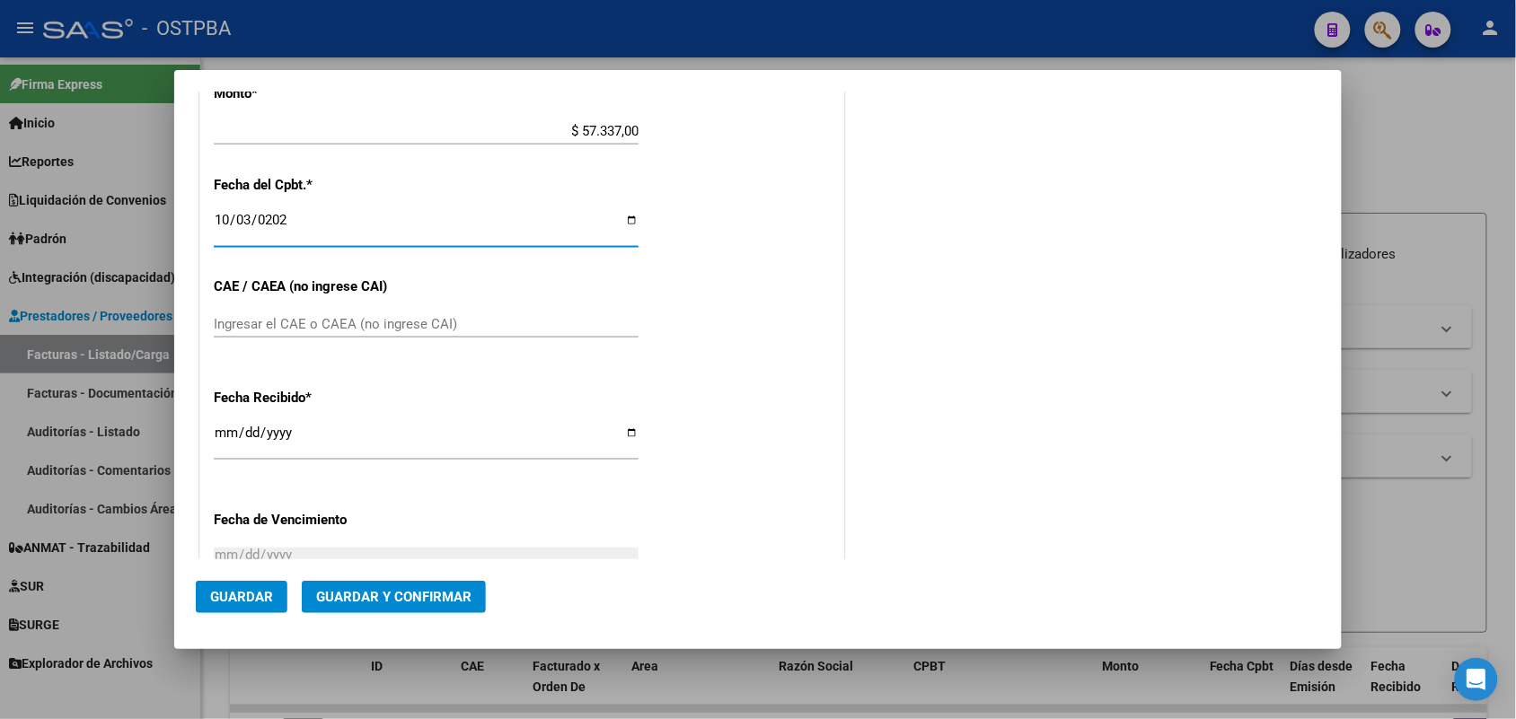
scroll to position [751, 0]
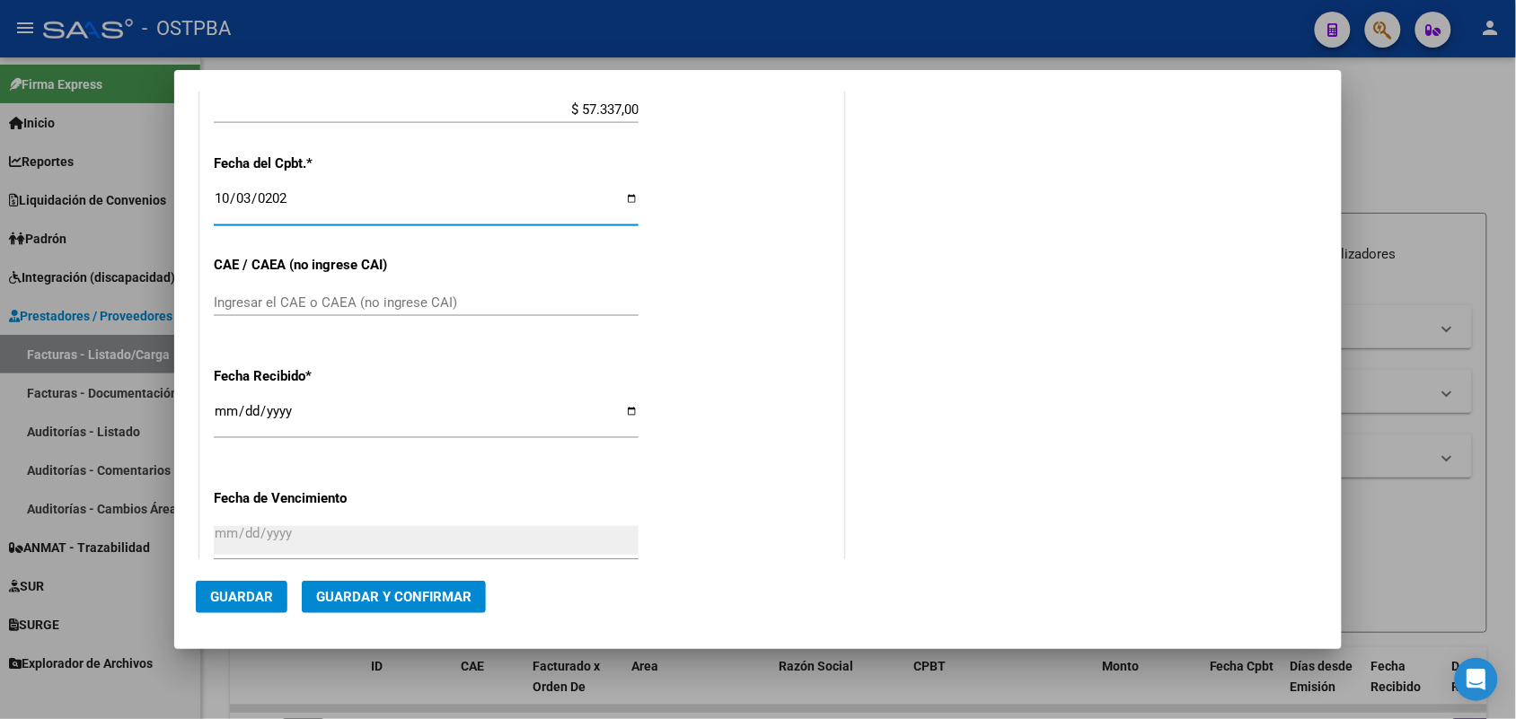
click at [221, 304] on input "Ingresar el CAE o CAEA (no ingrese CAI)" at bounding box center [426, 303] width 425 height 16
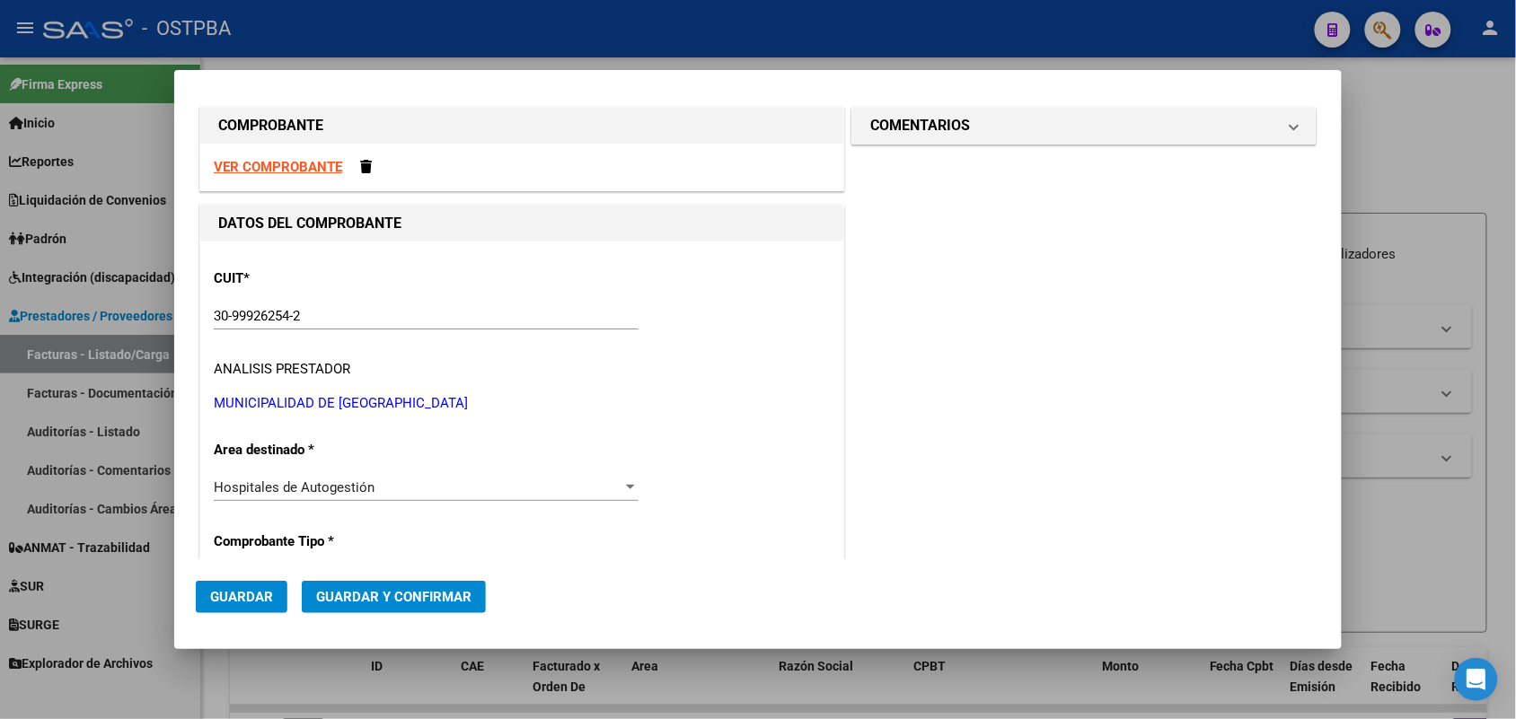
scroll to position [0, 0]
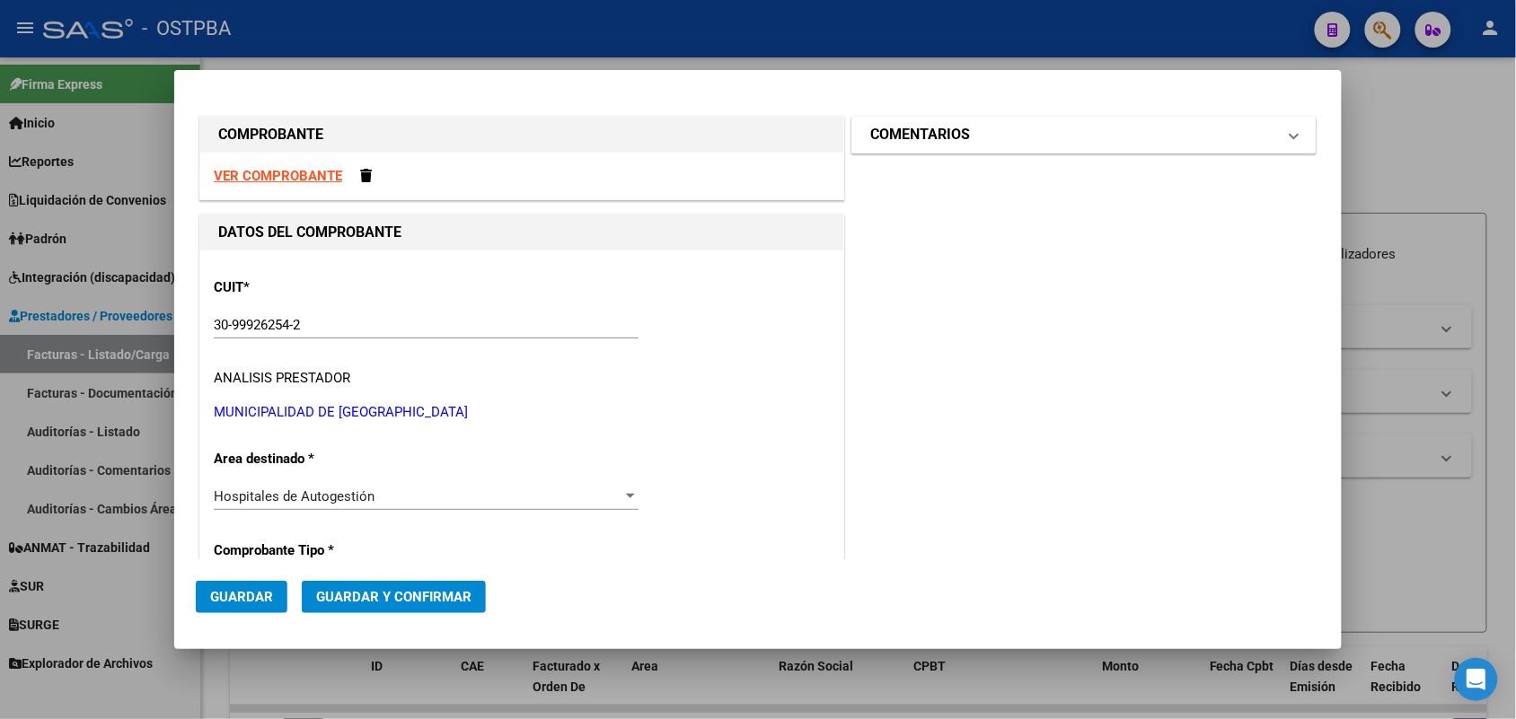
type input "75402135827094"
click at [1291, 137] on span at bounding box center [1294, 135] width 7 height 22
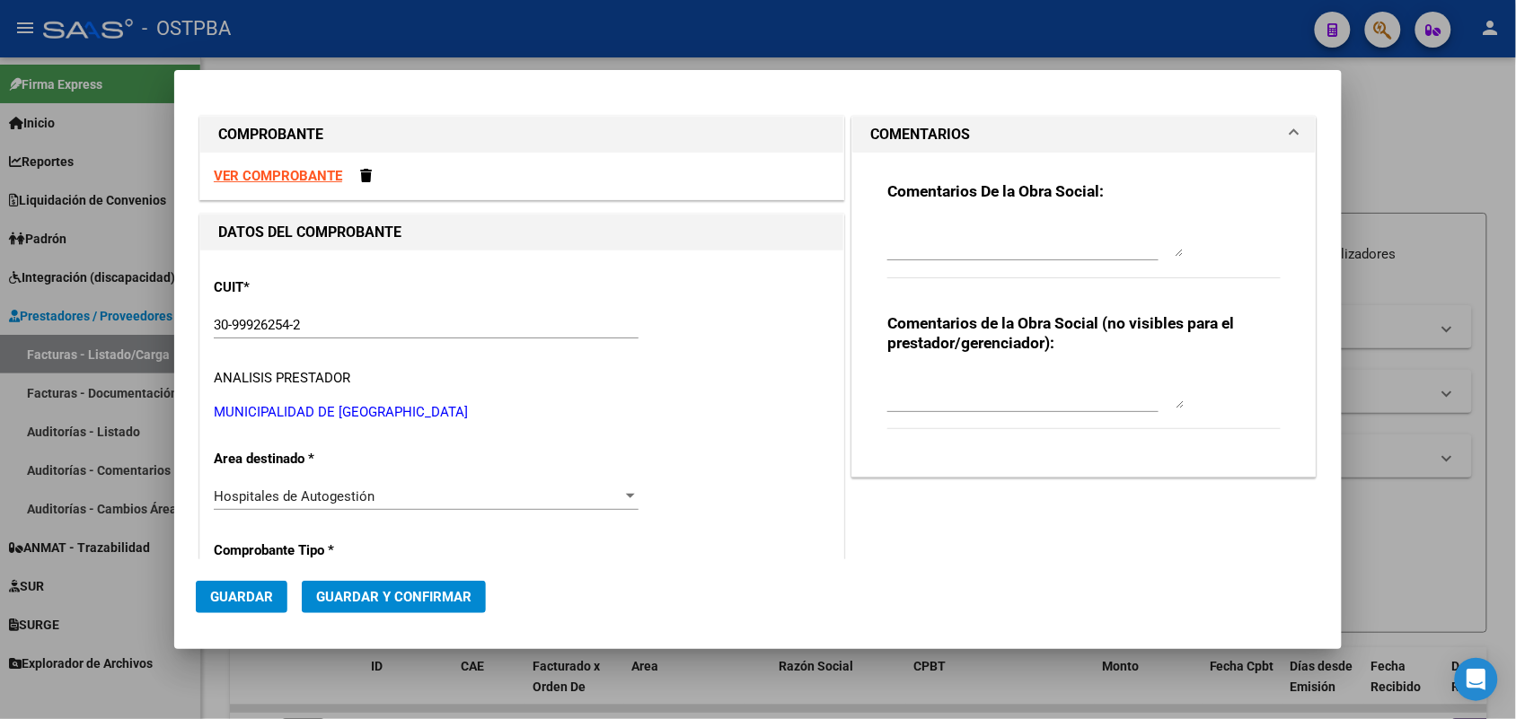
drag, startPoint x: 913, startPoint y: 253, endPoint x: 958, endPoint y: 234, distance: 49.1
click at [914, 252] on textarea at bounding box center [1035, 239] width 296 height 36
type textarea "HR 127122"
click at [259, 597] on span "Guardar" at bounding box center [241, 597] width 63 height 16
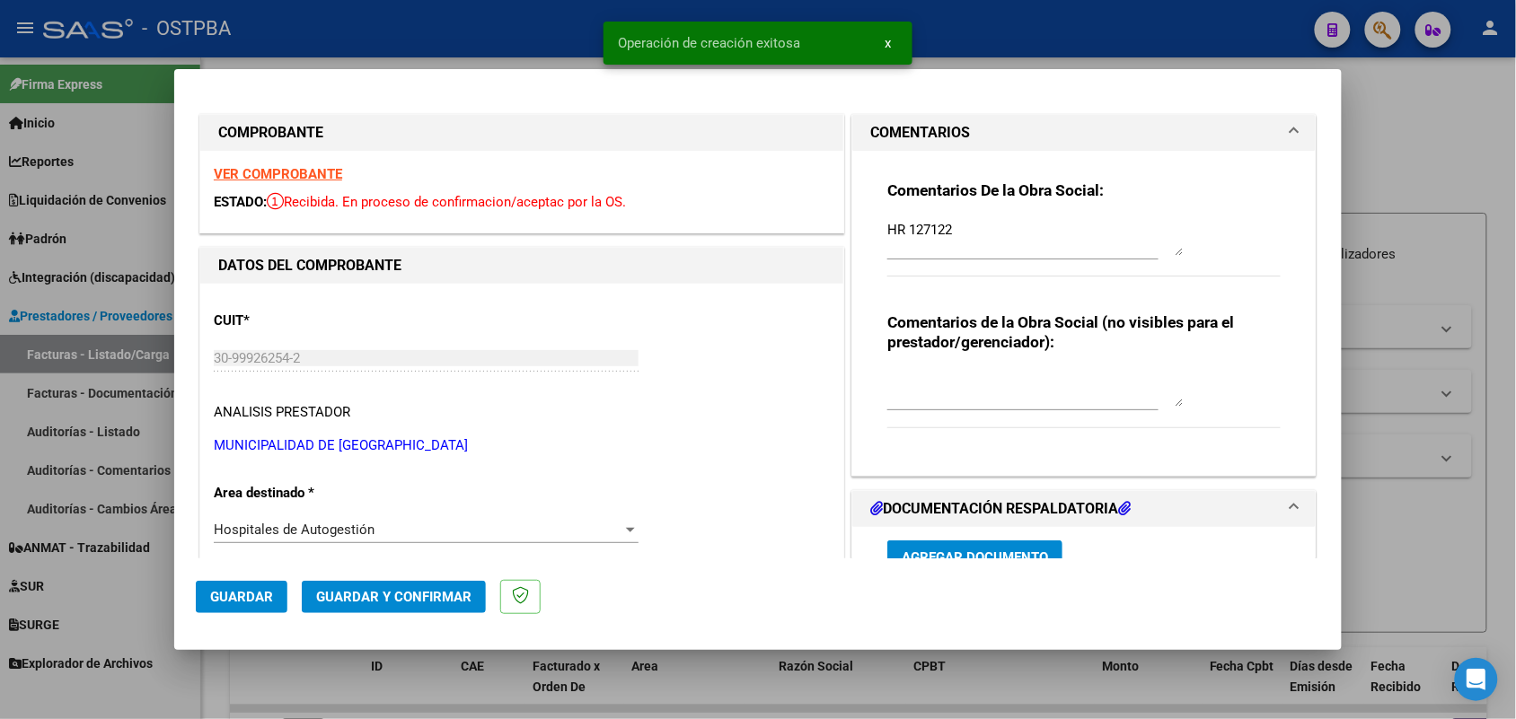
type input "[DATE]"
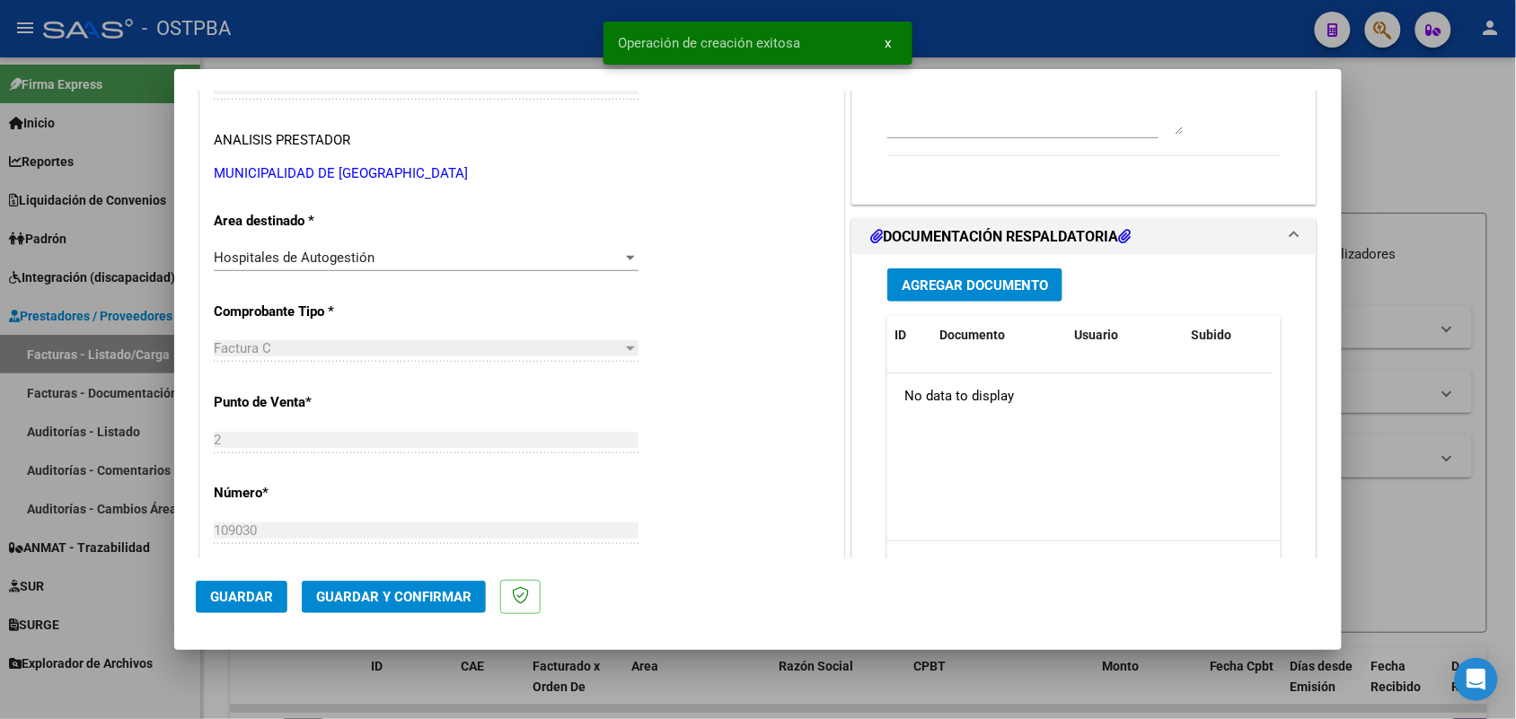
scroll to position [337, 0]
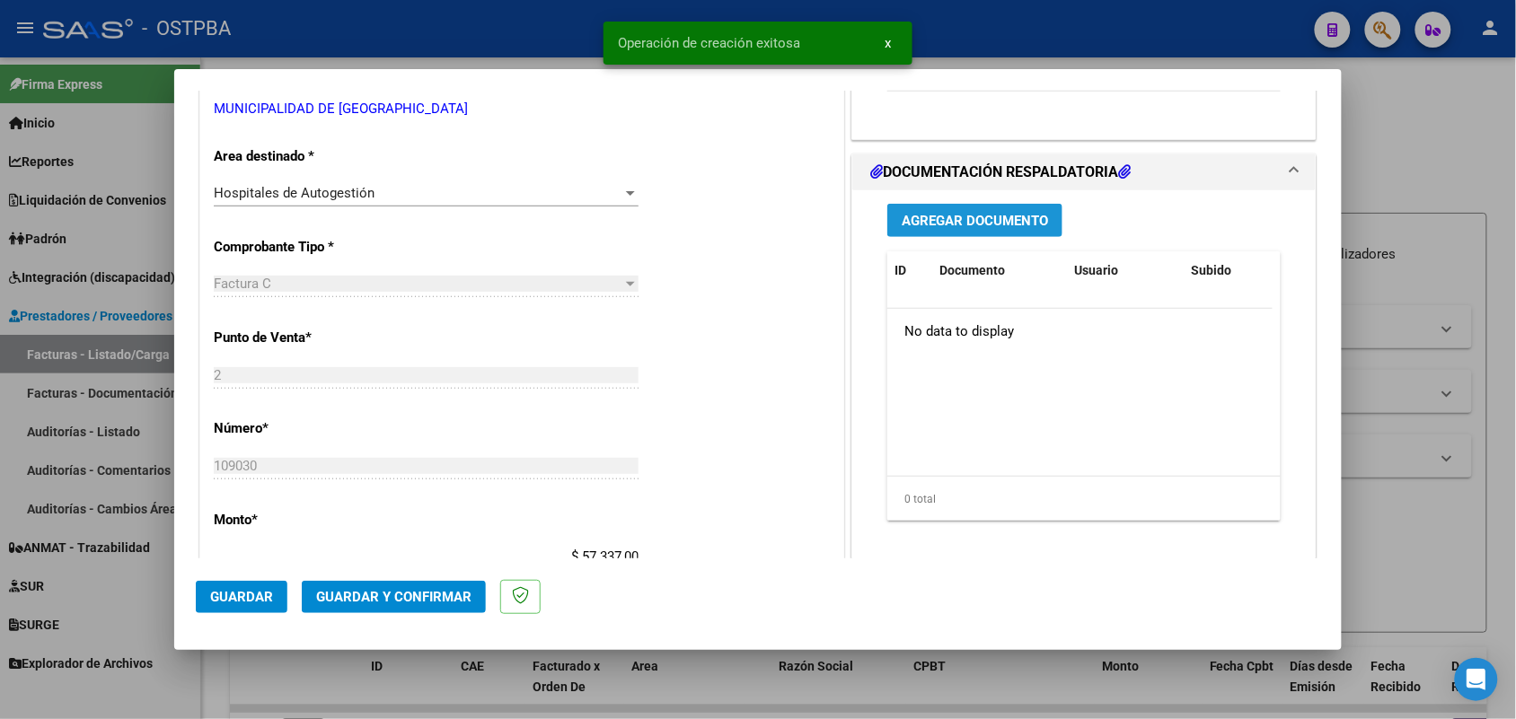
click at [993, 229] on button "Agregar Documento" at bounding box center [974, 220] width 175 height 33
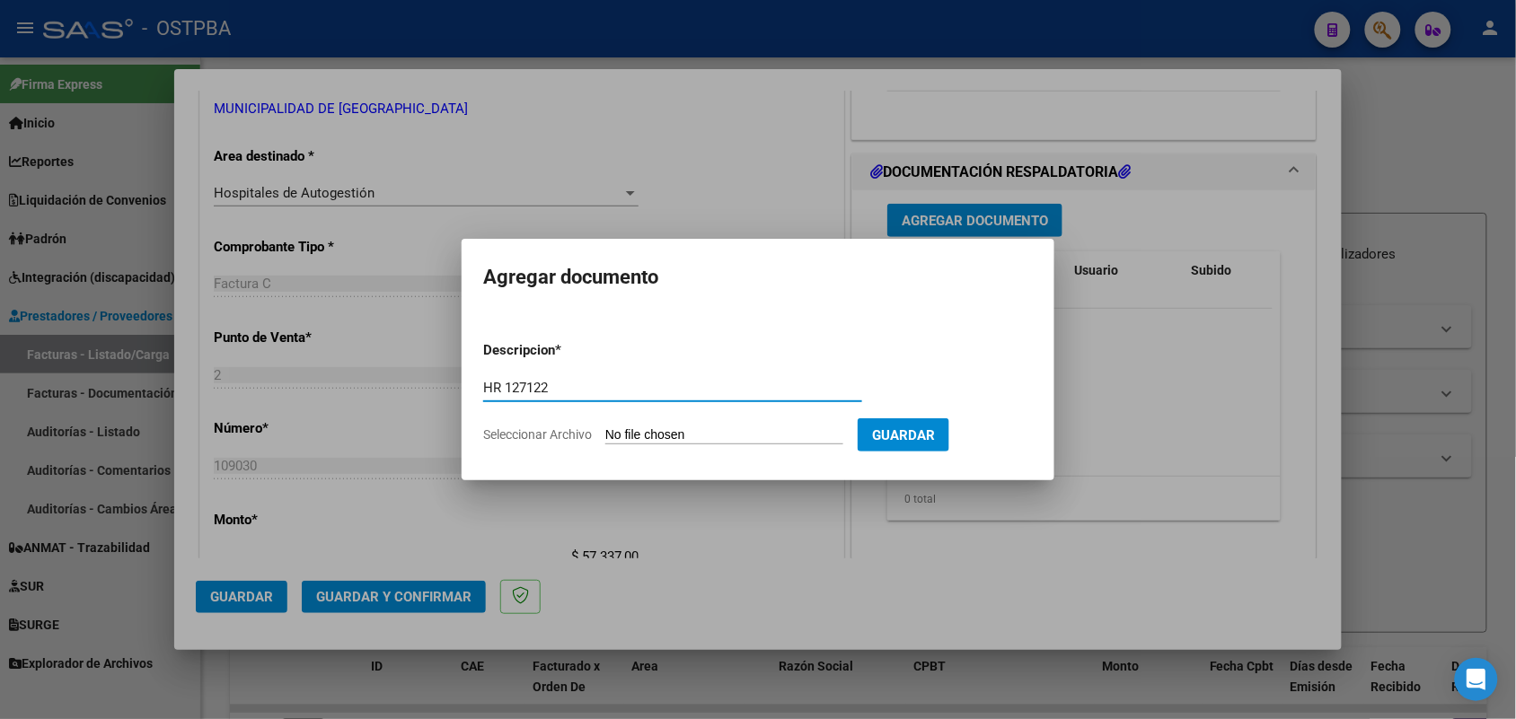
type input "HR 127122"
click at [633, 438] on input "Seleccionar Archivo" at bounding box center [724, 436] width 238 height 17
type input "C:\fakepath\HR 127122.pdf"
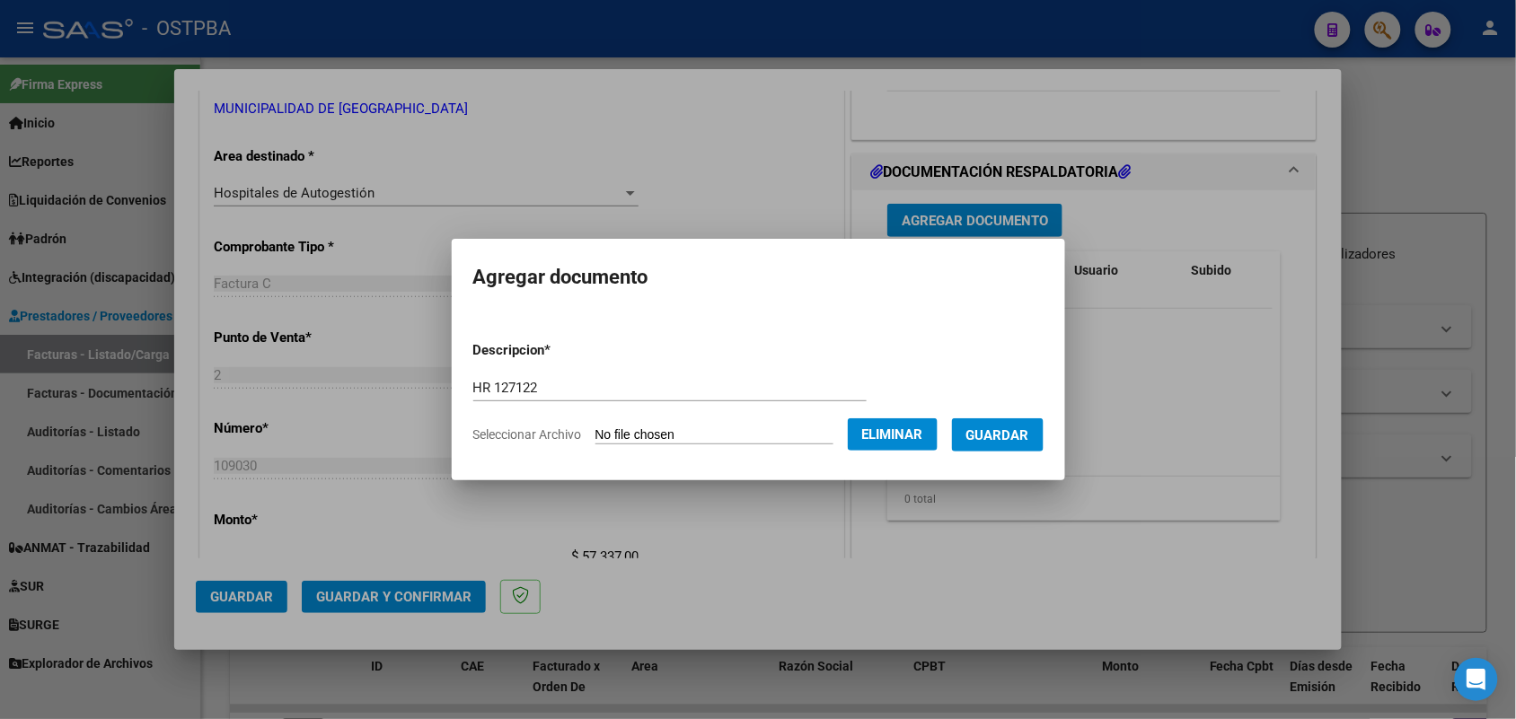
click at [1003, 438] on span "Guardar" at bounding box center [997, 436] width 63 height 16
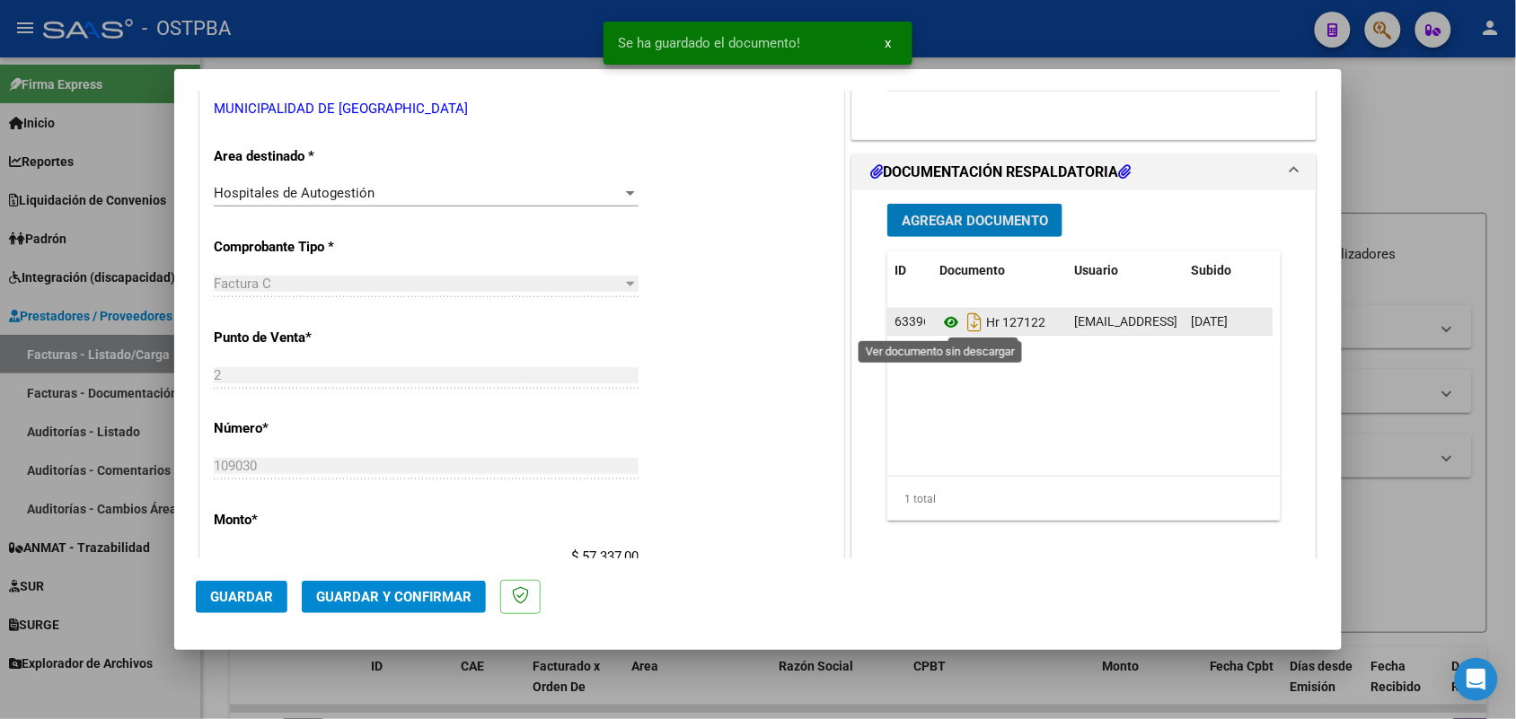
click at [943, 323] on icon at bounding box center [950, 323] width 23 height 22
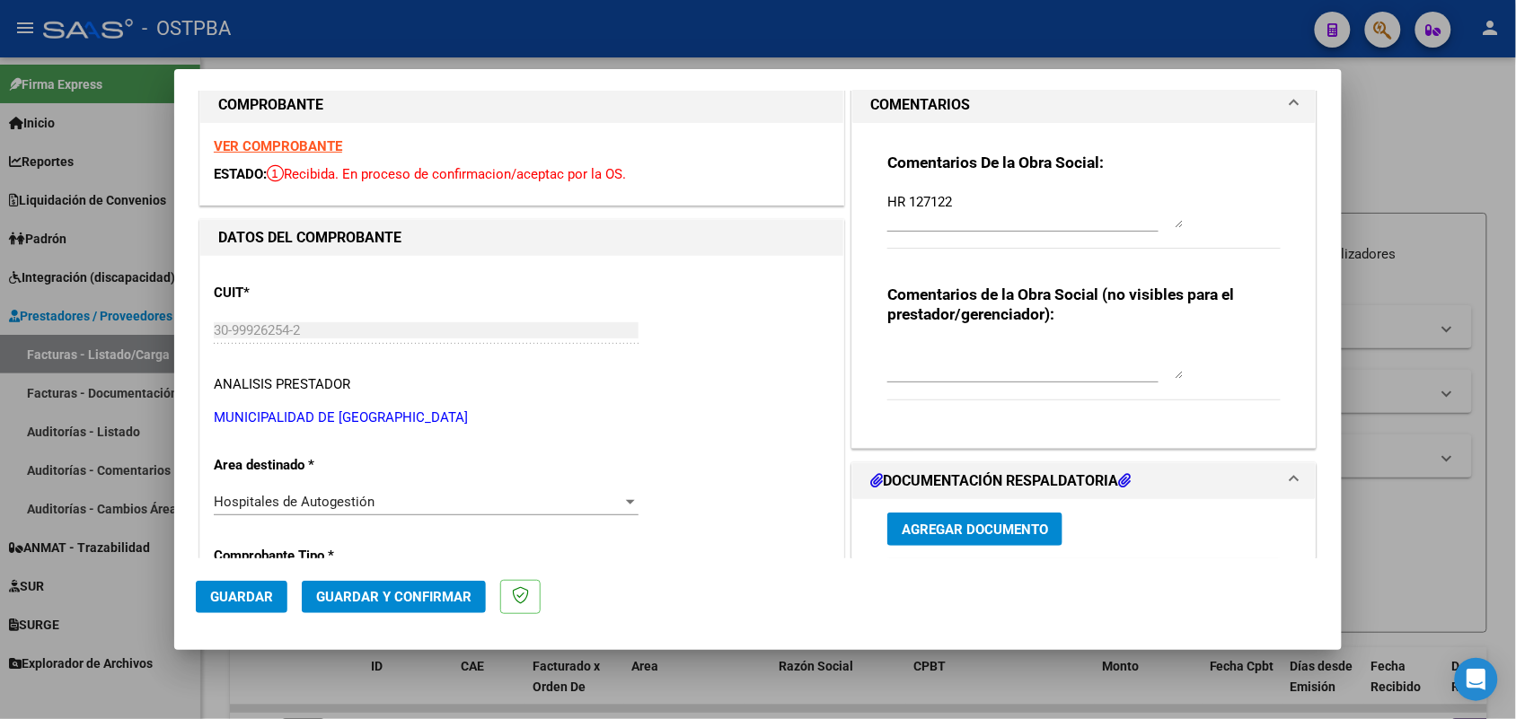
scroll to position [0, 0]
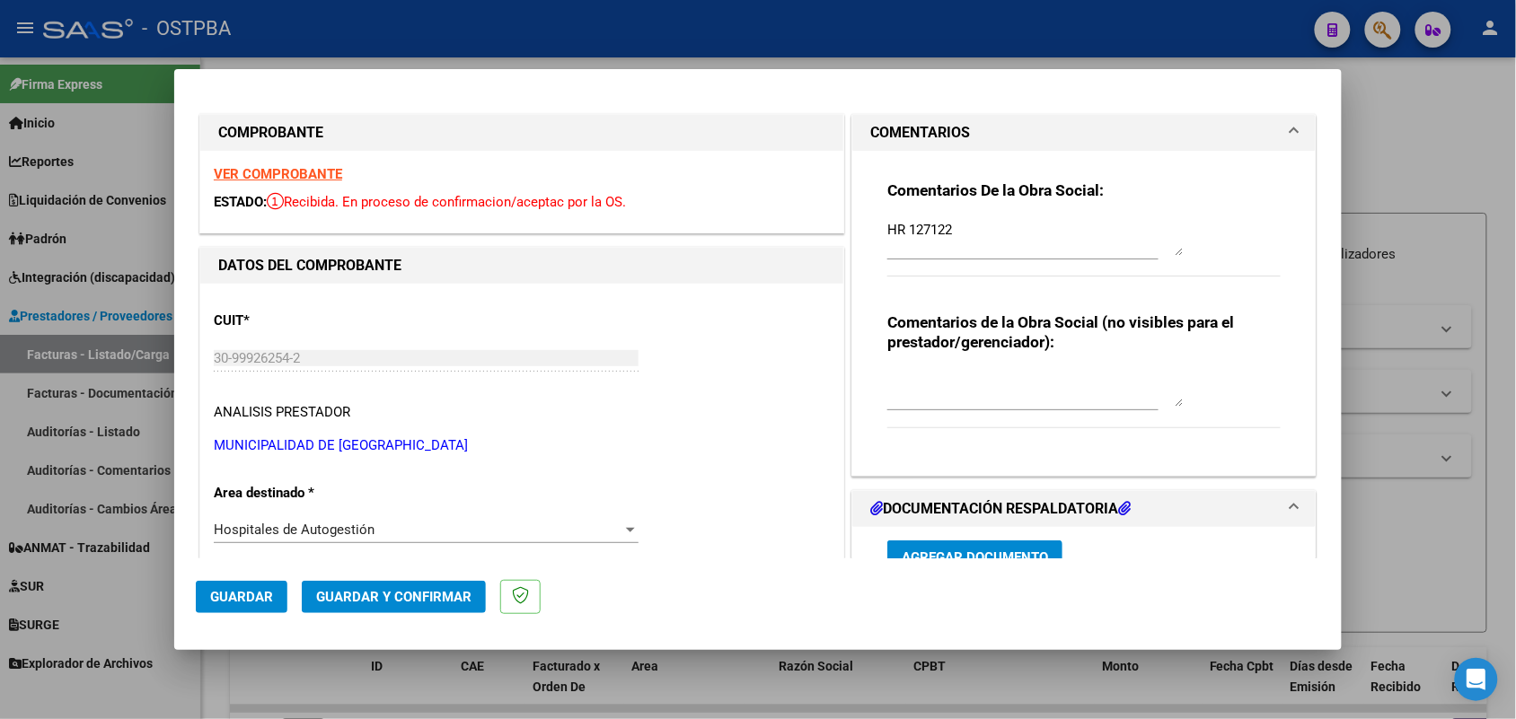
click at [280, 171] on strong "VER COMPROBANTE" at bounding box center [278, 174] width 128 height 16
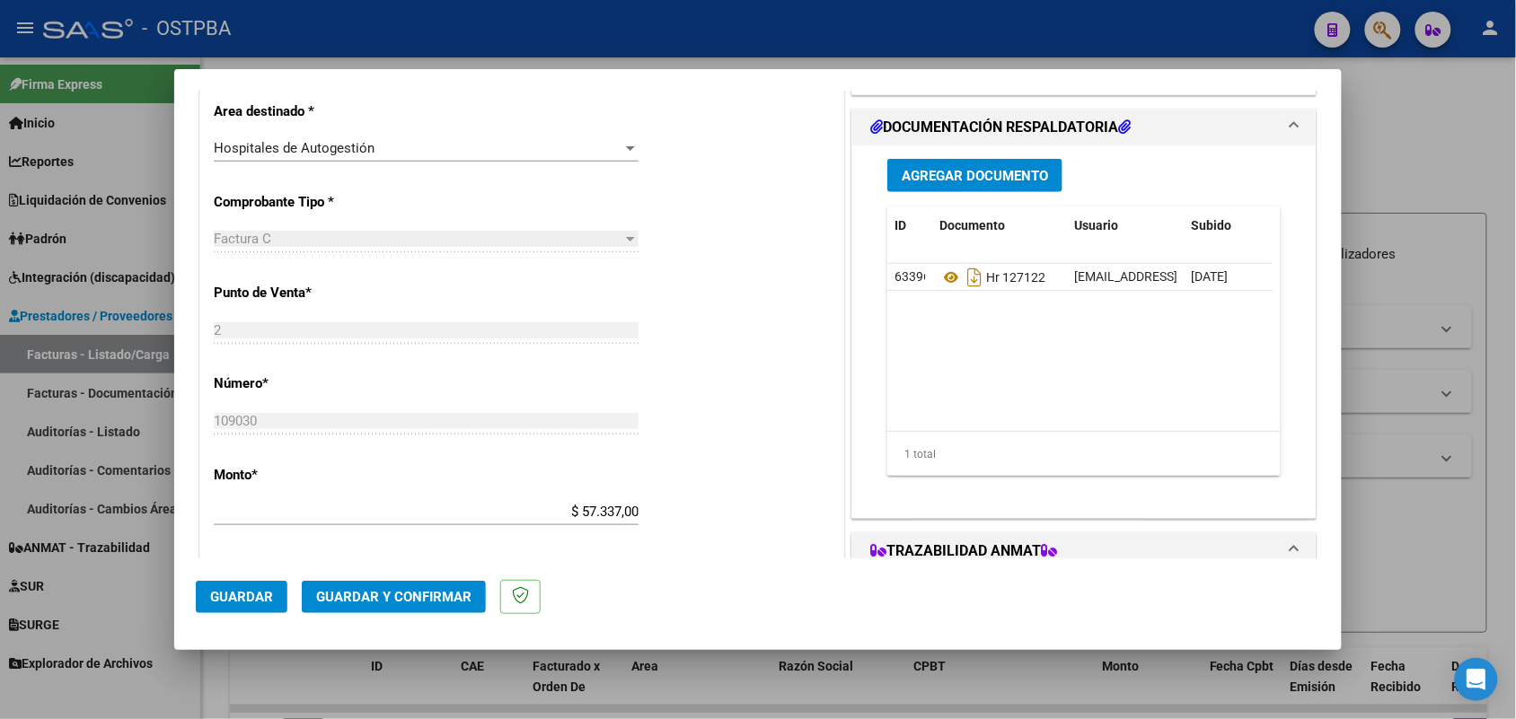
scroll to position [449, 0]
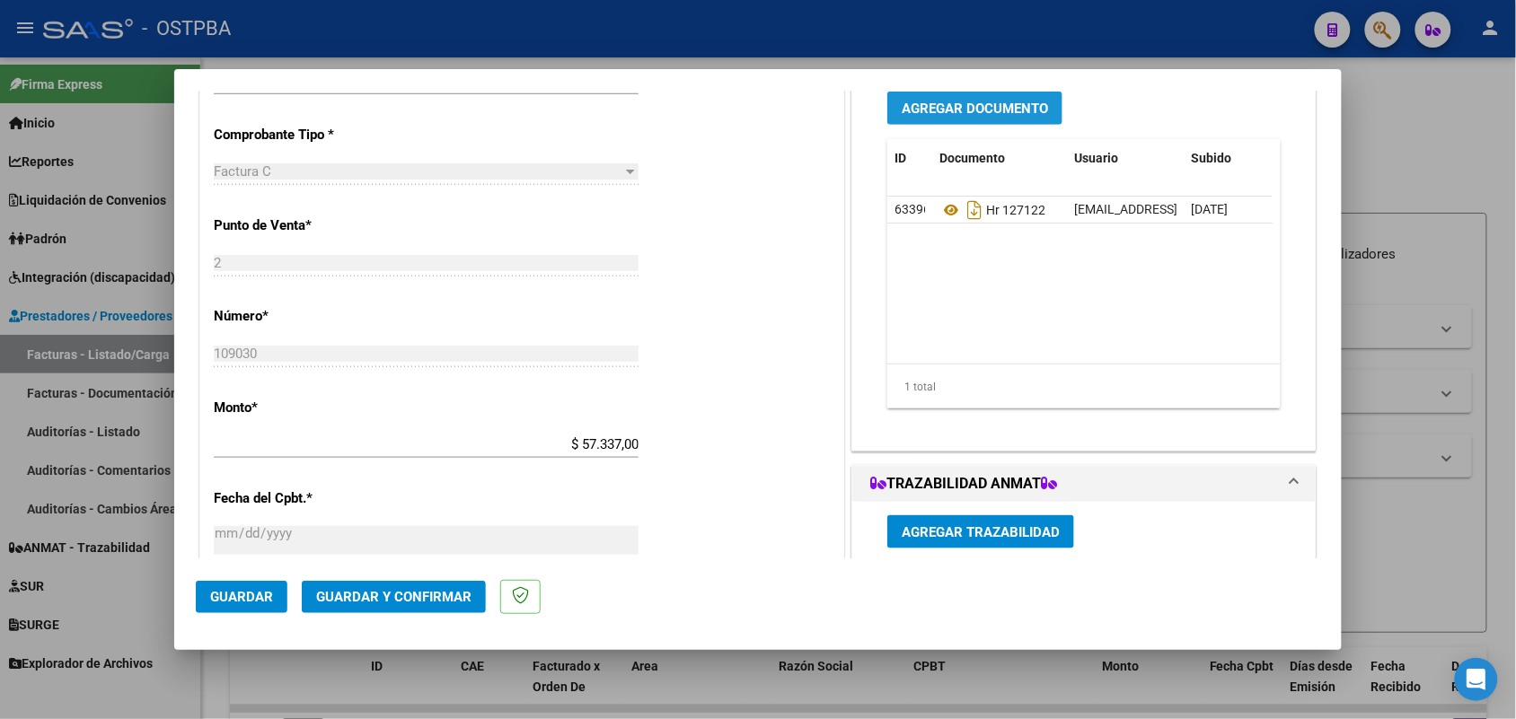
click at [972, 104] on span "Agregar Documento" at bounding box center [975, 109] width 146 height 16
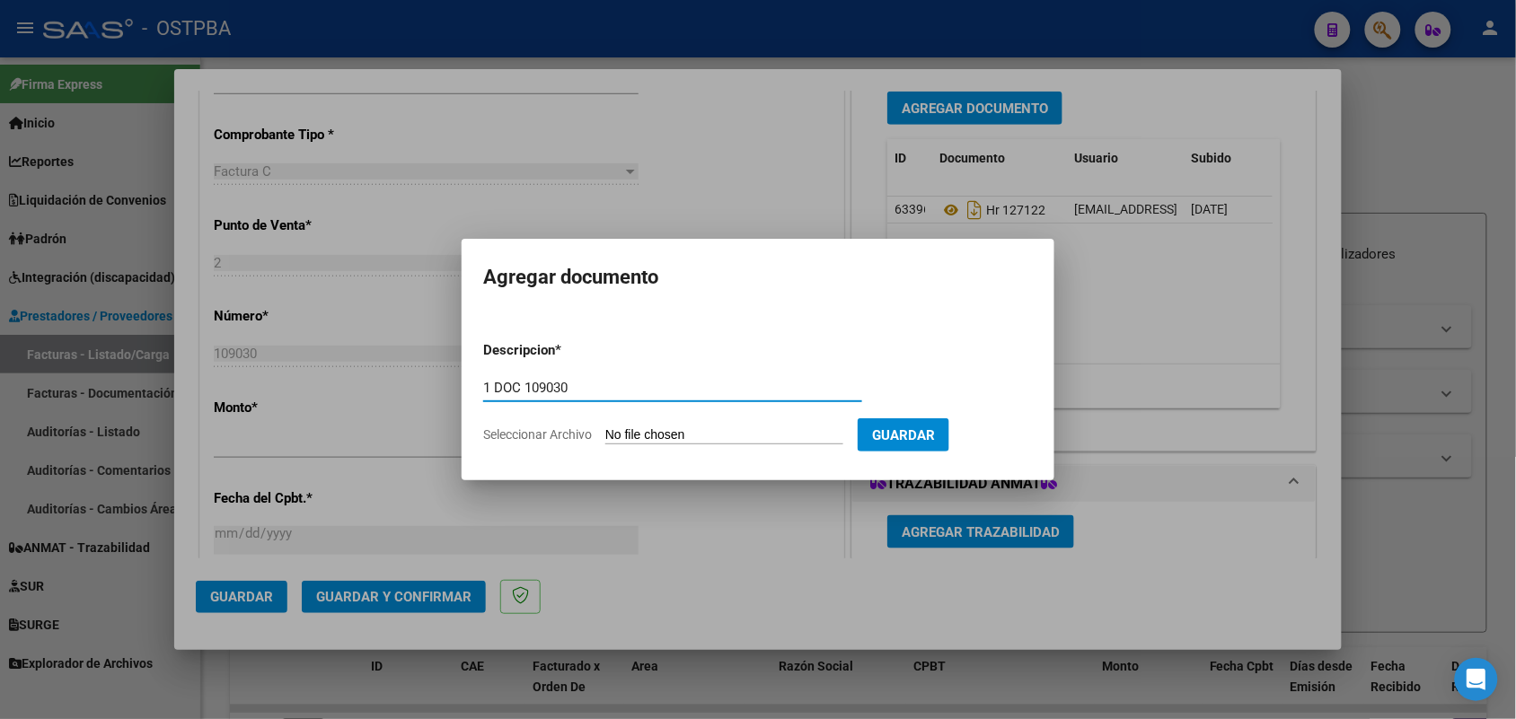
type input "1 DOC 109030"
click at [622, 431] on input "Seleccionar Archivo" at bounding box center [724, 436] width 238 height 17
type input "C:\fakepath\1 DOC 109030.pdf"
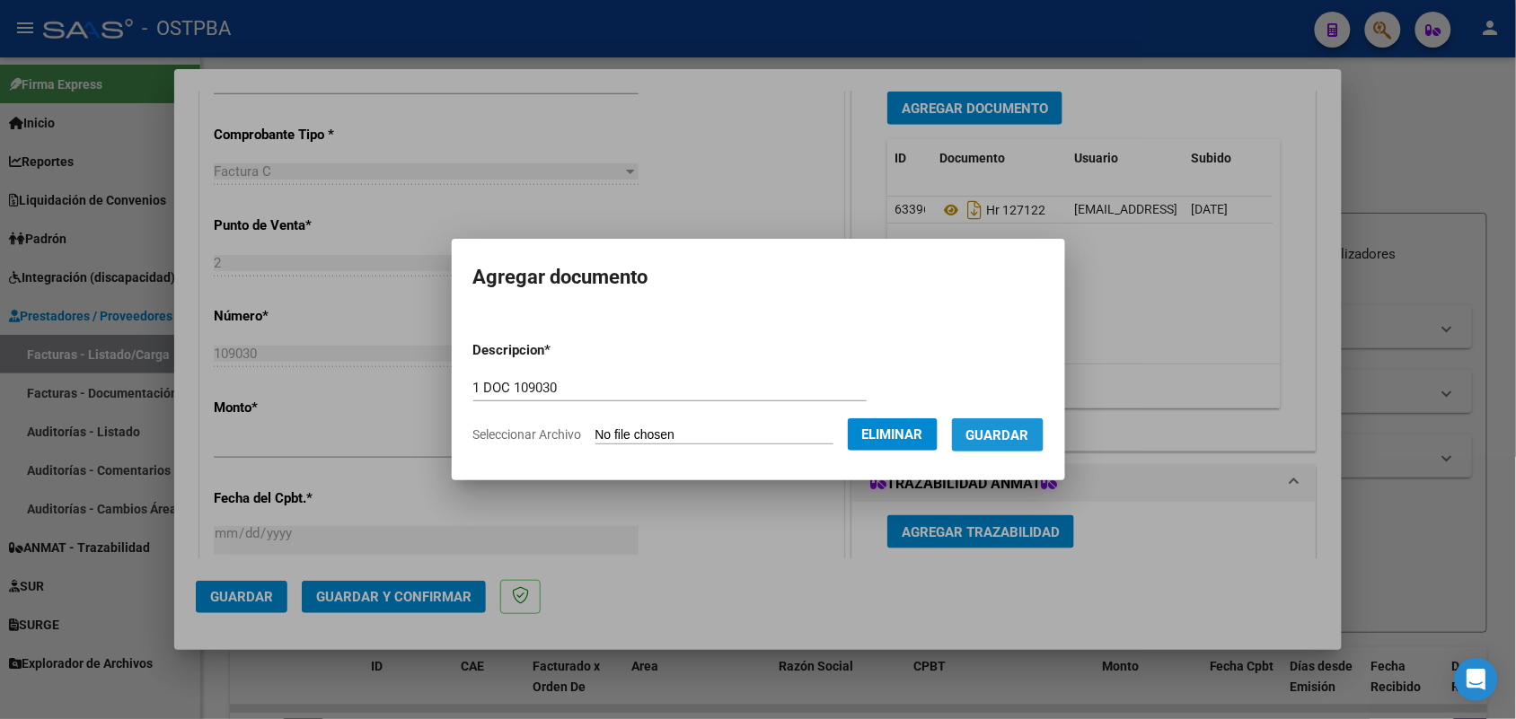
click at [1022, 433] on span "Guardar" at bounding box center [997, 436] width 63 height 16
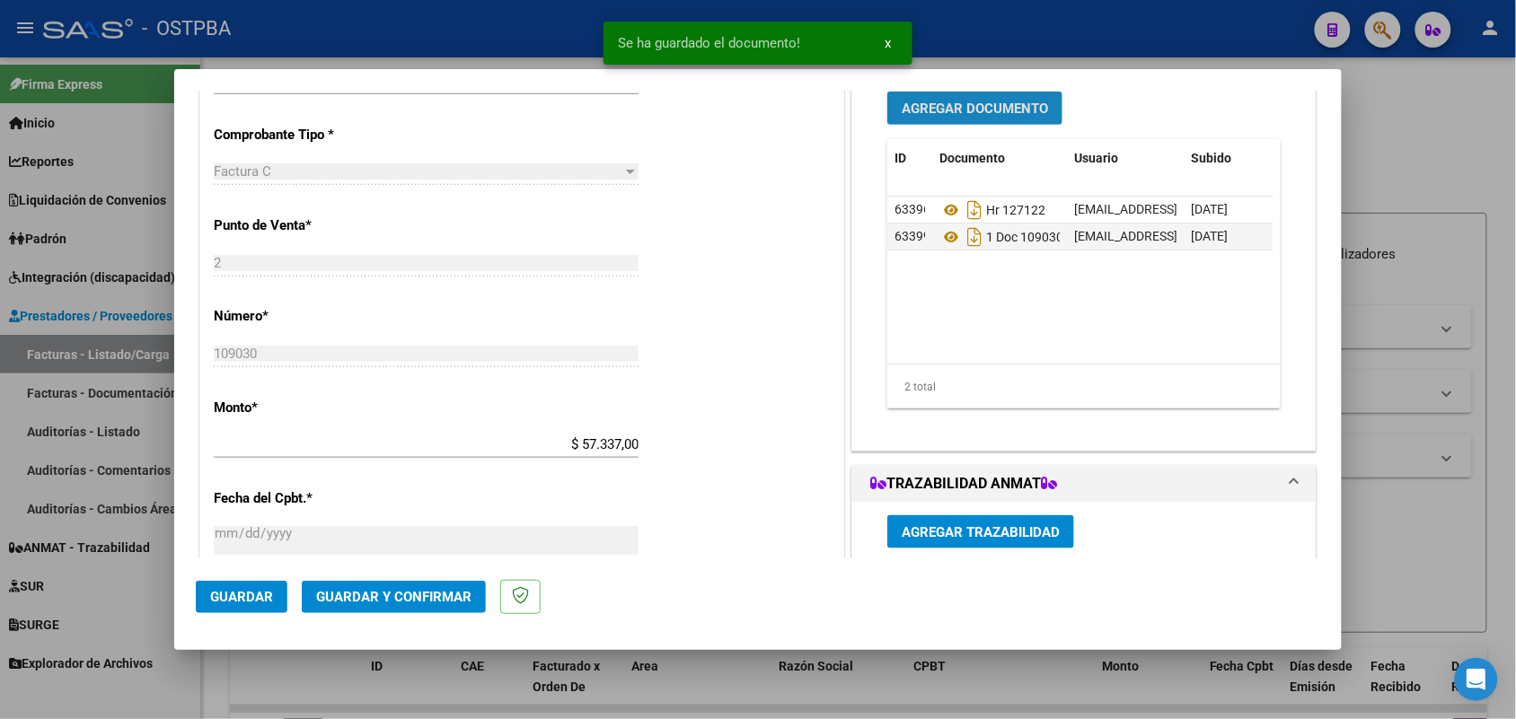
click at [1013, 105] on span "Agregar Documento" at bounding box center [975, 109] width 146 height 16
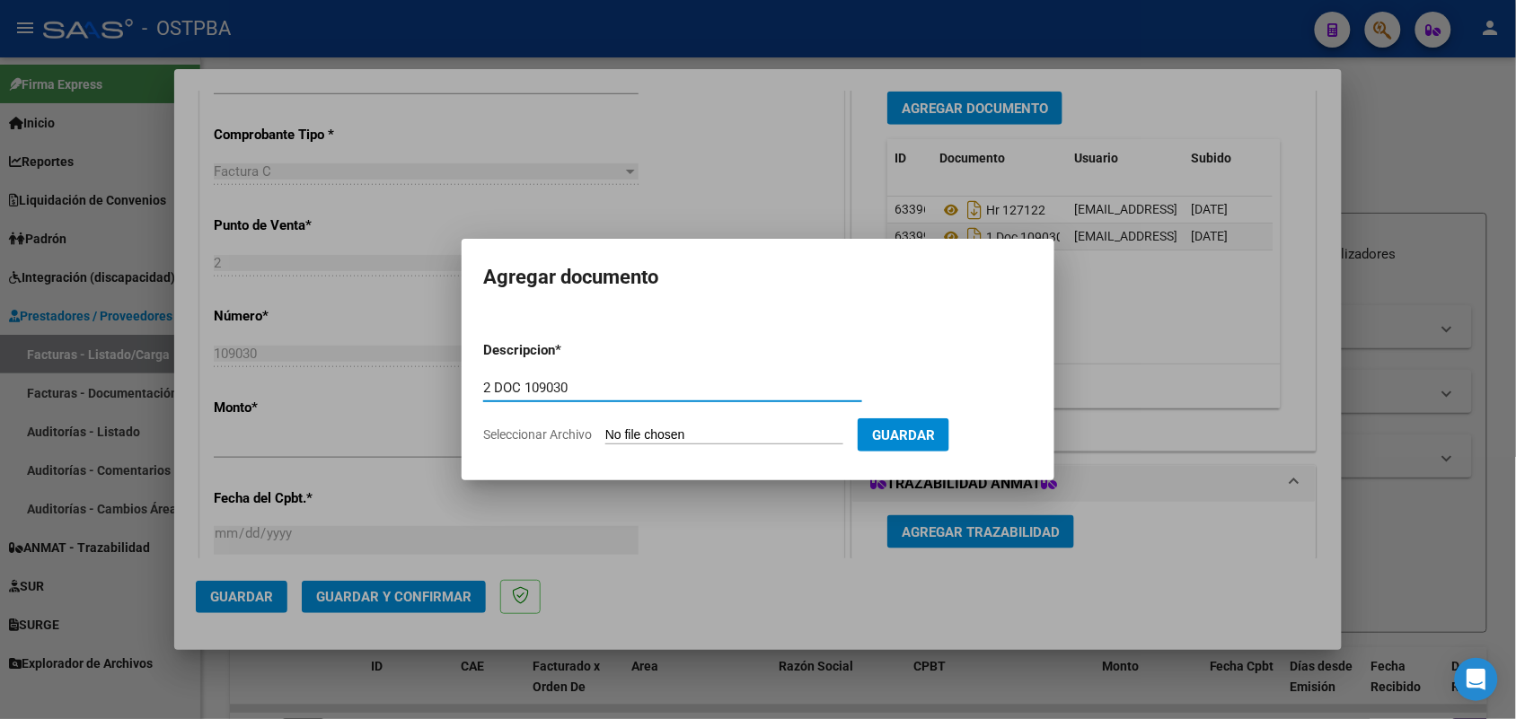
type input "2 DOC 109030"
click at [639, 434] on input "Seleccionar Archivo" at bounding box center [724, 436] width 238 height 17
type input "C:\fakepath\2 DC 109030.pdf"
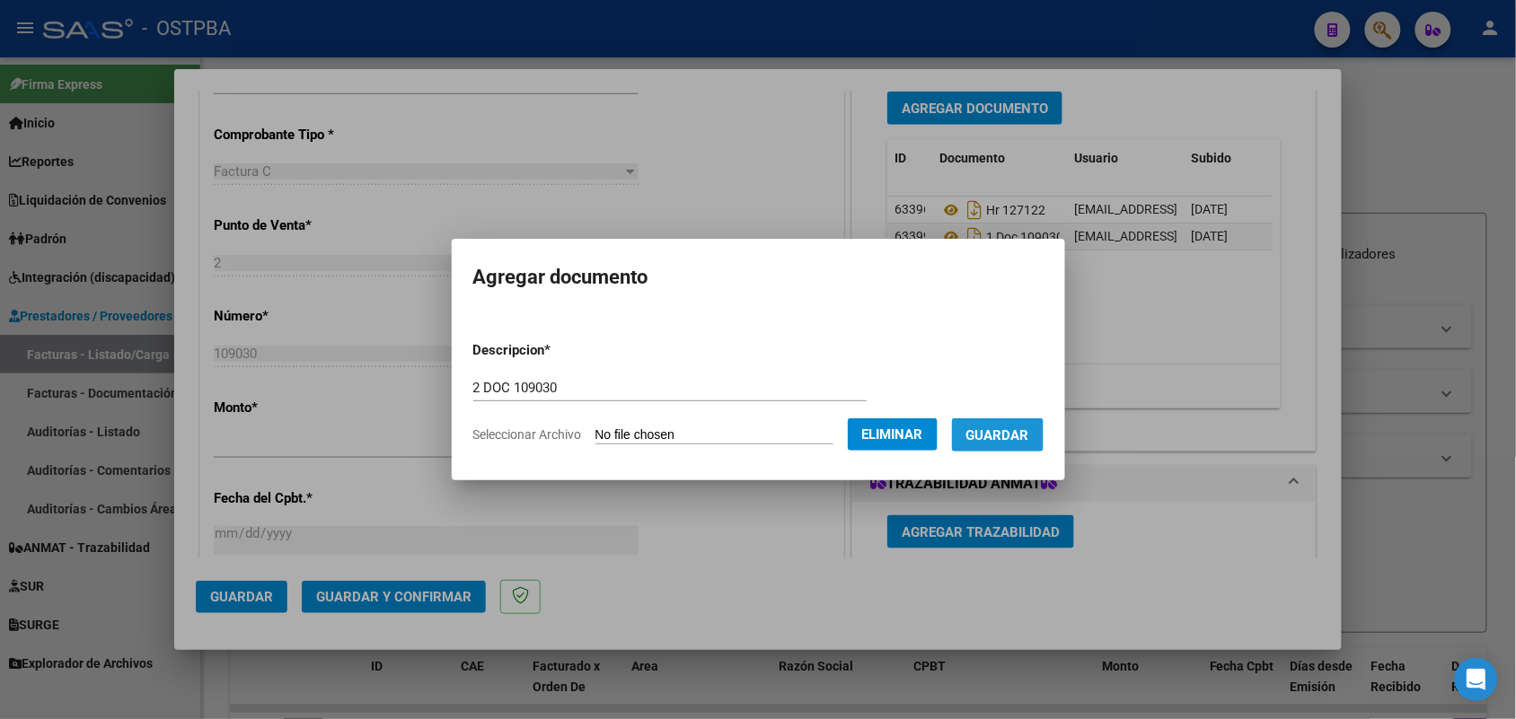
click at [1017, 436] on span "Guardar" at bounding box center [997, 436] width 63 height 16
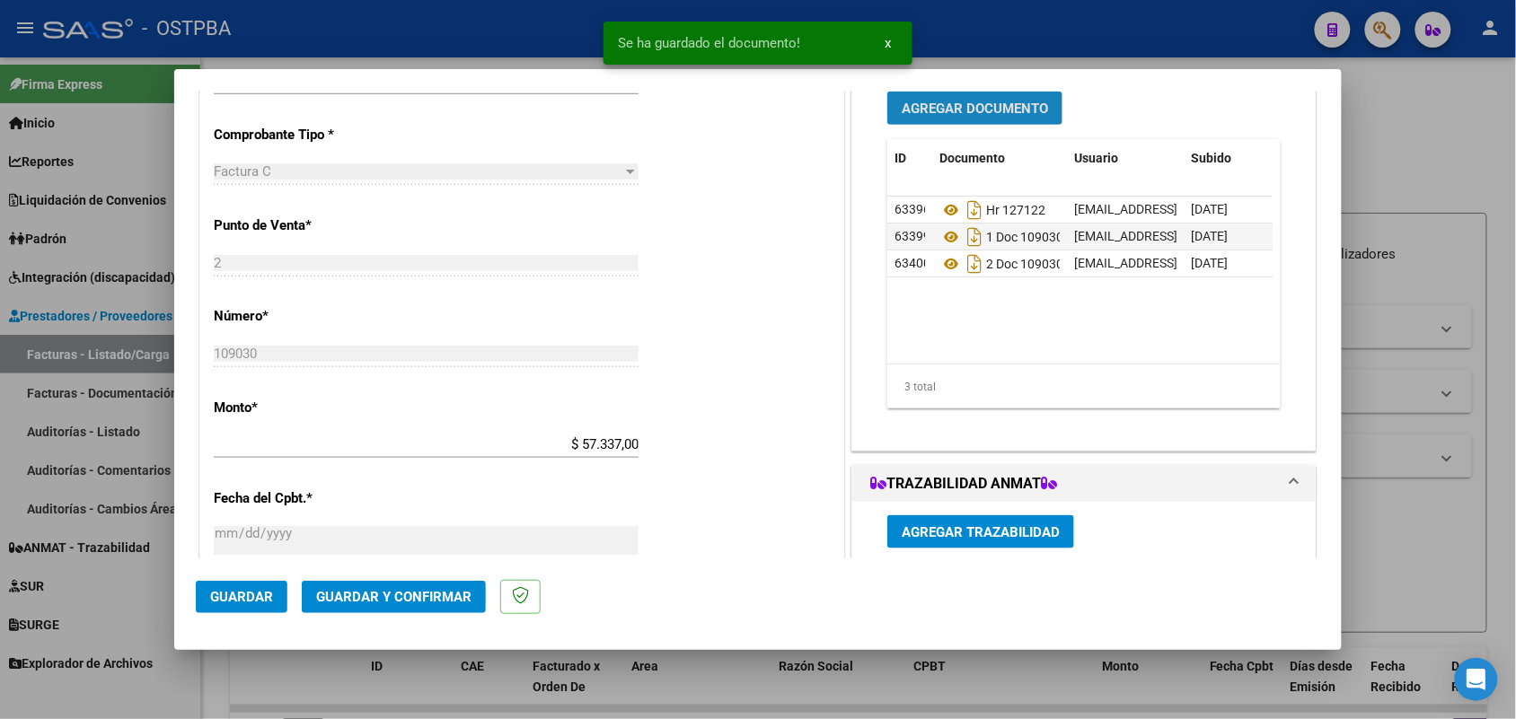
click at [999, 108] on span "Agregar Documento" at bounding box center [975, 109] width 146 height 16
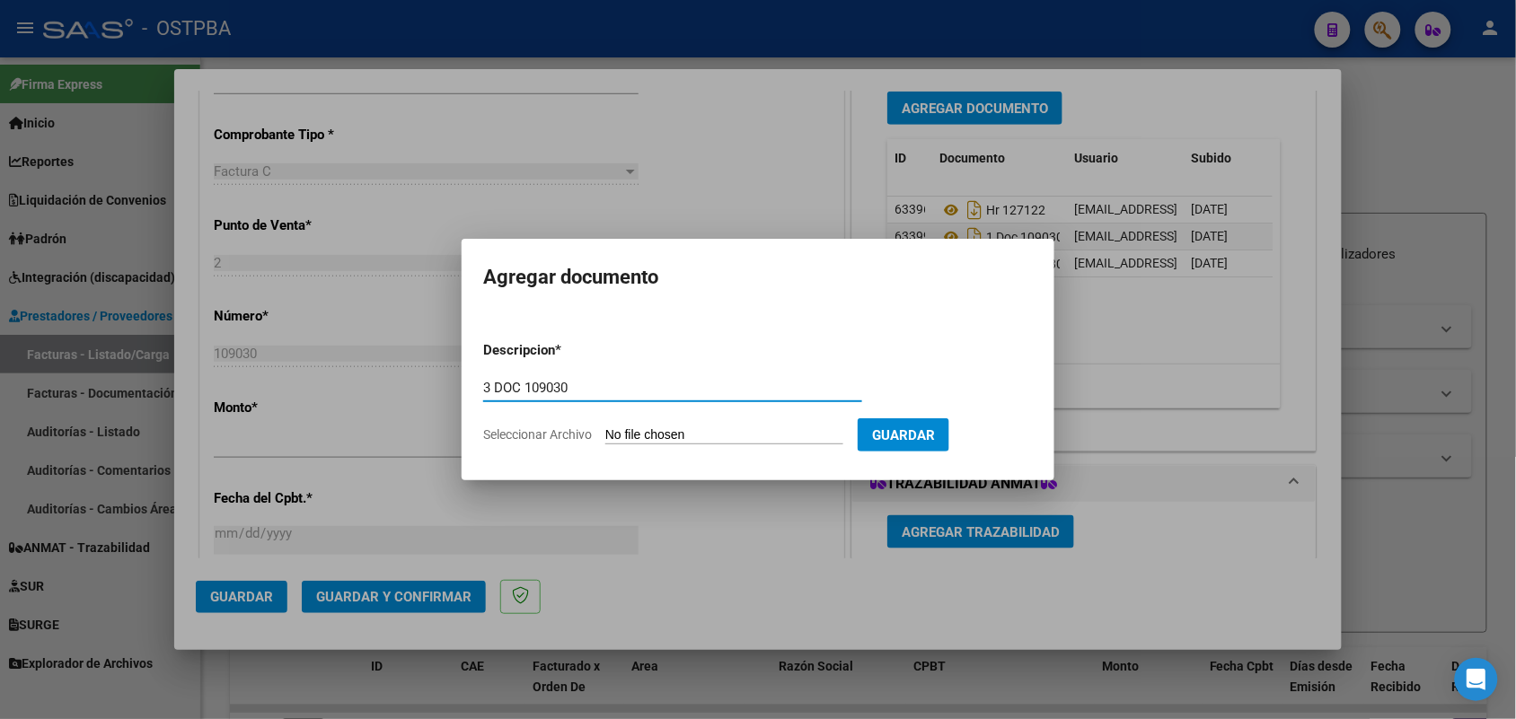
type input "3 DOC 109030"
click at [622, 434] on input "Seleccionar Archivo" at bounding box center [724, 436] width 238 height 17
type input "C:\fakepath\3 DOC 109030.pdf"
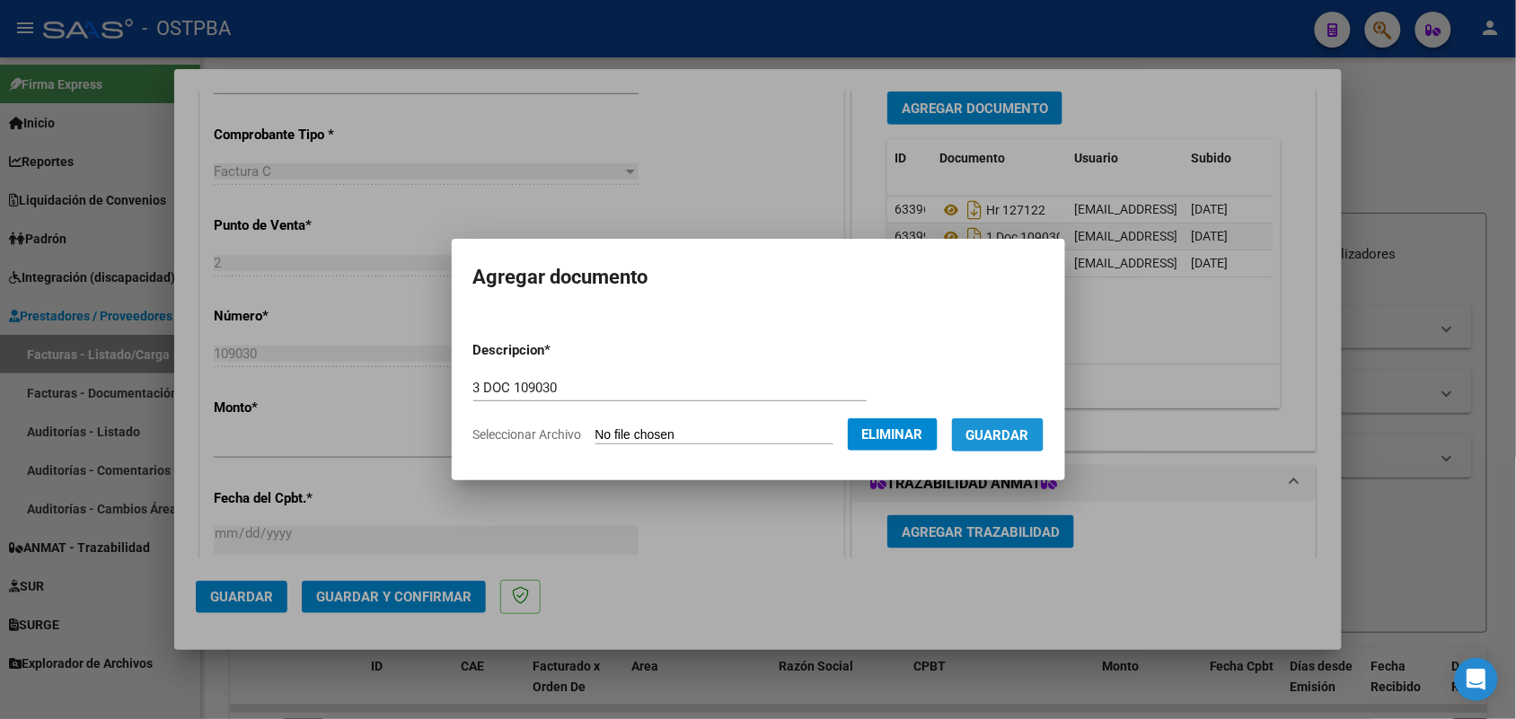
click at [1026, 428] on span "Guardar" at bounding box center [997, 436] width 63 height 16
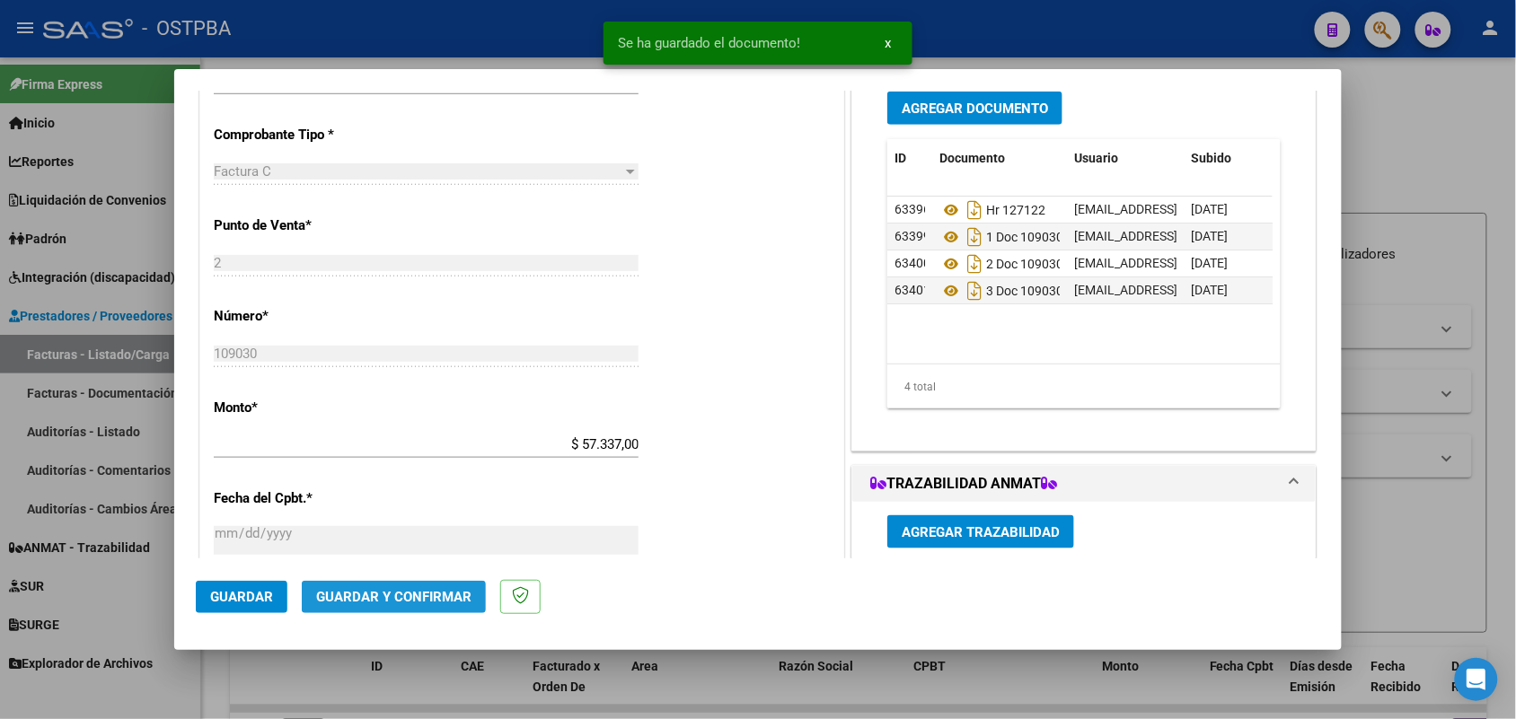
click at [406, 594] on span "Guardar y Confirmar" at bounding box center [393, 597] width 155 height 16
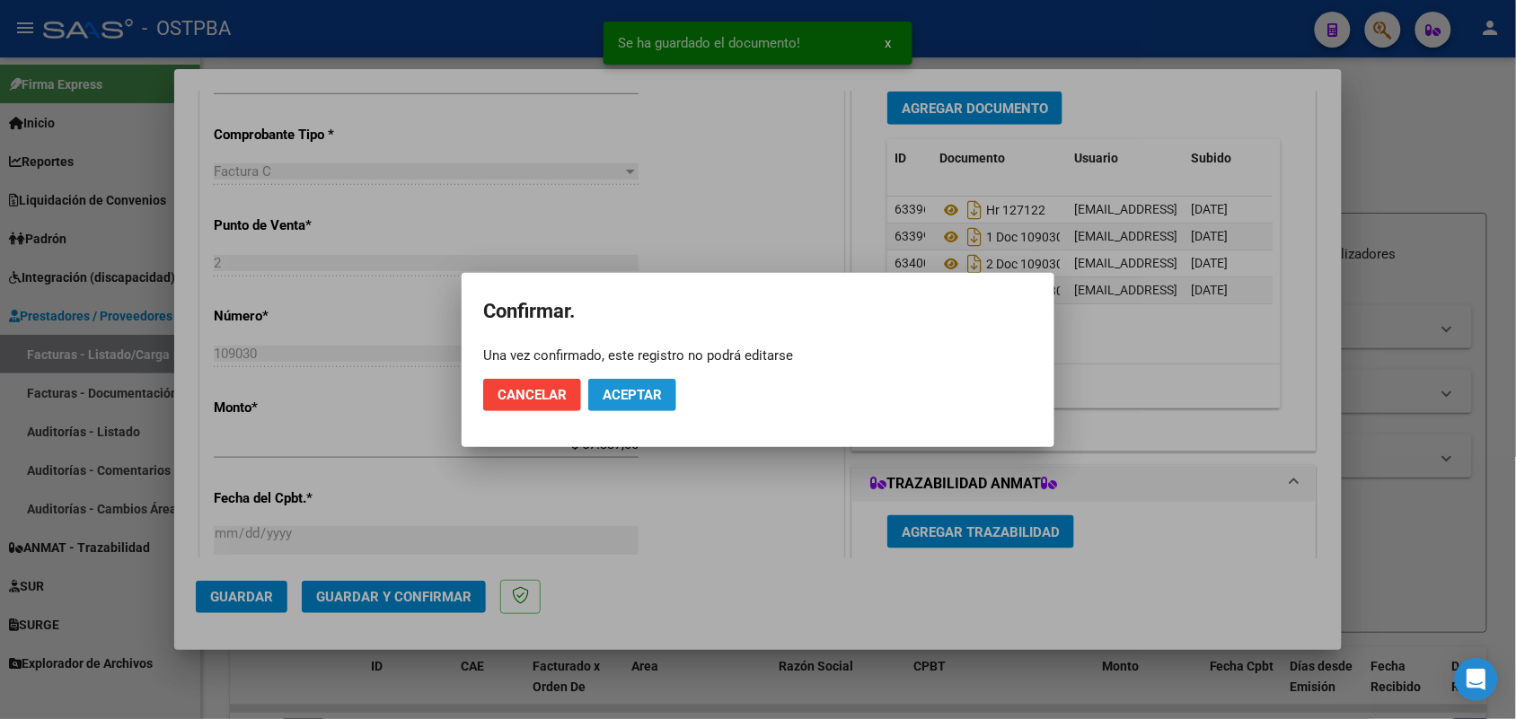
click at [653, 393] on span "Aceptar" at bounding box center [632, 395] width 59 height 16
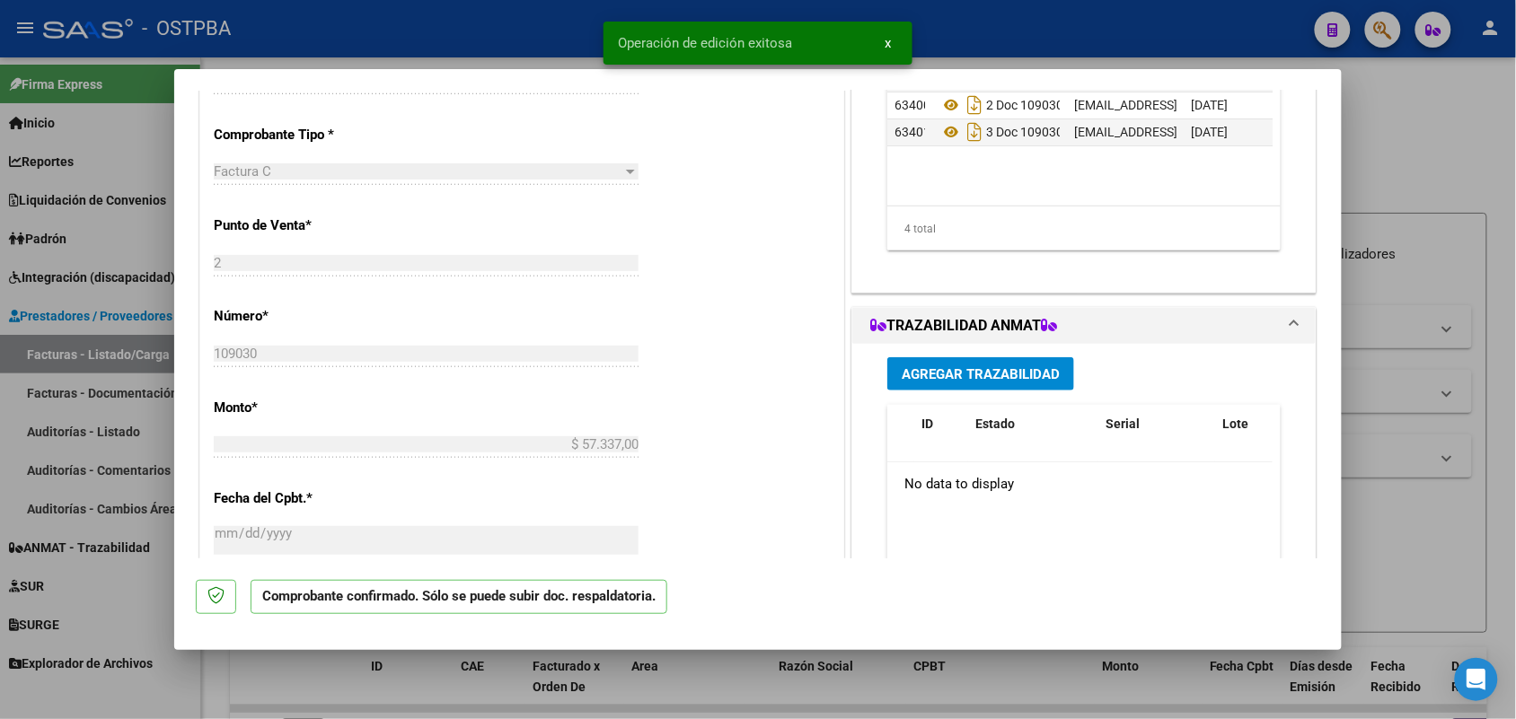
click at [112, 334] on div at bounding box center [758, 359] width 1516 height 719
type input "$ 0,00"
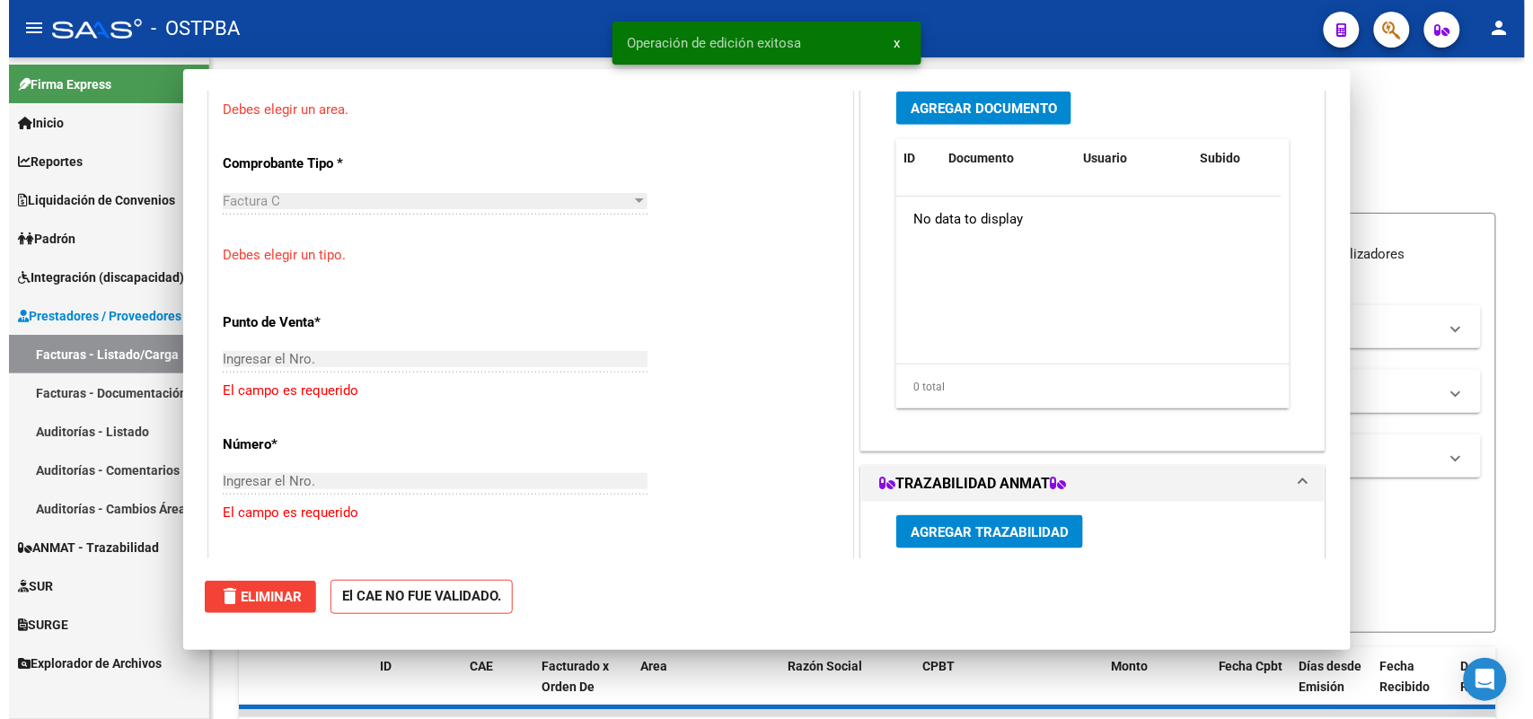
scroll to position [437, 0]
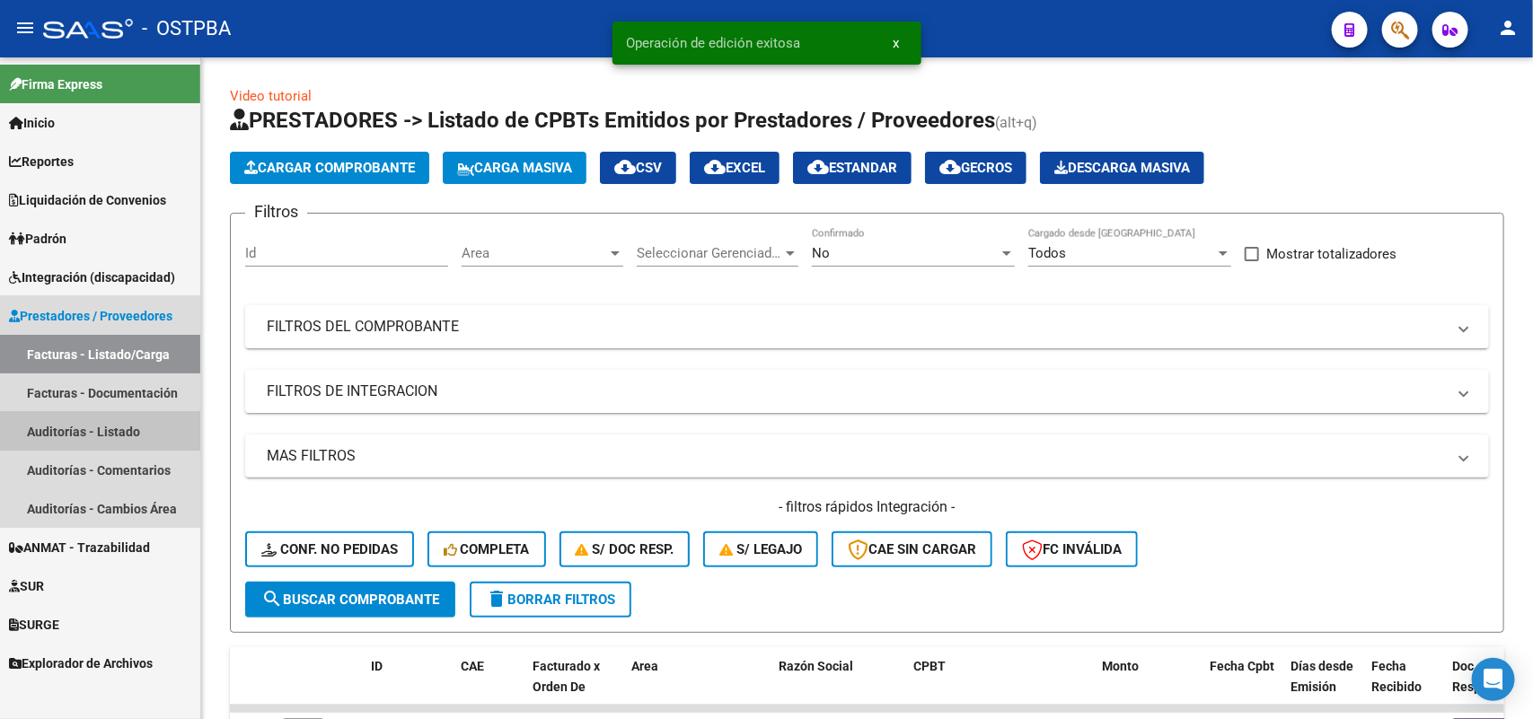
click at [114, 427] on link "Auditorías - Listado" at bounding box center [100, 431] width 200 height 39
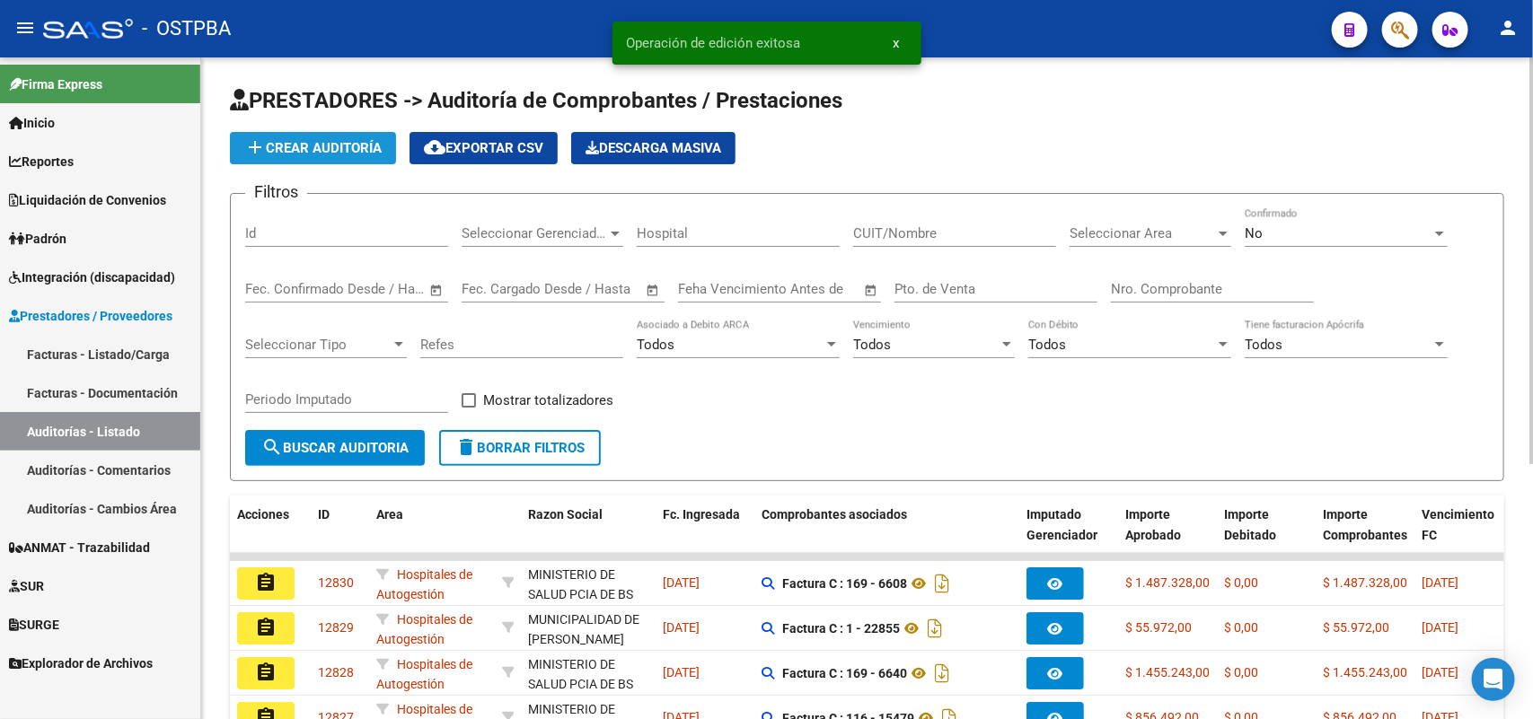
click at [374, 148] on span "add Crear Auditoría" at bounding box center [312, 148] width 137 height 16
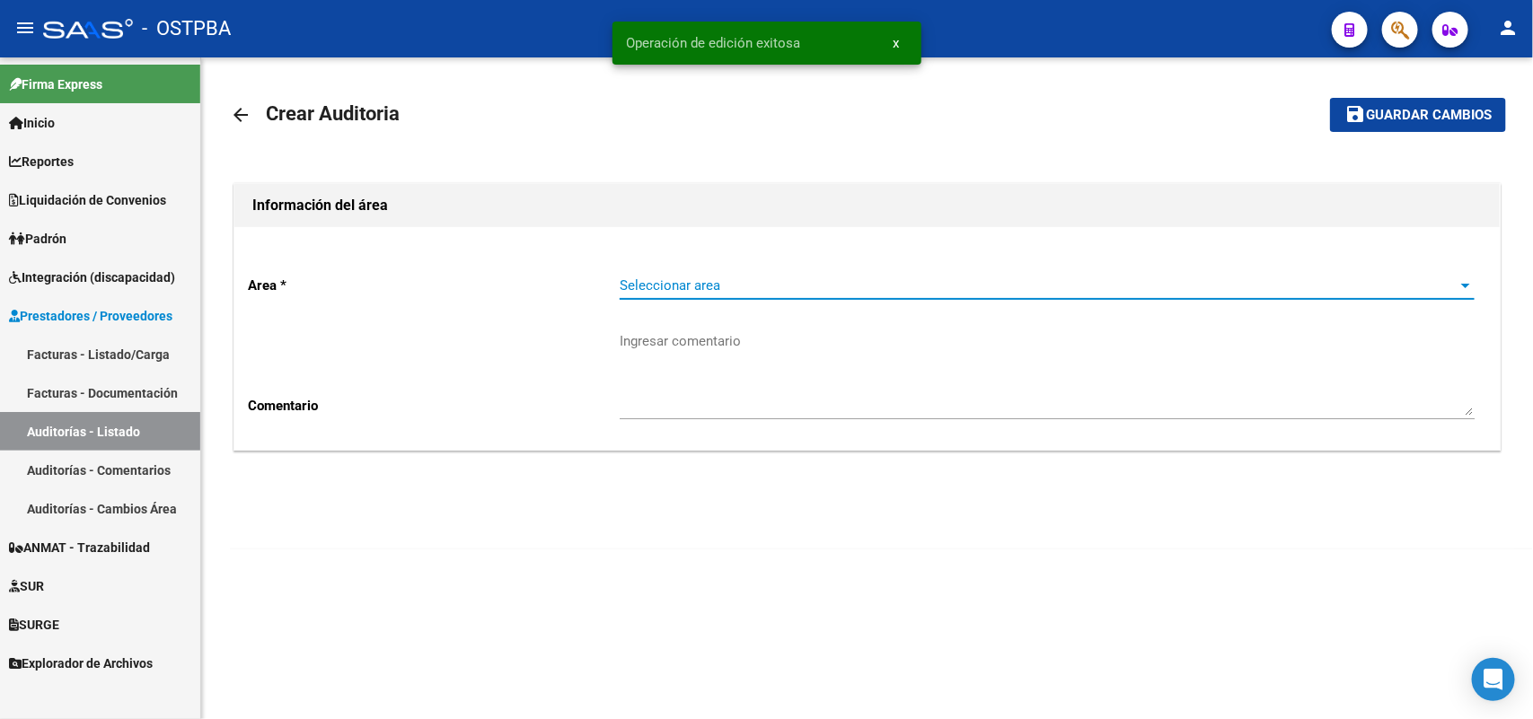
click at [643, 289] on span "Seleccionar area" at bounding box center [1039, 286] width 839 height 16
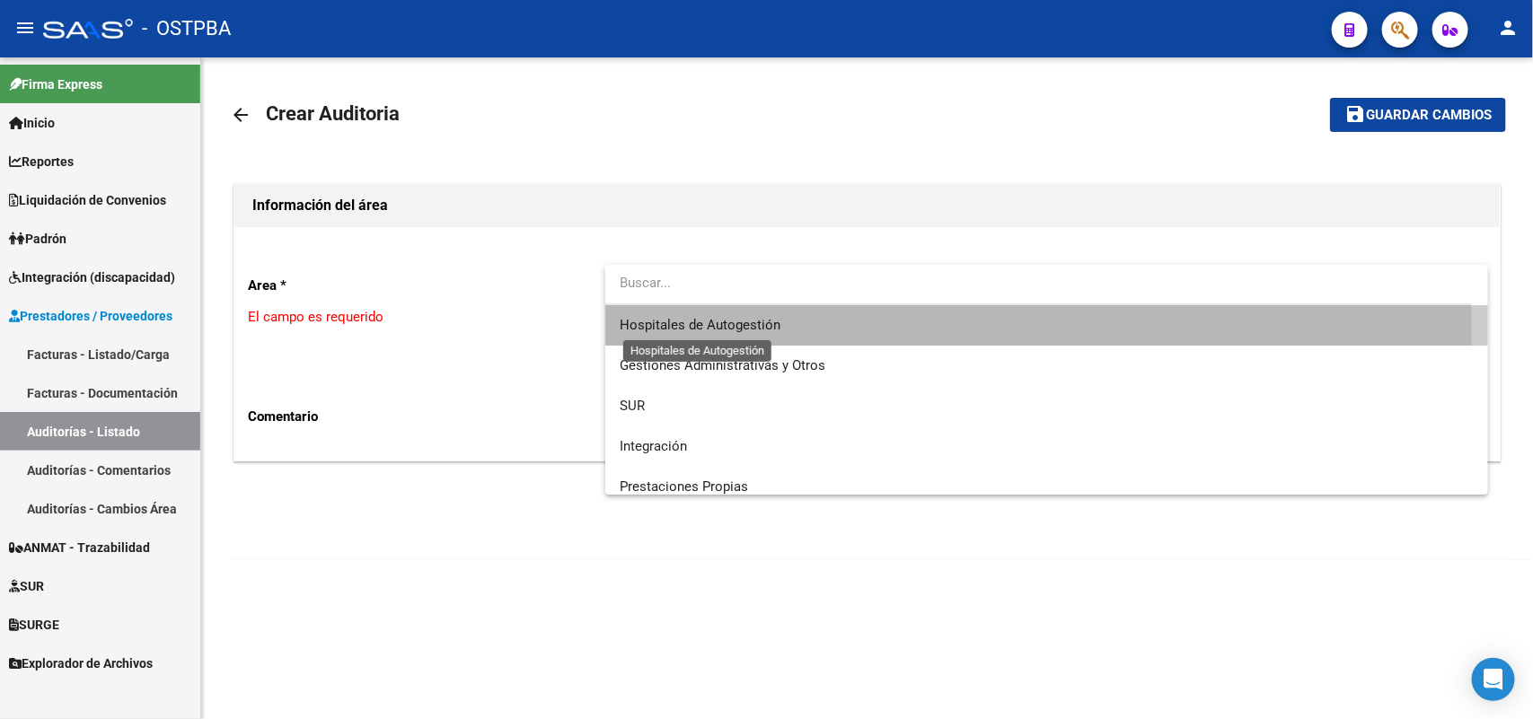
click at [675, 323] on span "Hospitales de Autogestión" at bounding box center [700, 325] width 161 height 16
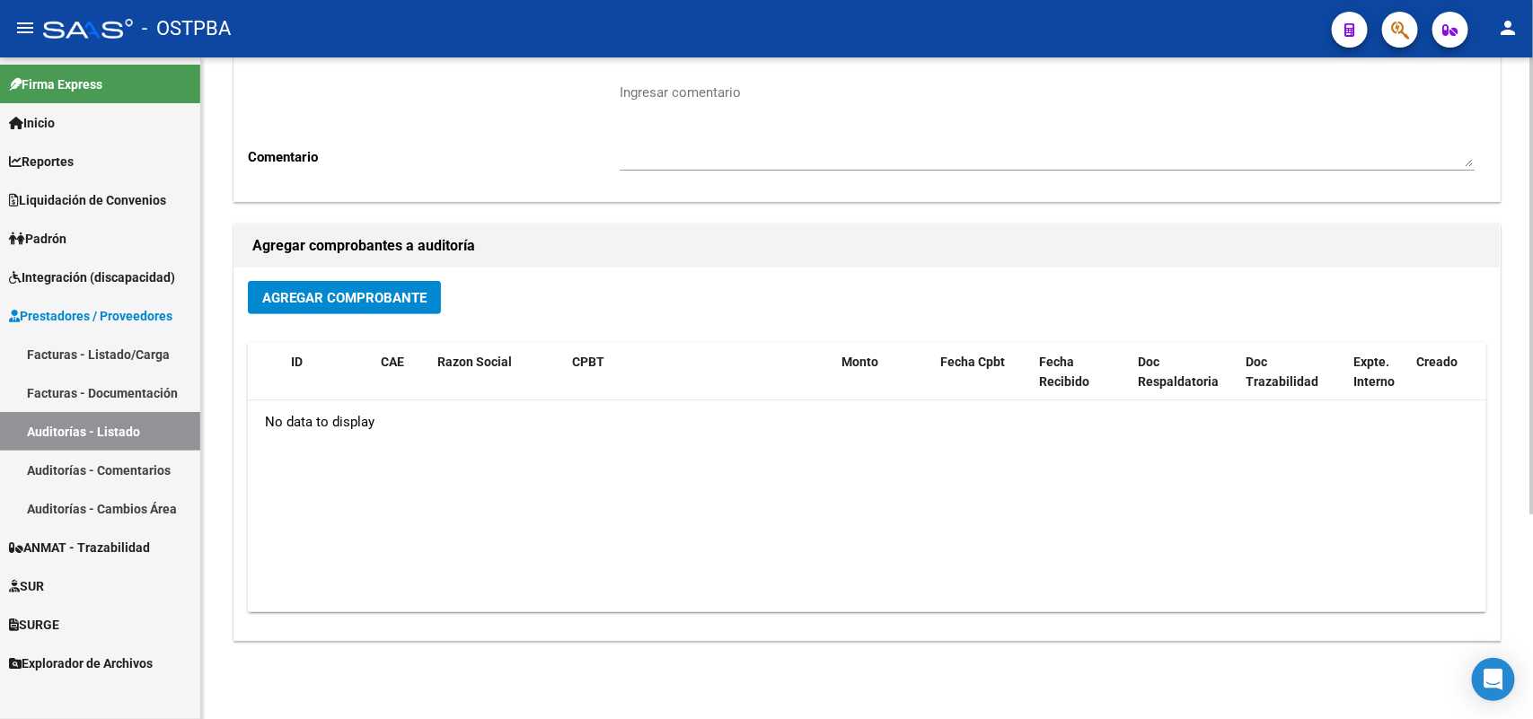
scroll to position [296, 0]
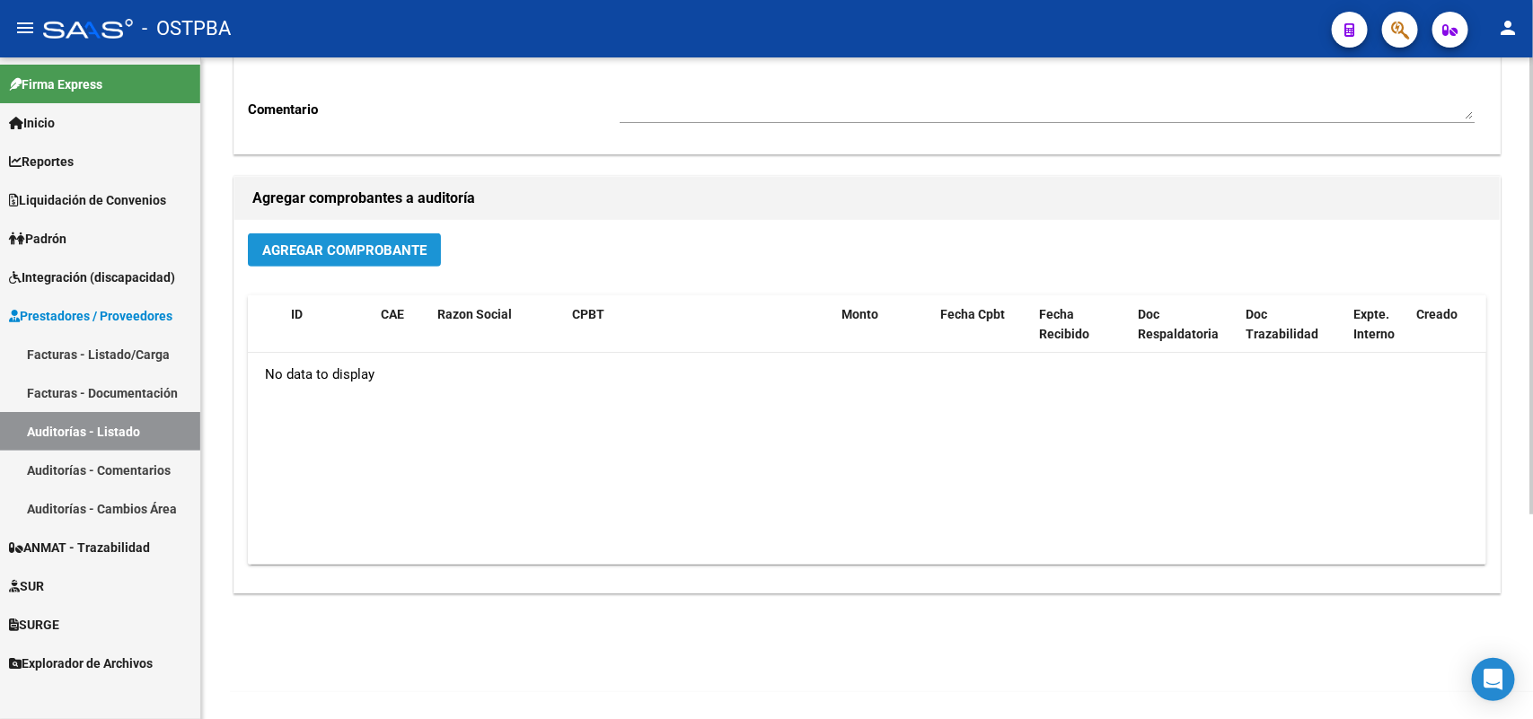
click at [360, 238] on button "Agregar Comprobante" at bounding box center [344, 250] width 193 height 33
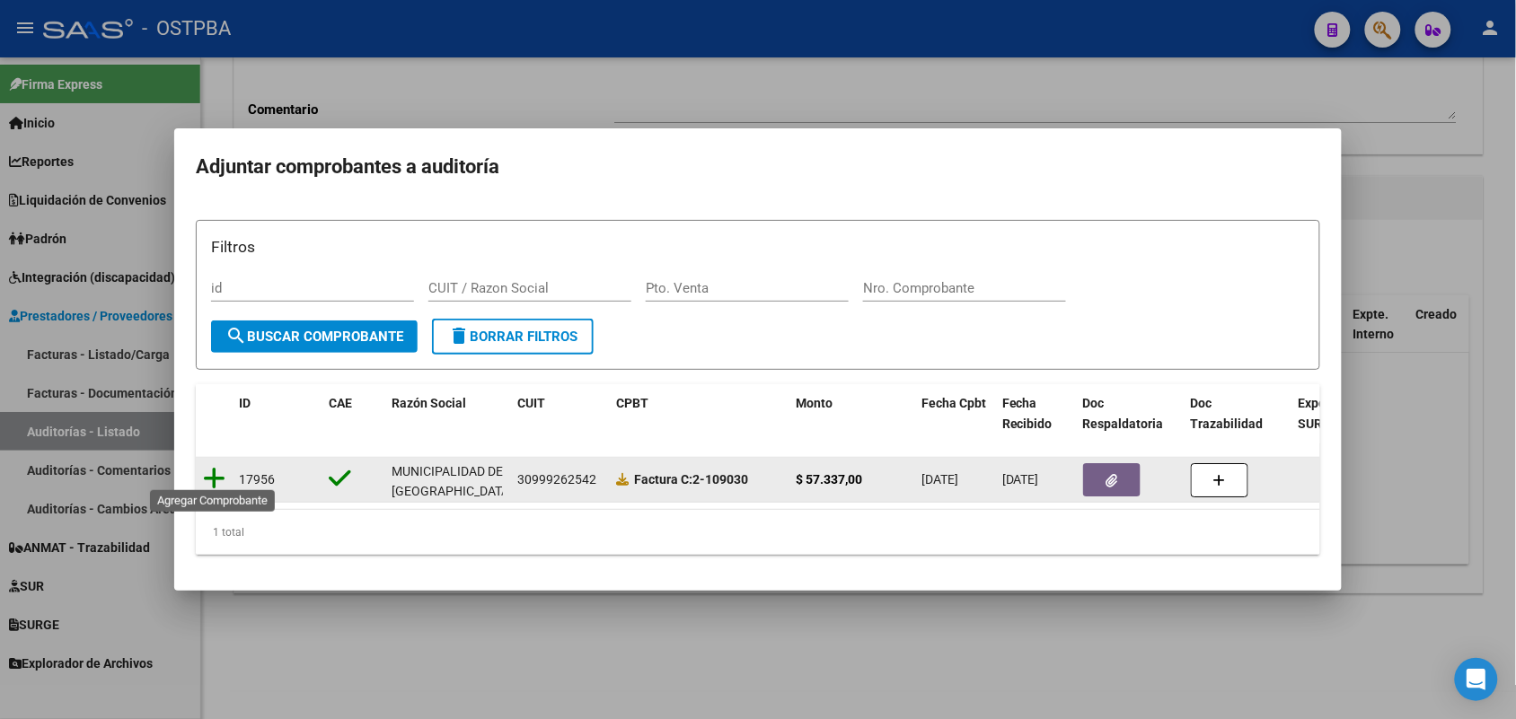
click at [216, 469] on icon at bounding box center [214, 478] width 22 height 25
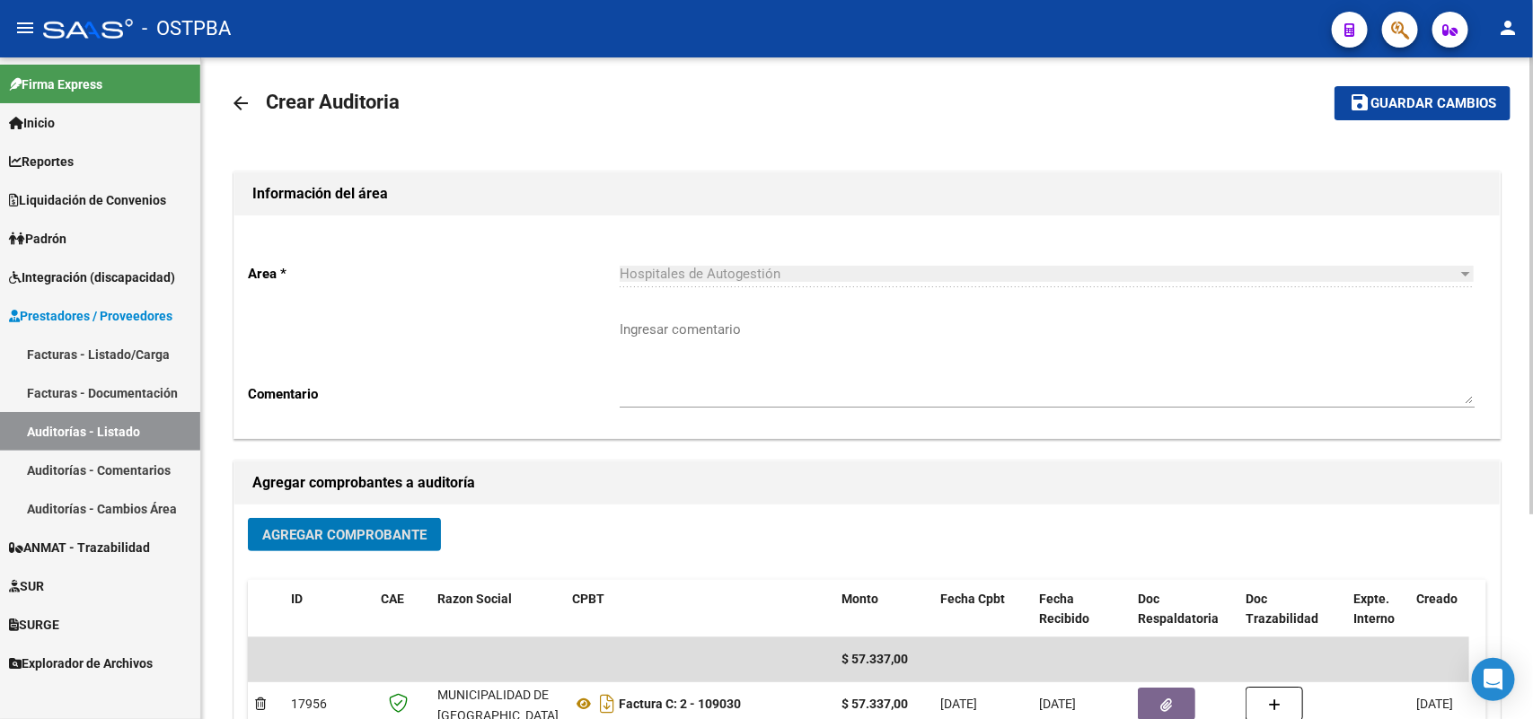
scroll to position [0, 0]
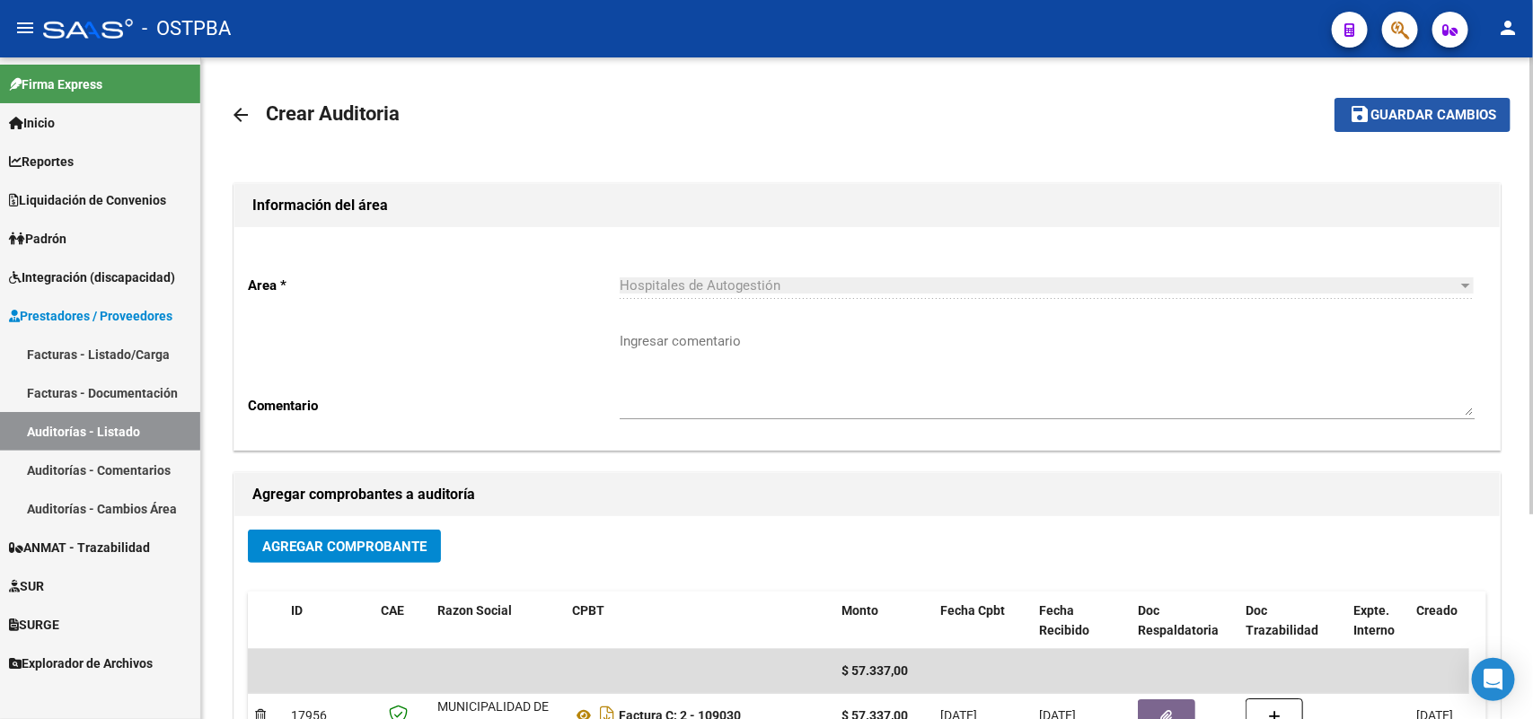
click at [1401, 108] on span "Guardar cambios" at bounding box center [1434, 116] width 126 height 16
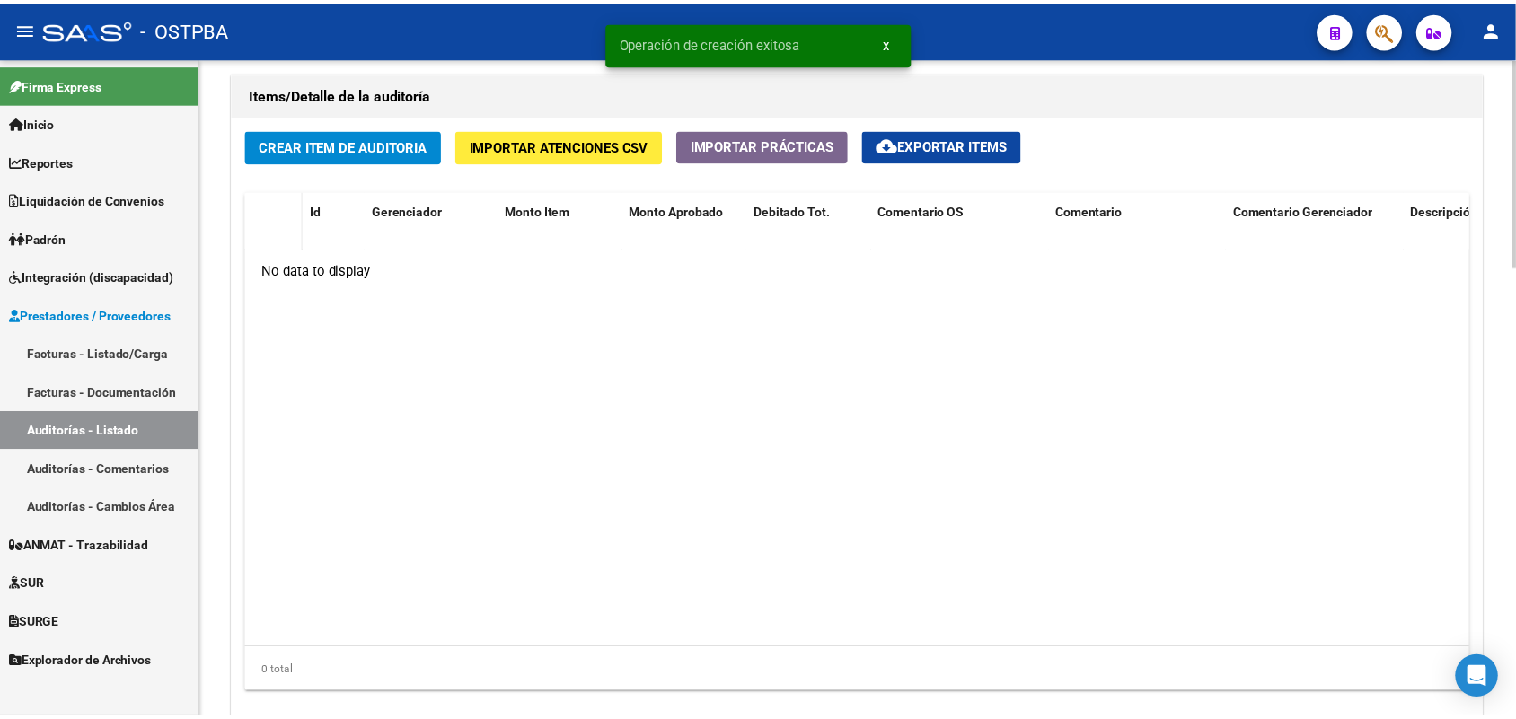
scroll to position [1347, 0]
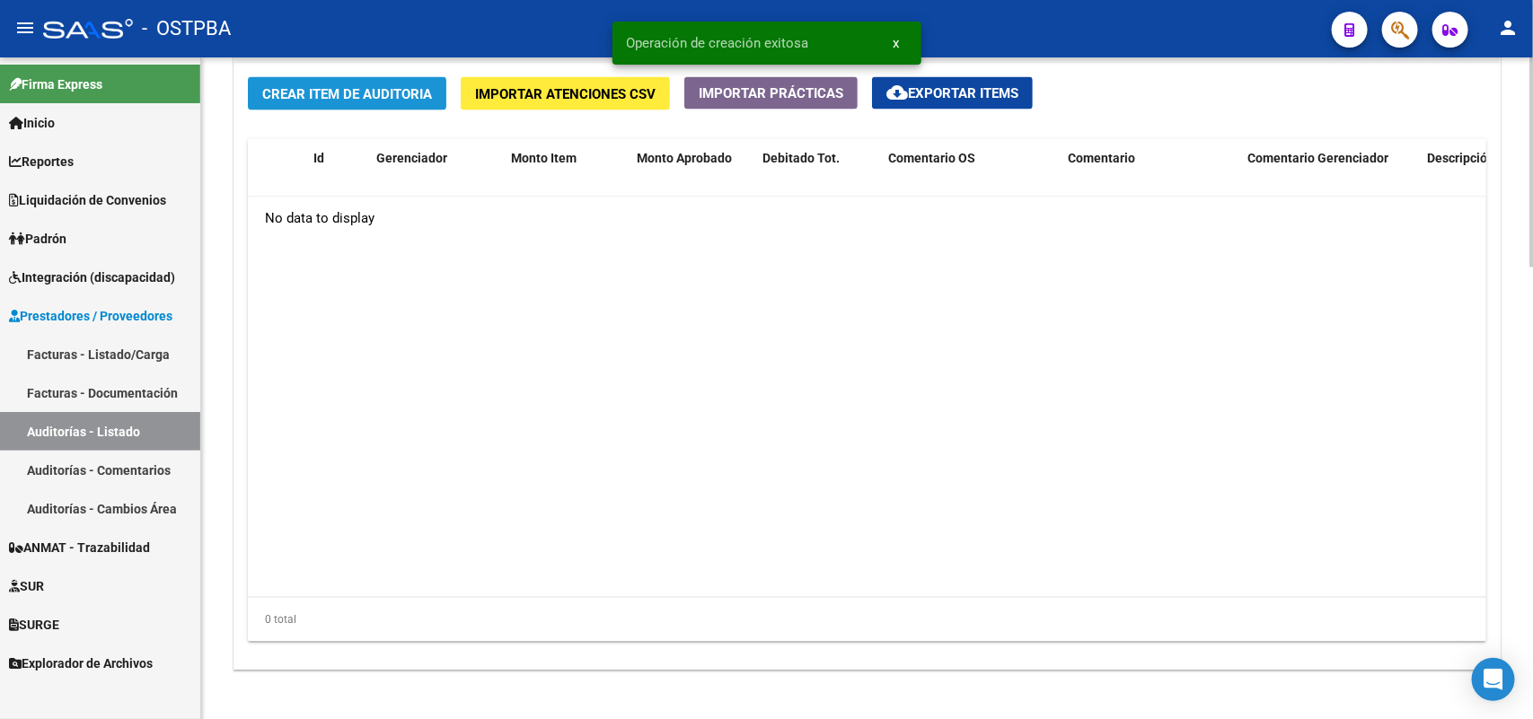
click at [397, 94] on span "Crear Item de Auditoria" at bounding box center [347, 94] width 170 height 16
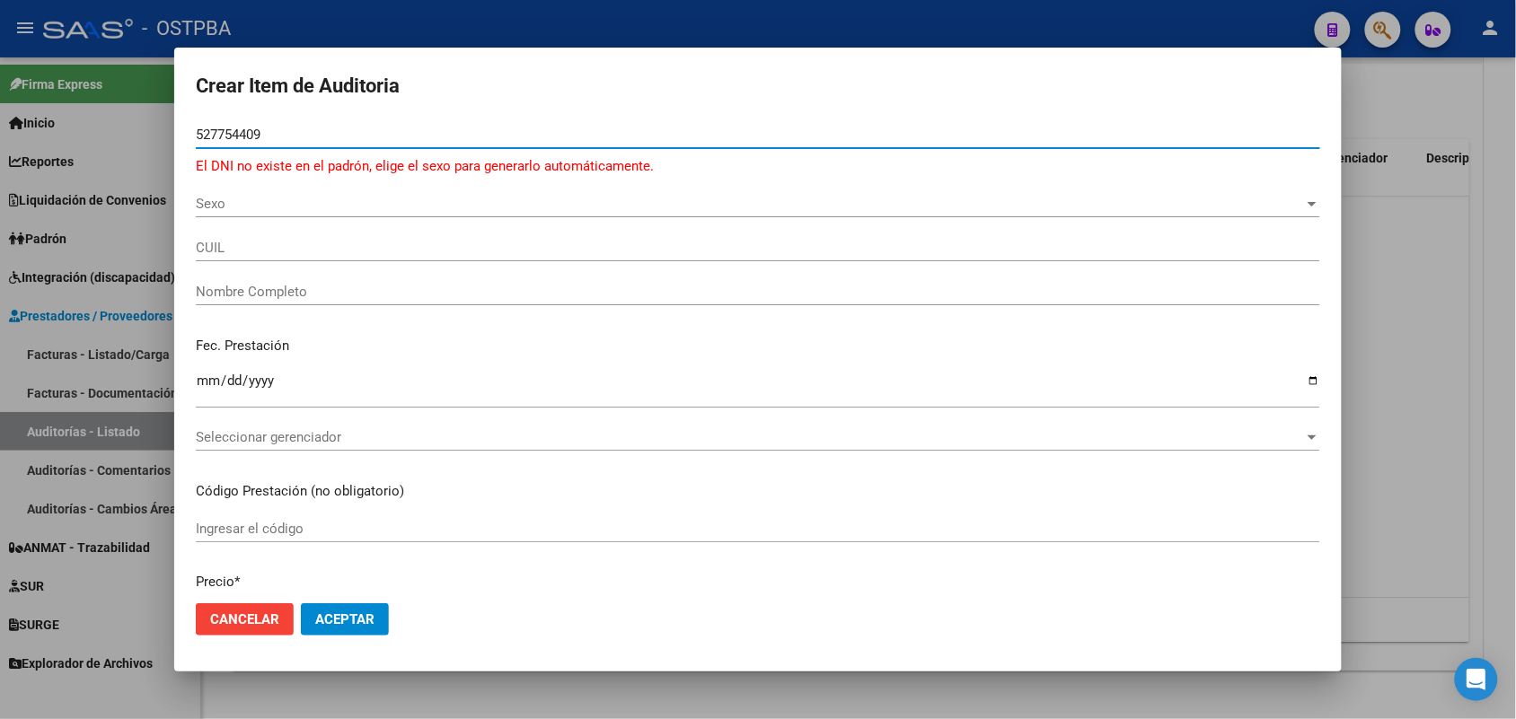
type input "527754409"
click at [141, 276] on div at bounding box center [758, 359] width 1516 height 719
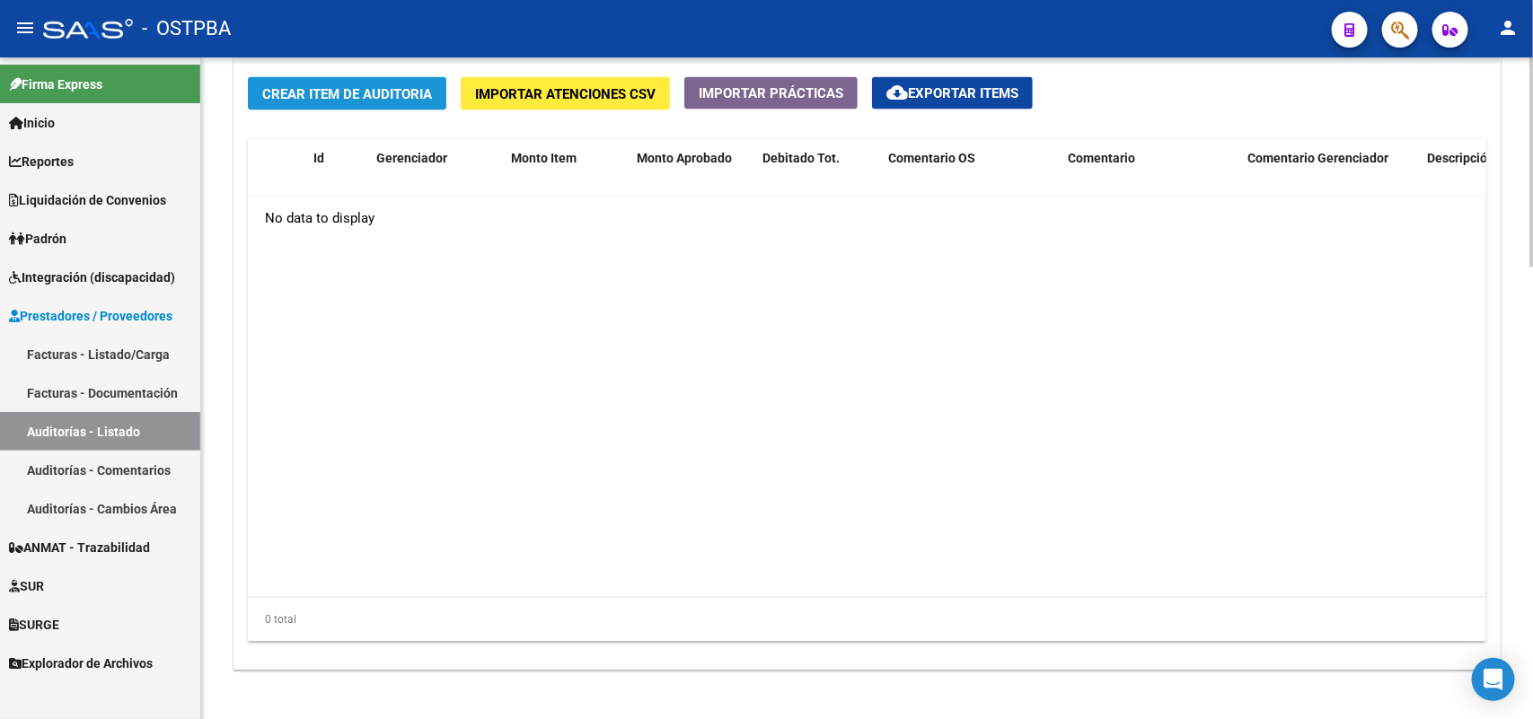
click at [377, 83] on button "Crear Item de Auditoria" at bounding box center [347, 93] width 198 height 33
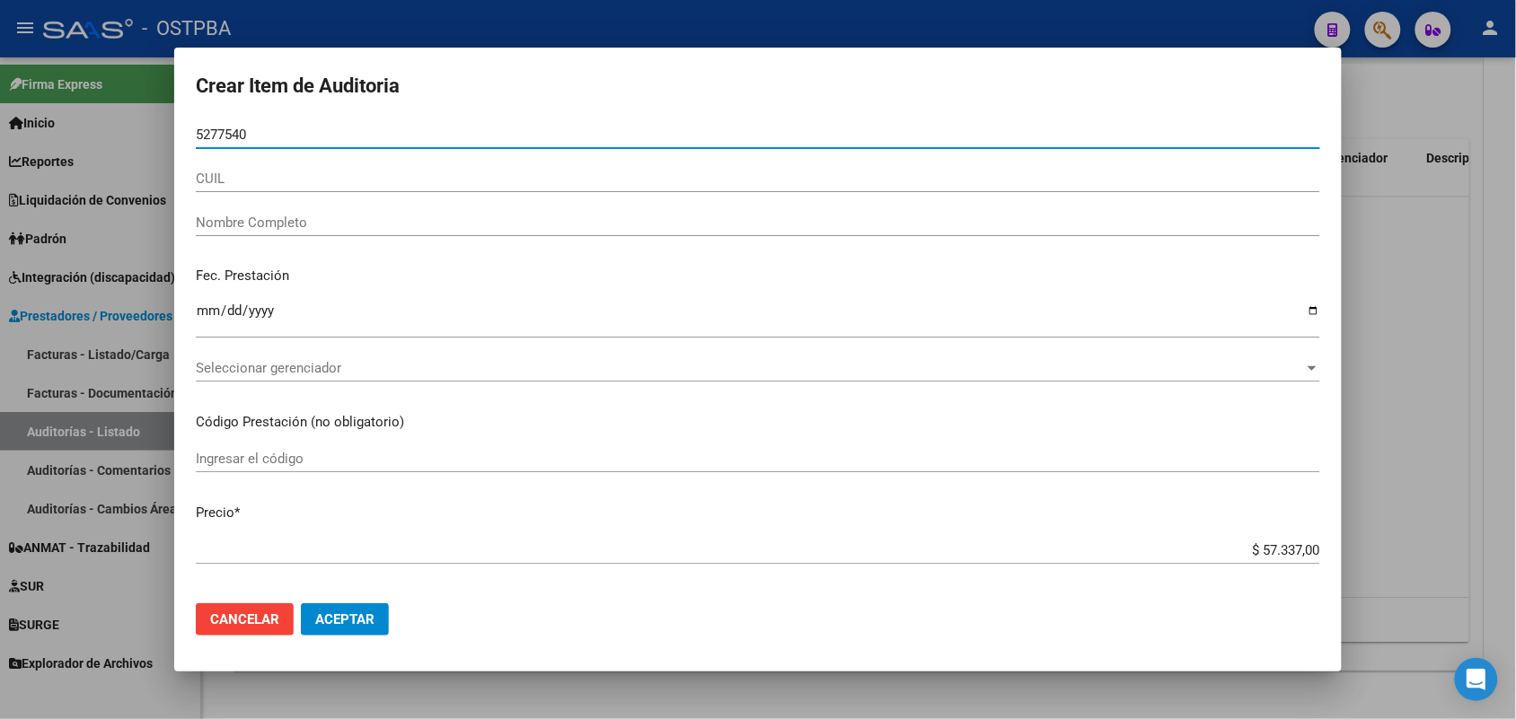
type input "52775409"
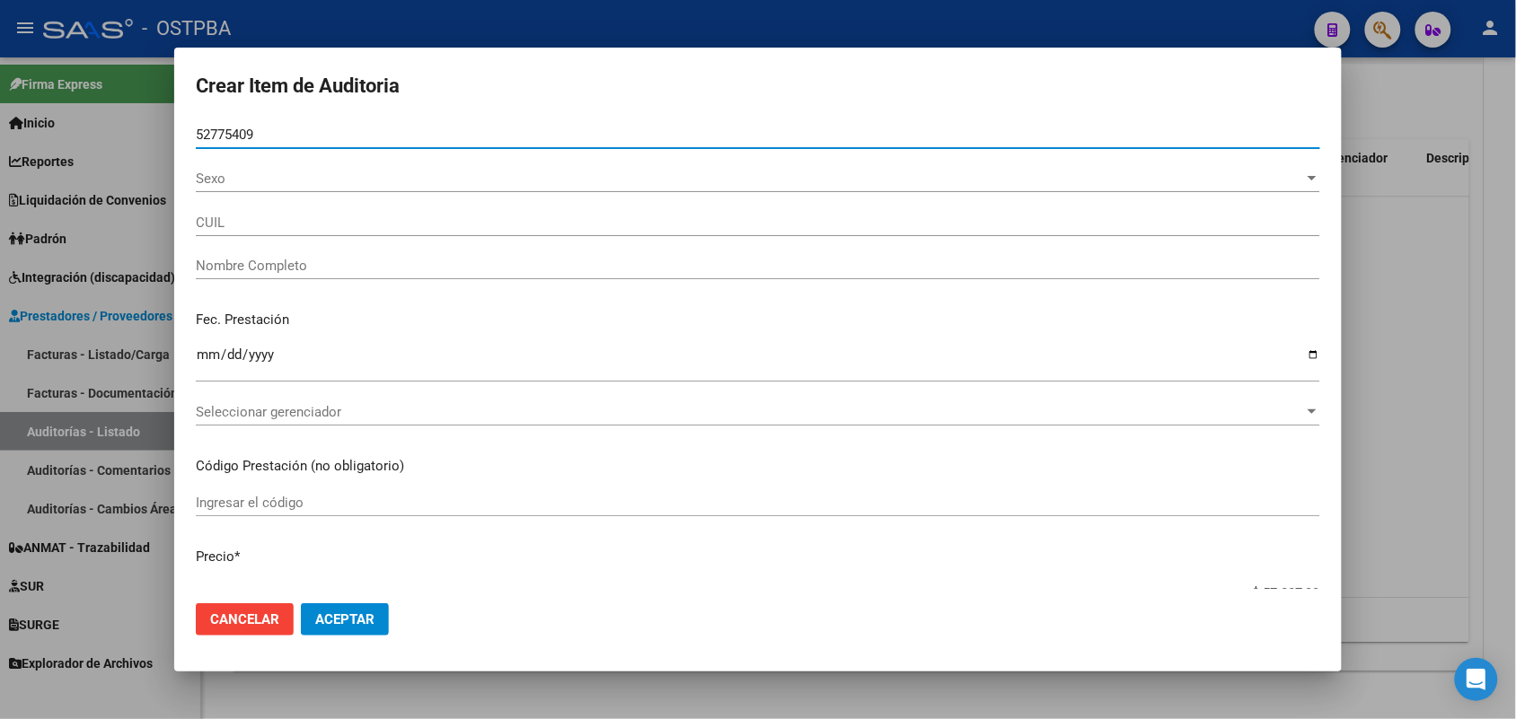
type input "27527754092"
type input "[PERSON_NAME]"
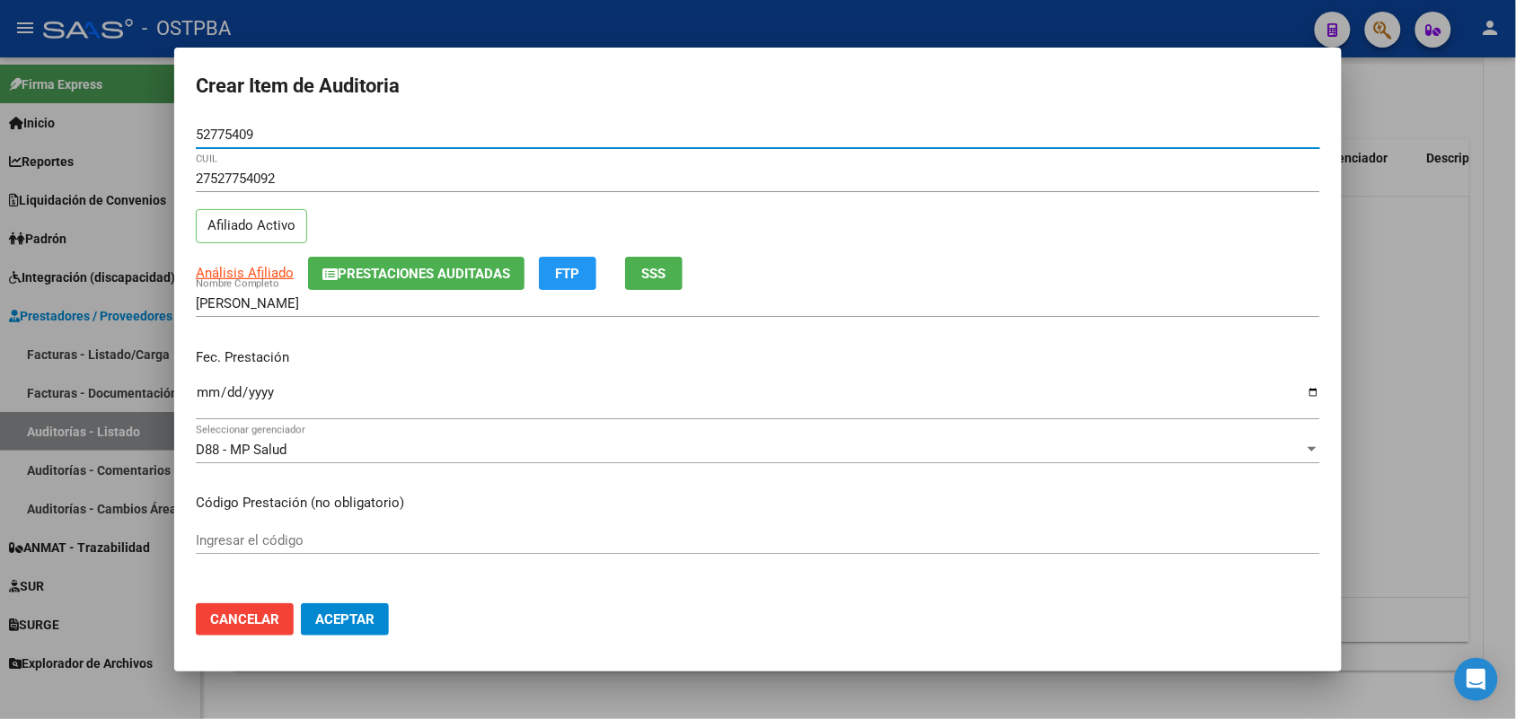
type input "52775409"
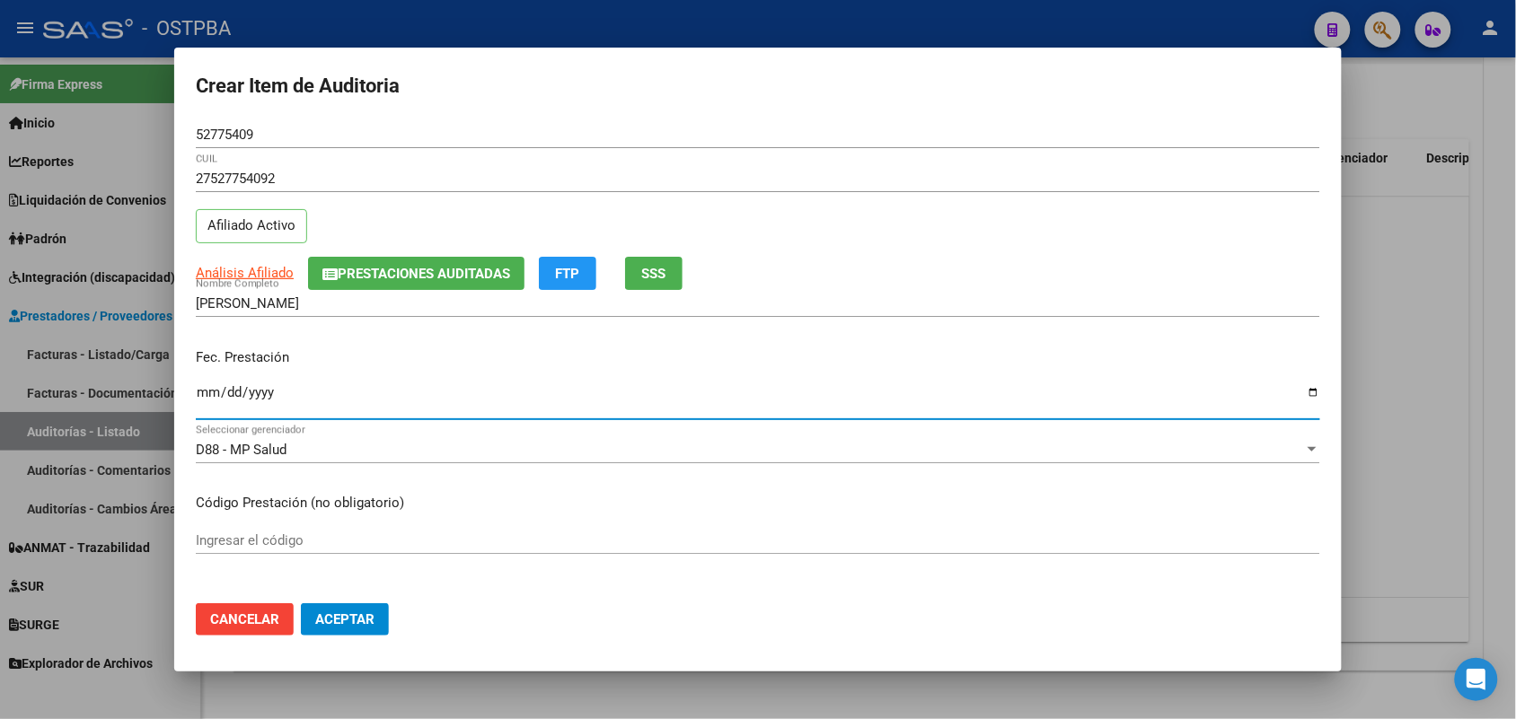
click at [212, 400] on input "Ingresar la fecha" at bounding box center [758, 399] width 1124 height 29
type input "[DATE]"
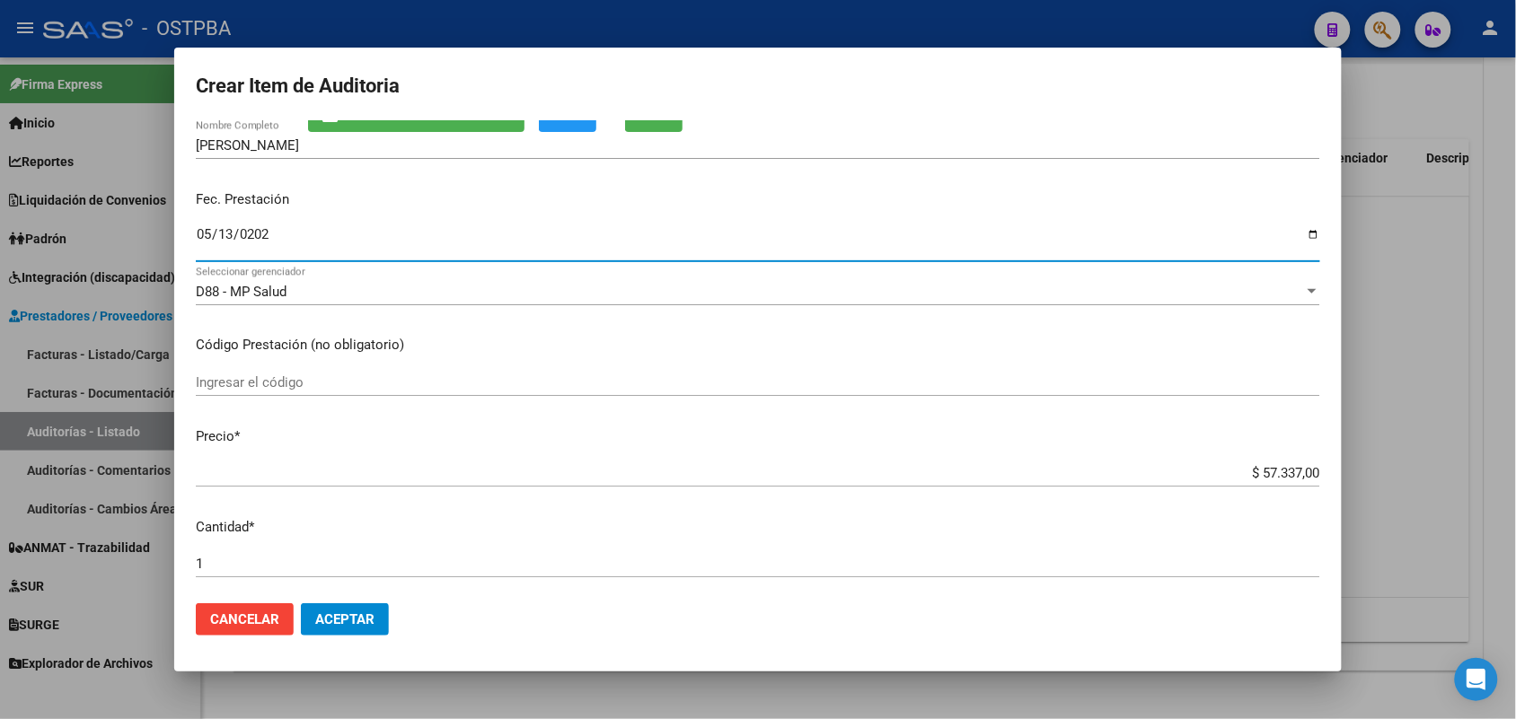
scroll to position [337, 0]
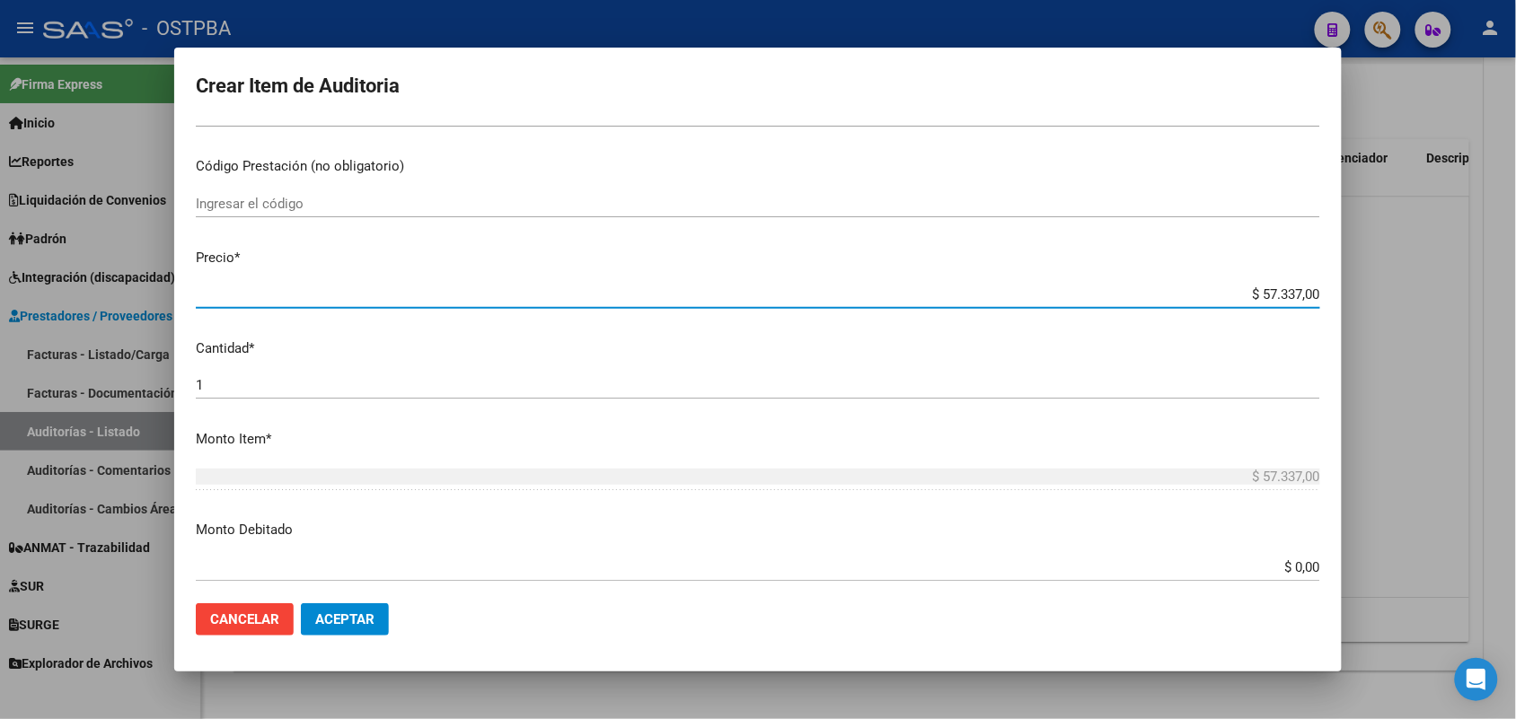
drag, startPoint x: 1229, startPoint y: 289, endPoint x: 1408, endPoint y: 287, distance: 179.6
click at [1408, 287] on div "Crear Item de Auditoria 52775409 Nro Documento 27527754092 CUIL Afiliado Activo…" at bounding box center [758, 359] width 1516 height 719
type input "$ 0,06"
type input "$ 0,67"
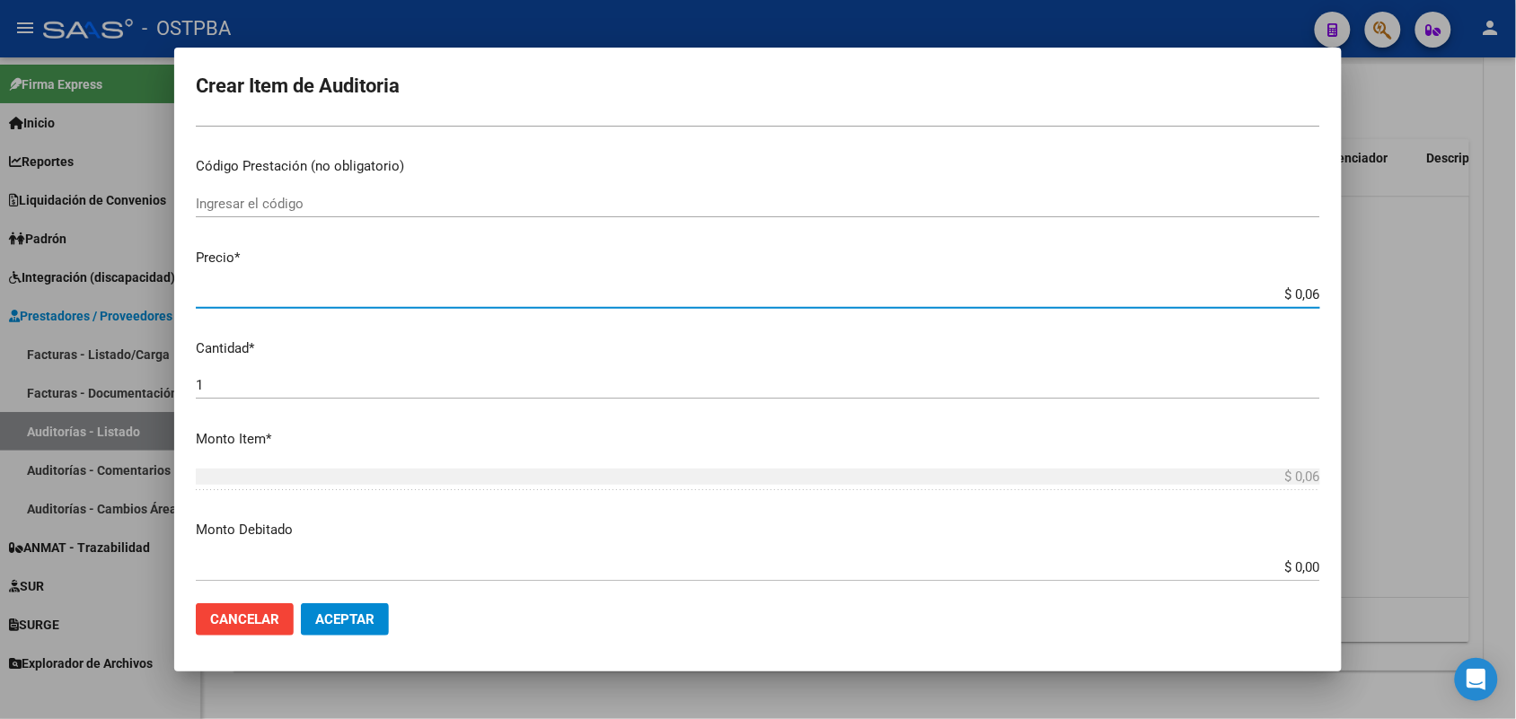
type input "$ 0,67"
type input "$ 6,70"
type input "$ 67,08"
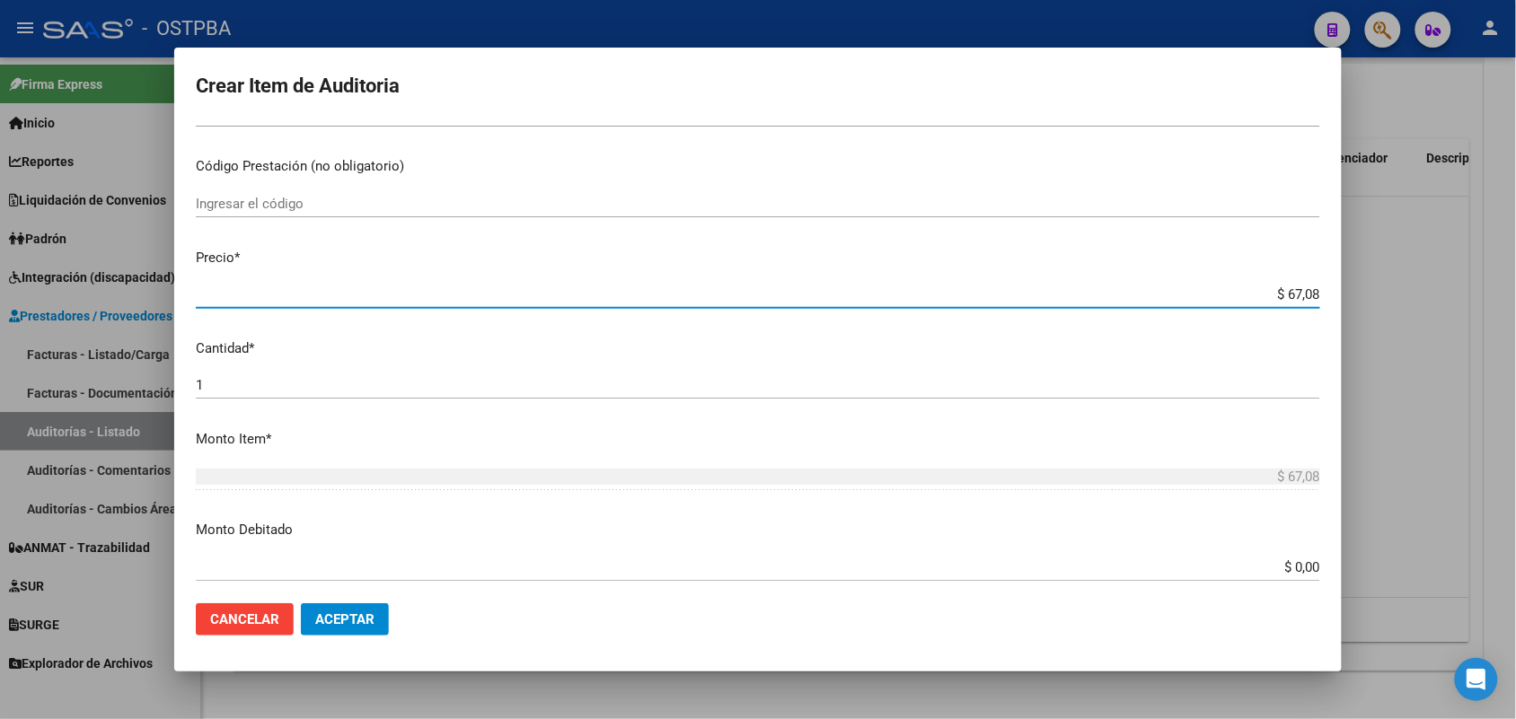
type input "$ 670,80"
type input "$ 6.708,00"
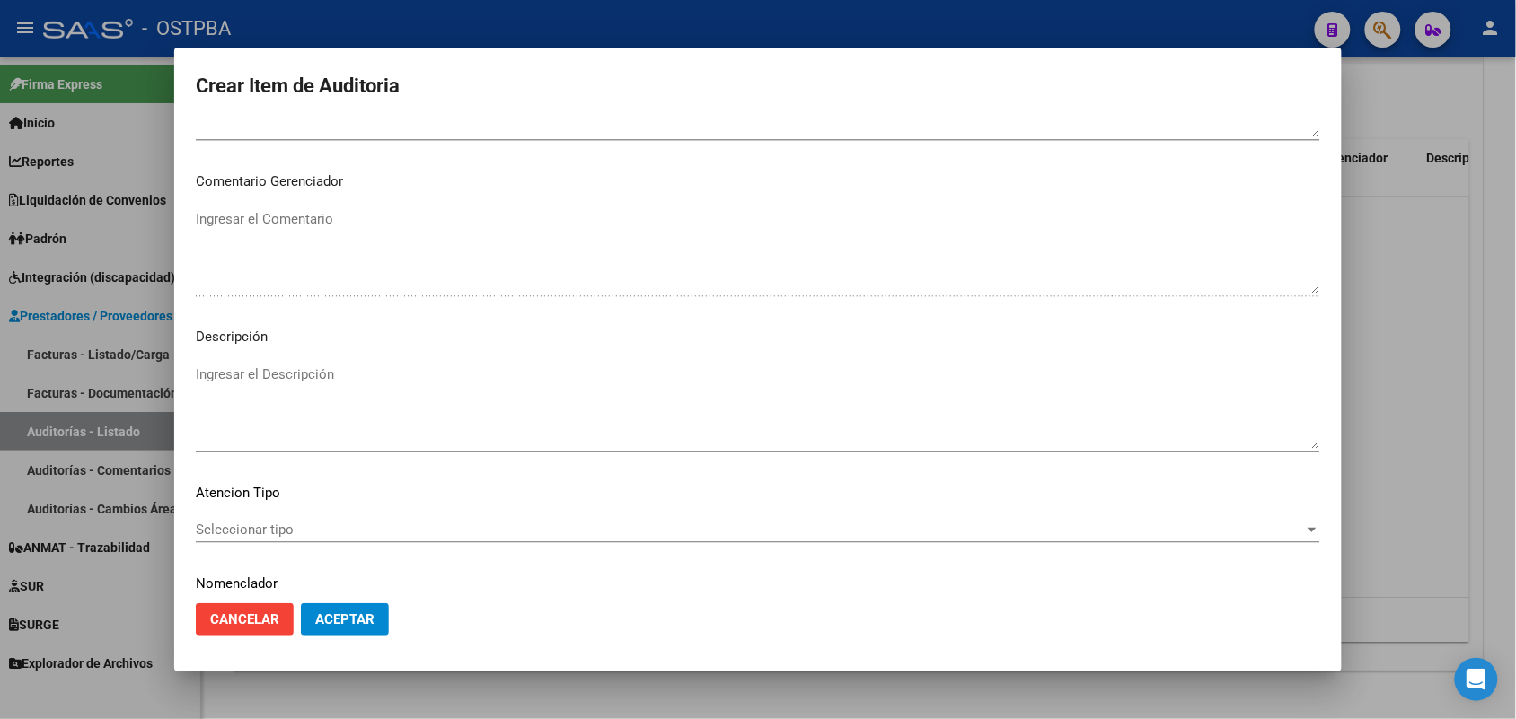
scroll to position [1148, 0]
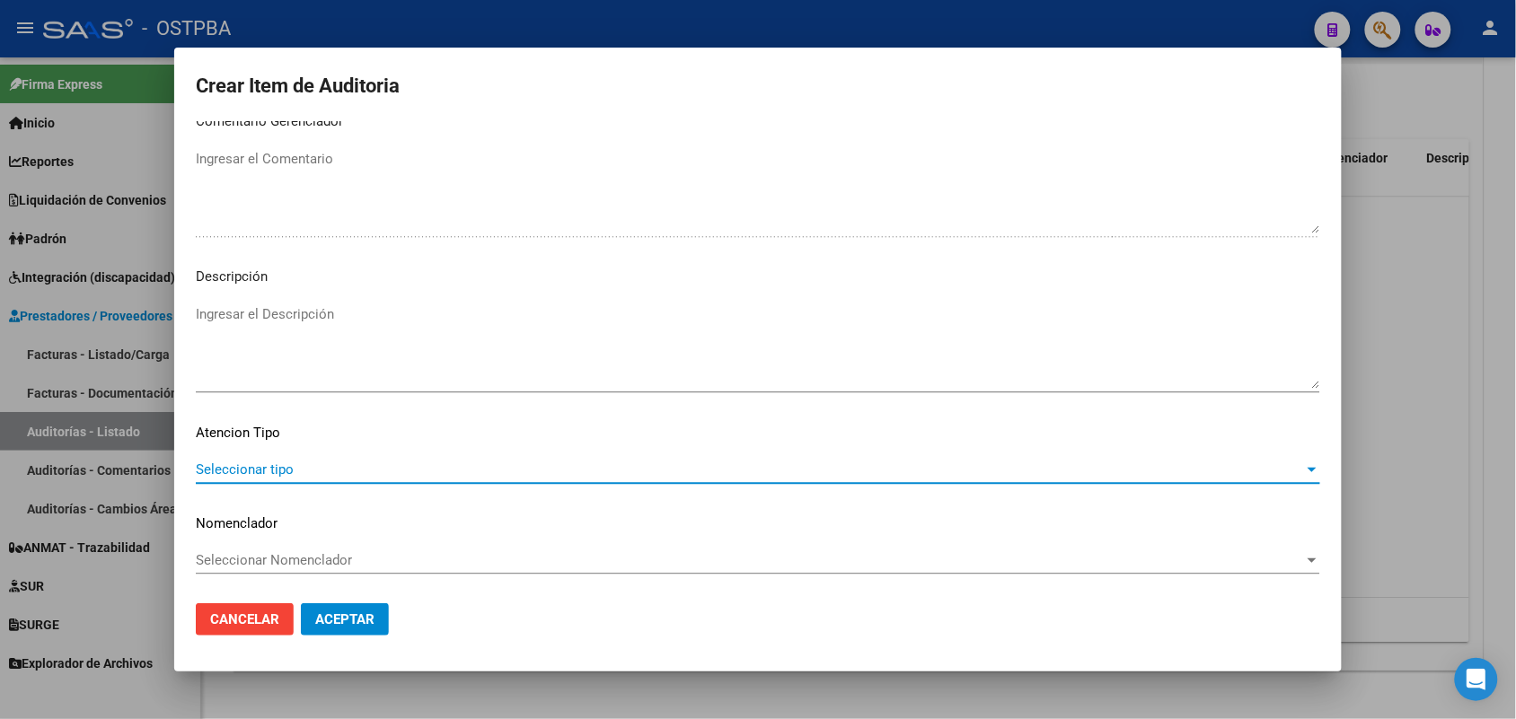
click at [258, 472] on span "Seleccionar tipo" at bounding box center [750, 470] width 1108 height 16
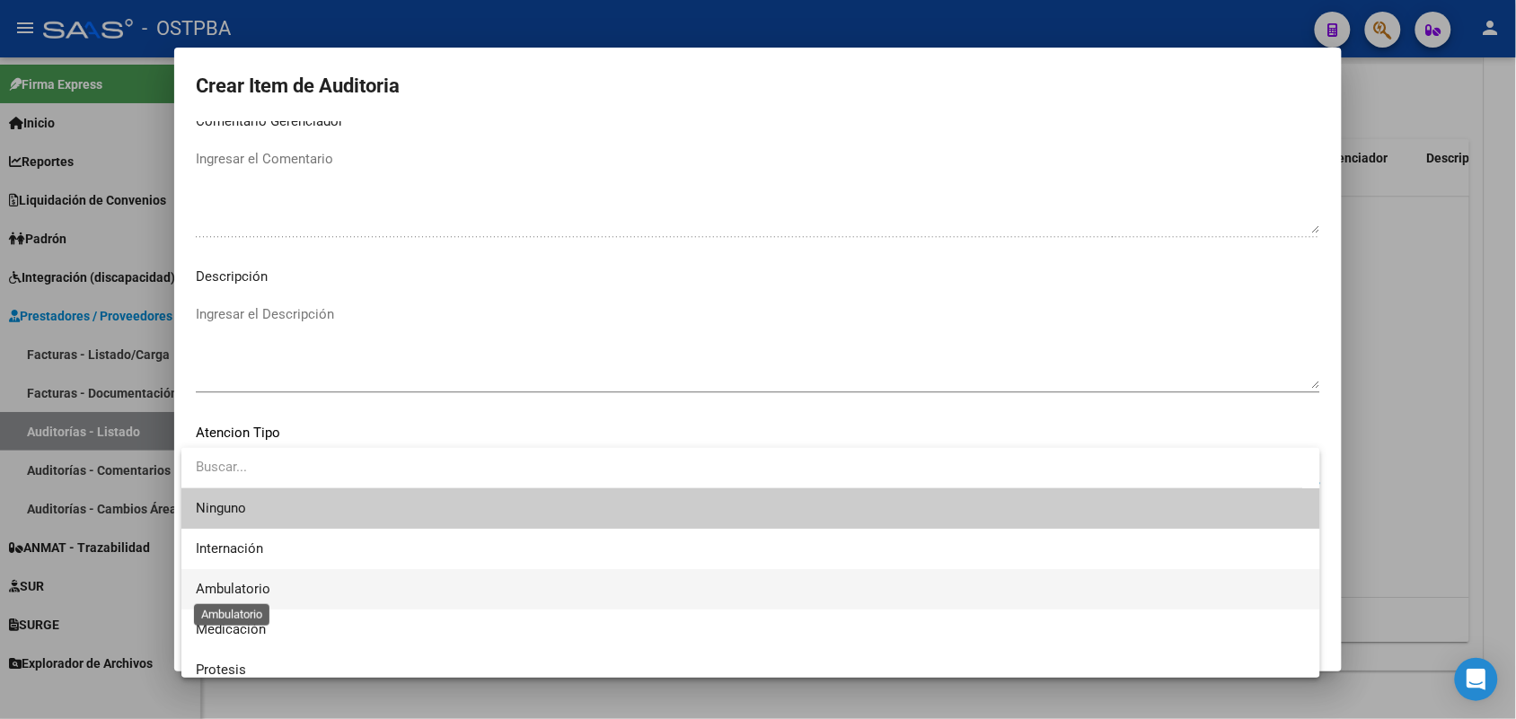
click at [249, 586] on span "Ambulatorio" at bounding box center [233, 589] width 75 height 16
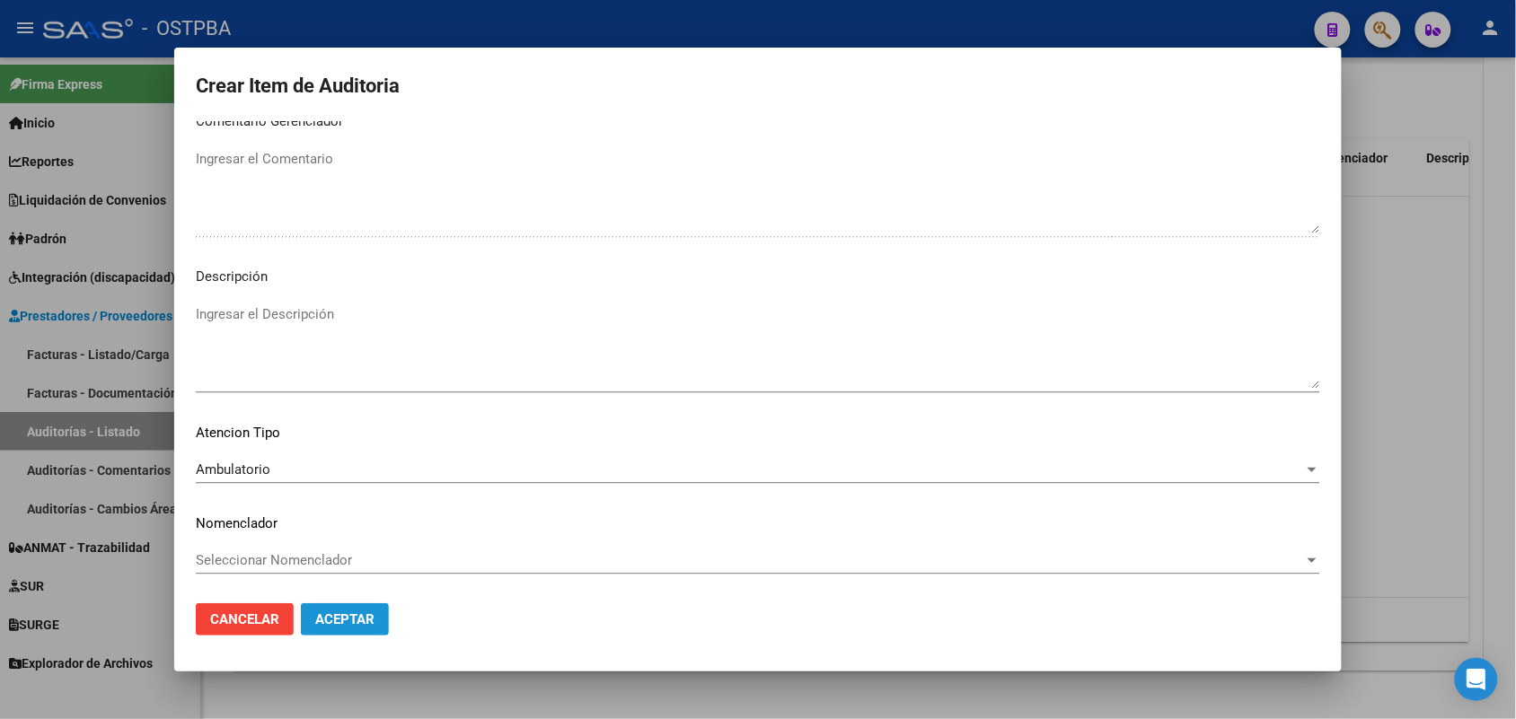
click at [341, 626] on span "Aceptar" at bounding box center [344, 620] width 59 height 16
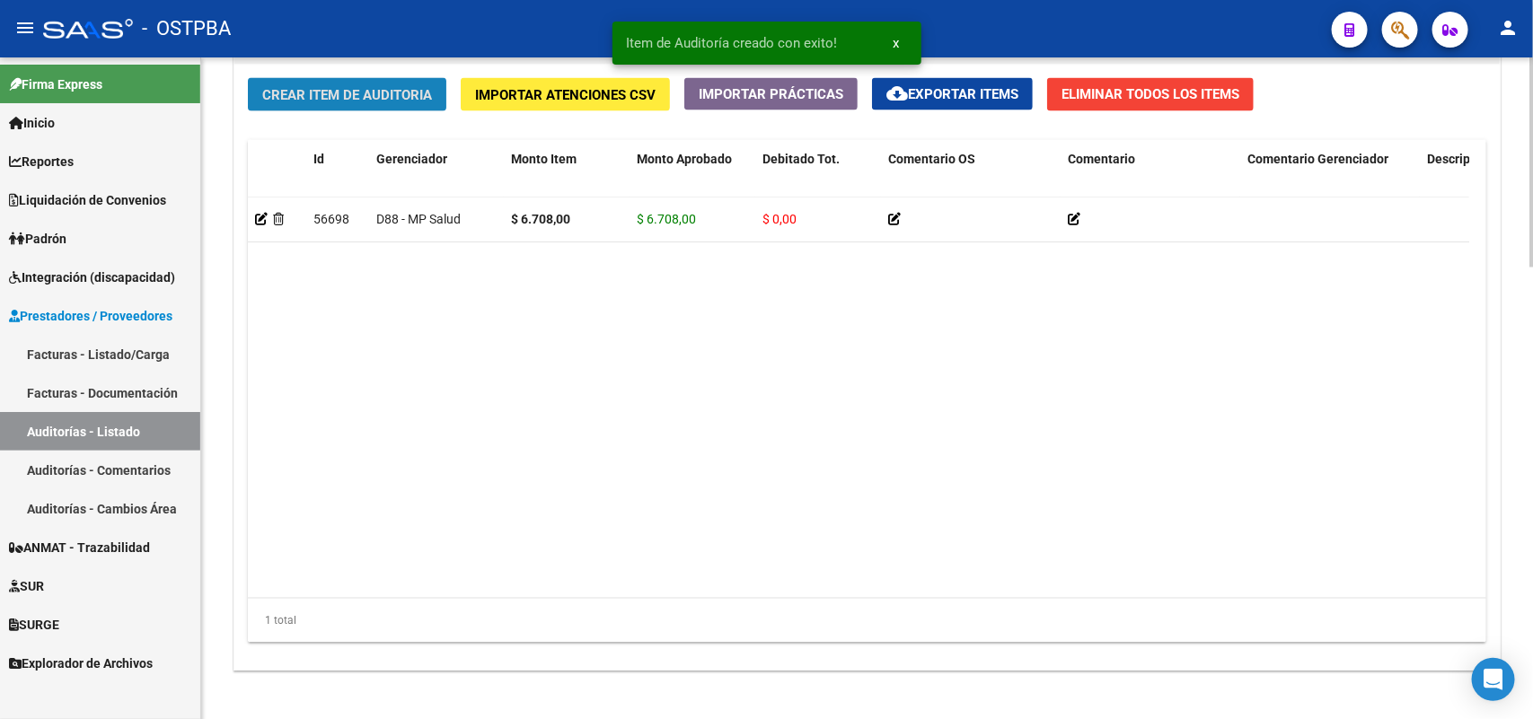
click at [393, 87] on span "Crear Item de Auditoria" at bounding box center [347, 95] width 170 height 16
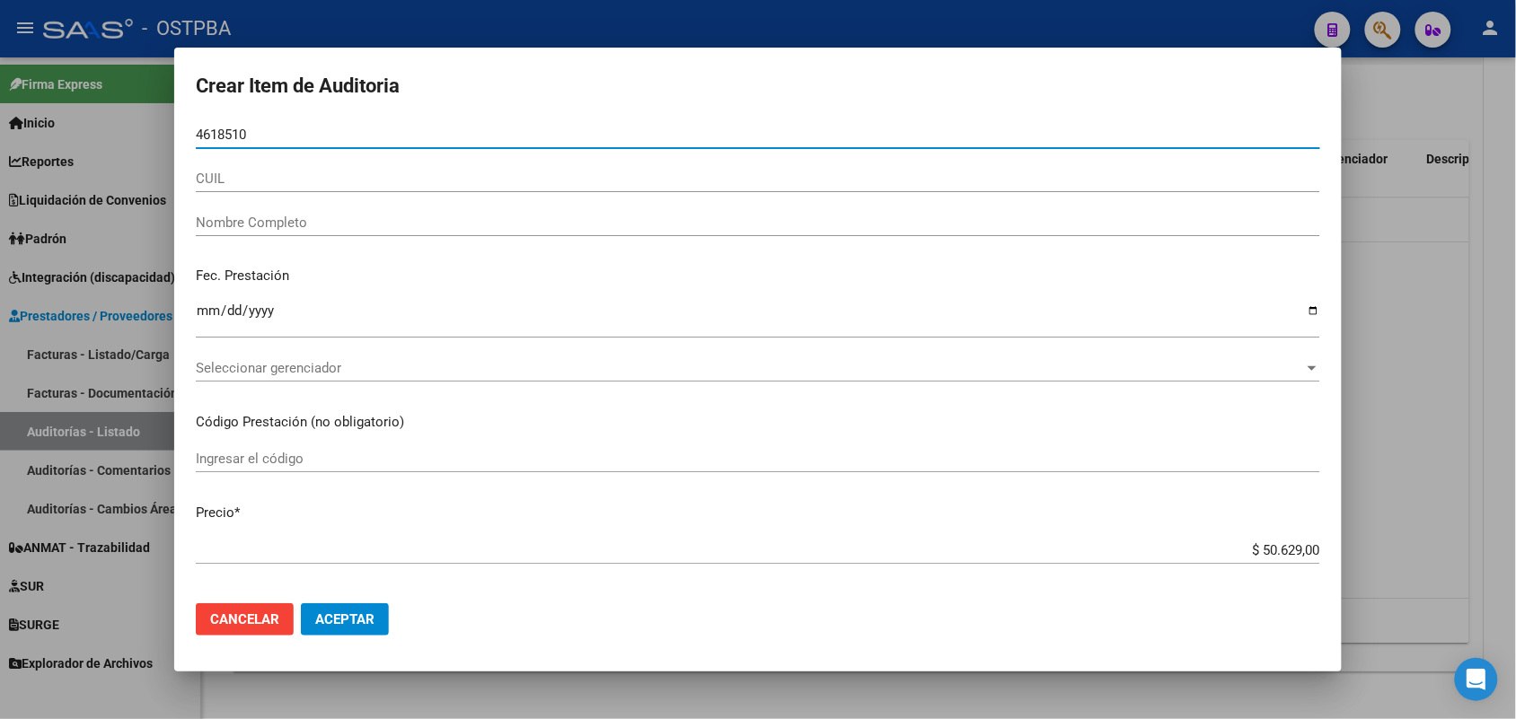
type input "46185104"
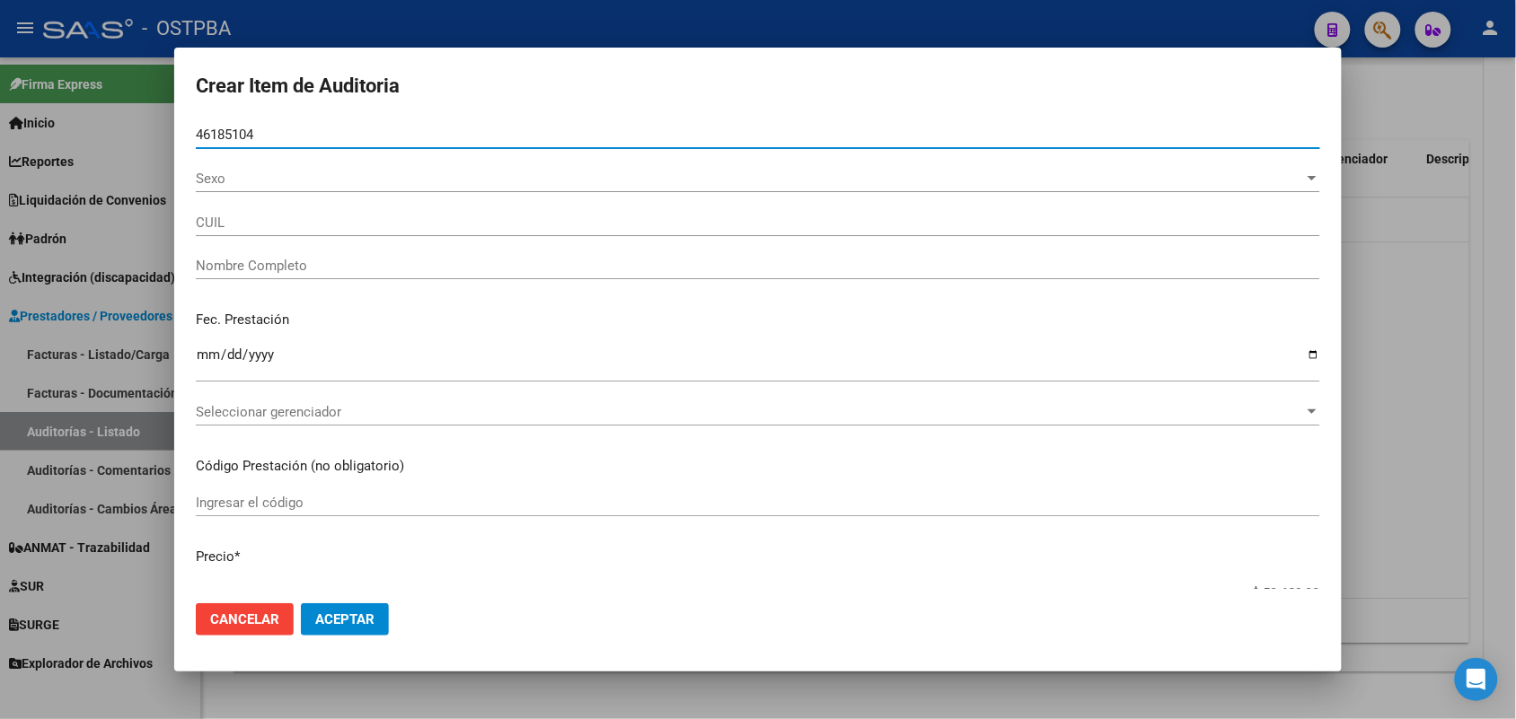
type input "27461851040"
type input "GODOY AZUL PRICILA"
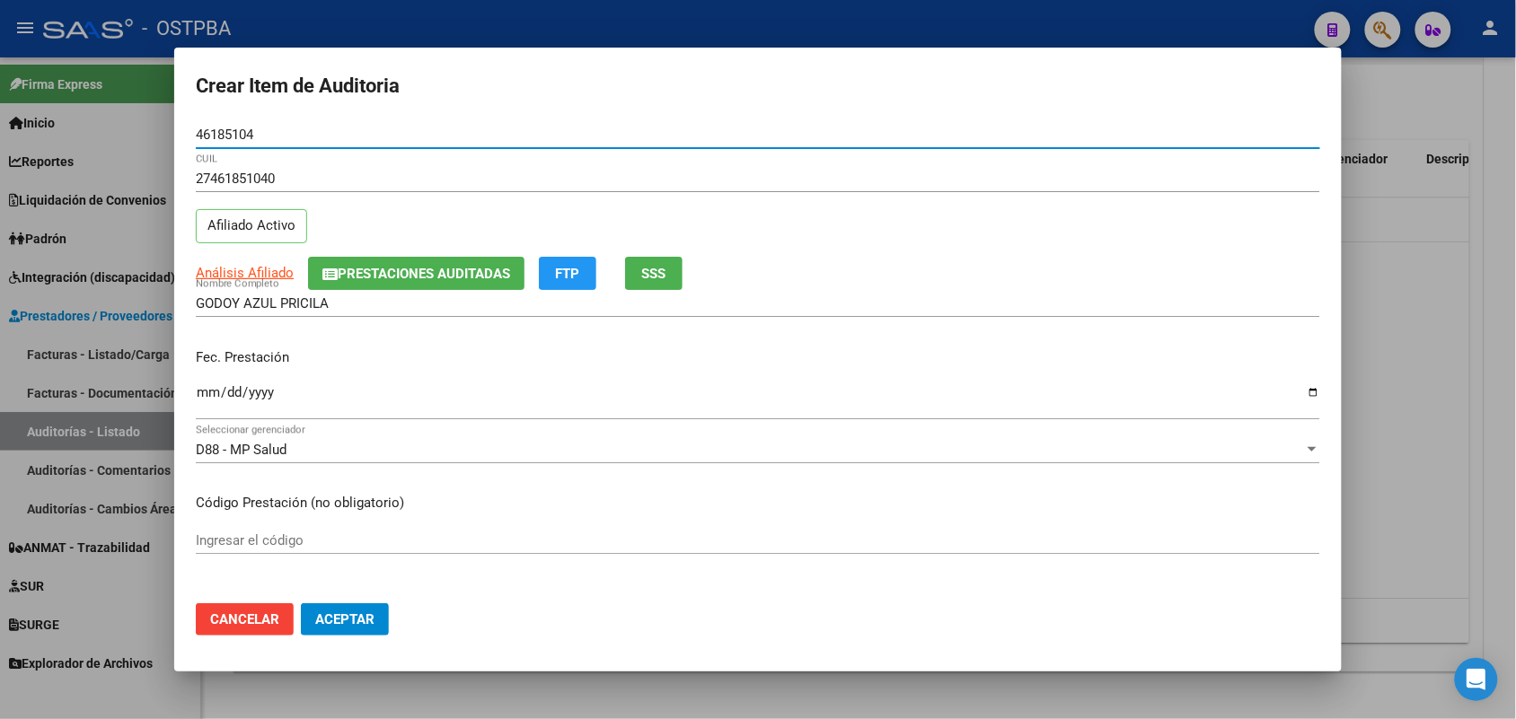
type input "46185104"
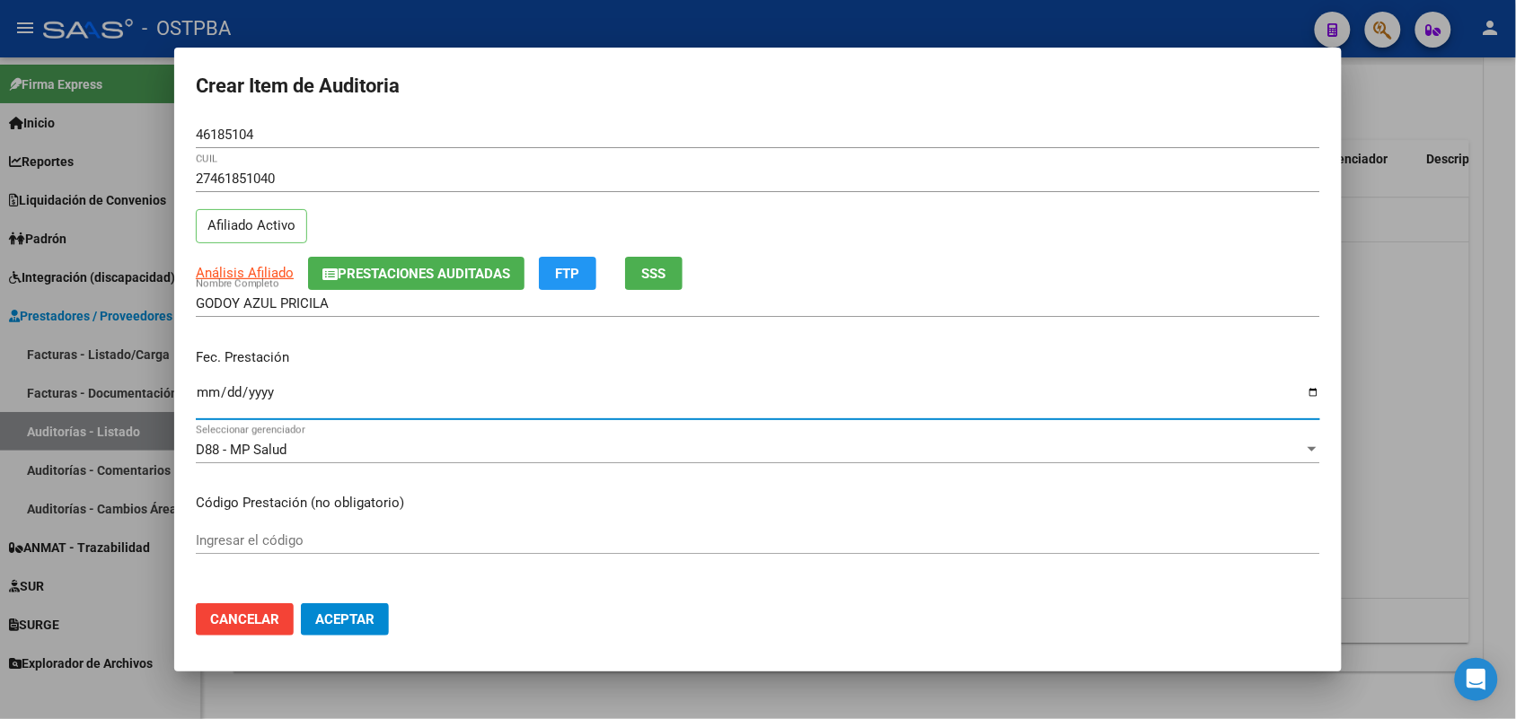
click at [204, 401] on input "Ingresar la fecha" at bounding box center [758, 399] width 1124 height 29
type input "[DATE]"
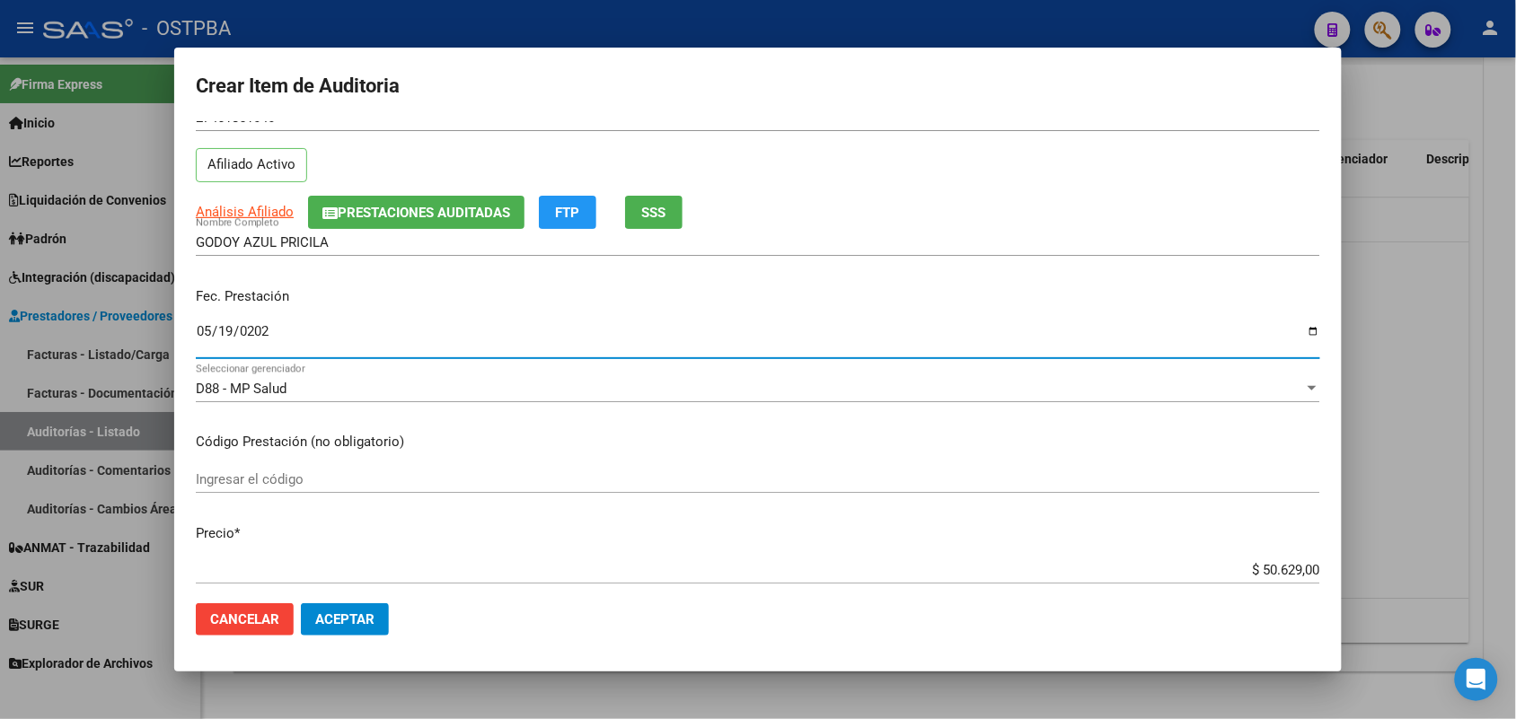
scroll to position [225, 0]
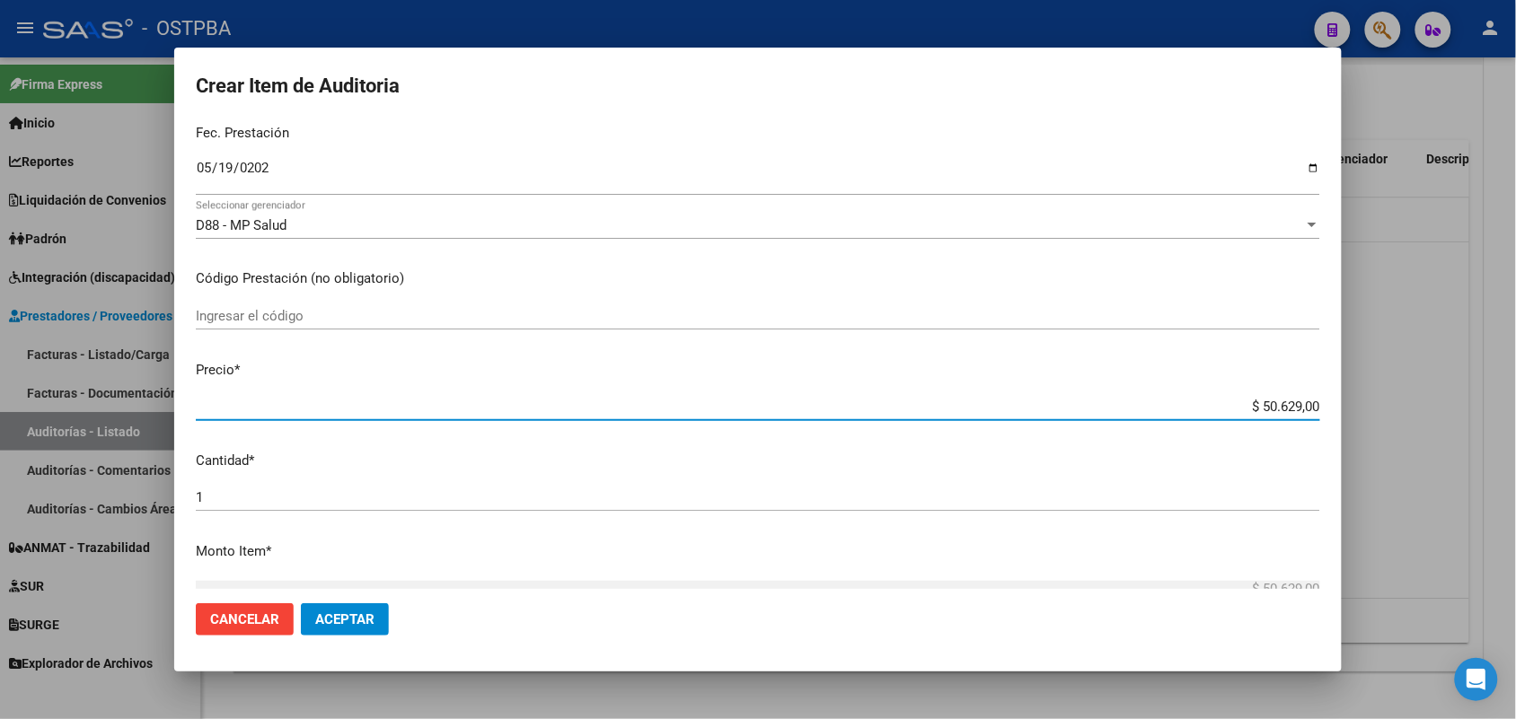
drag, startPoint x: 1223, startPoint y: 405, endPoint x: 1330, endPoint y: 419, distance: 107.8
click at [1330, 419] on mat-dialog-content "46185104 Nro Documento 27461851040 CUIL Afiliado Activo Análisis Afiliado Prest…" at bounding box center [758, 355] width 1168 height 468
type input "$ 0,06"
type input "$ 0,67"
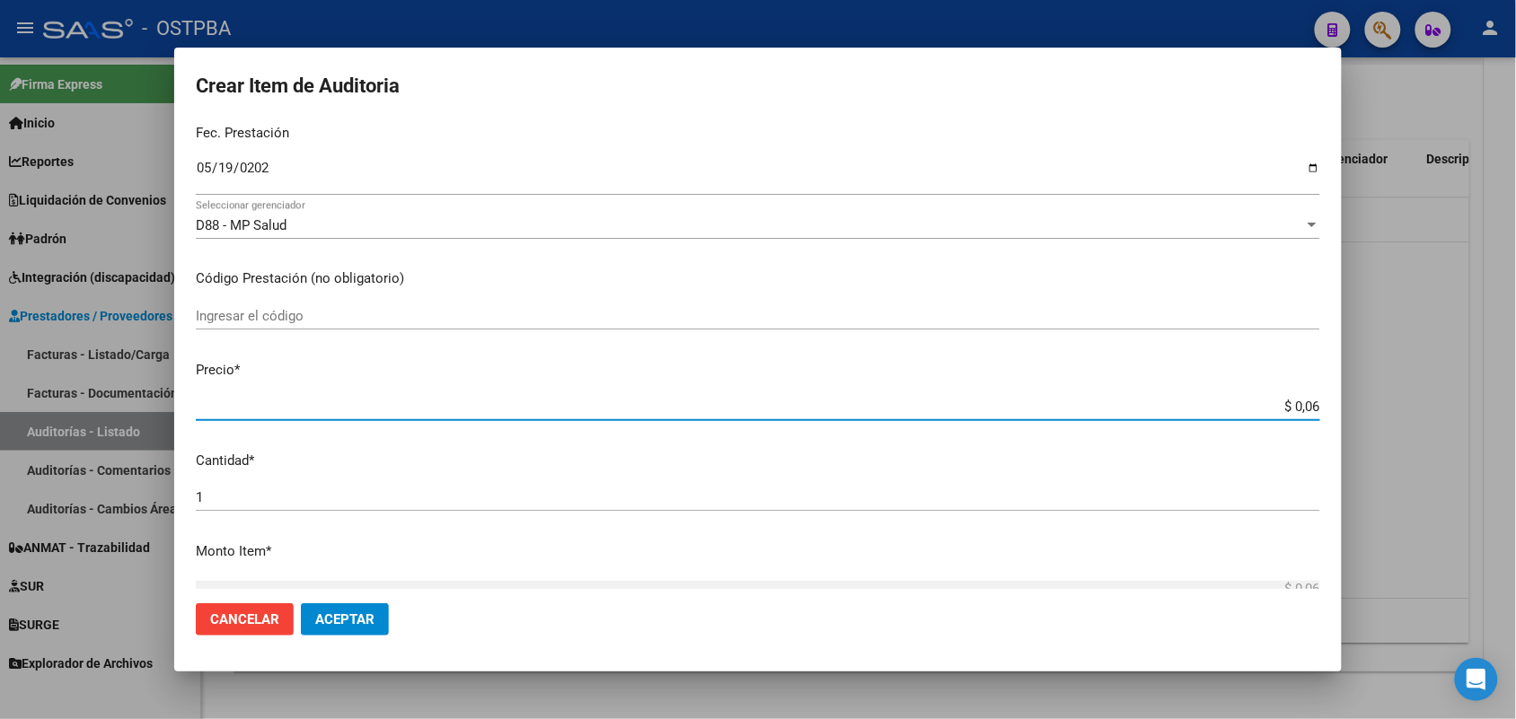
type input "$ 0,67"
type input "$ 6,70"
type input "$ 67,08"
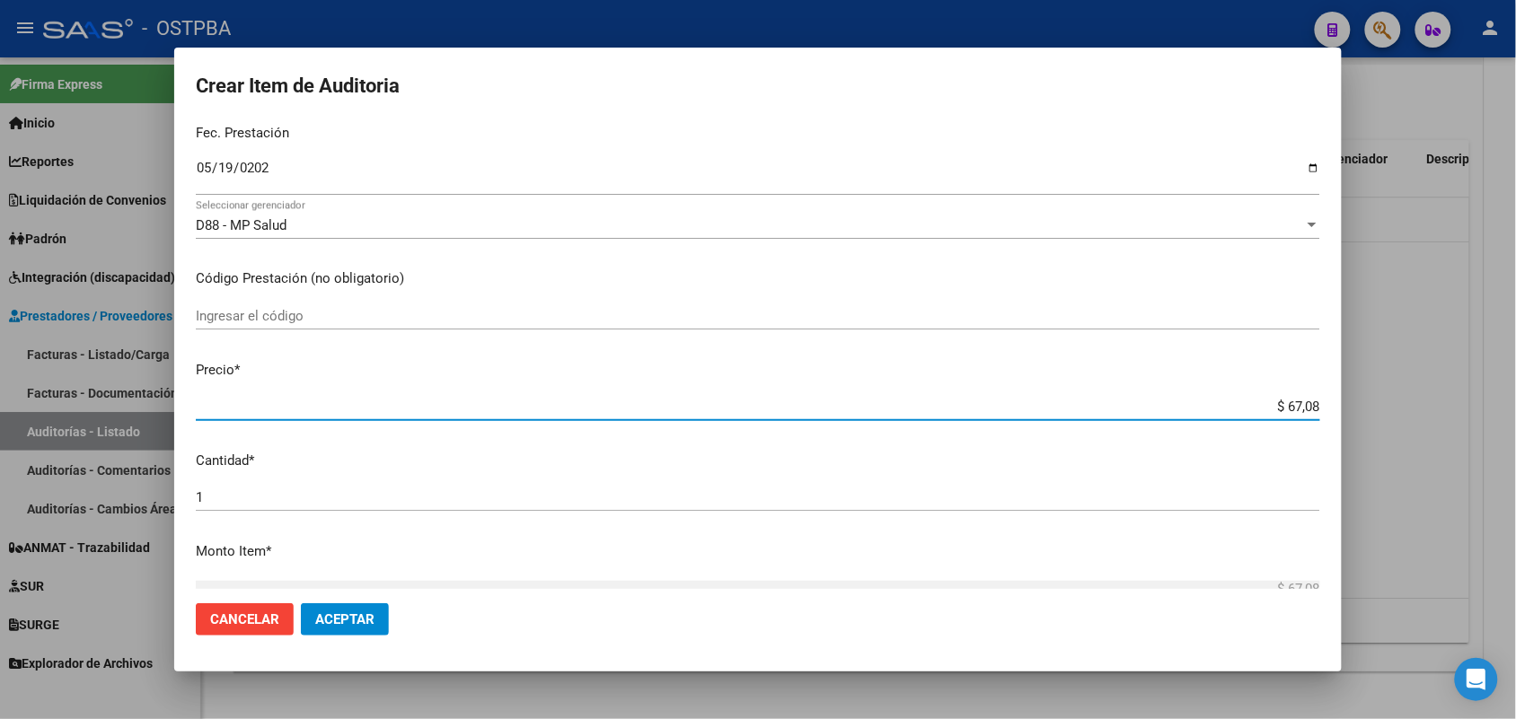
type input "$ 670,80"
type input "$ 6.708,00"
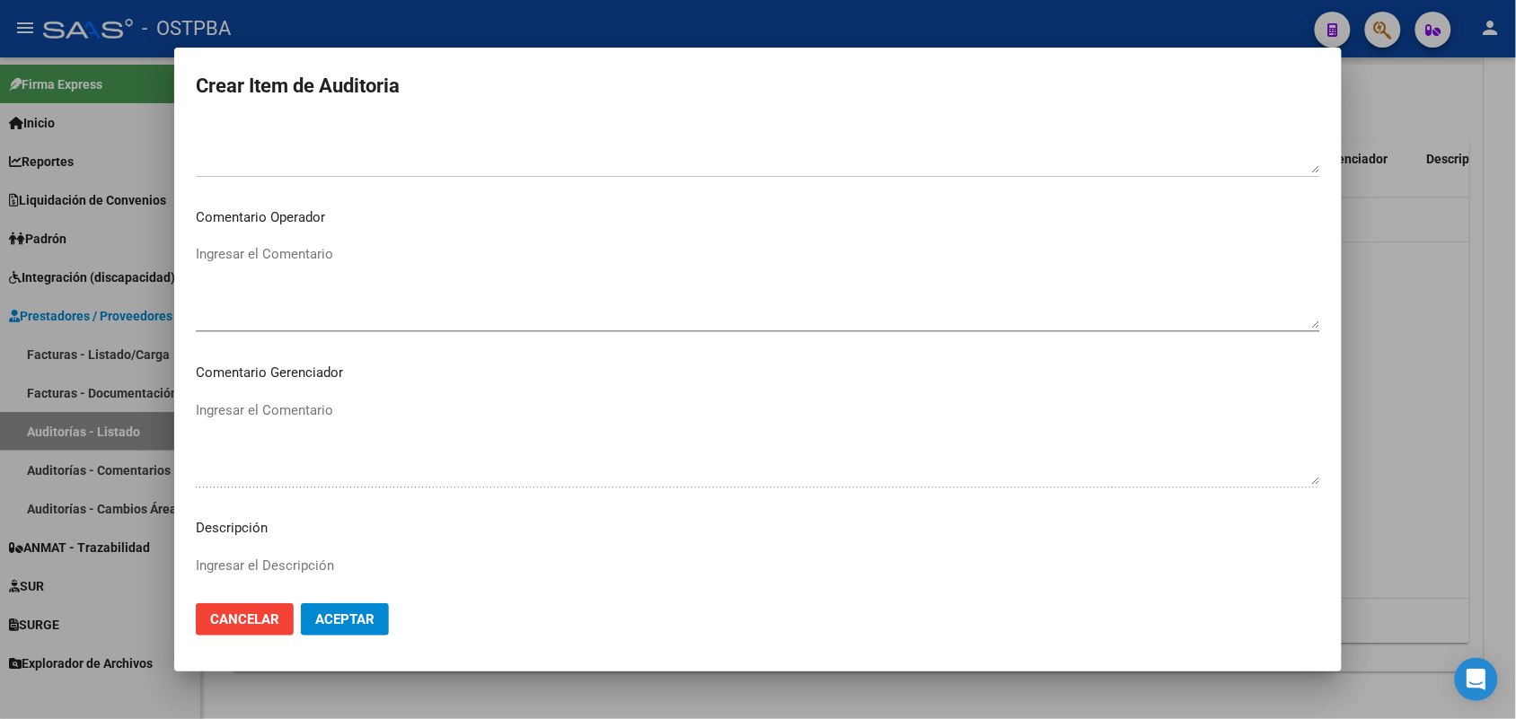
scroll to position [1148, 0]
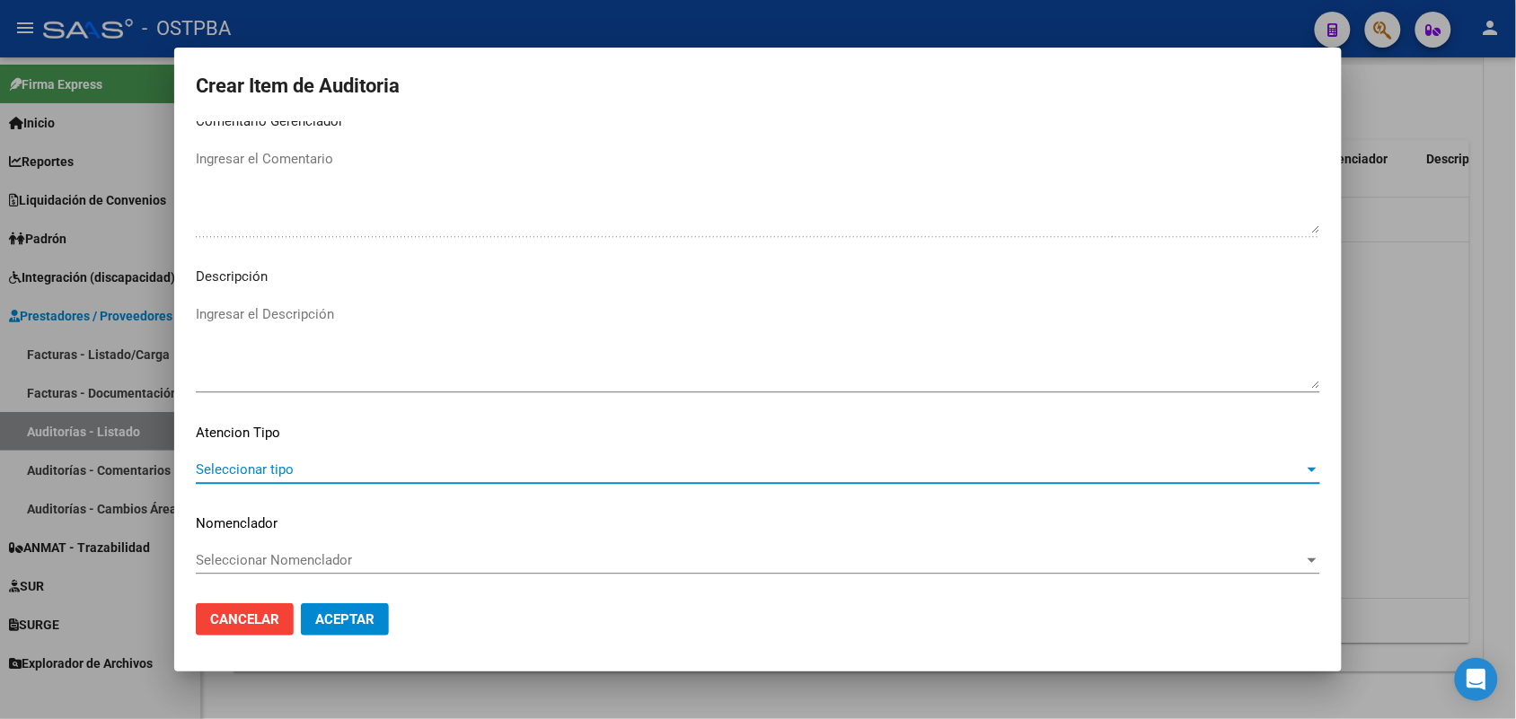
click at [266, 467] on span "Seleccionar tipo" at bounding box center [750, 470] width 1108 height 16
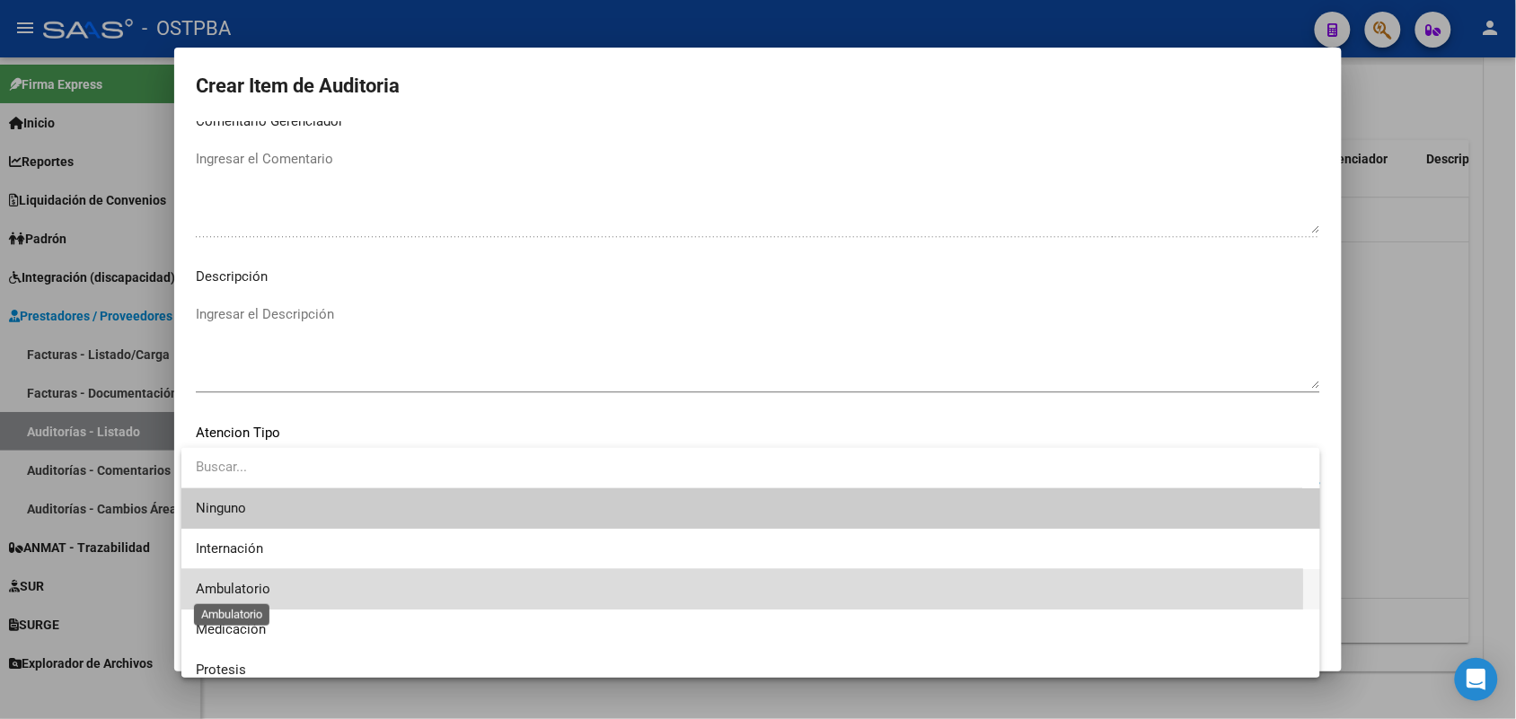
click at [259, 586] on span "Ambulatorio" at bounding box center [233, 589] width 75 height 16
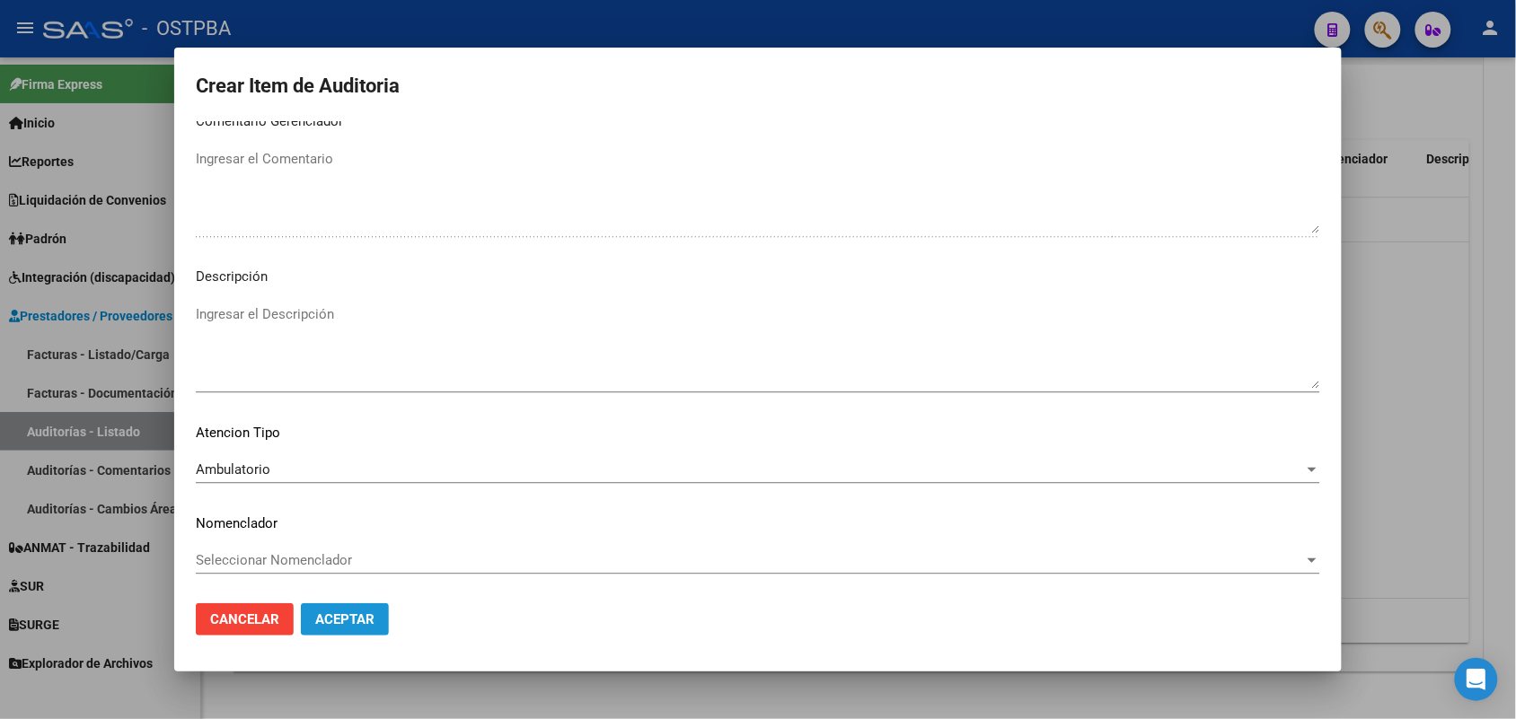
click at [357, 615] on span "Aceptar" at bounding box center [344, 620] width 59 height 16
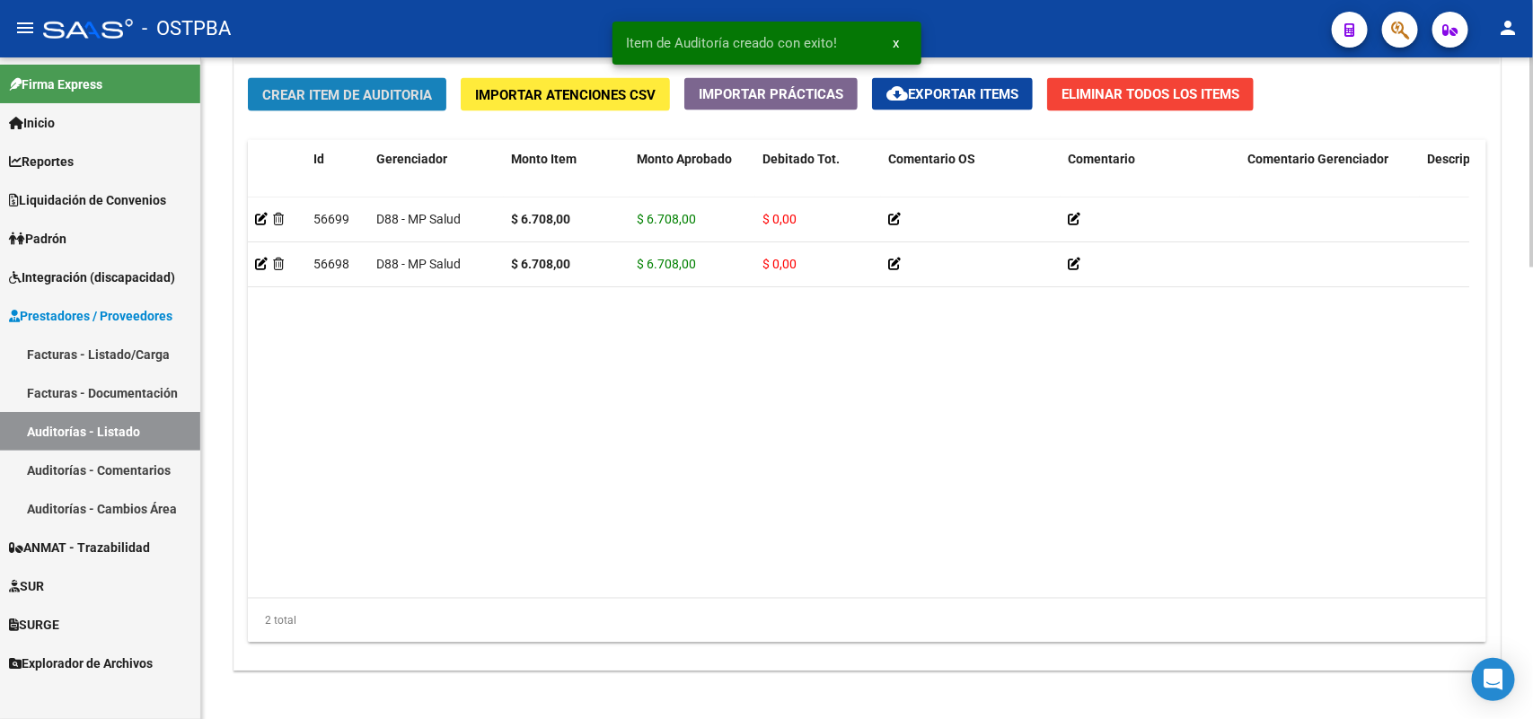
click at [420, 92] on span "Crear Item de Auditoria" at bounding box center [347, 95] width 170 height 16
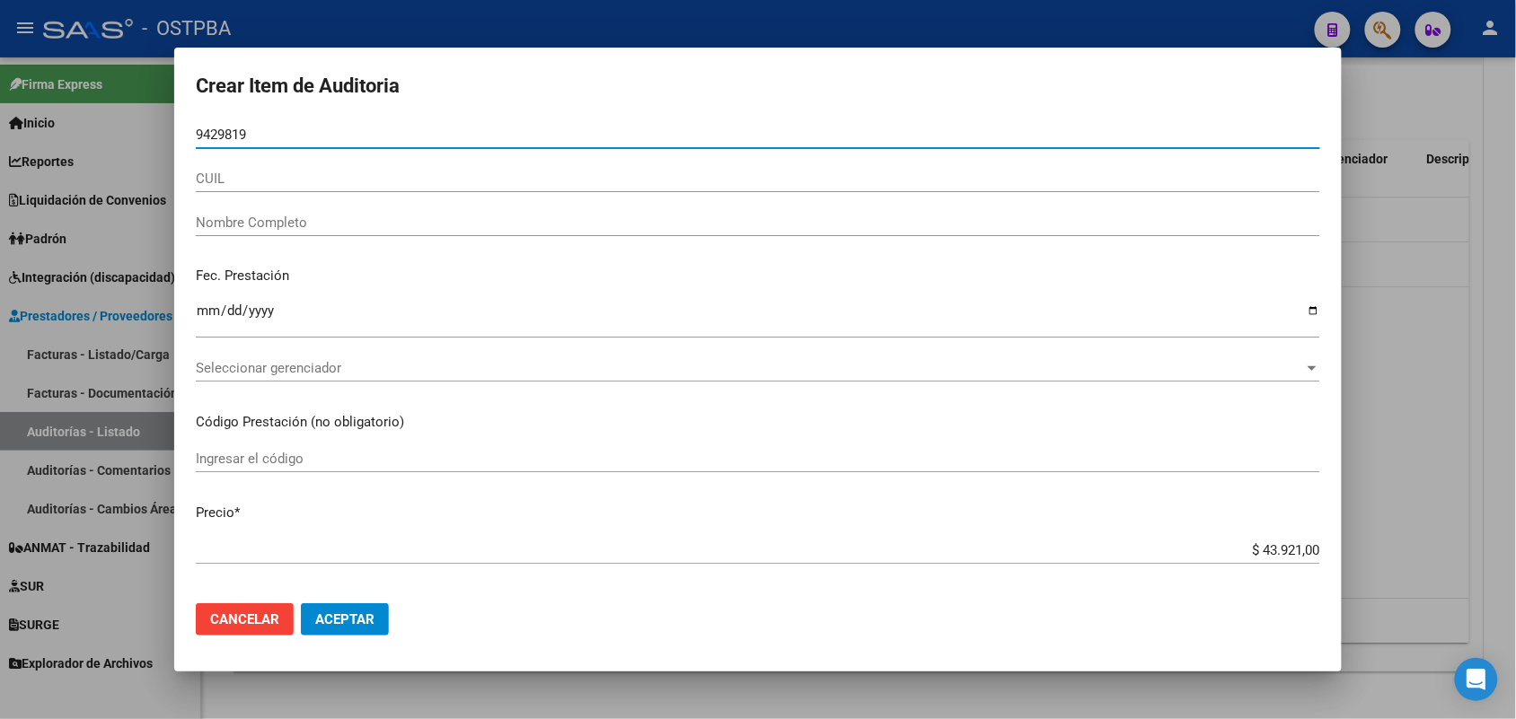
type input "94298196"
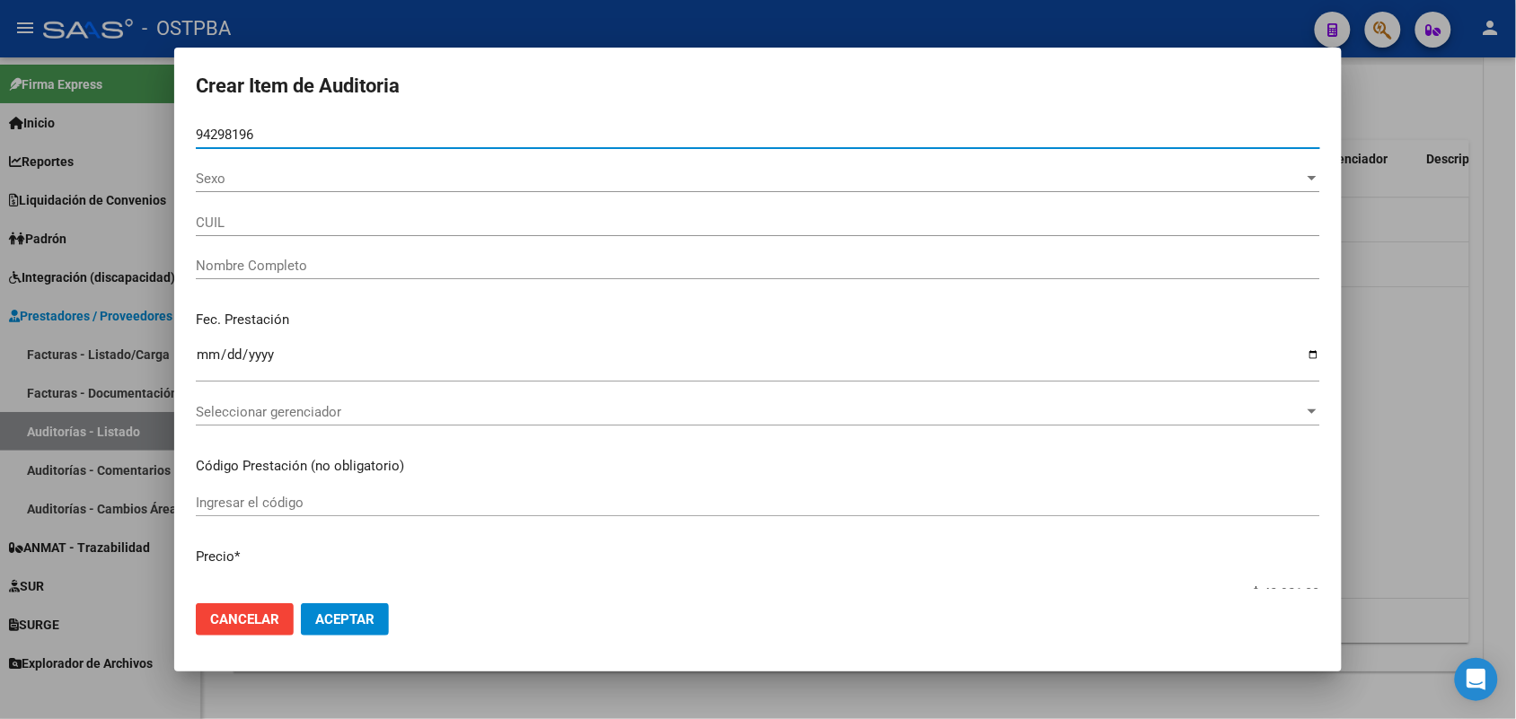
type input "20942981962"
type input "CAJE [PERSON_NAME] EVER [PERSON_NAME]"
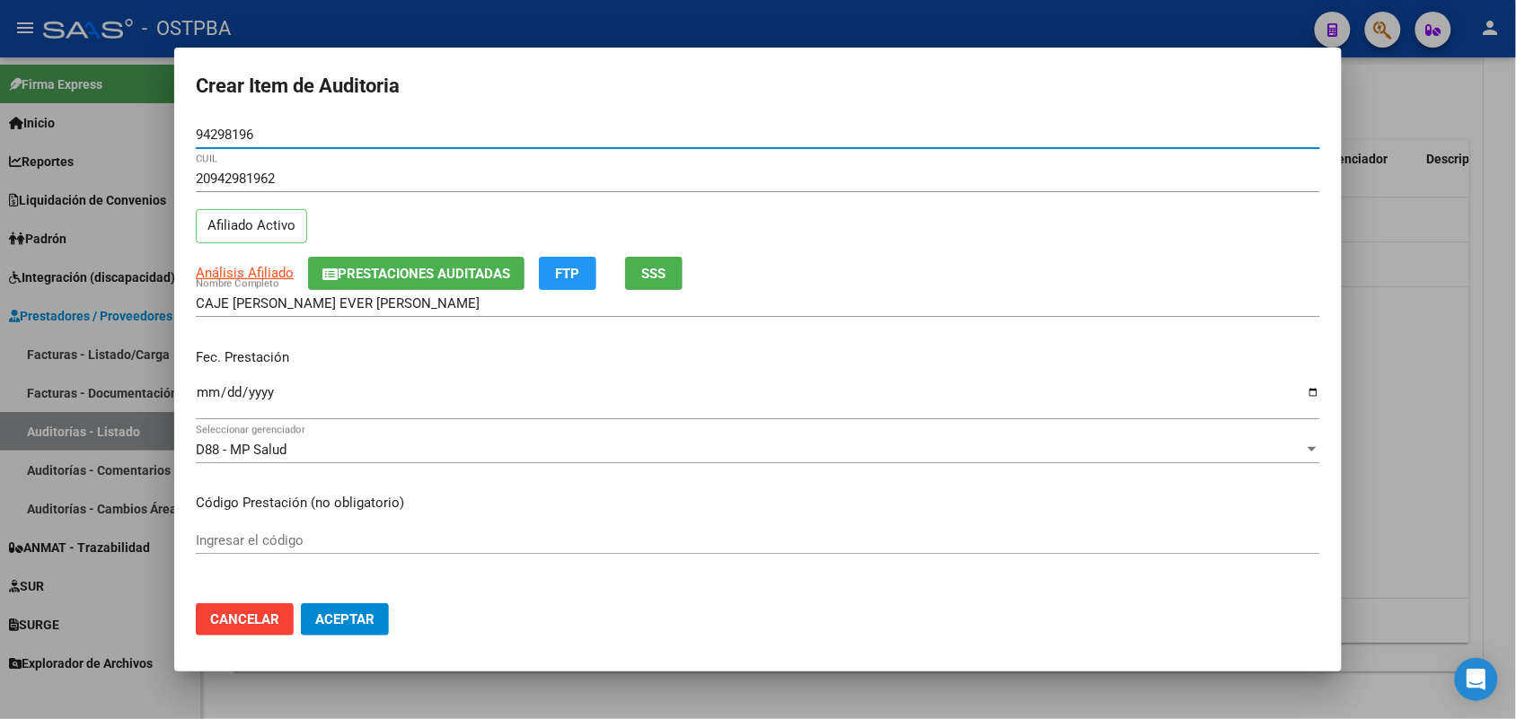
type input "94298196"
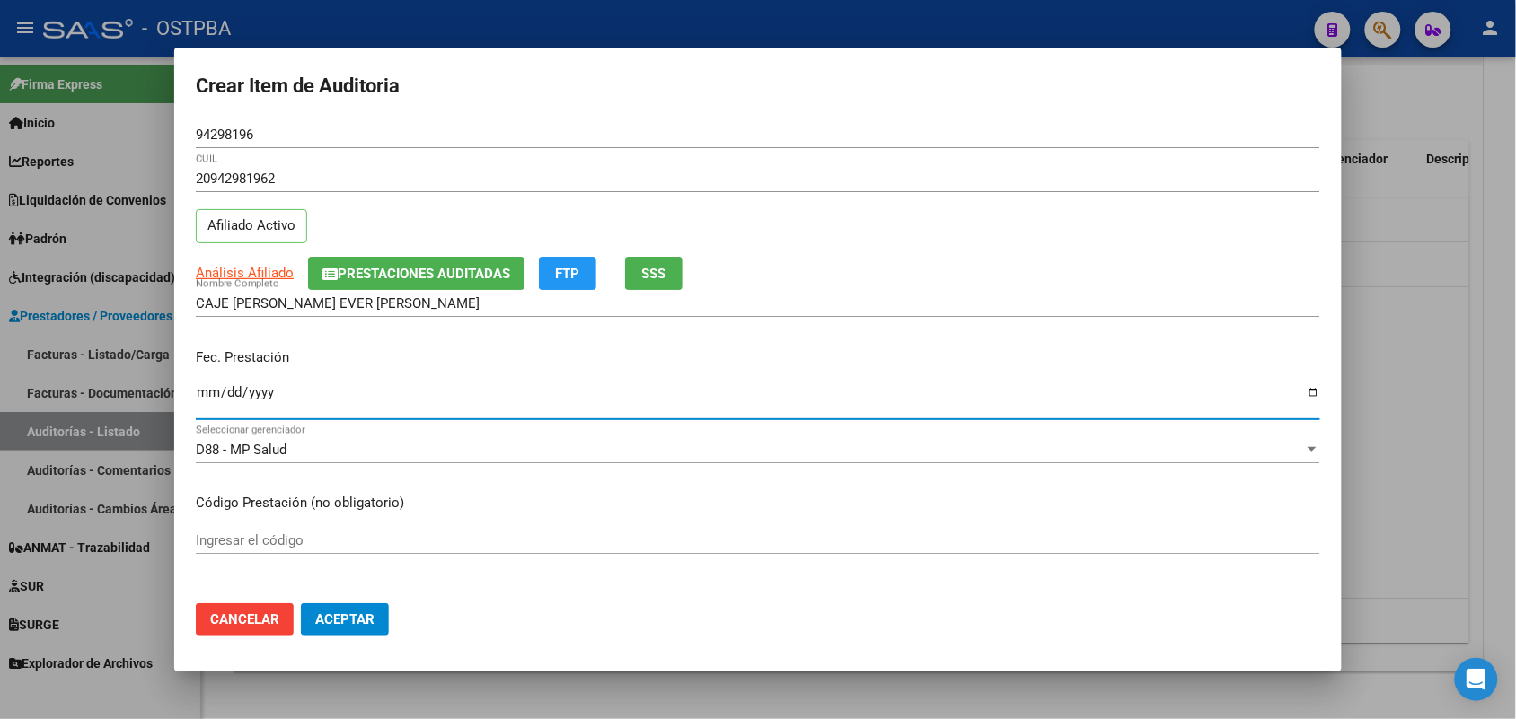
click at [205, 389] on input "Ingresar la fecha" at bounding box center [758, 399] width 1124 height 29
type input "[DATE]"
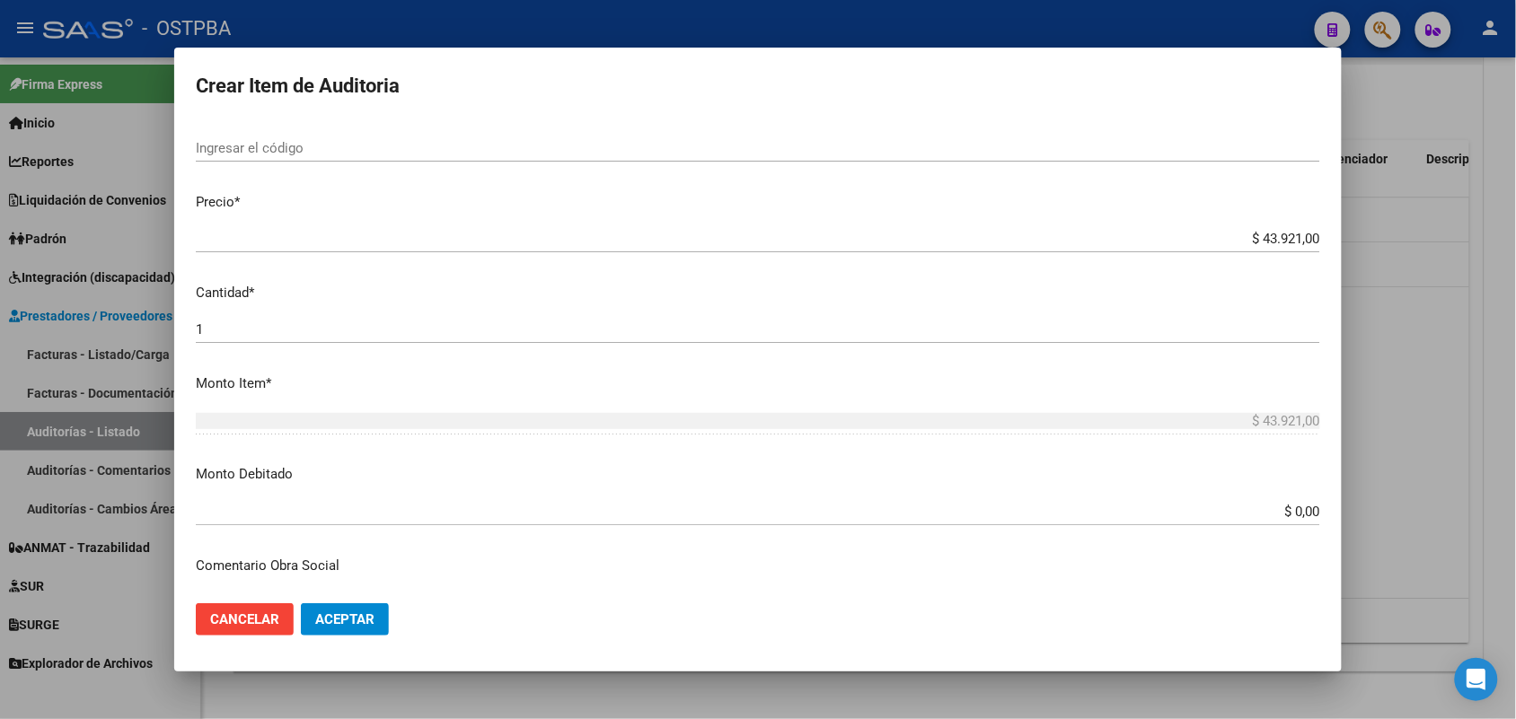
scroll to position [449, 0]
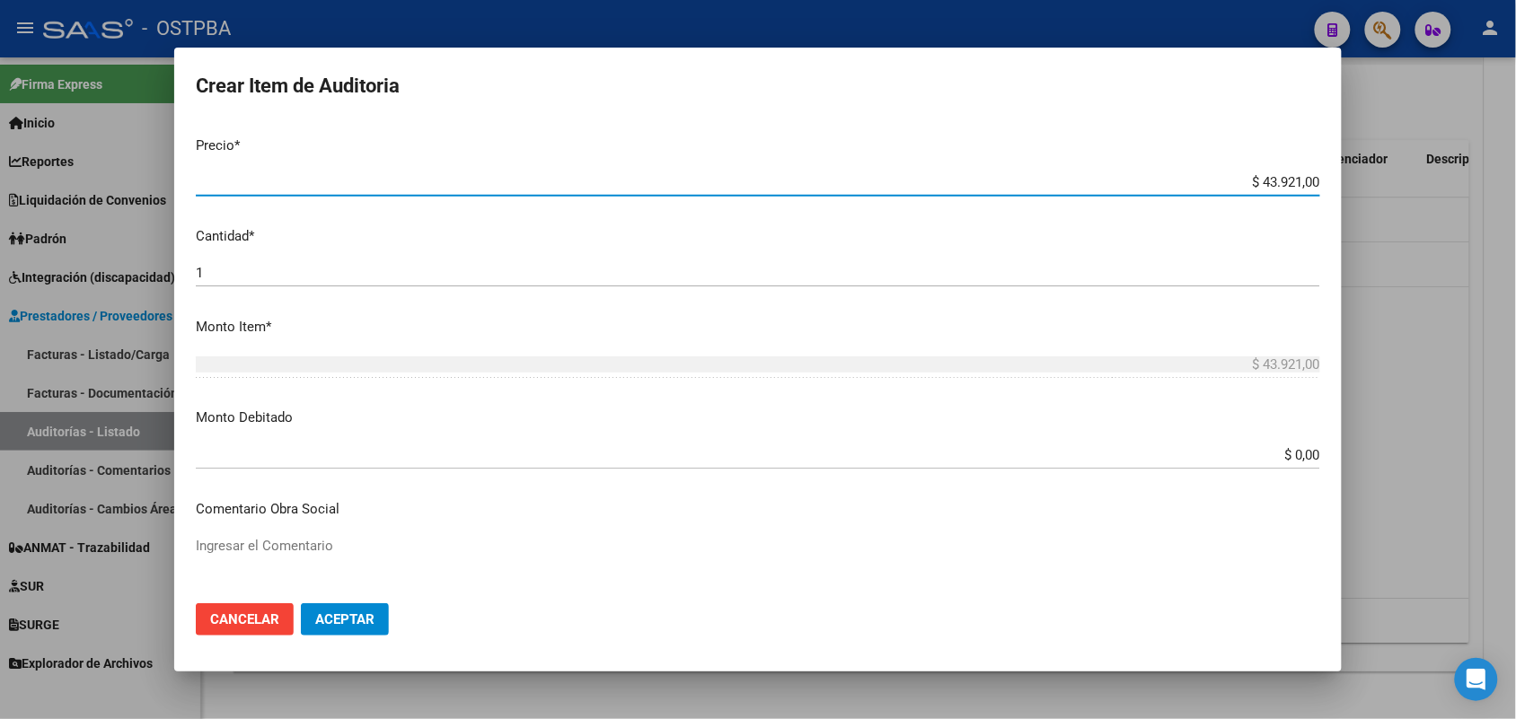
drag, startPoint x: 1227, startPoint y: 182, endPoint x: 1403, endPoint y: 181, distance: 176.0
click at [1403, 181] on div "Crear Item de Auditoria 94298196 Nro Documento 20942981962 CUIL Afiliado Activo…" at bounding box center [758, 359] width 1516 height 719
type input "$ 0,03"
type input "$ 0,39"
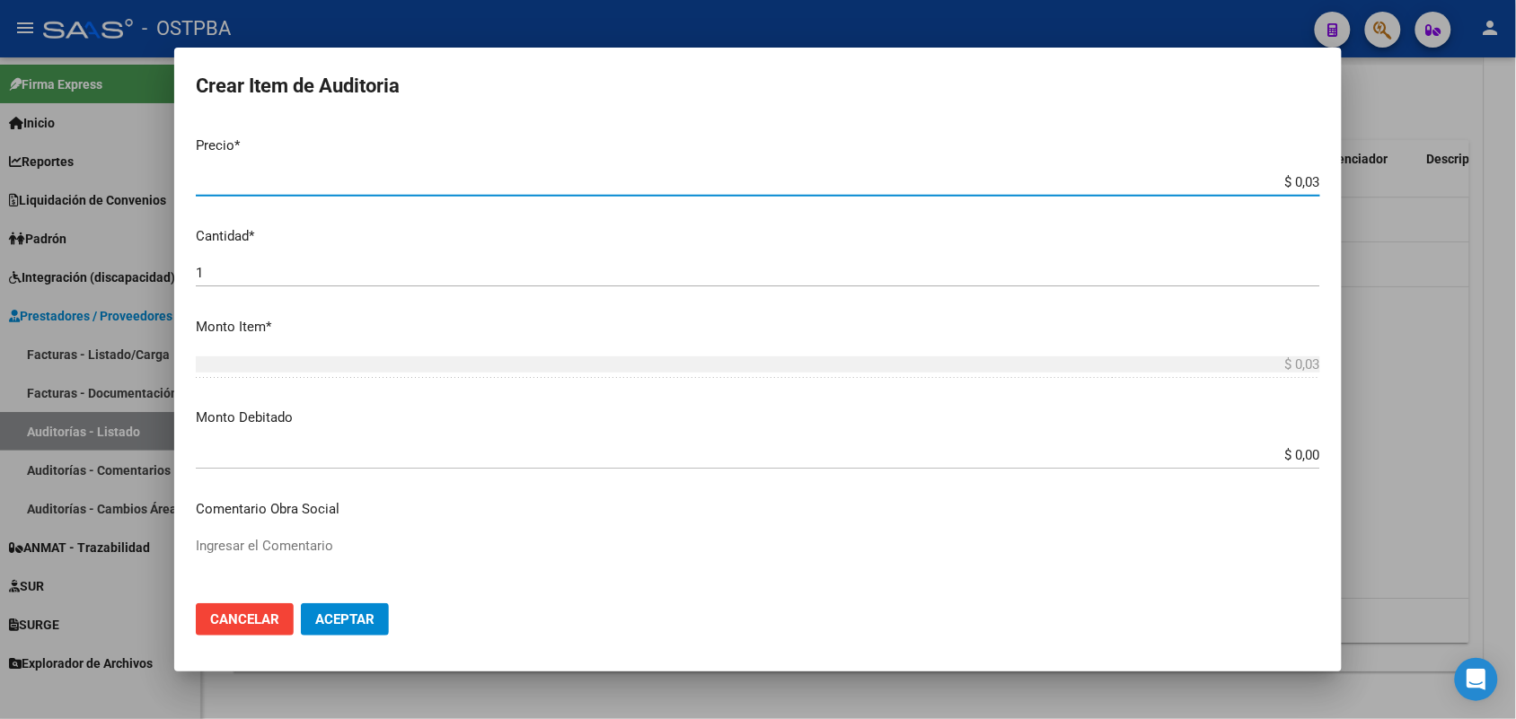
type input "$ 0,39"
type input "$ 3,99"
type input "$ 39,98"
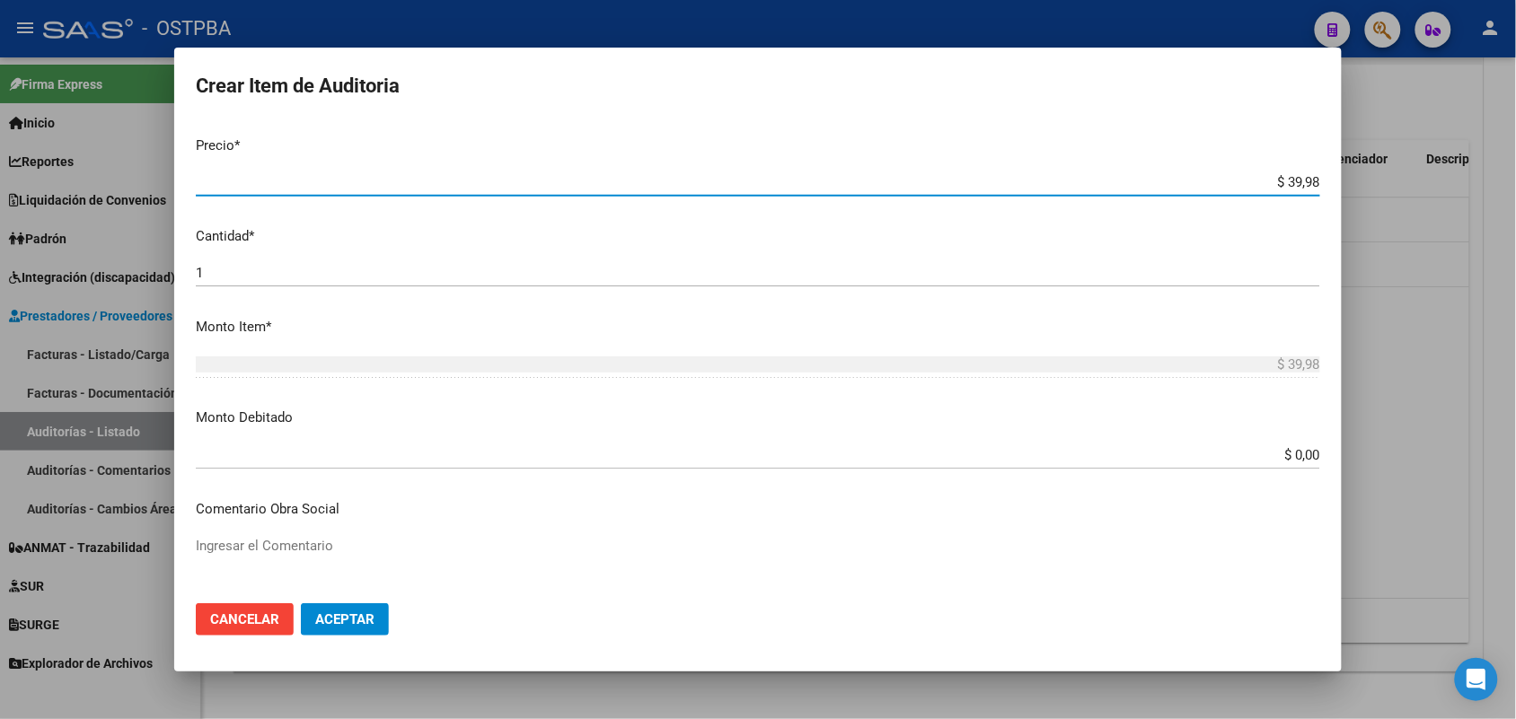
type input "$ 399,80"
type input "$ 3.998,00"
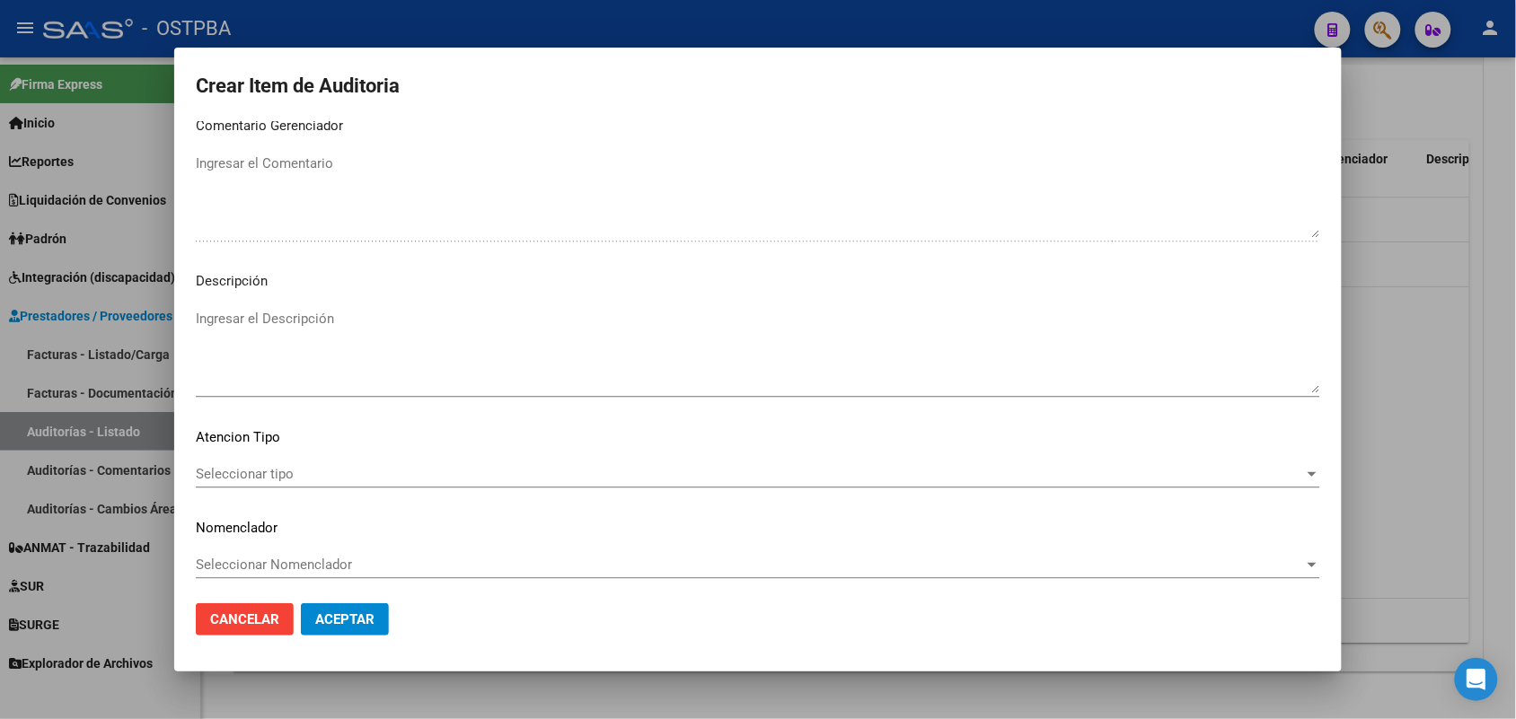
scroll to position [1148, 0]
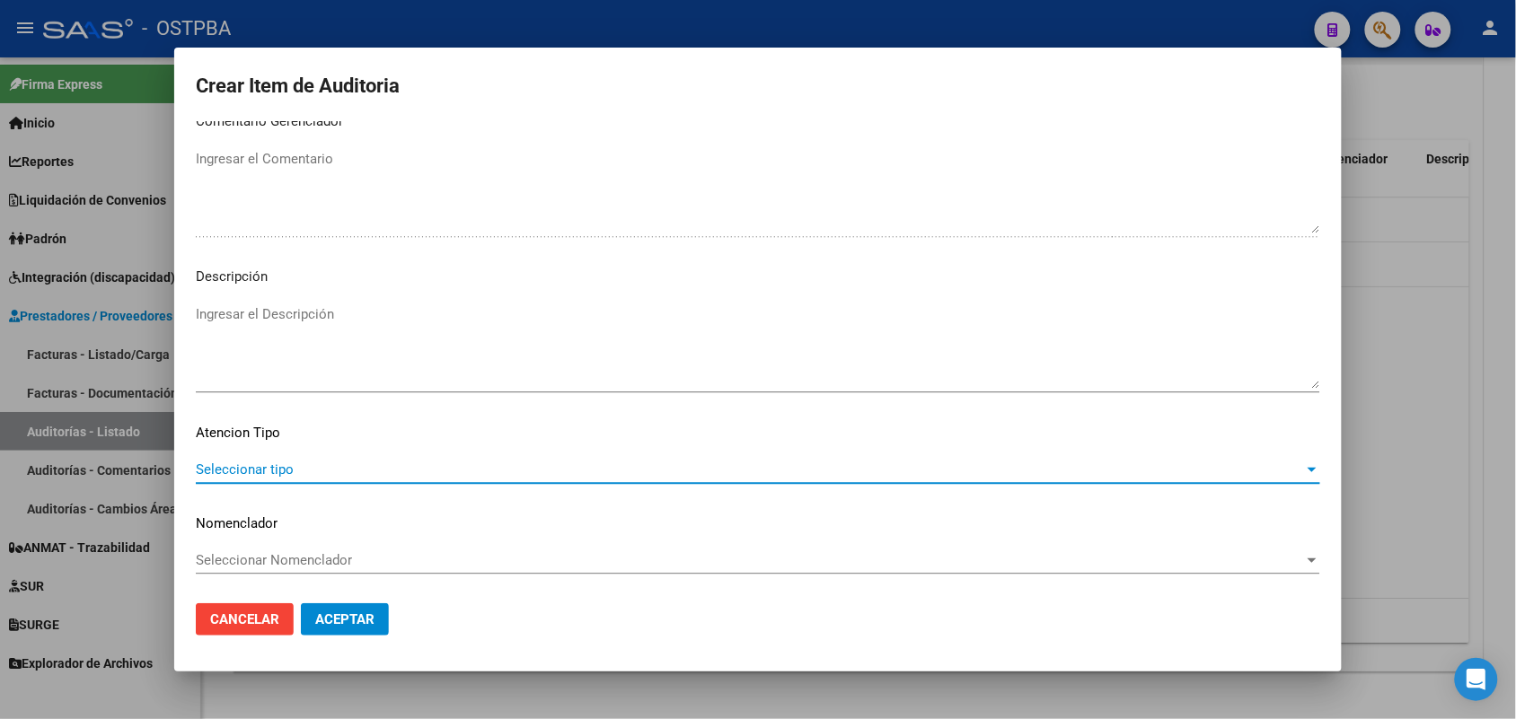
click at [278, 469] on span "Seleccionar tipo" at bounding box center [750, 470] width 1108 height 16
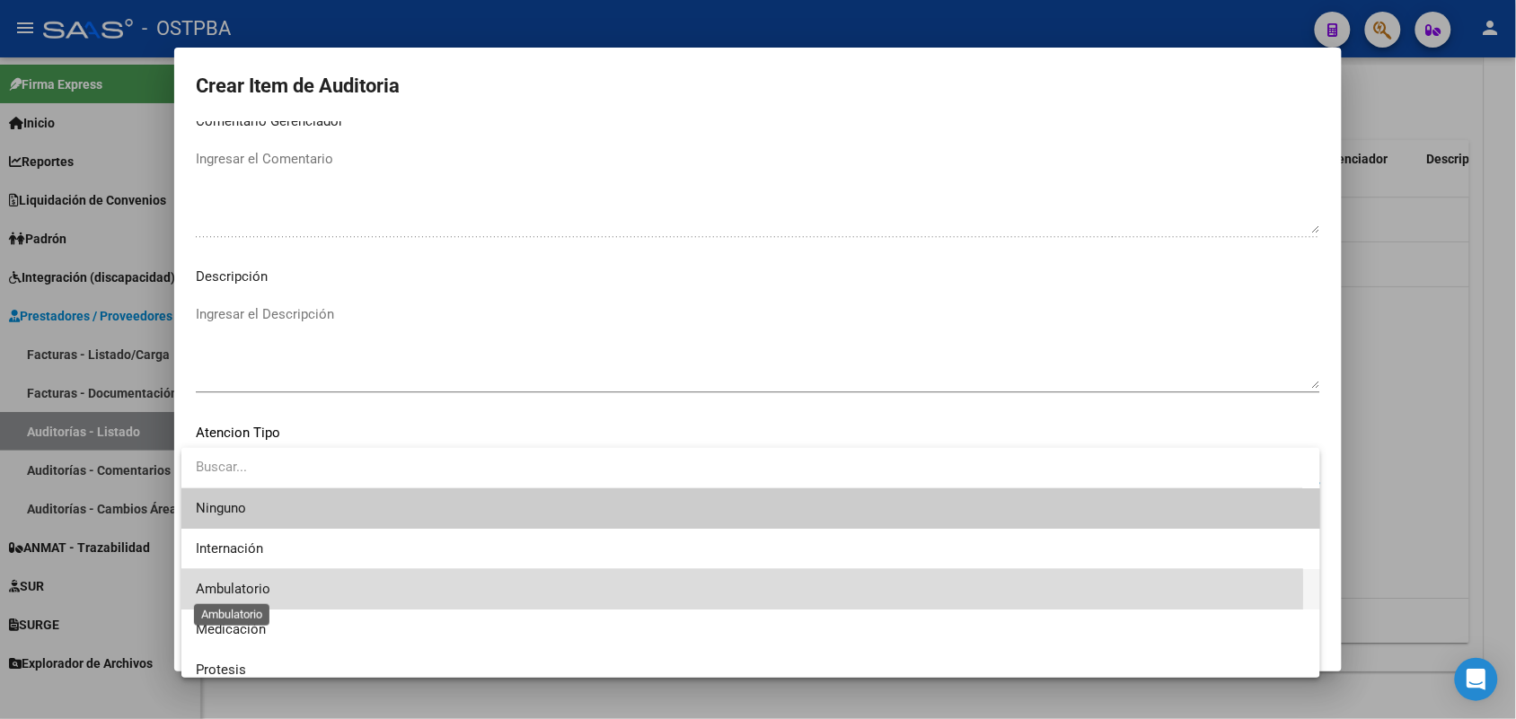
click at [247, 589] on span "Ambulatorio" at bounding box center [233, 589] width 75 height 16
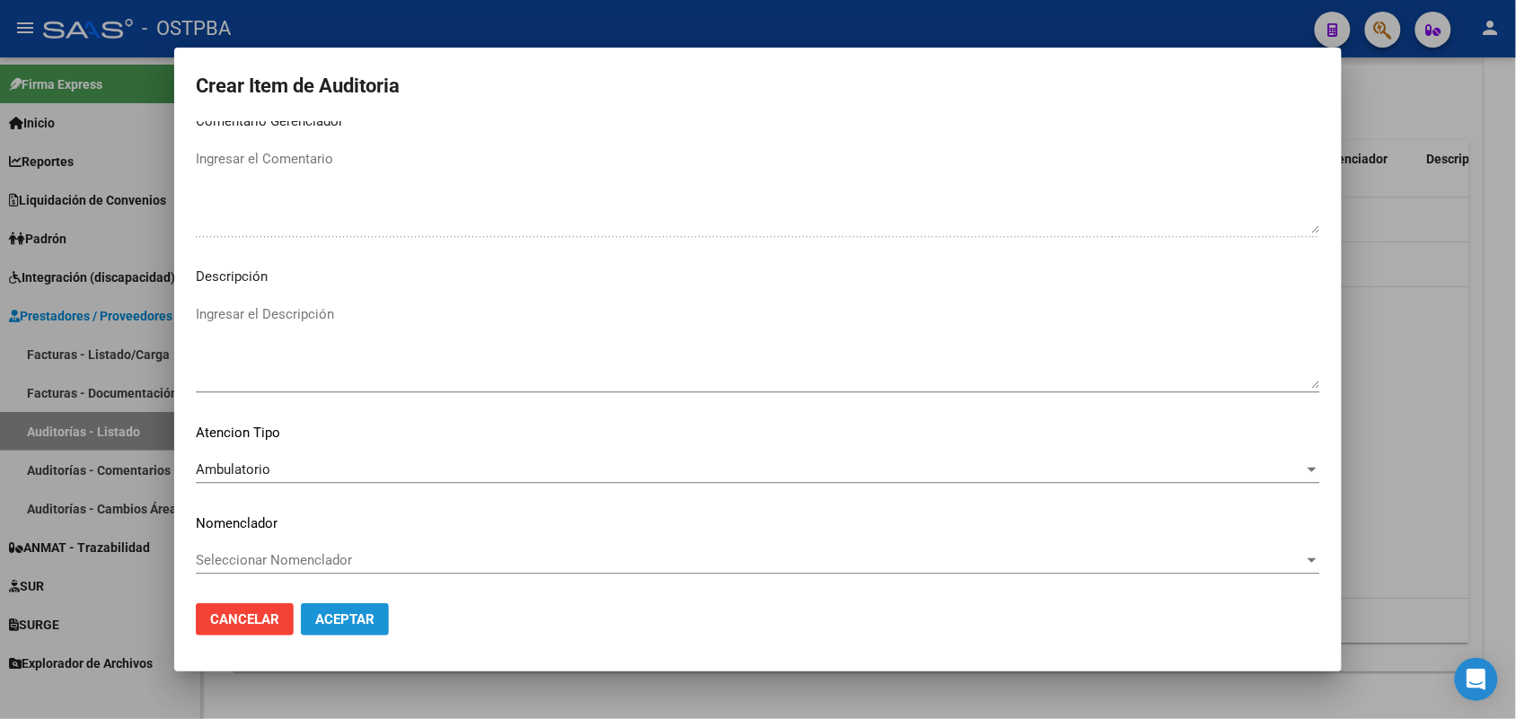
click at [357, 613] on span "Aceptar" at bounding box center [344, 620] width 59 height 16
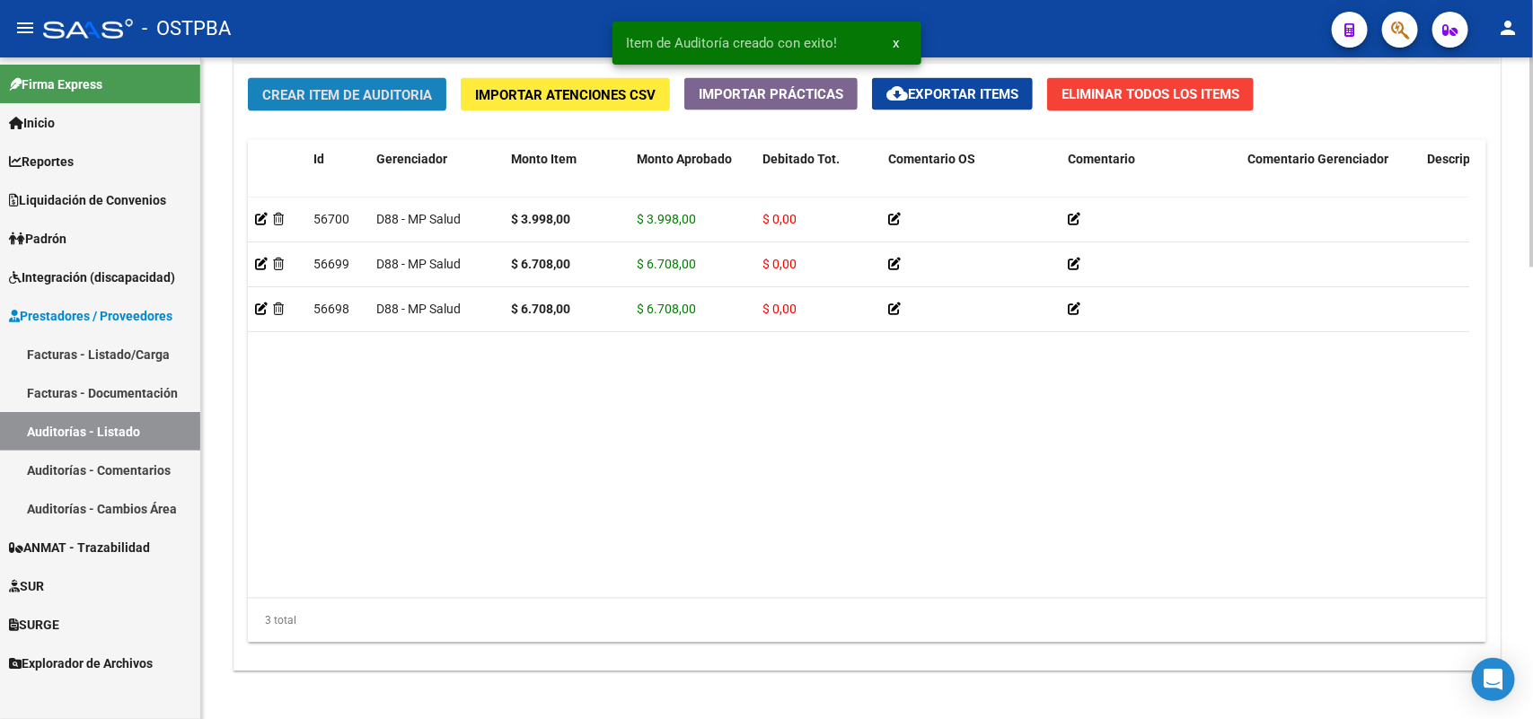
click at [397, 87] on span "Crear Item de Auditoria" at bounding box center [347, 95] width 170 height 16
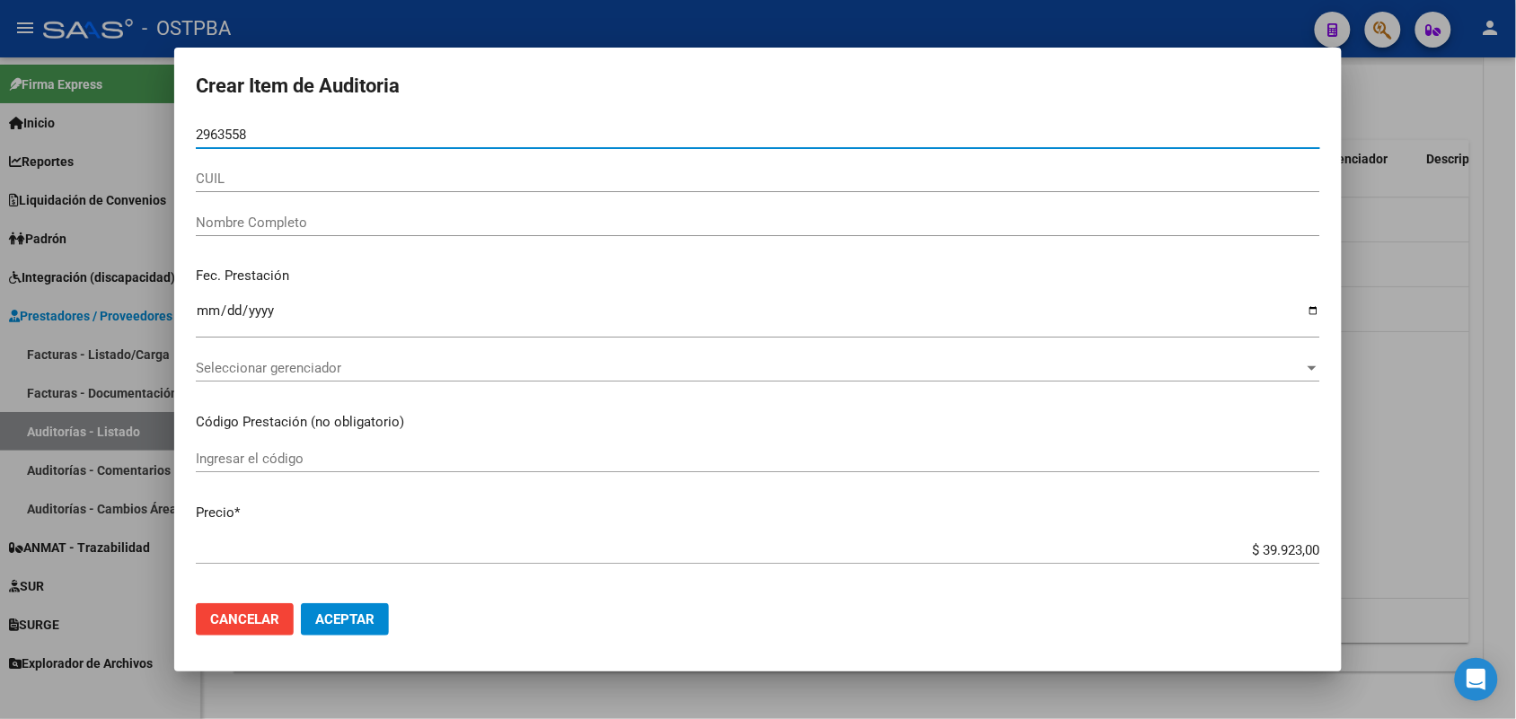
type input "29635582"
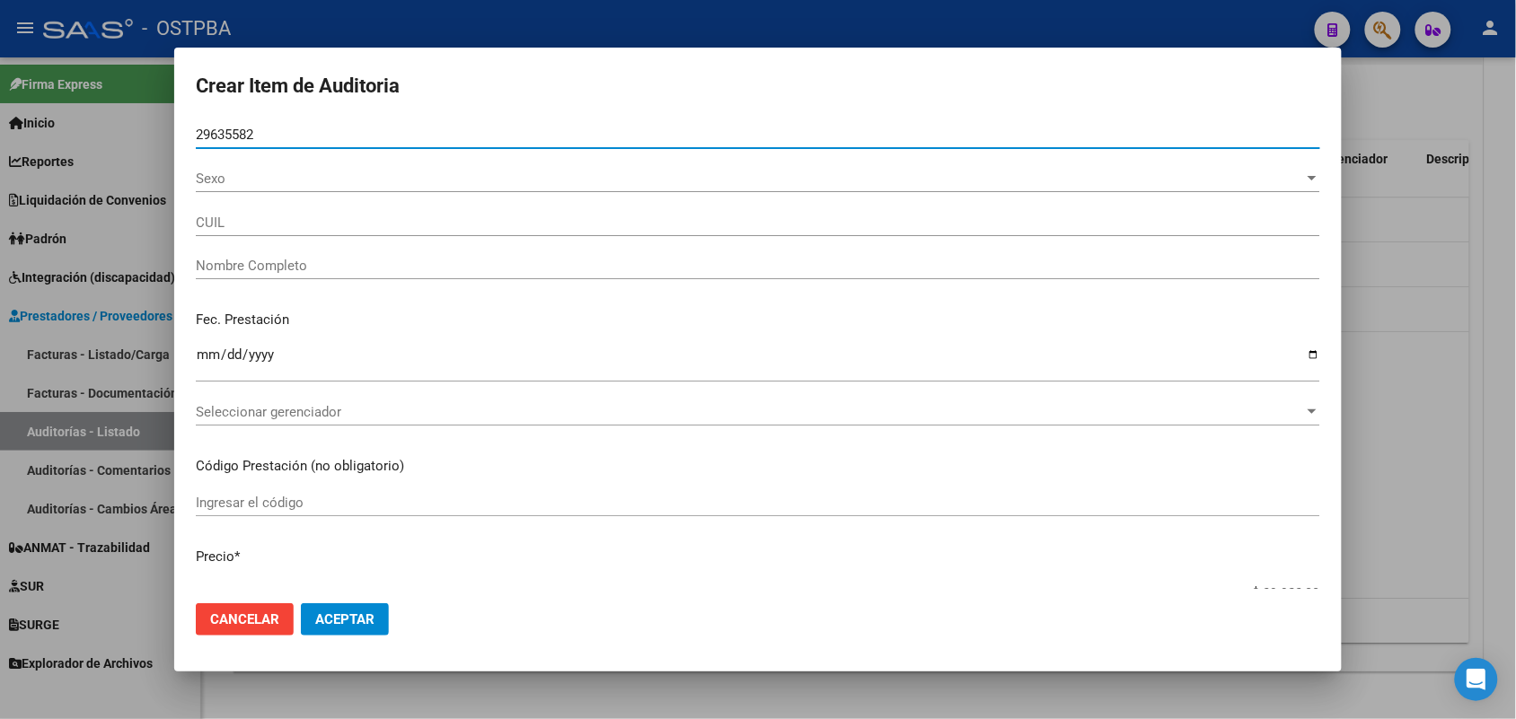
type input "27296355823"
type input "PELAYES [PERSON_NAME]"
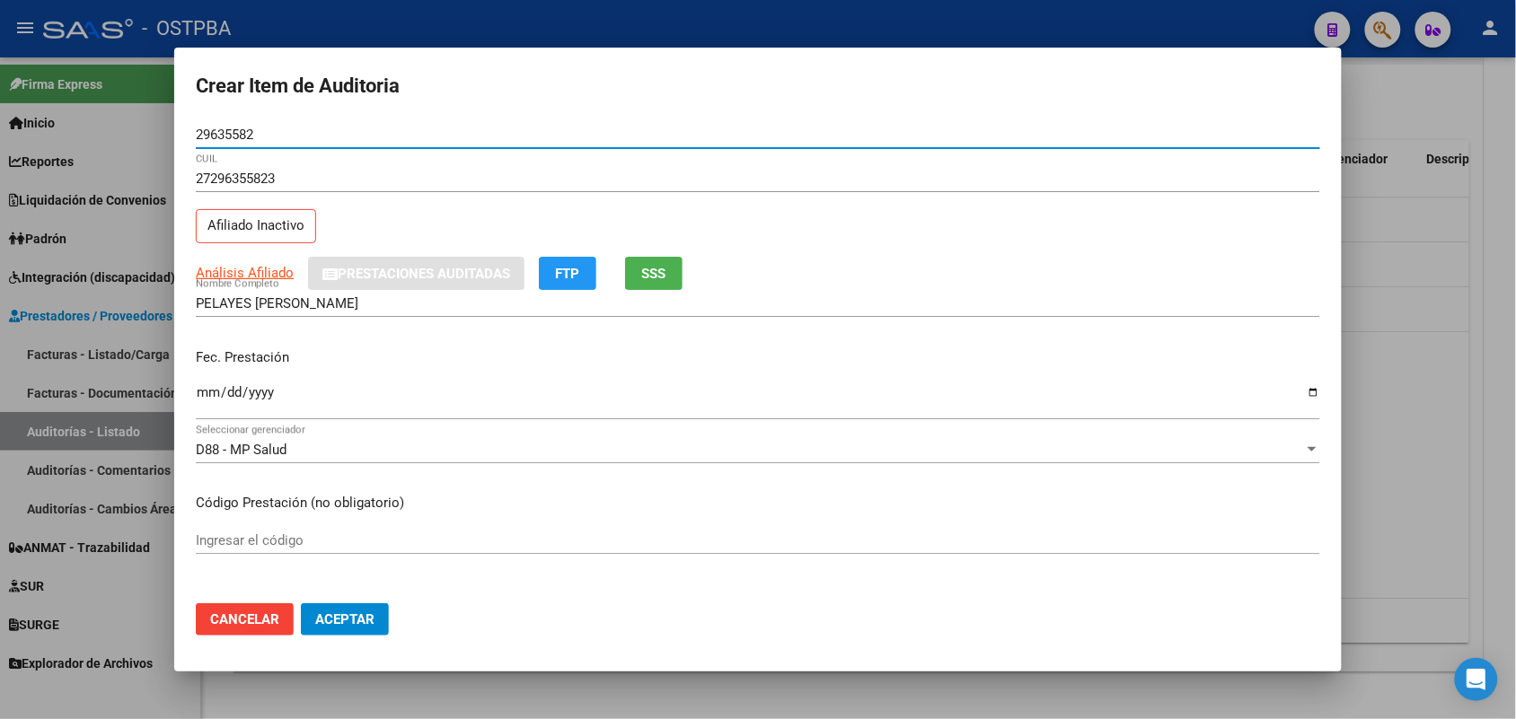
type input "29635582"
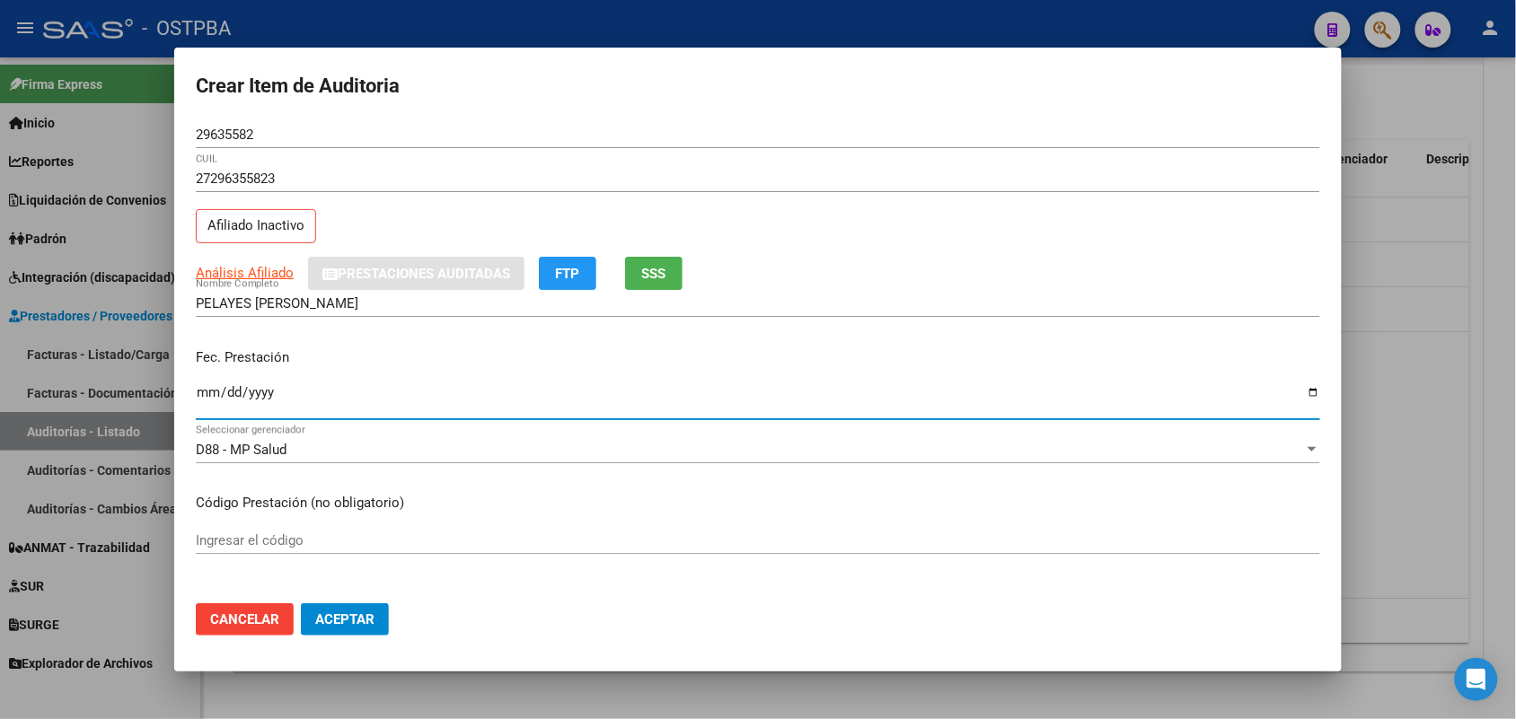
click at [204, 396] on input "Ingresar la fecha" at bounding box center [758, 399] width 1124 height 29
type input "[DATE]"
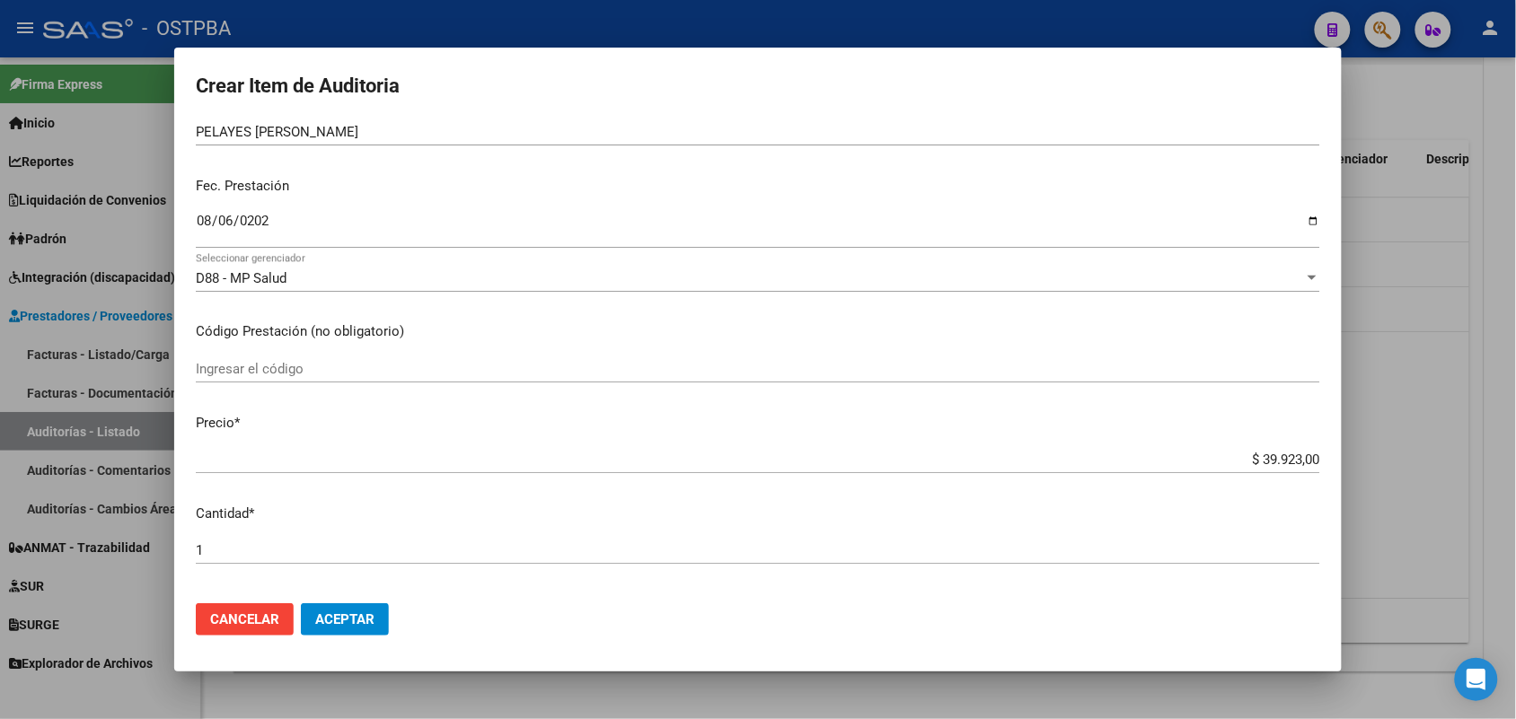
scroll to position [225, 0]
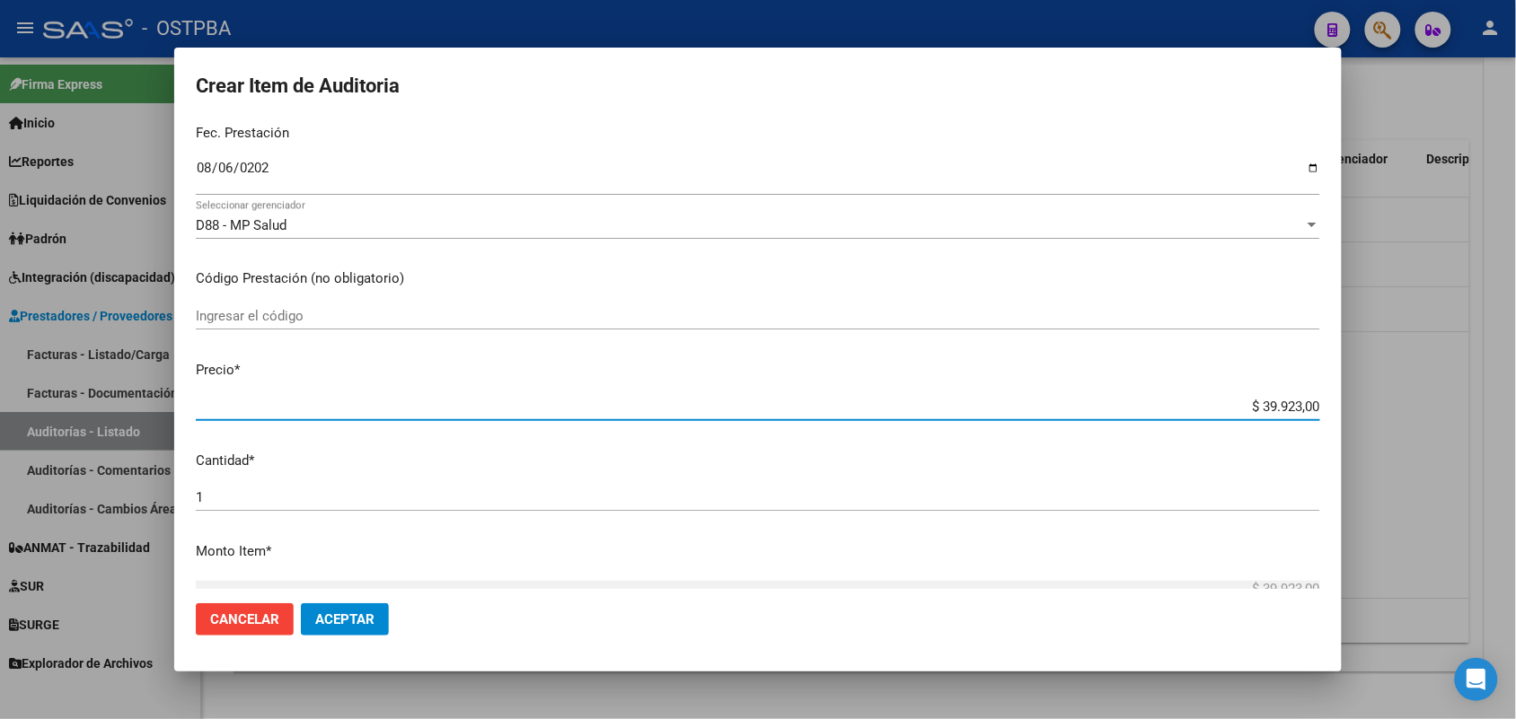
drag, startPoint x: 1223, startPoint y: 398, endPoint x: 1406, endPoint y: 391, distance: 182.5
click at [1406, 391] on div "Crear Item de Auditoria 29635582 Nro Documento 27296355823 CUIL Afiliado Inacti…" at bounding box center [758, 359] width 1516 height 719
type input "$ 0,06"
type input "$ 0,67"
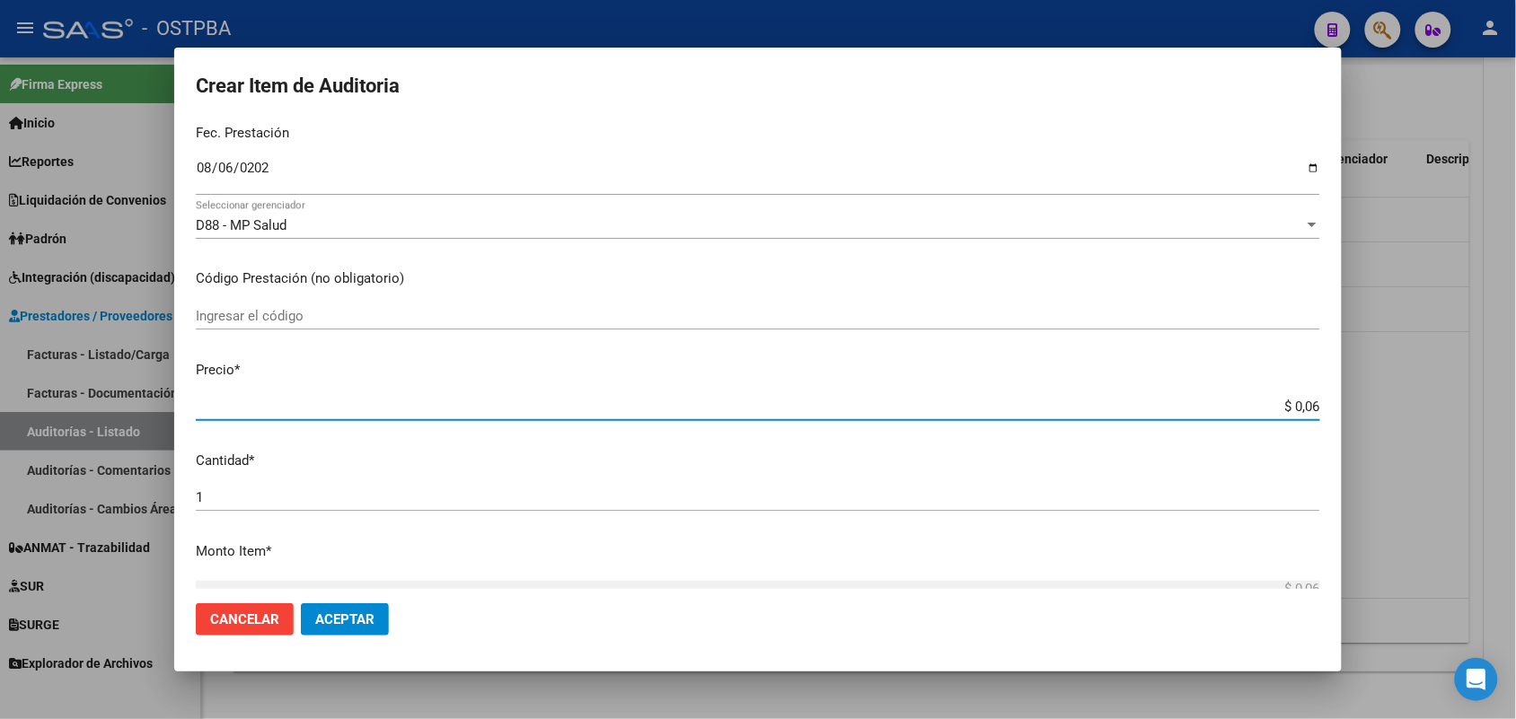
type input "$ 0,67"
type input "$ 6,70"
type input "$ 67,08"
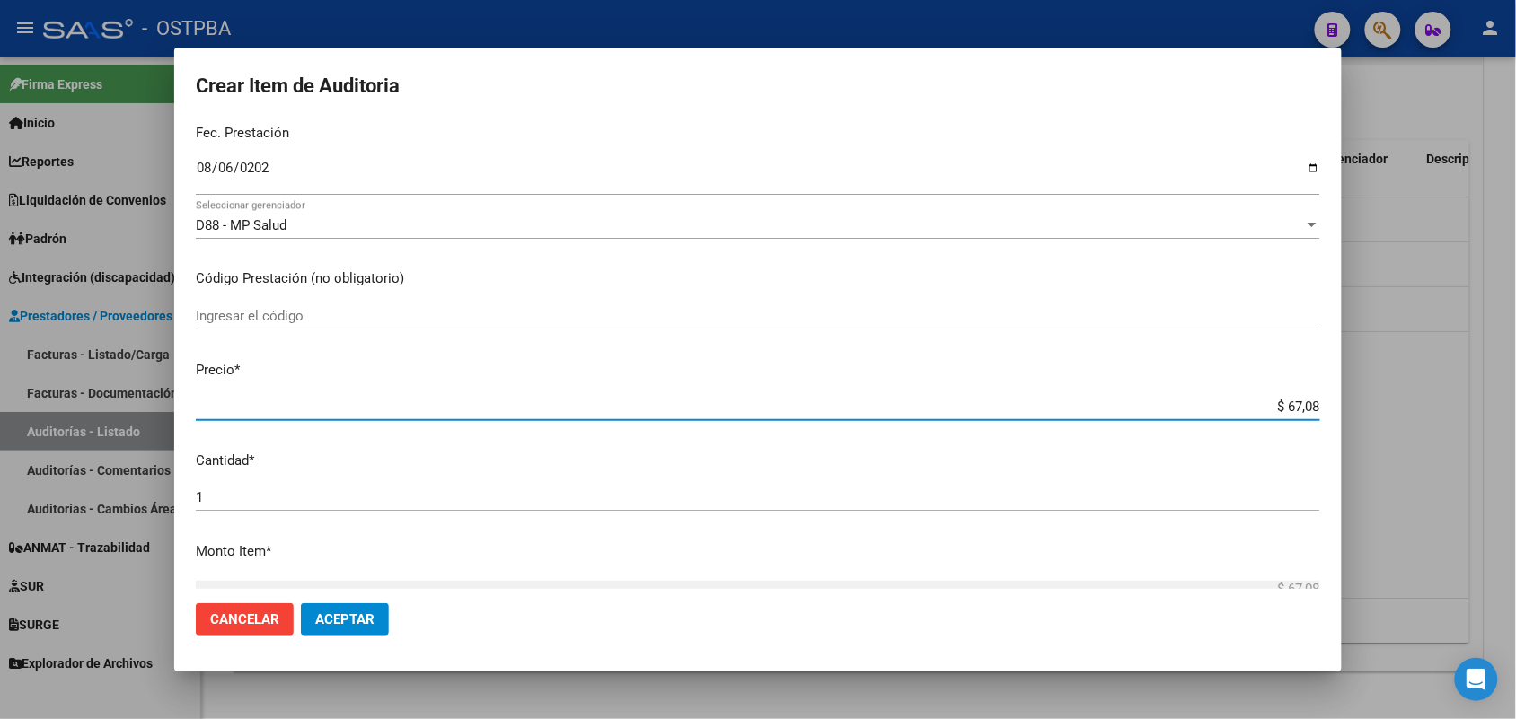
type input "$ 670,80"
type input "$ 6.708,00"
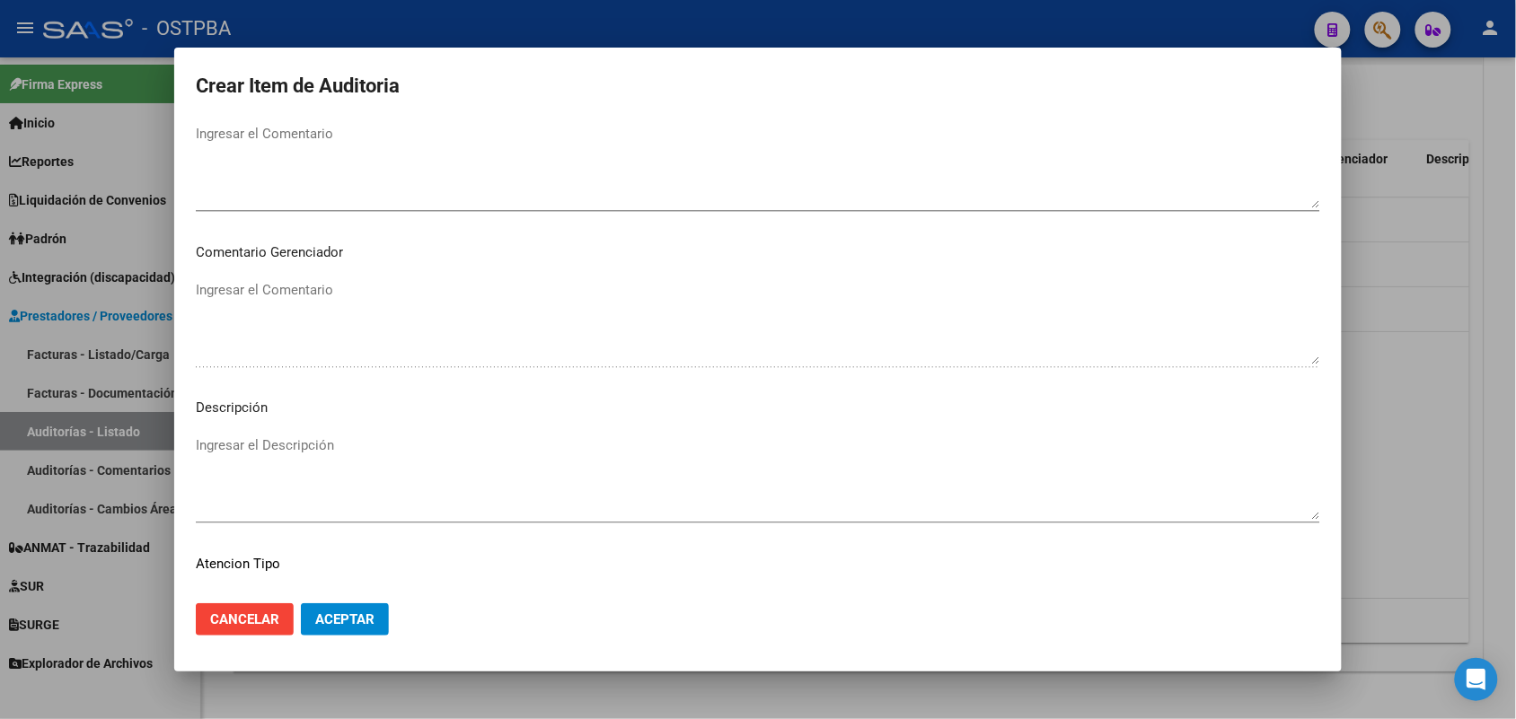
scroll to position [1148, 0]
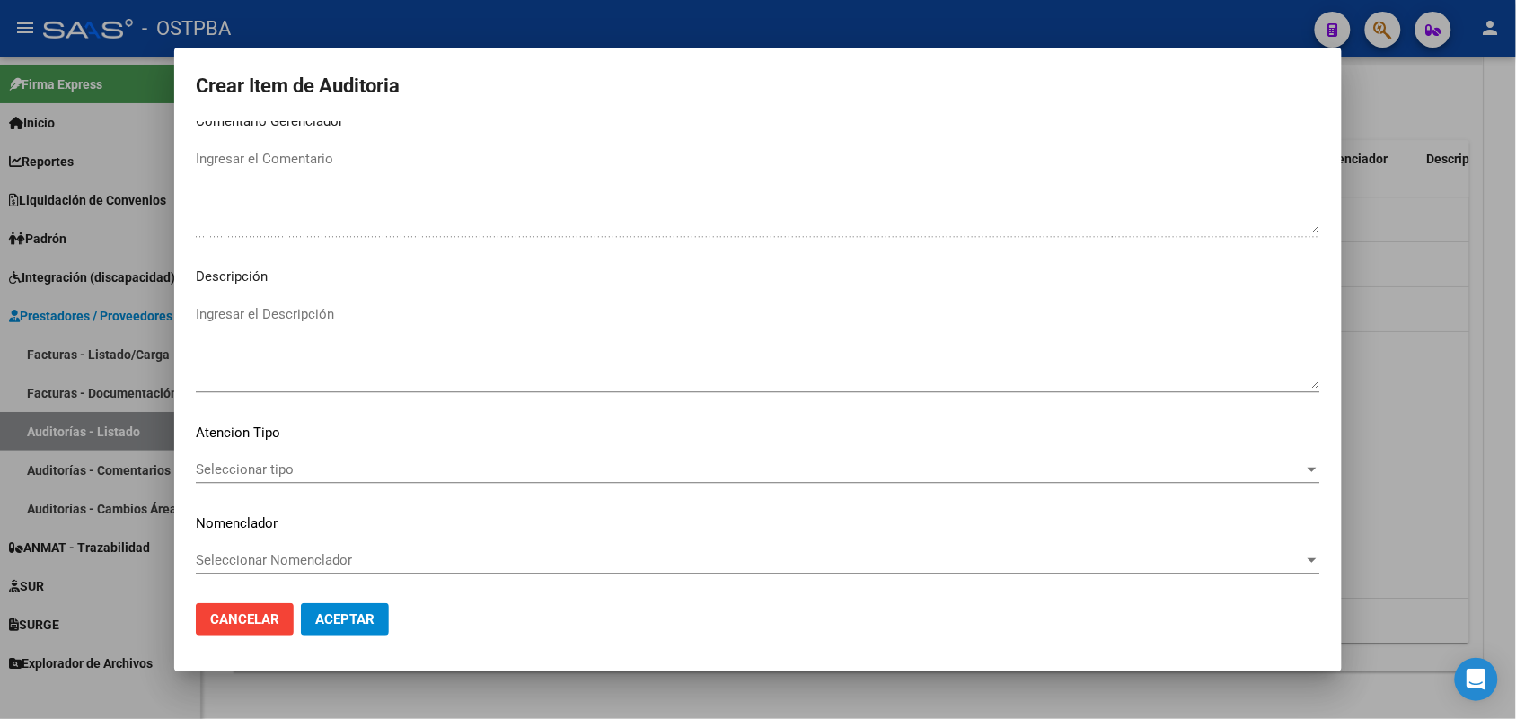
click at [254, 462] on span "Seleccionar tipo" at bounding box center [750, 470] width 1108 height 16
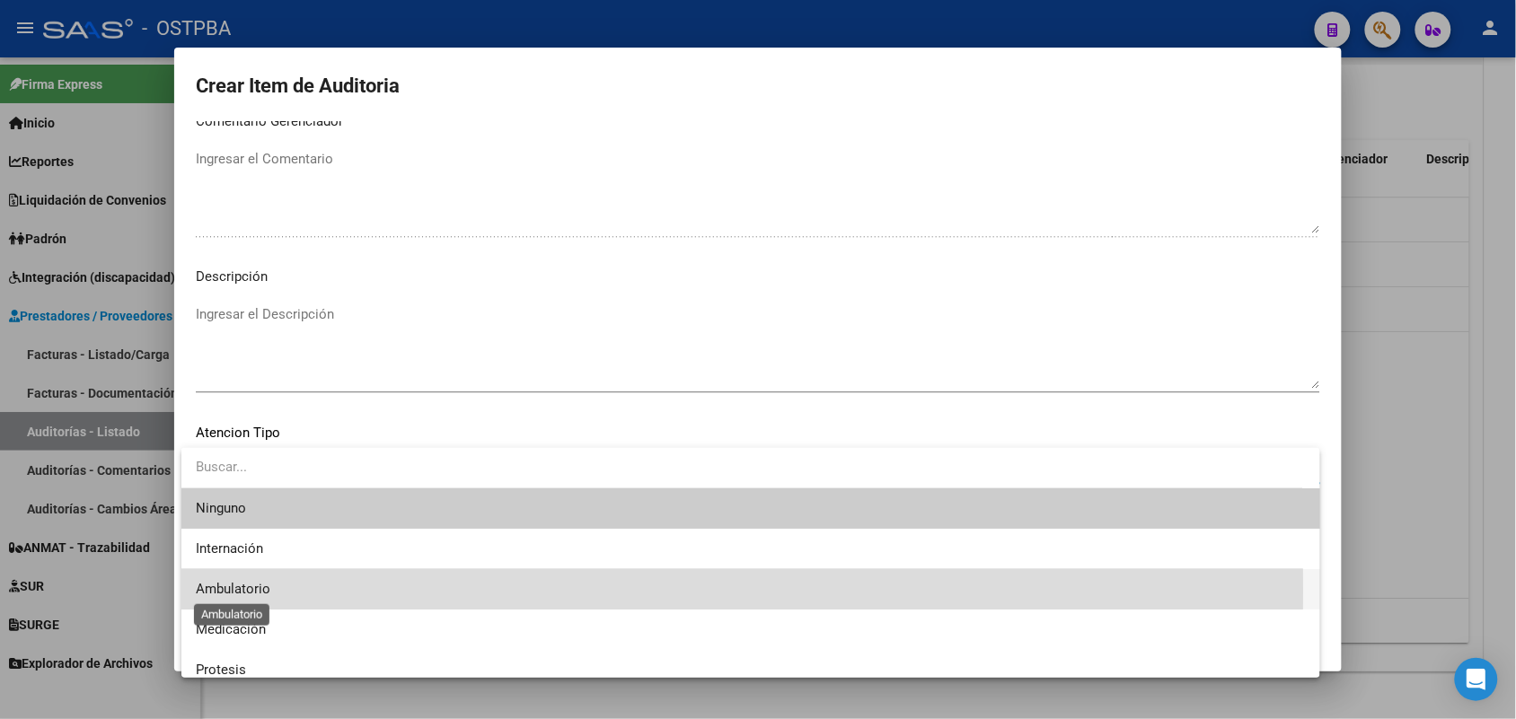
click at [257, 591] on span "Ambulatorio" at bounding box center [233, 589] width 75 height 16
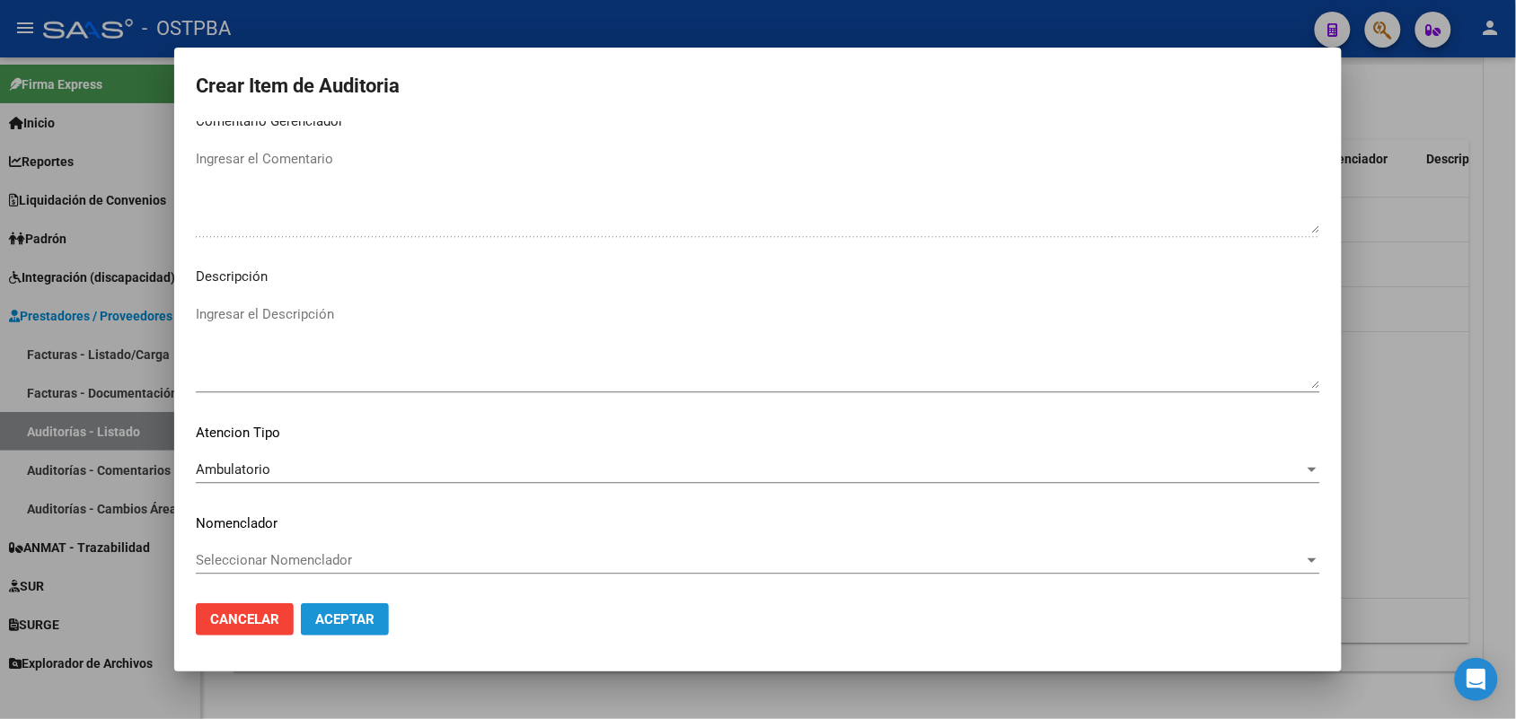
click at [361, 612] on span "Aceptar" at bounding box center [344, 620] width 59 height 16
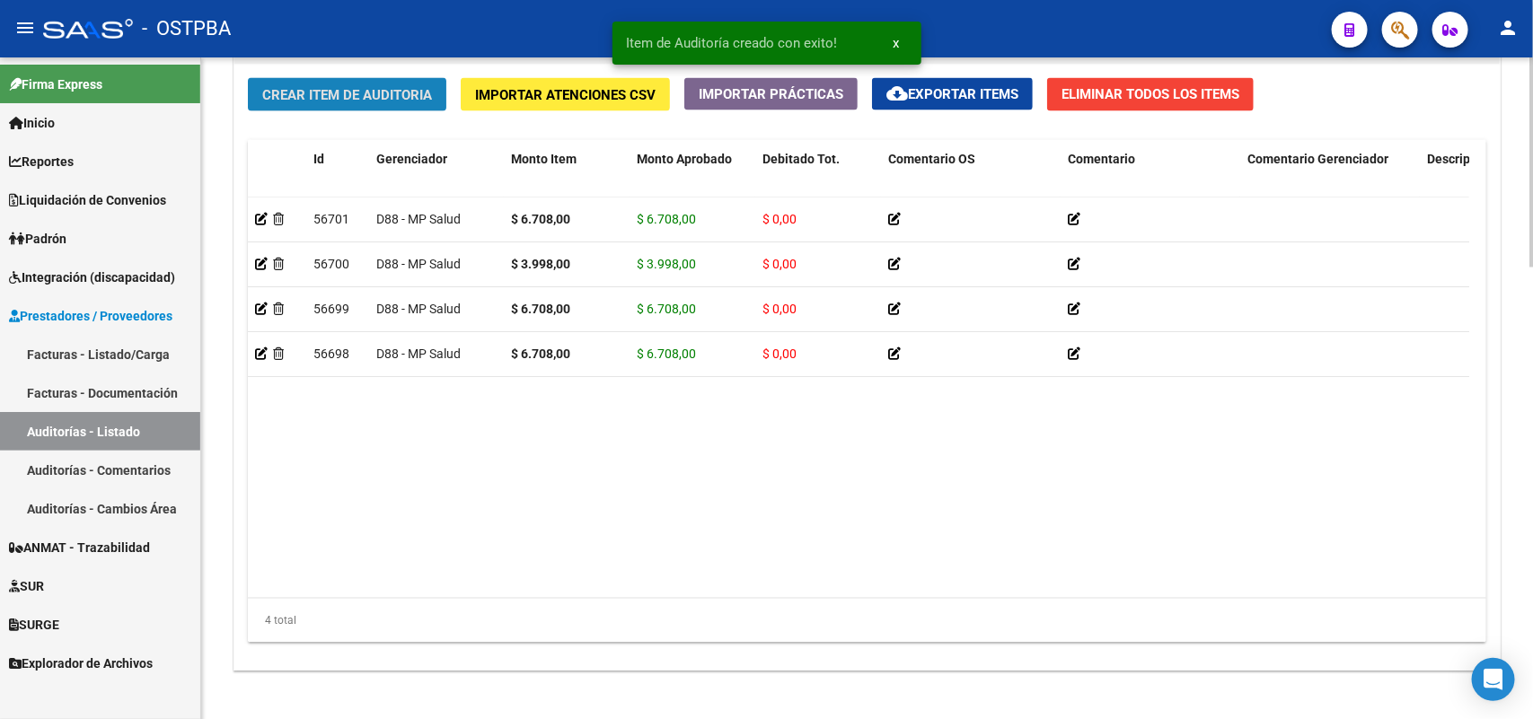
click at [420, 97] on span "Crear Item de Auditoria" at bounding box center [347, 95] width 170 height 16
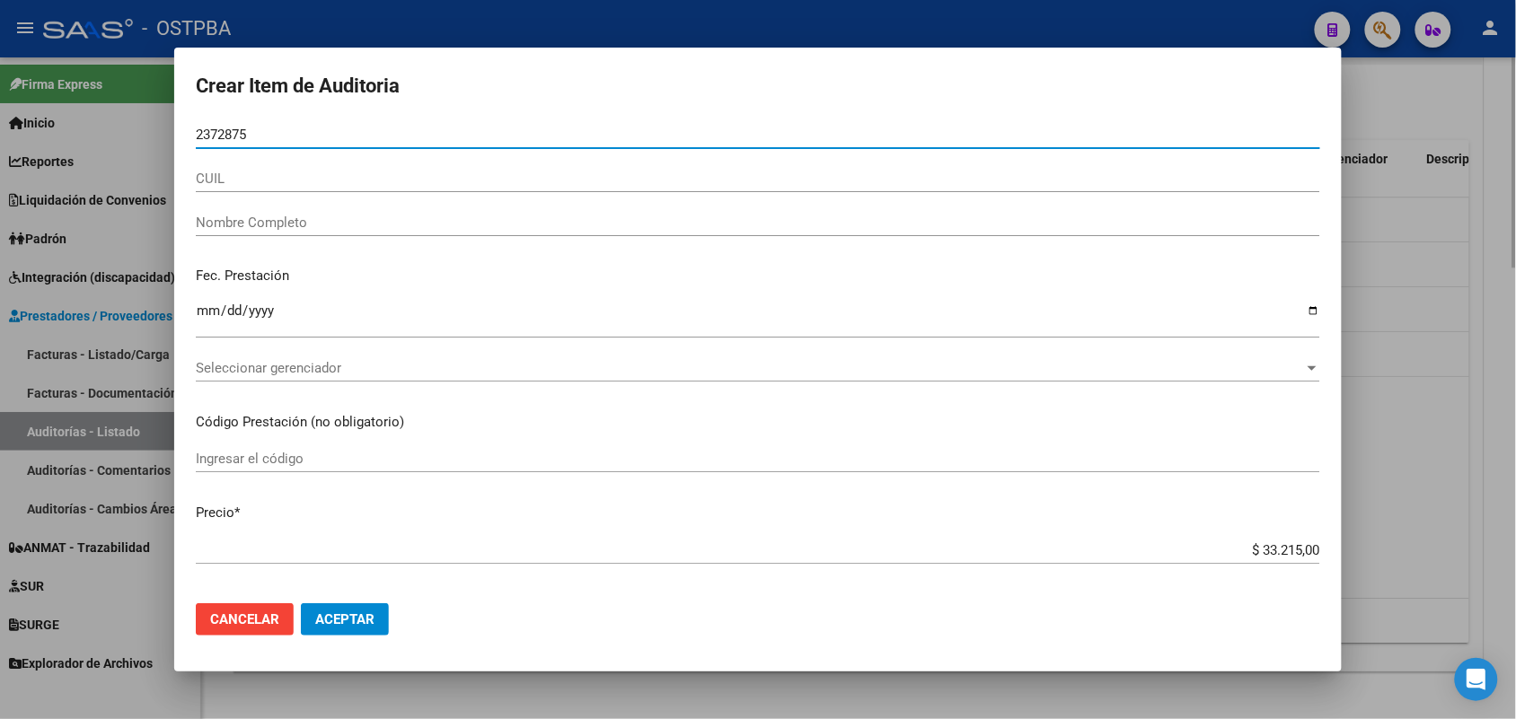
type input "23728754"
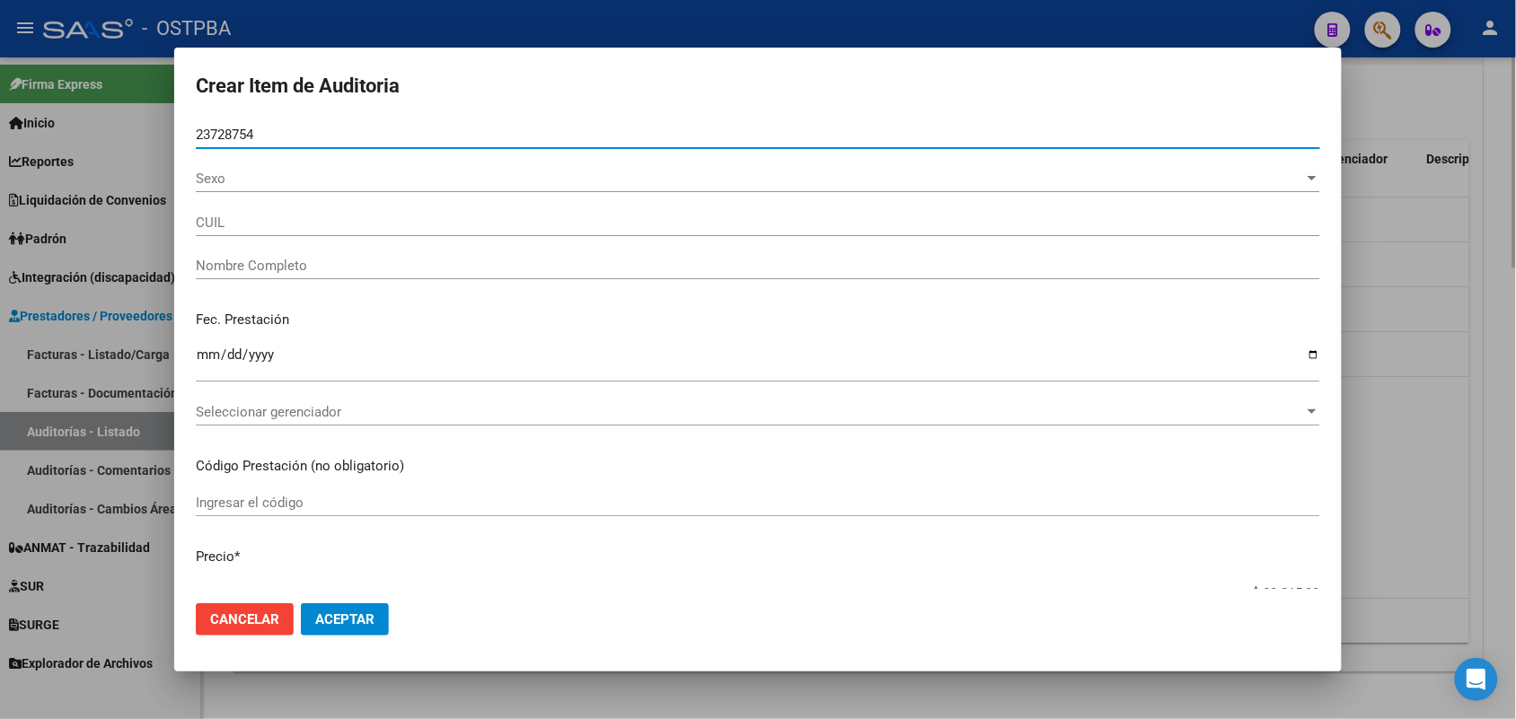
type input "20237287542"
type input "[PERSON_NAME] -"
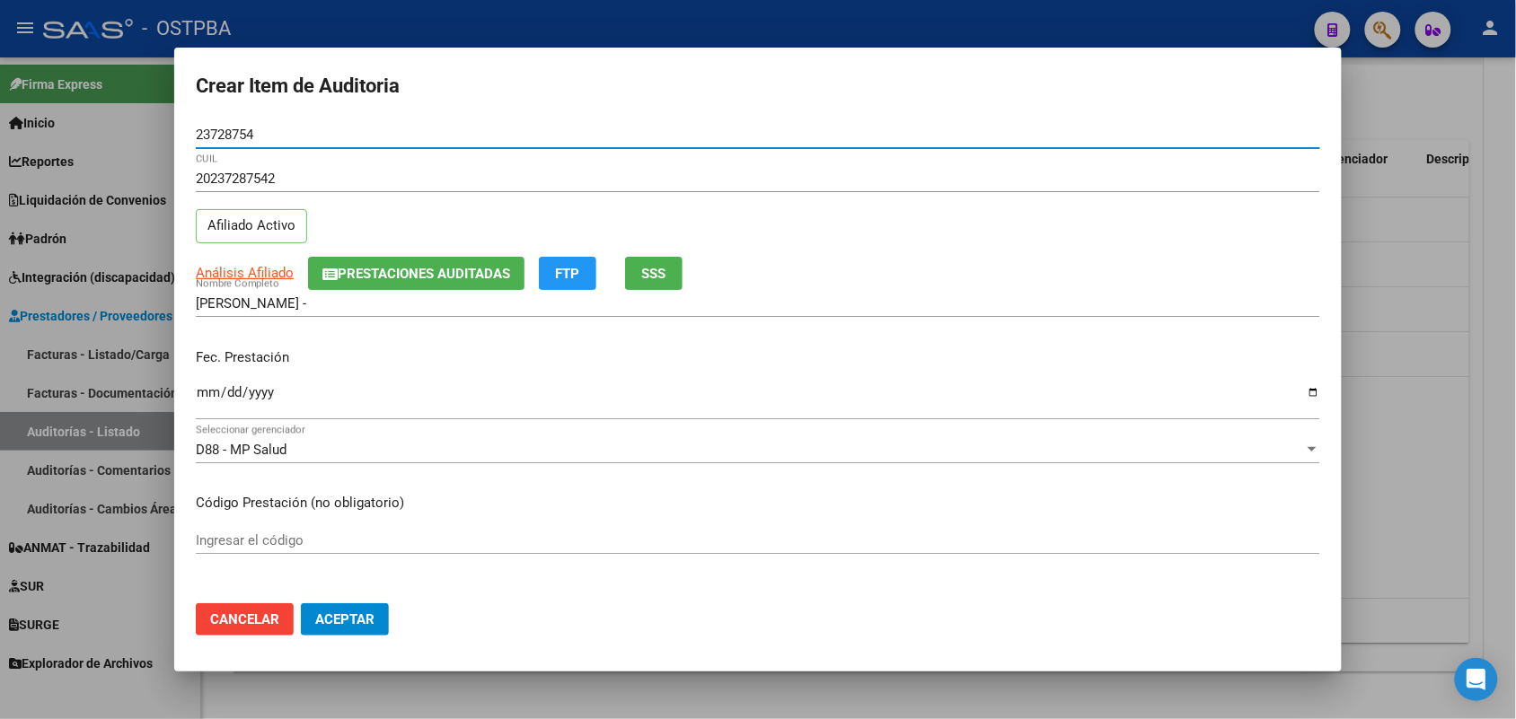
type input "23728754"
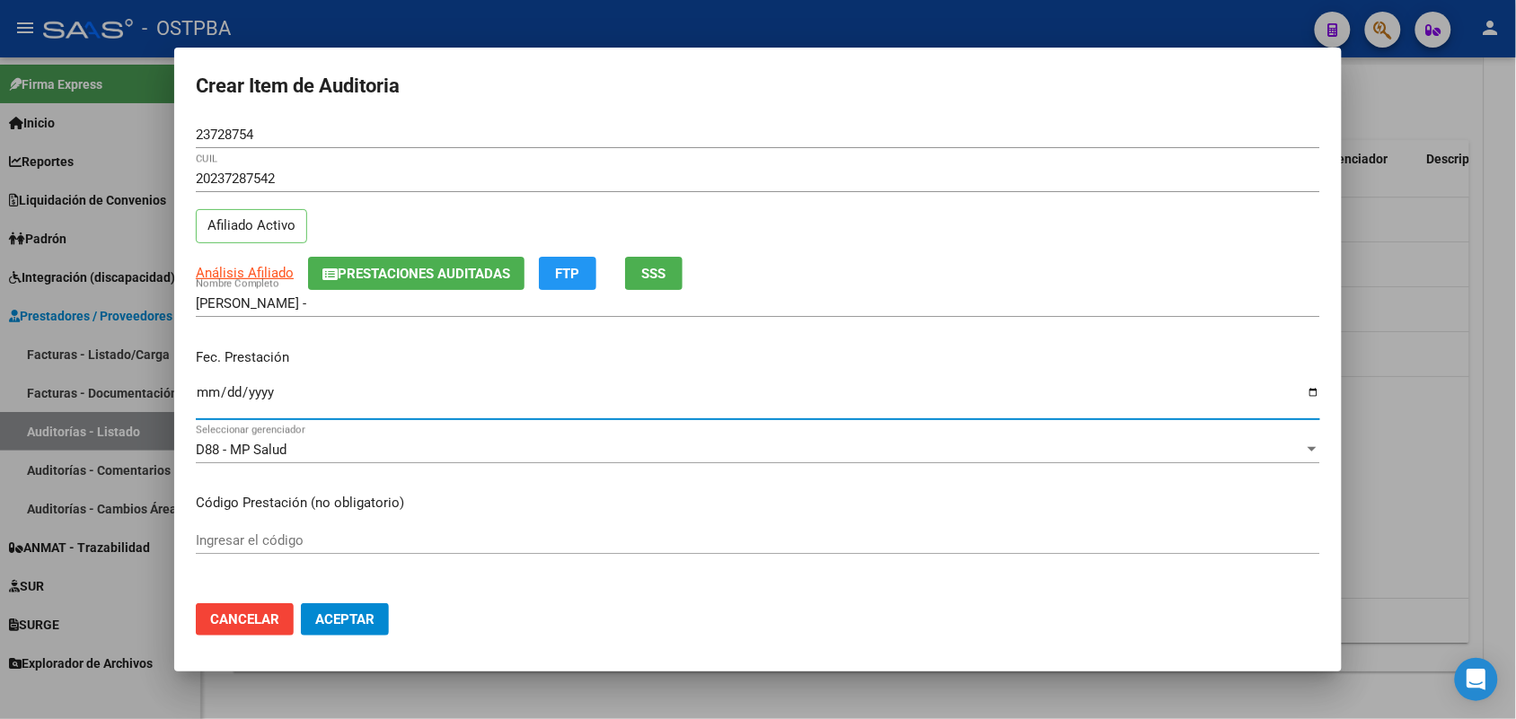
click at [207, 404] on input "Ingresar la fecha" at bounding box center [758, 399] width 1124 height 29
type input "[DATE]"
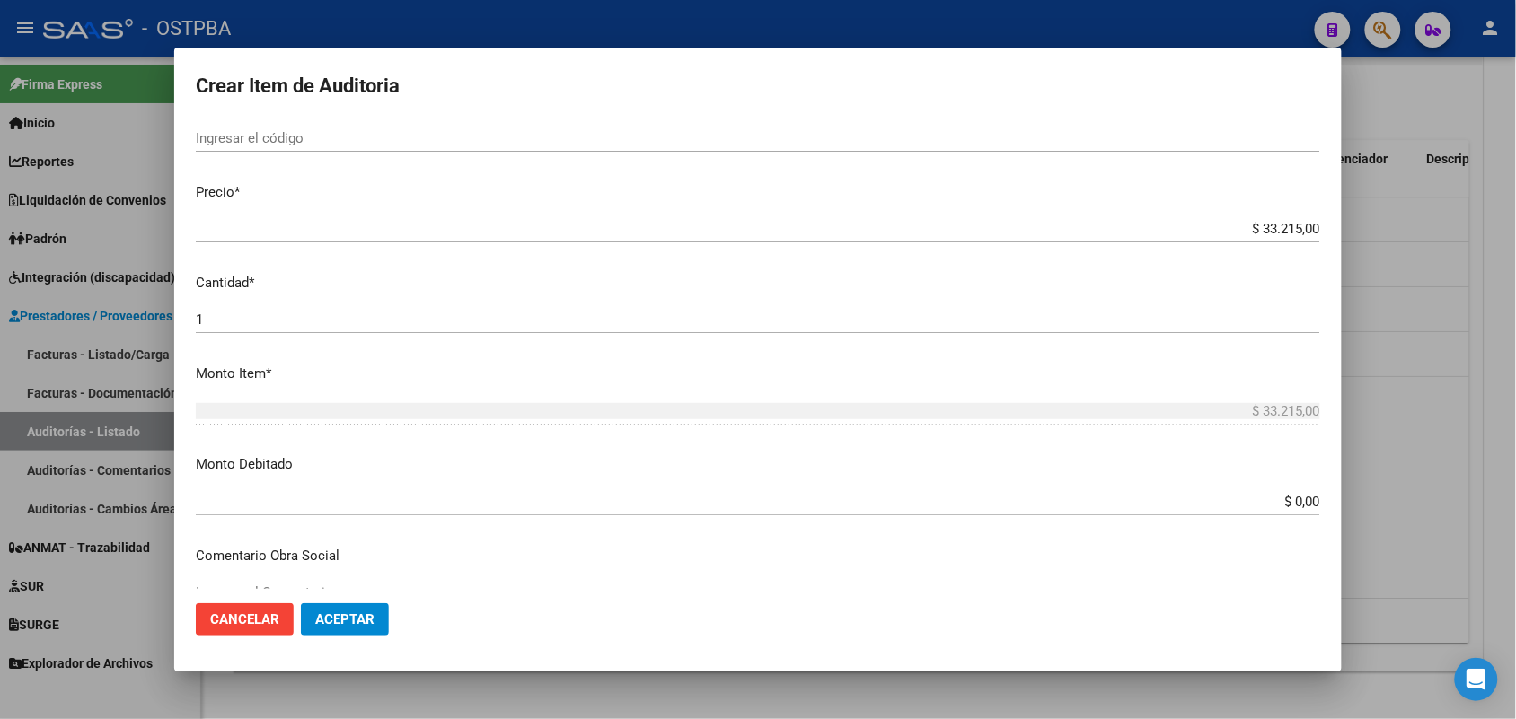
scroll to position [449, 0]
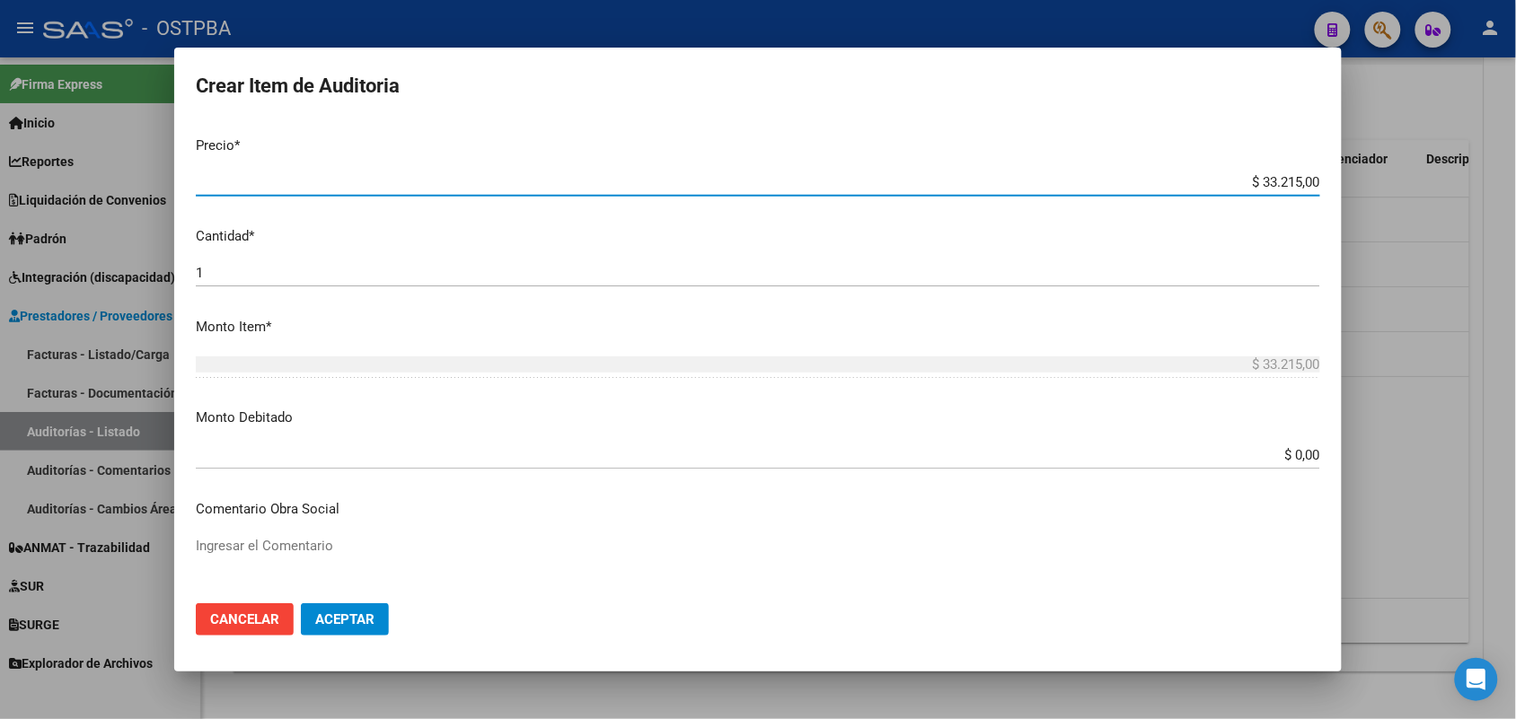
drag, startPoint x: 1209, startPoint y: 181, endPoint x: 1407, endPoint y: 193, distance: 198.9
click at [1407, 193] on div "Crear Item de Auditoria 23728754 Nro Documento 20237287542 CUIL Afiliado Activo…" at bounding box center [758, 359] width 1516 height 719
type input "$ 0,06"
type input "$ 0,67"
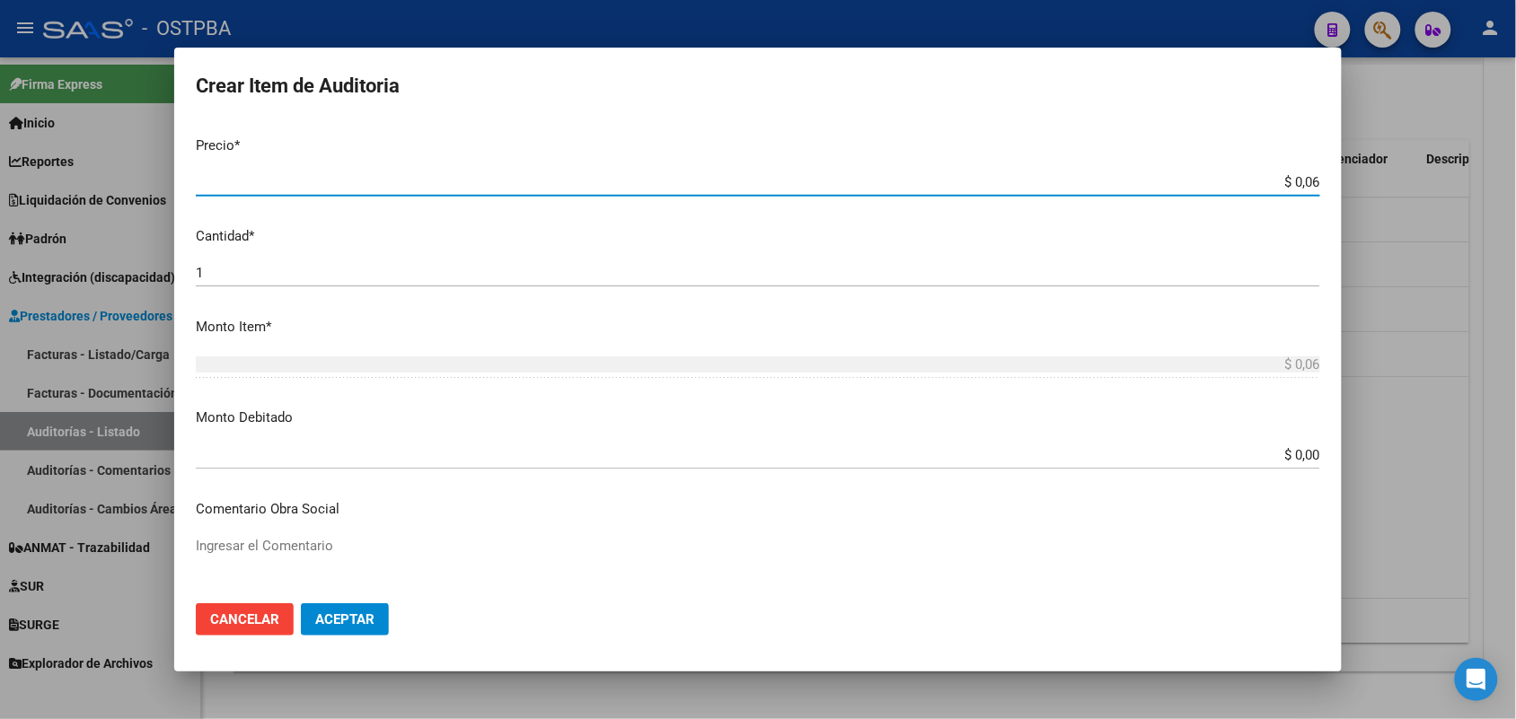
type input "$ 0,67"
type input "$ 6,70"
type input "$ 67,08"
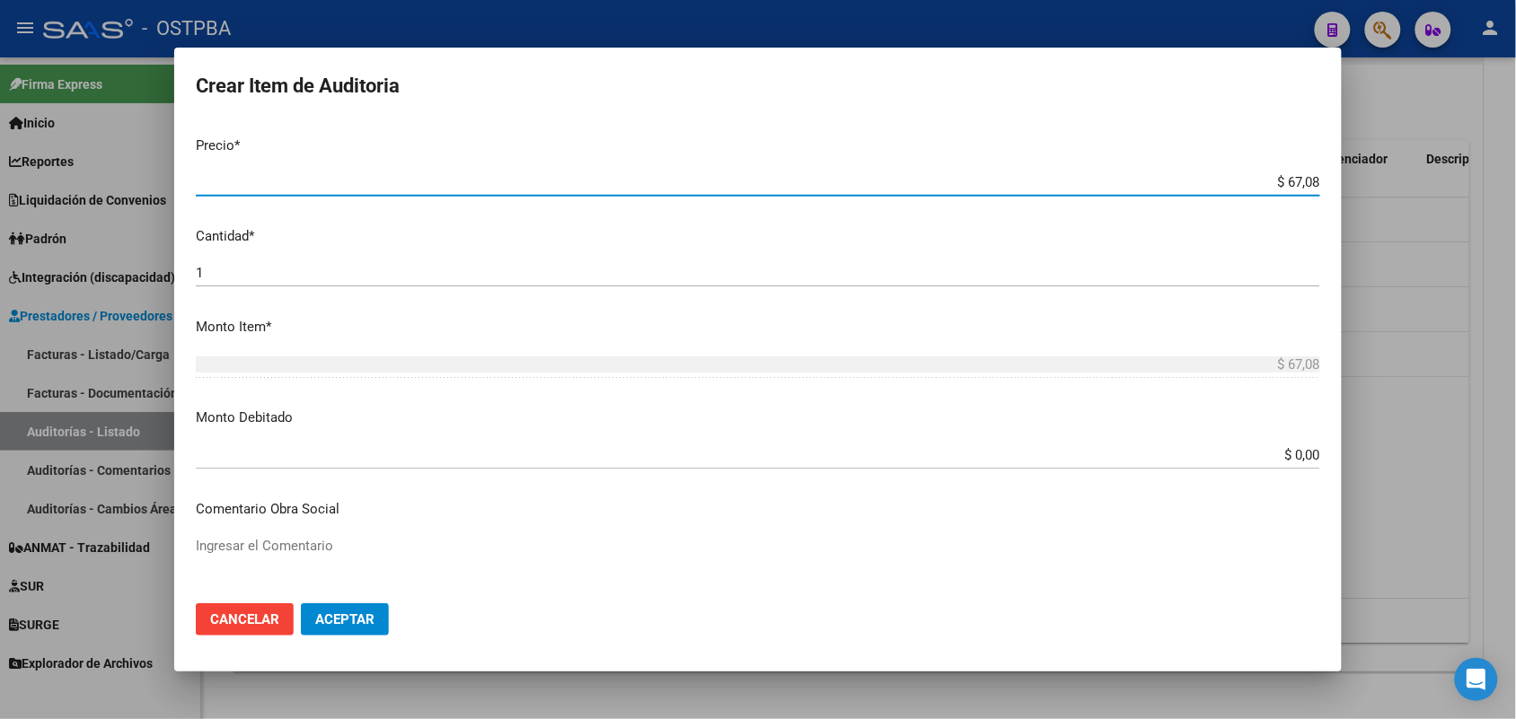
type input "$ 670,82"
type input "$ 6.708,22"
type input "$ 670,82"
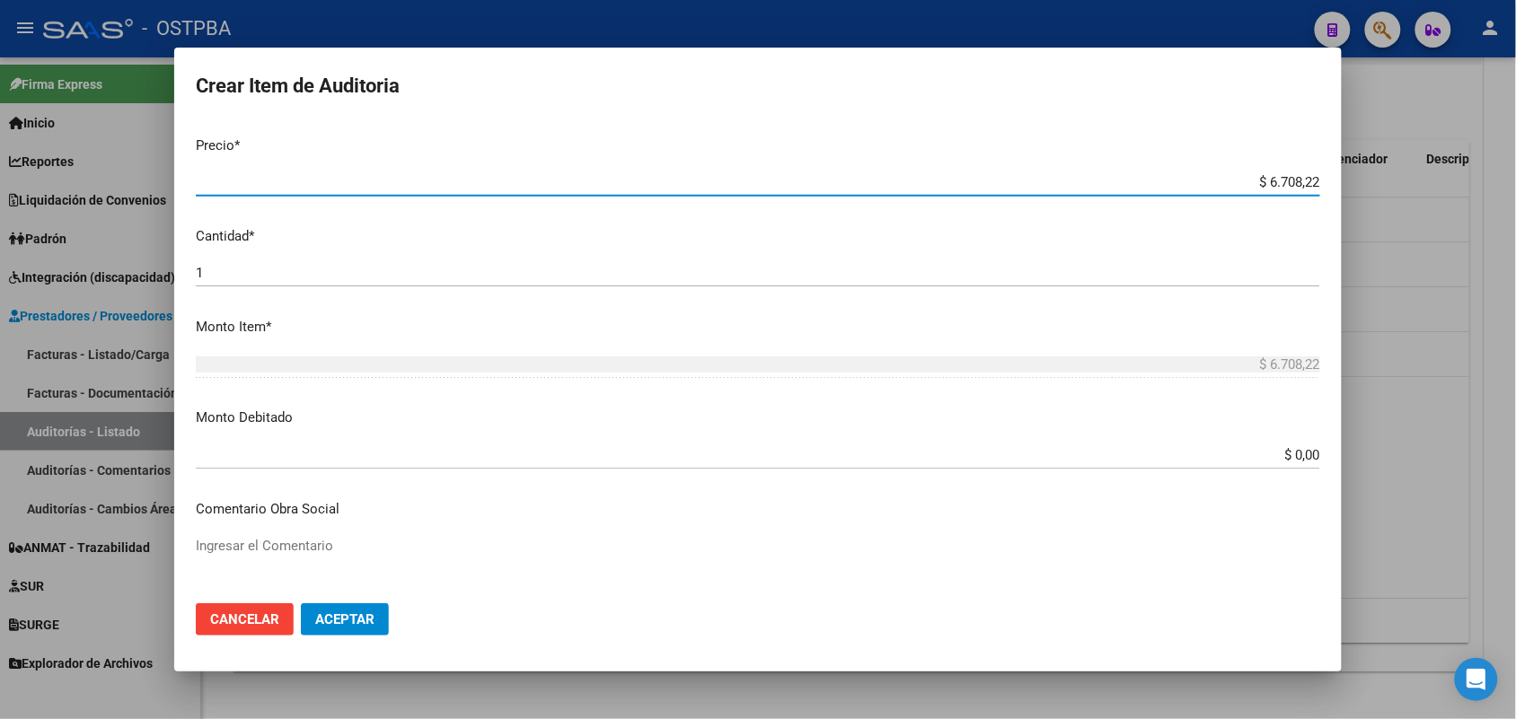
type input "$ 670,82"
type input "$ 67,08"
type input "$ 670,80"
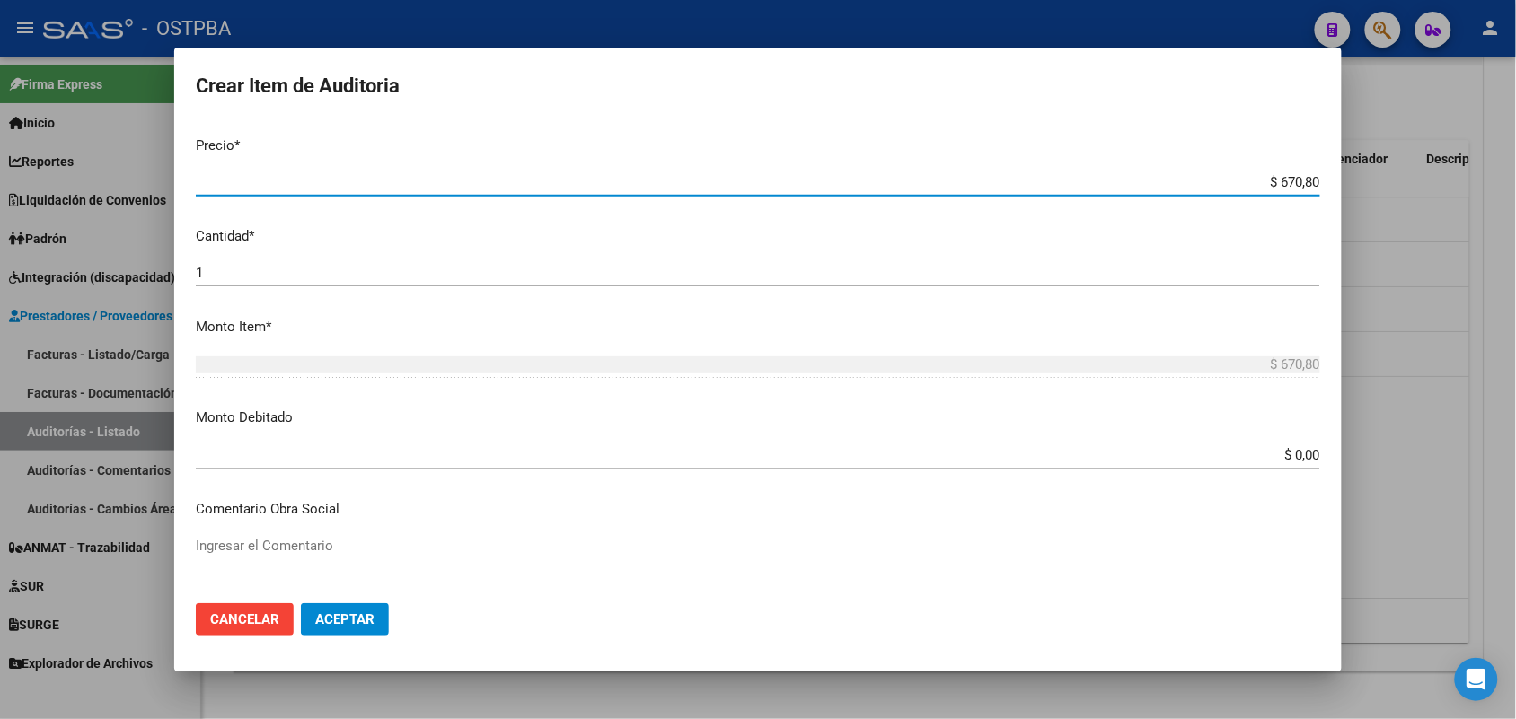
type input "$ 6.708,00"
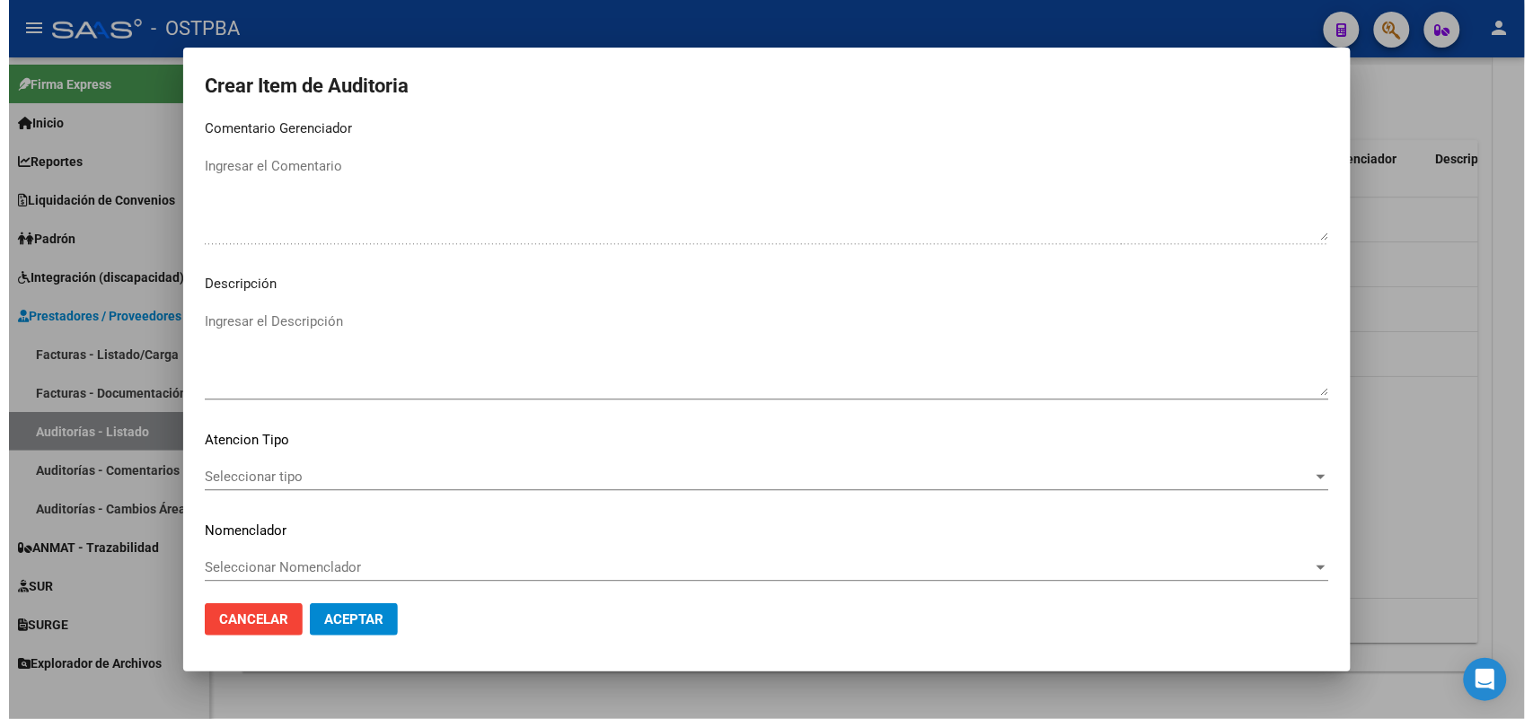
scroll to position [1148, 0]
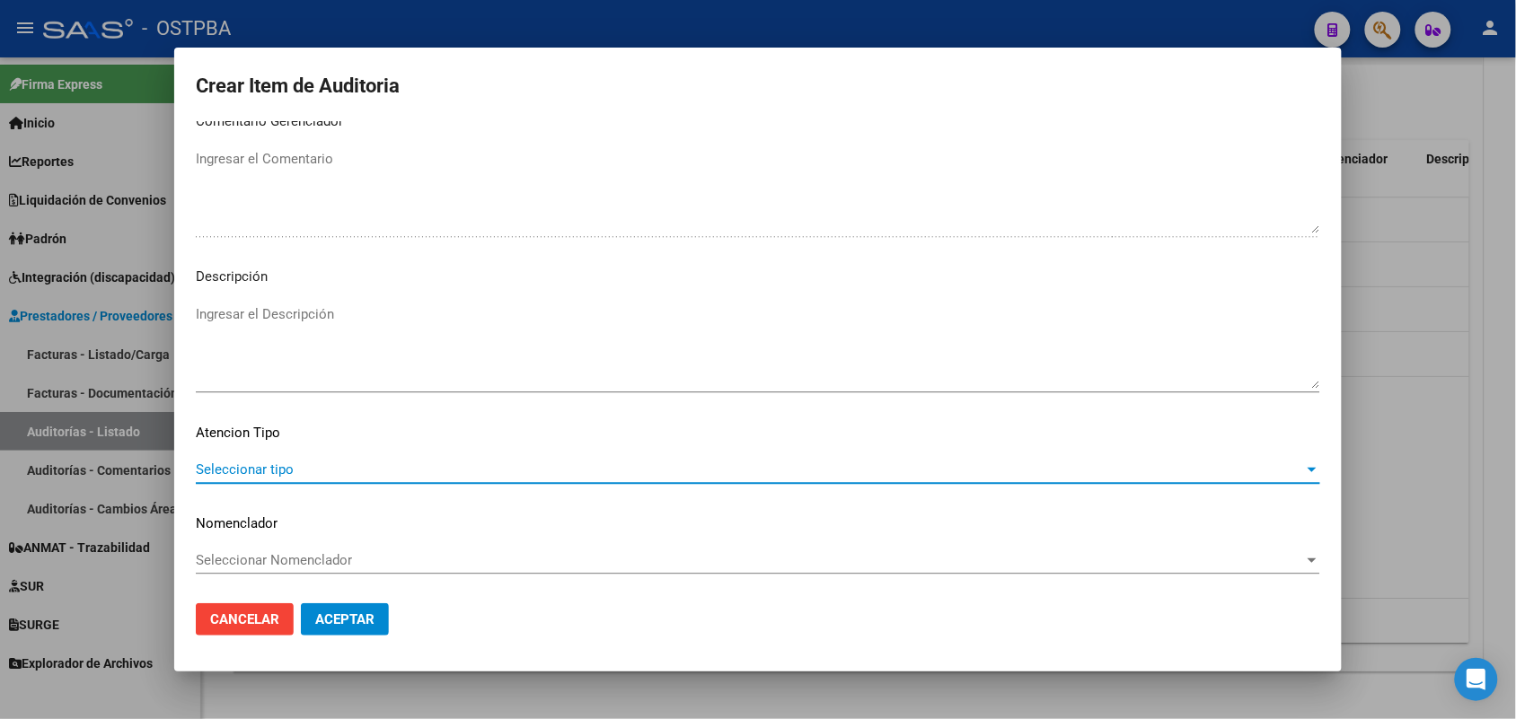
click at [275, 469] on span "Seleccionar tipo" at bounding box center [750, 470] width 1108 height 16
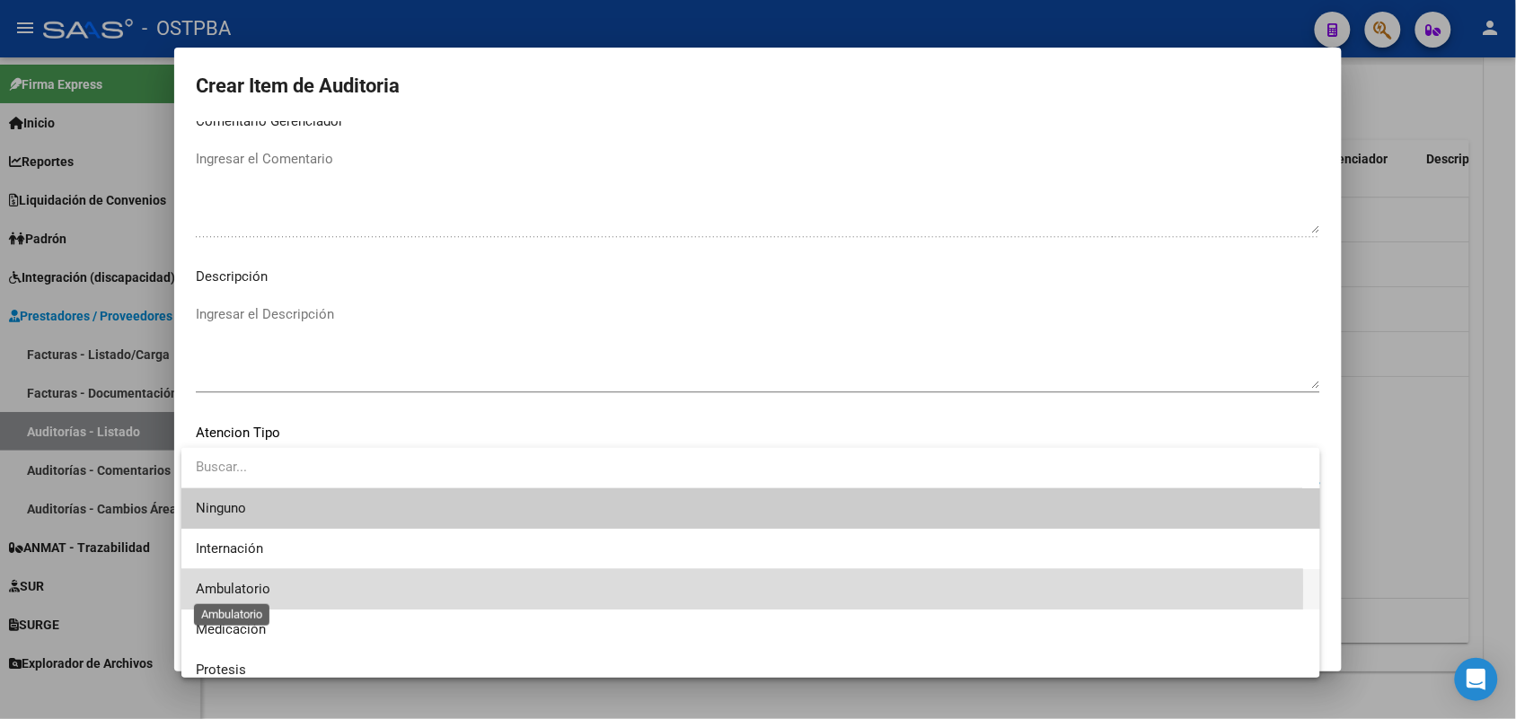
click at [256, 588] on span "Ambulatorio" at bounding box center [233, 589] width 75 height 16
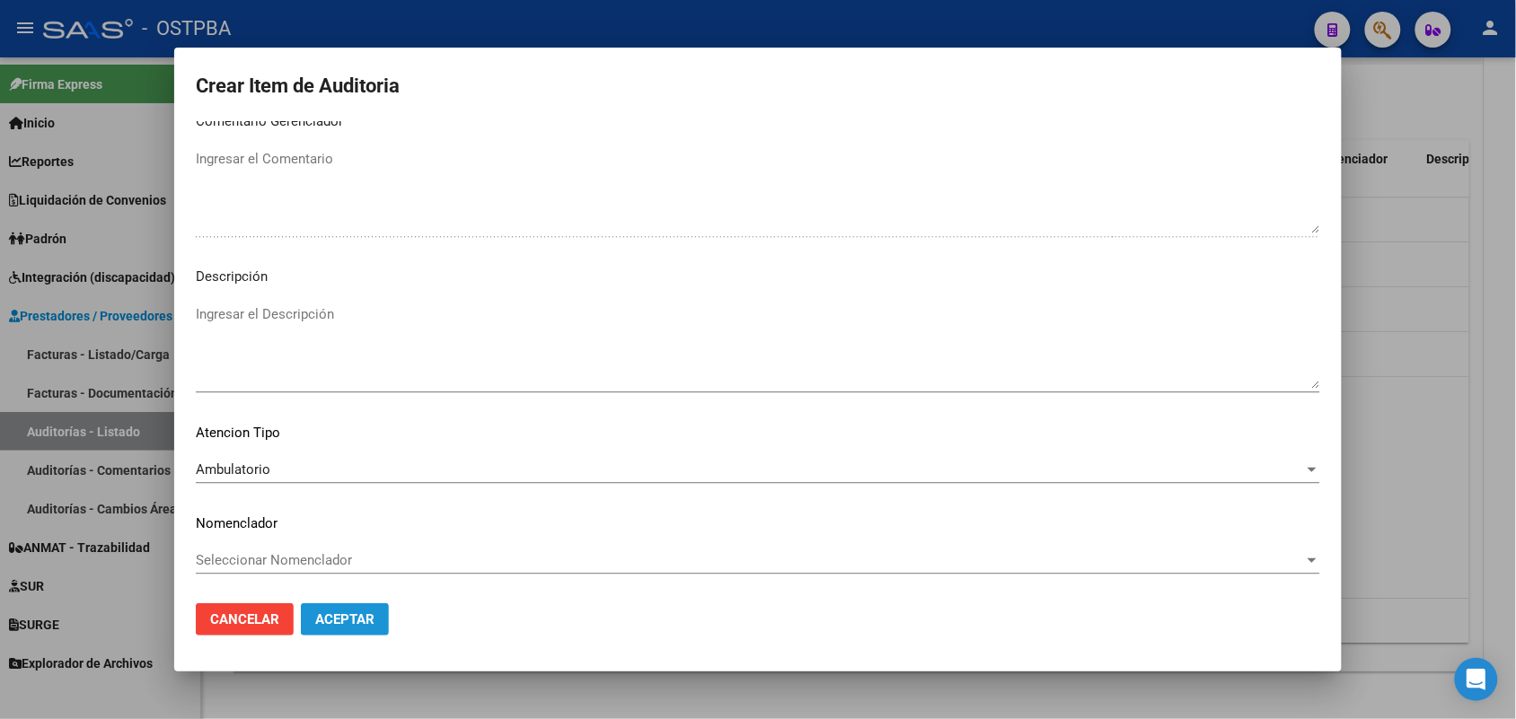
click at [352, 618] on span "Aceptar" at bounding box center [344, 620] width 59 height 16
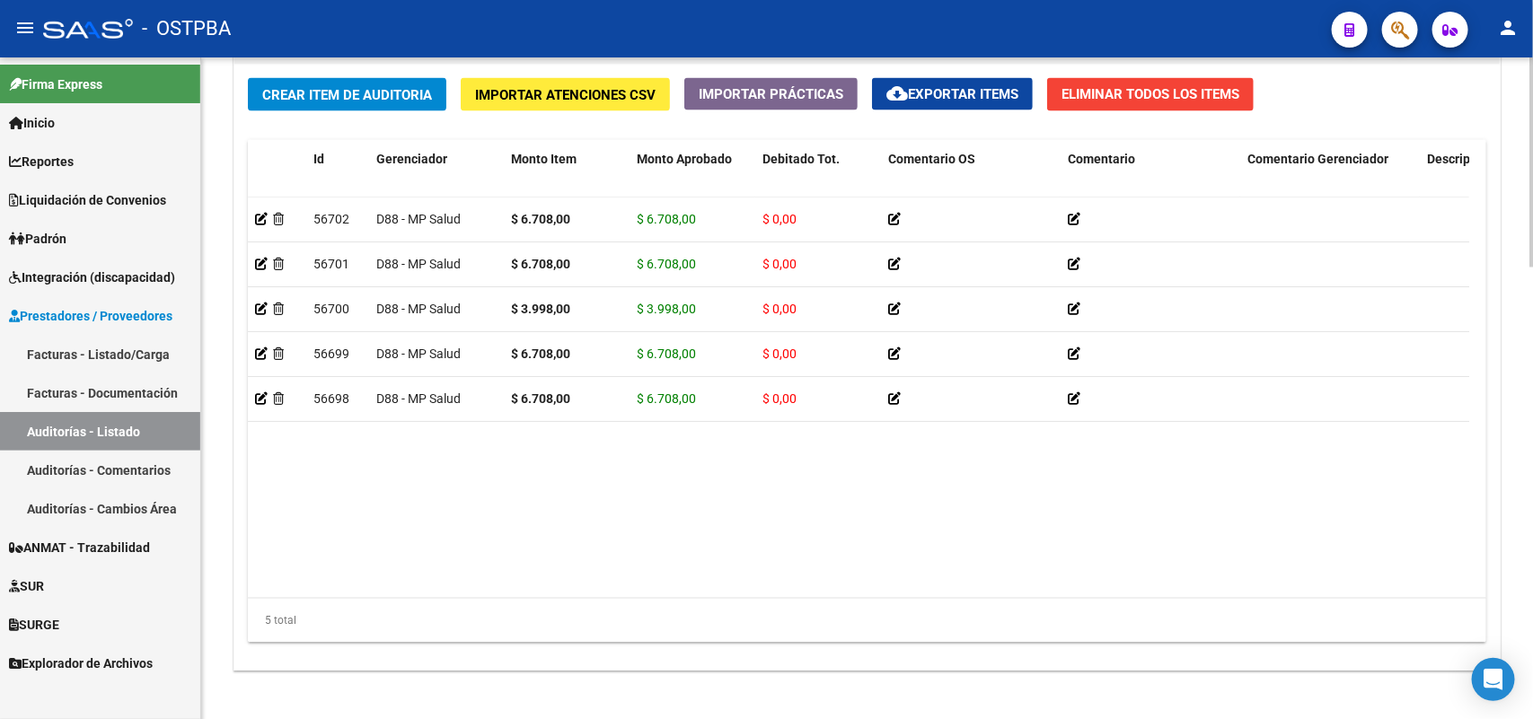
drag, startPoint x: 1473, startPoint y: 573, endPoint x: 1460, endPoint y: 595, distance: 25.0
click at [1465, 586] on div "Id Gerenciador Monto Item Monto Aprobado Debitado Tot. Comentario OS Comentario…" at bounding box center [867, 392] width 1239 height 505
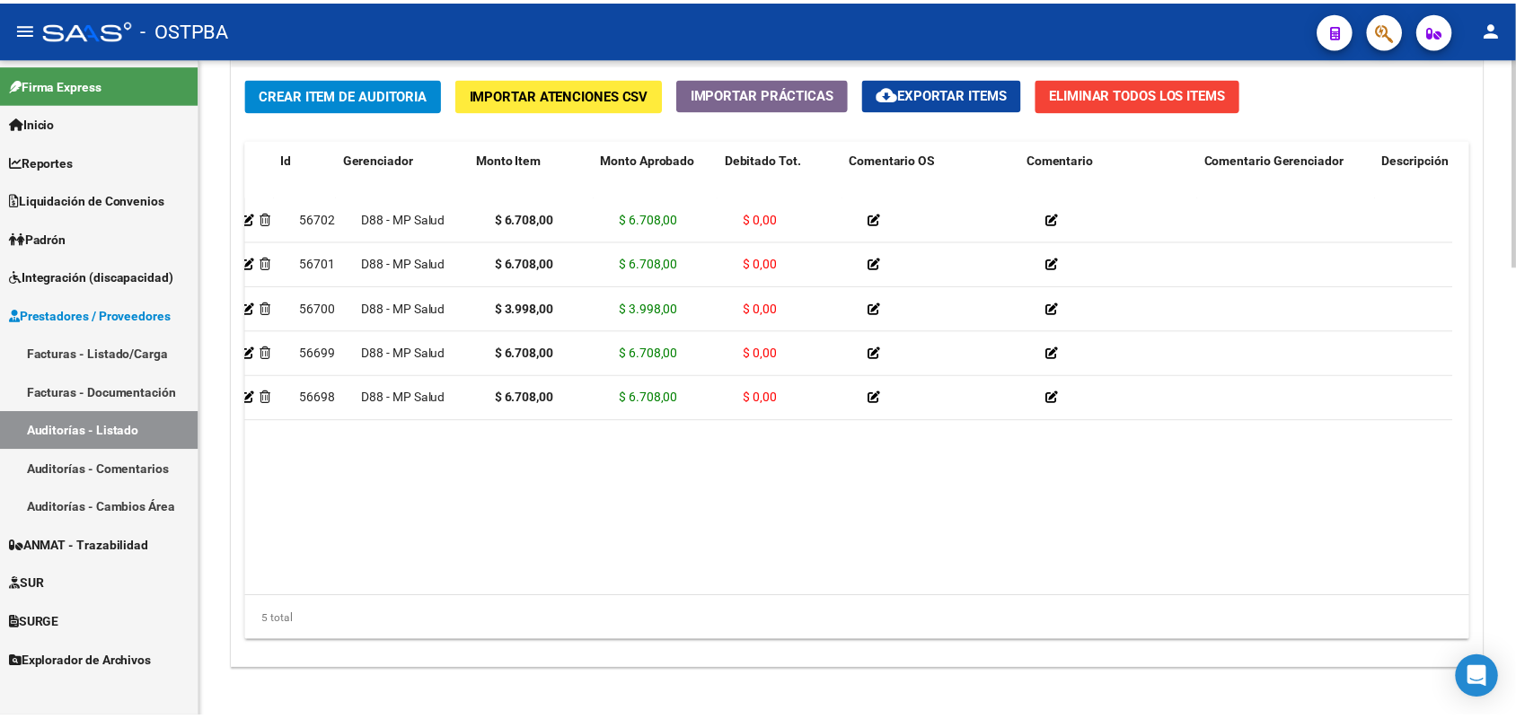
scroll to position [0, 0]
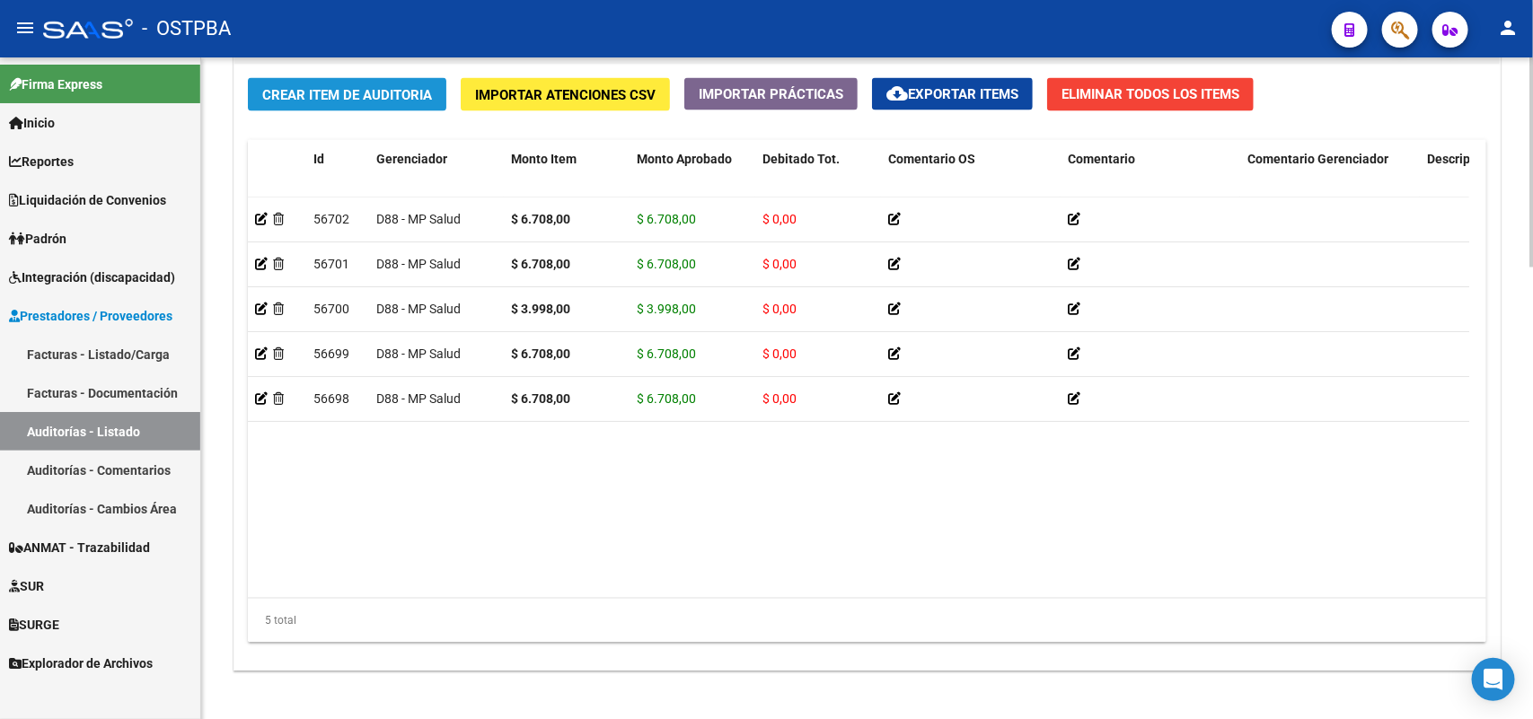
click at [350, 95] on span "Crear Item de Auditoria" at bounding box center [347, 95] width 170 height 16
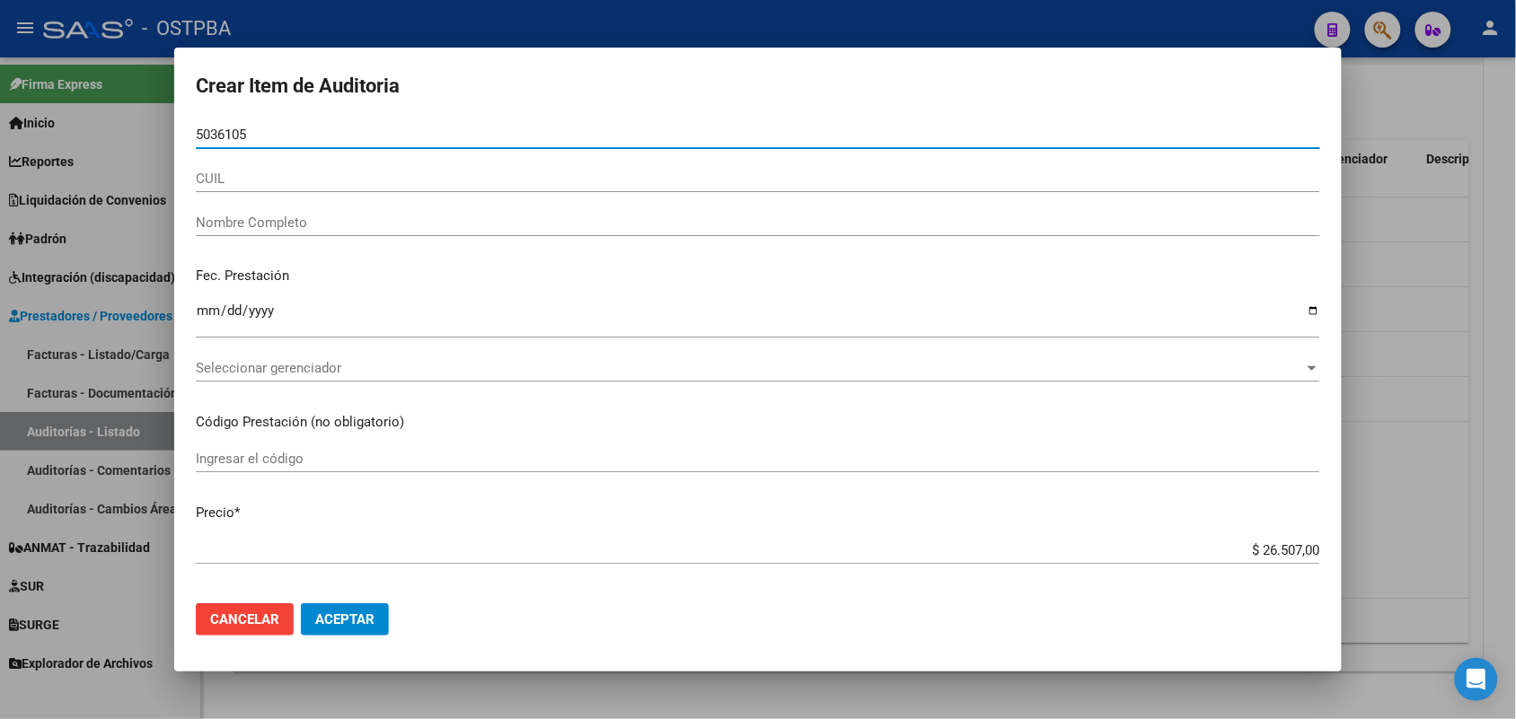
type input "50361052"
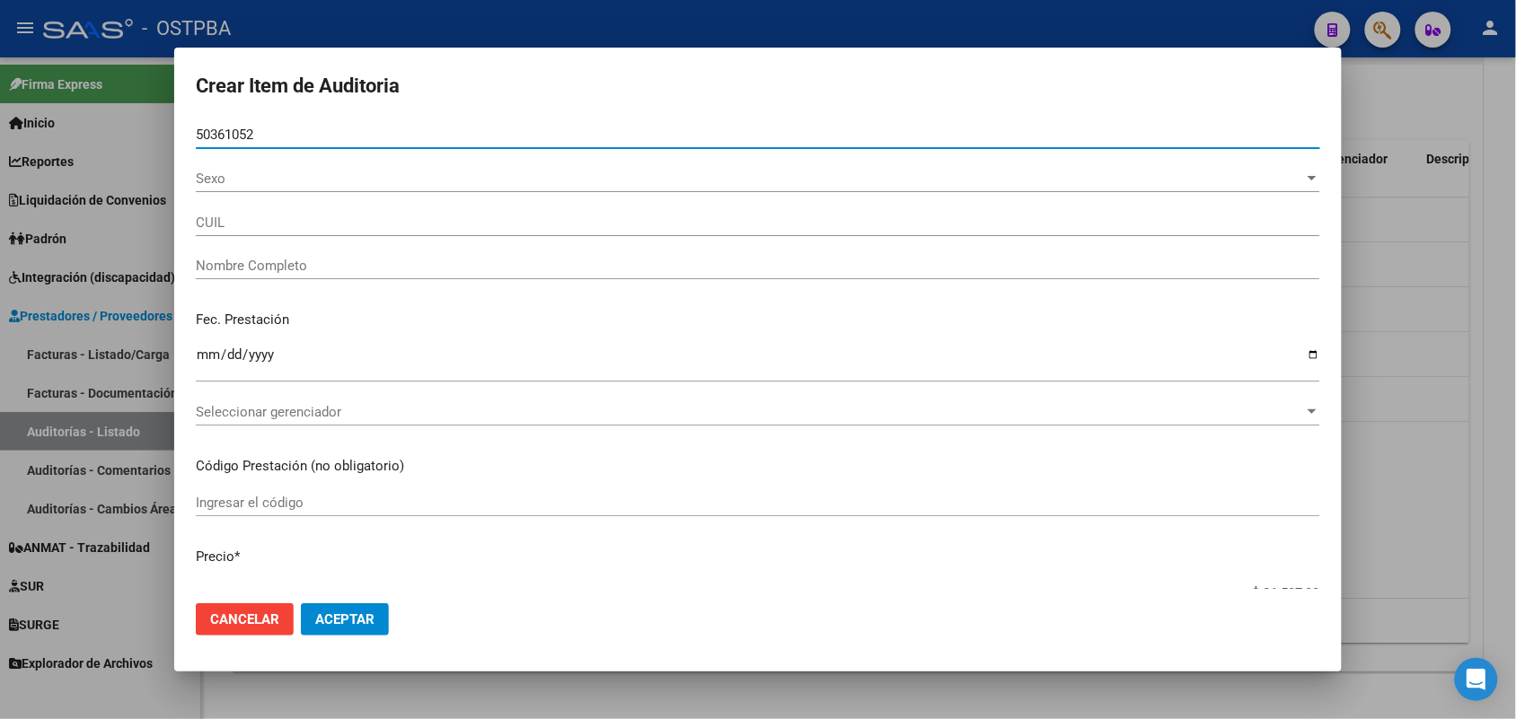
type input "27503610529"
type input "[PERSON_NAME]"
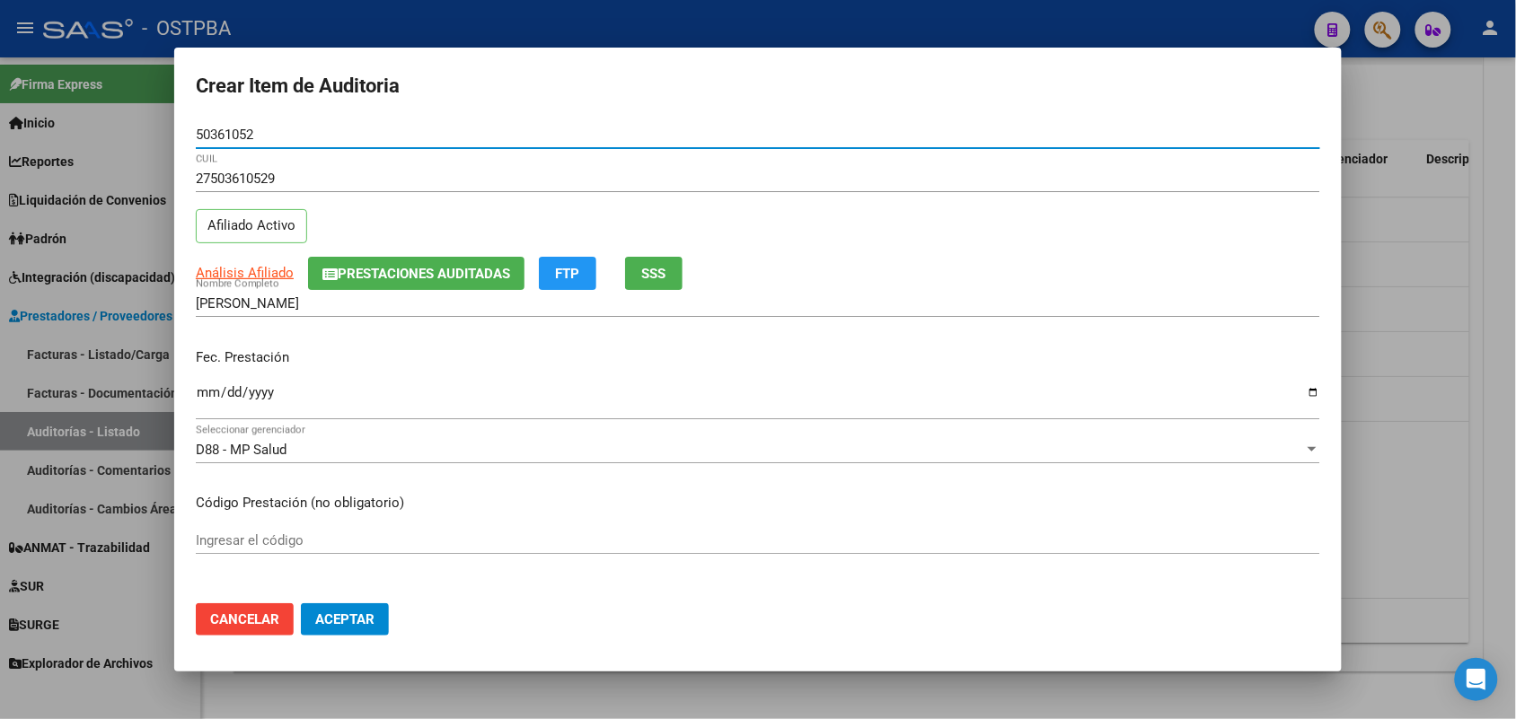
type input "50361052"
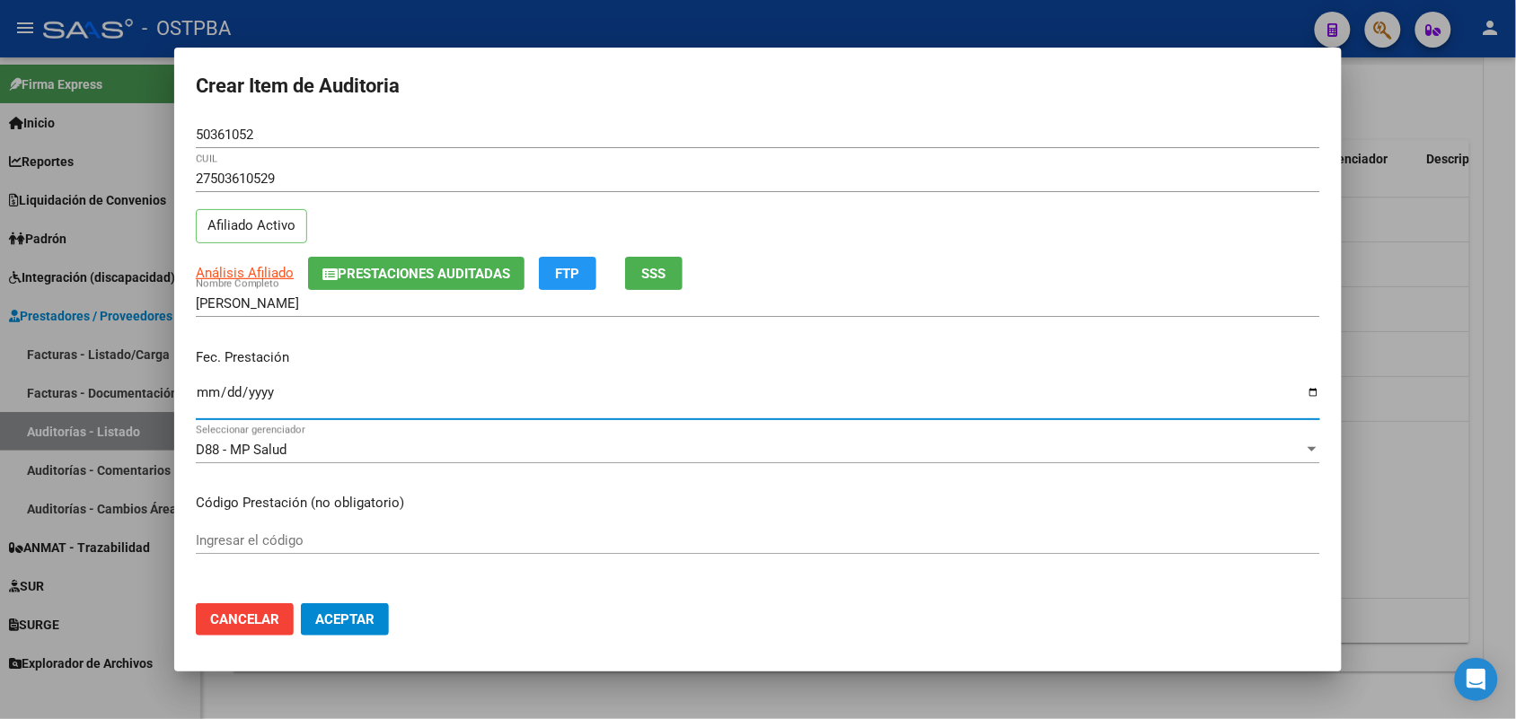
click at [207, 401] on input "Ingresar la fecha" at bounding box center [758, 399] width 1124 height 29
type input "[DATE]"
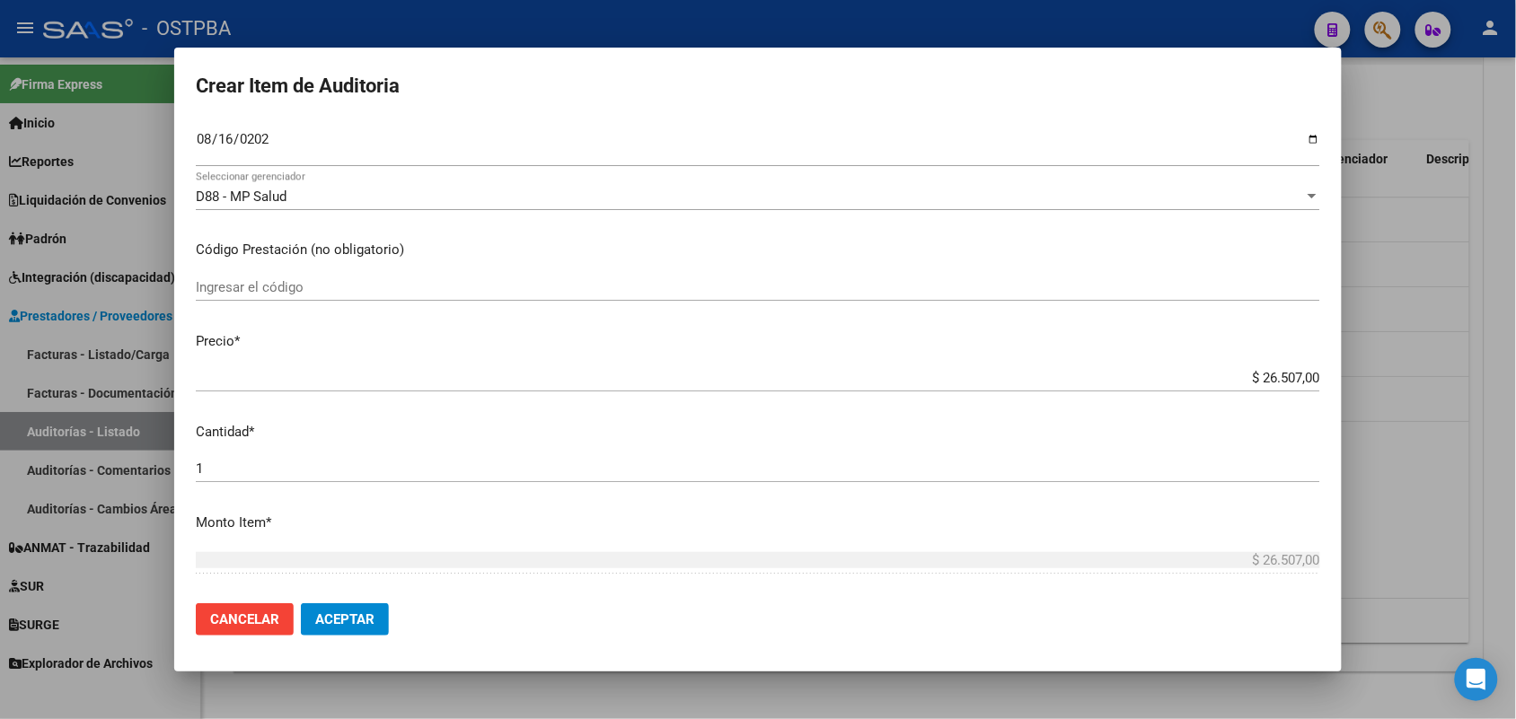
scroll to position [449, 0]
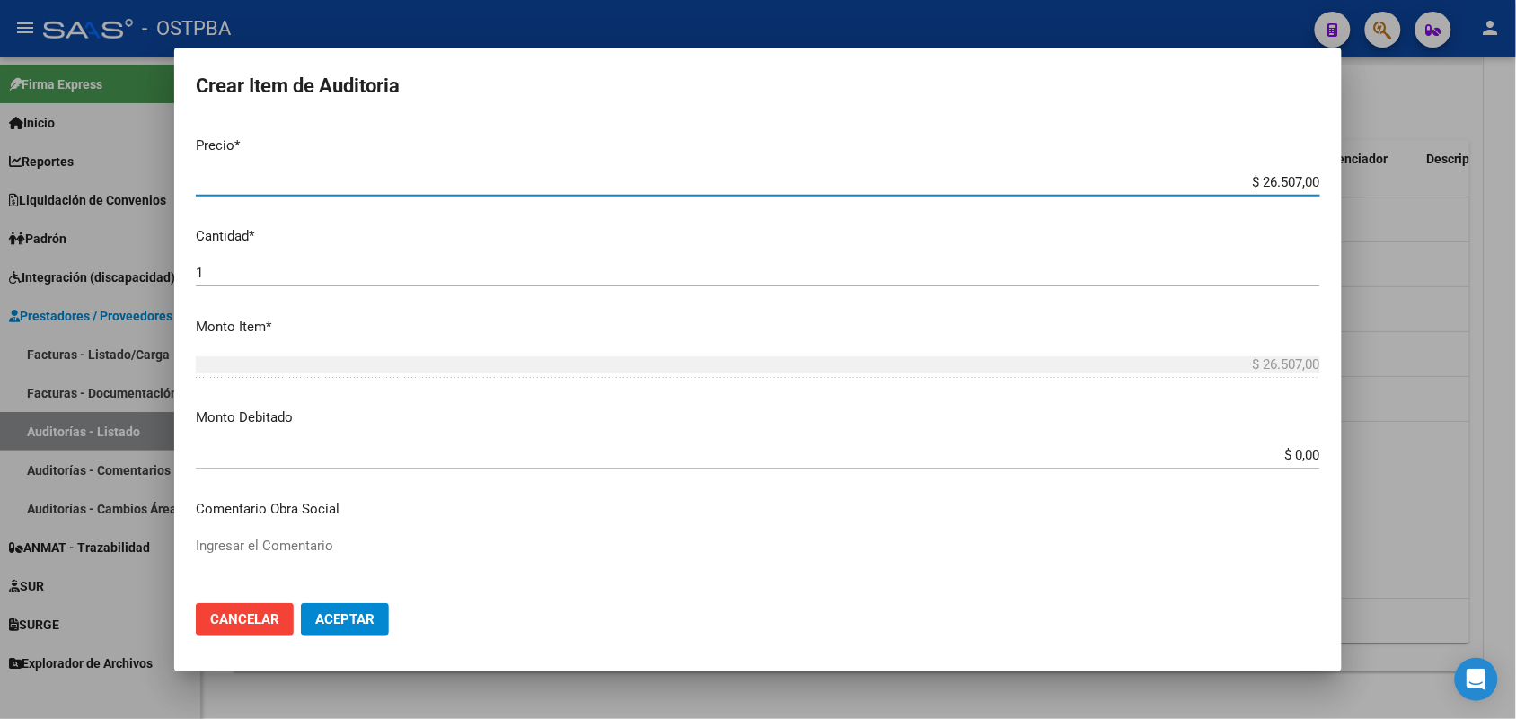
drag, startPoint x: 1228, startPoint y: 178, endPoint x: 1412, endPoint y: 181, distance: 184.1
click at [1412, 181] on div "Crear Item de Auditoria 50361052 Nro Documento 27503610529 CUIL Afiliado Activo…" at bounding box center [758, 359] width 1516 height 719
type input "$ 0,06"
type input "$ 0,67"
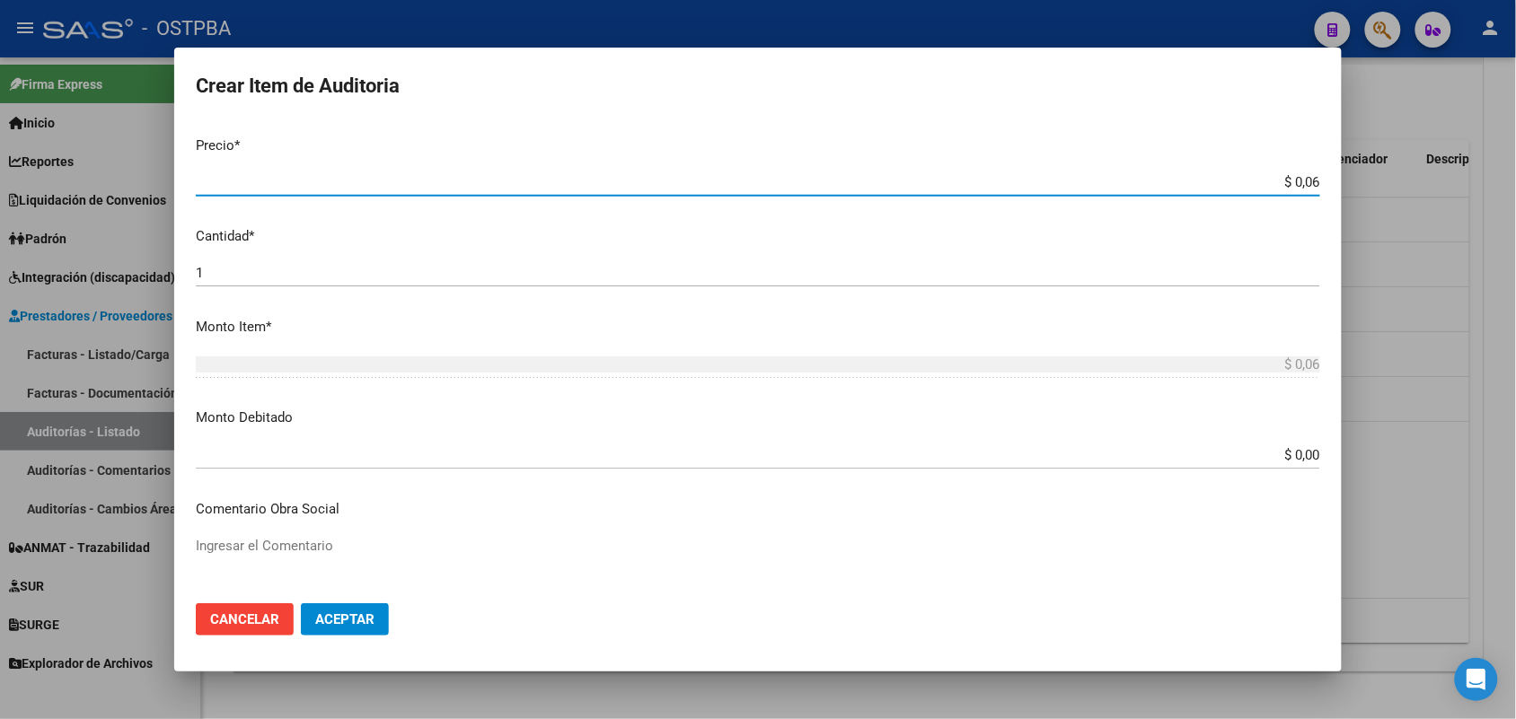
type input "$ 0,67"
type input "$ 6,70"
type input "$ 67,08"
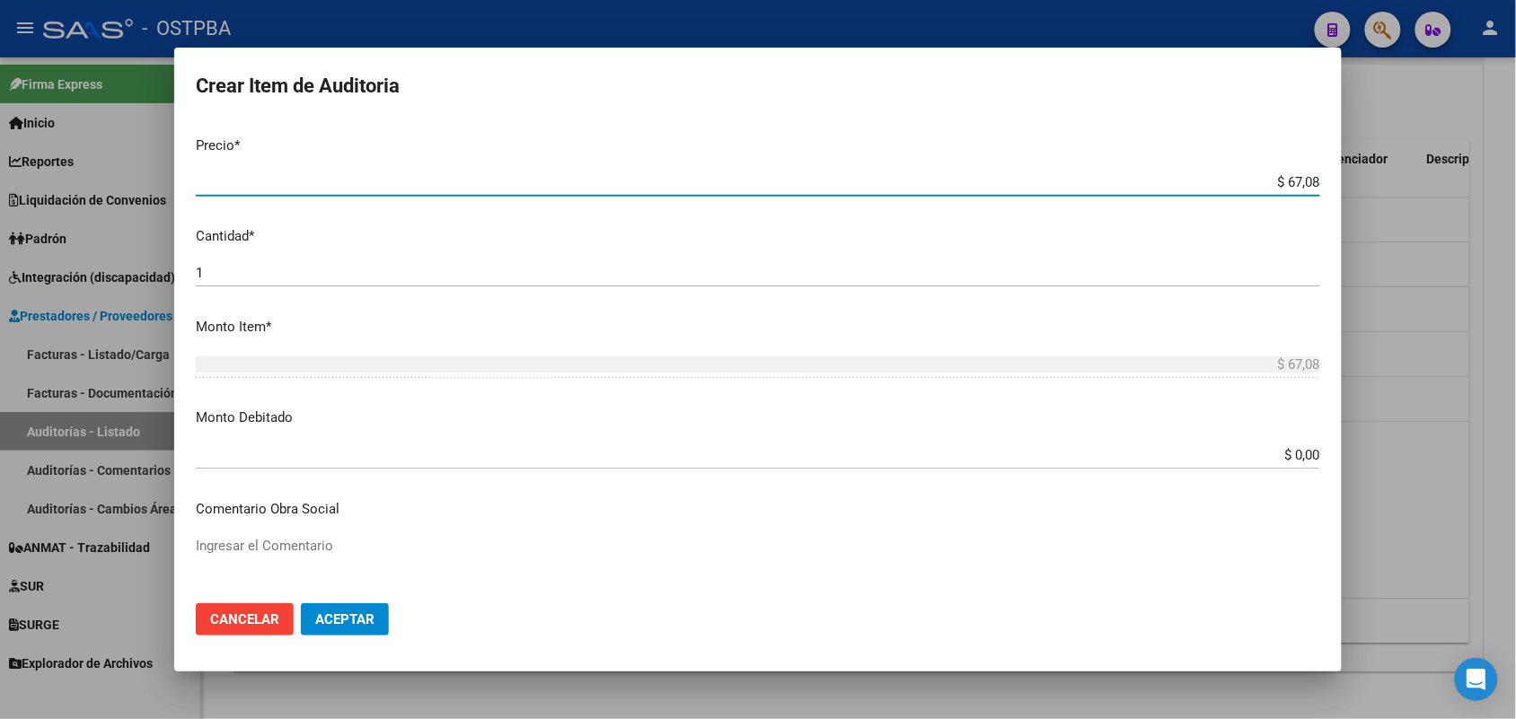
type input "$ 670,80"
type input "$ 6.708,00"
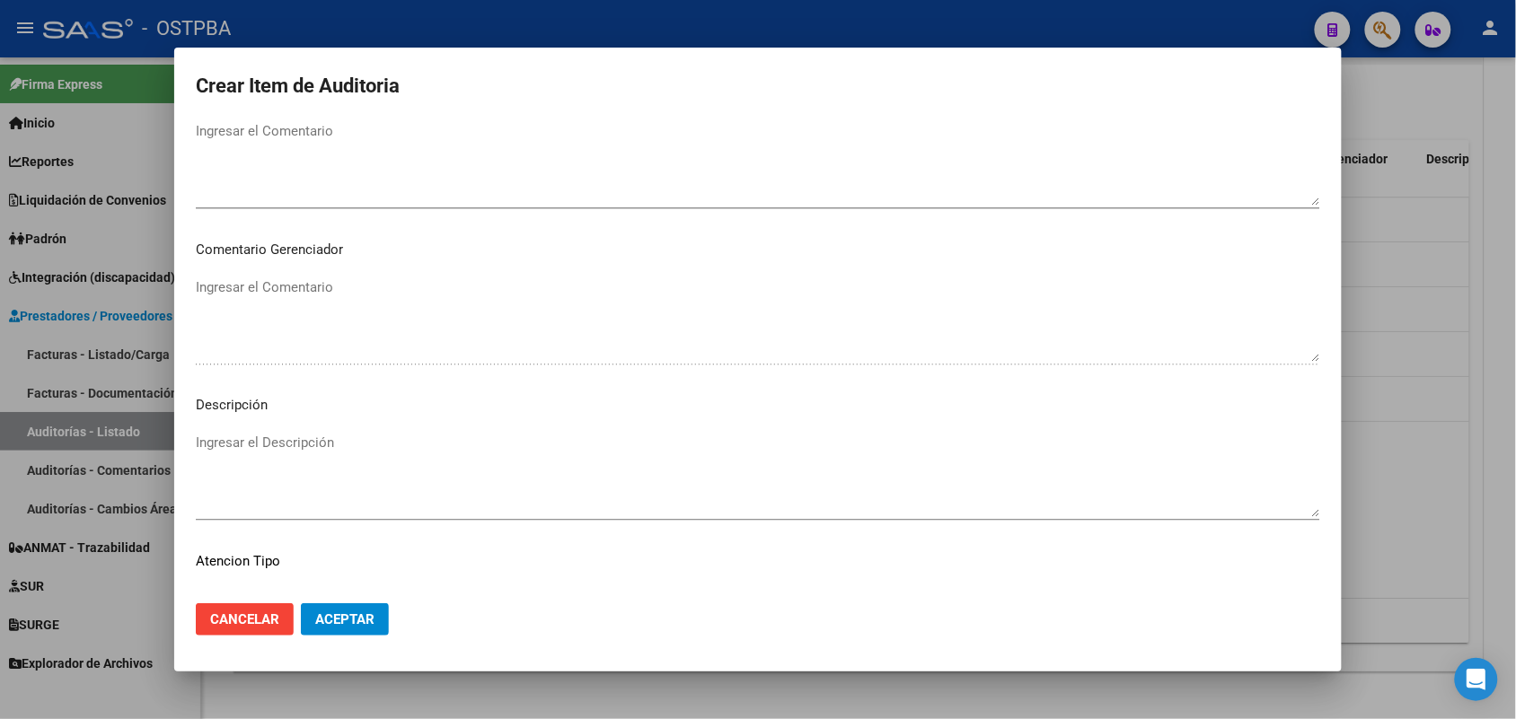
scroll to position [1148, 0]
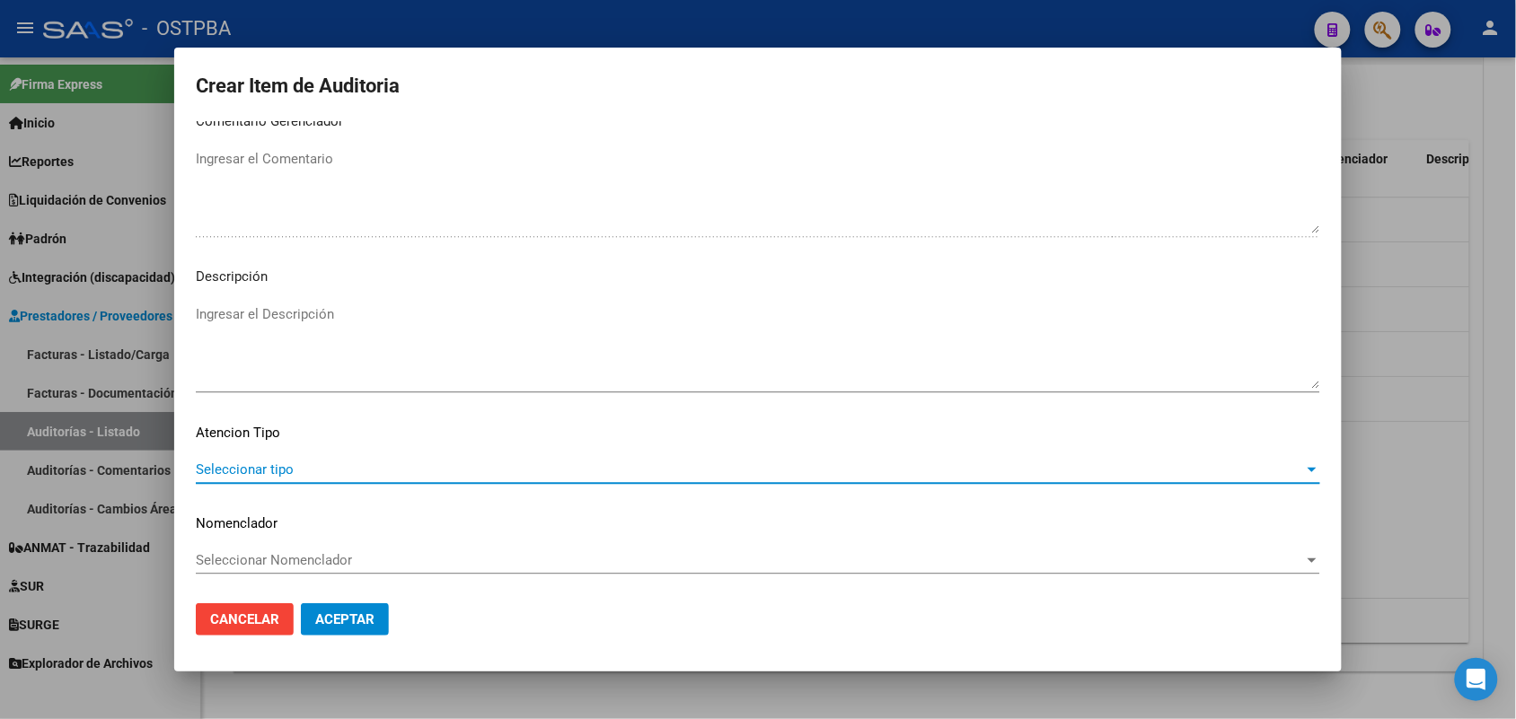
click at [275, 464] on span "Seleccionar tipo" at bounding box center [750, 470] width 1108 height 16
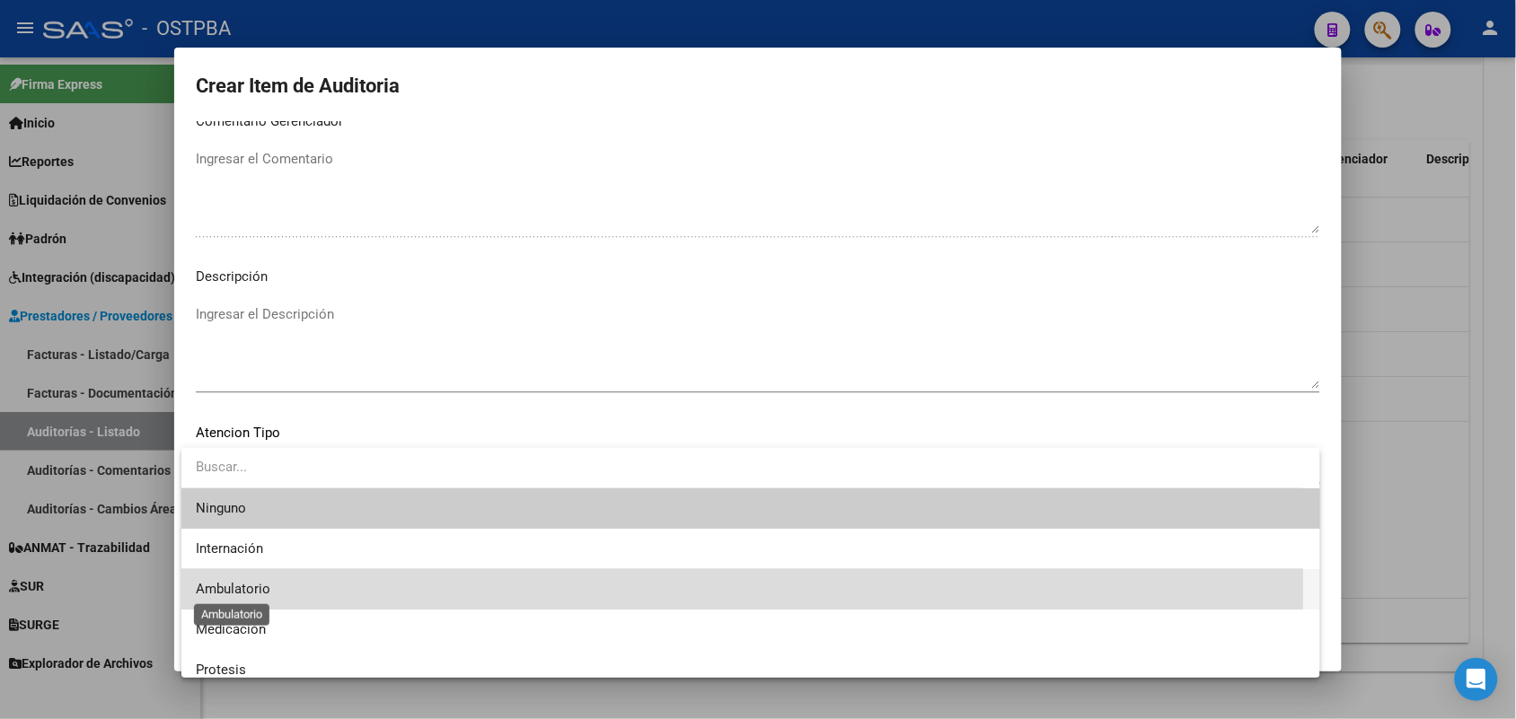
click at [254, 586] on span "Ambulatorio" at bounding box center [233, 589] width 75 height 16
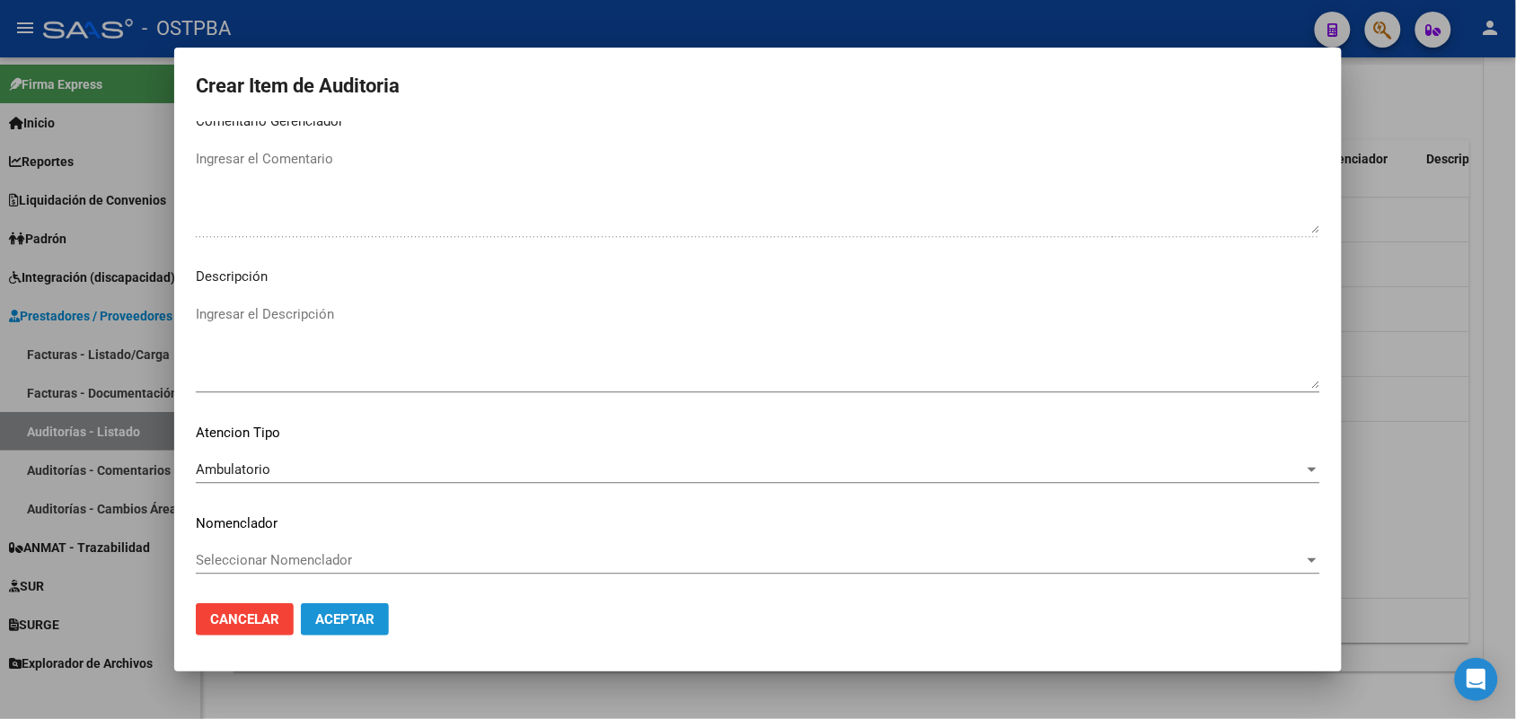
click at [337, 609] on button "Aceptar" at bounding box center [345, 620] width 88 height 32
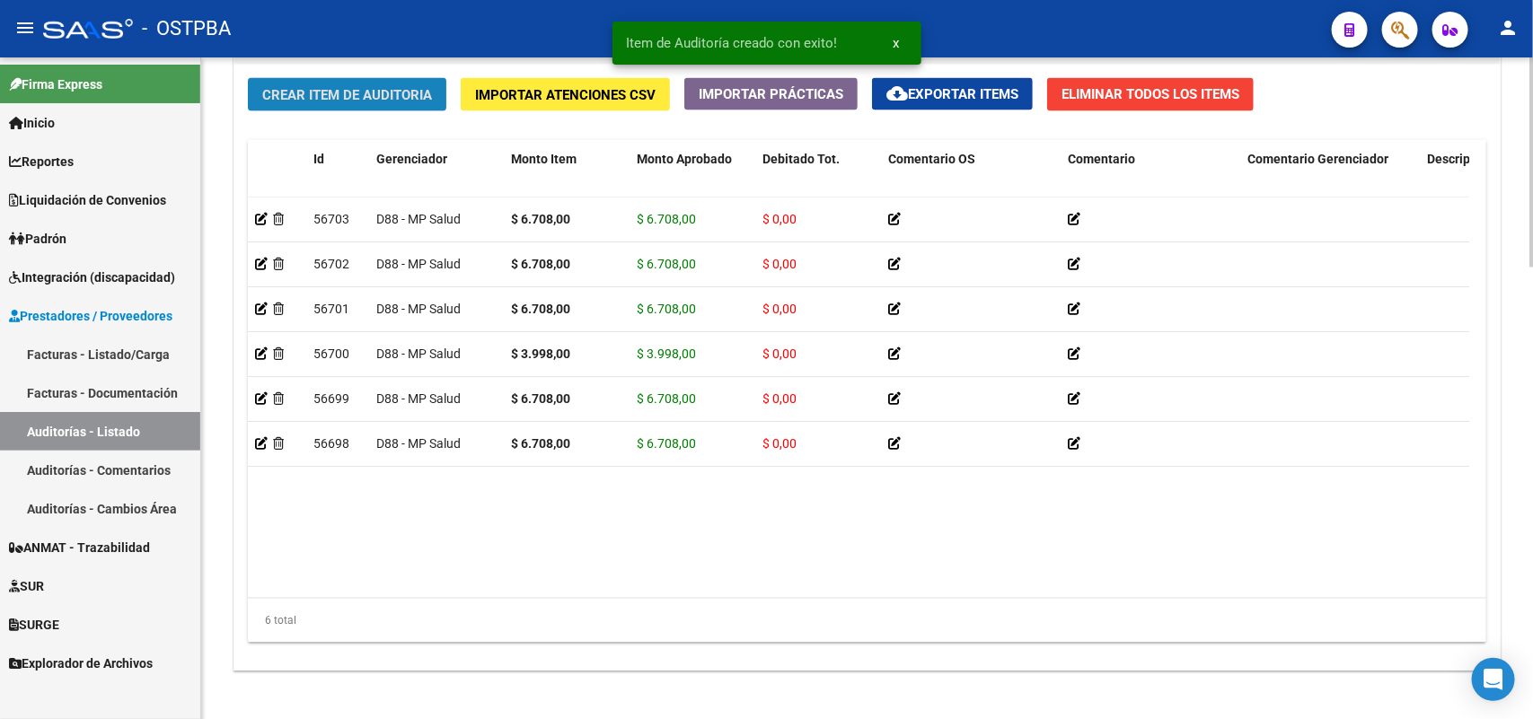
click at [413, 87] on span "Crear Item de Auditoria" at bounding box center [347, 95] width 170 height 16
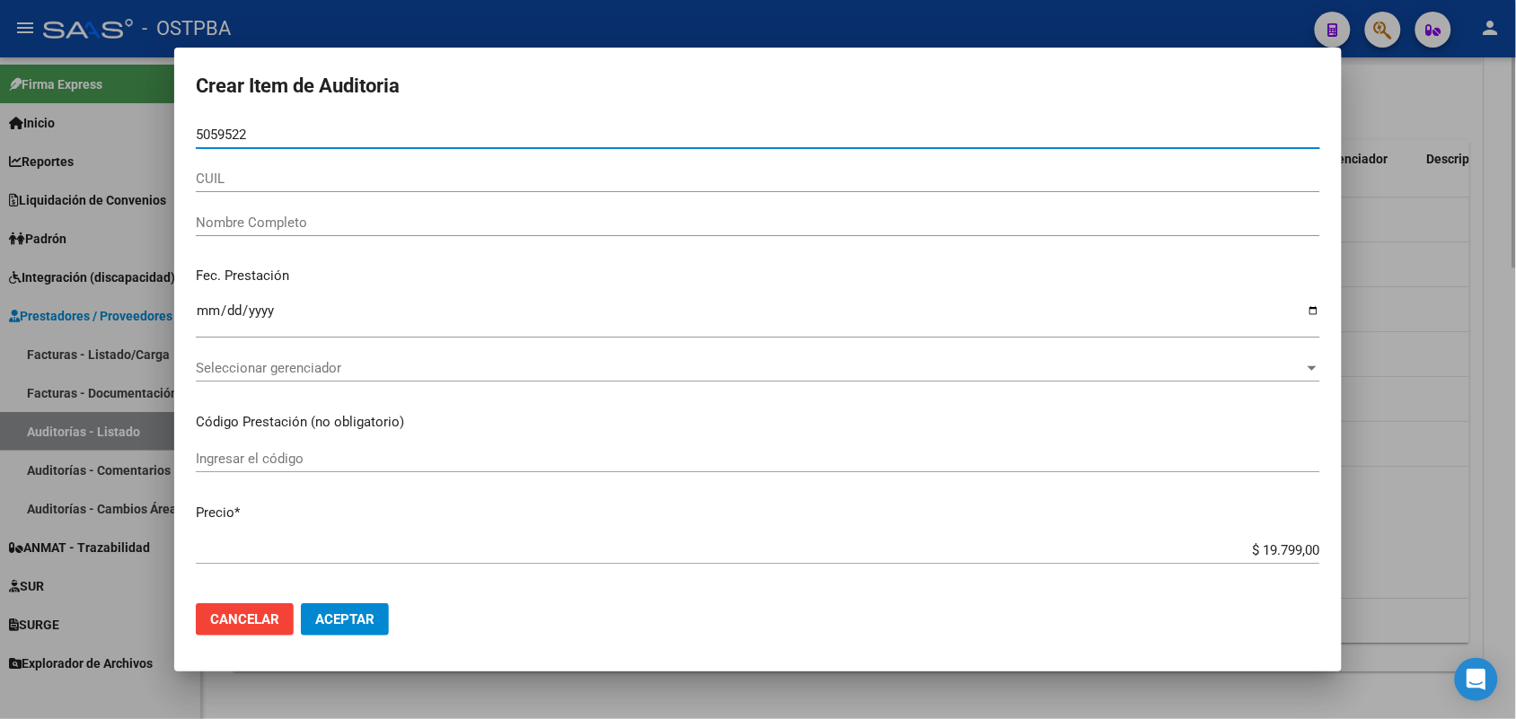
type input "50595222"
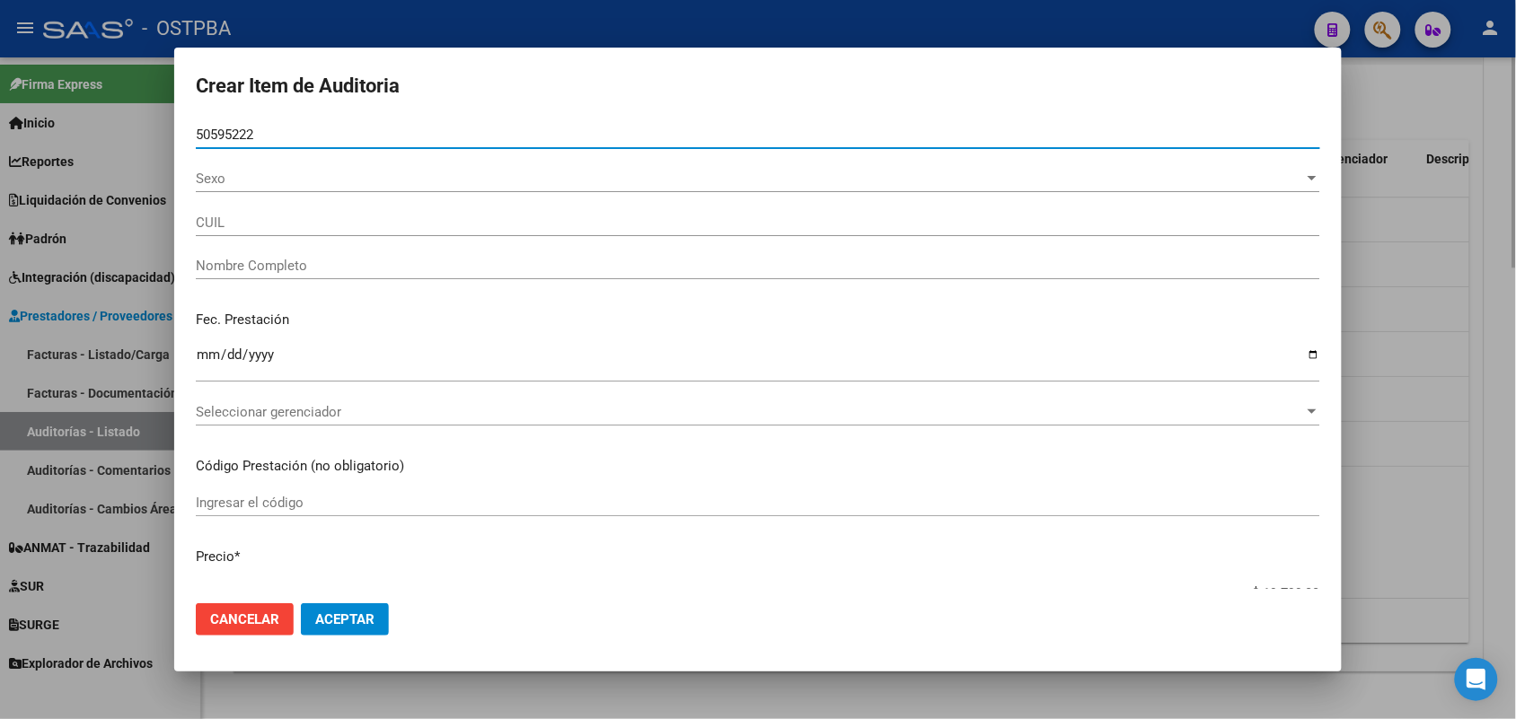
type input "27505952222"
type input "[PERSON_NAME]"
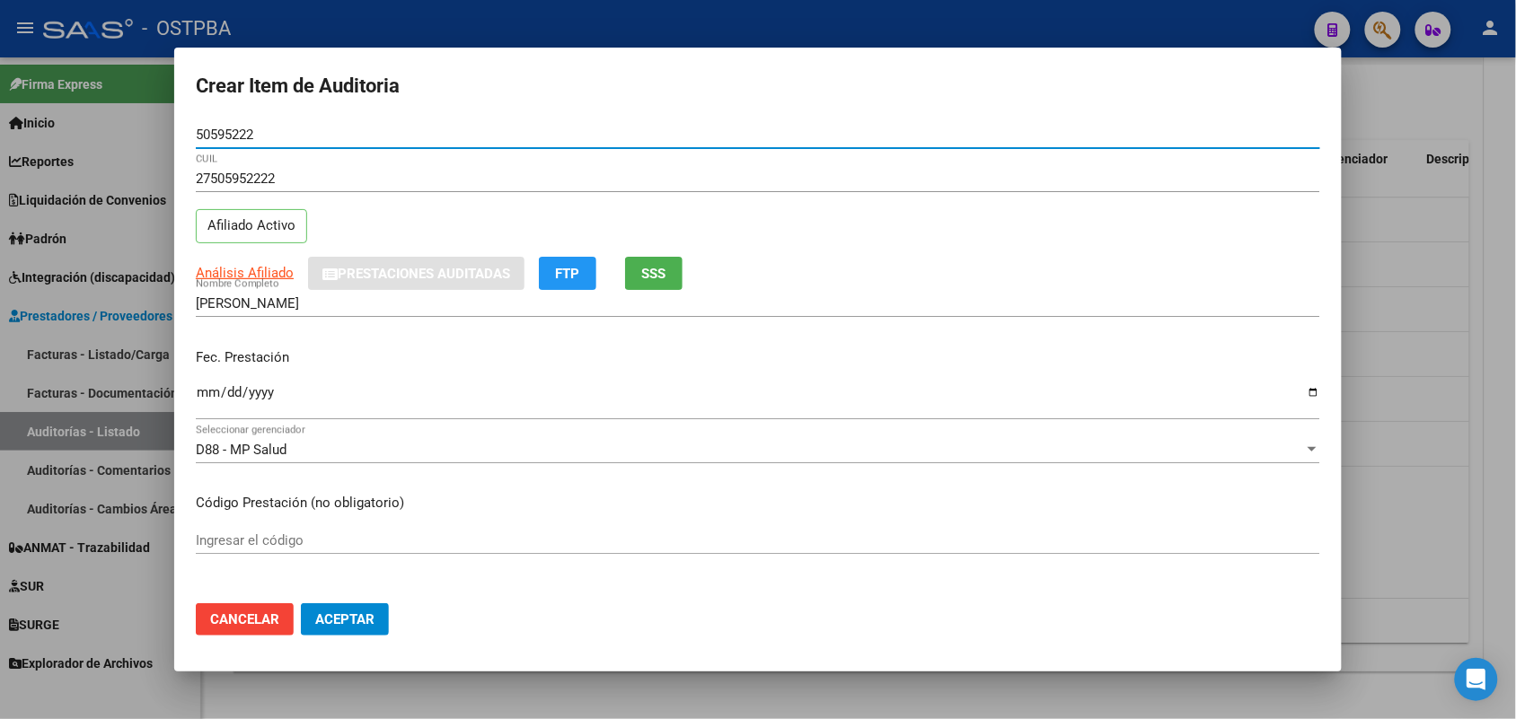
type input "50595222"
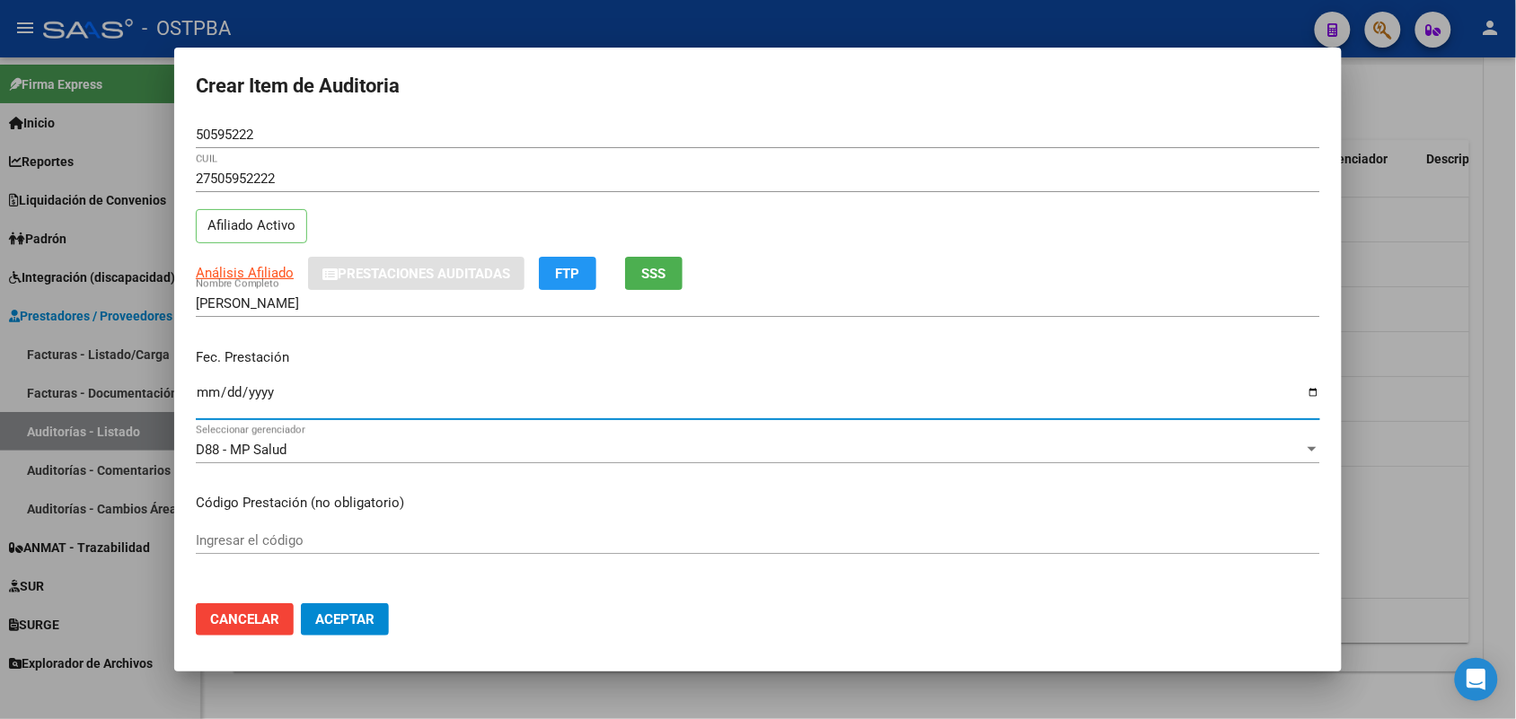
click at [199, 397] on input "Ingresar la fecha" at bounding box center [758, 399] width 1124 height 29
type input "[DATE]"
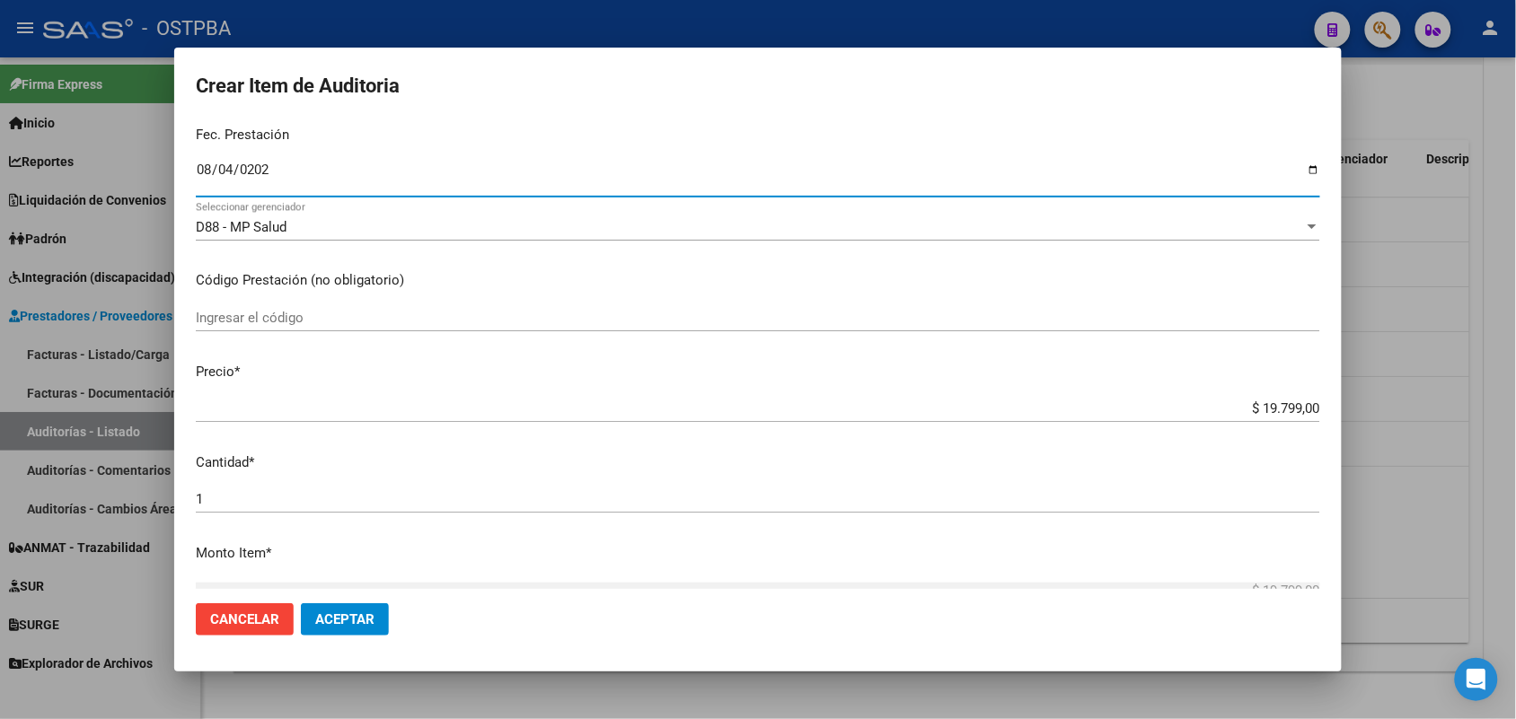
scroll to position [225, 0]
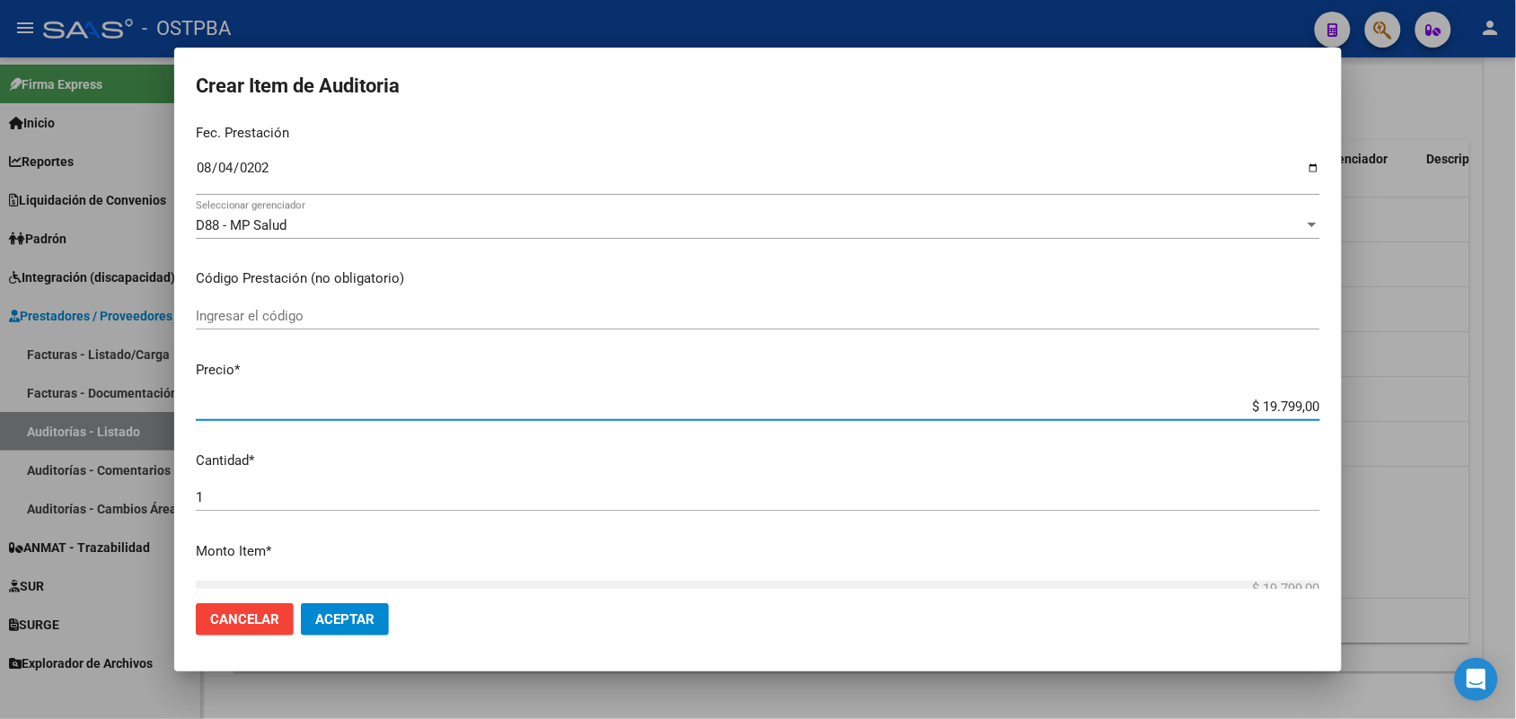
drag, startPoint x: 1219, startPoint y: 406, endPoint x: 1397, endPoint y: 388, distance: 178.7
click at [1397, 388] on div "Crear Item de Auditoria 50595222 Nro Documento 27505952222 CUIL Afiliado Activo…" at bounding box center [758, 359] width 1516 height 719
type input "$ 0,01"
type input "$ 0,13"
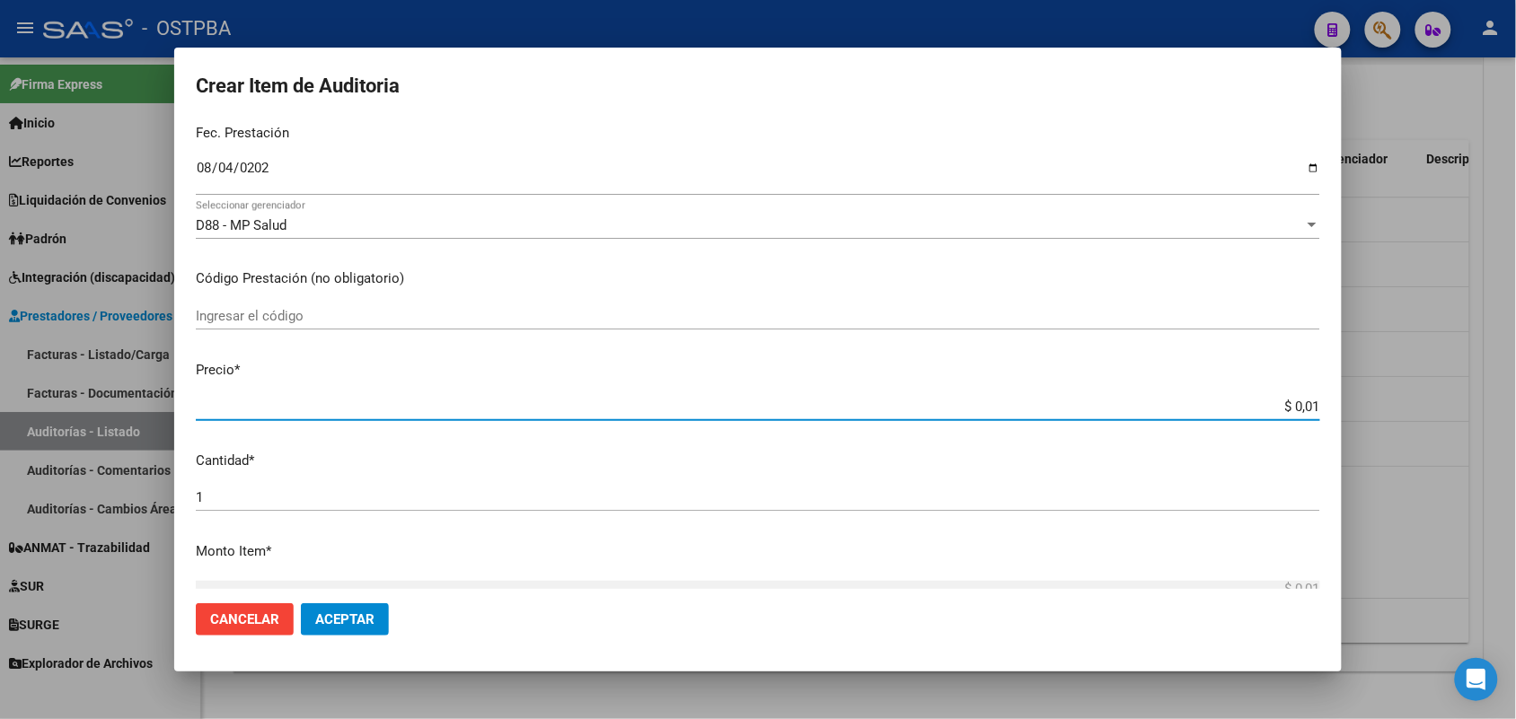
type input "$ 0,13"
type input "$ 1,34"
type input "$ 13,41"
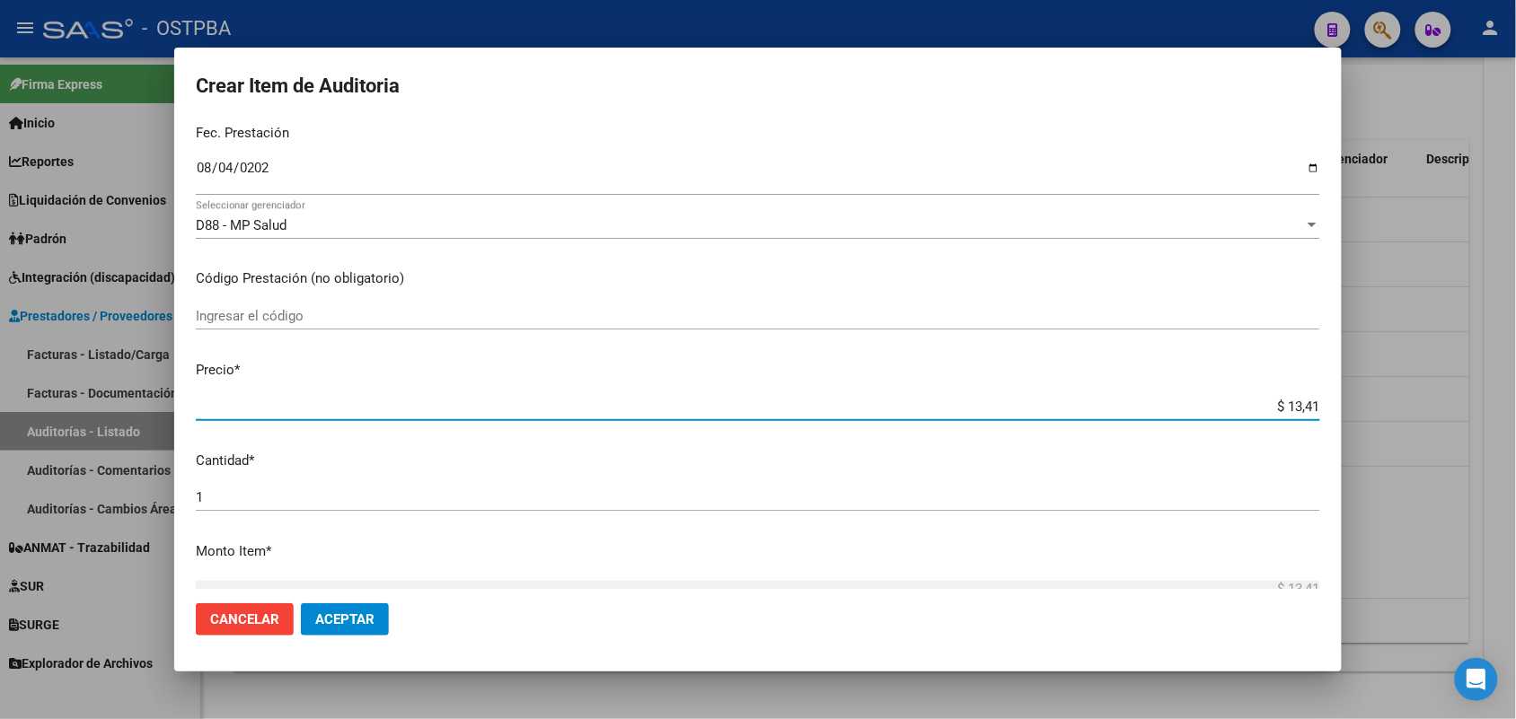
type input "$ 134,16"
type input "$ 1.341,60"
type input "$ 13.416,00"
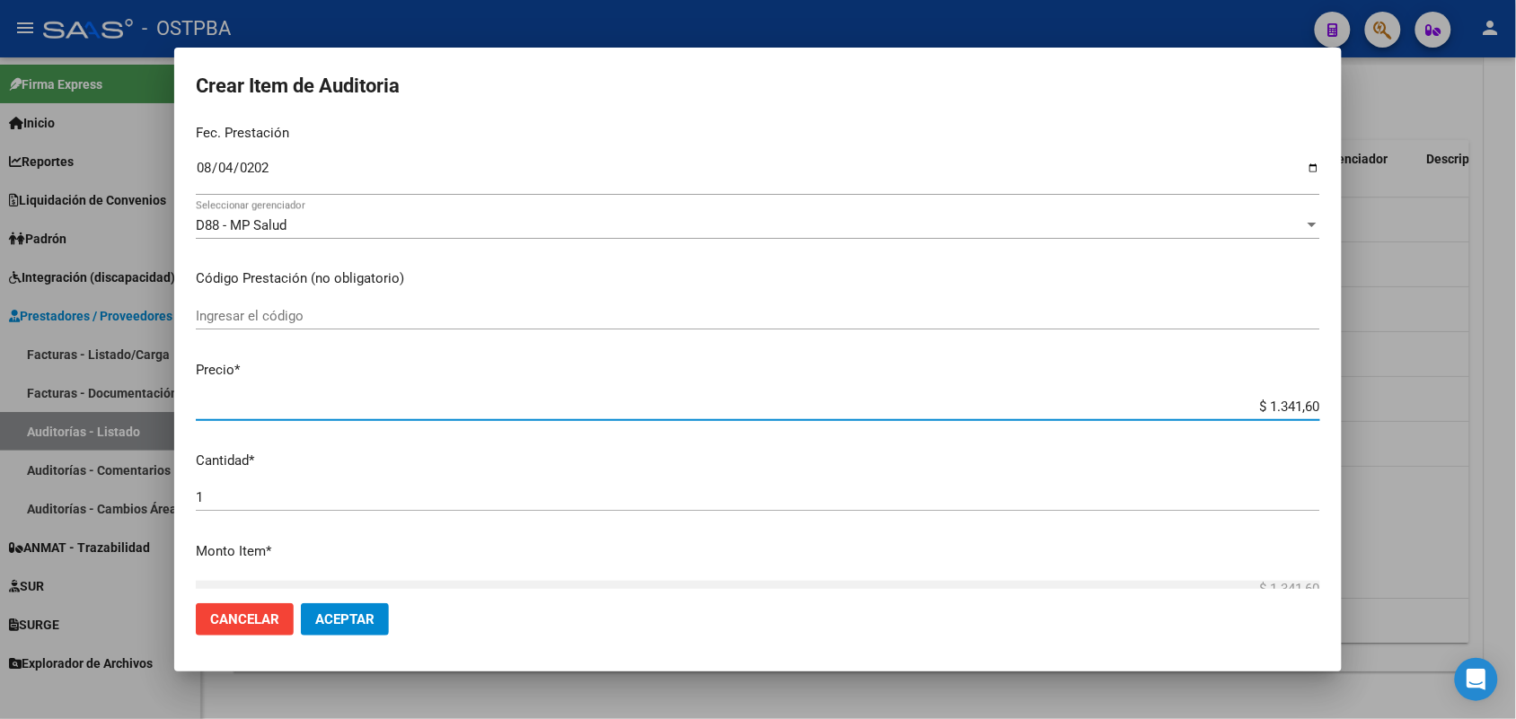
type input "$ 13.416,00"
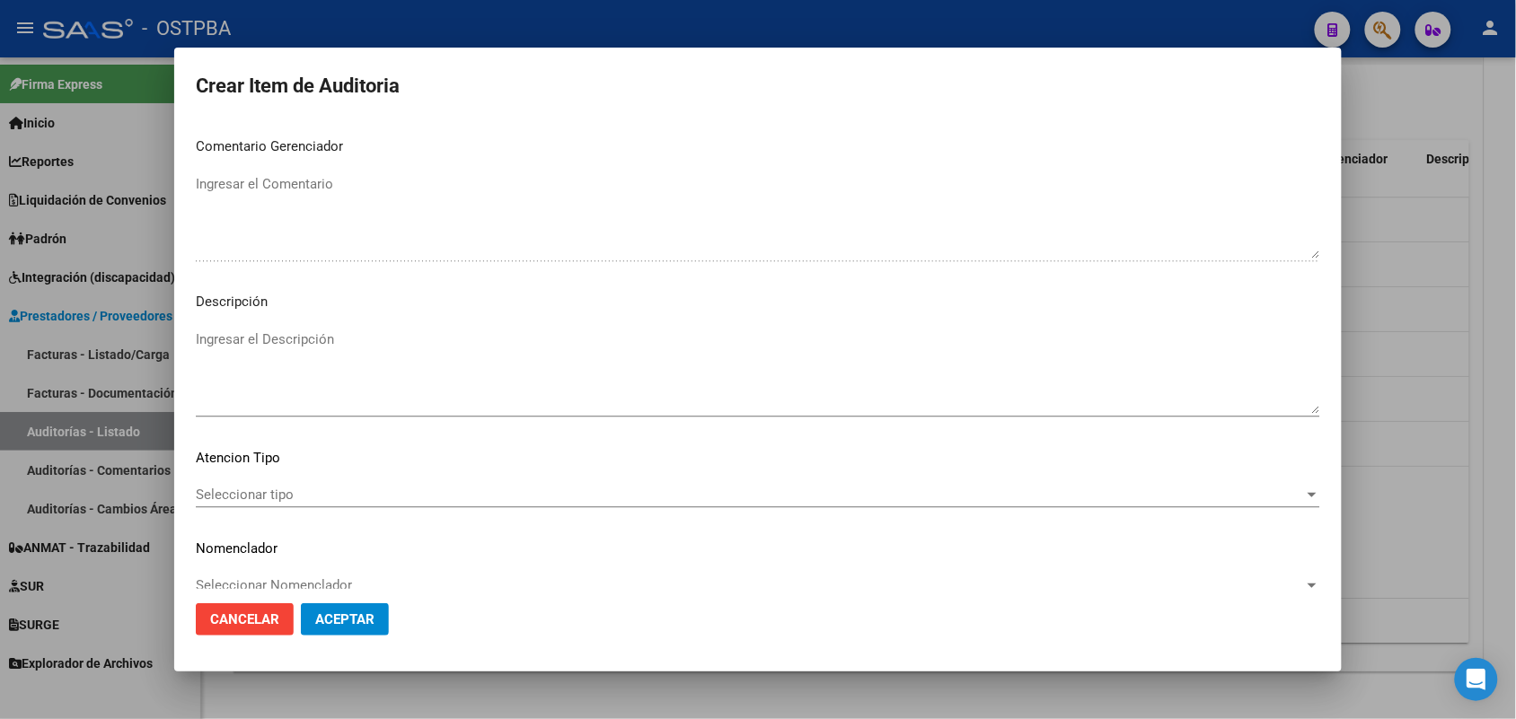
scroll to position [1148, 0]
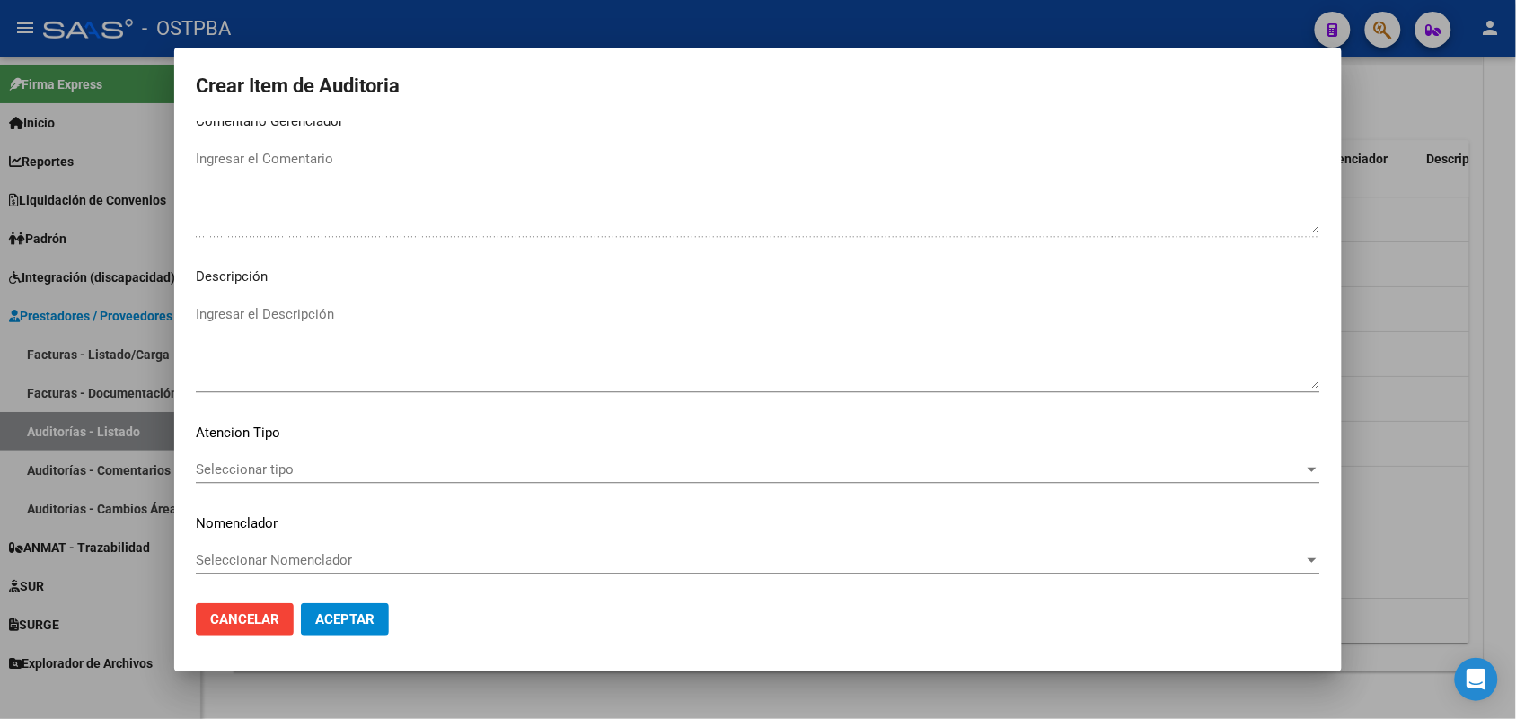
click at [277, 459] on div "Seleccionar tipo Seleccionar tipo" at bounding box center [758, 469] width 1124 height 27
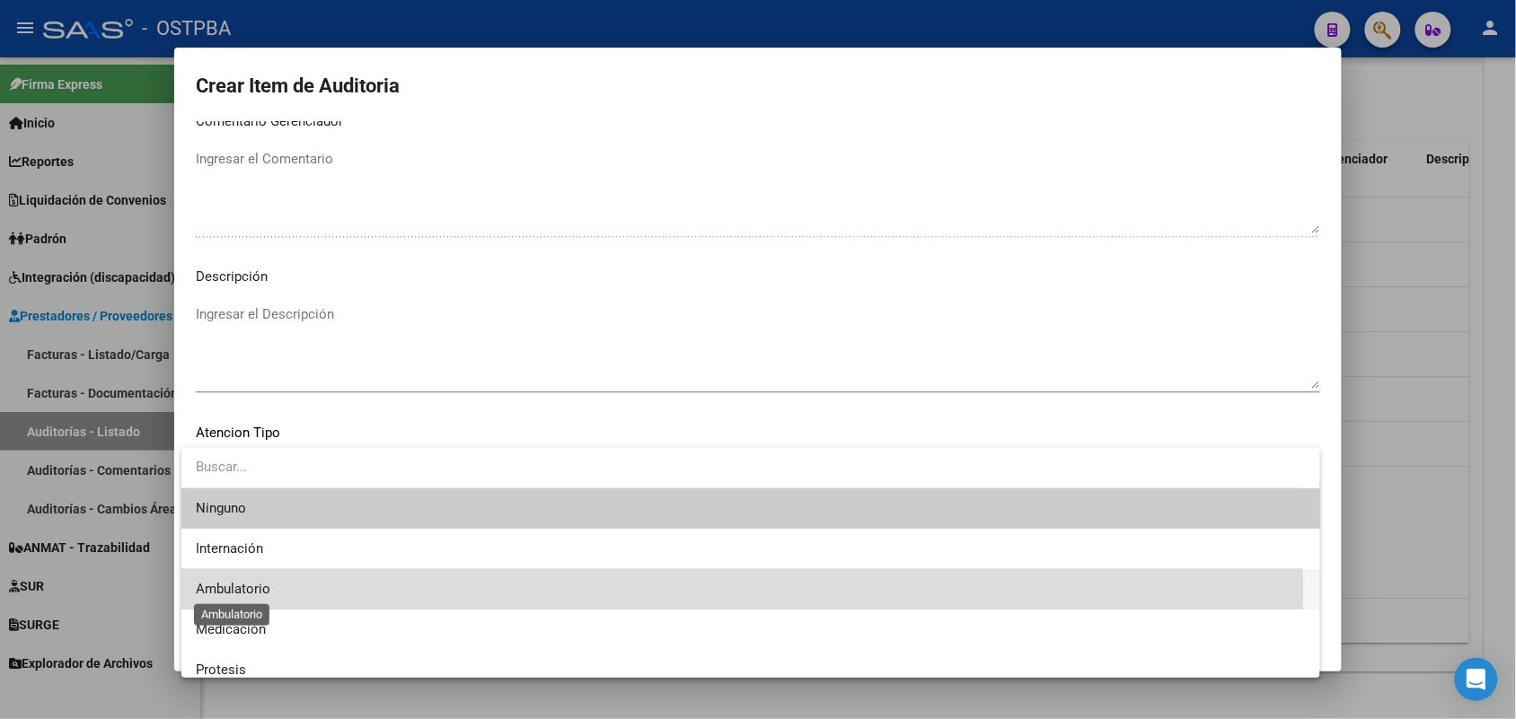
click at [242, 589] on span "Ambulatorio" at bounding box center [233, 589] width 75 height 16
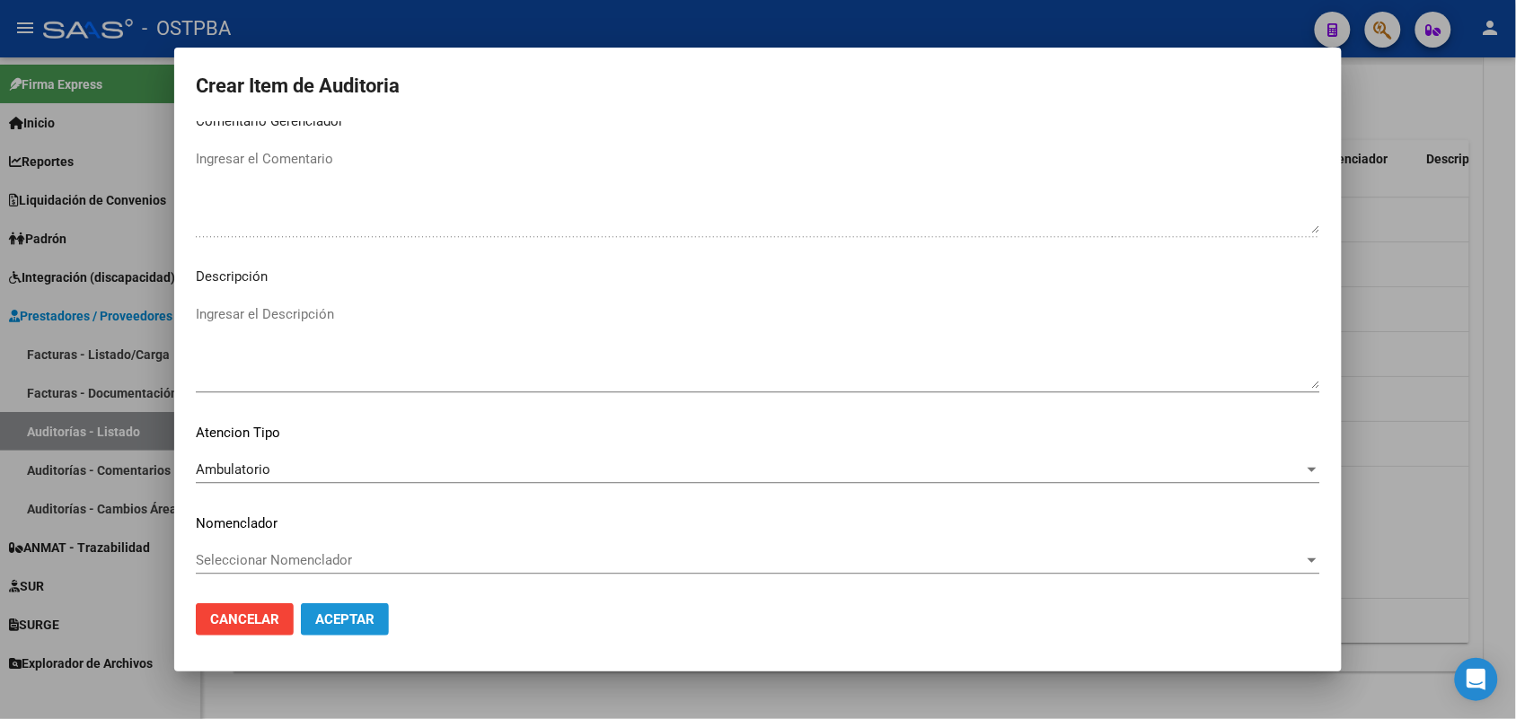
click at [366, 622] on span "Aceptar" at bounding box center [344, 620] width 59 height 16
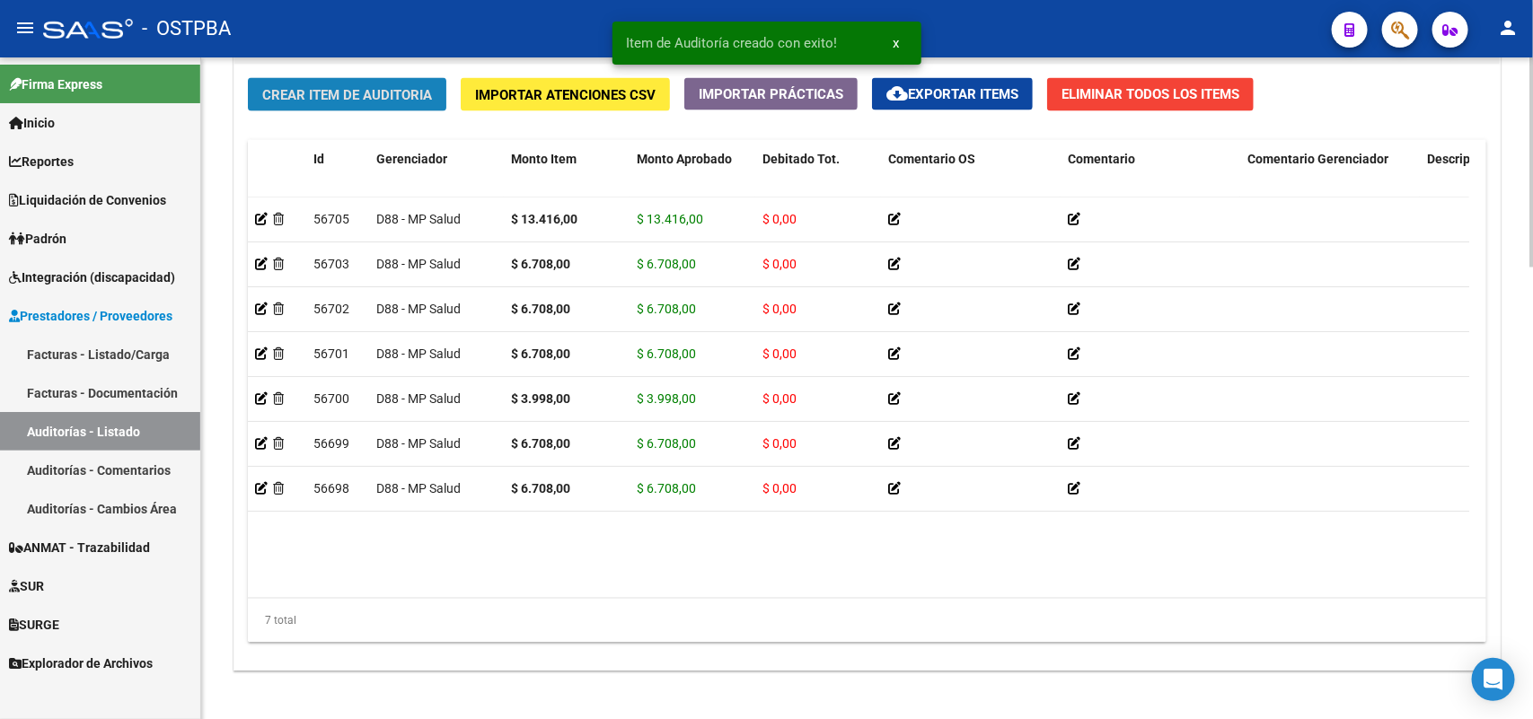
click at [410, 88] on button "Crear Item de Auditoria" at bounding box center [347, 94] width 198 height 33
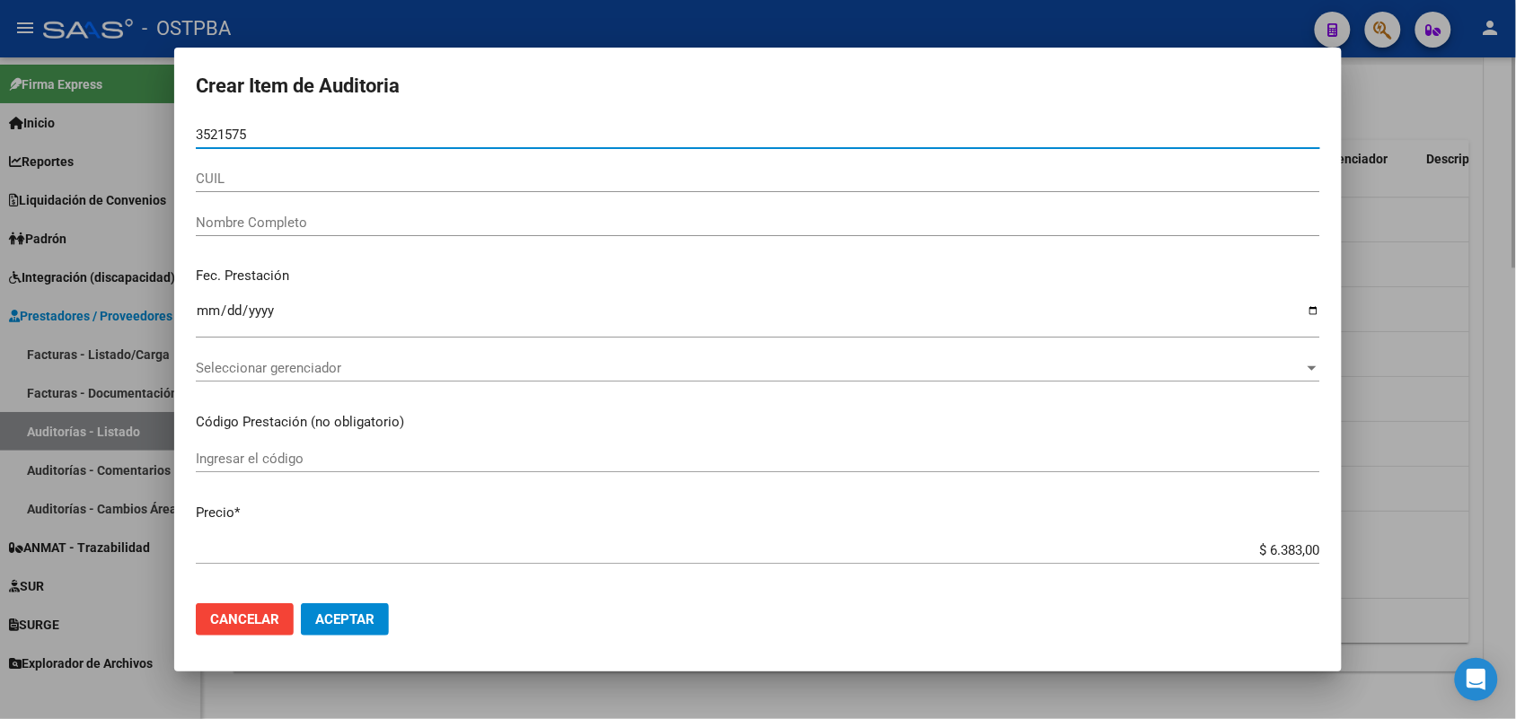
type input "35215756"
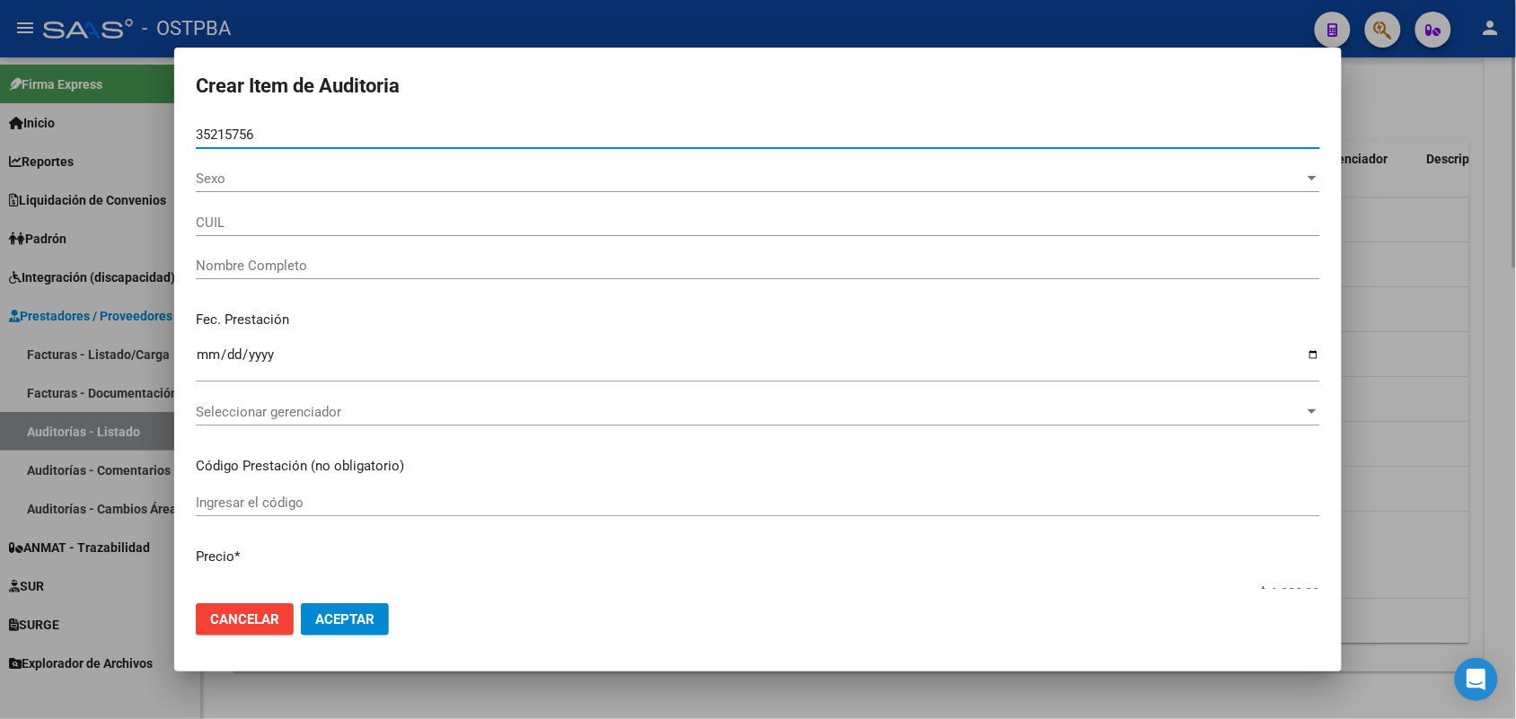
type input "20352157563"
type input "FALCONE [PERSON_NAME]"
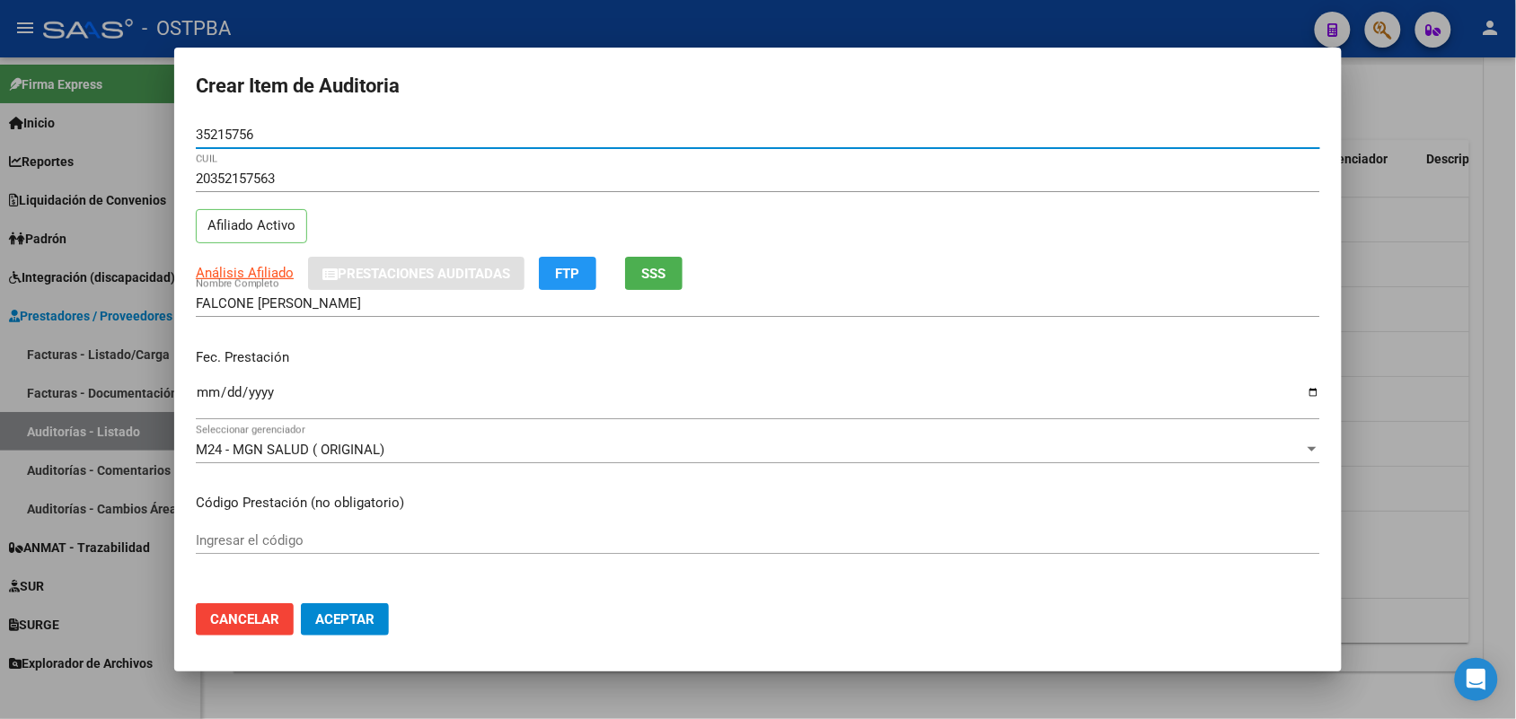
type input "35215756"
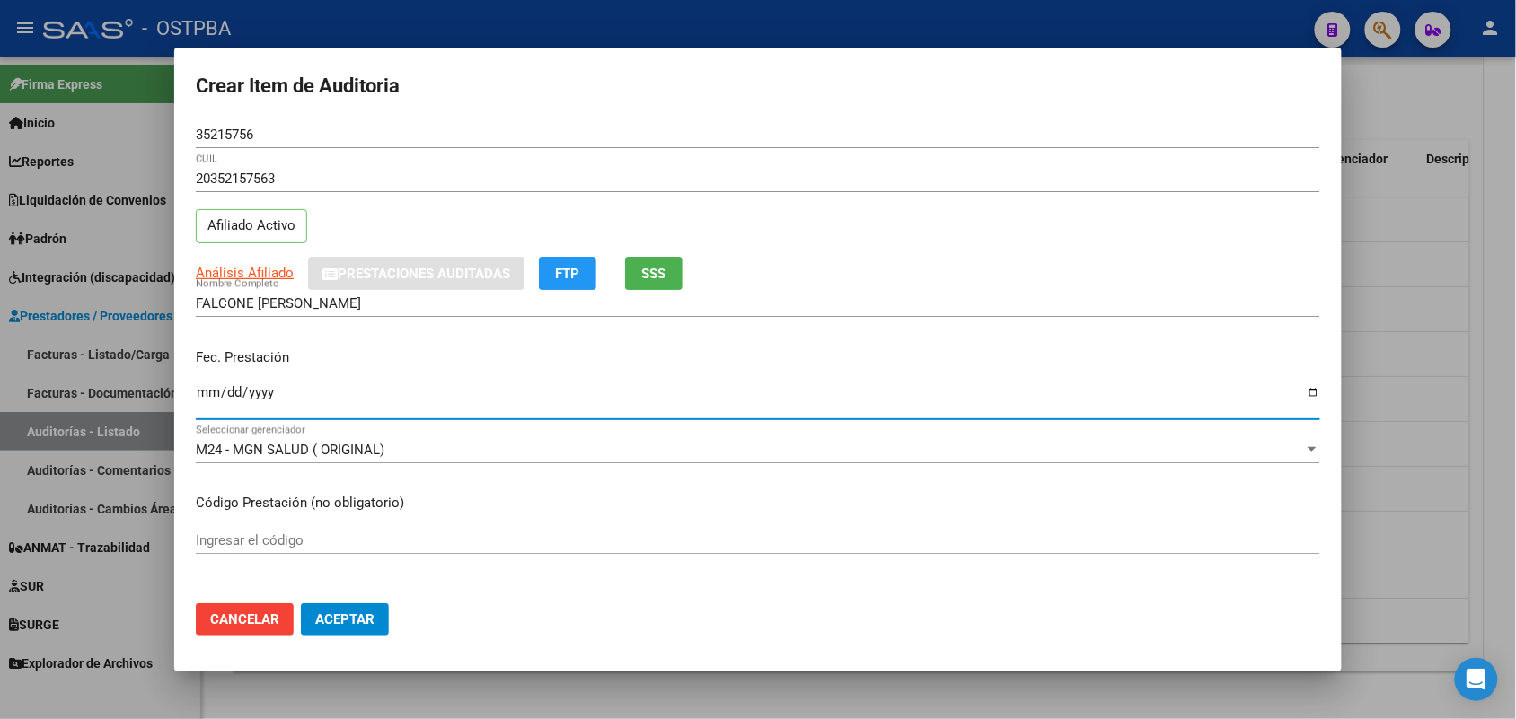
click at [211, 401] on input "Ingresar la fecha" at bounding box center [758, 399] width 1124 height 29
type input "[DATE]"
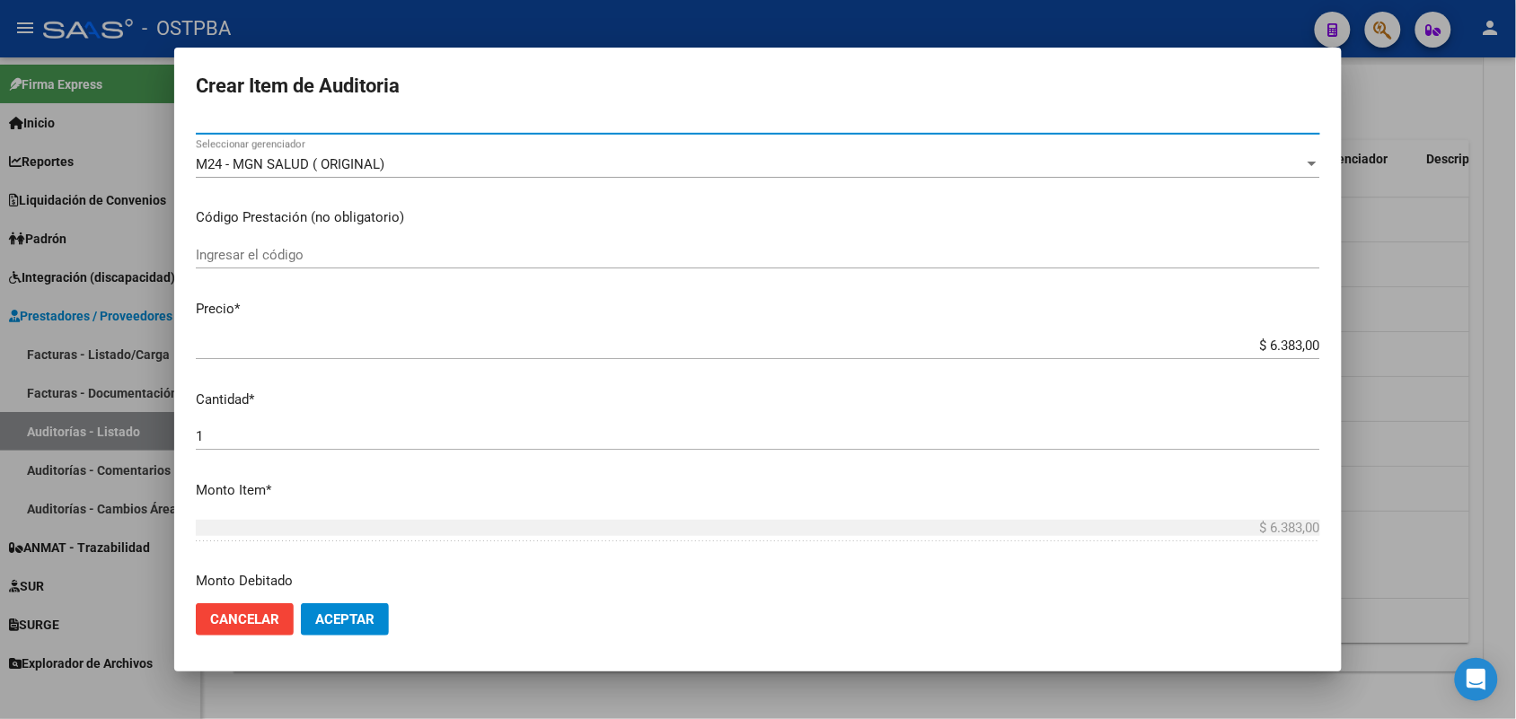
scroll to position [337, 0]
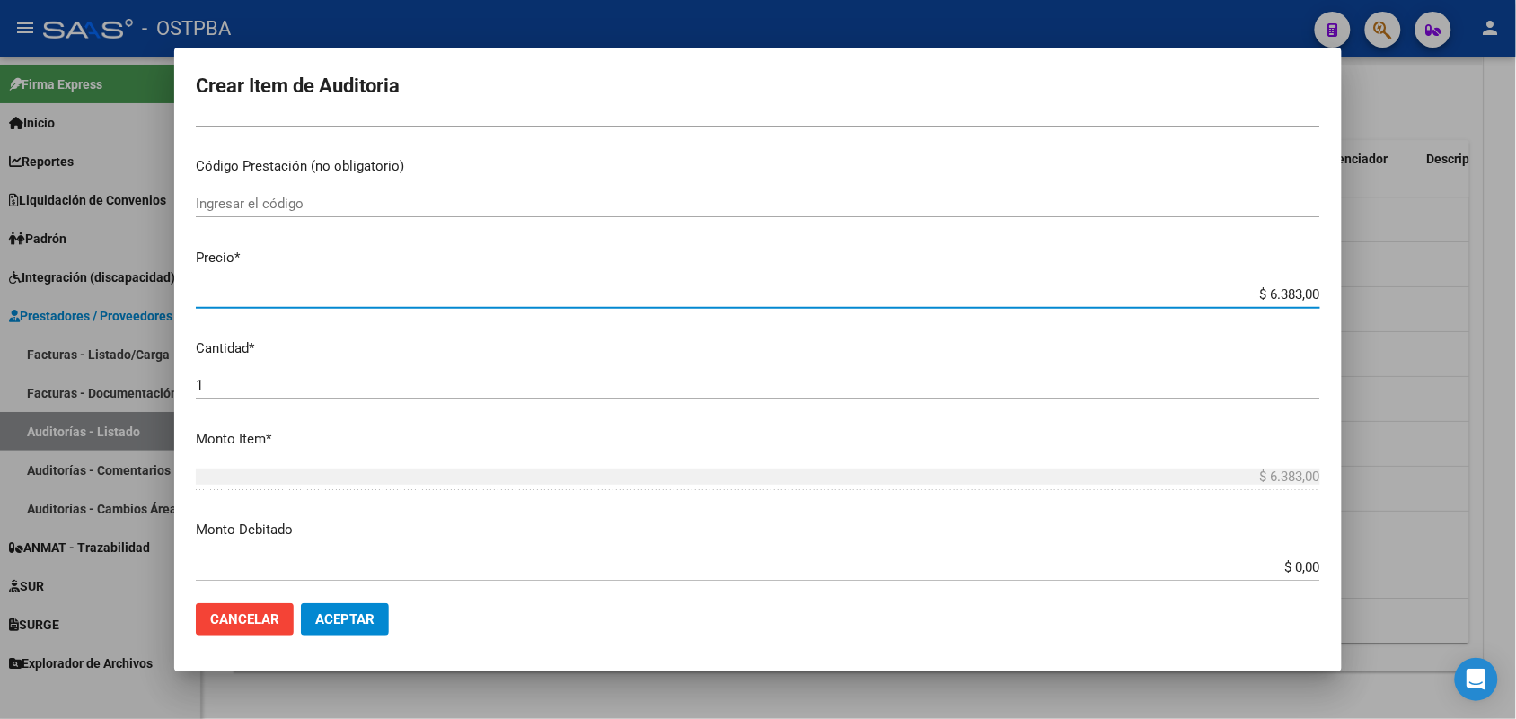
drag, startPoint x: 1210, startPoint y: 301, endPoint x: 1393, endPoint y: 289, distance: 183.6
click at [1393, 290] on div "Crear Item de Auditoria 35215756 Nro Documento 20352157563 CUIL Afiliado Activo…" at bounding box center [758, 359] width 1516 height 719
type input "$ 0,07"
type input "$ 0,79"
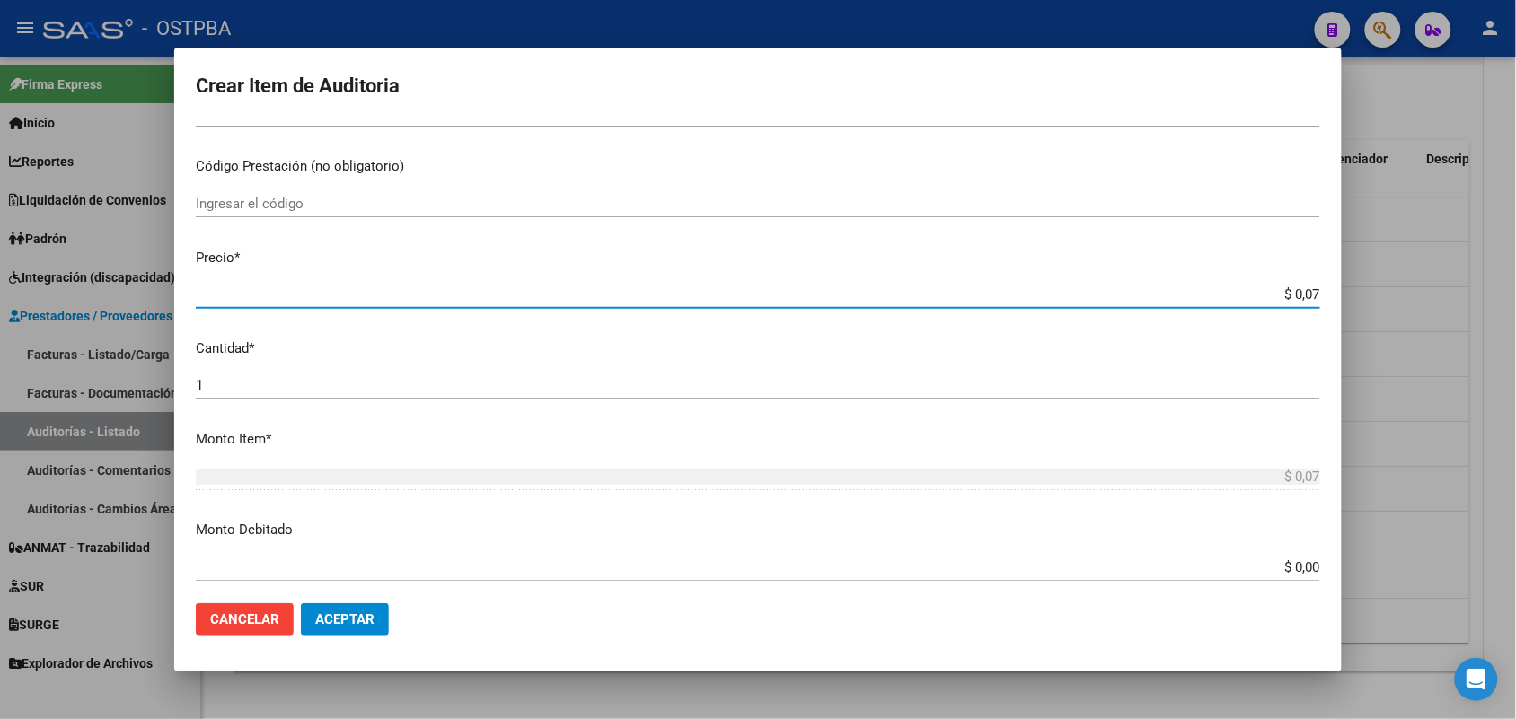
type input "$ 0,79"
type input "$ 7,99"
type input "$ 79,96"
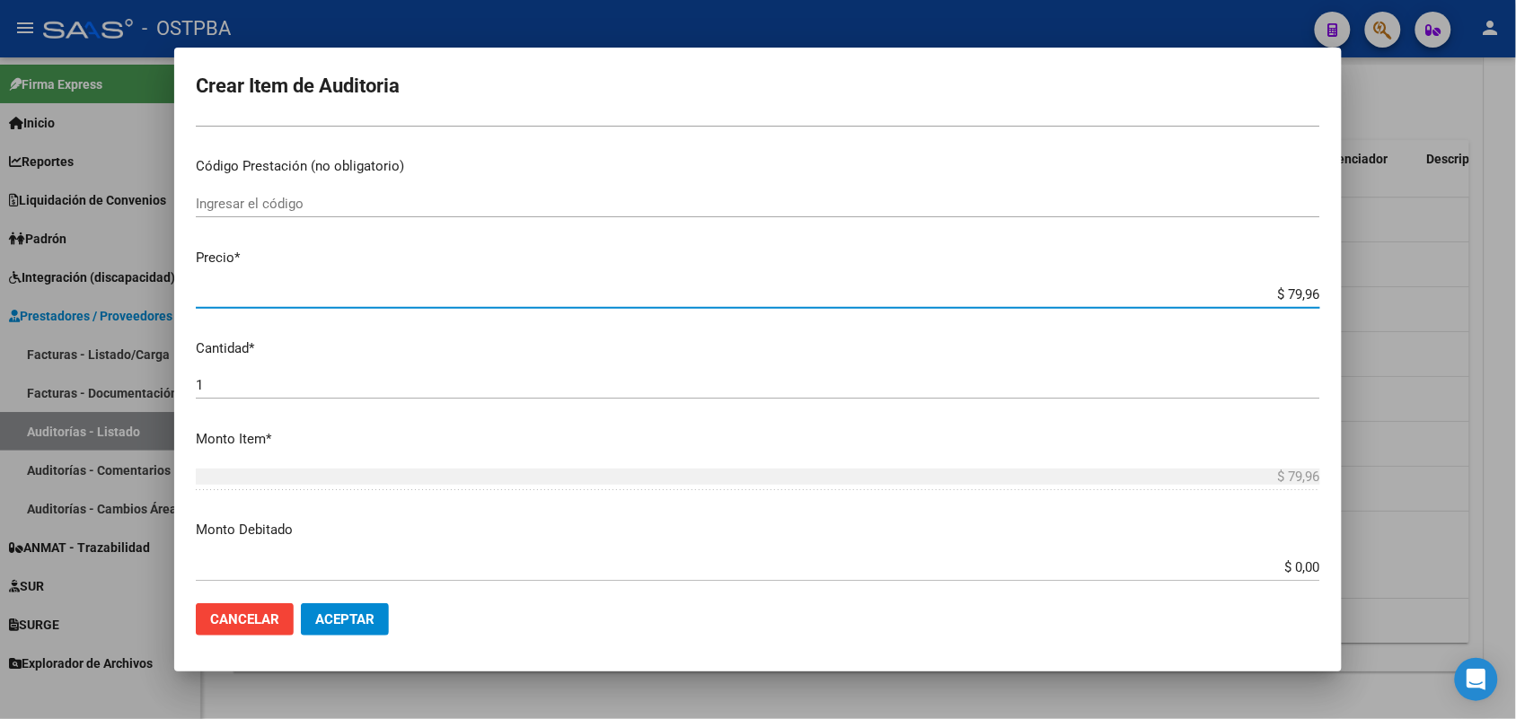
type input "$ 799,60"
type input "$ 7.996,00"
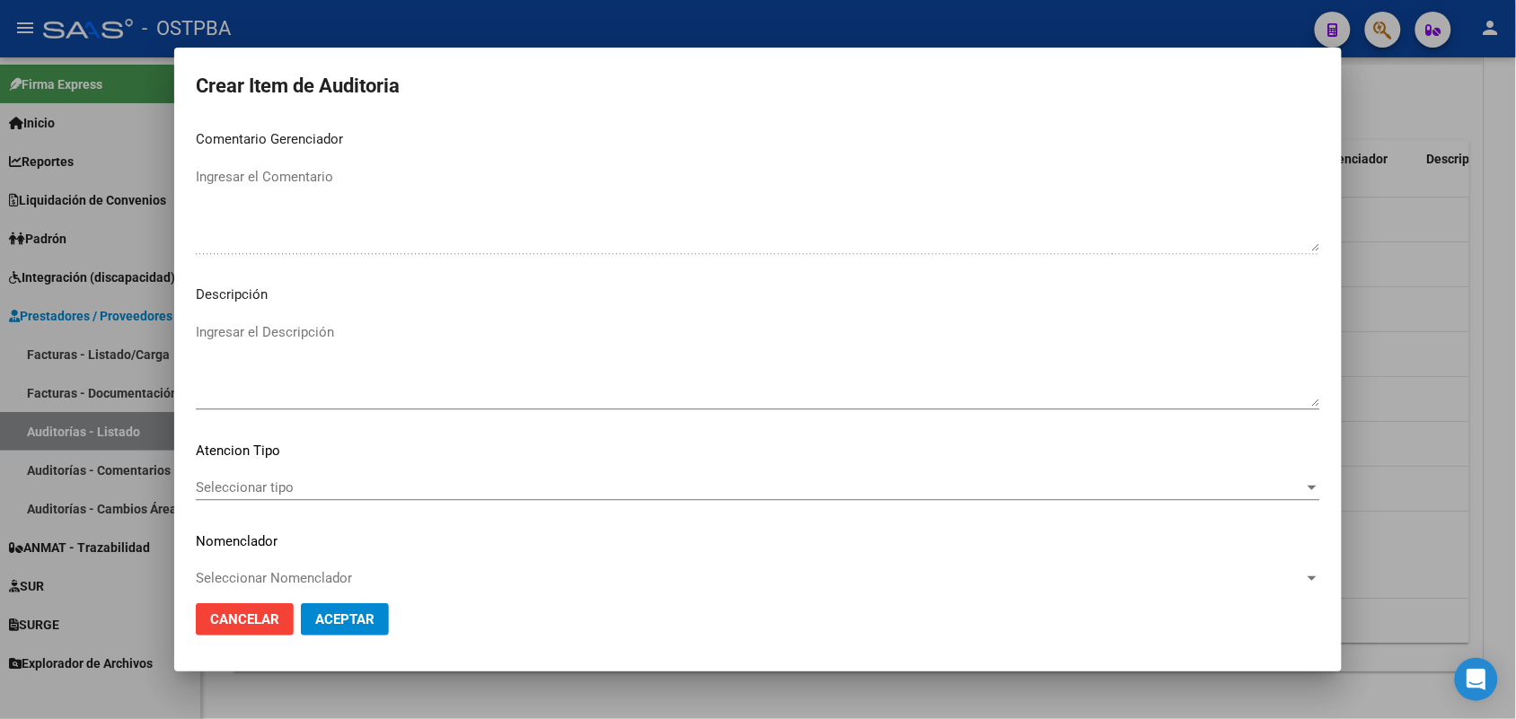
scroll to position [1148, 0]
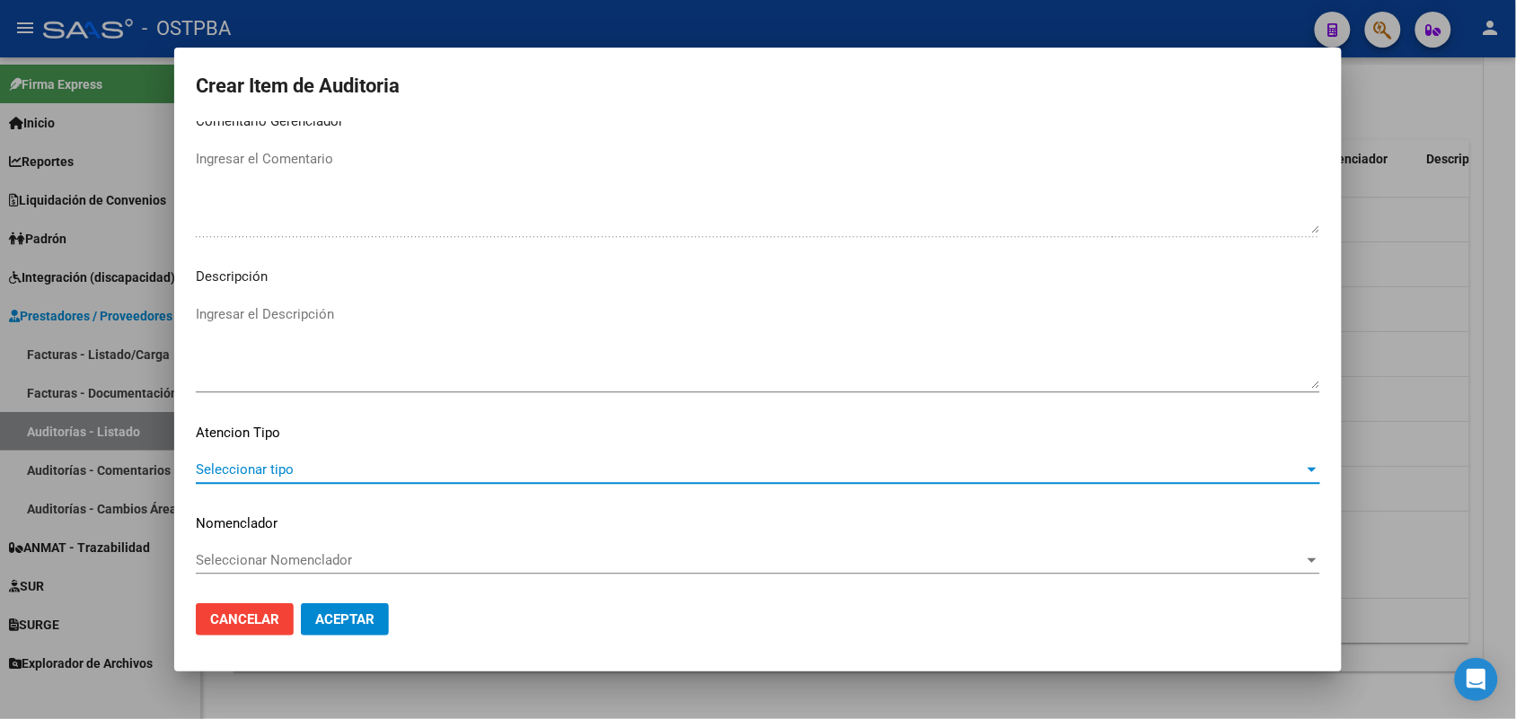
click at [262, 464] on span "Seleccionar tipo" at bounding box center [750, 470] width 1108 height 16
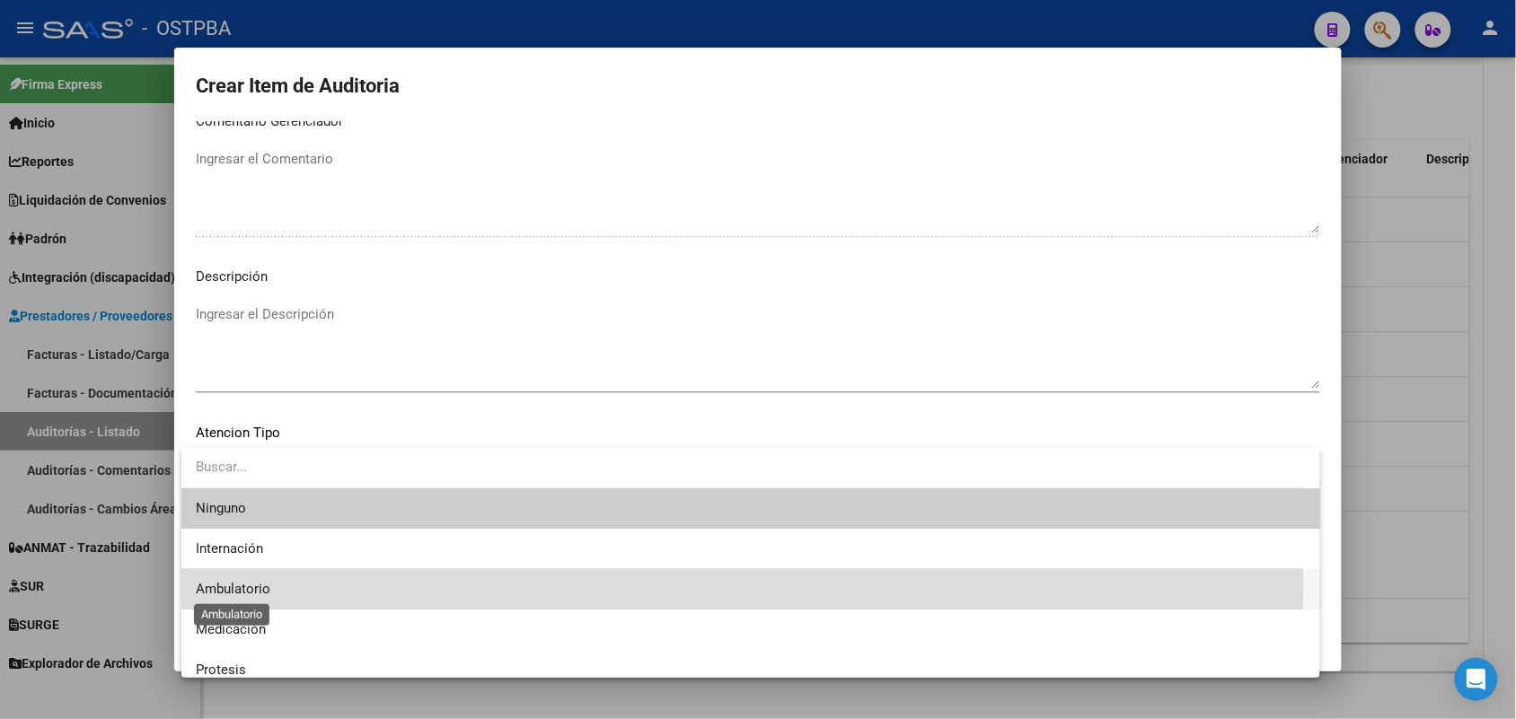
click at [239, 584] on span "Ambulatorio" at bounding box center [233, 589] width 75 height 16
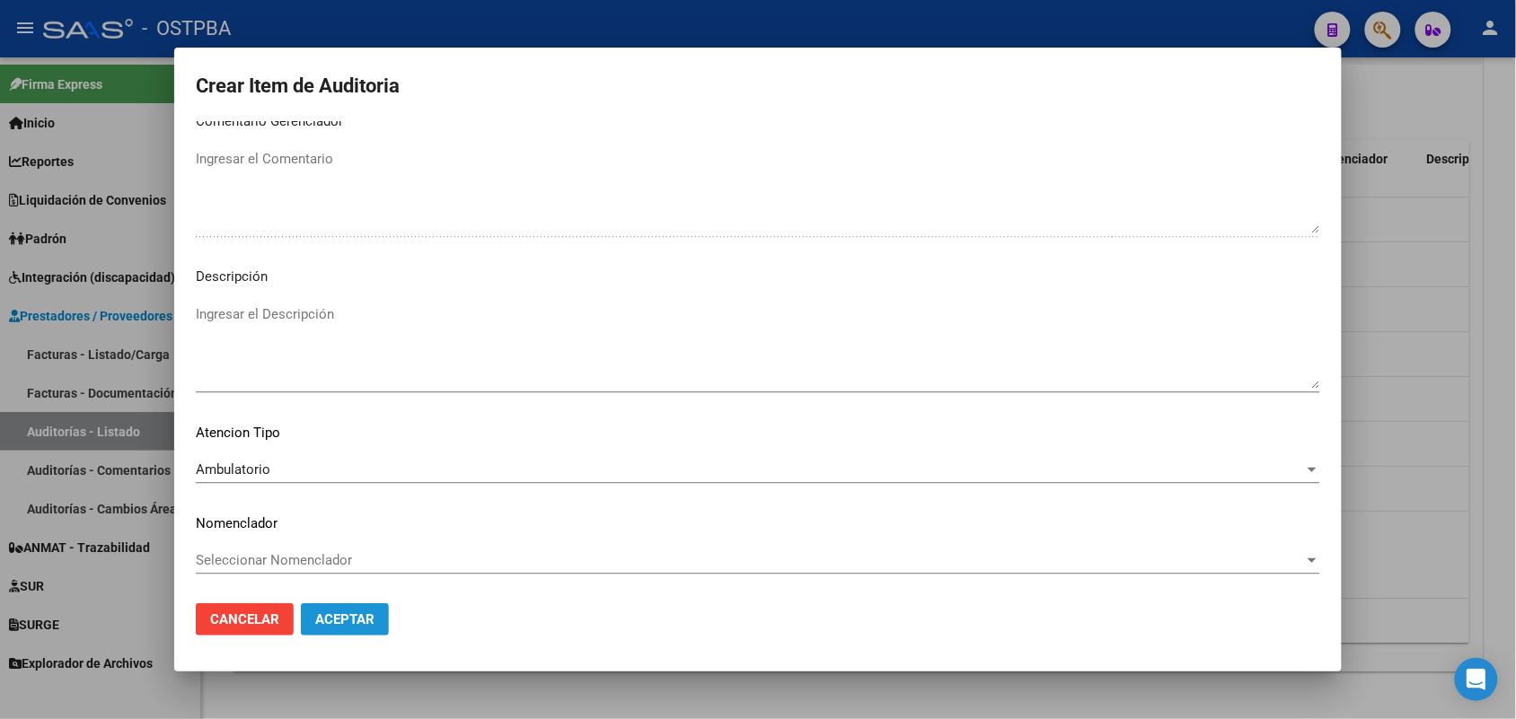
click at [361, 615] on span "Aceptar" at bounding box center [344, 620] width 59 height 16
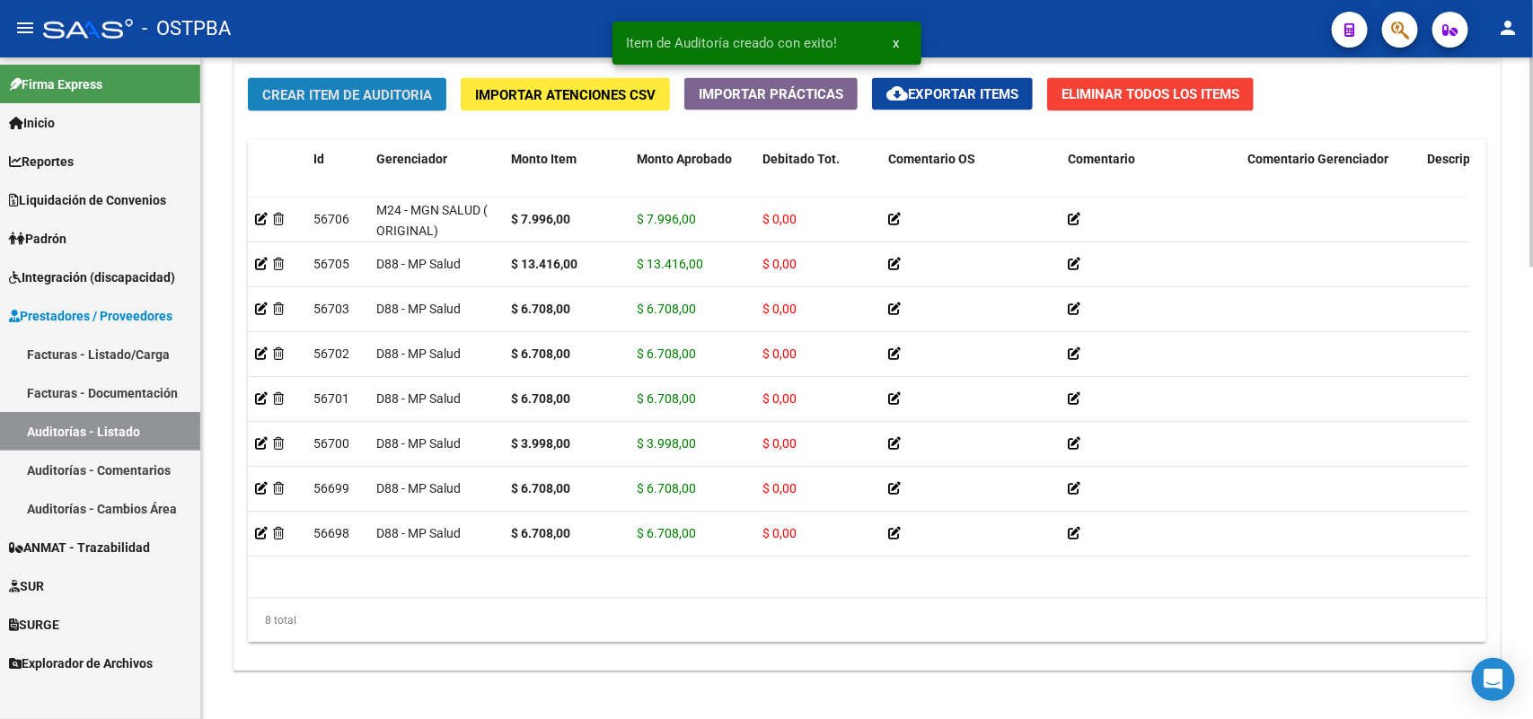
click at [404, 90] on span "Crear Item de Auditoria" at bounding box center [347, 95] width 170 height 16
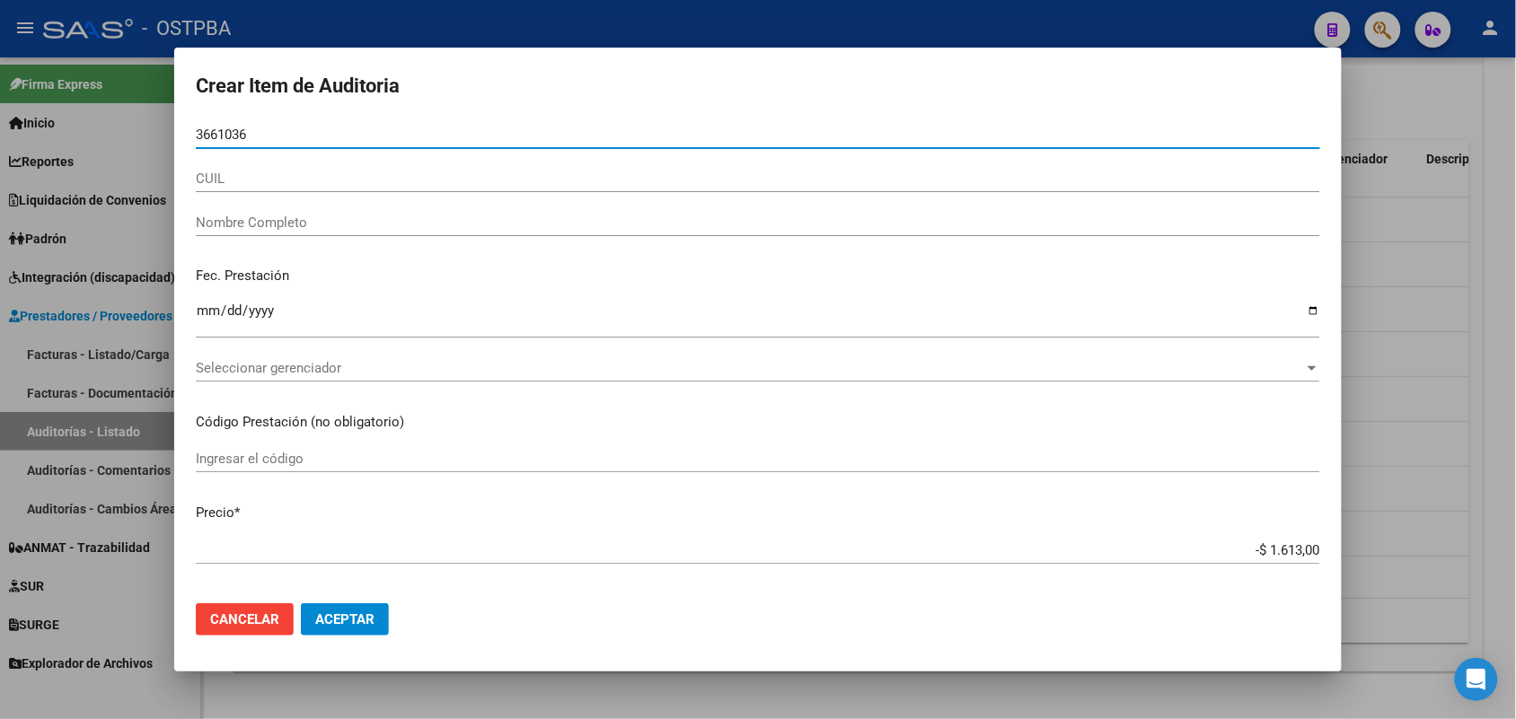
type input "36610362"
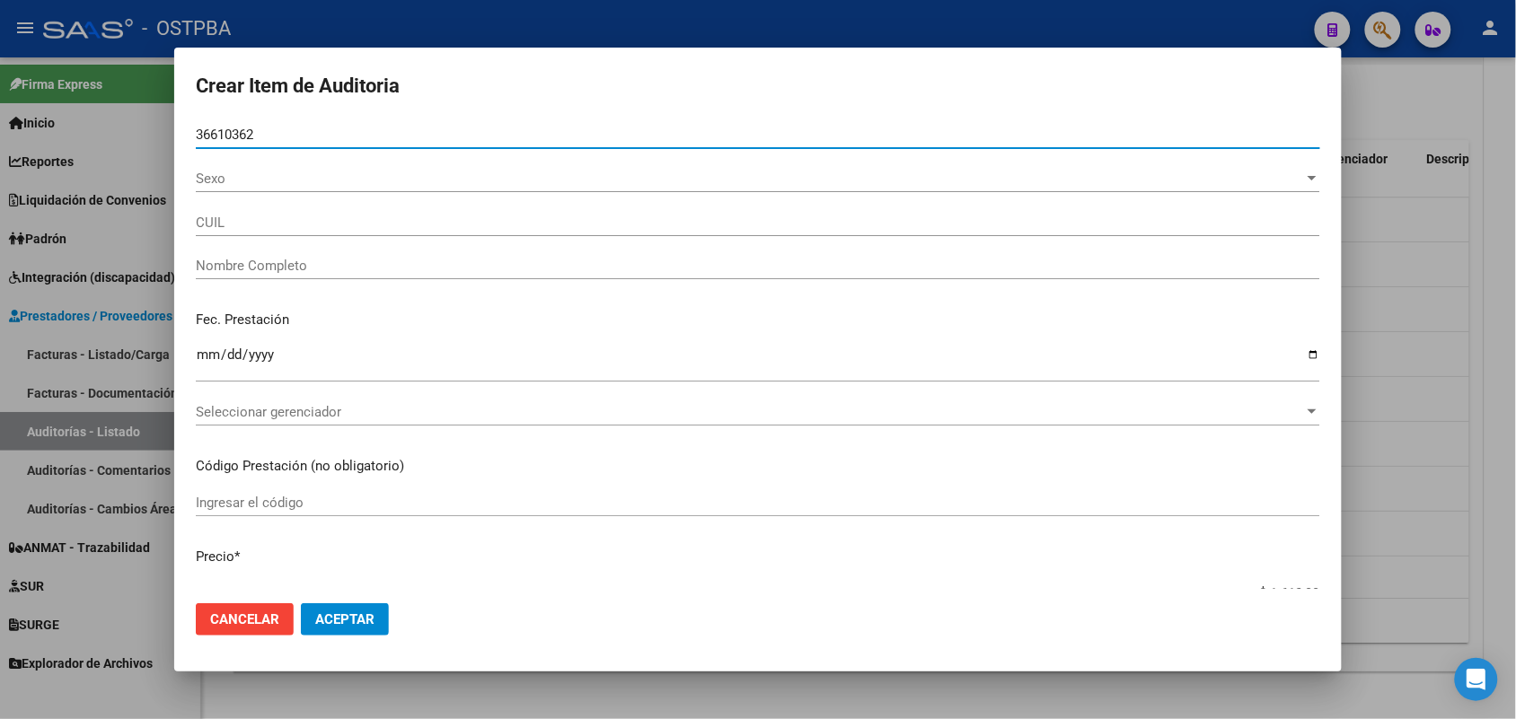
type input "27366103622"
type input "[PERSON_NAME] -"
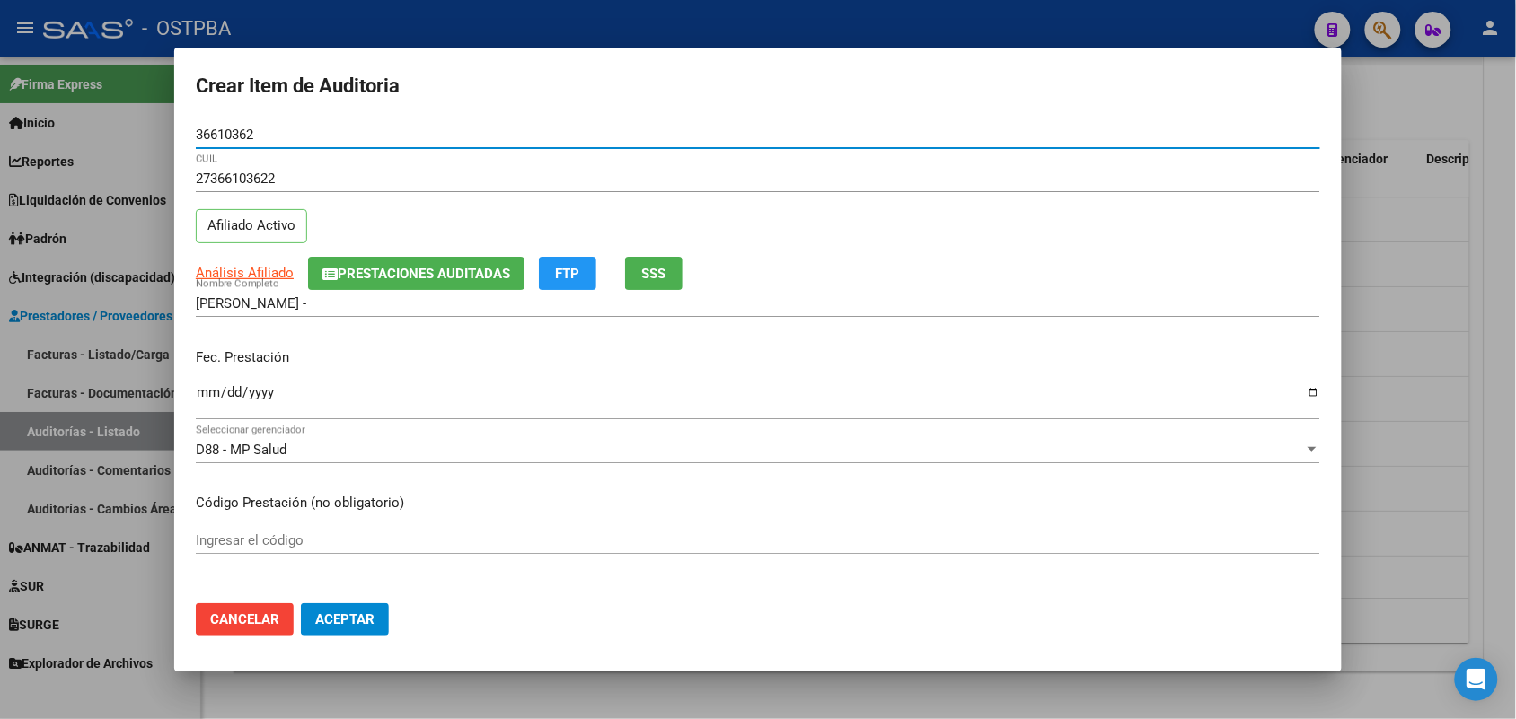
type input "36610362"
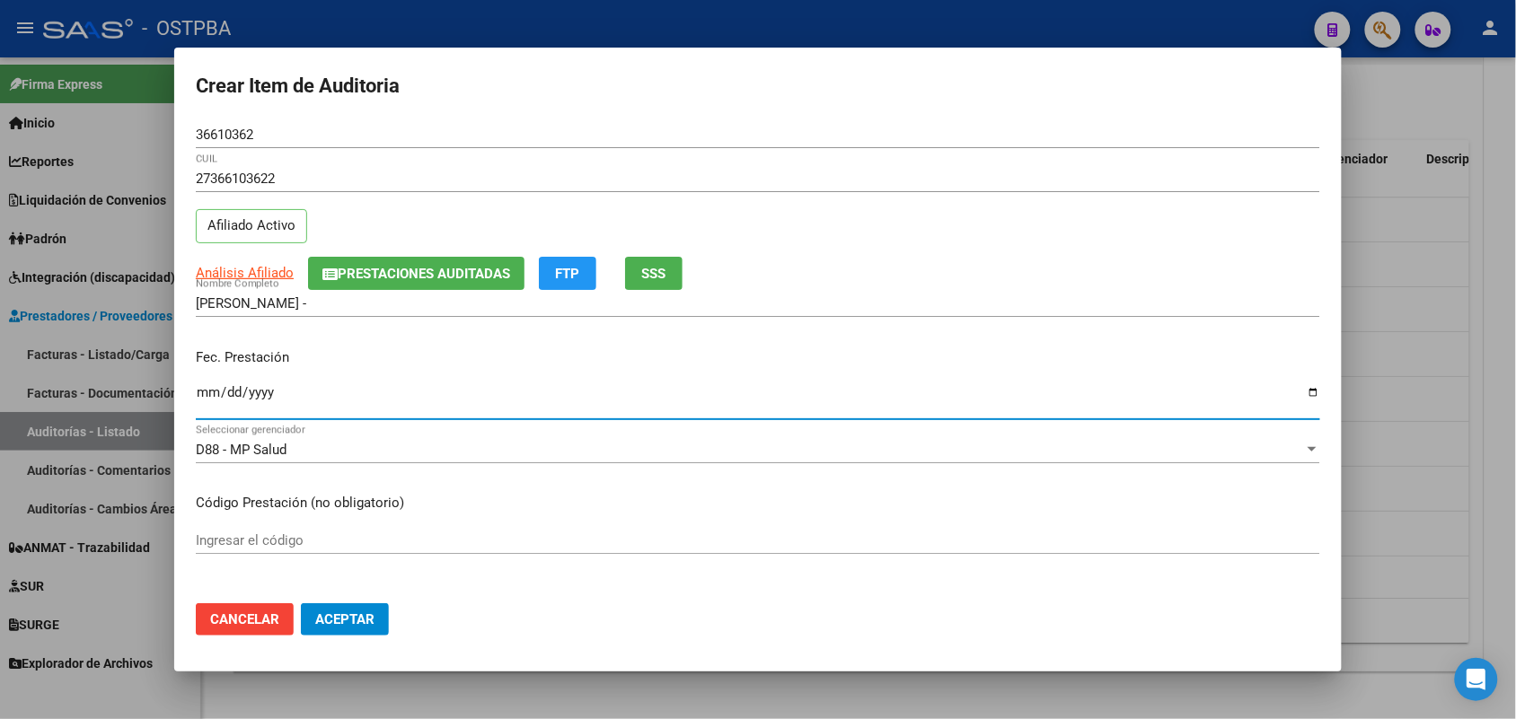
click at [202, 402] on input "Ingresar la fecha" at bounding box center [758, 399] width 1124 height 29
type input "[DATE]"
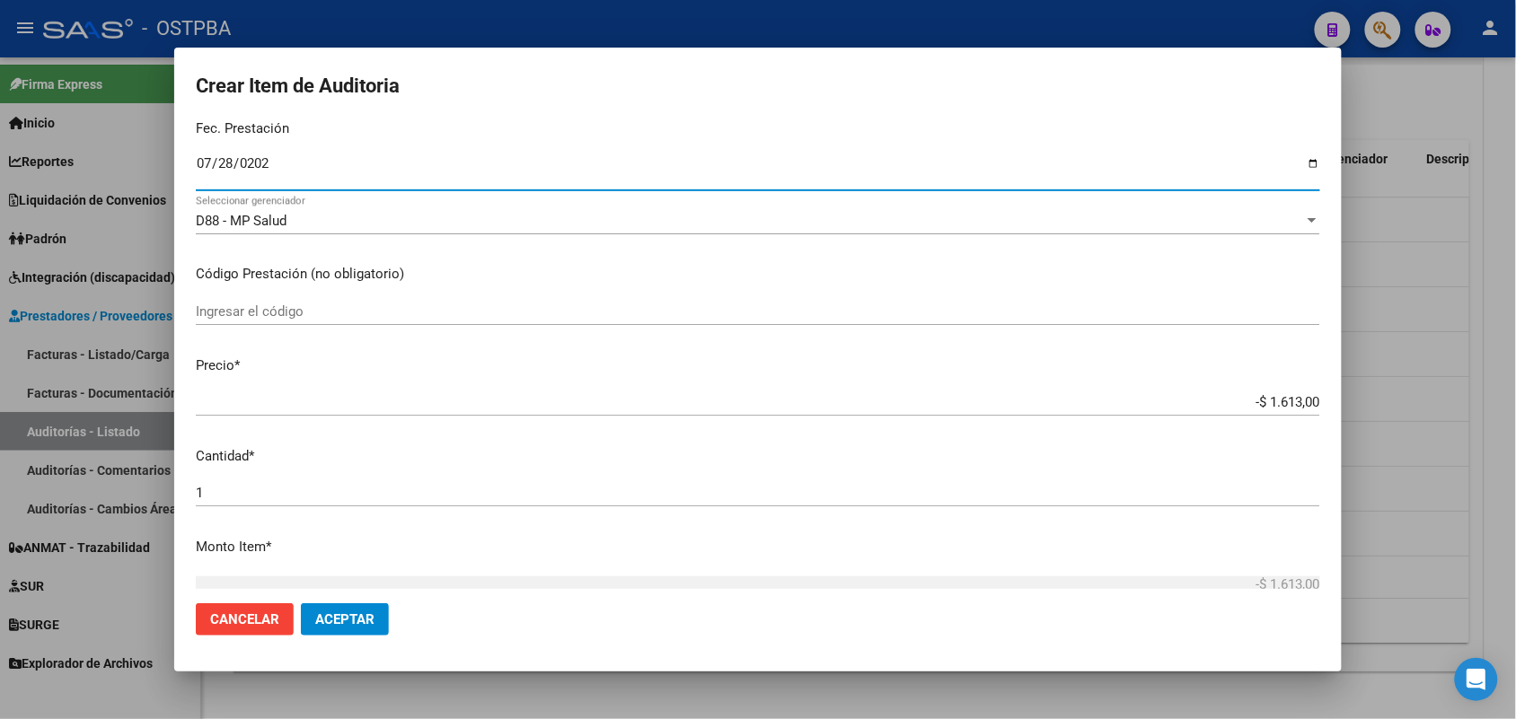
scroll to position [225, 0]
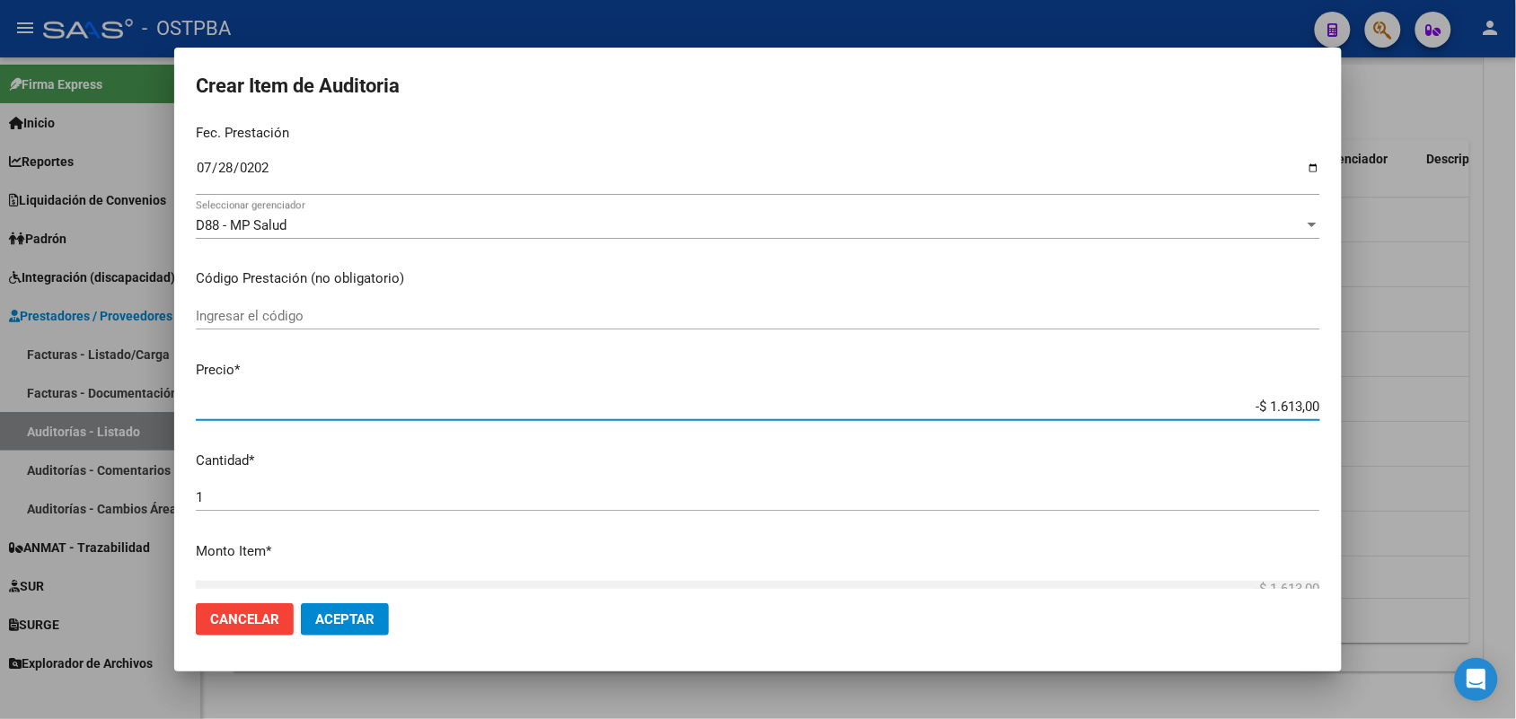
drag, startPoint x: 1227, startPoint y: 404, endPoint x: 1395, endPoint y: 395, distance: 168.2
click at [1395, 395] on div "Crear Item de Auditoria 36610362 Nro Documento 27366103622 CUIL Afiliado Activo…" at bounding box center [758, 359] width 1516 height 719
type input "$ 0,01"
type input "$ 0,10"
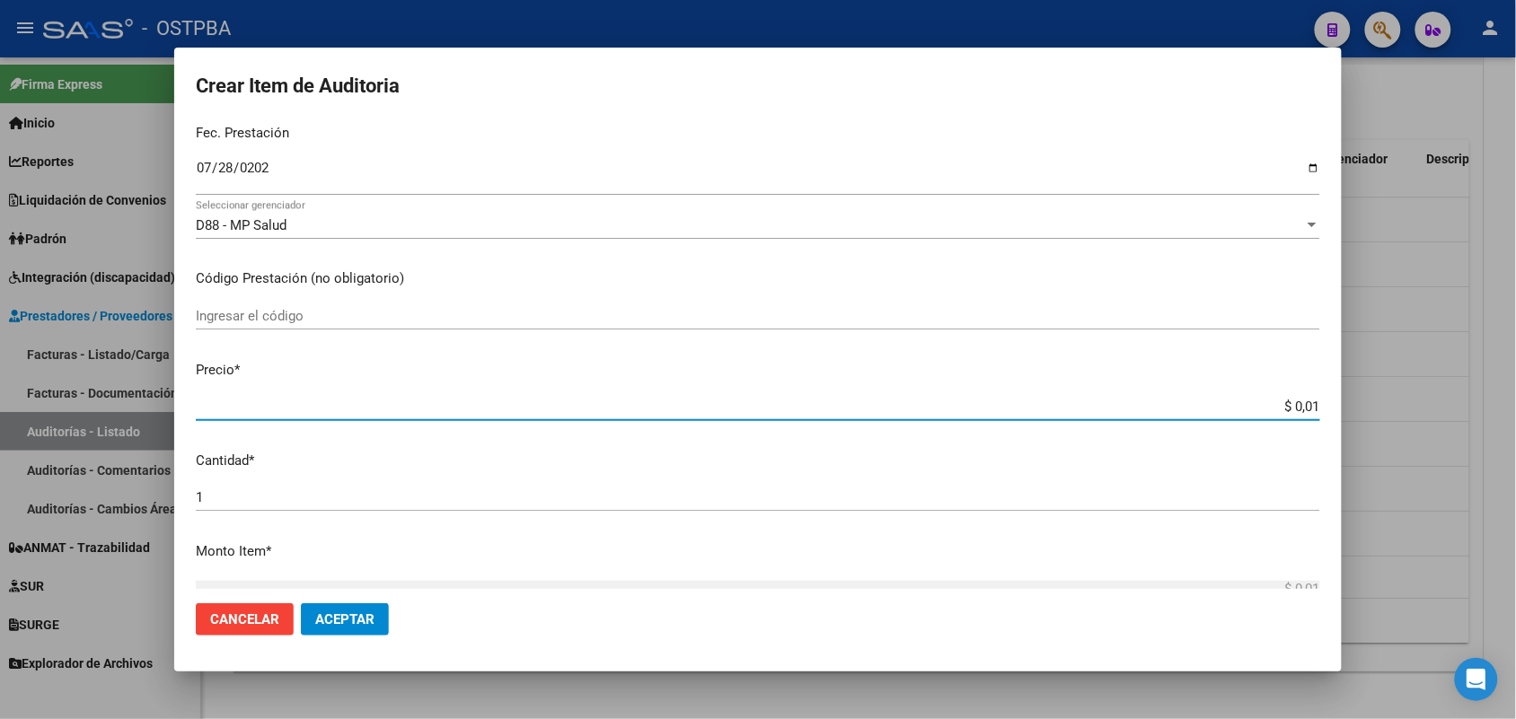
type input "$ 0,10"
type input "$ 1,09"
type input "$ 10,97"
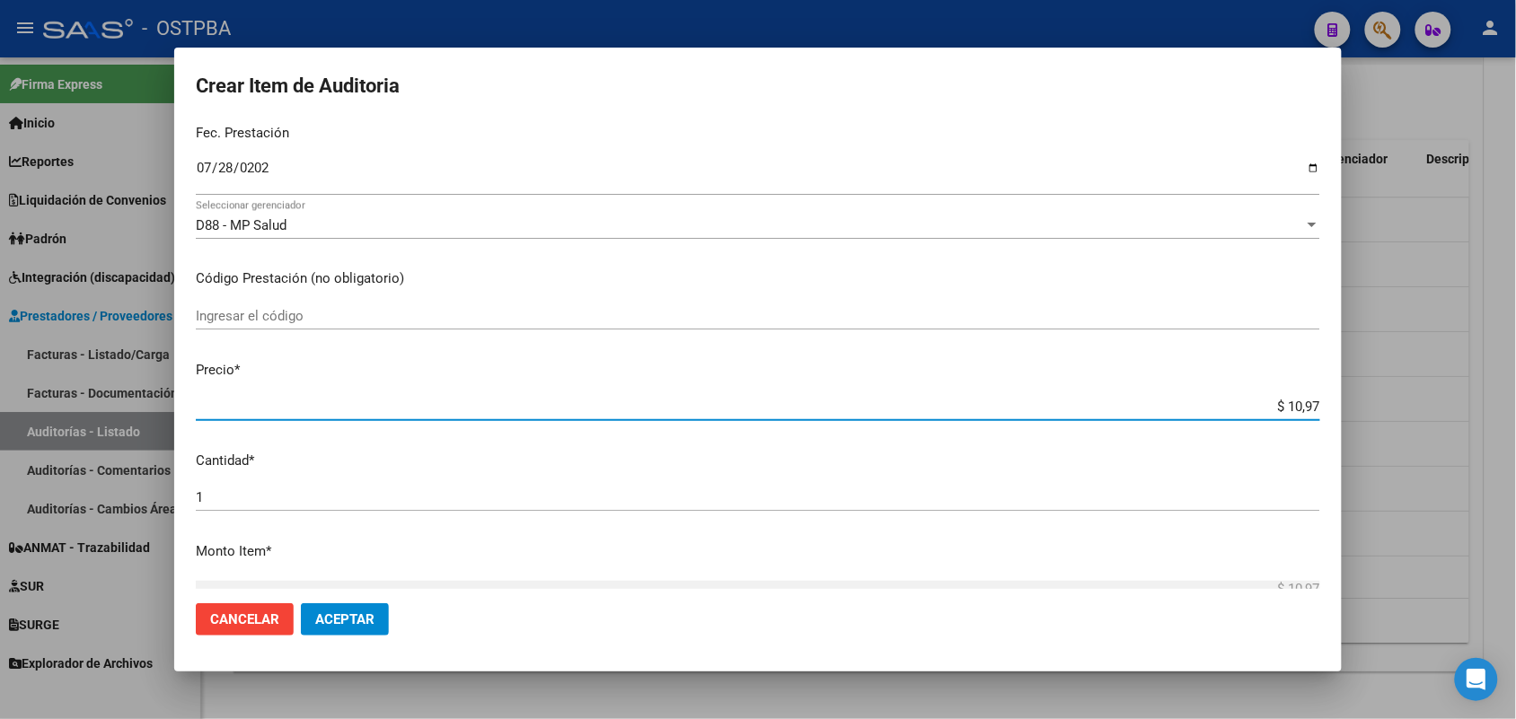
type input "$ 109,70"
type input "$ 1.097,00"
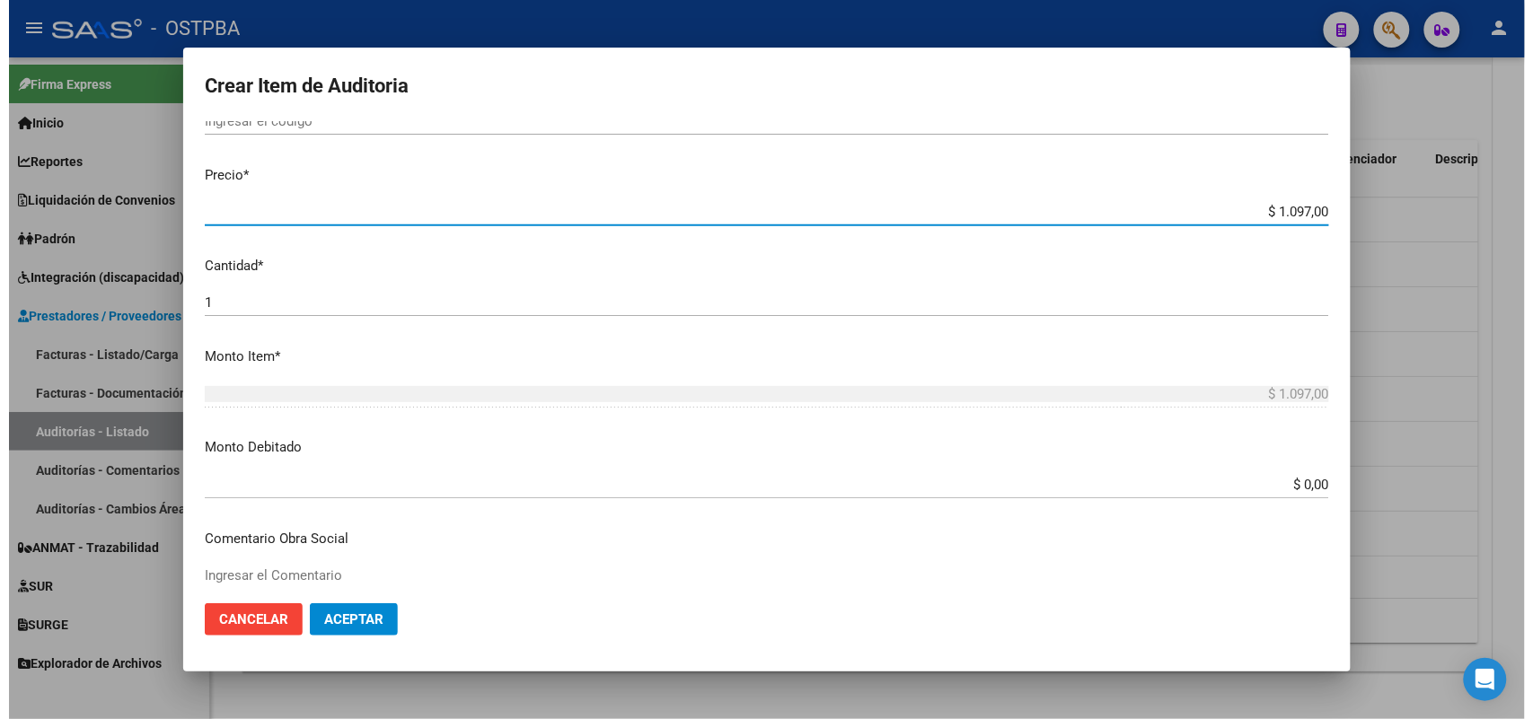
scroll to position [449, 0]
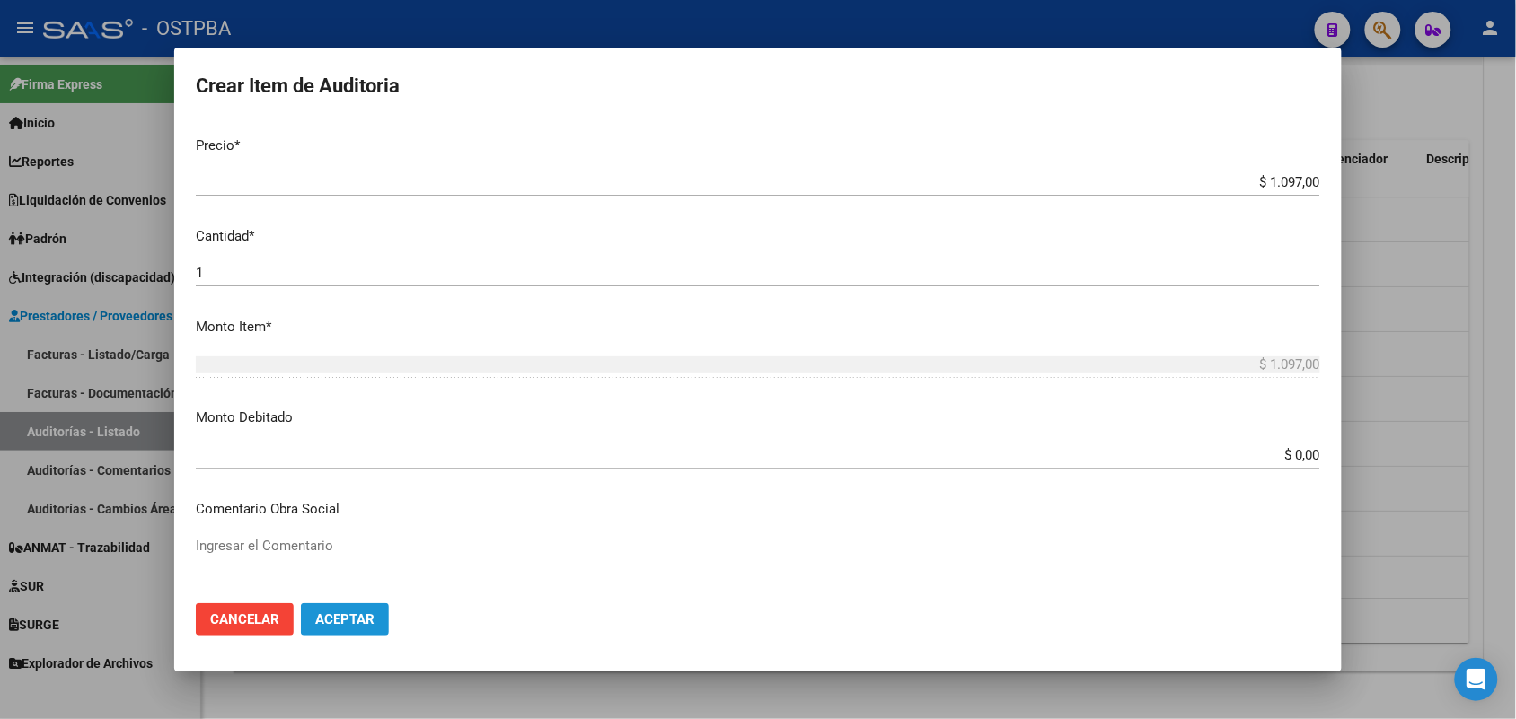
click at [351, 618] on span "Aceptar" at bounding box center [344, 620] width 59 height 16
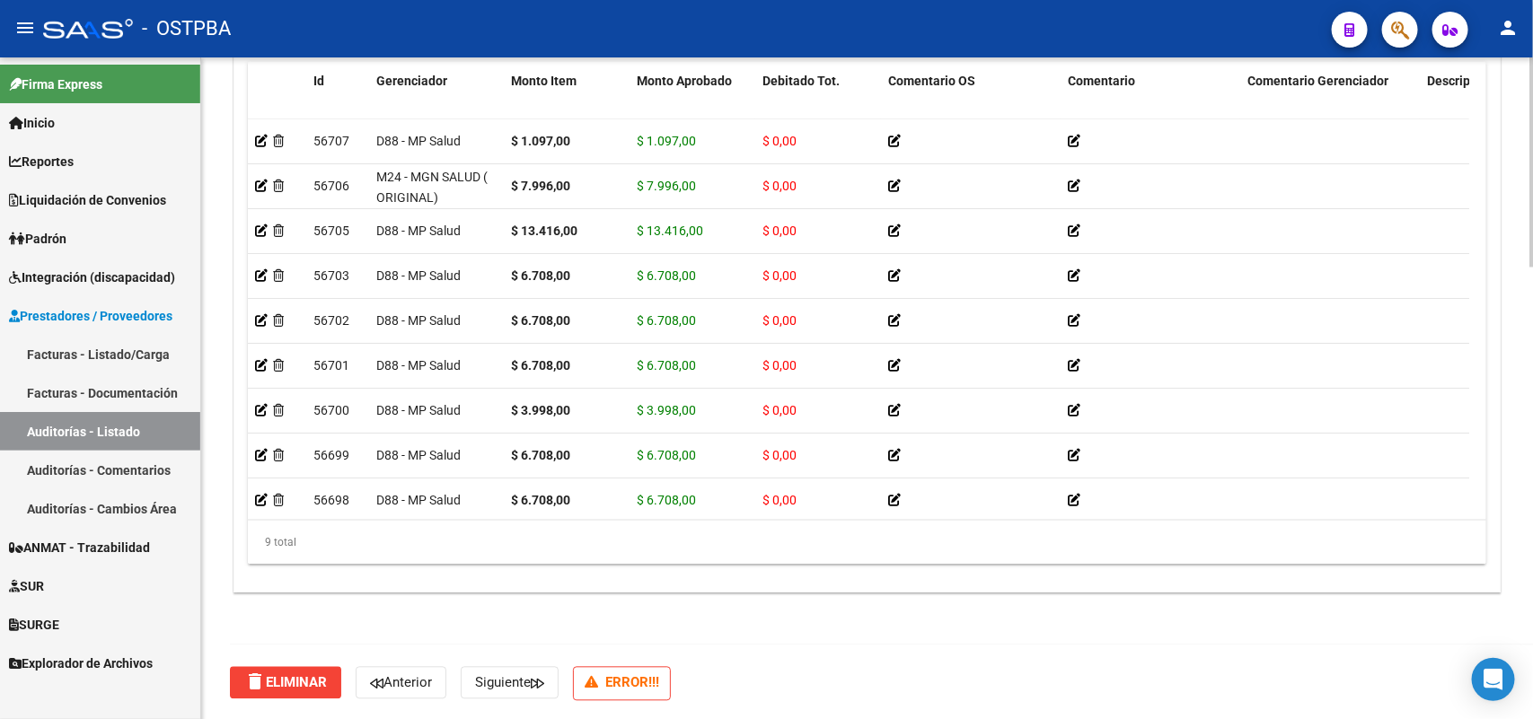
scroll to position [25, 0]
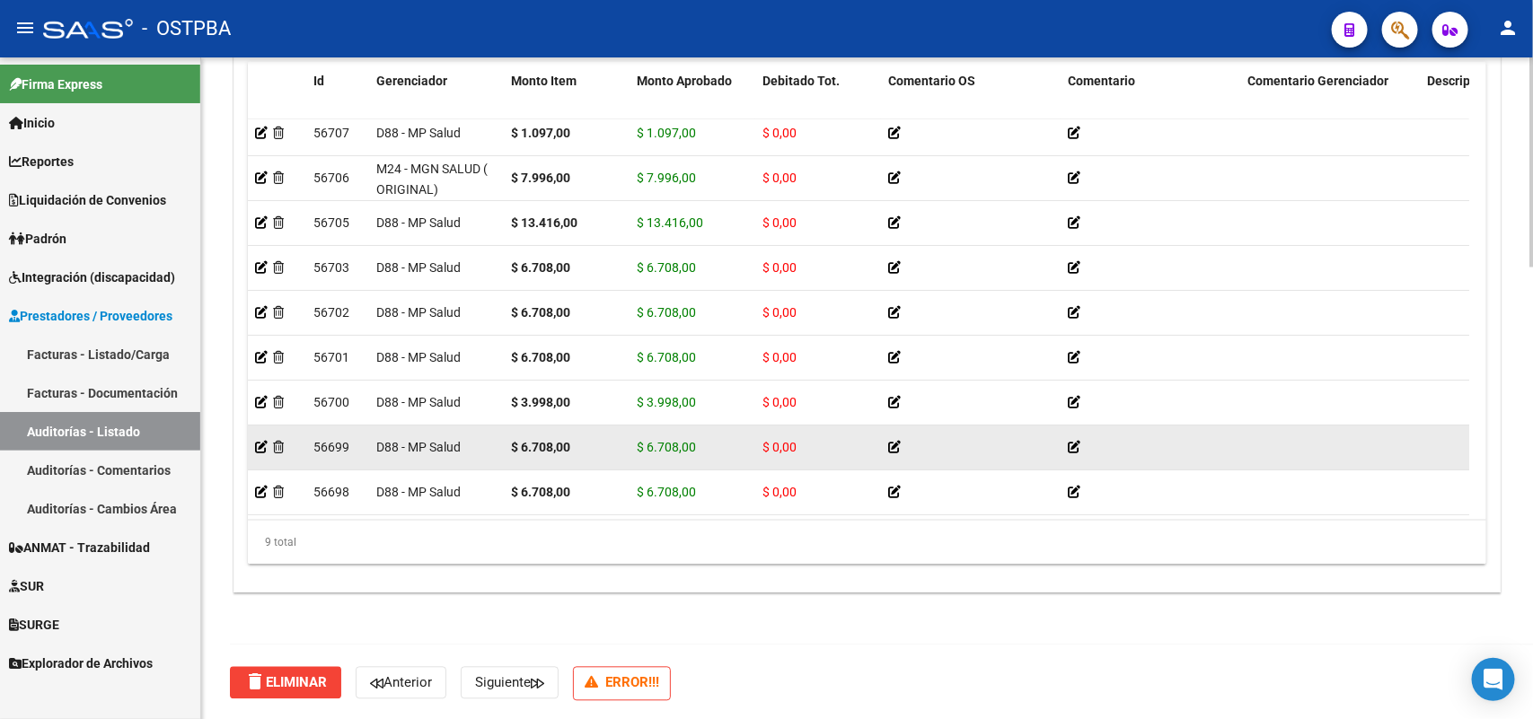
click at [570, 440] on strong "$ 6.708,00" at bounding box center [540, 447] width 59 height 14
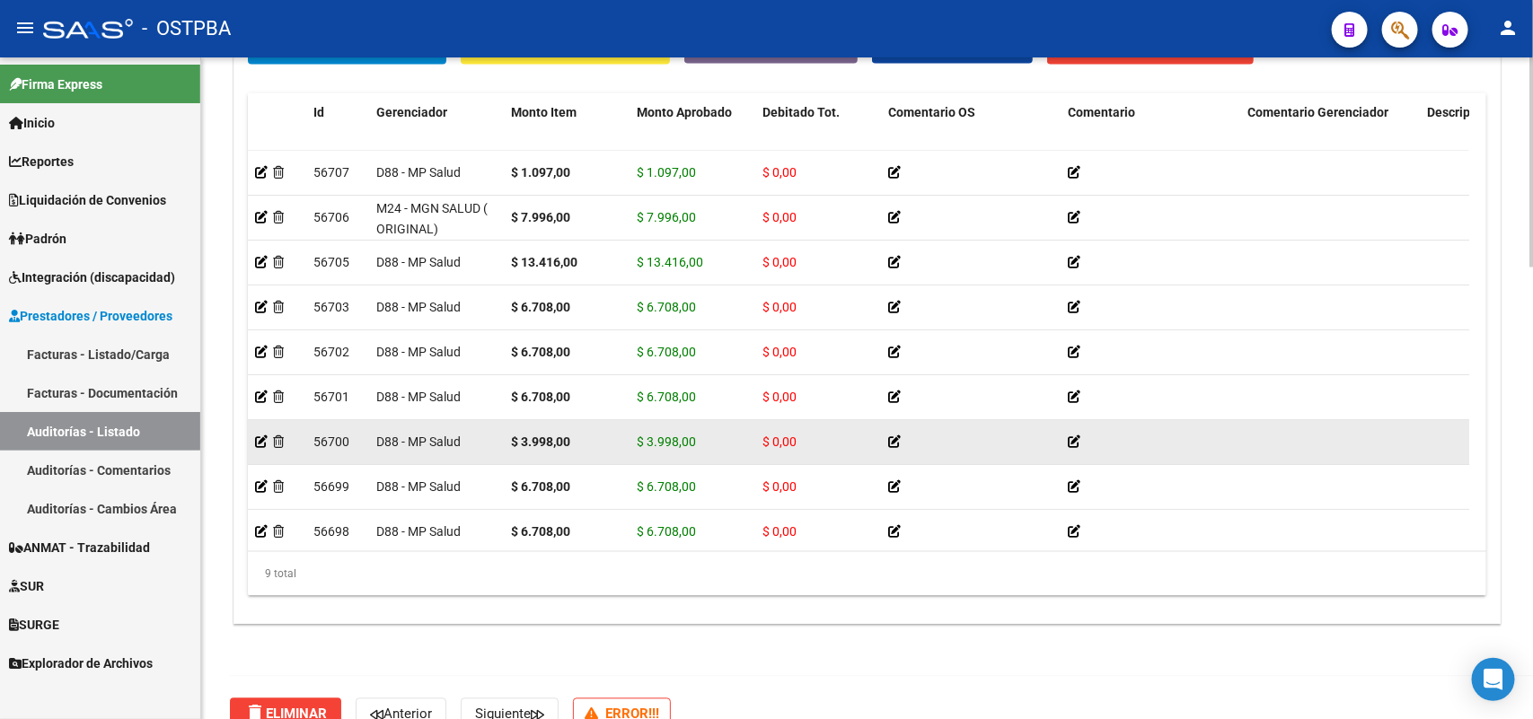
scroll to position [1425, 0]
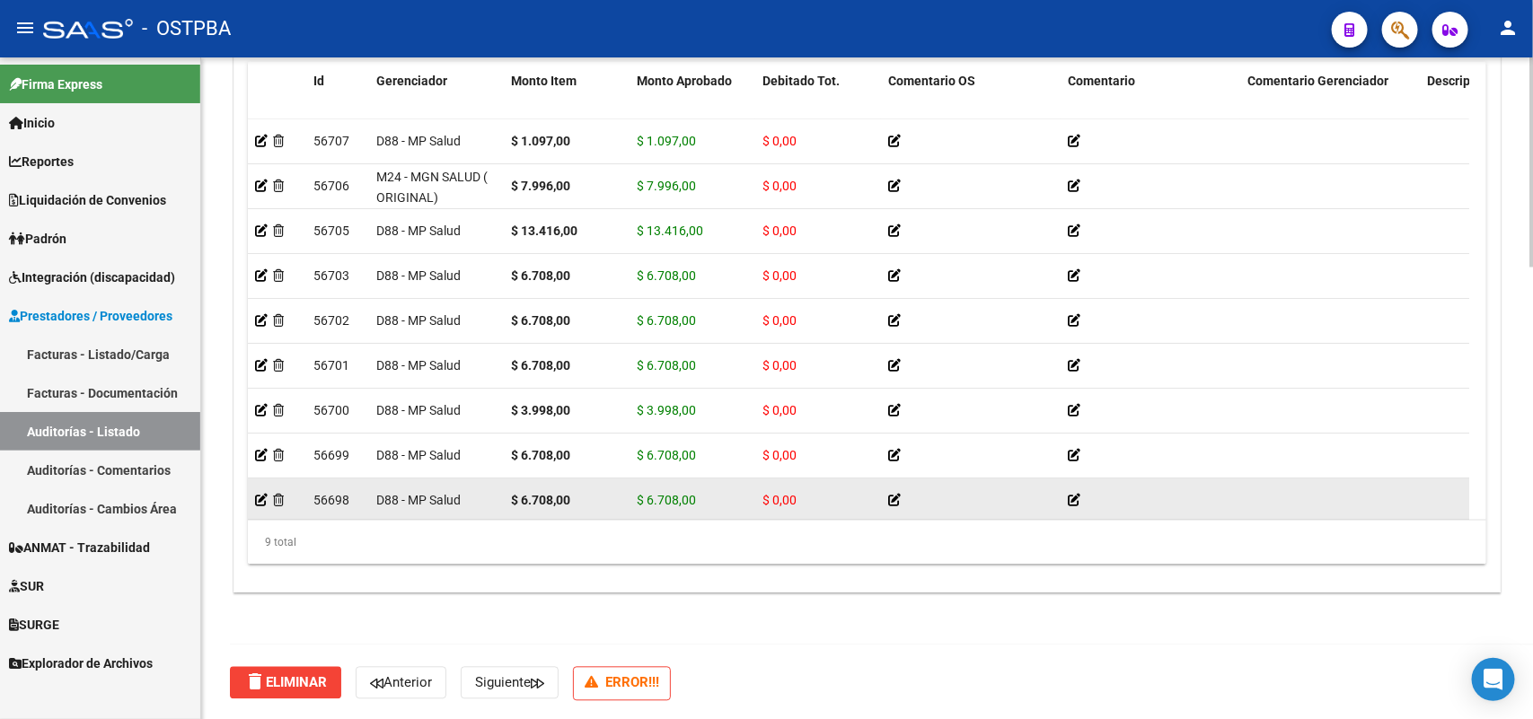
click at [569, 481] on datatable-body-cell "$ 6.708,00" at bounding box center [567, 501] width 126 height 44
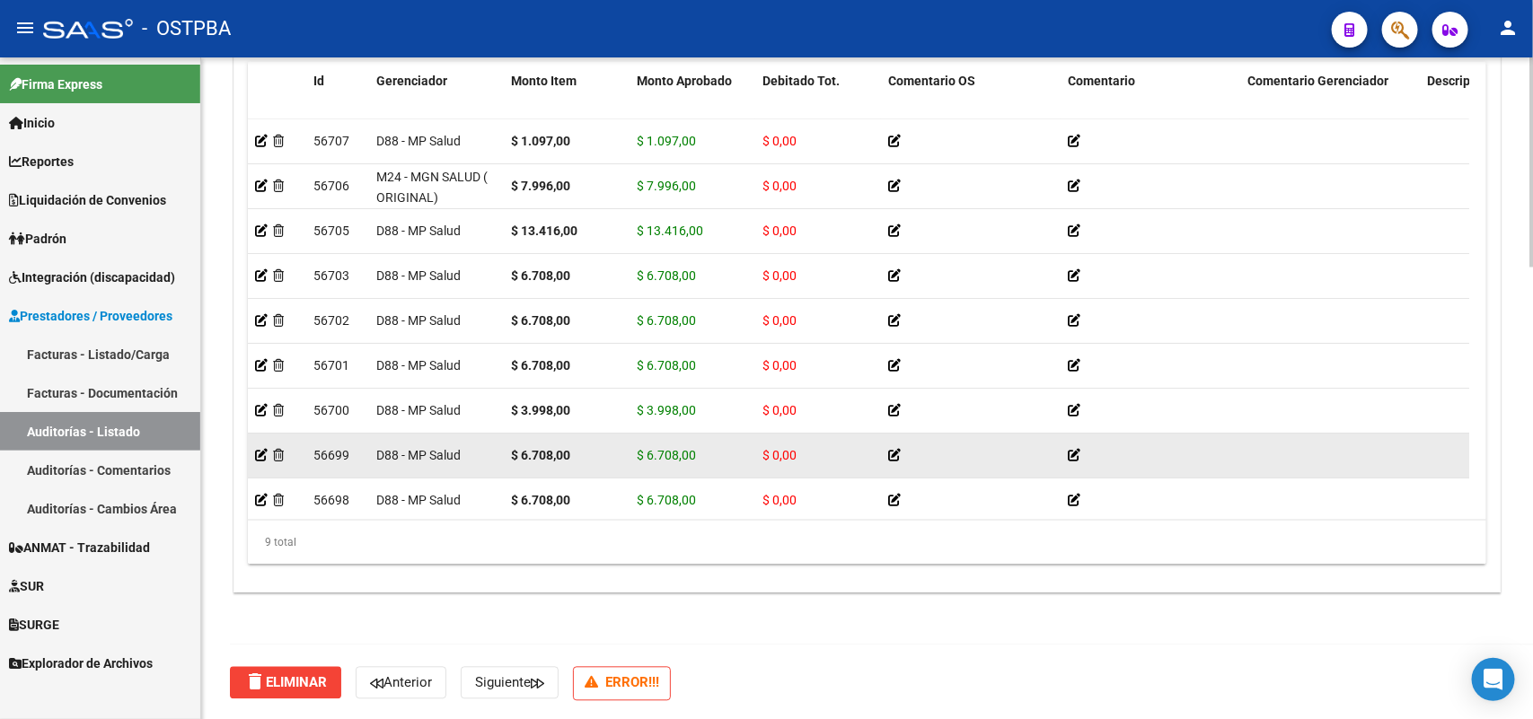
click at [581, 455] on div "$ 6.708,00" at bounding box center [566, 455] width 111 height 21
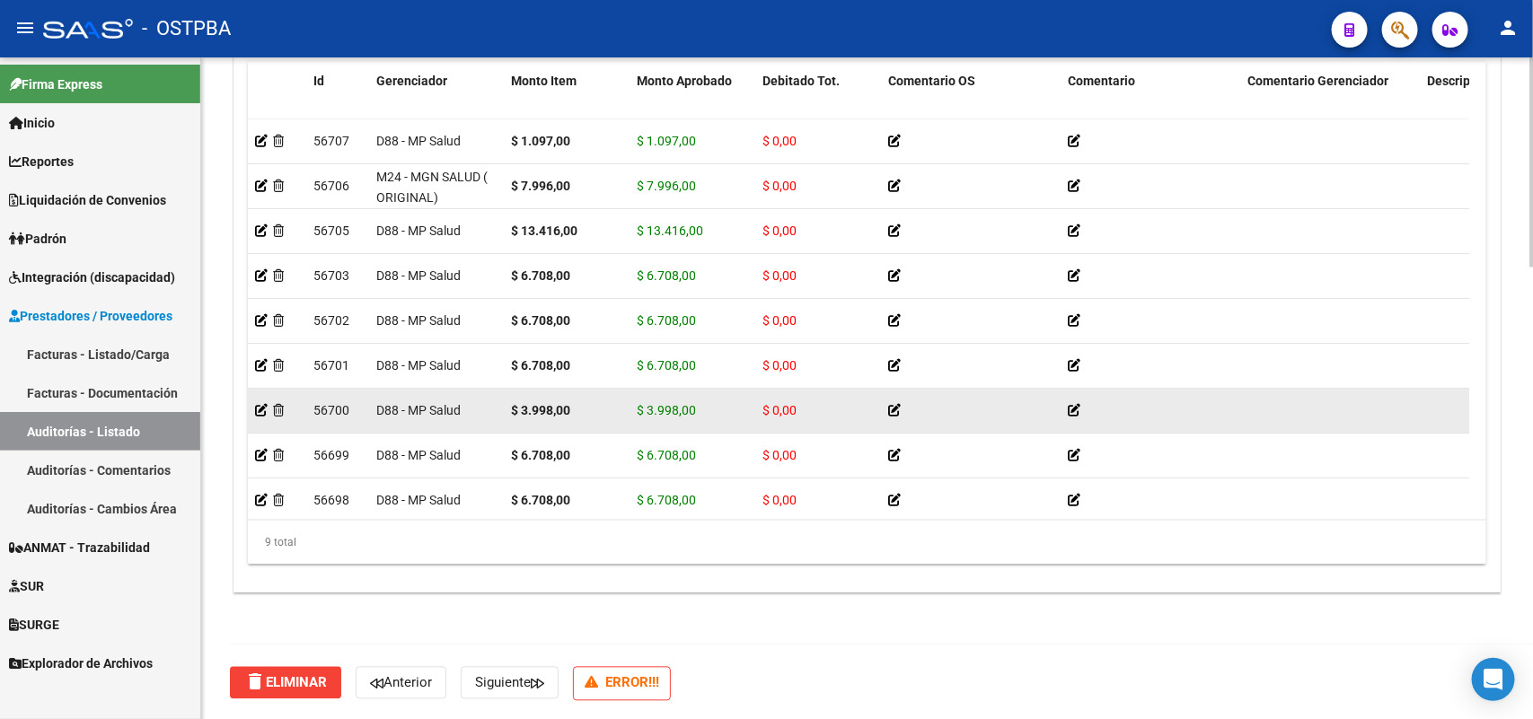
click at [586, 402] on div "$ 3.998,00" at bounding box center [566, 411] width 111 height 21
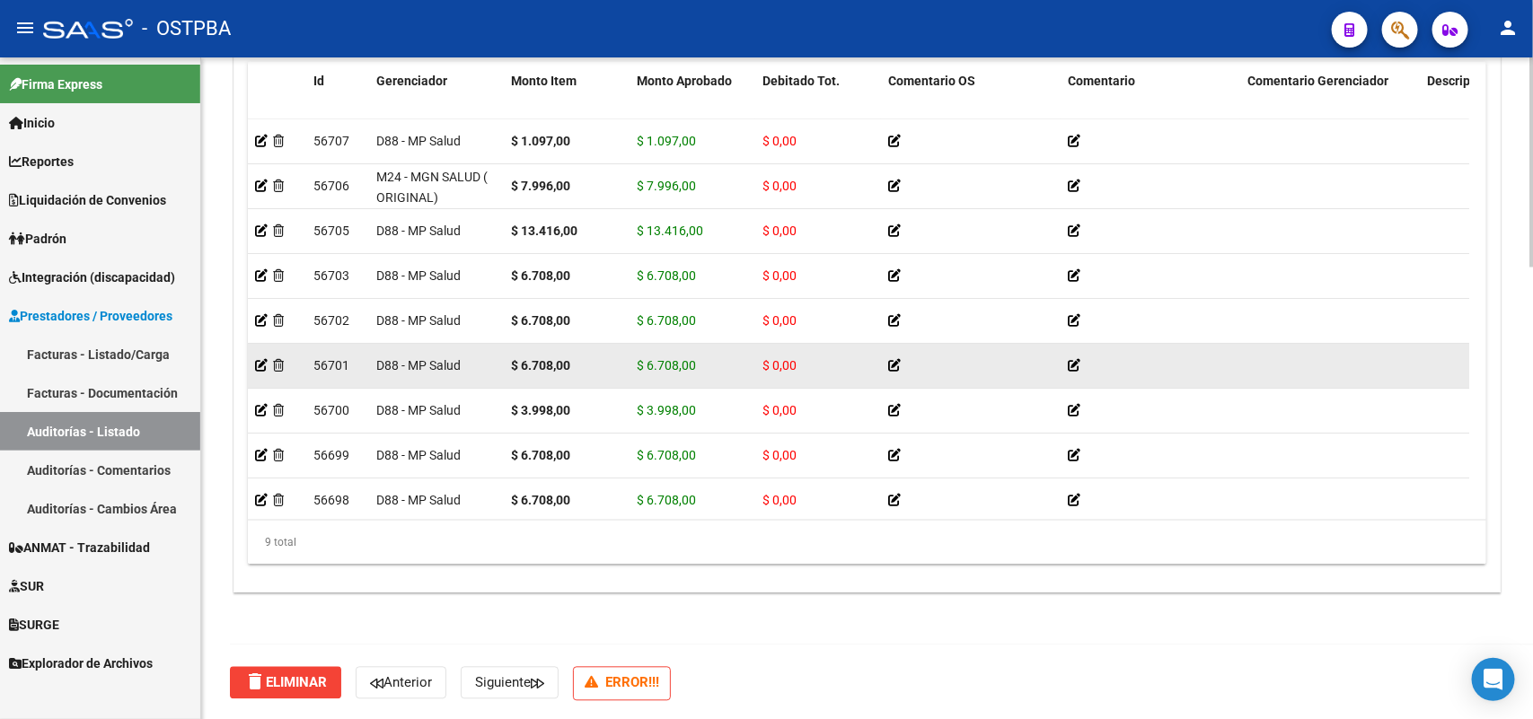
click at [589, 366] on div "$ 6.708,00" at bounding box center [566, 366] width 111 height 21
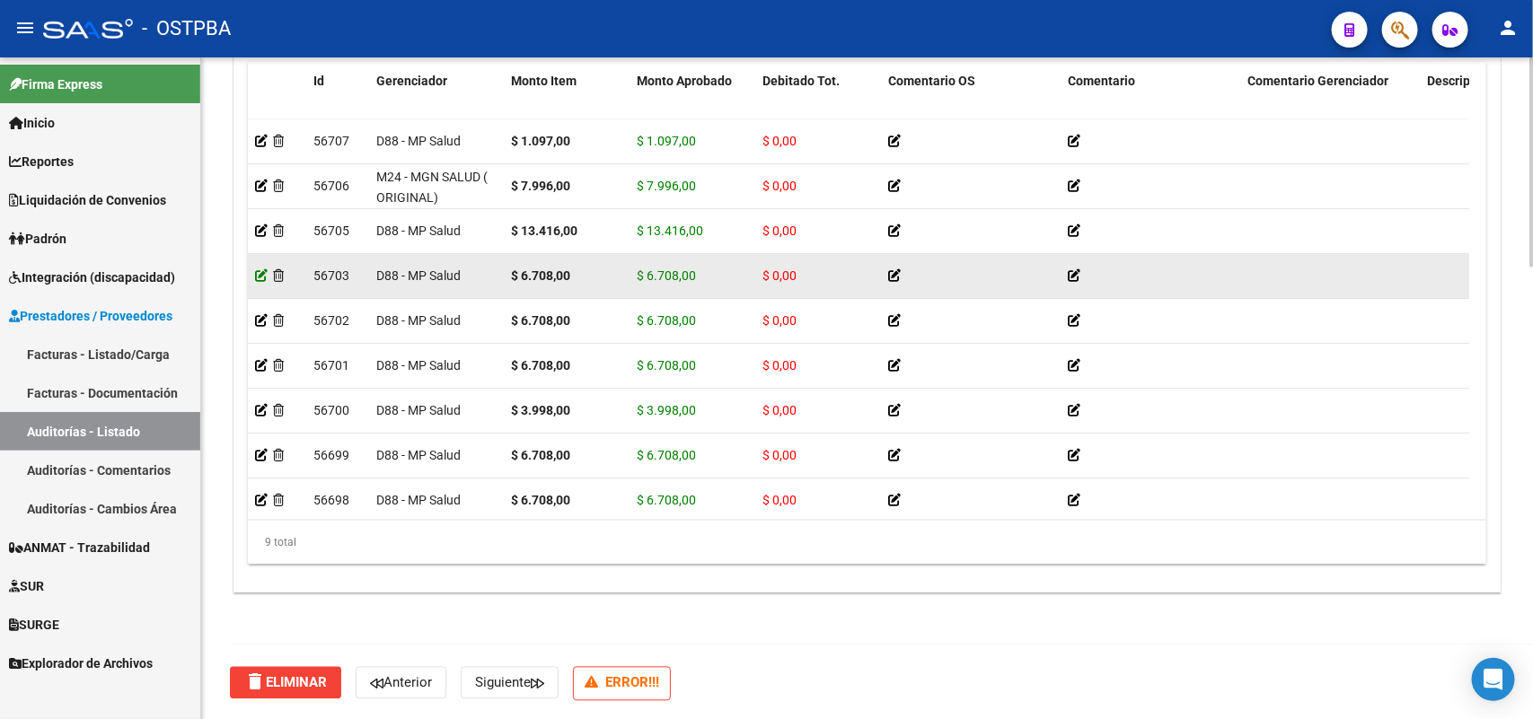
click at [259, 269] on icon at bounding box center [261, 275] width 13 height 13
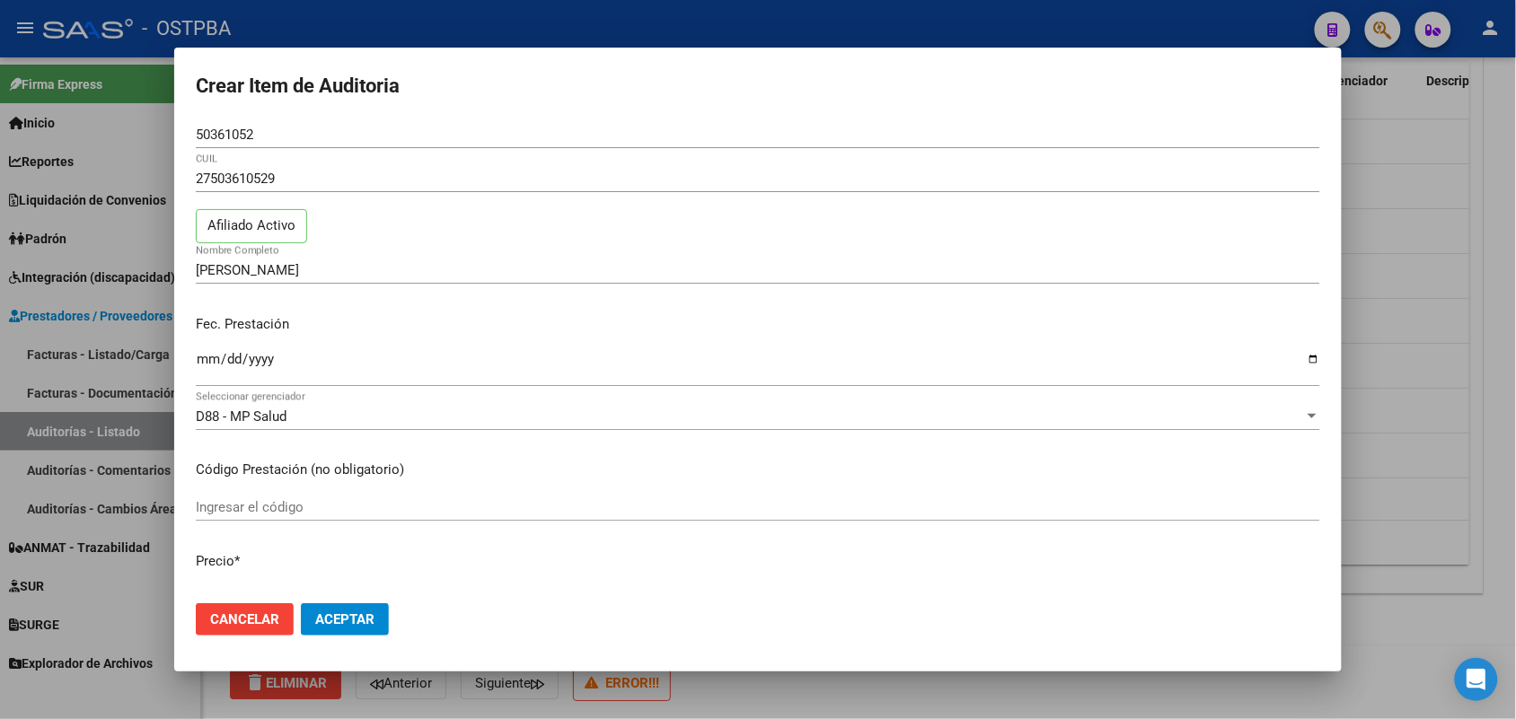
click at [118, 330] on div at bounding box center [758, 359] width 1516 height 719
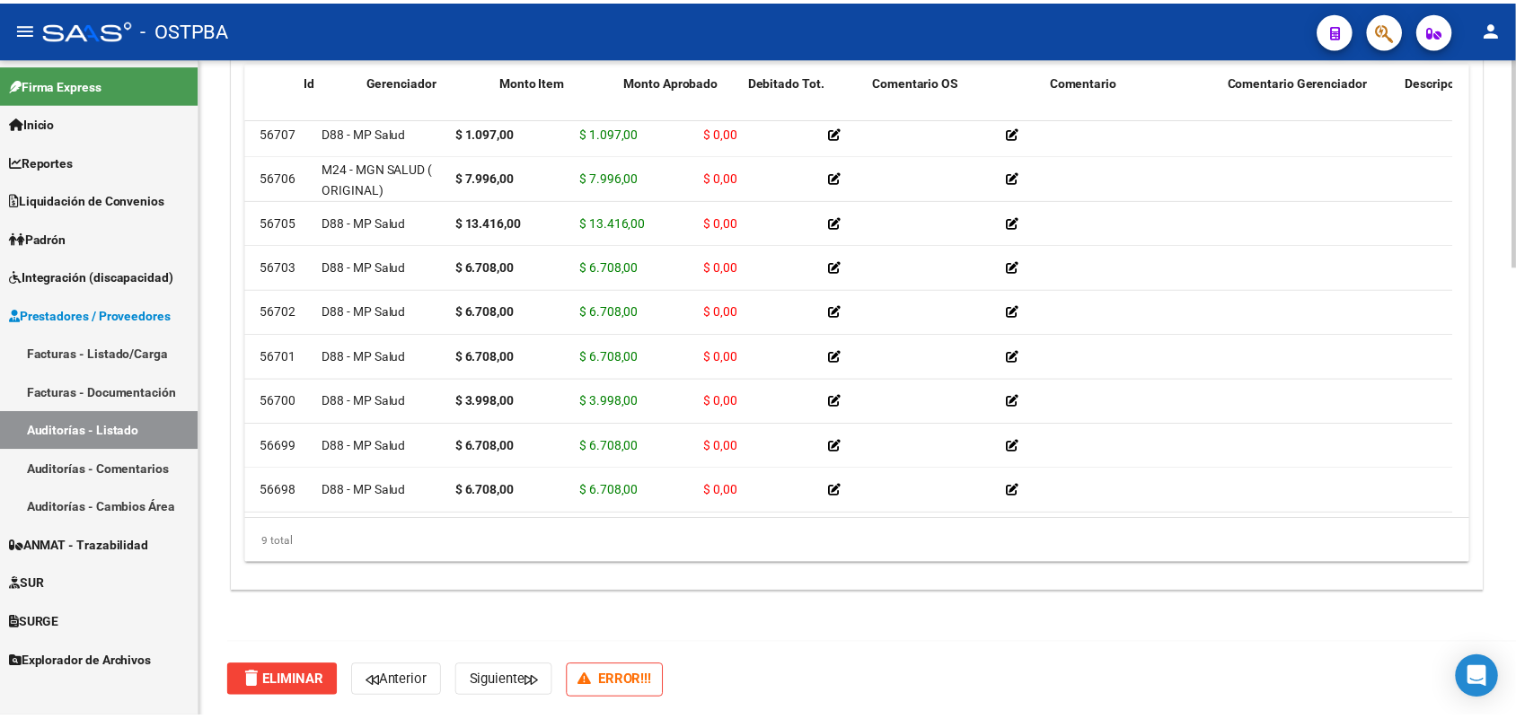
scroll to position [25, 0]
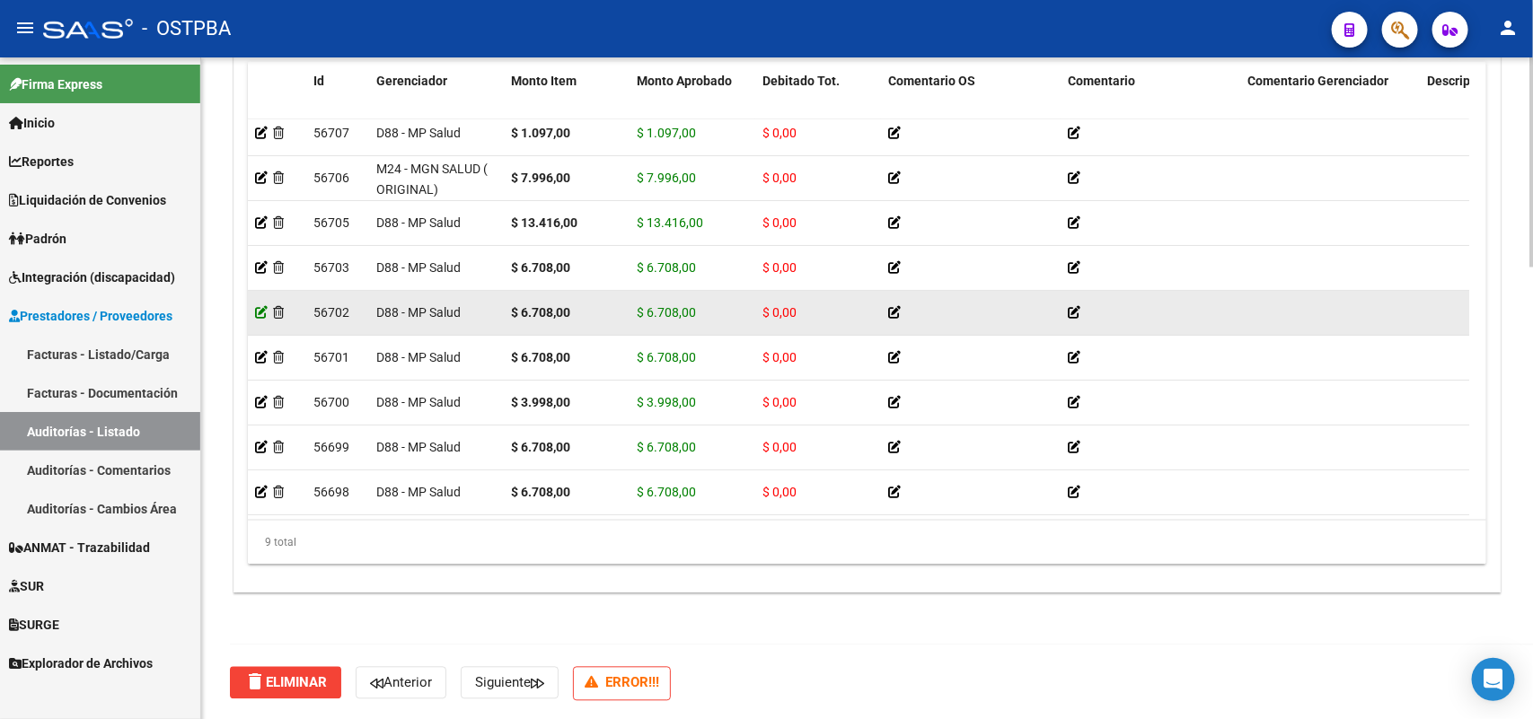
click at [256, 306] on icon at bounding box center [261, 312] width 13 height 13
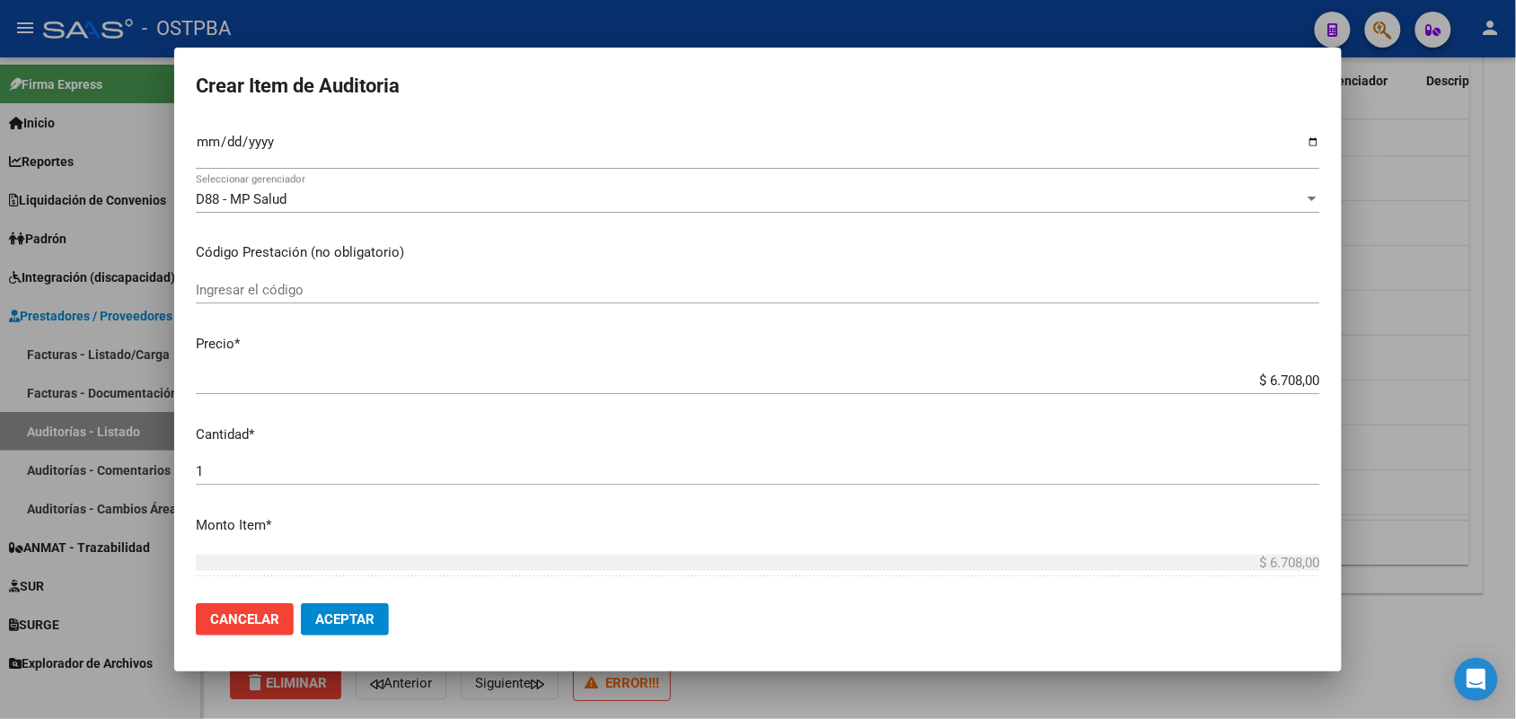
scroll to position [225, 0]
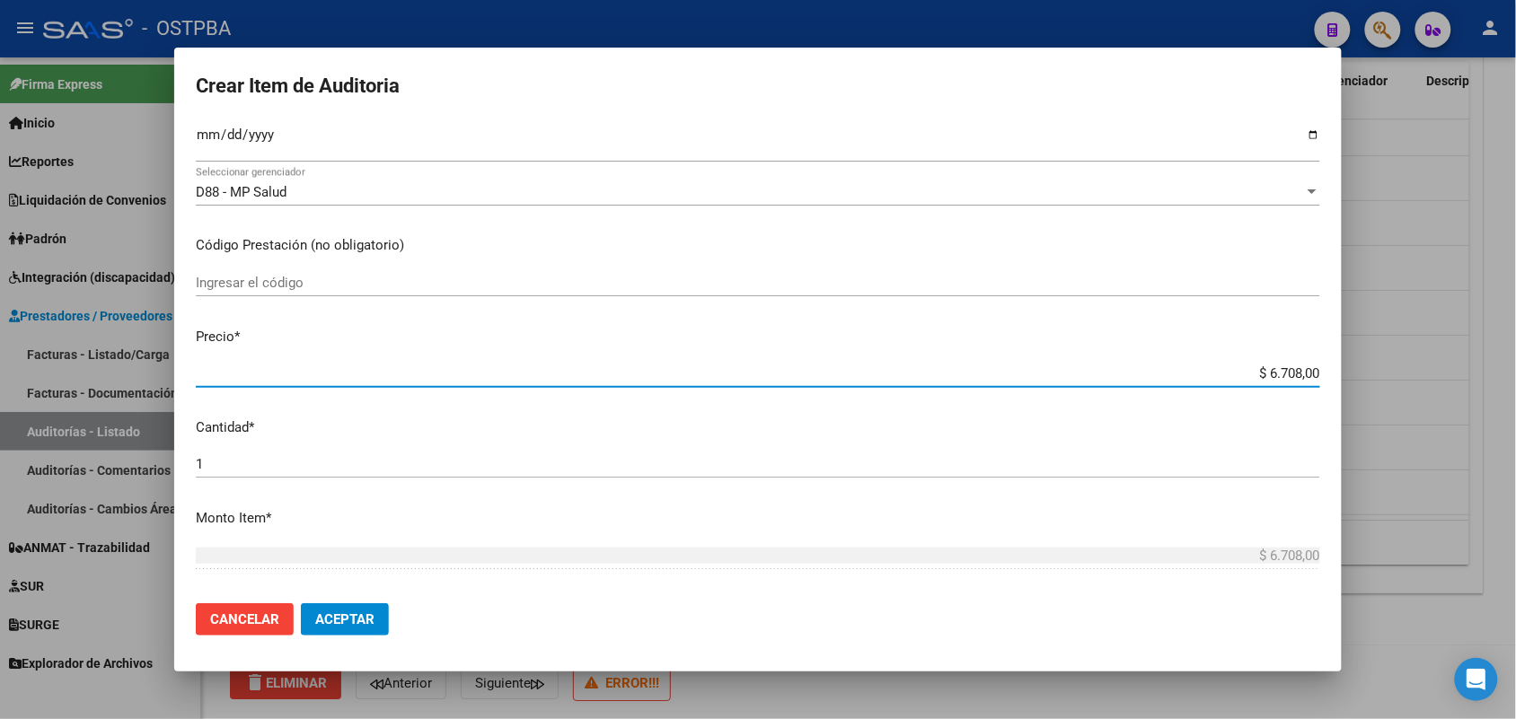
drag, startPoint x: 1220, startPoint y: 370, endPoint x: 1406, endPoint y: 357, distance: 186.4
click at [1406, 357] on div "Crear Item de Auditoria 23728754 Nro Documento 20237287542 CUIL Afiliado Activo…" at bounding box center [758, 359] width 1516 height 719
type input "$ 0,03"
type input "$ 0,39"
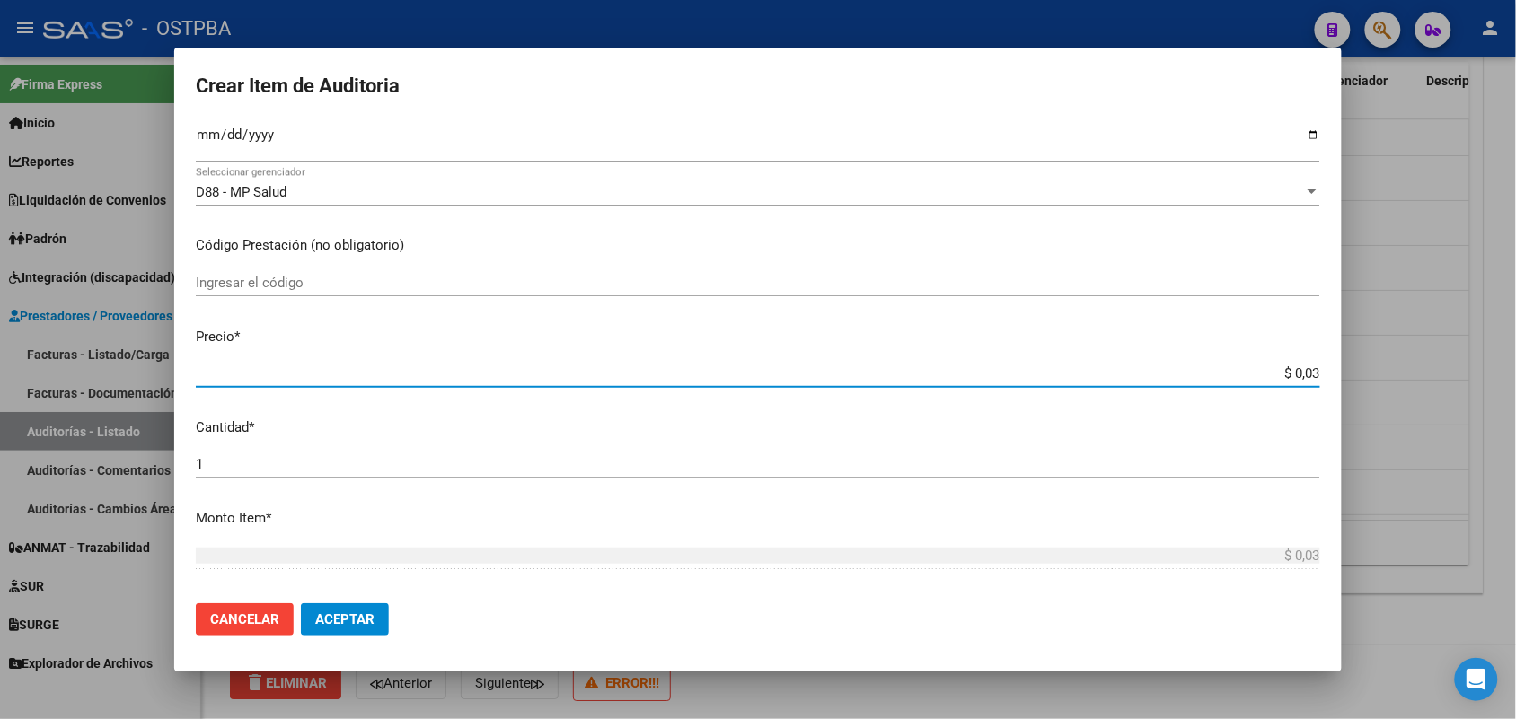
type input "$ 0,39"
type input "$ 3,99"
type input "$ 39,98"
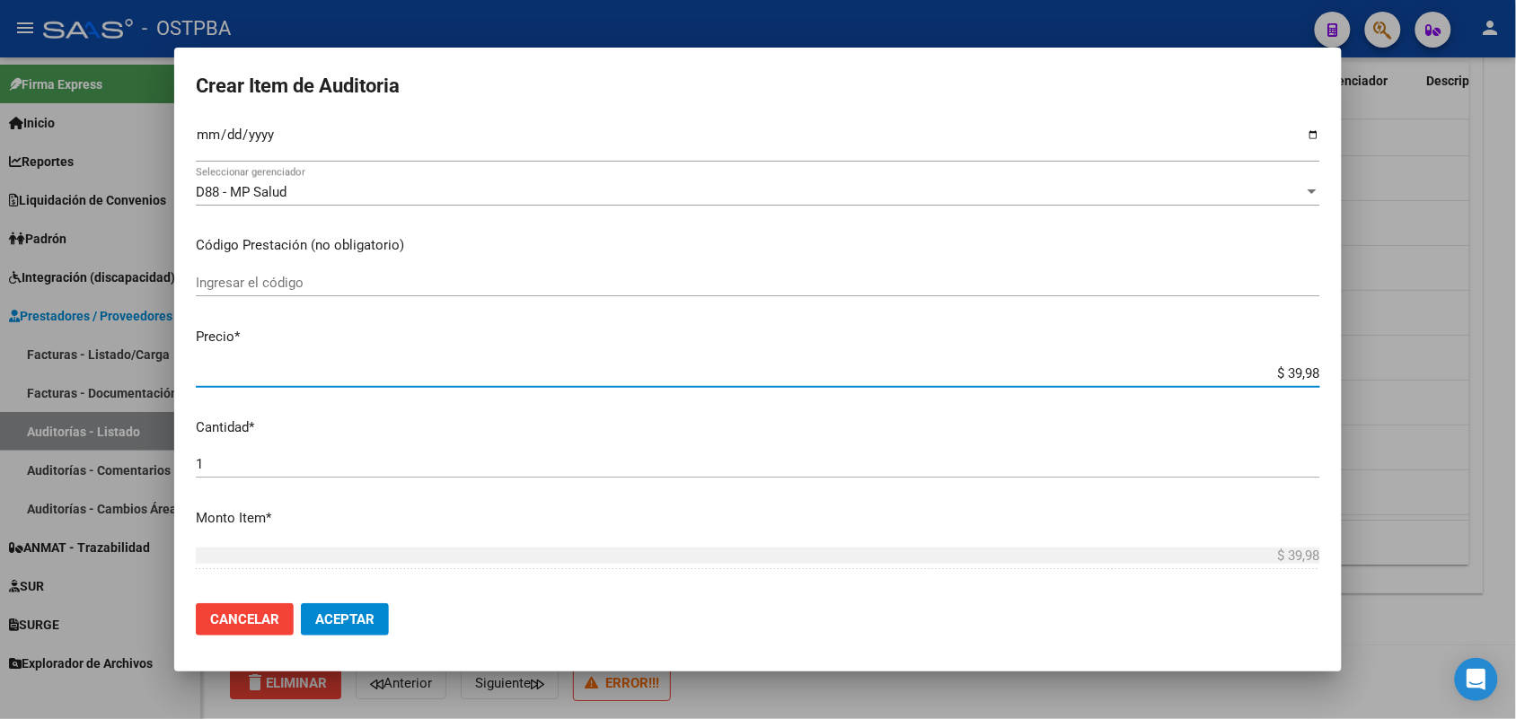
type input "$ 399,80"
type input "$ 3.998,00"
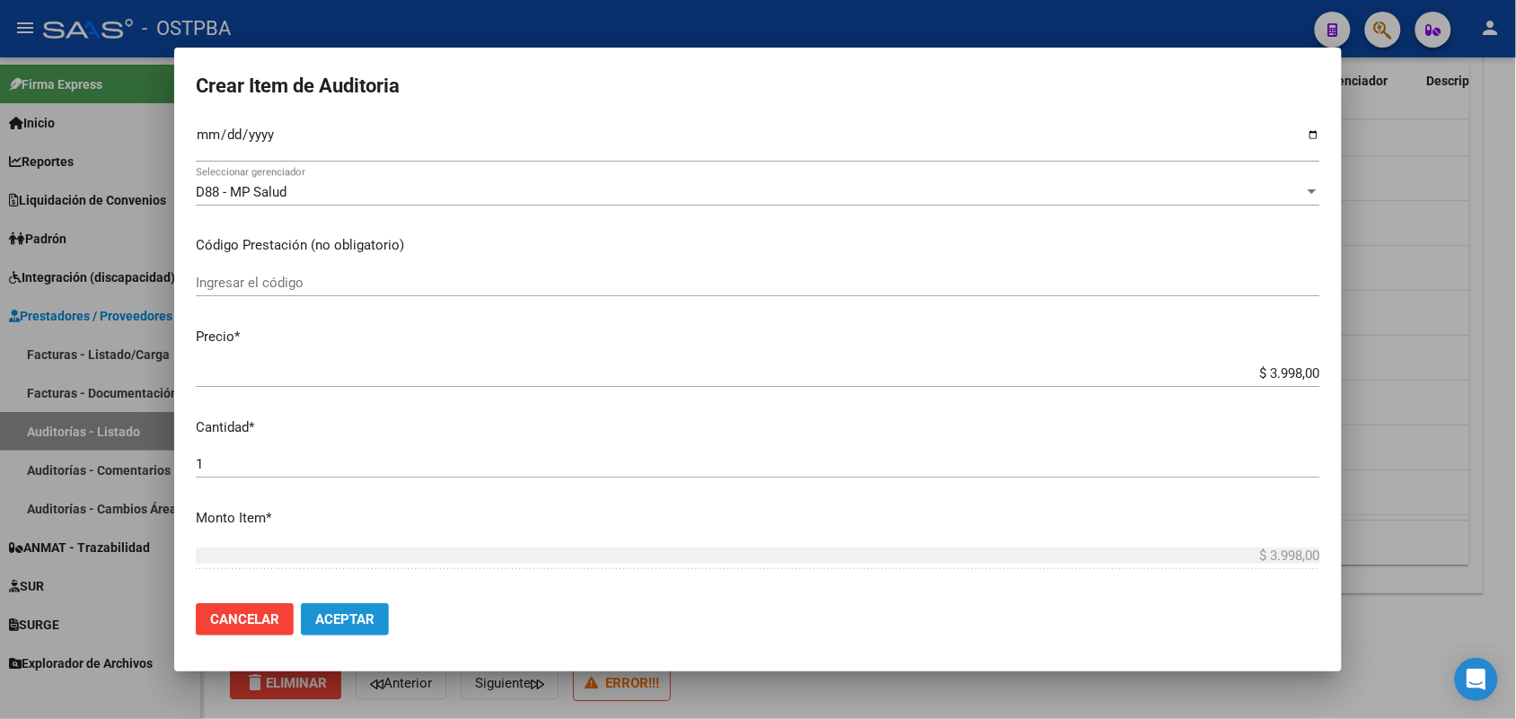
click at [343, 621] on span "Aceptar" at bounding box center [344, 620] width 59 height 16
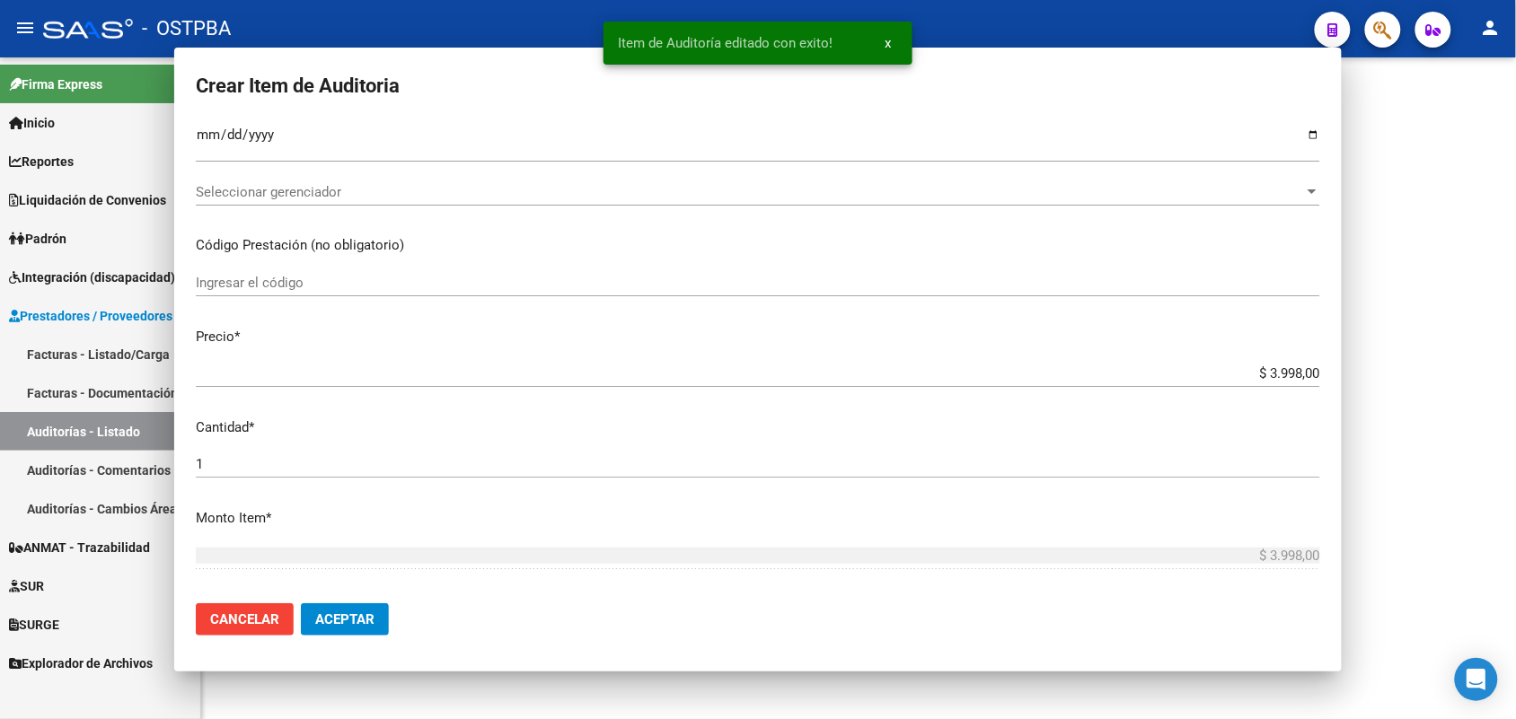
scroll to position [0, 0]
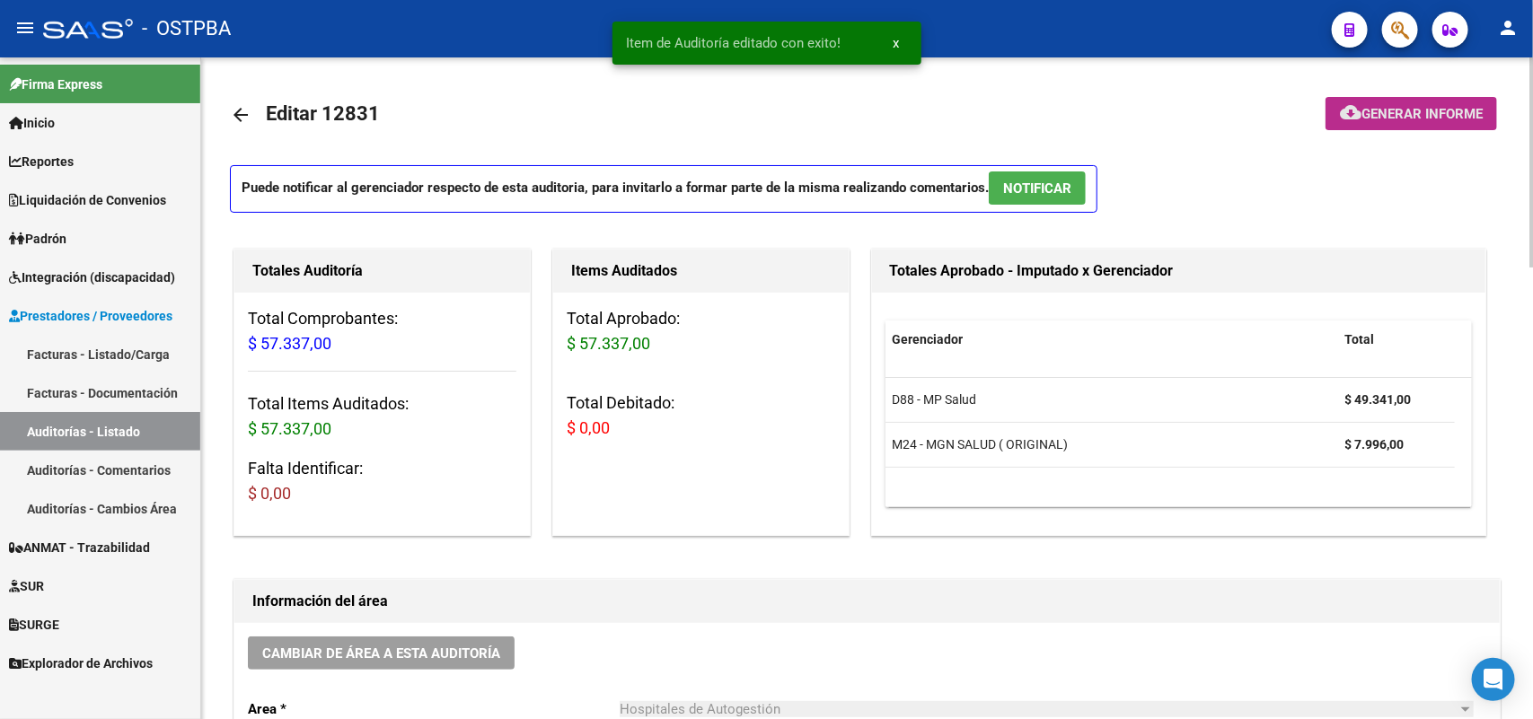
click at [1402, 109] on span "Generar informe" at bounding box center [1422, 114] width 121 height 16
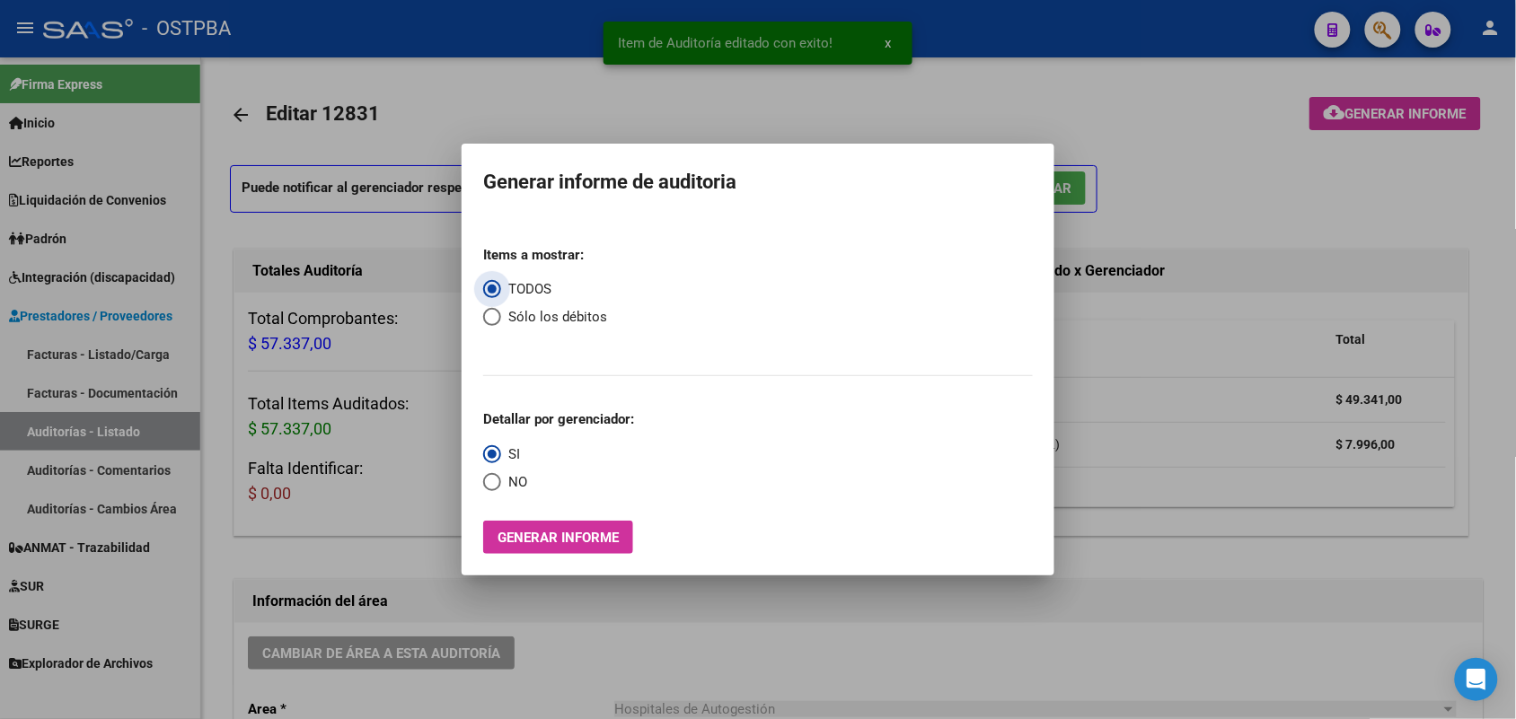
click at [509, 537] on span "Generar informe" at bounding box center [558, 538] width 121 height 16
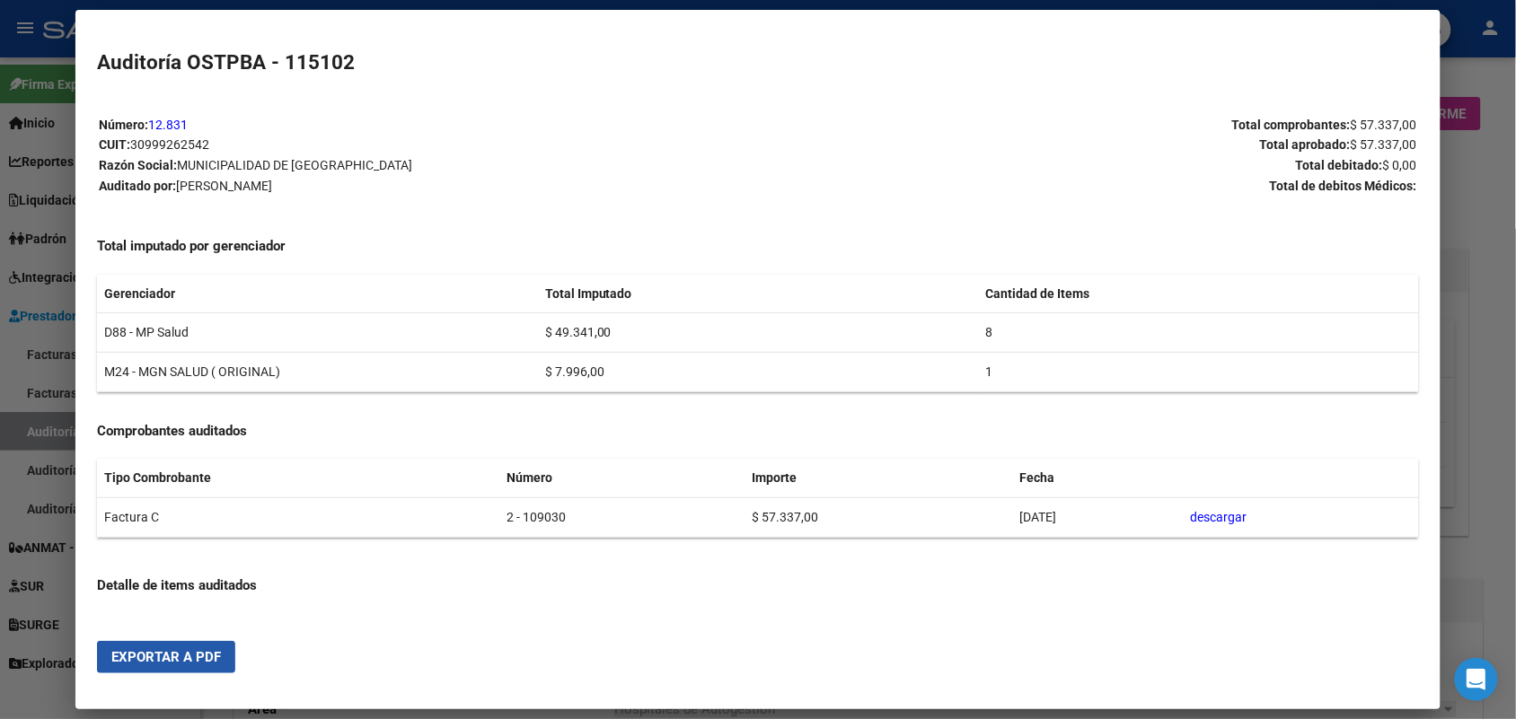
click at [171, 657] on span "Exportar a PDF" at bounding box center [166, 657] width 110 height 16
